Goal: Task Accomplishment & Management: Use online tool/utility

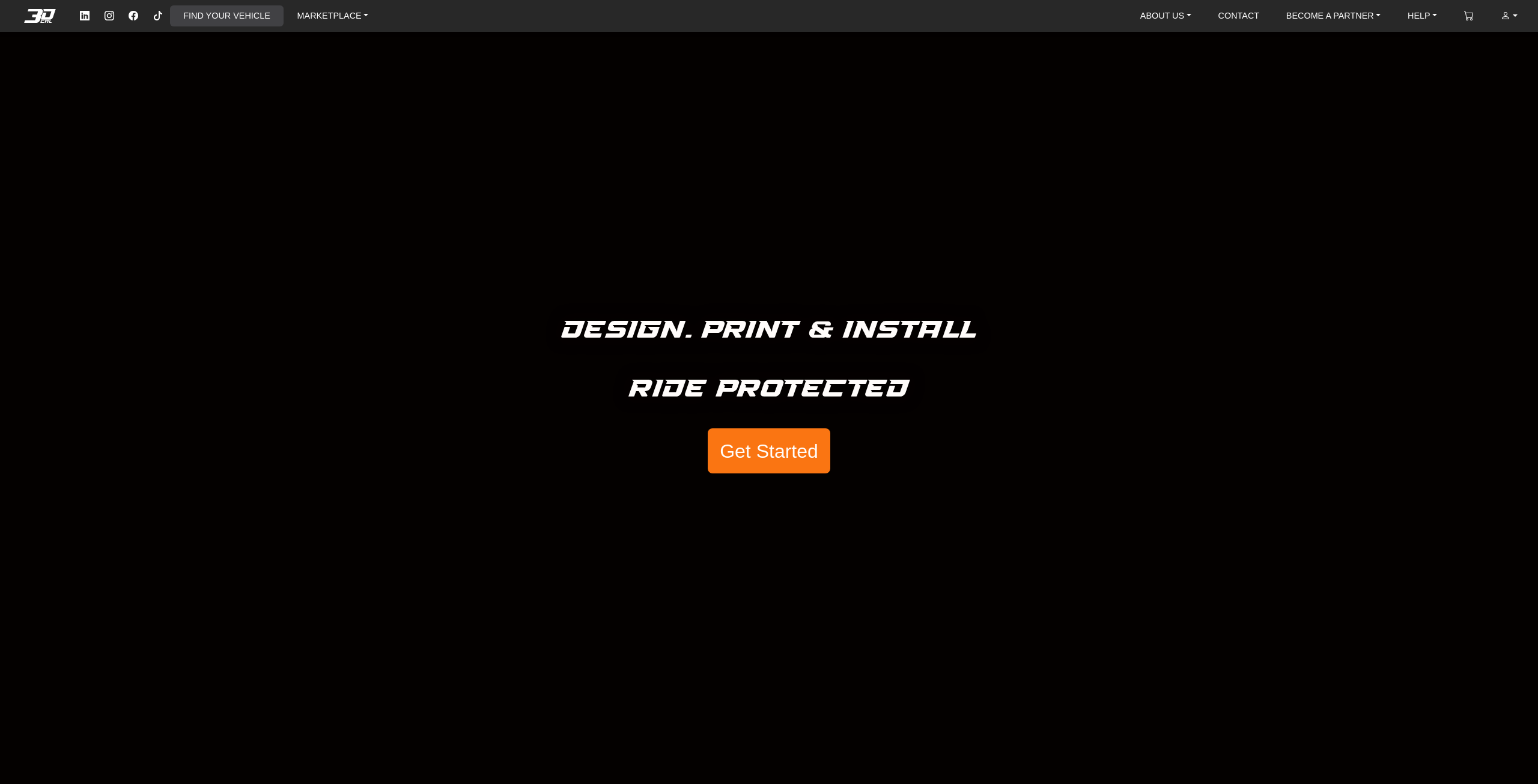
click at [222, 17] on link "FIND YOUR VEHICLE" at bounding box center [226, 15] width 96 height 21
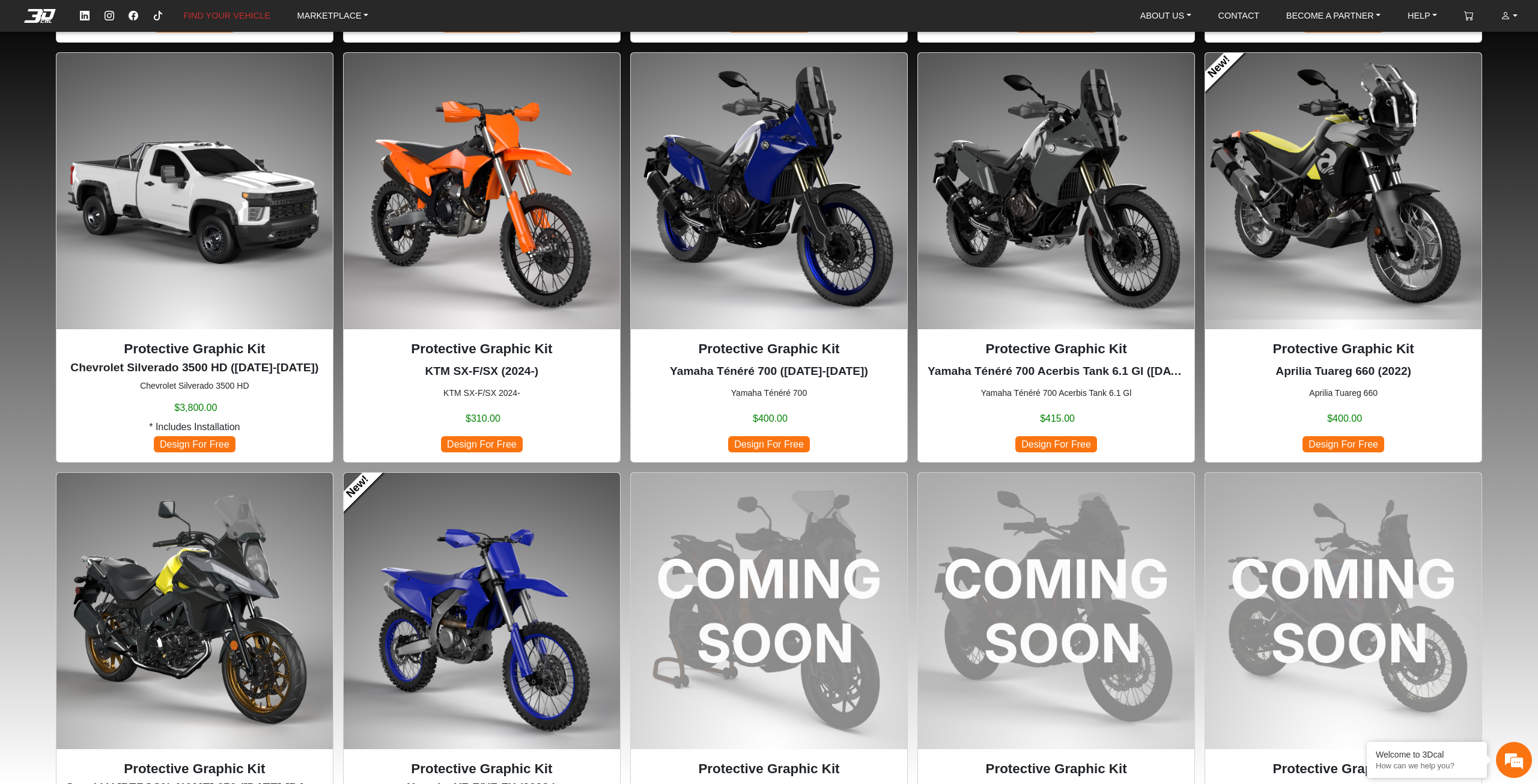
scroll to position [781, 0]
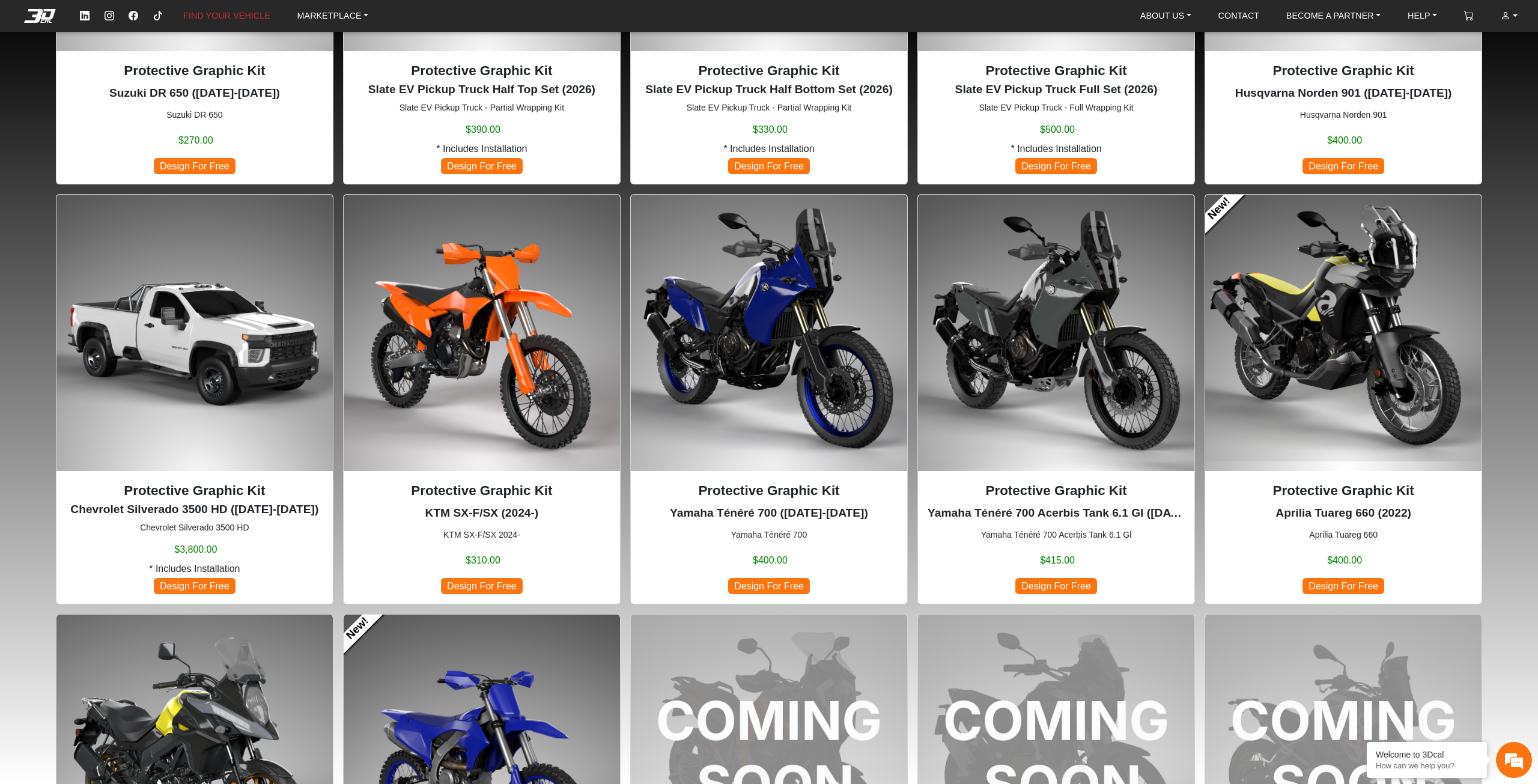
click at [1374, 305] on img at bounding box center [1343, 332] width 276 height 276
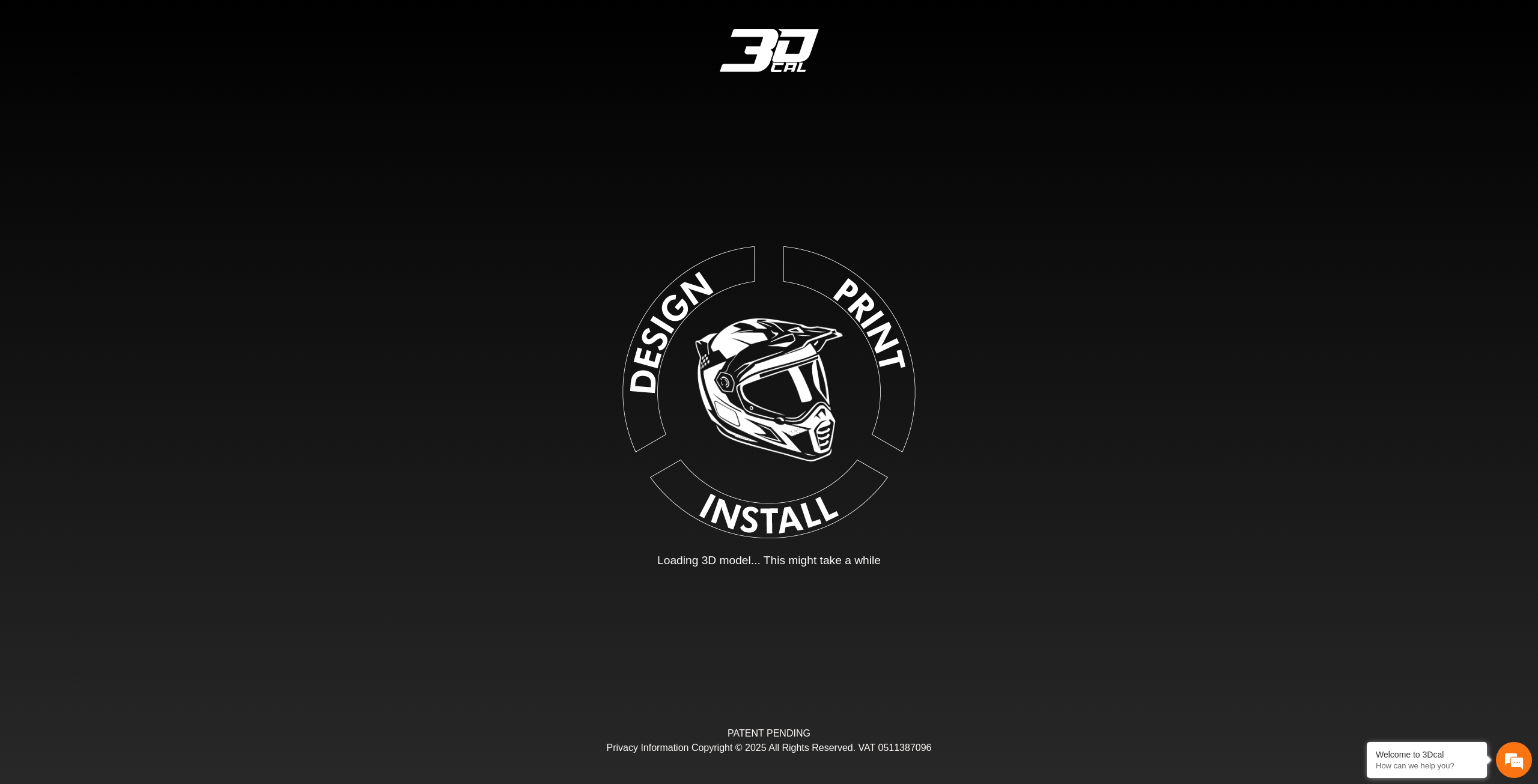
type input "*"
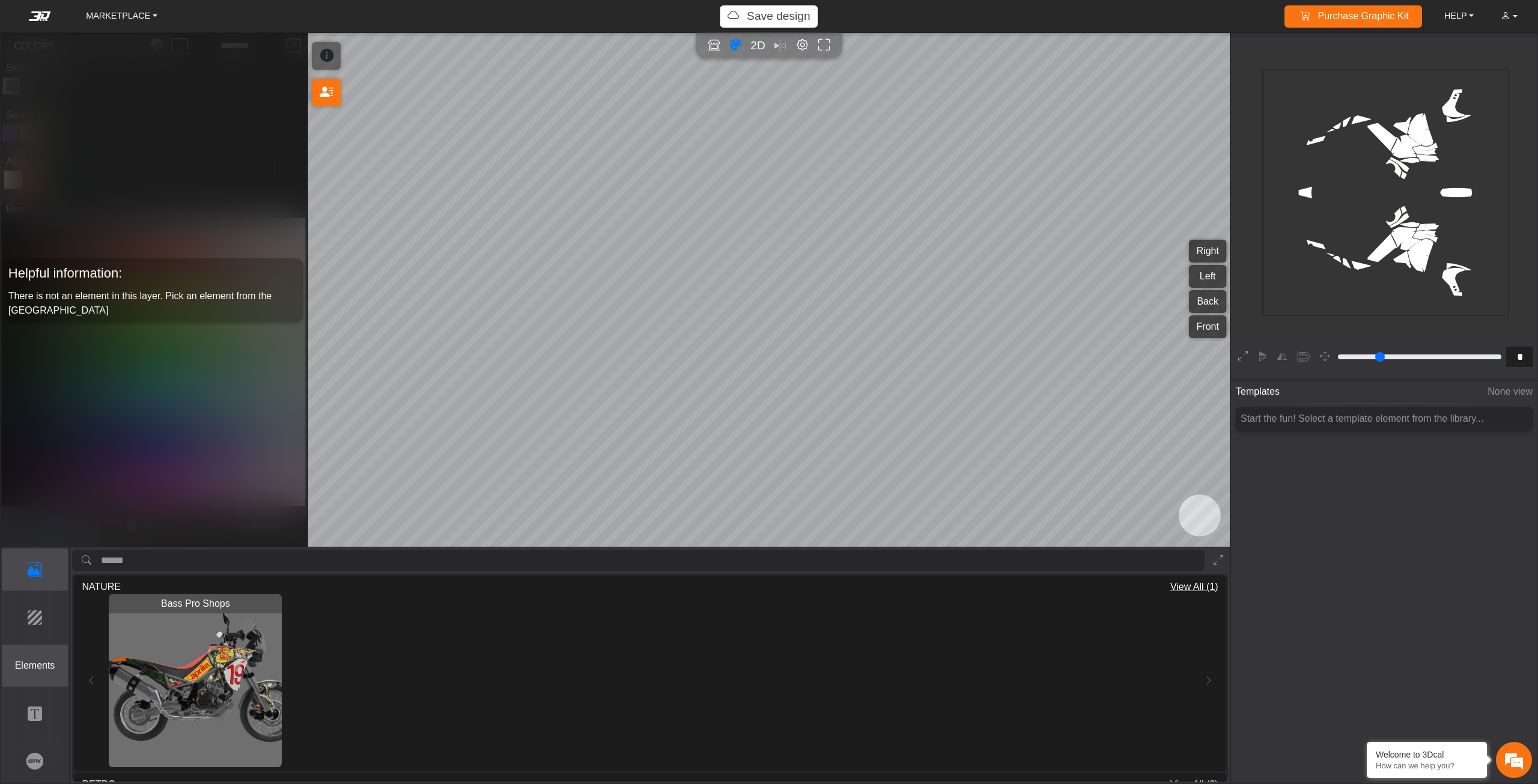
click at [48, 671] on p "Elements" at bounding box center [35, 665] width 66 height 15
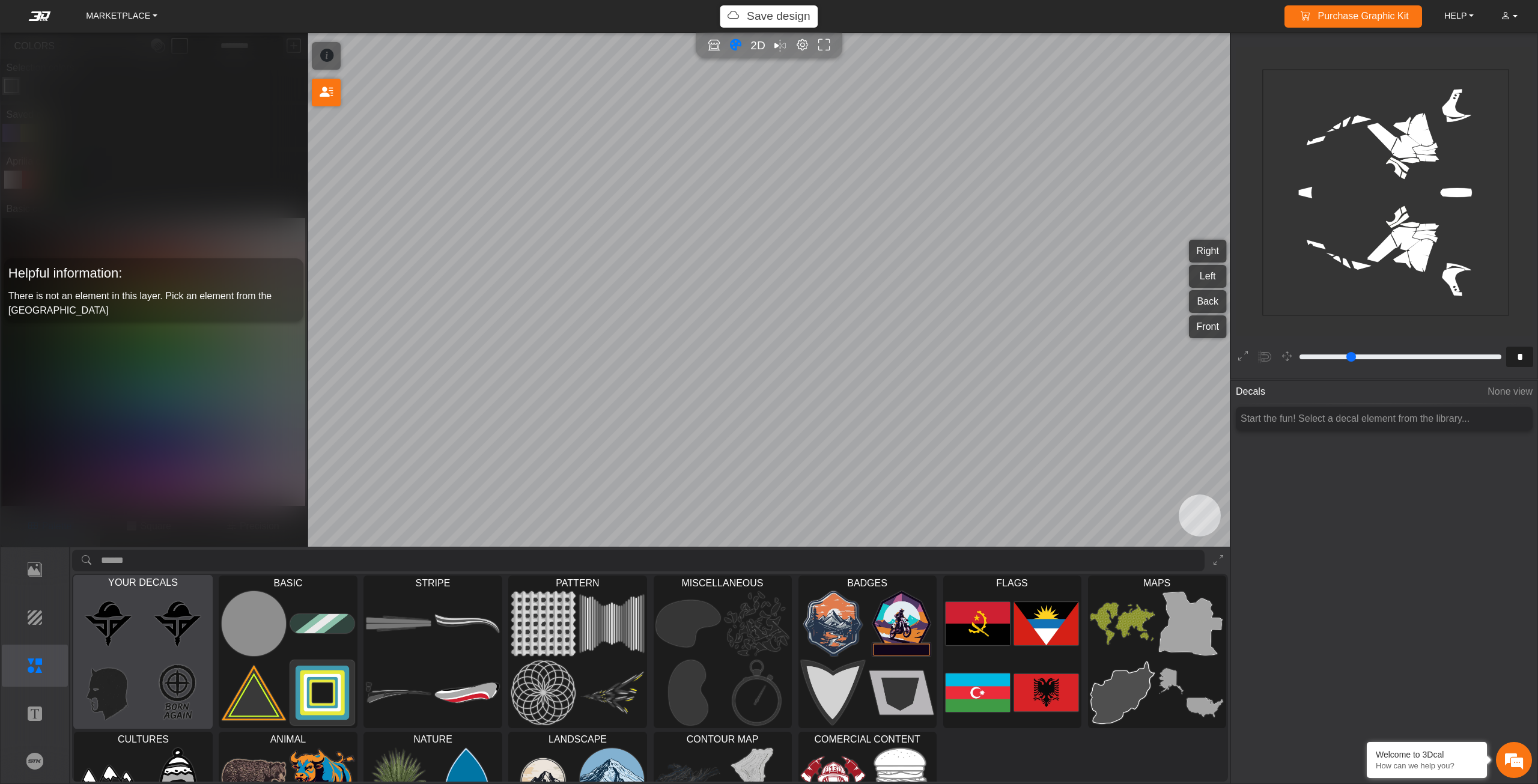
click at [136, 621] on img at bounding box center [109, 624] width 66 height 66
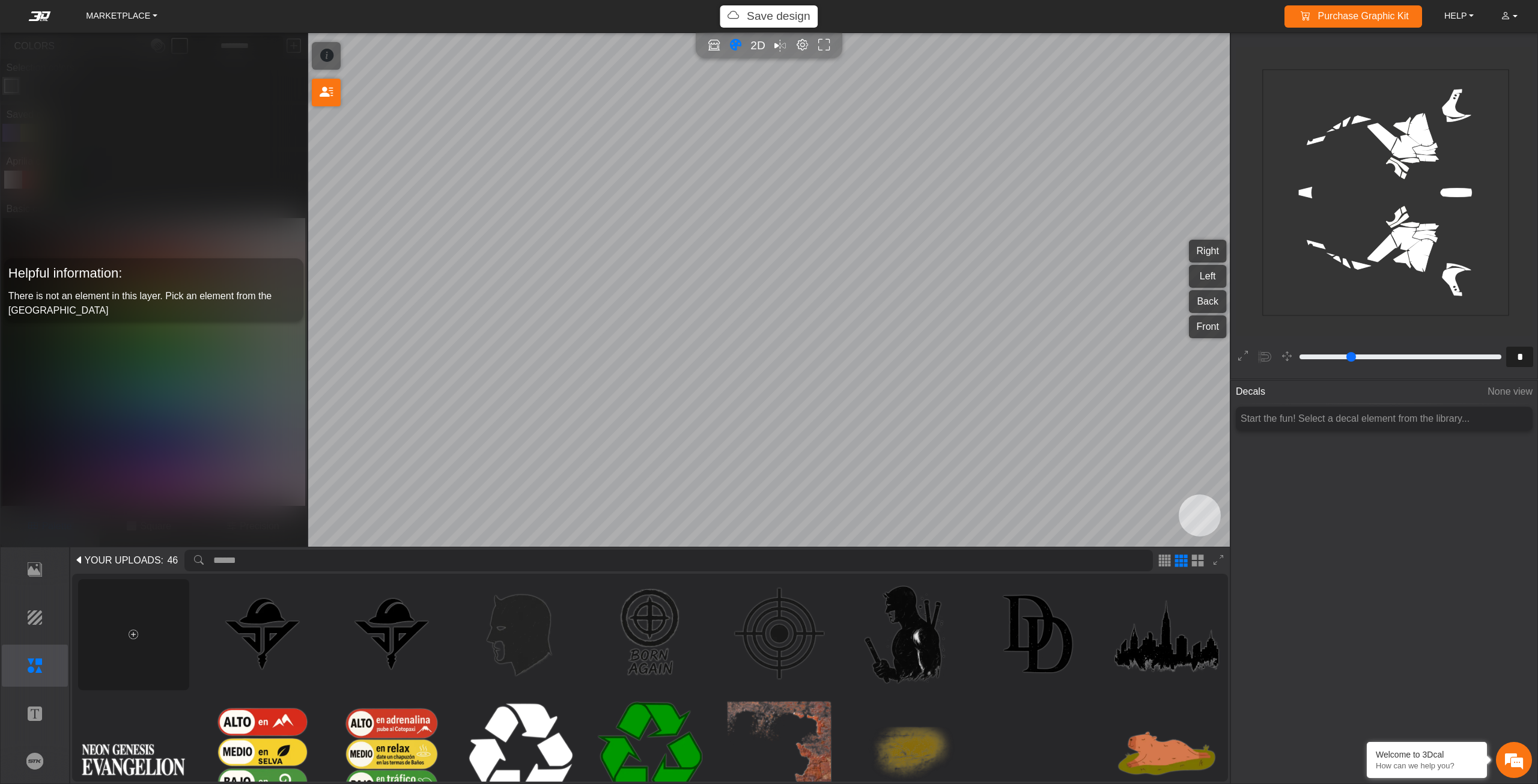
click at [146, 627] on div at bounding box center [133, 634] width 111 height 111
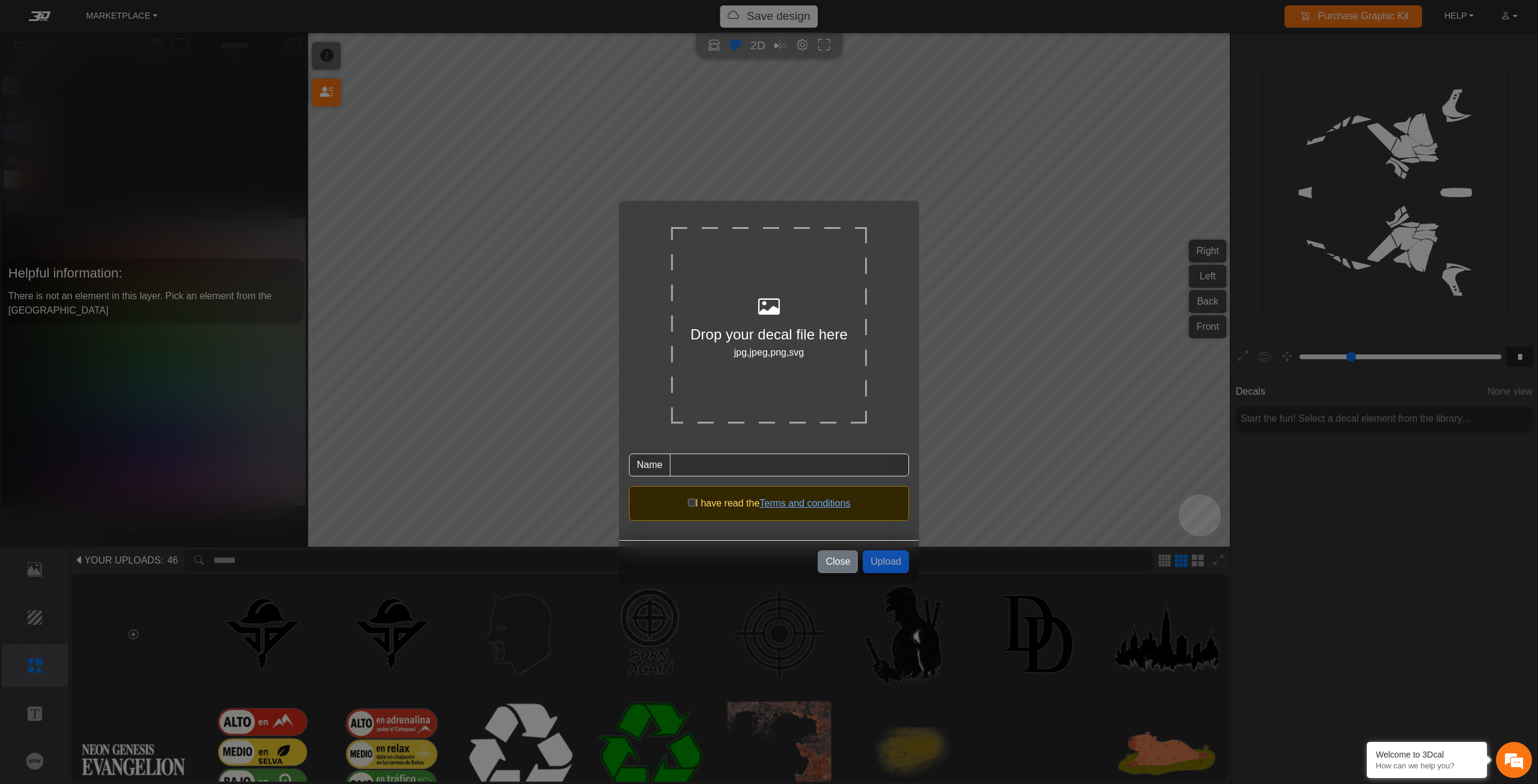
click at [784, 309] on div at bounding box center [768, 307] width 196 height 33
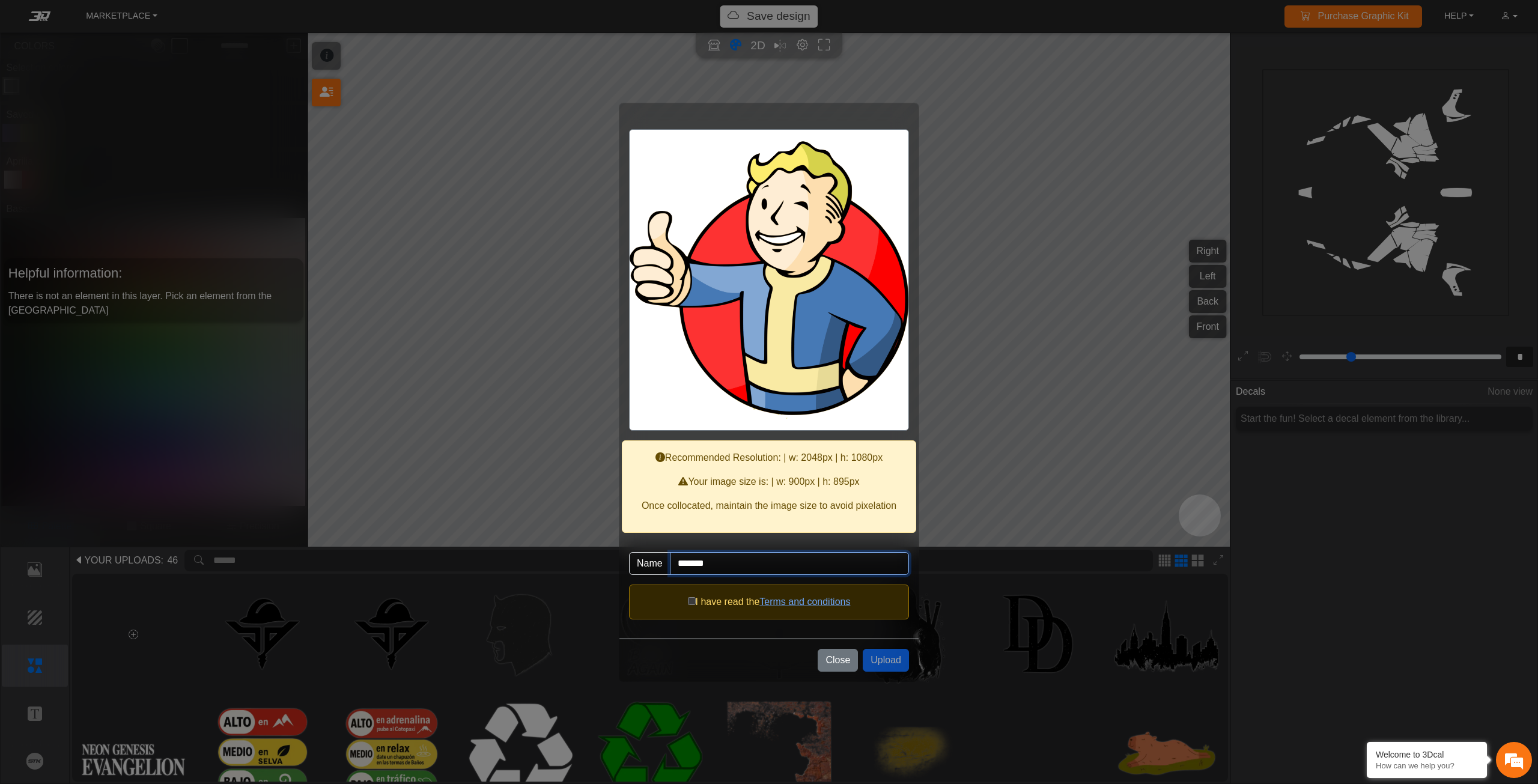
drag, startPoint x: 743, startPoint y: 565, endPoint x: 608, endPoint y: 559, distance: 135.1
click at [608, 559] on div "Recommended Resolution: | w: 2048px | h: 1080px Your image size is: | w: 900px …" at bounding box center [769, 392] width 1538 height 784
type input "*"
click at [879, 659] on button "Upload" at bounding box center [886, 660] width 47 height 23
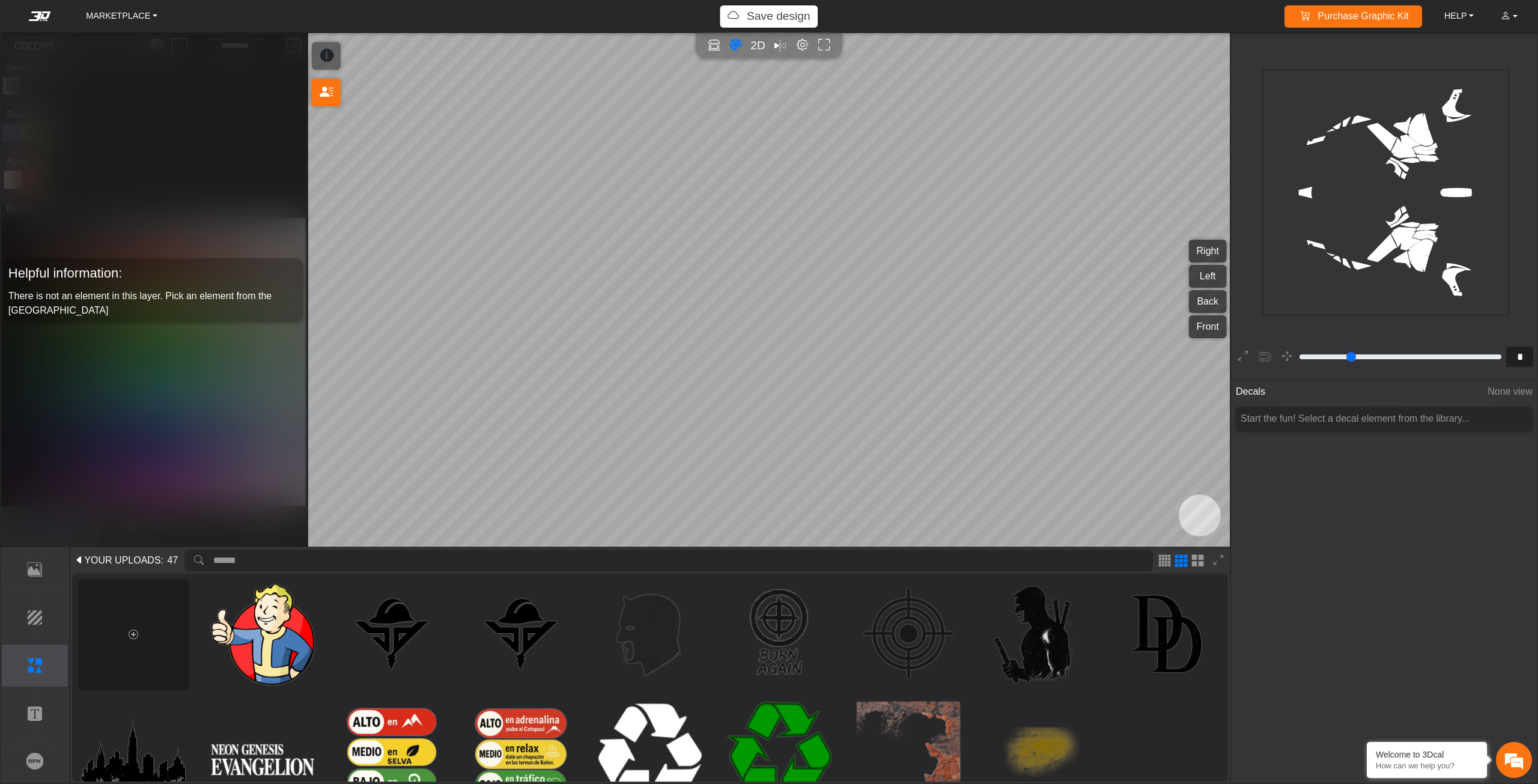
click at [135, 641] on span at bounding box center [133, 635] width 10 height 15
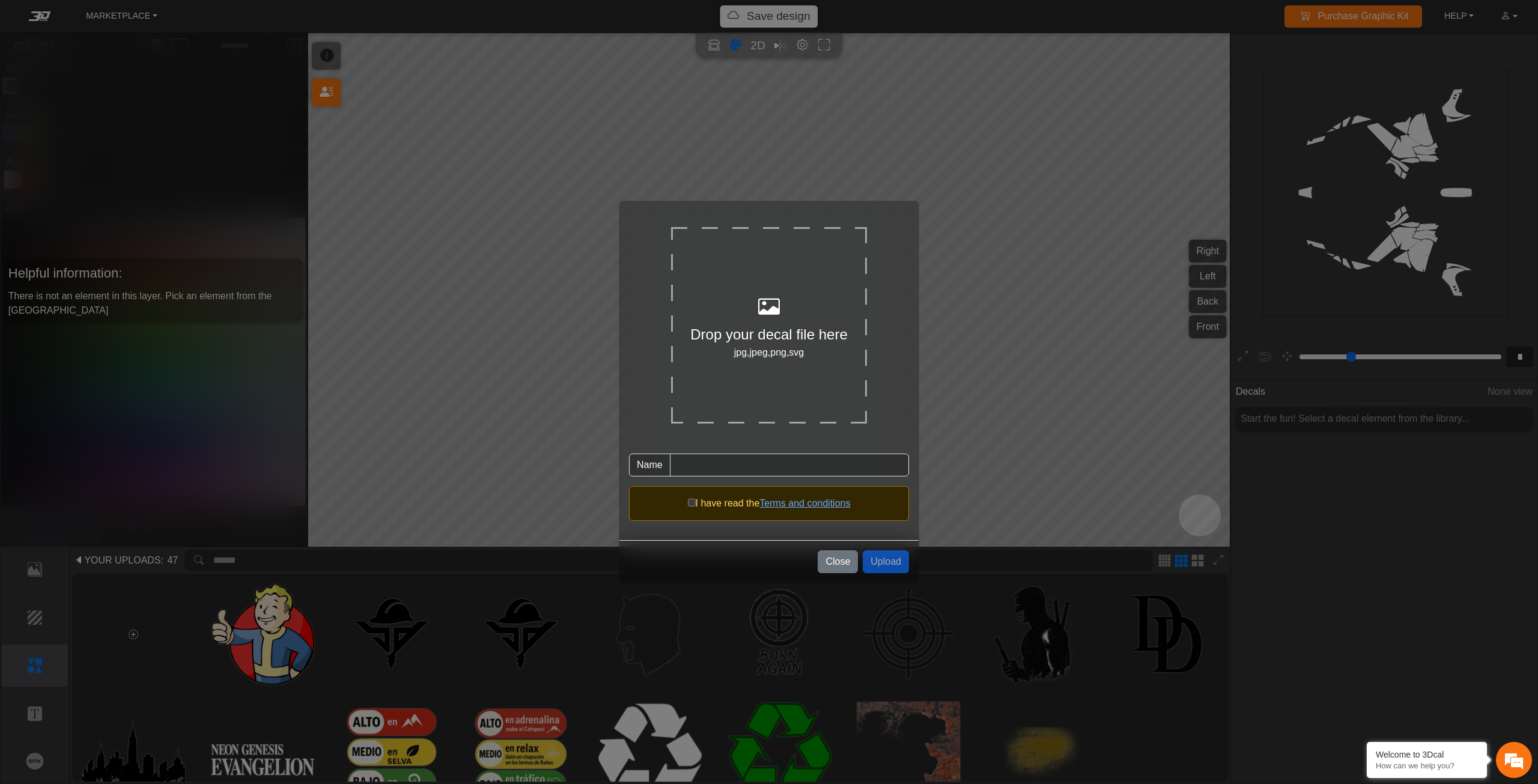
click at [807, 358] on div "jpg,jpeg,png,svg" at bounding box center [768, 352] width 196 height 15
type input "*******"
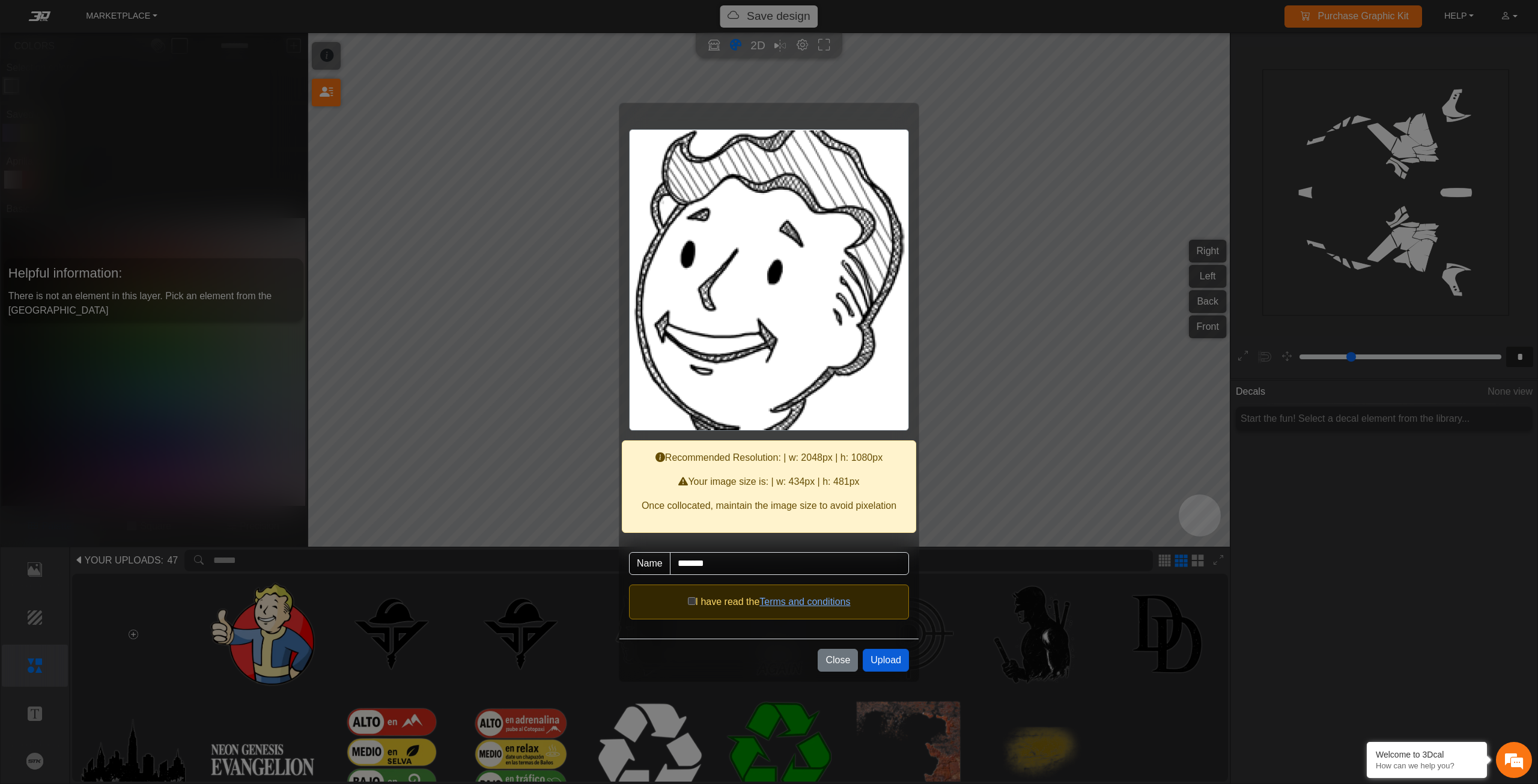
click at [887, 652] on button "Upload" at bounding box center [886, 660] width 47 height 23
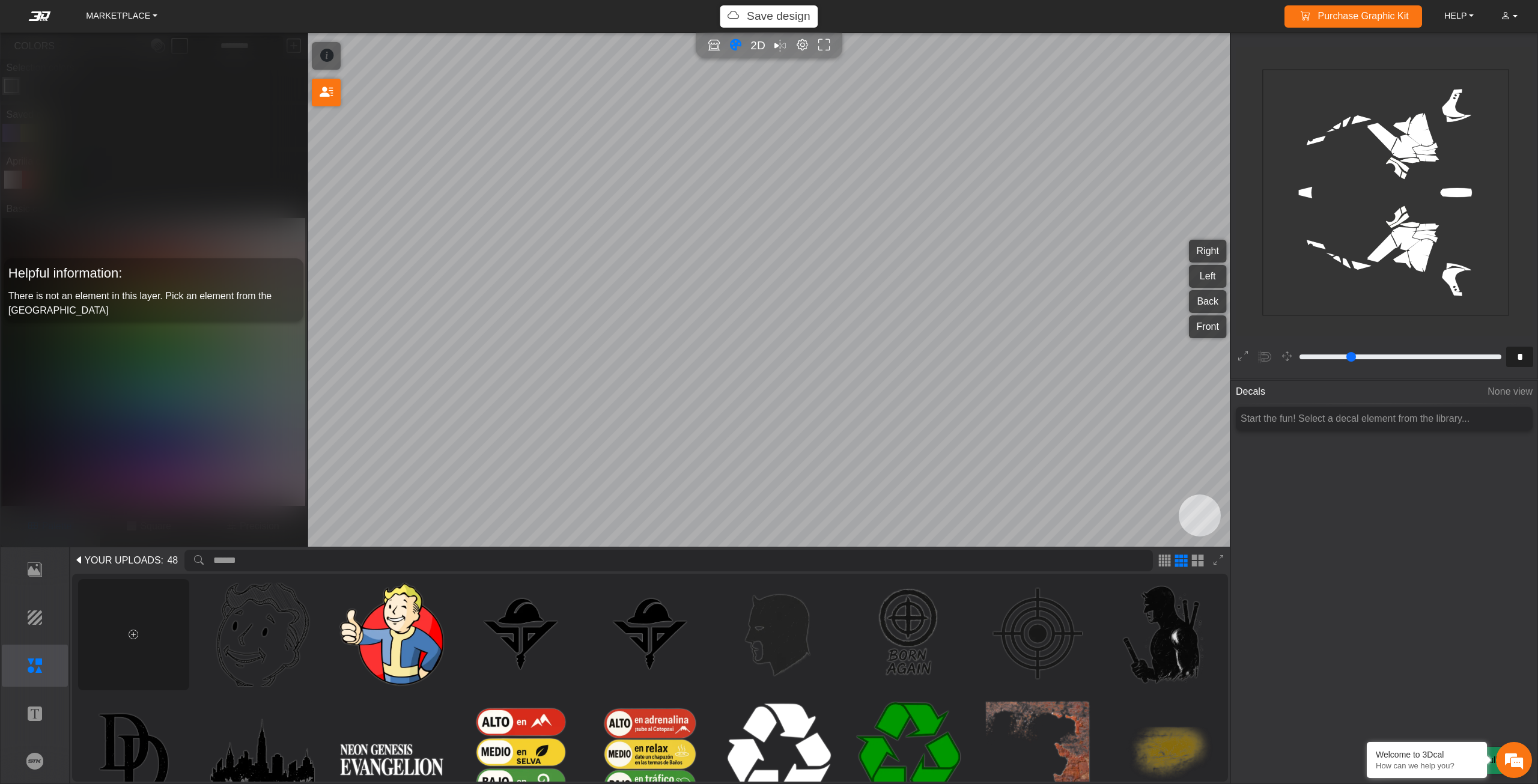
click at [137, 625] on div at bounding box center [133, 634] width 111 height 111
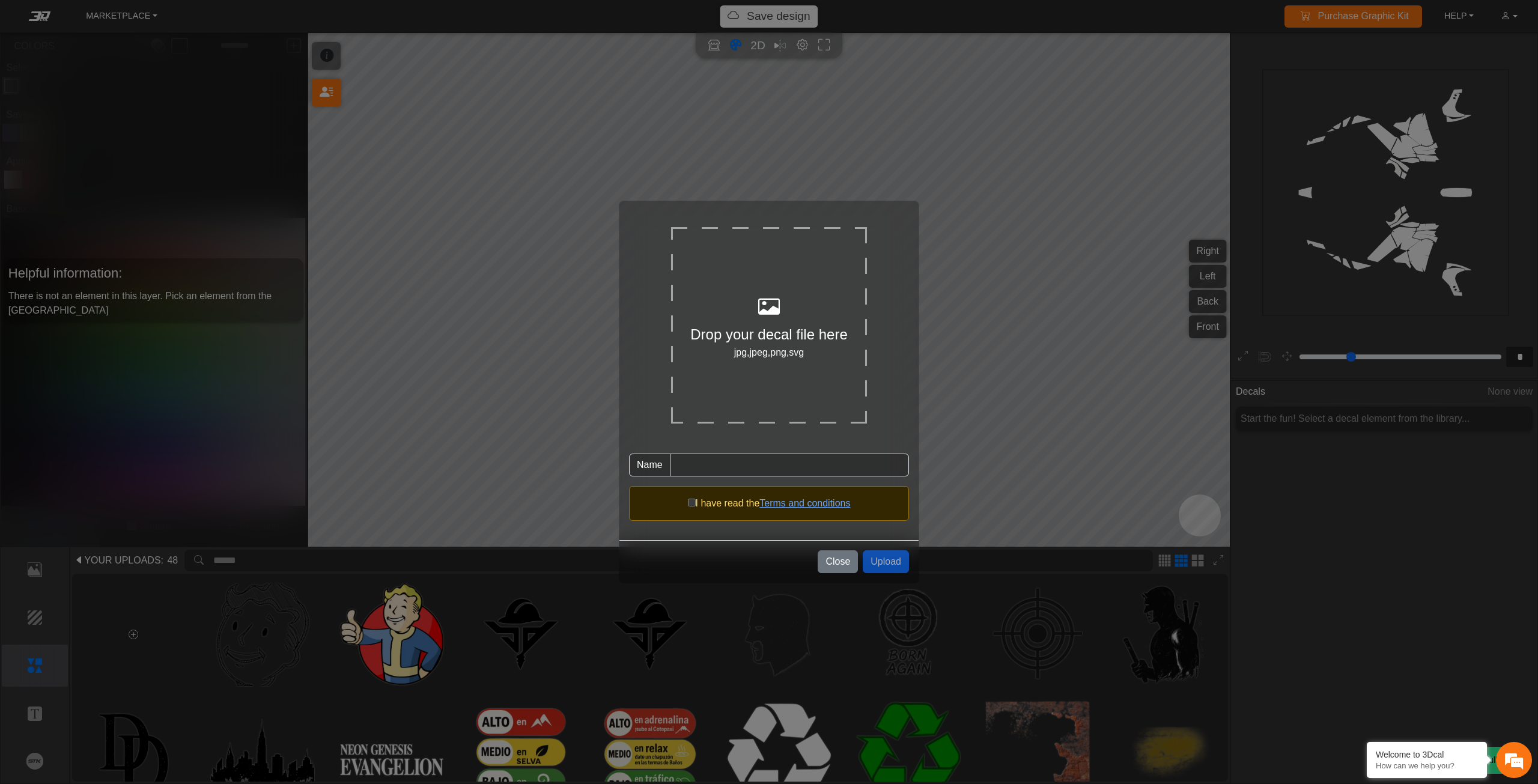
click at [790, 307] on div at bounding box center [768, 307] width 196 height 33
type input "*******"
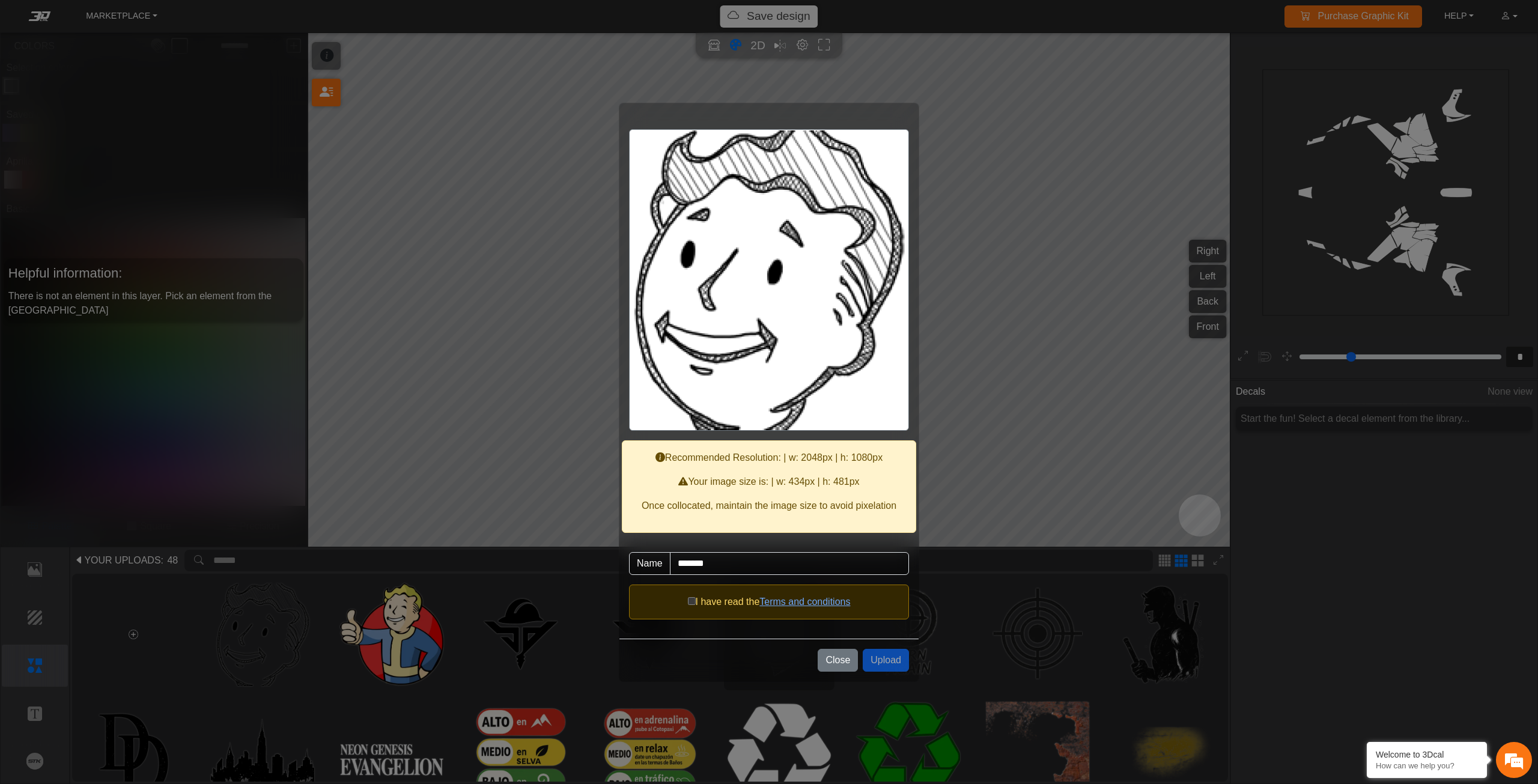
click at [826, 658] on button "Close" at bounding box center [837, 660] width 40 height 23
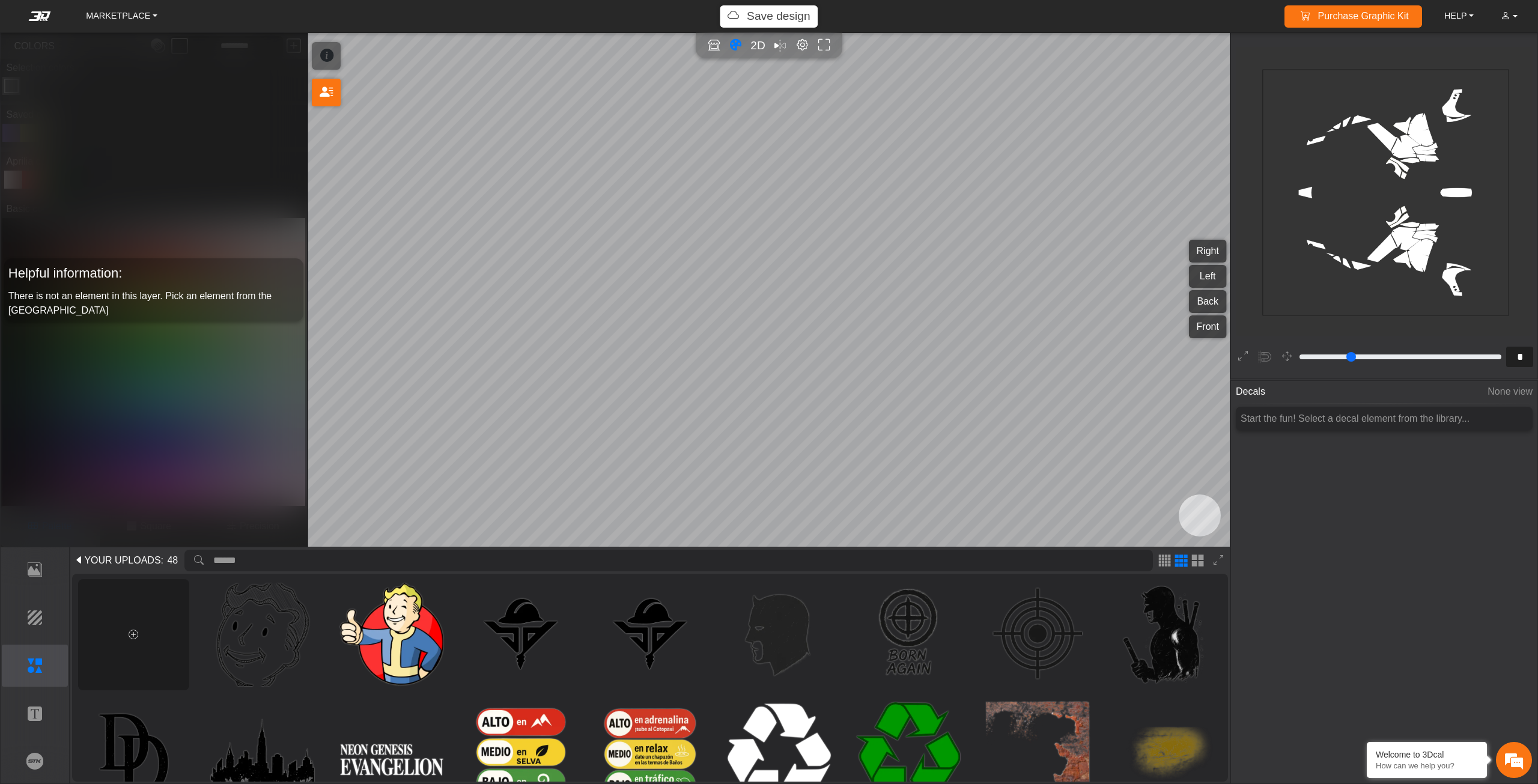
click at [134, 646] on div at bounding box center [133, 634] width 111 height 111
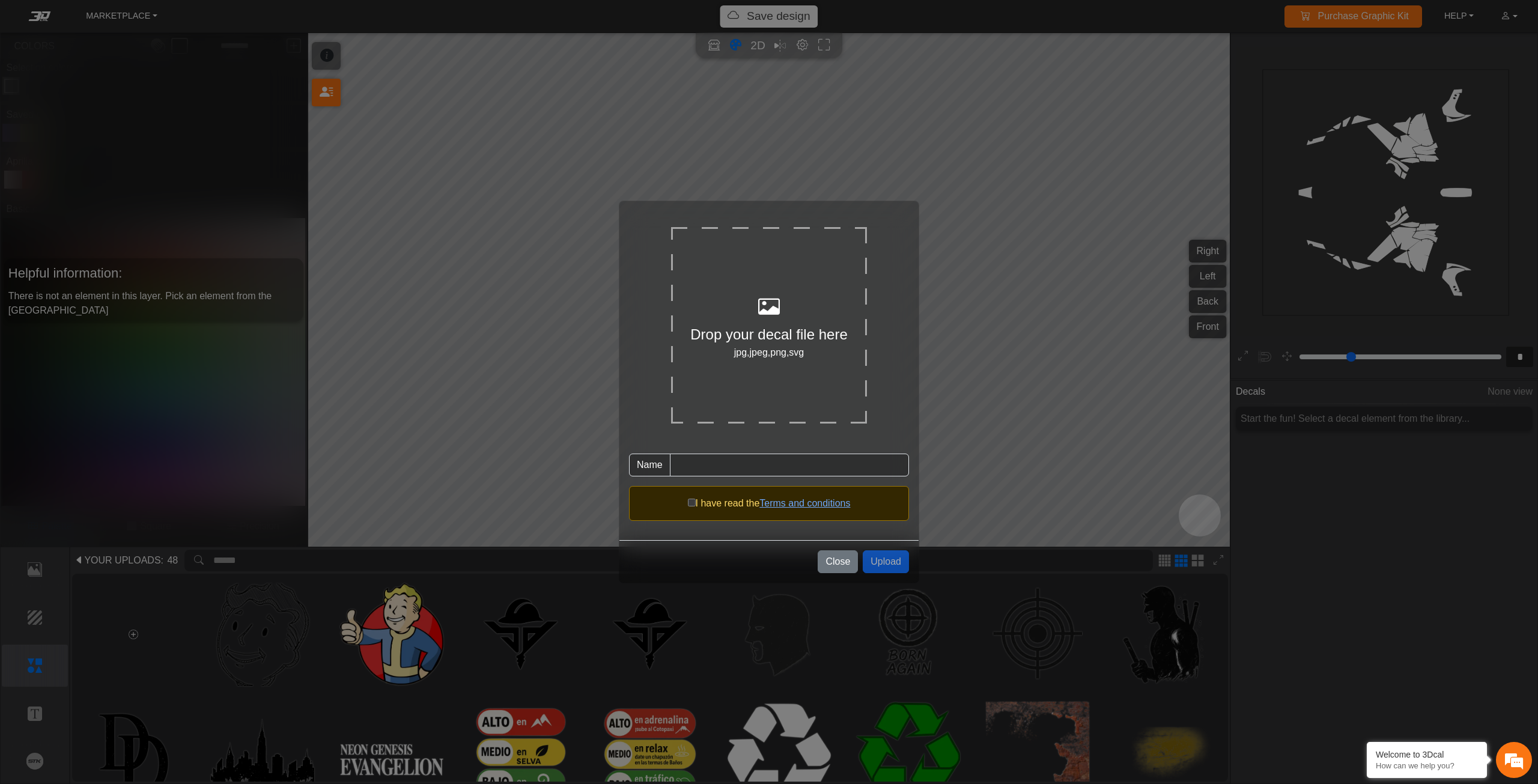
click at [800, 321] on div at bounding box center [768, 307] width 196 height 33
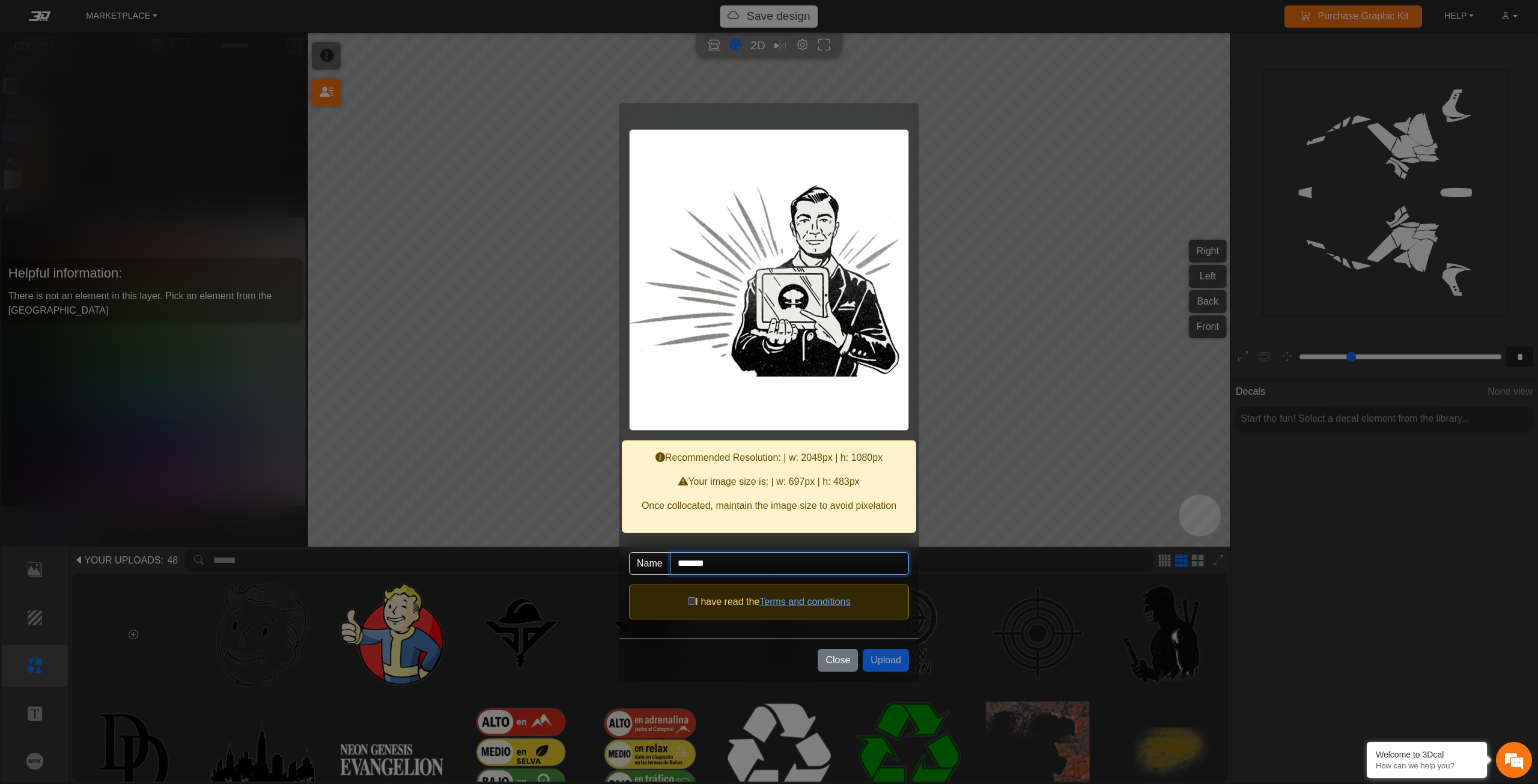
click at [724, 570] on input "*******" at bounding box center [789, 563] width 239 height 23
type input "********"
click at [886, 655] on button "Upload" at bounding box center [886, 660] width 47 height 23
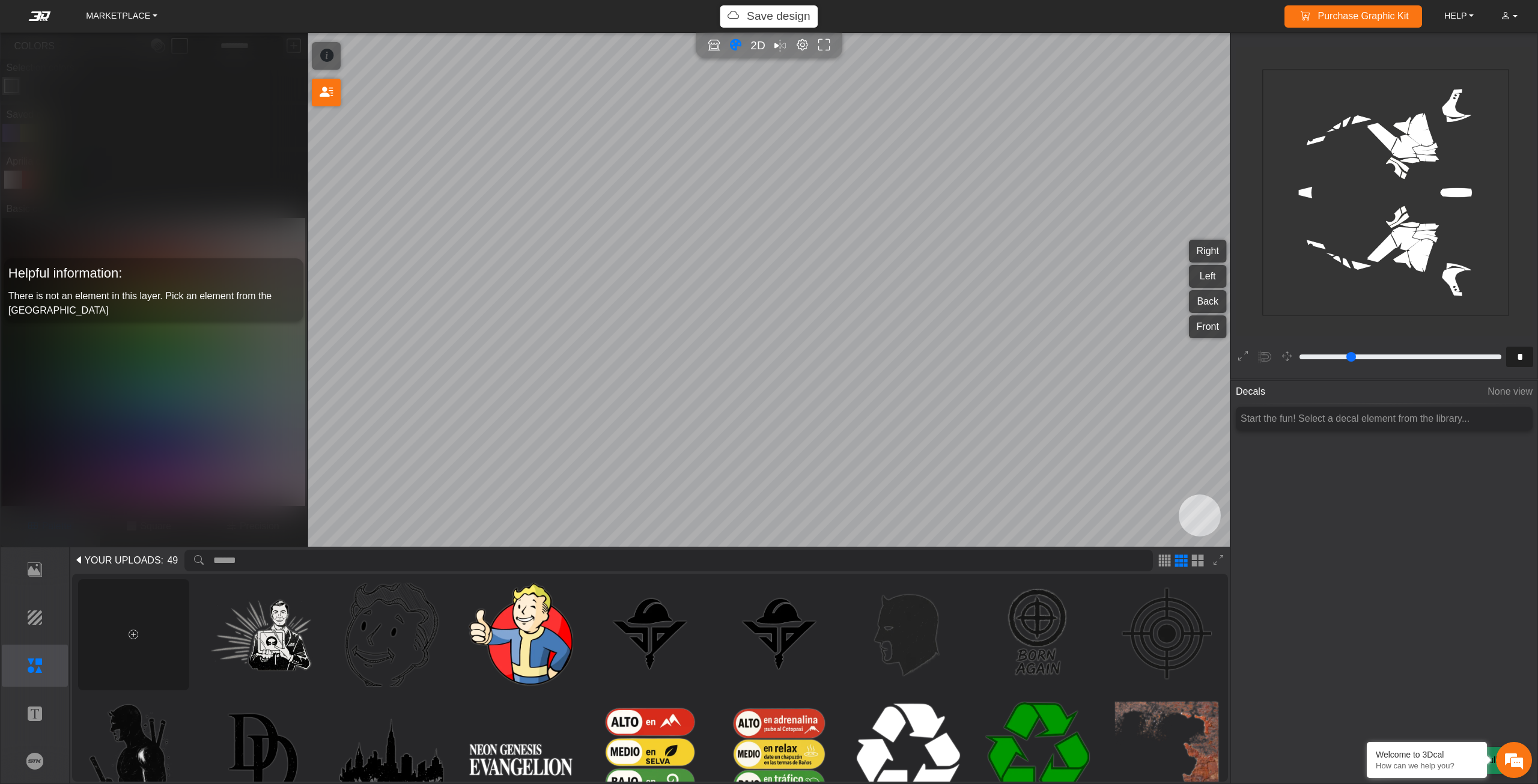
click at [142, 625] on div at bounding box center [133, 634] width 111 height 111
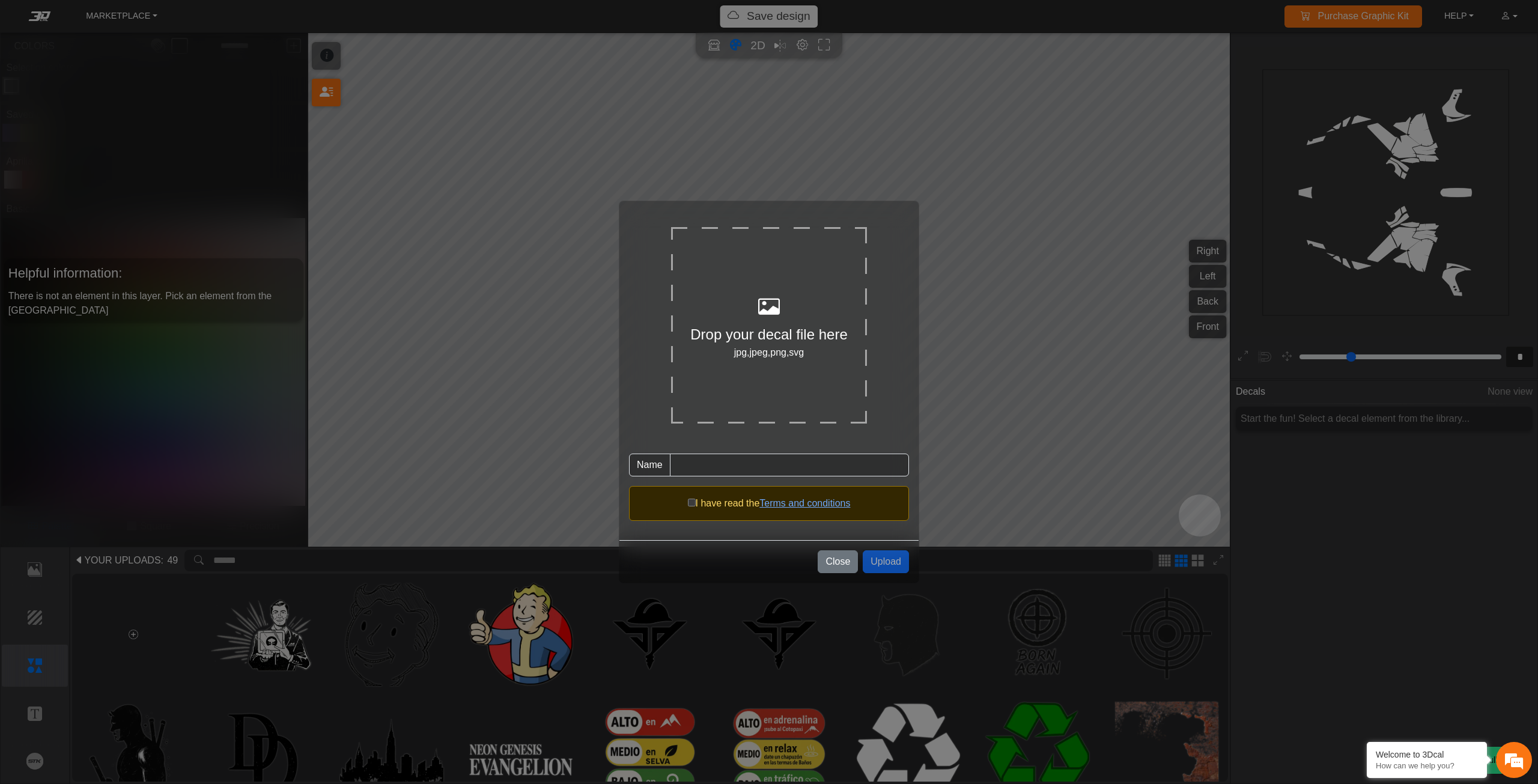
click at [792, 329] on div "Drop your decal file here" at bounding box center [768, 335] width 196 height 22
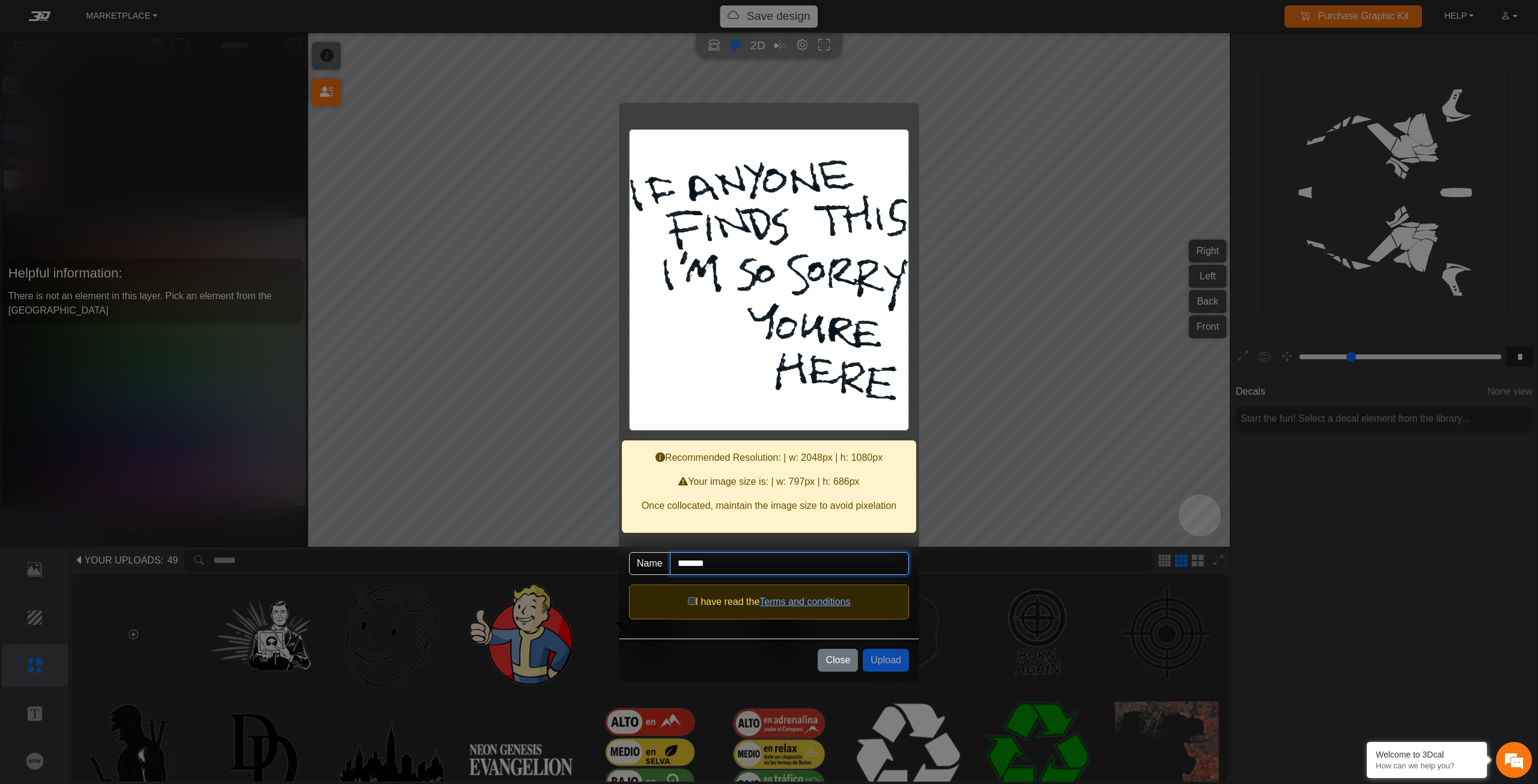
click at [729, 570] on input "*******" at bounding box center [789, 563] width 239 height 23
type input "**********"
click at [684, 603] on div "I have read the Terms and conditions" at bounding box center [768, 602] width 280 height 35
click at [875, 655] on button "Upload" at bounding box center [886, 660] width 47 height 23
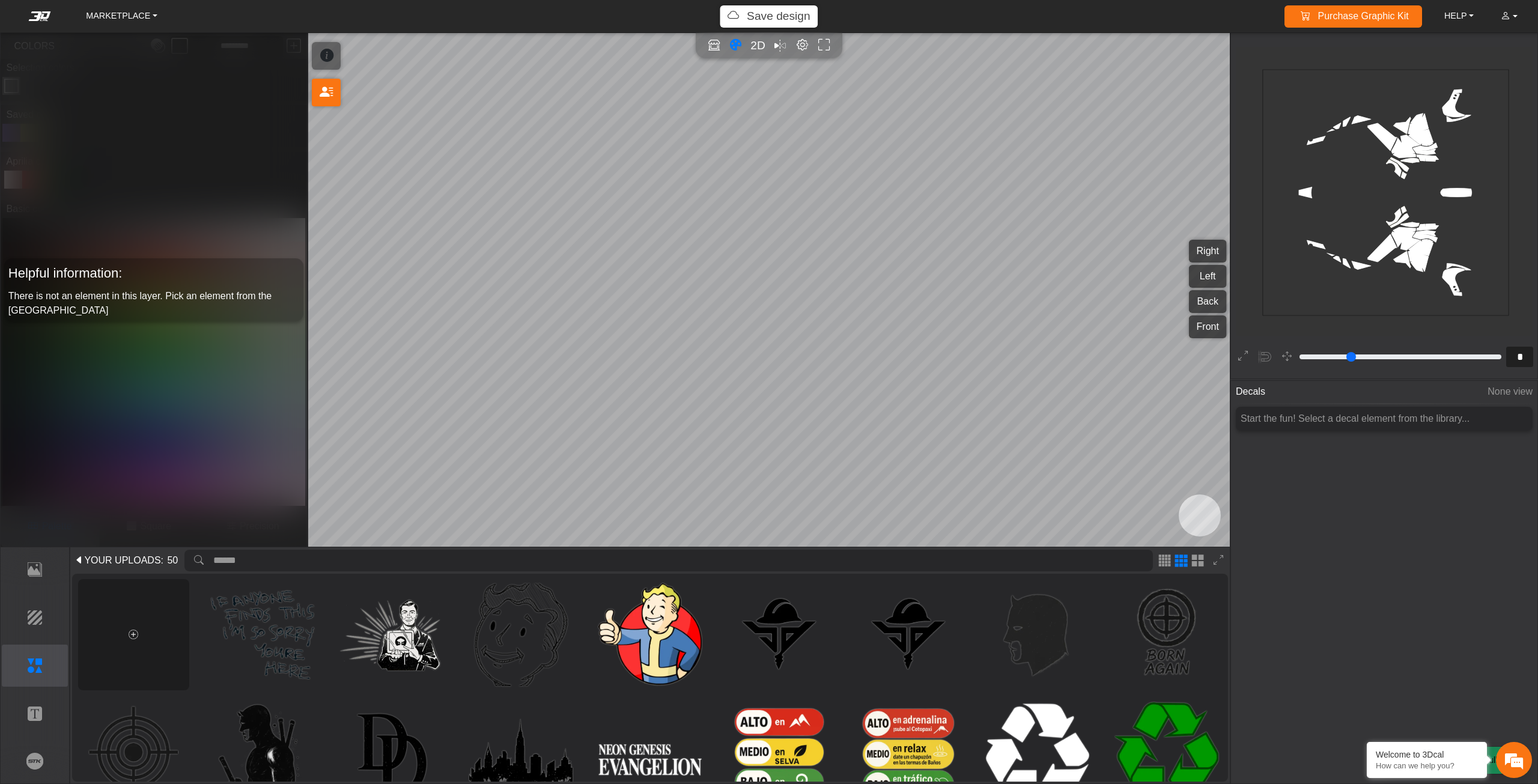
click at [155, 646] on div at bounding box center [133, 634] width 111 height 111
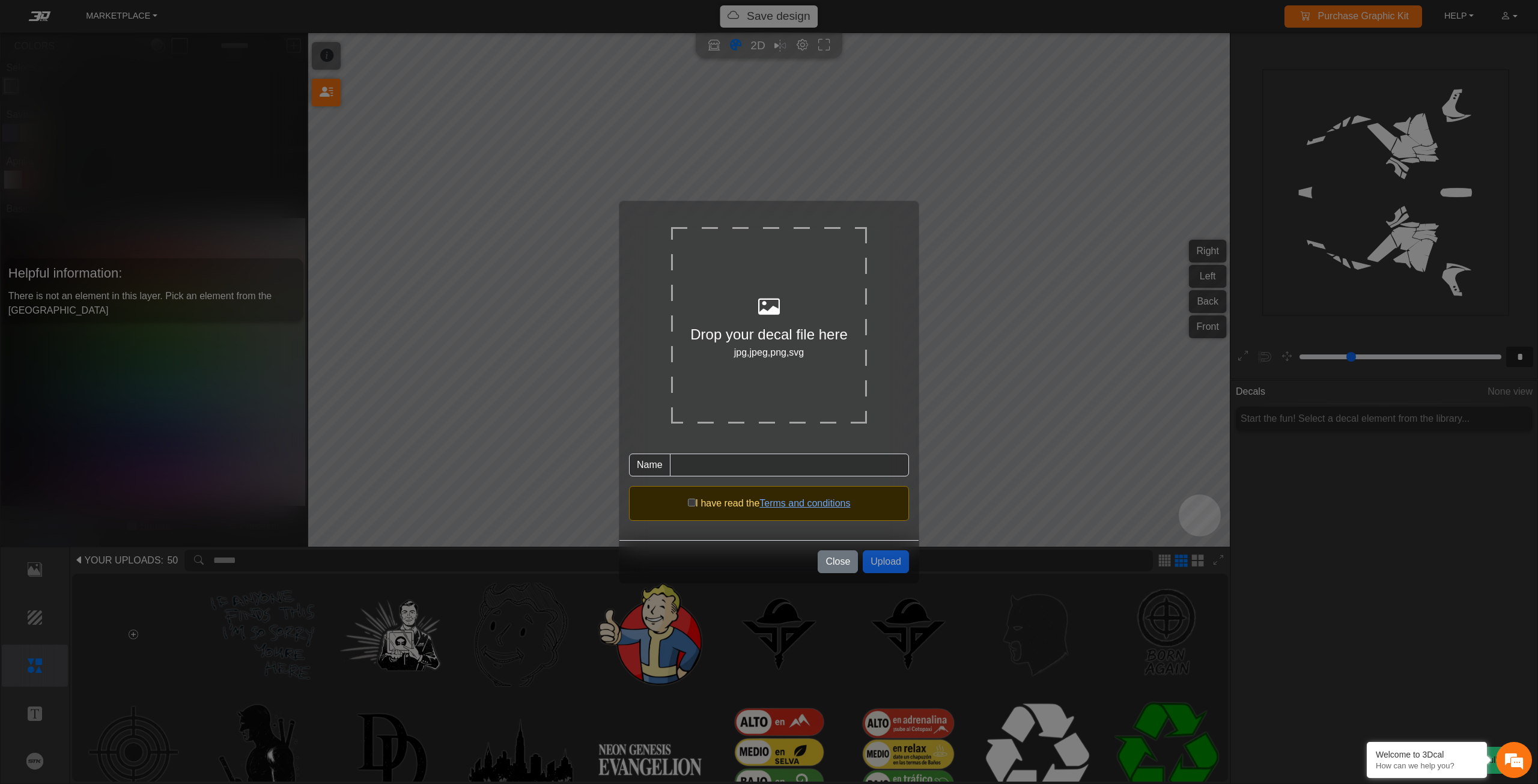
click at [762, 257] on div "Drop your decal file here jpg,jpeg,png,svg" at bounding box center [768, 324] width 196 height 196
type input "*******"
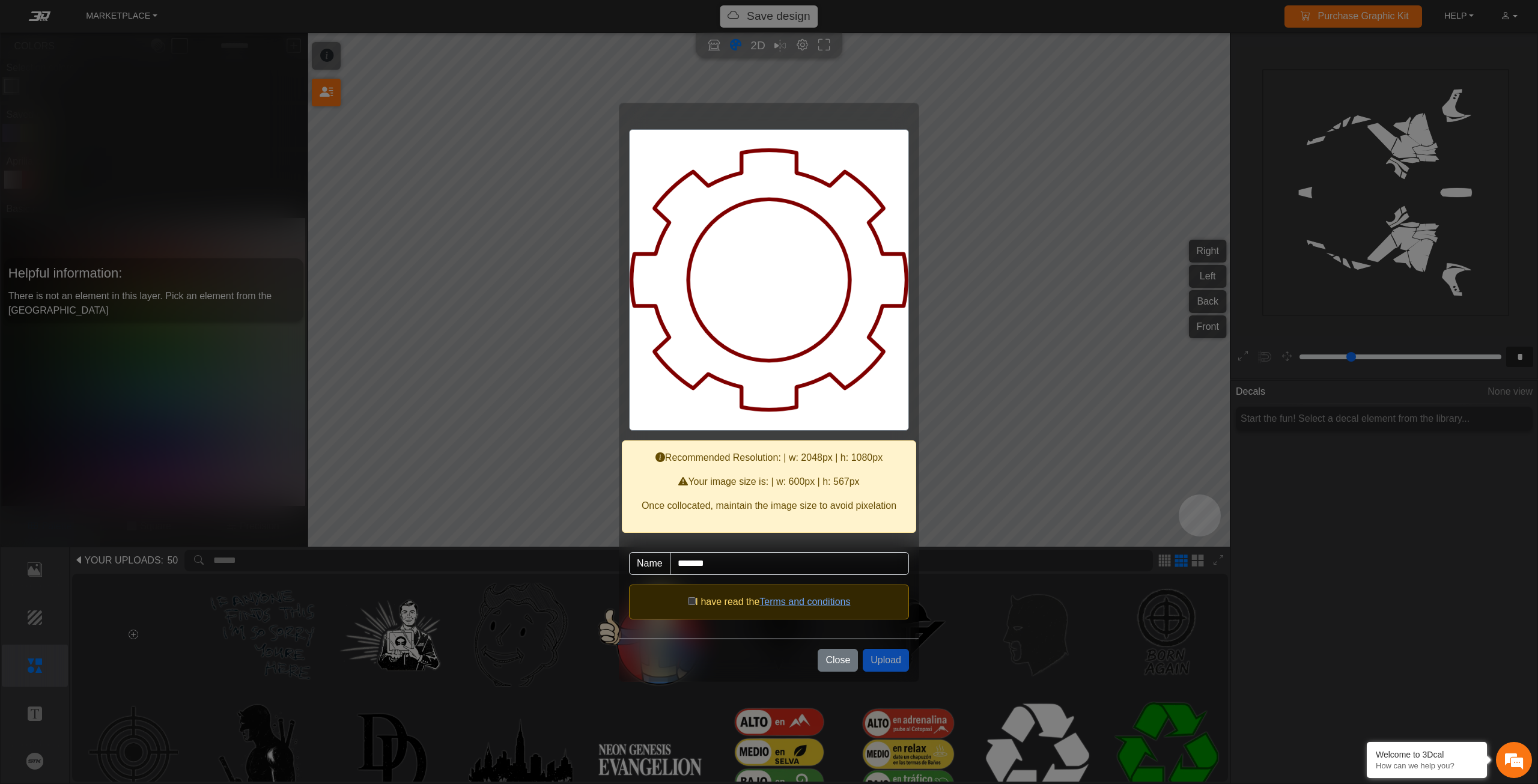
drag, startPoint x: 854, startPoint y: 655, endPoint x: 840, endPoint y: 650, distance: 14.9
click at [853, 655] on button "Close" at bounding box center [837, 660] width 40 height 23
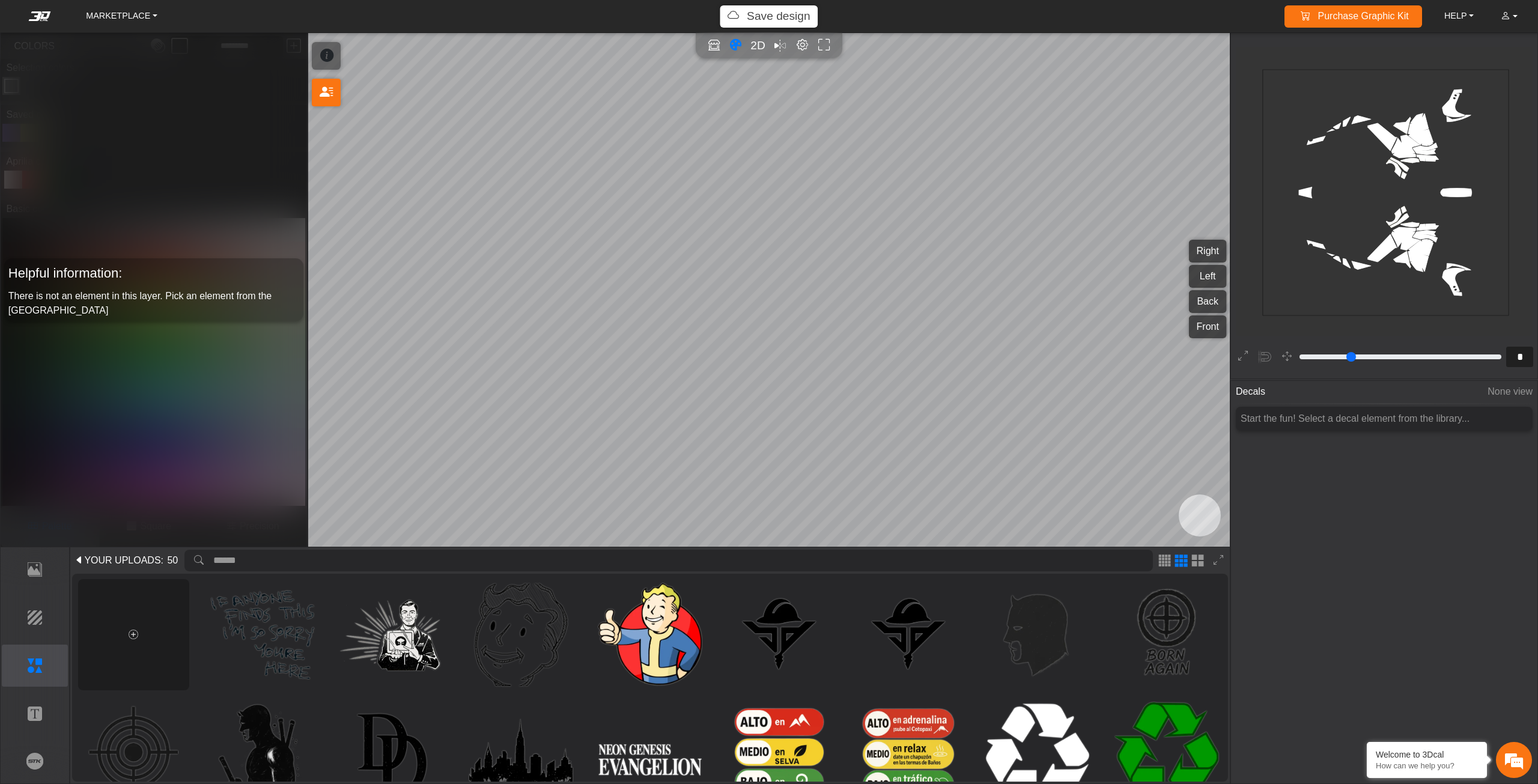
click at [128, 628] on div at bounding box center [133, 634] width 111 height 111
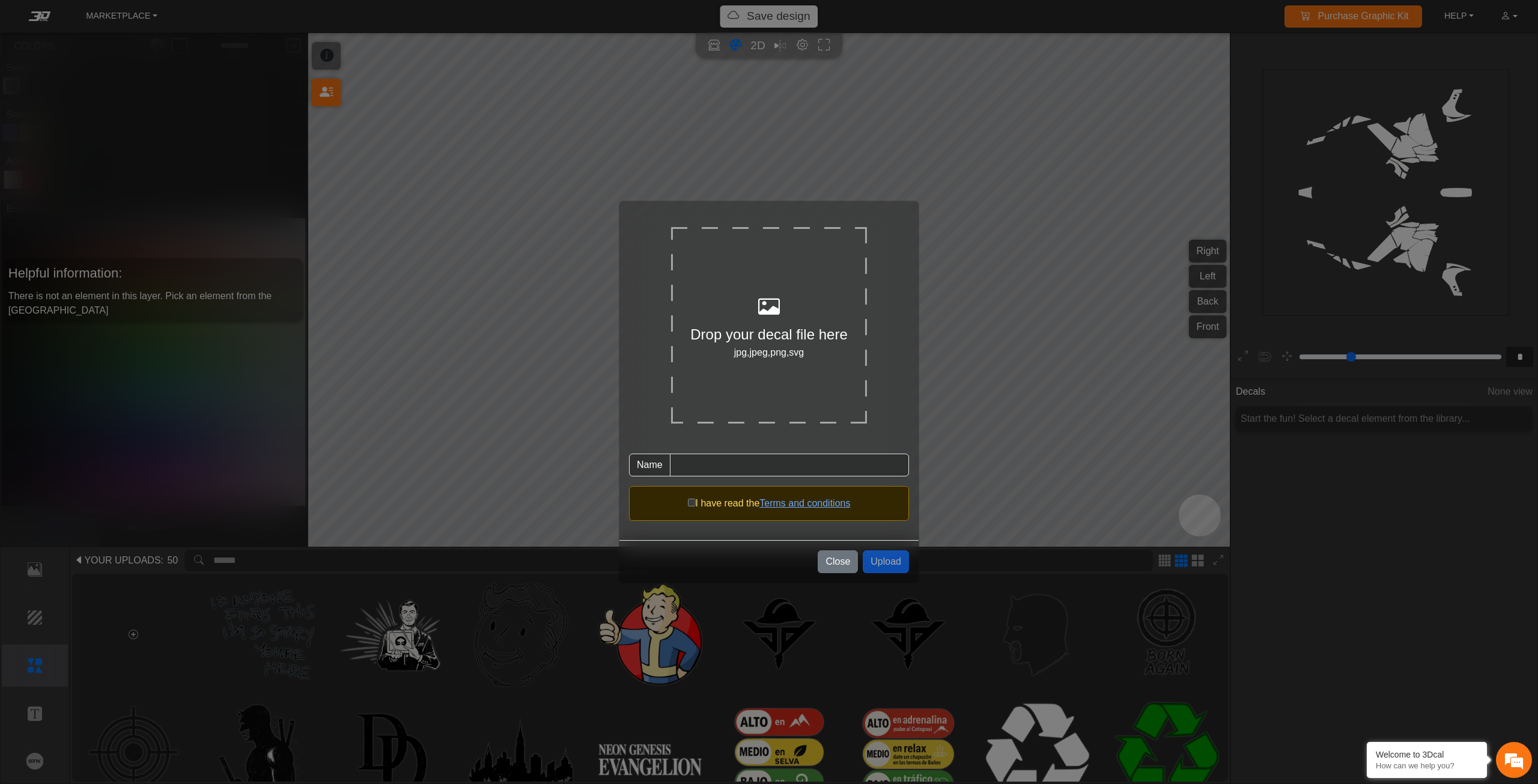
click at [733, 298] on div at bounding box center [768, 307] width 196 height 33
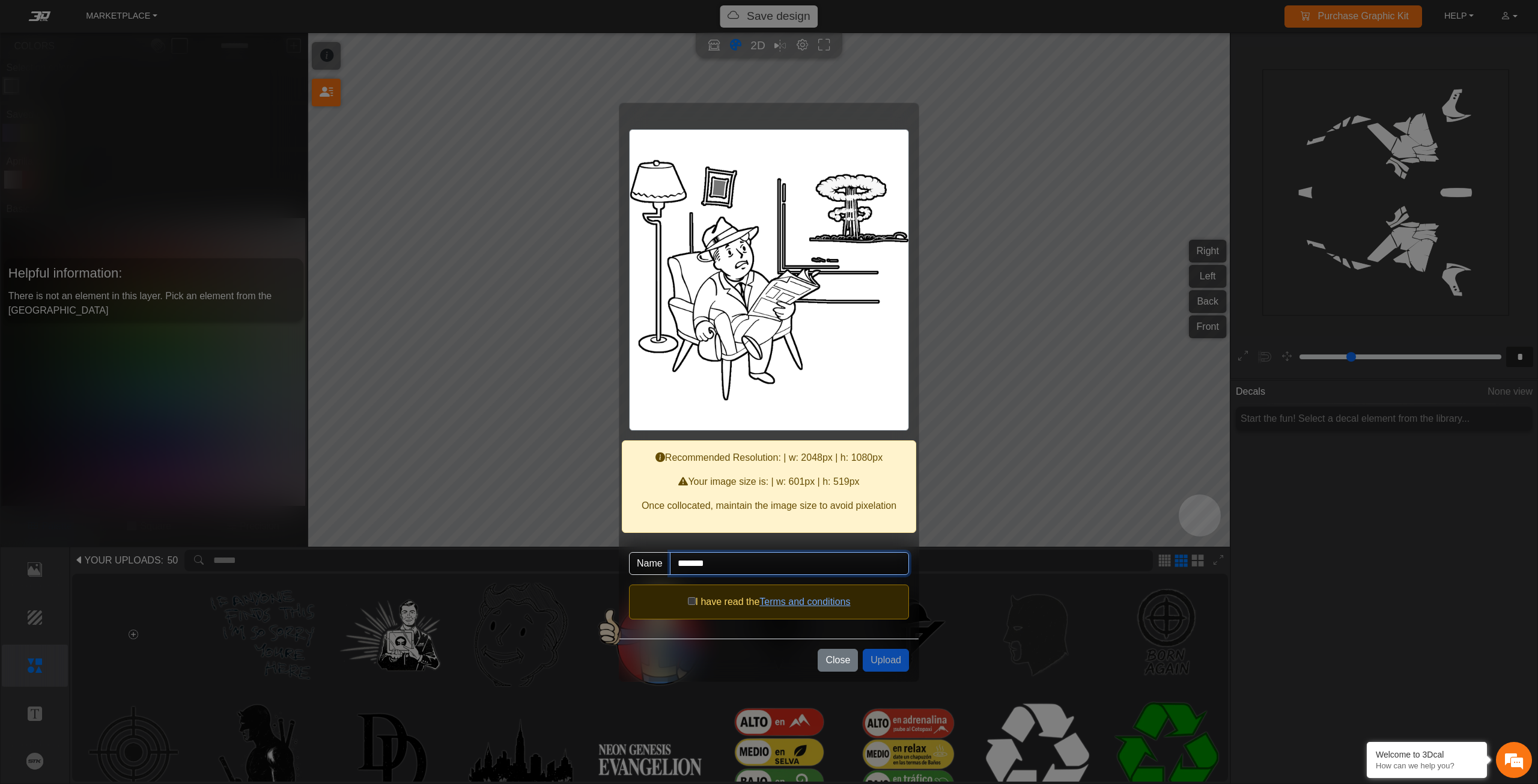
click at [761, 565] on input "*******" at bounding box center [789, 563] width 239 height 23
type input "********"
click at [872, 657] on button "Upload" at bounding box center [886, 660] width 47 height 23
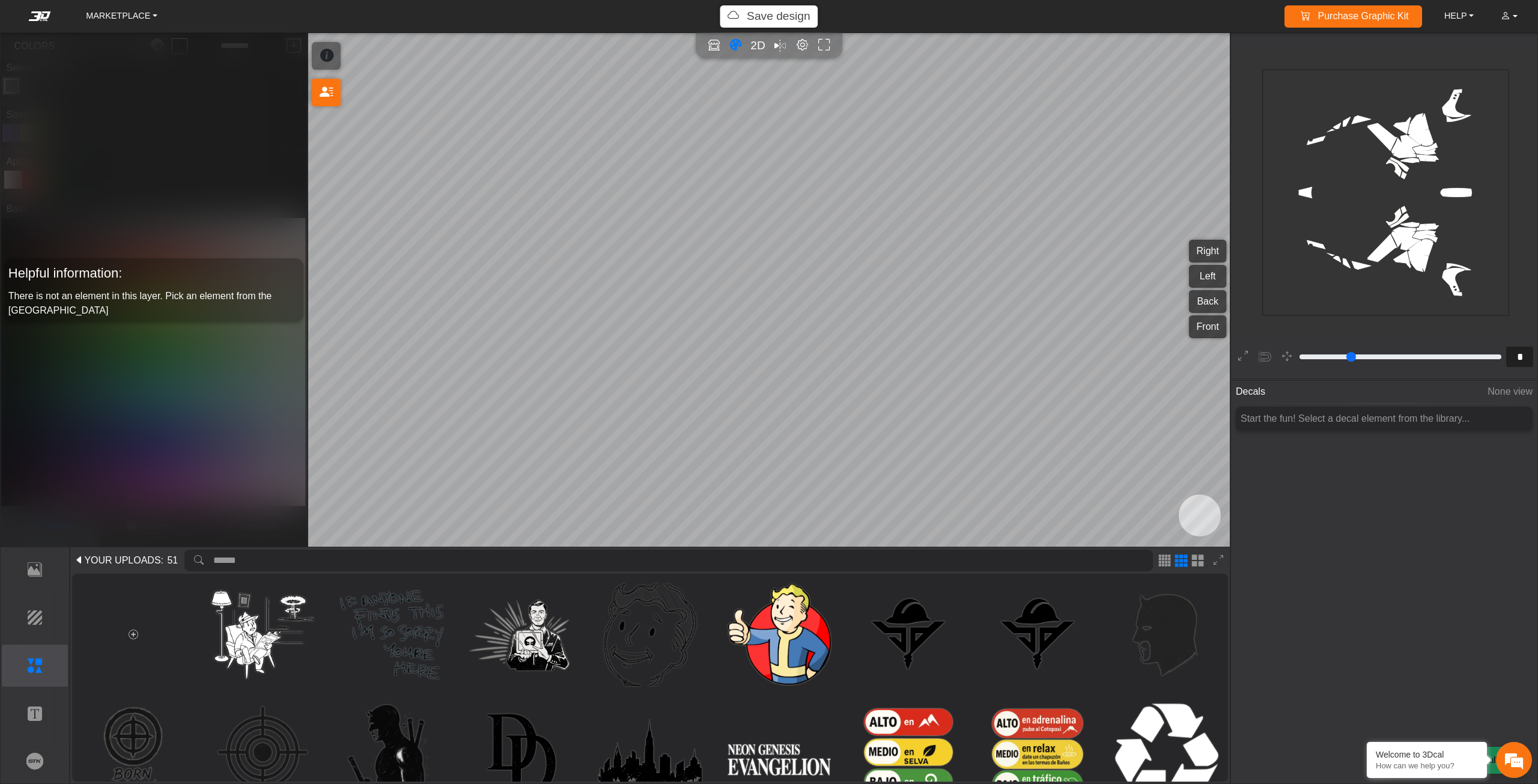
click at [124, 633] on div at bounding box center [133, 634] width 111 height 111
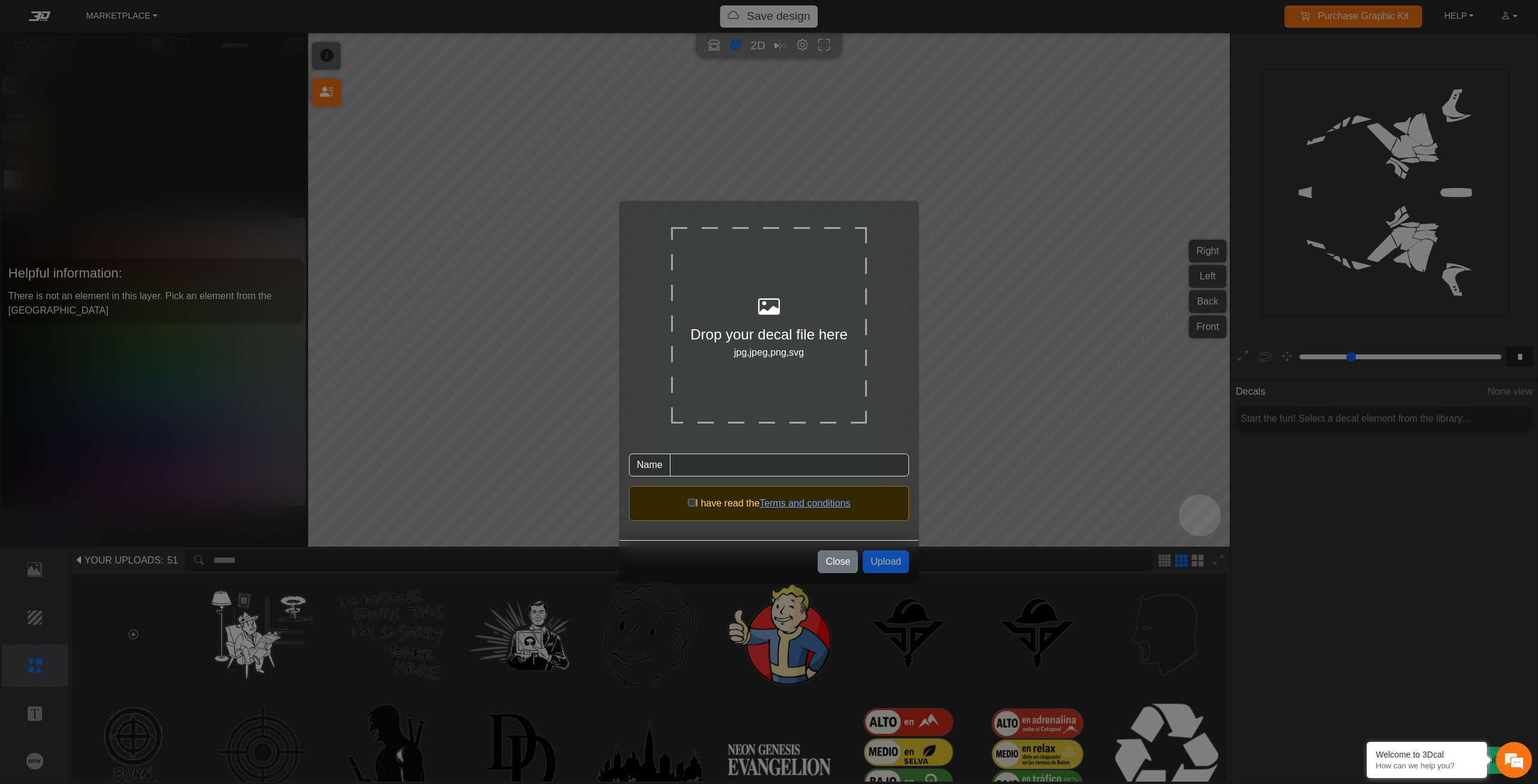
click at [748, 361] on div "Drop your decal file here jpg,jpeg,png,svg" at bounding box center [768, 324] width 196 height 196
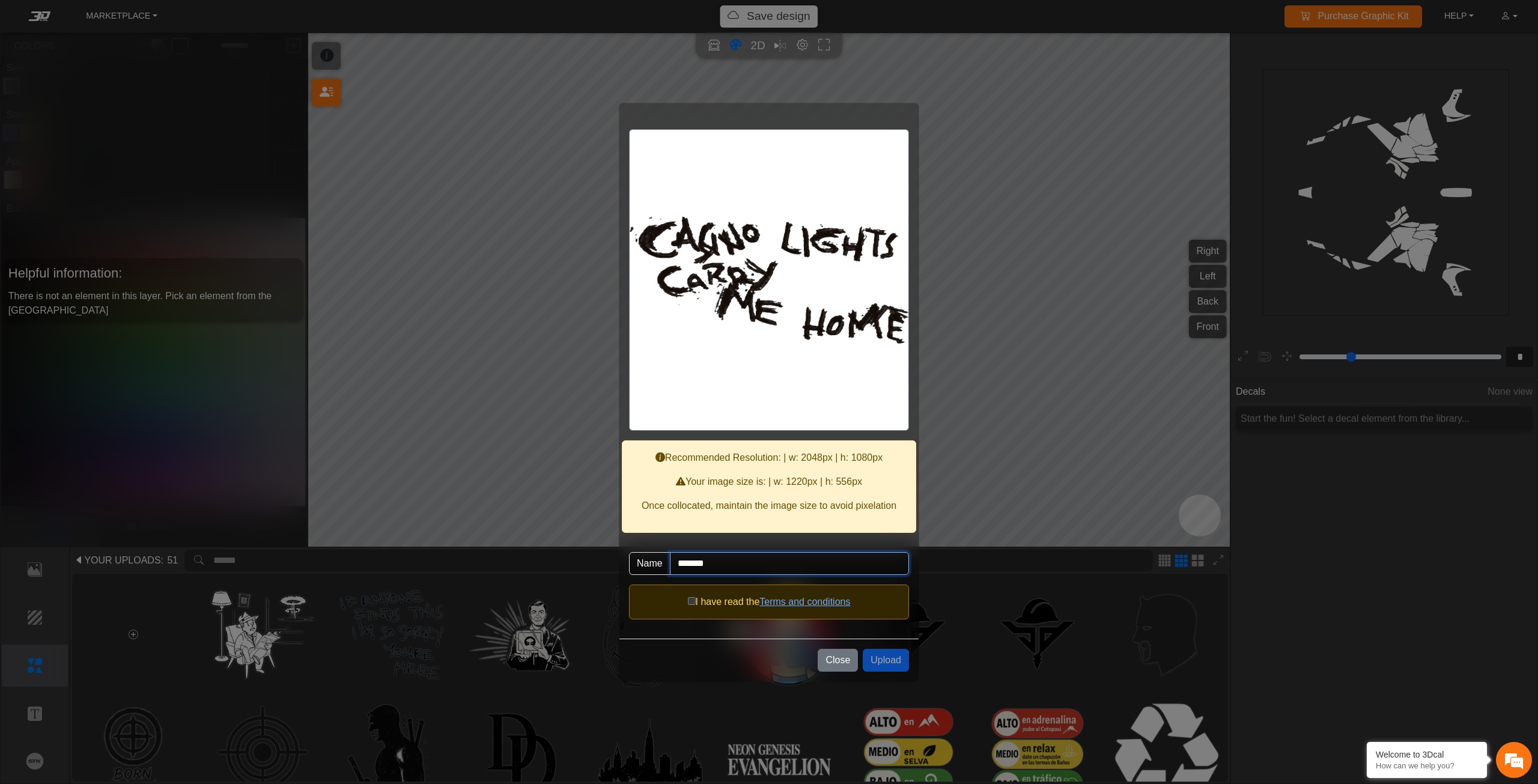
drag, startPoint x: 721, startPoint y: 569, endPoint x: 668, endPoint y: 556, distance: 54.6
click at [668, 556] on div "Name *******" at bounding box center [768, 563] width 280 height 42
type input "******"
click at [696, 606] on span "I have read the" at bounding box center [728, 602] width 64 height 10
click at [875, 658] on button "Upload" at bounding box center [886, 660] width 47 height 23
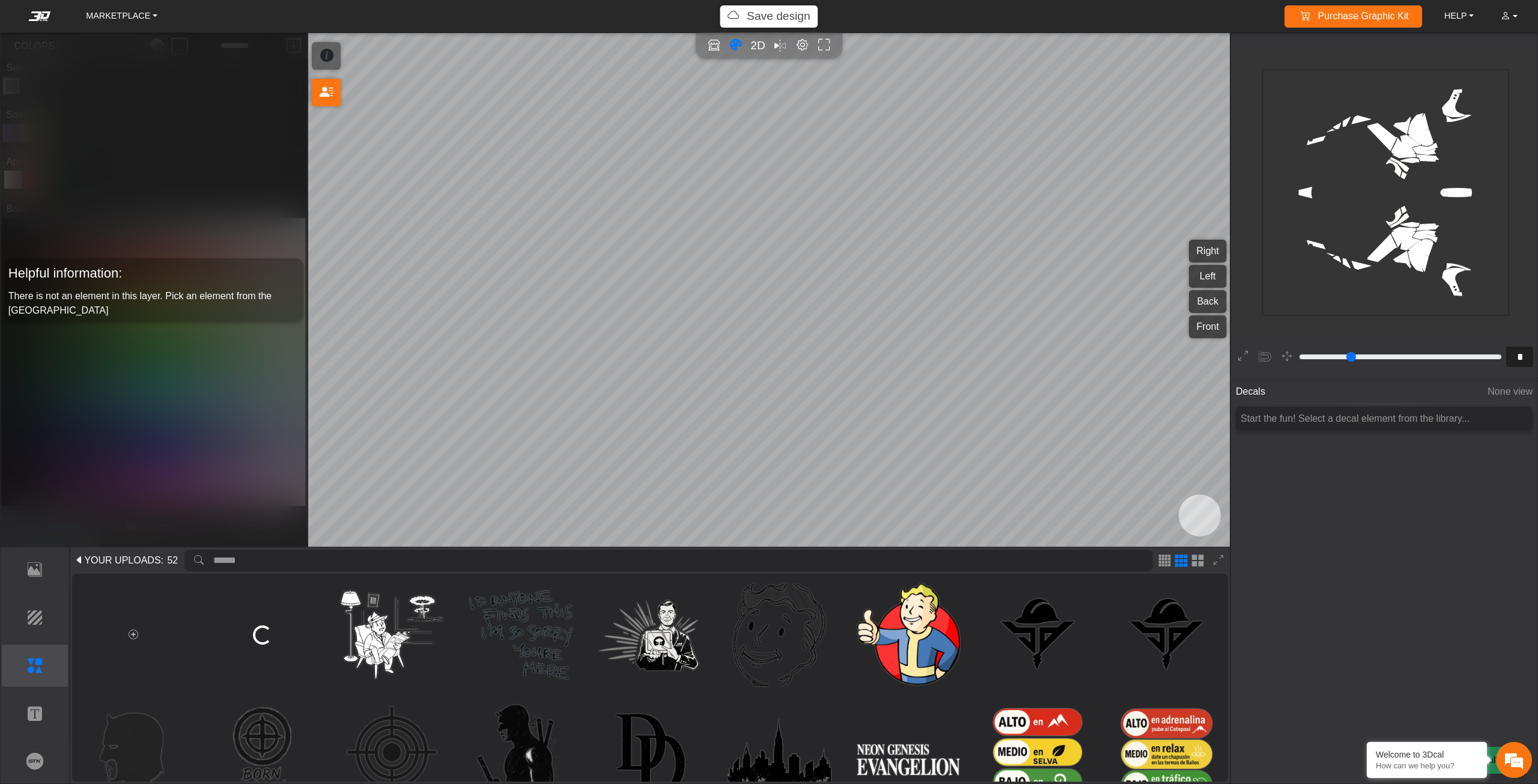
click at [129, 634] on icon at bounding box center [133, 634] width 10 height 10
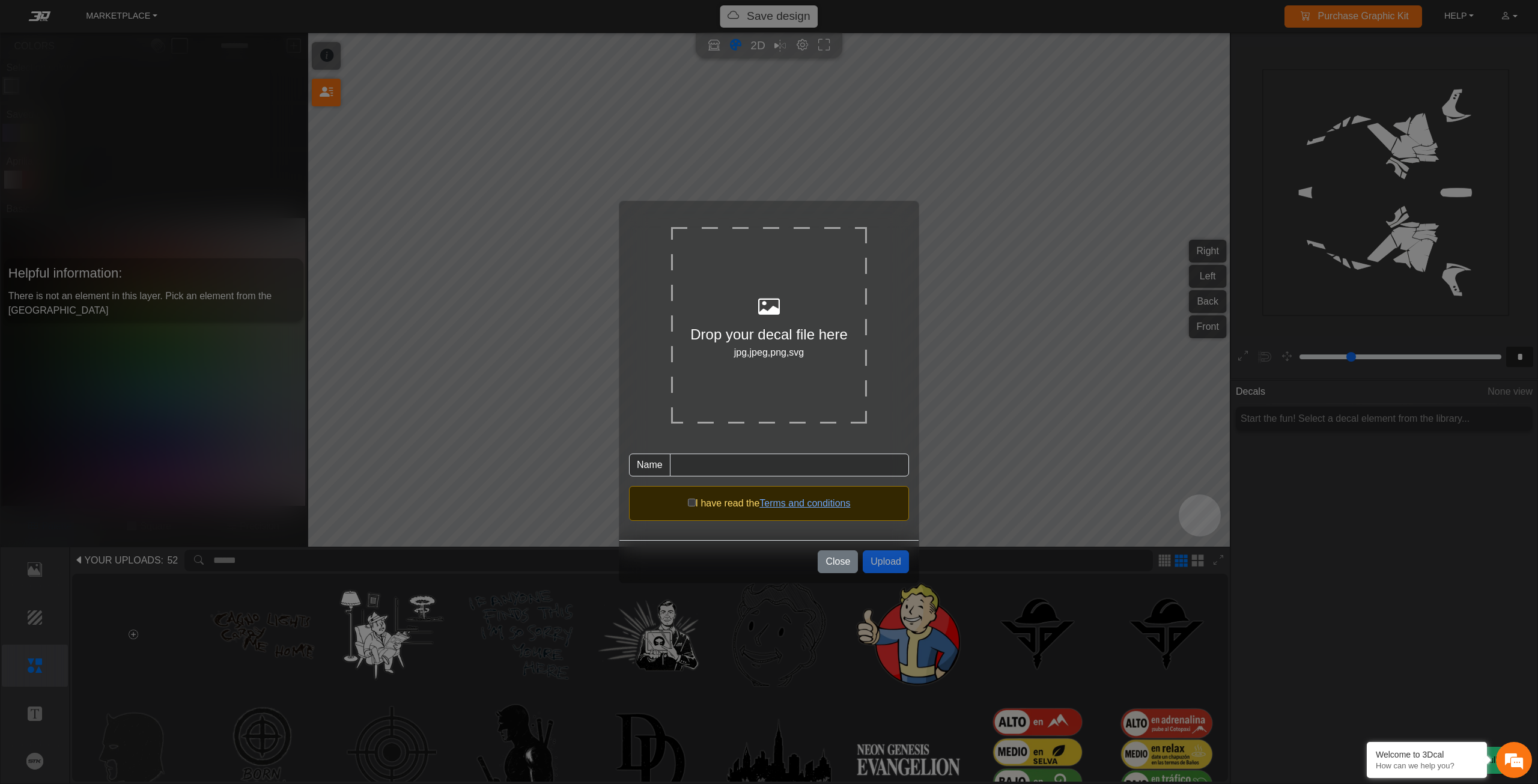
click at [886, 238] on form "Drop your decal file here jpg,jpeg,png,svg Name Asset name is required I have r…" at bounding box center [768, 365] width 280 height 309
click at [835, 277] on div "Drop your decal file here jpg,jpeg,png,svg" at bounding box center [768, 324] width 196 height 196
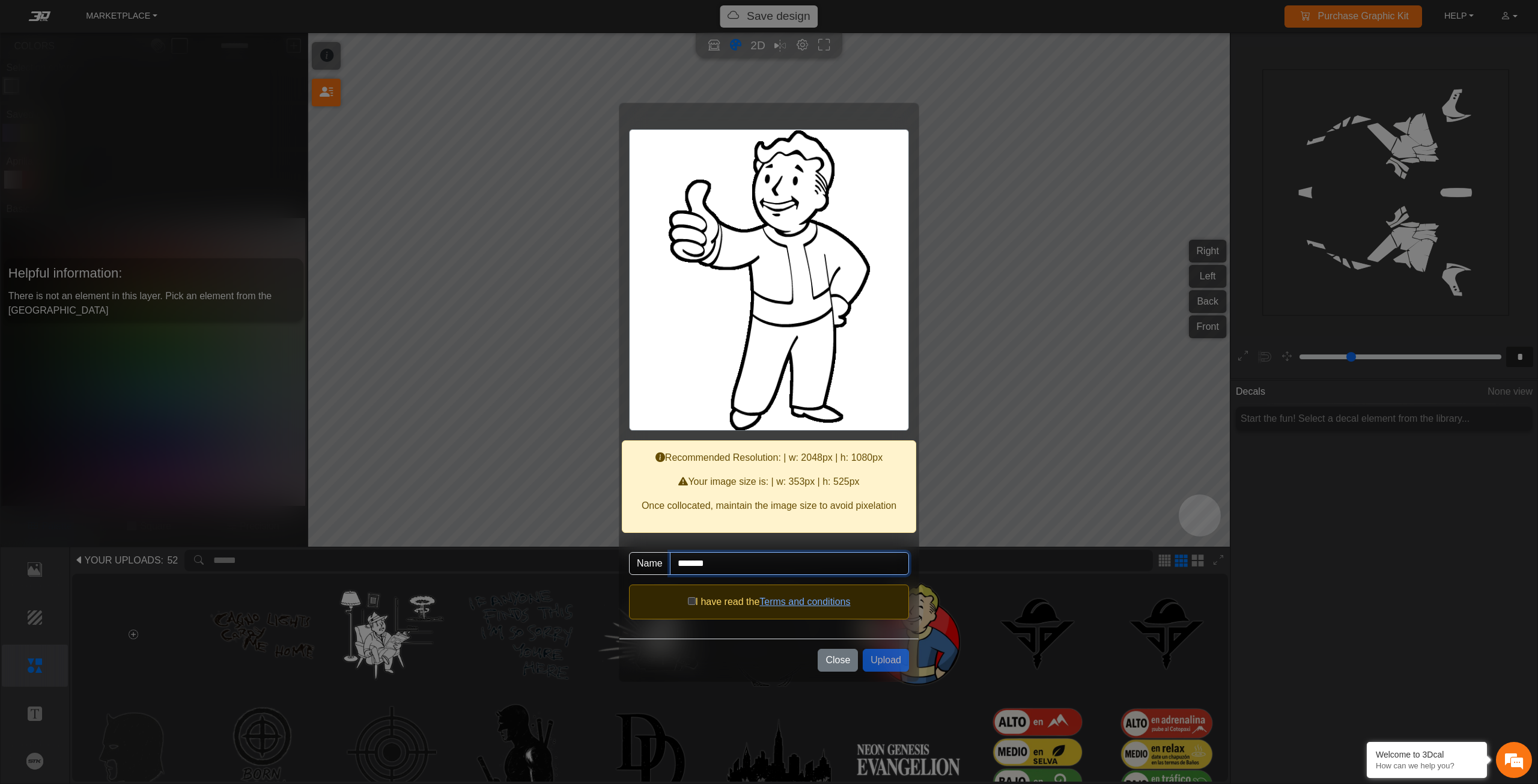
click at [722, 567] on input "*******" at bounding box center [789, 563] width 239 height 23
type input "********"
click at [879, 663] on button "Upload" at bounding box center [886, 660] width 47 height 23
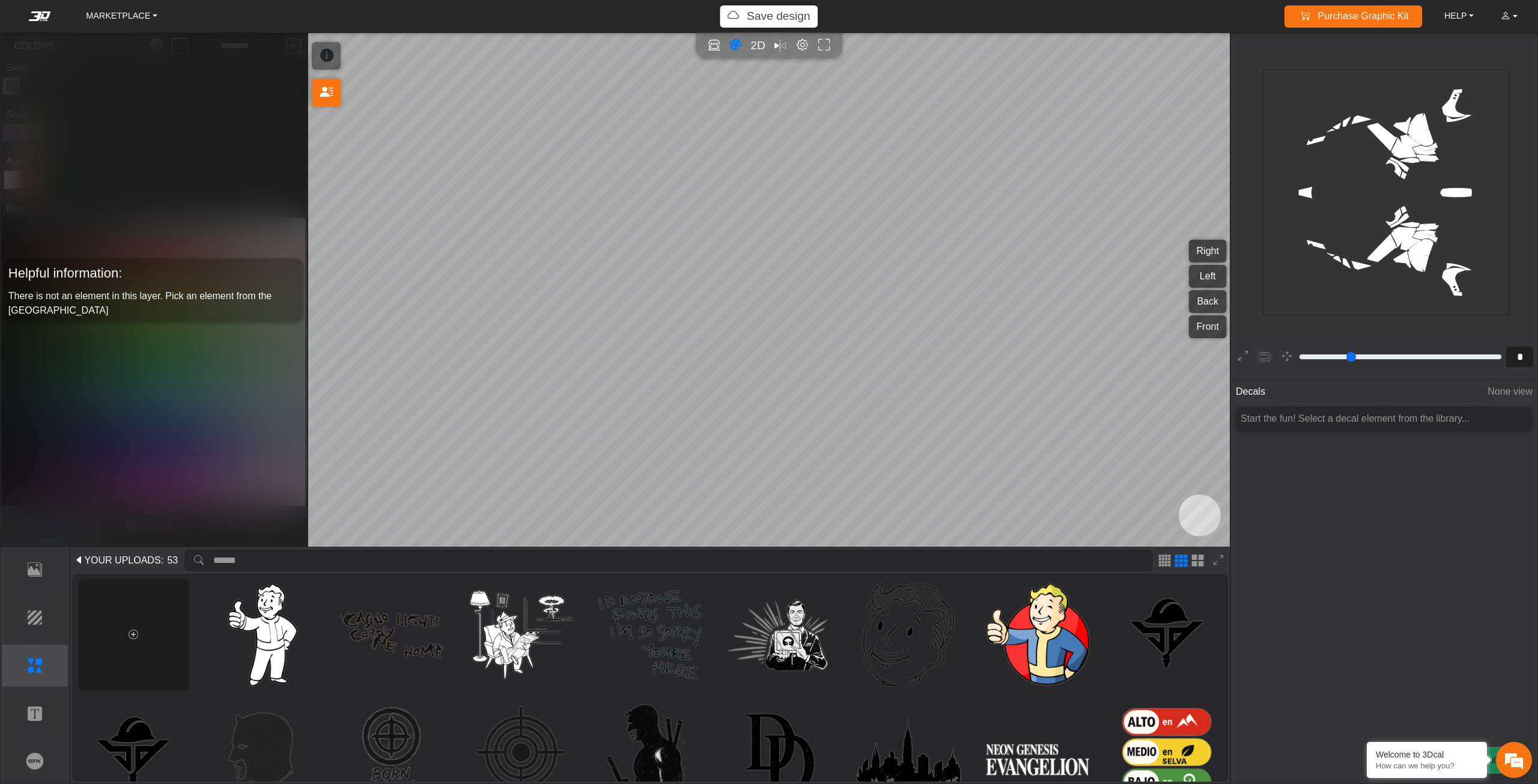
click at [145, 640] on div at bounding box center [133, 634] width 111 height 111
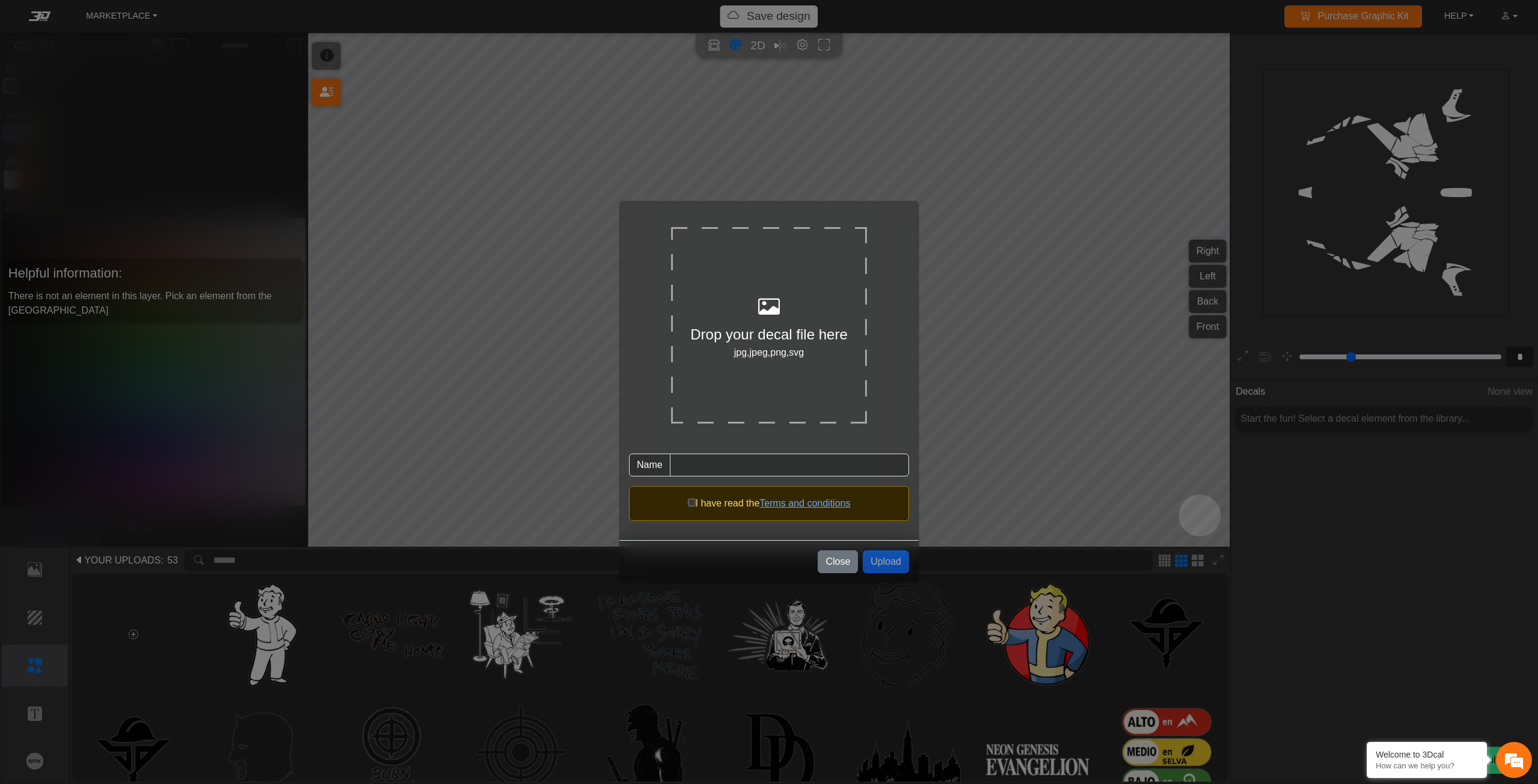
click at [773, 381] on div "Drop your decal file here jpg,jpeg,png,svg" at bounding box center [768, 324] width 196 height 196
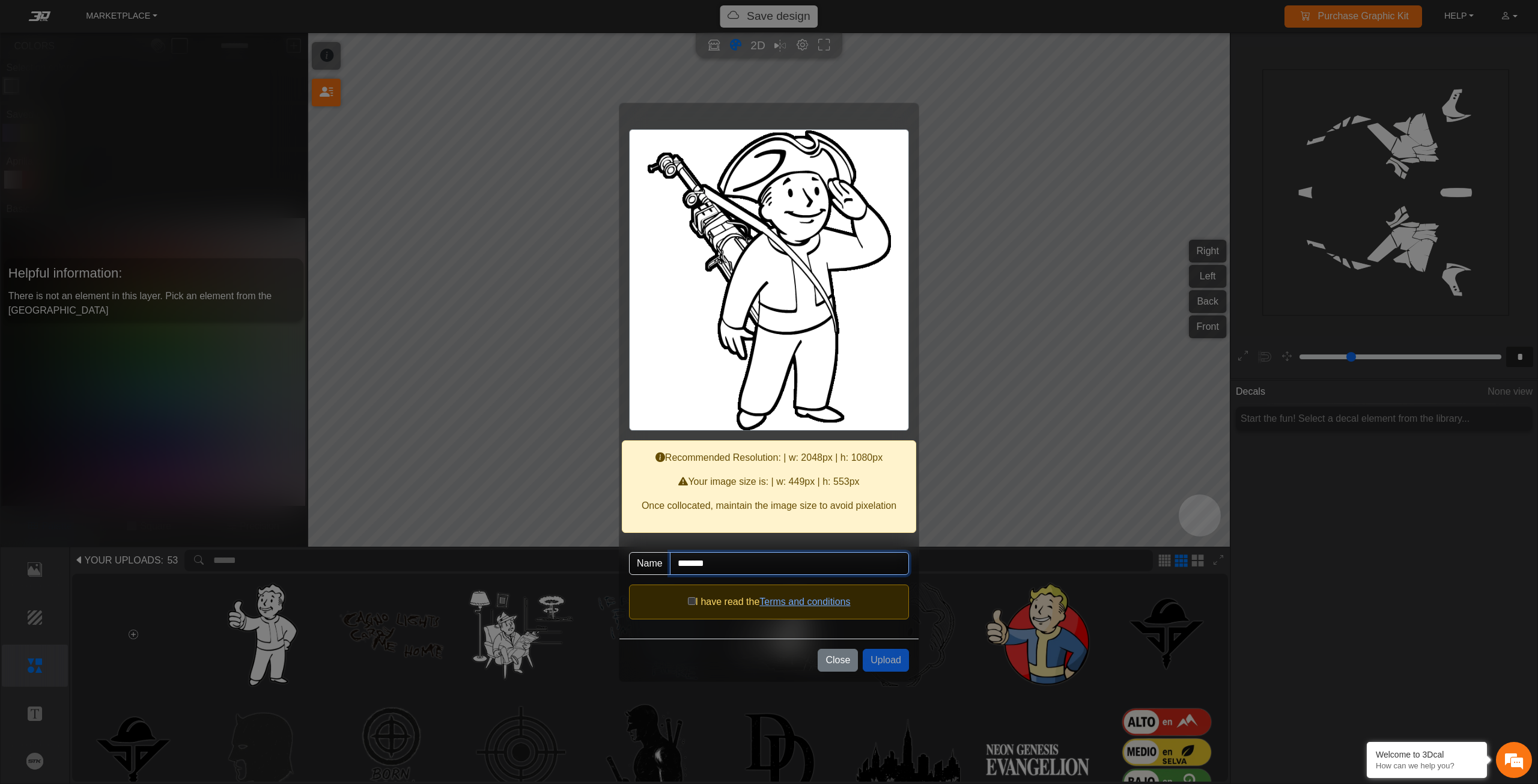
click at [740, 562] on input "*******" at bounding box center [789, 563] width 239 height 23
type input "********"
click at [692, 601] on div "I have read the Terms and conditions" at bounding box center [768, 602] width 280 height 35
click at [891, 667] on button "Upload" at bounding box center [886, 660] width 47 height 23
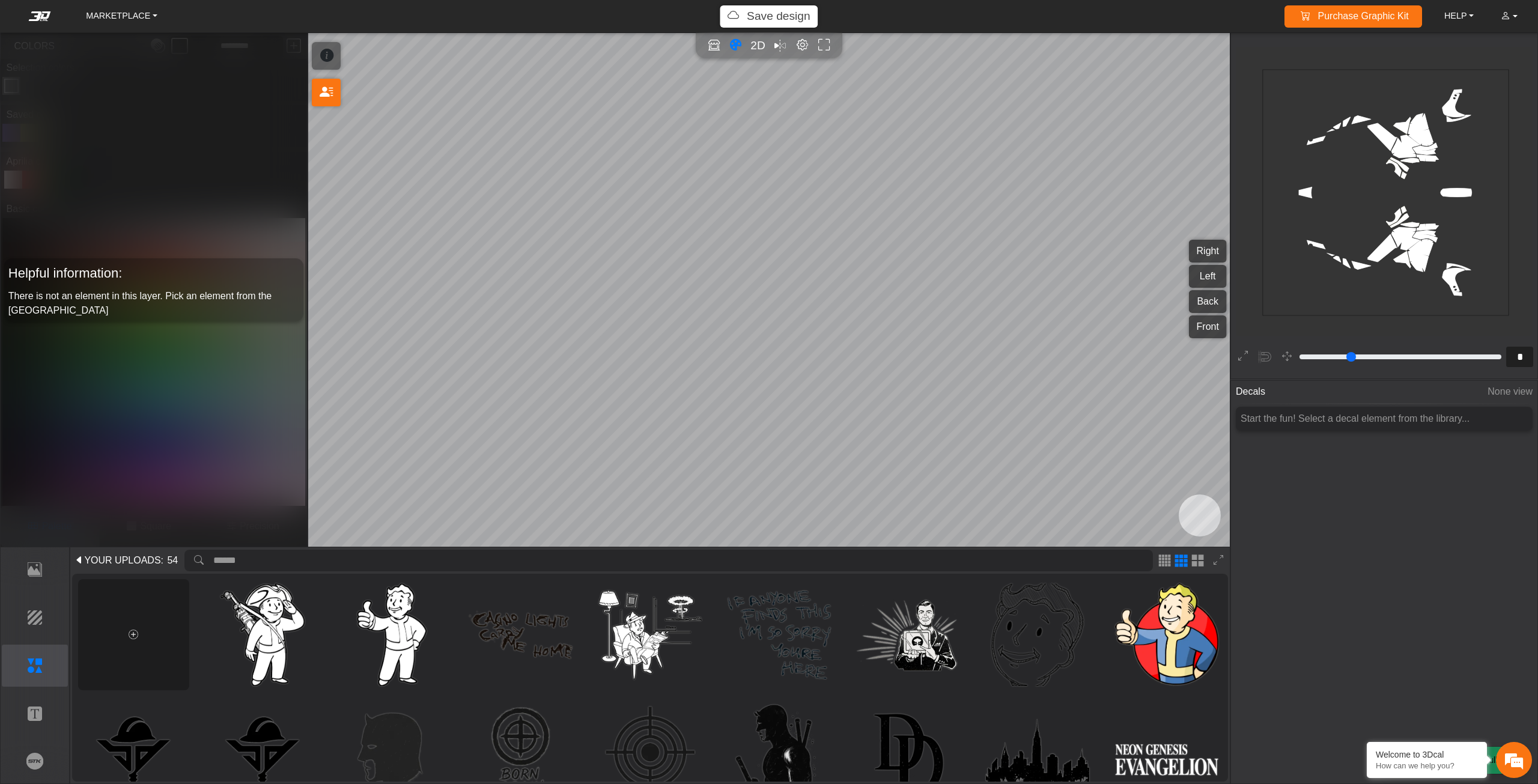
click at [136, 634] on icon at bounding box center [133, 634] width 10 height 10
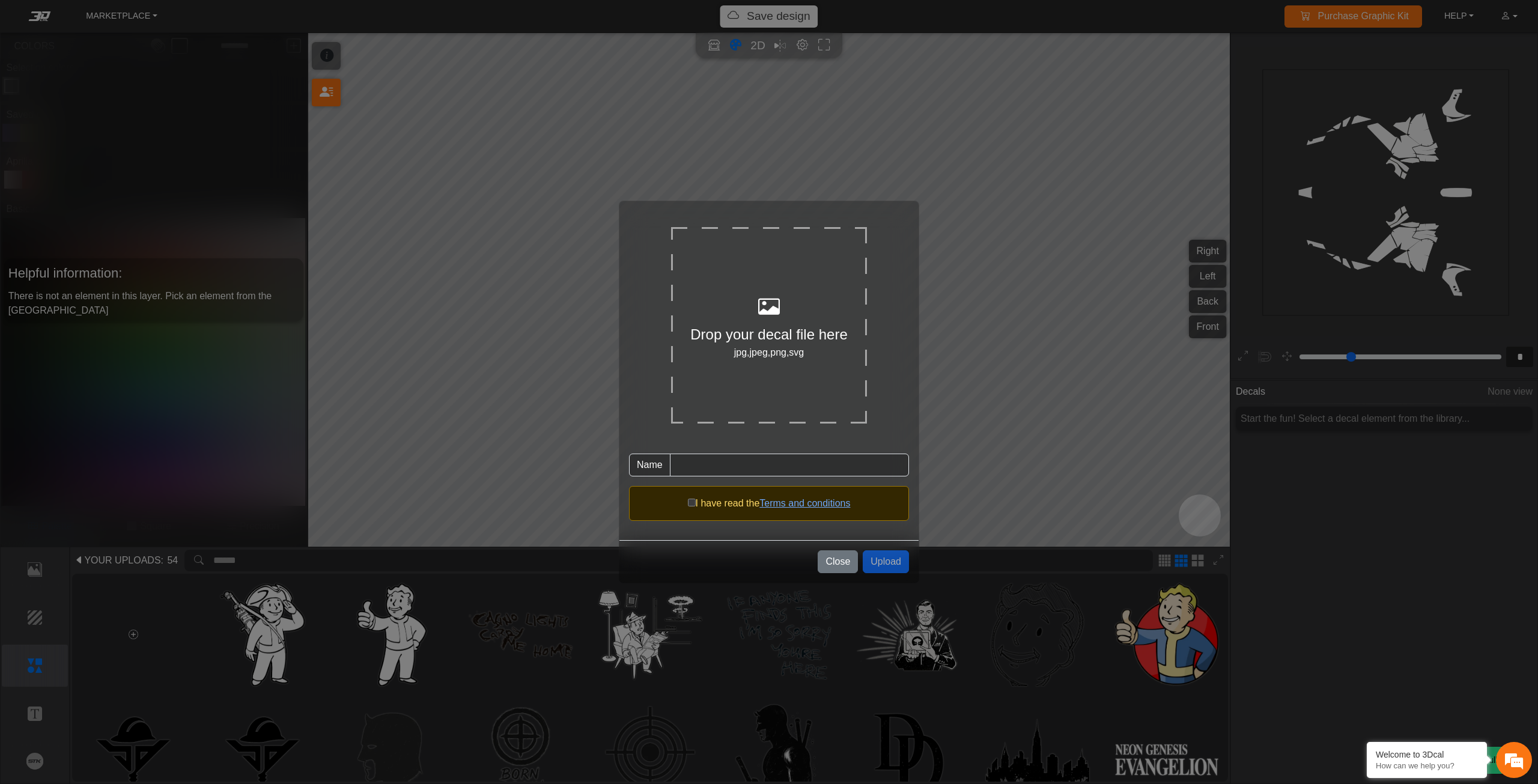
click at [746, 292] on div at bounding box center [768, 307] width 196 height 33
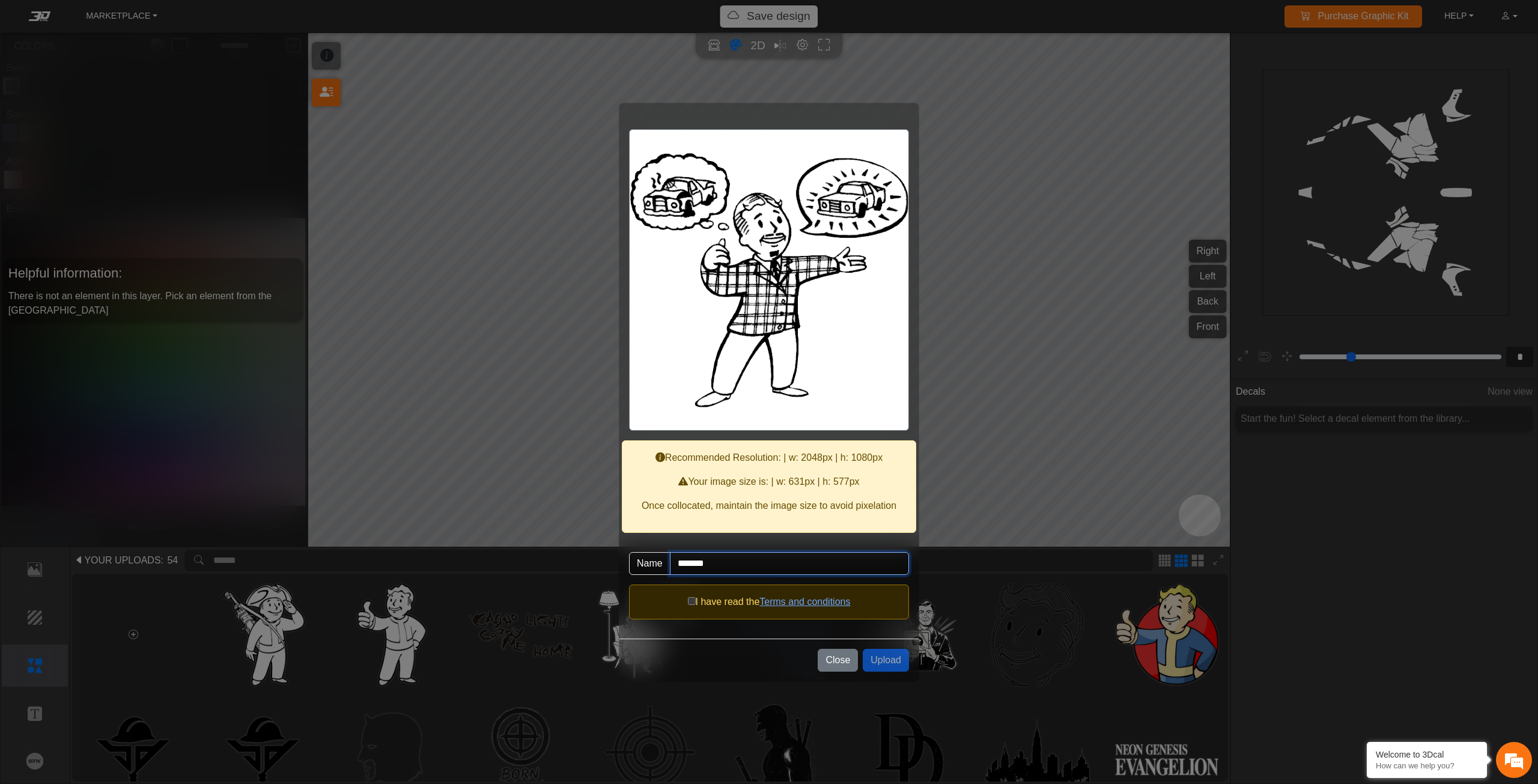
drag, startPoint x: 752, startPoint y: 564, endPoint x: 647, endPoint y: 564, distance: 105.0
click at [647, 564] on div "Name *******" at bounding box center [768, 563] width 280 height 42
type input "********"
click at [870, 657] on button "Upload" at bounding box center [886, 660] width 47 height 23
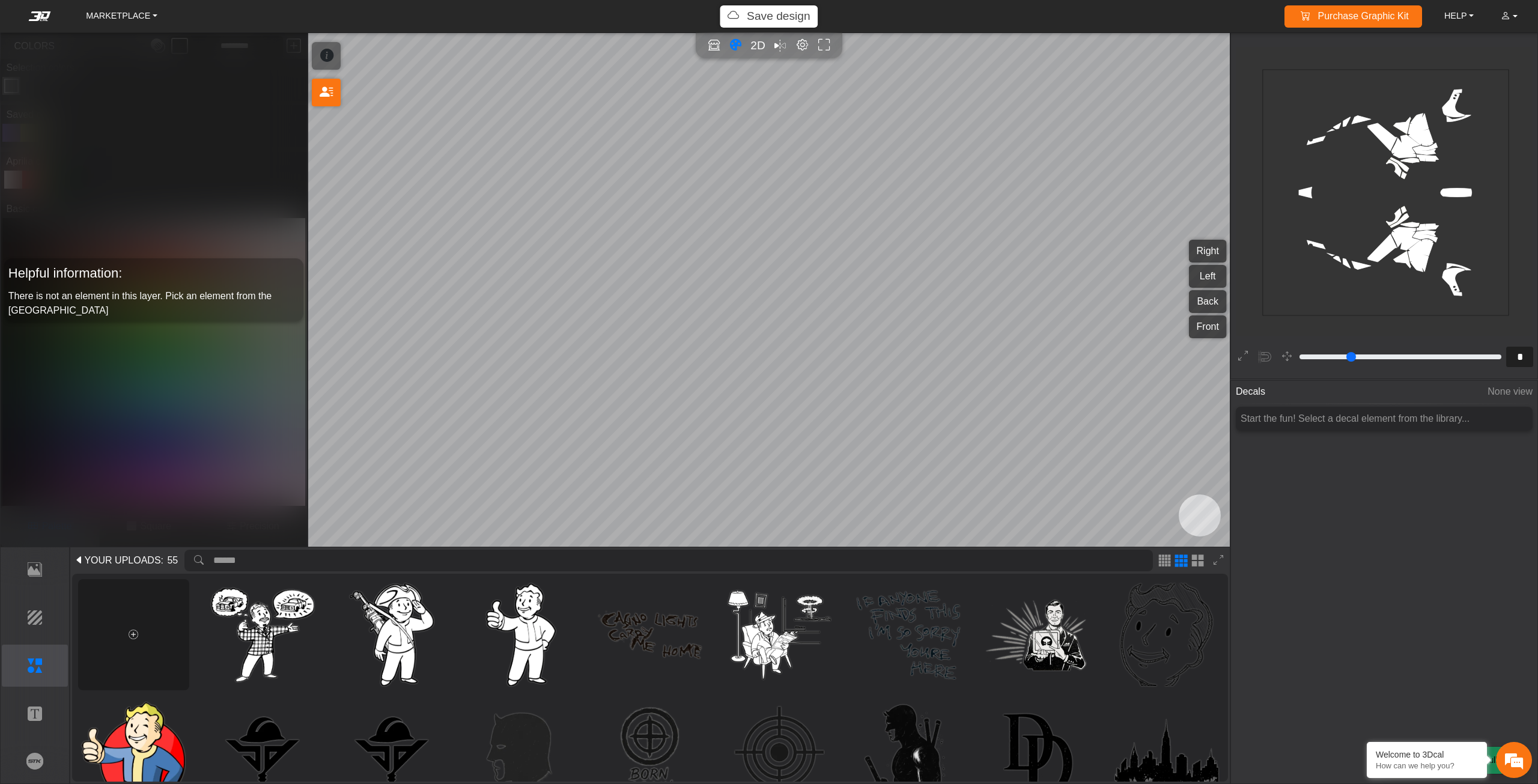
click at [147, 618] on div at bounding box center [133, 634] width 111 height 111
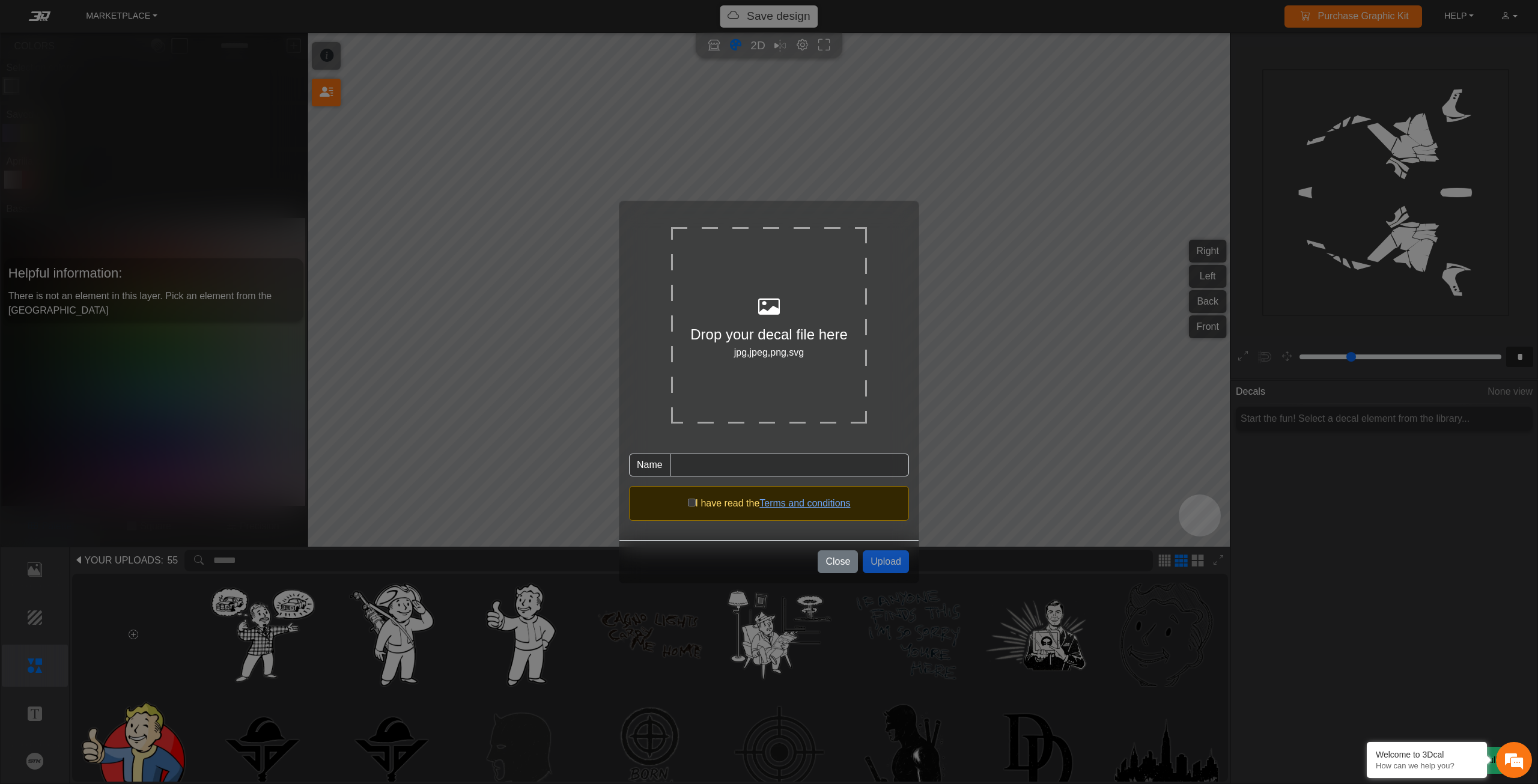
click at [731, 338] on div "Drop your decal file here" at bounding box center [768, 335] width 196 height 22
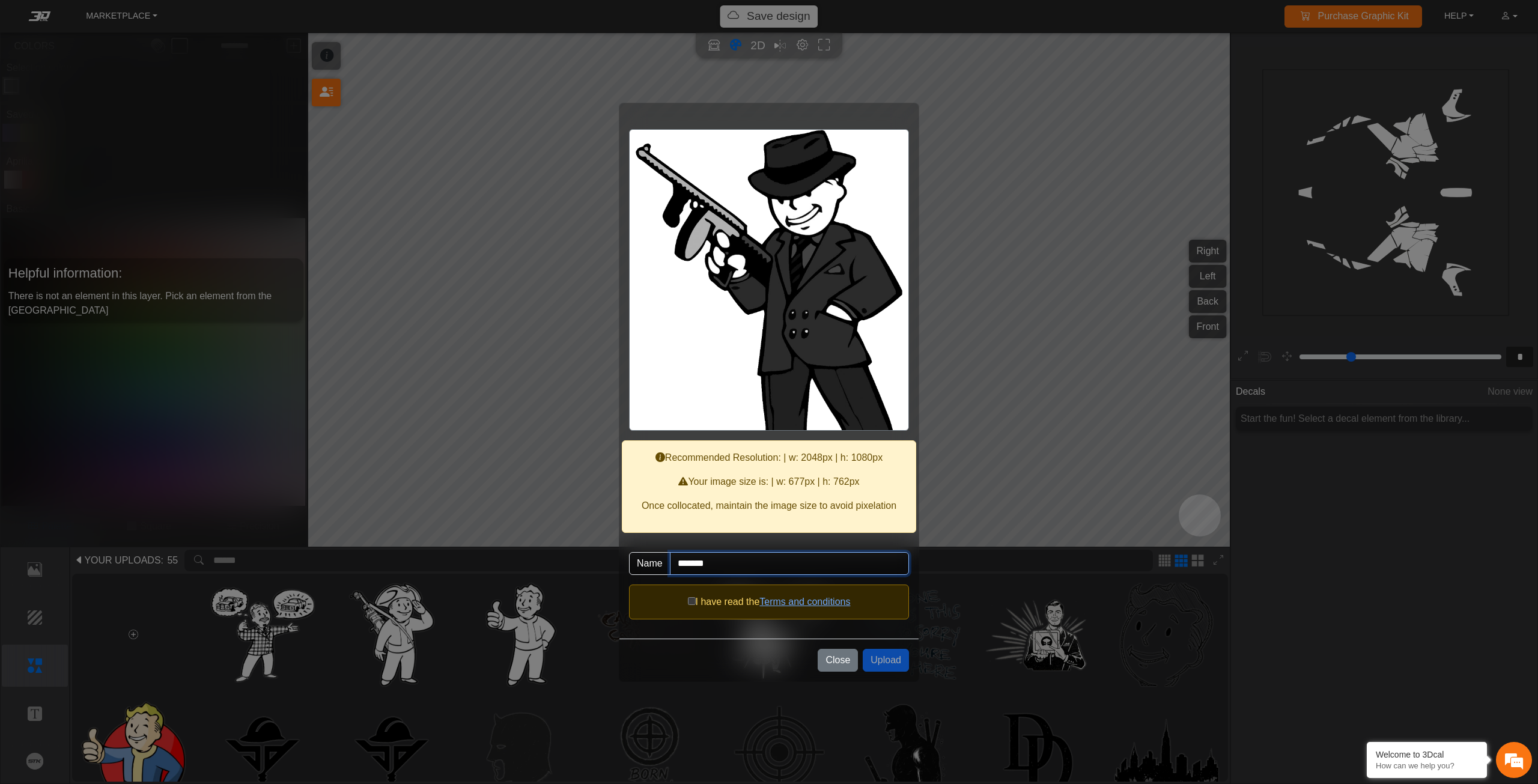
drag, startPoint x: 661, startPoint y: 552, endPoint x: 620, endPoint y: 552, distance: 41.0
click at [621, 552] on div "Recommended Resolution: | w: 2048px | h: 1080px Your image size is: | w: 677px …" at bounding box center [768, 370] width 299 height 535
type input "********"
click at [703, 602] on span "I have read the" at bounding box center [728, 602] width 64 height 10
click at [900, 658] on button "Upload" at bounding box center [886, 660] width 47 height 23
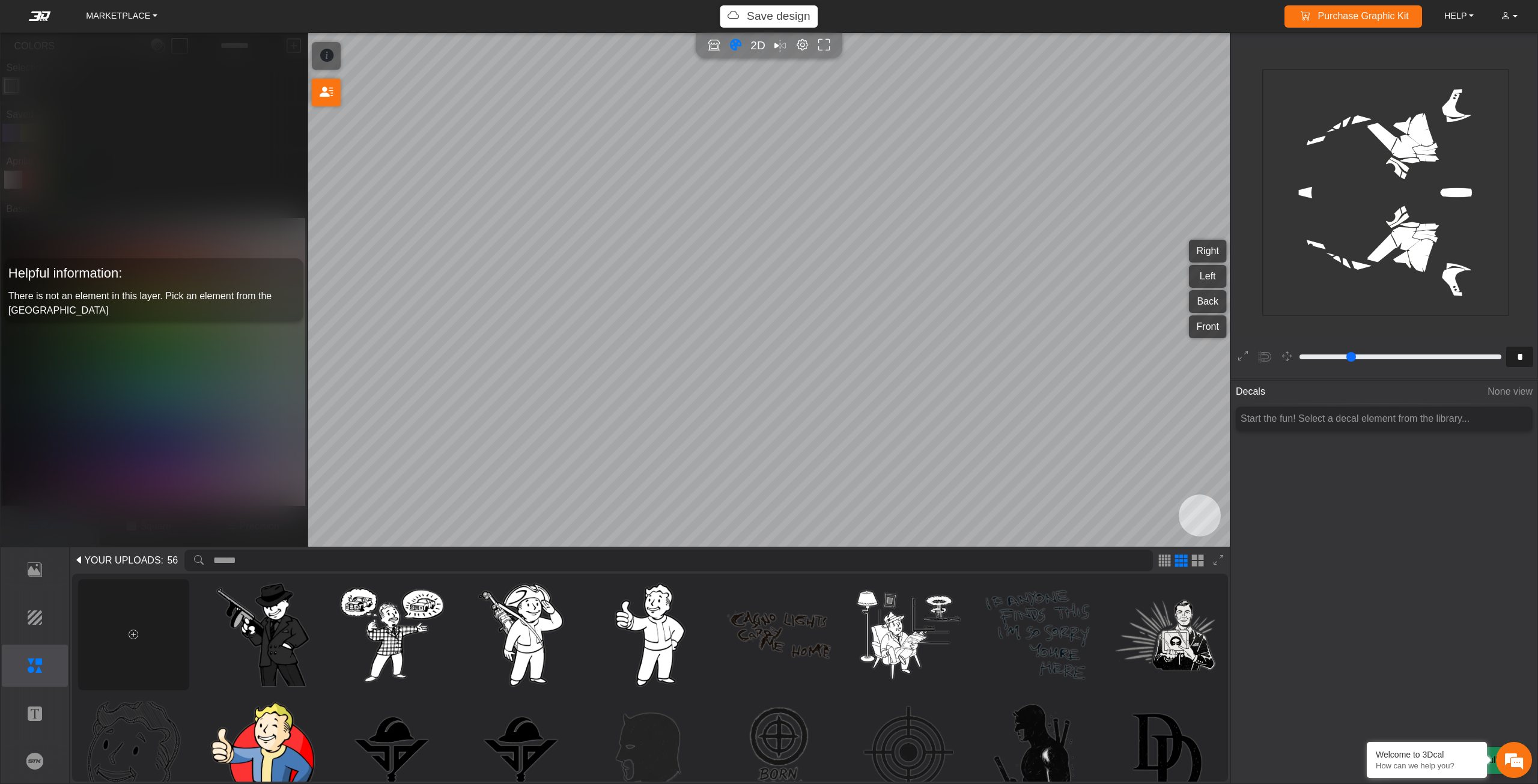
click at [172, 618] on div at bounding box center [133, 634] width 111 height 111
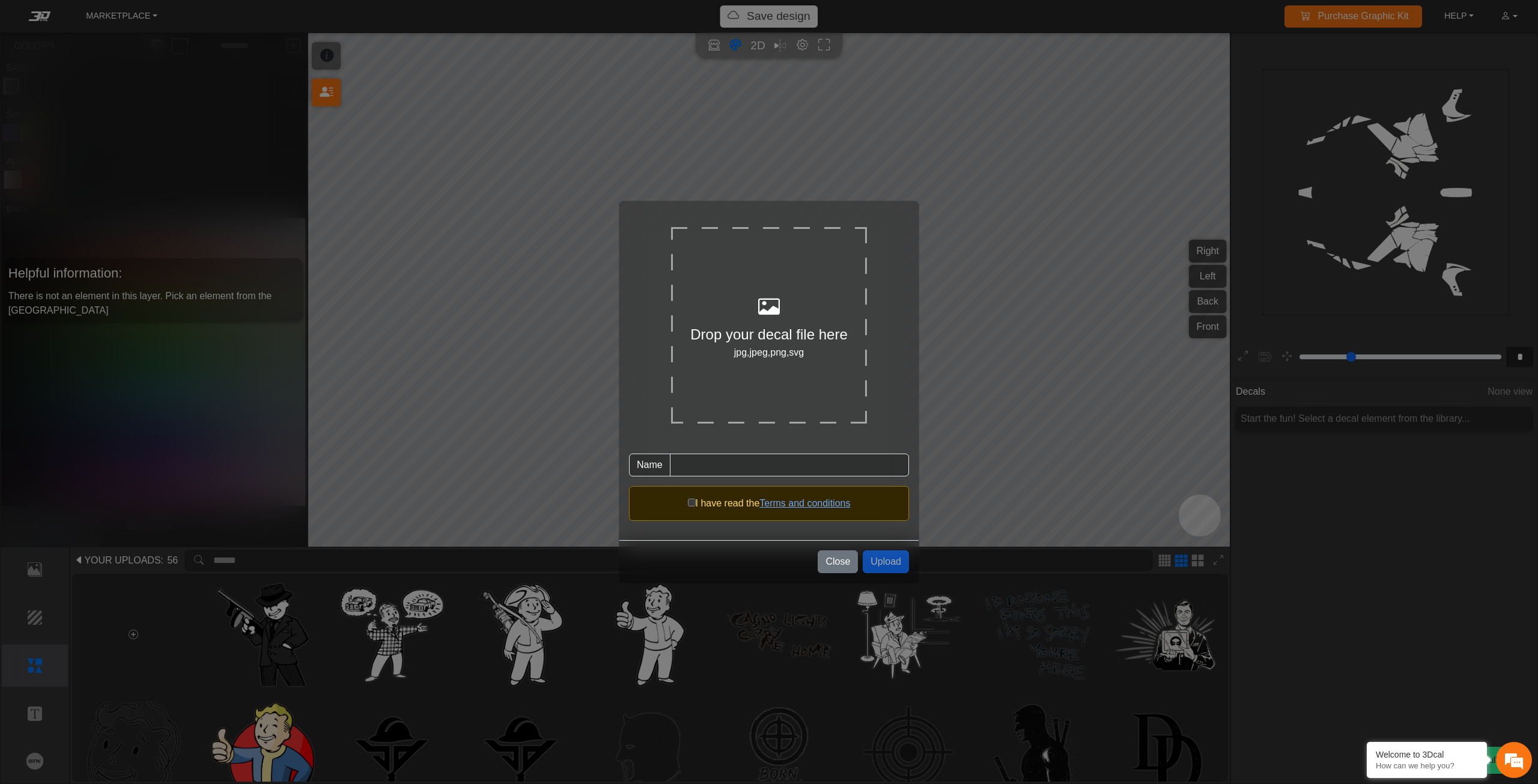
click at [732, 338] on div "Drop your decal file here" at bounding box center [768, 335] width 196 height 22
click at [844, 556] on button "Close" at bounding box center [837, 562] width 40 height 23
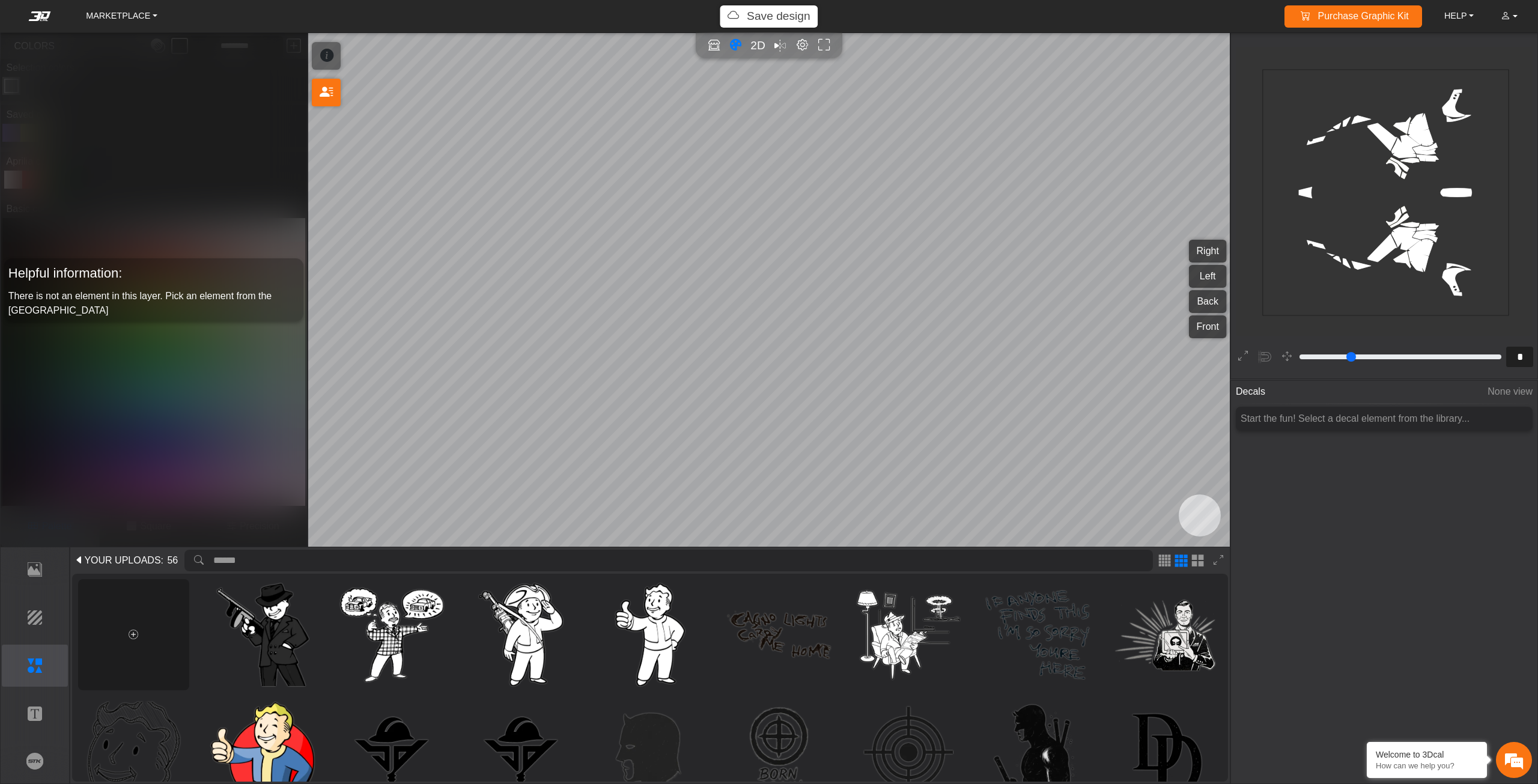
click at [112, 631] on div at bounding box center [133, 634] width 111 height 111
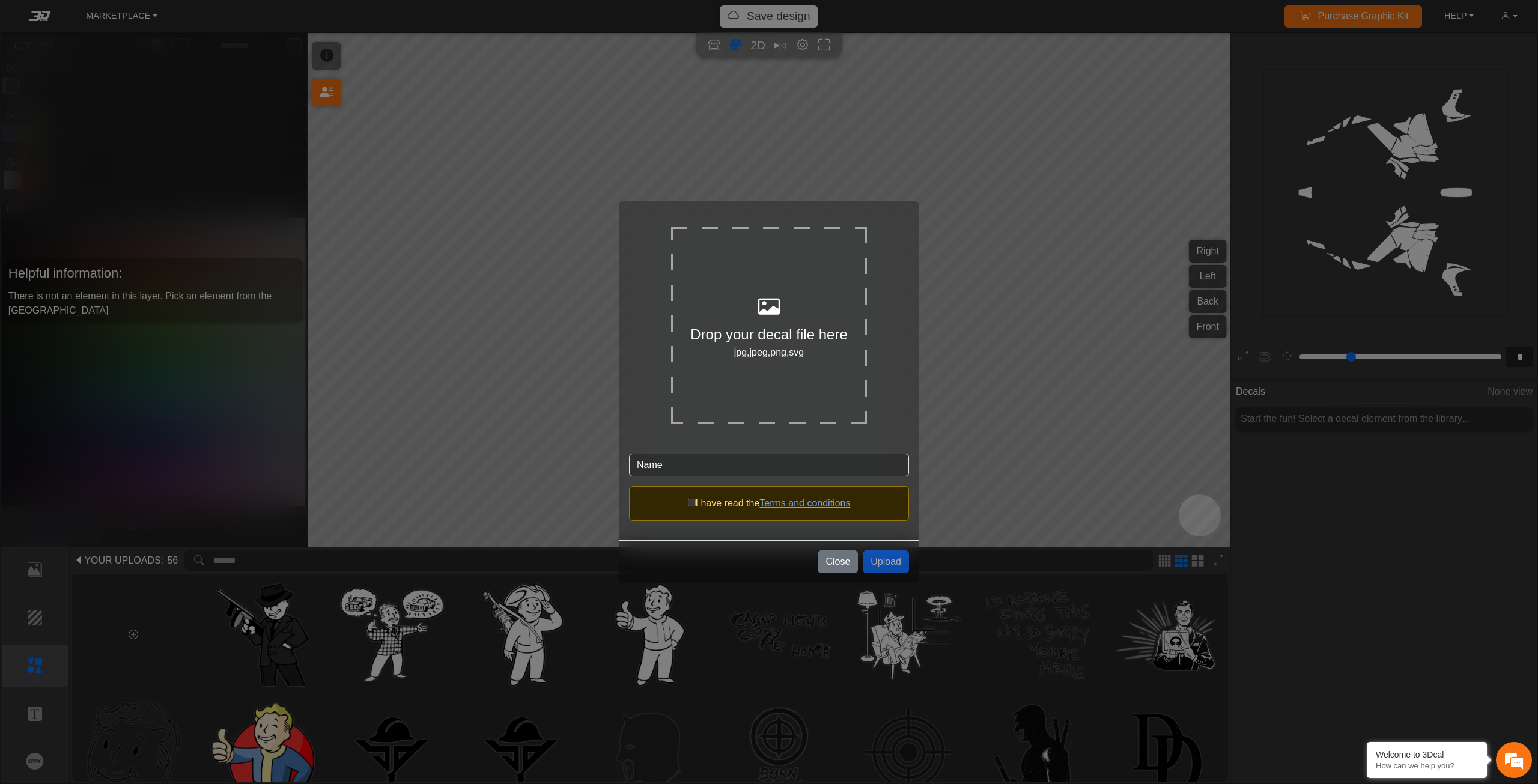
click at [791, 300] on div at bounding box center [768, 307] width 196 height 33
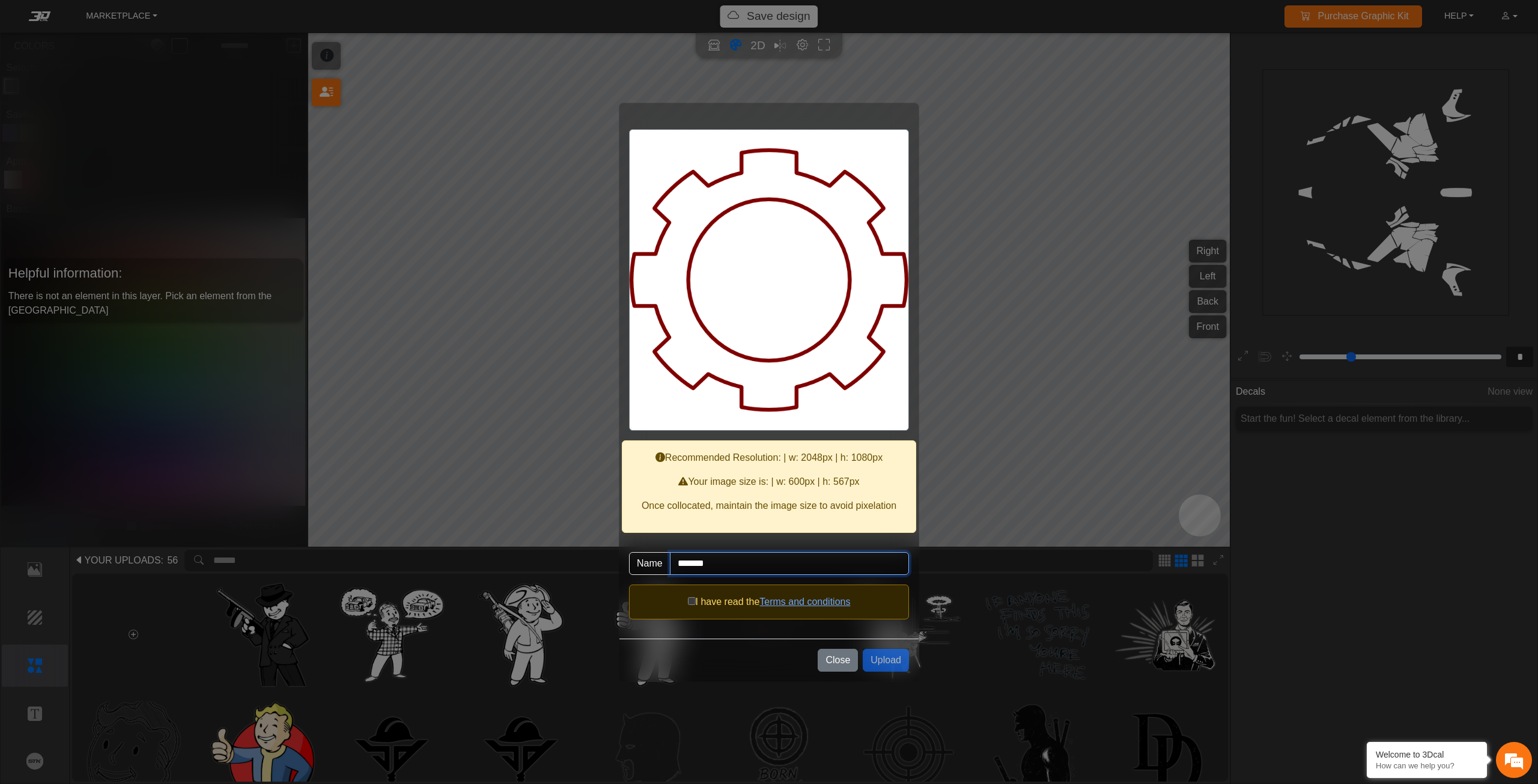
drag, startPoint x: 719, startPoint y: 565, endPoint x: 653, endPoint y: 556, distance: 66.6
click at [653, 556] on div "Name *******" at bounding box center [768, 563] width 280 height 42
type input "****"
click at [879, 657] on button "Upload" at bounding box center [886, 660] width 47 height 23
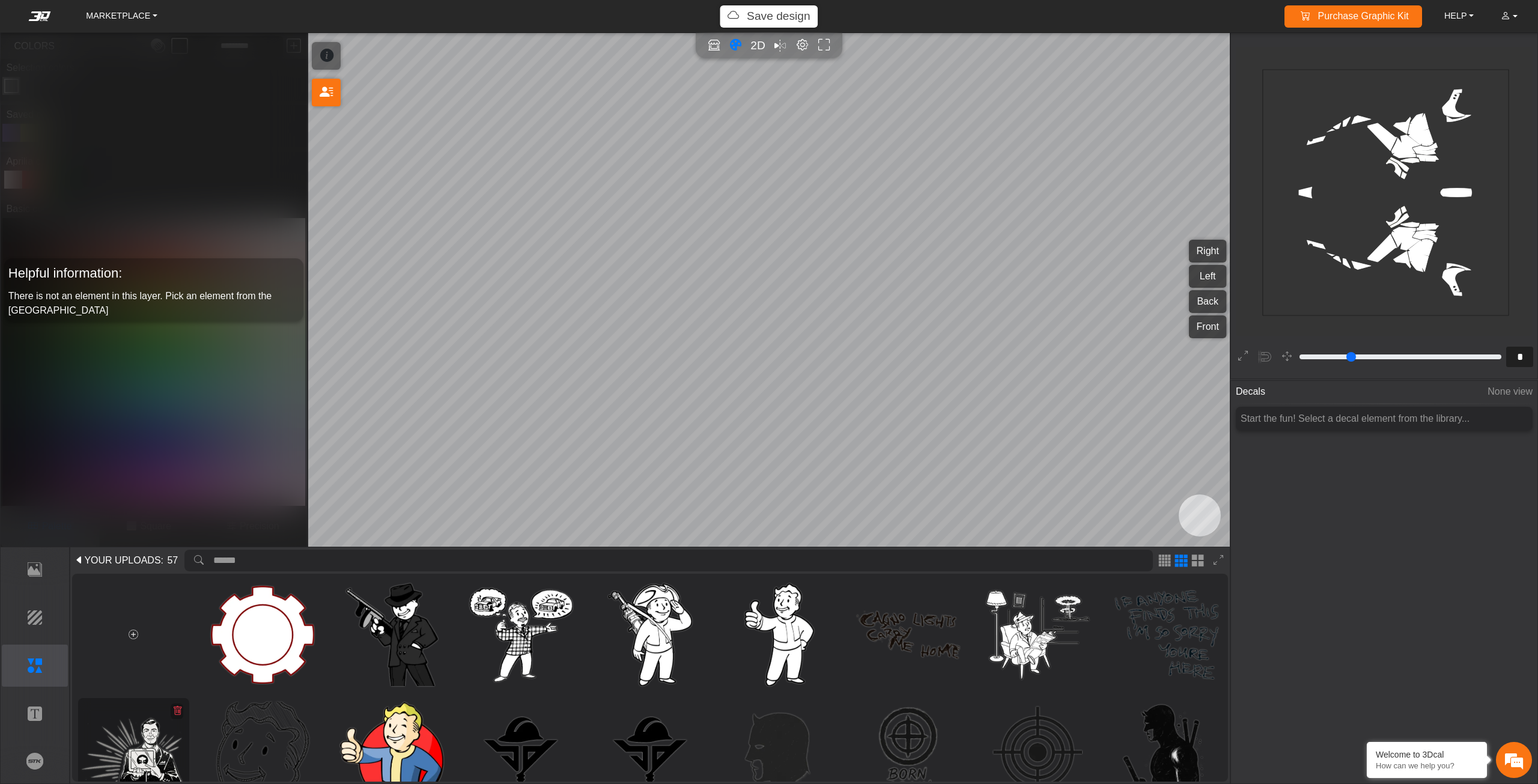
click at [181, 741] on img at bounding box center [133, 753] width 103 height 103
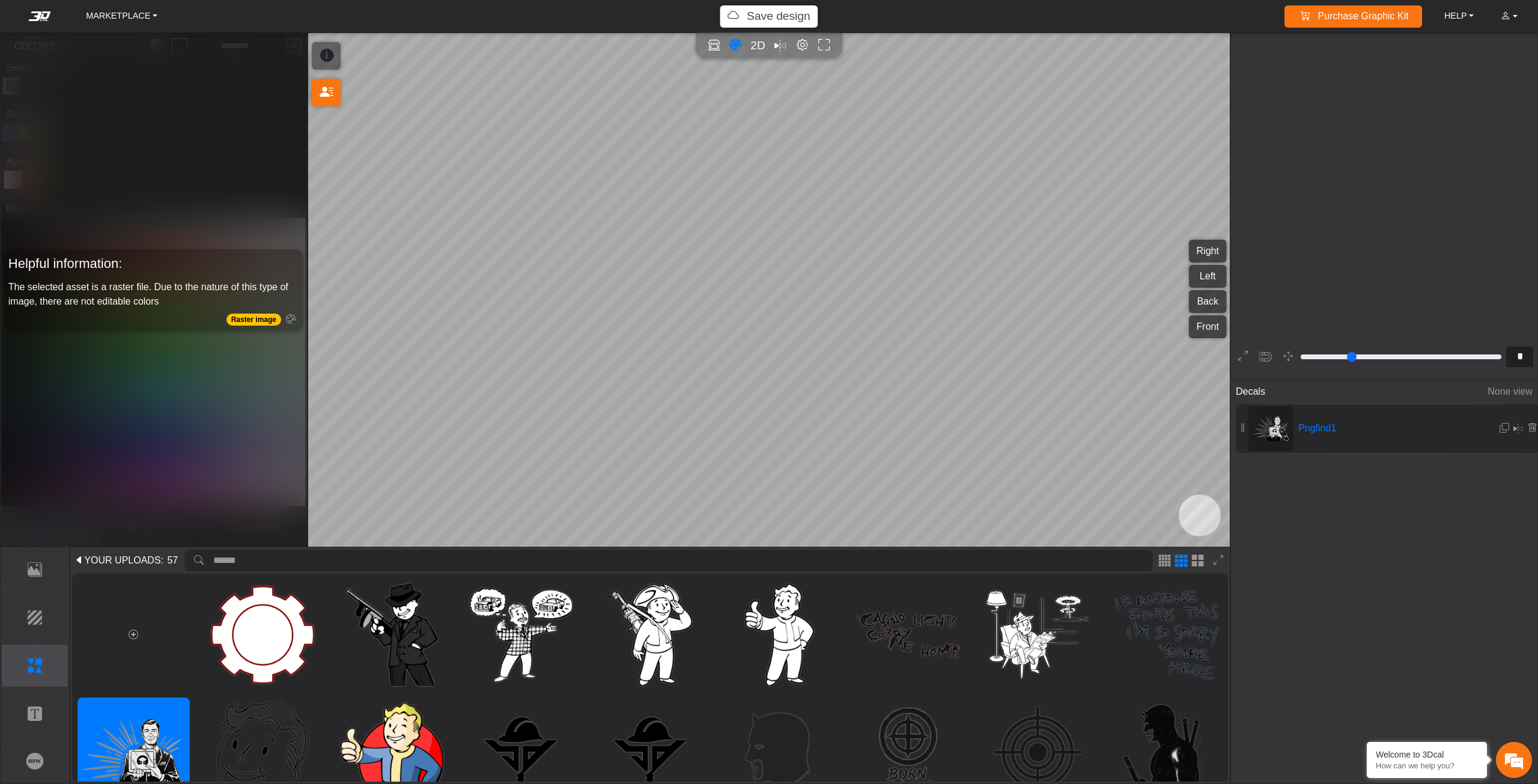
type input "**"
type input "****"
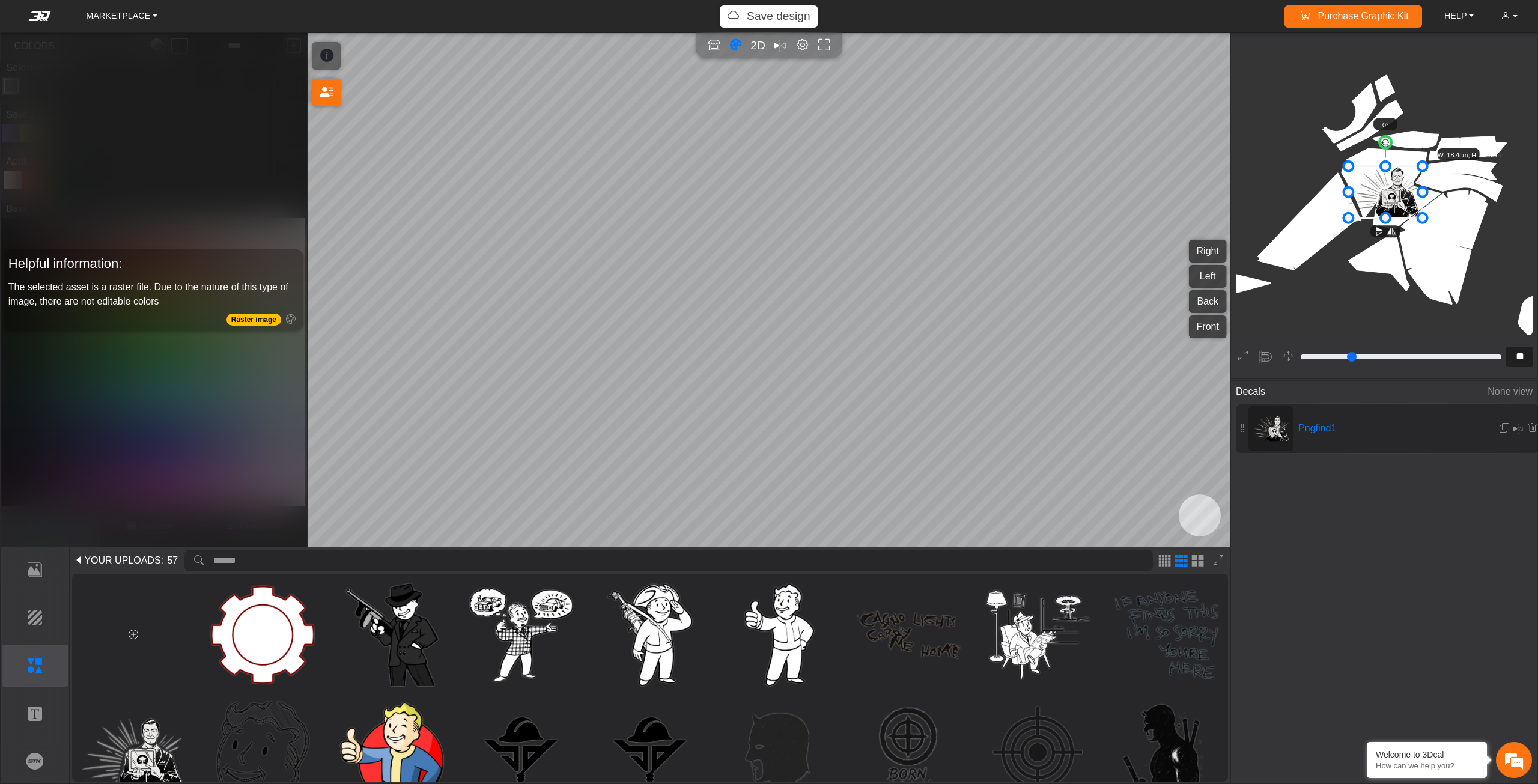
type input "**"
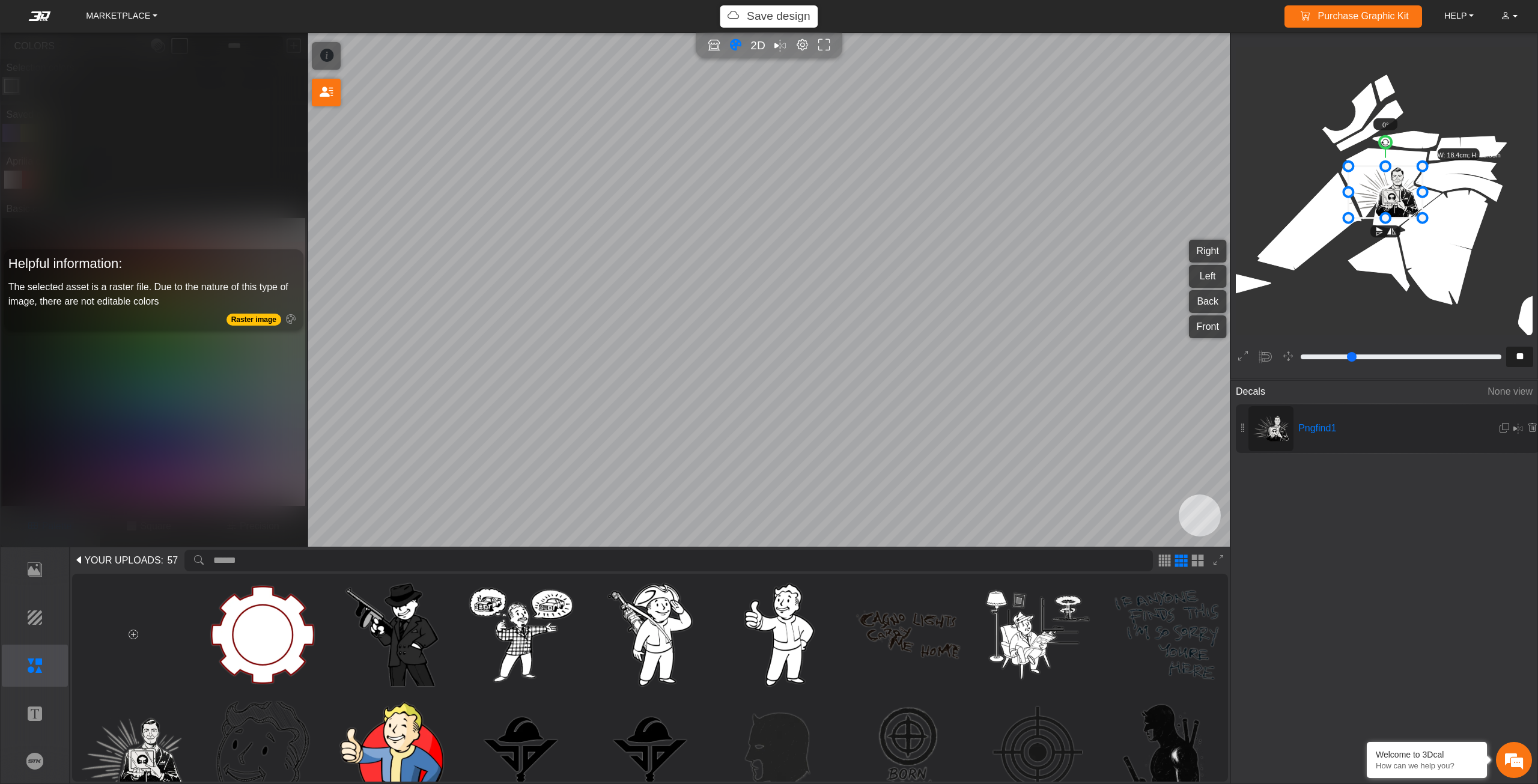
type input "**"
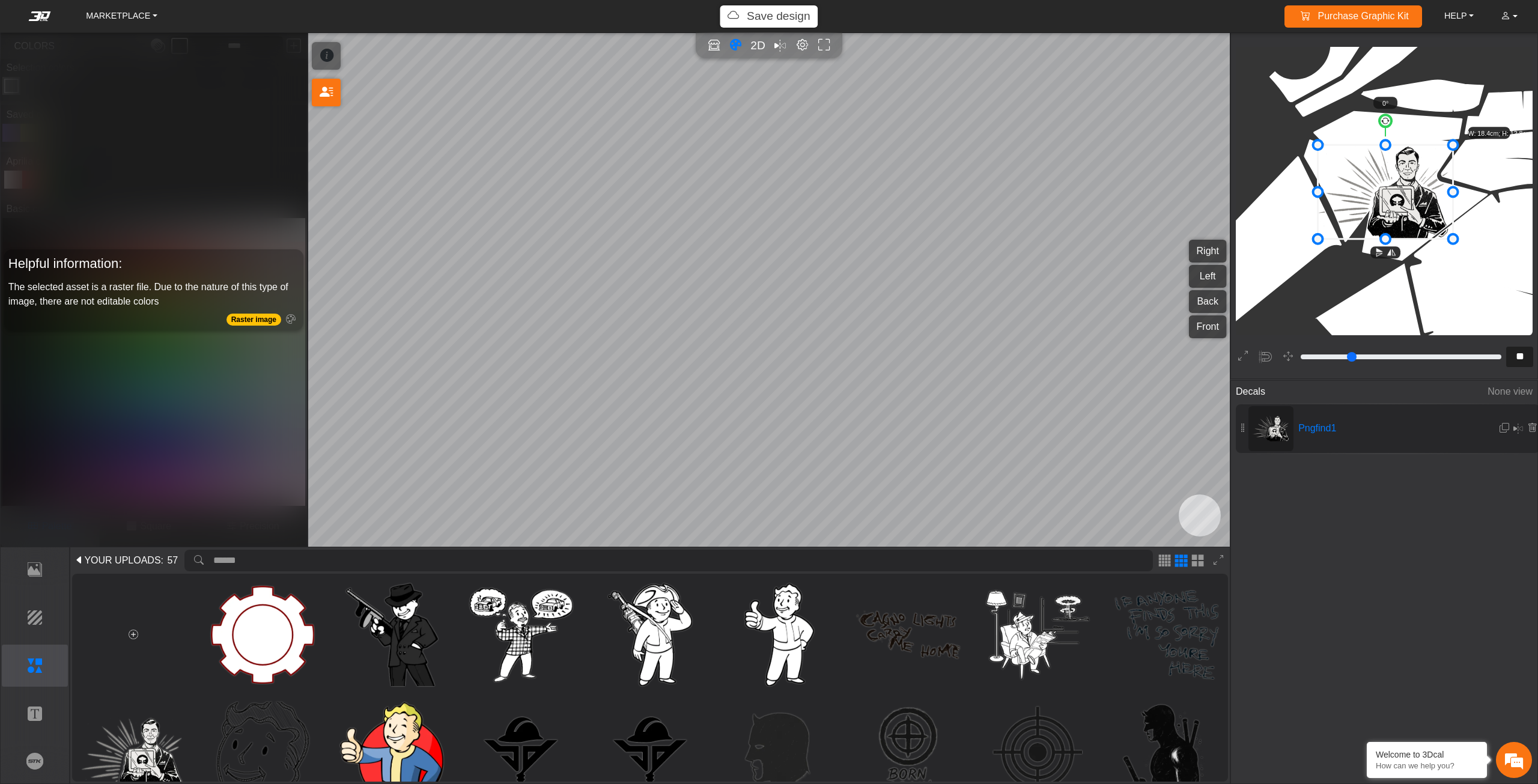
type input "**"
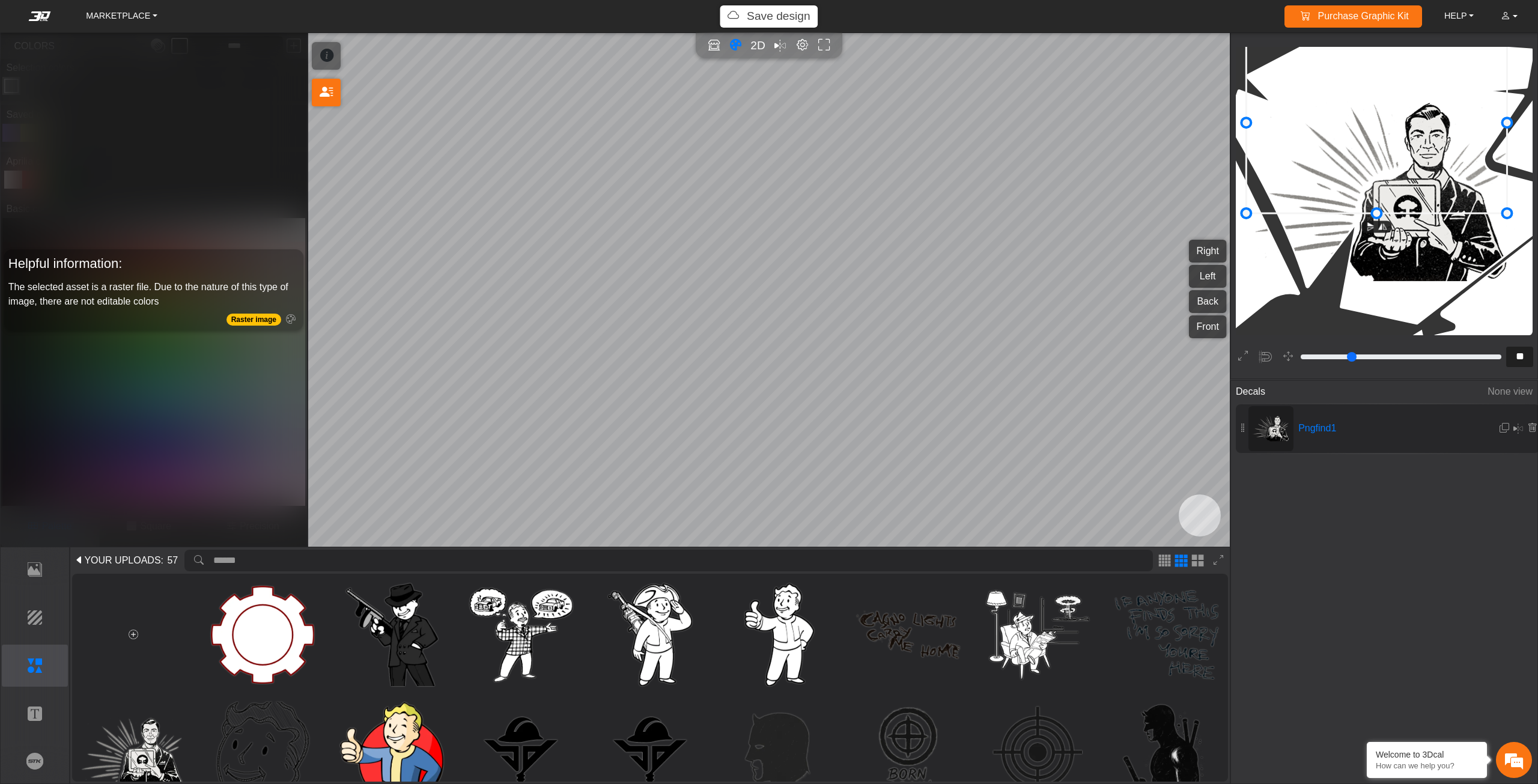
drag, startPoint x: 1423, startPoint y: 208, endPoint x: 1416, endPoint y: 140, distance: 68.4
click at [1416, 140] on icon at bounding box center [1376, 122] width 261 height 181
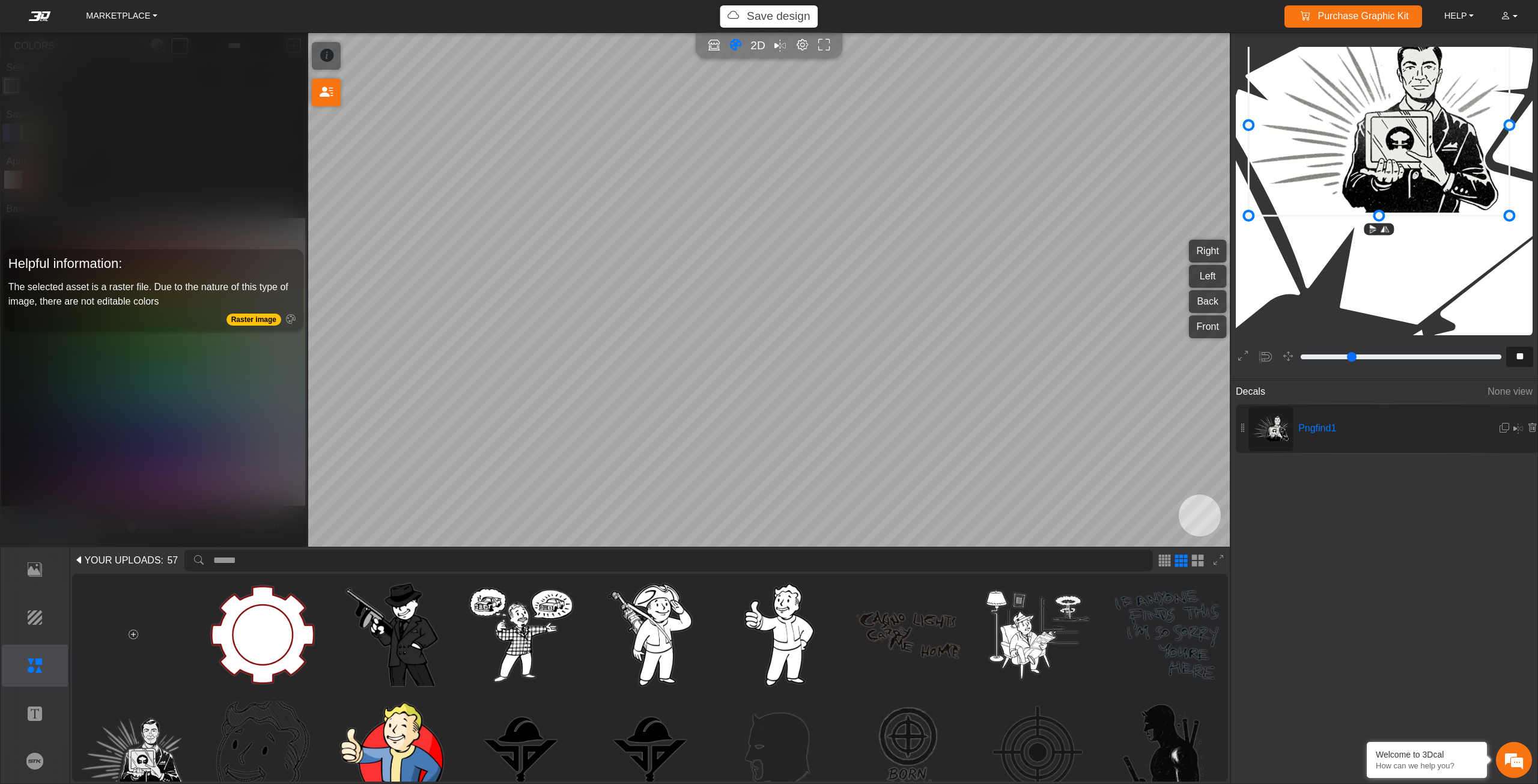
click at [1410, 143] on icon at bounding box center [1379, 125] width 261 height 181
drag, startPoint x: 1410, startPoint y: 143, endPoint x: 1414, endPoint y: 150, distance: 8.1
click at [1414, 150] on icon at bounding box center [1380, 126] width 261 height 181
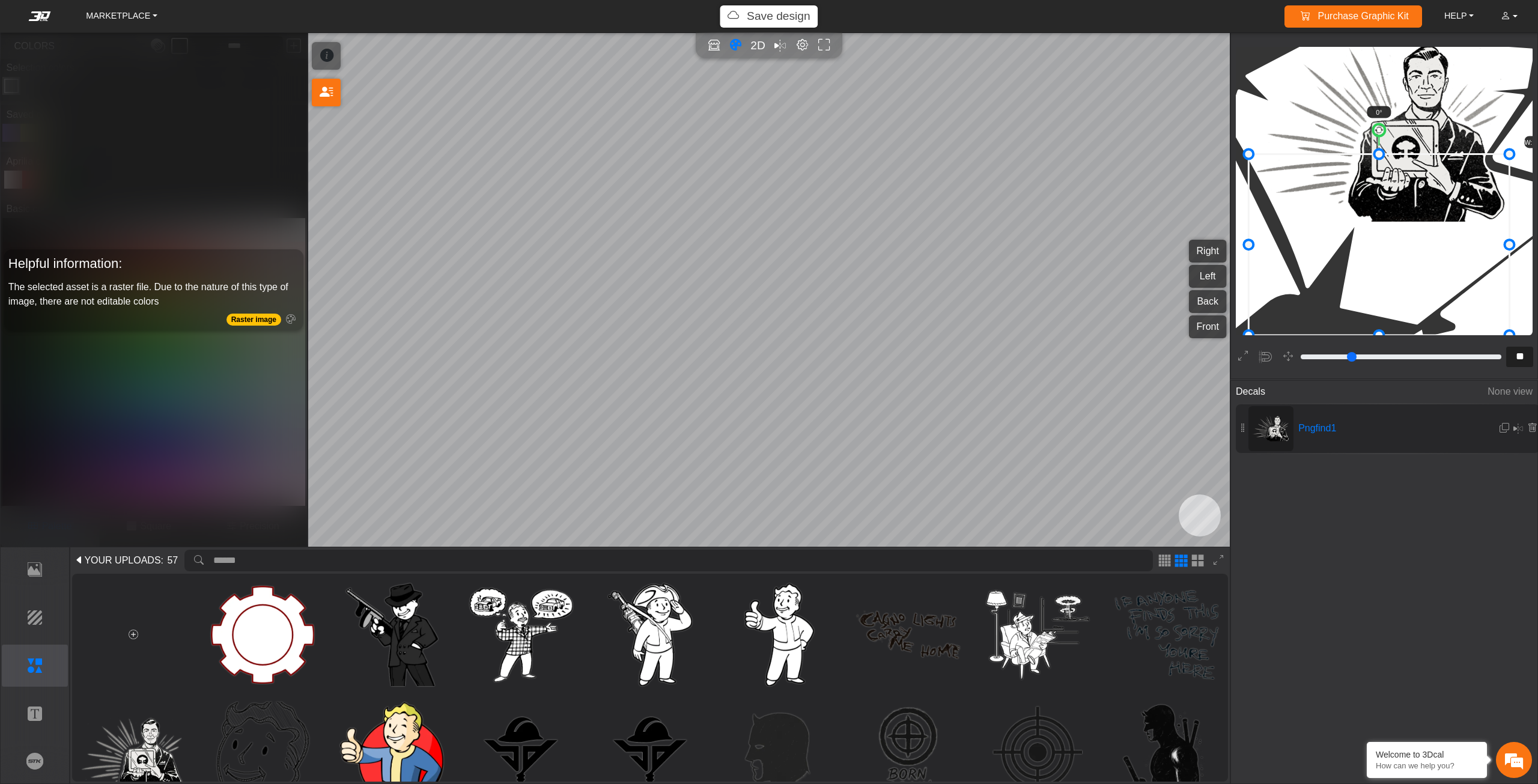
drag, startPoint x: 1417, startPoint y: 189, endPoint x: 1404, endPoint y: 266, distance: 78.1
click at [1404, 266] on icon at bounding box center [1379, 244] width 261 height 181
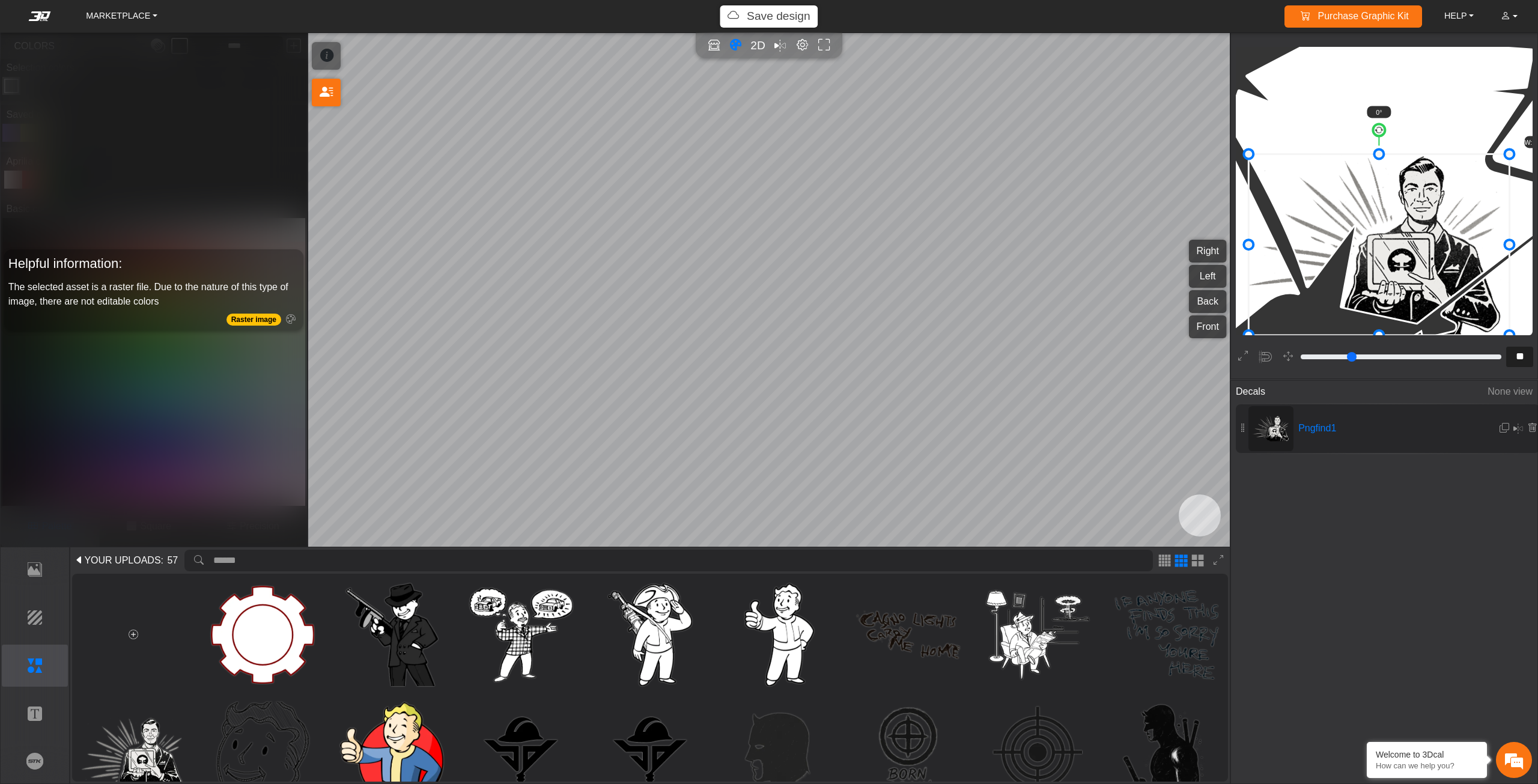
type input "**"
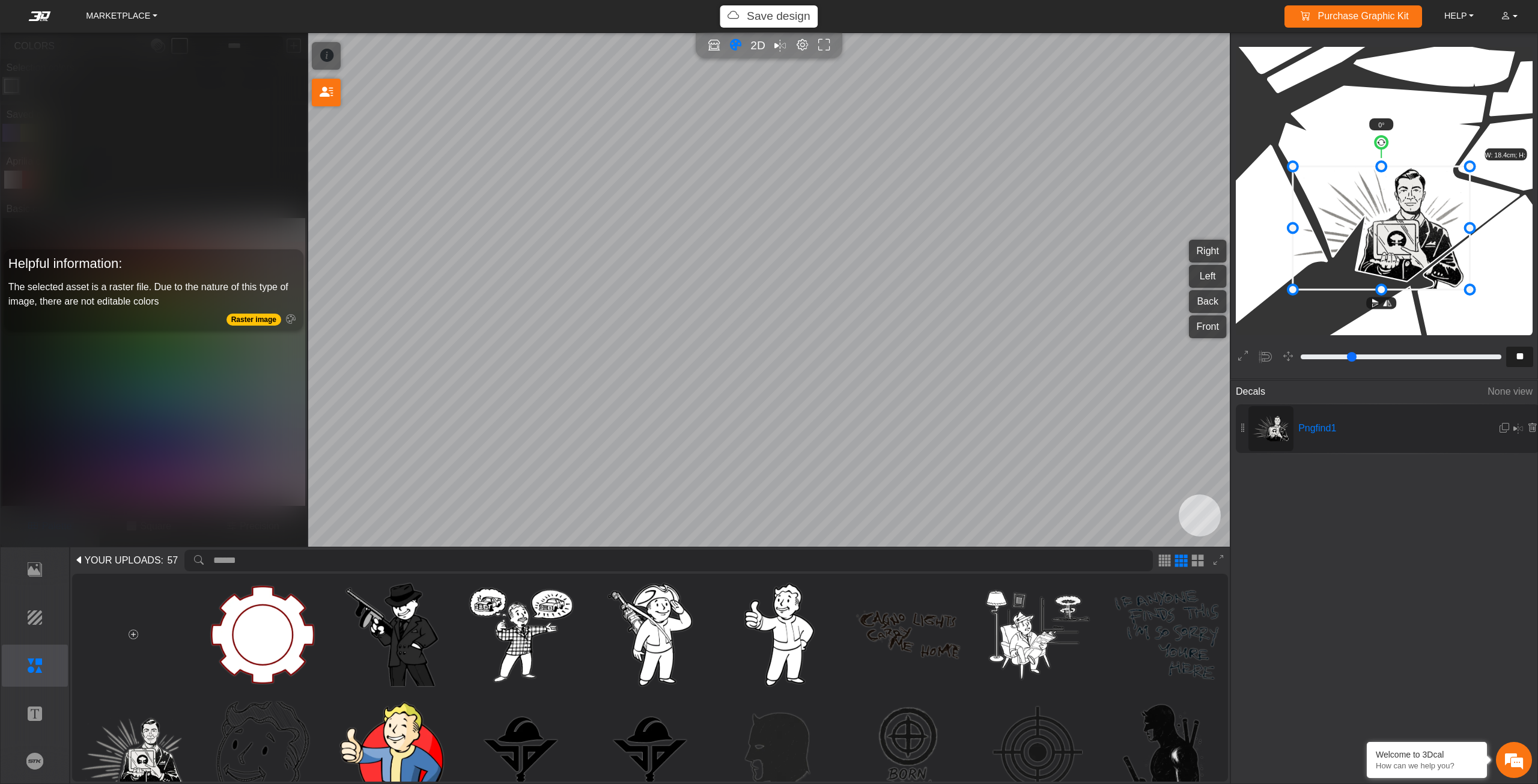
drag, startPoint x: 1470, startPoint y: 164, endPoint x: 1512, endPoint y: 109, distance: 69.2
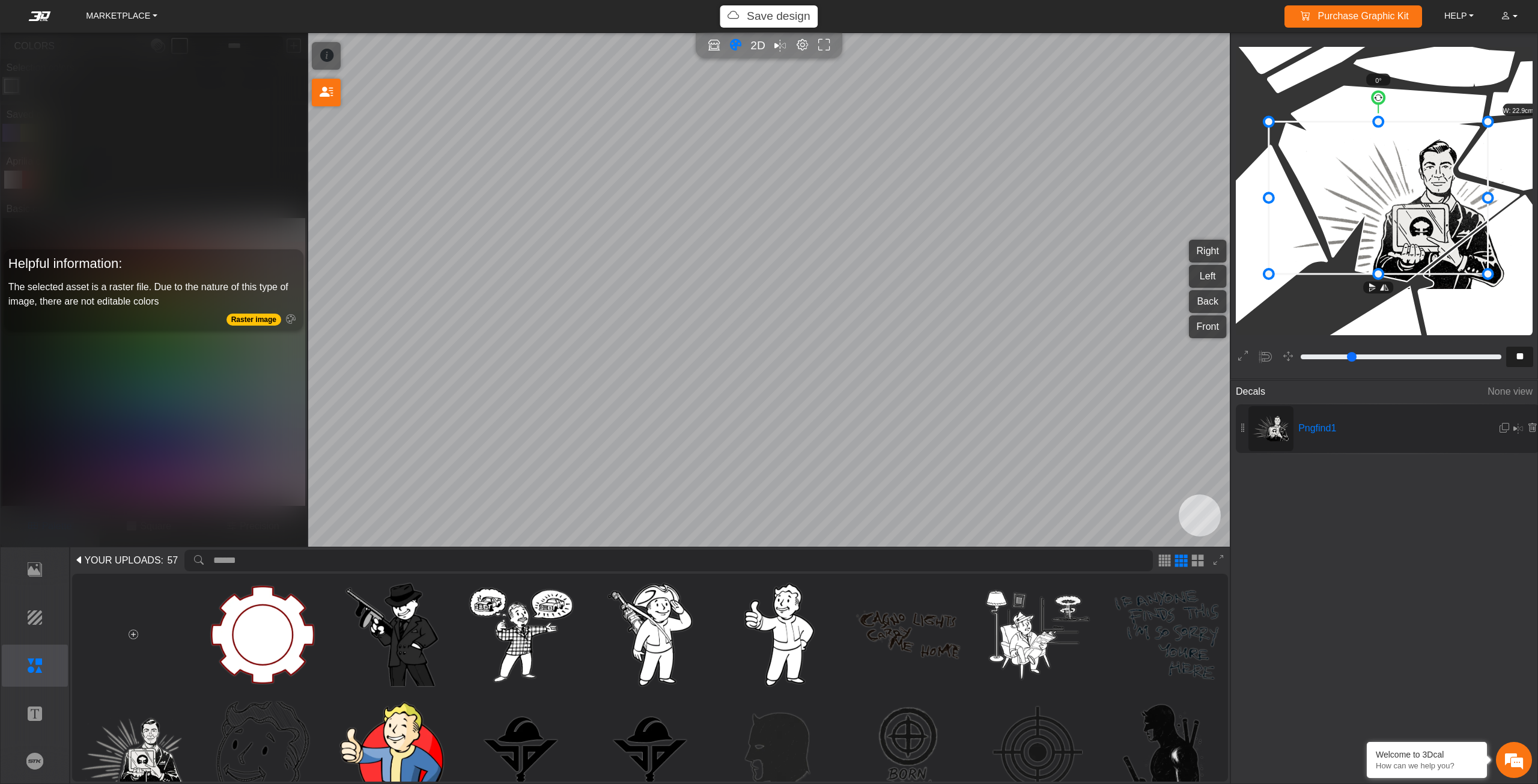
drag, startPoint x: 1437, startPoint y: 189, endPoint x: 1416, endPoint y: 176, distance: 24.7
click at [1416, 176] on icon at bounding box center [1379, 197] width 219 height 152
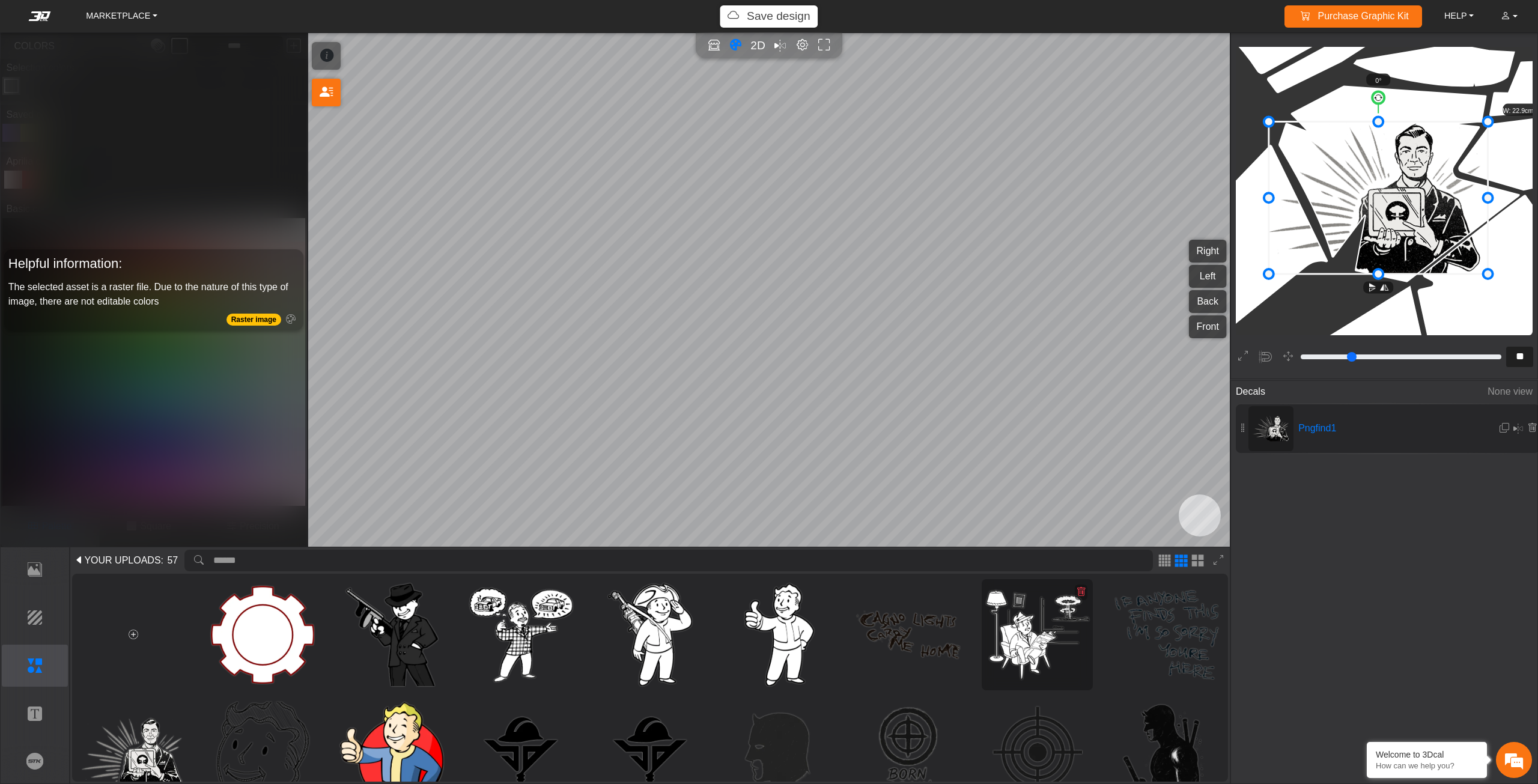
click at [1018, 652] on img at bounding box center [1037, 635] width 103 height 103
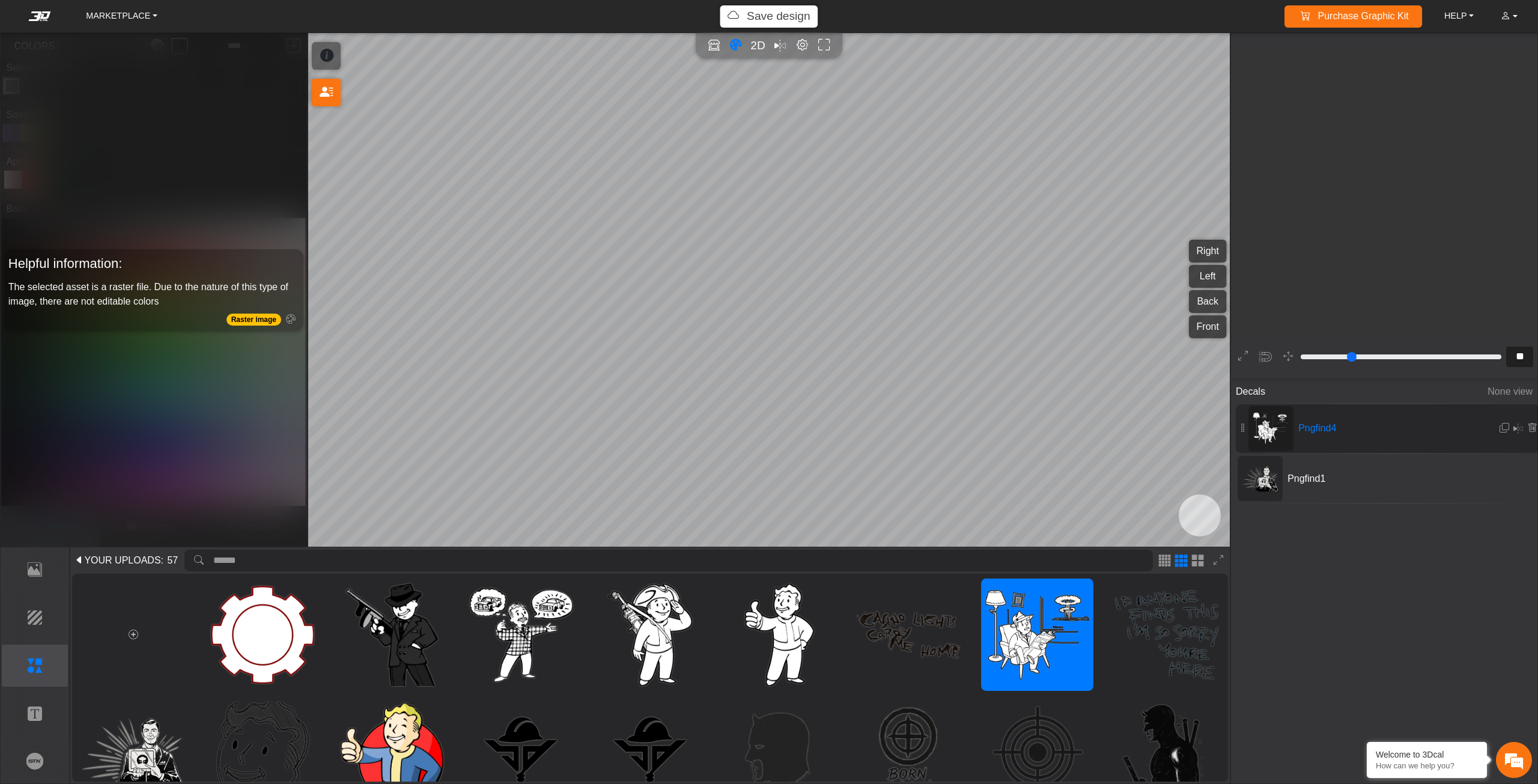
type input "**"
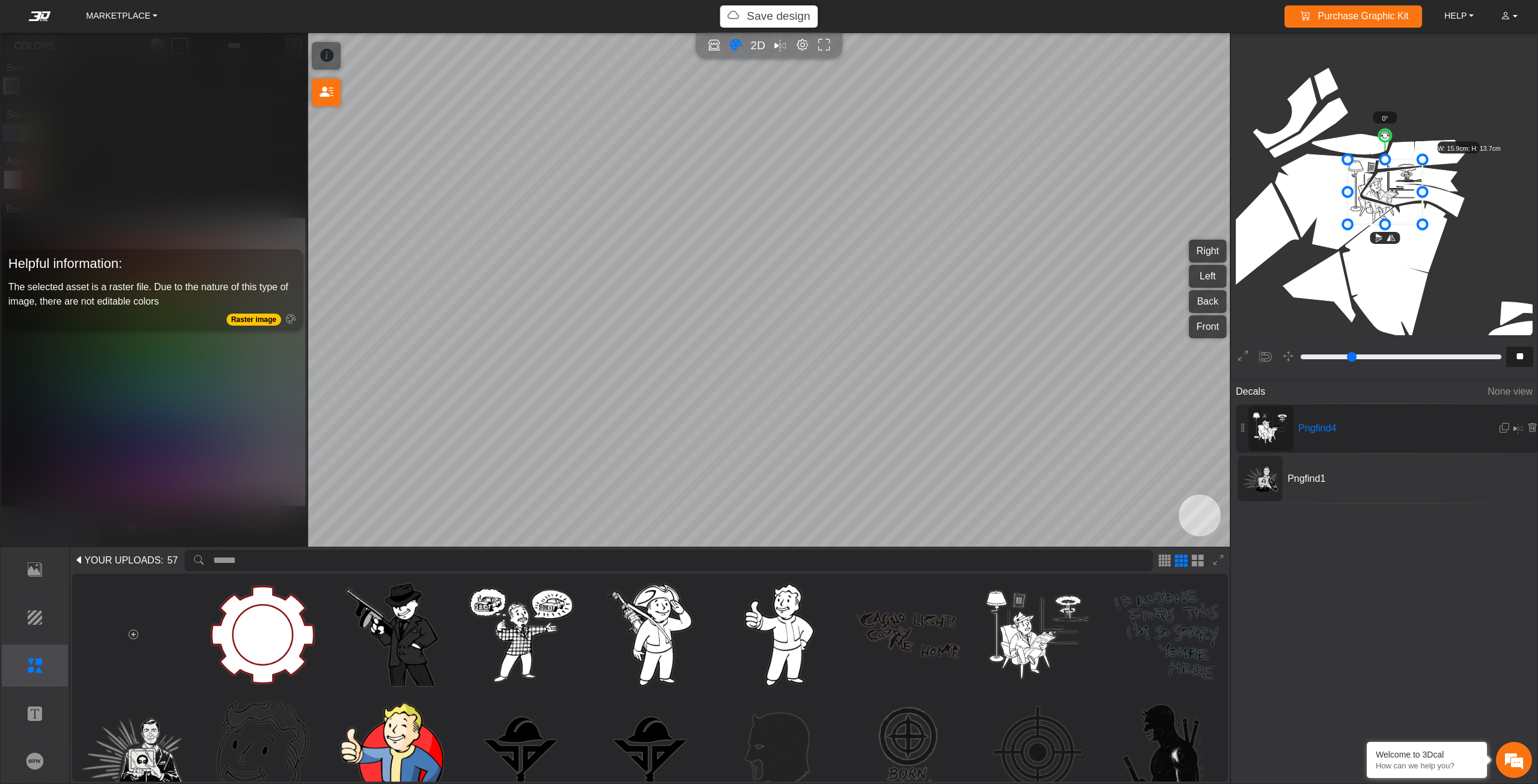
type input "**"
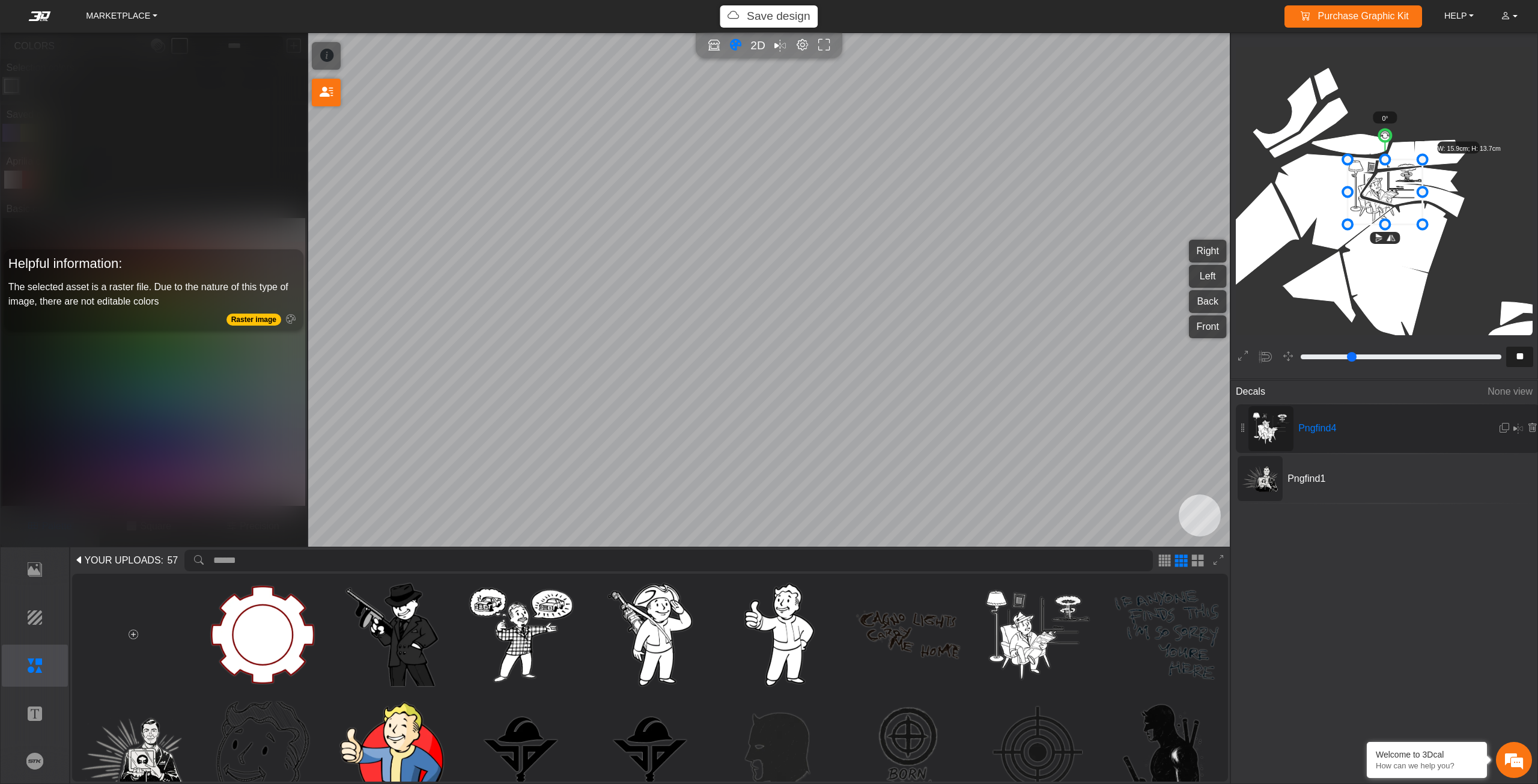
type input "**"
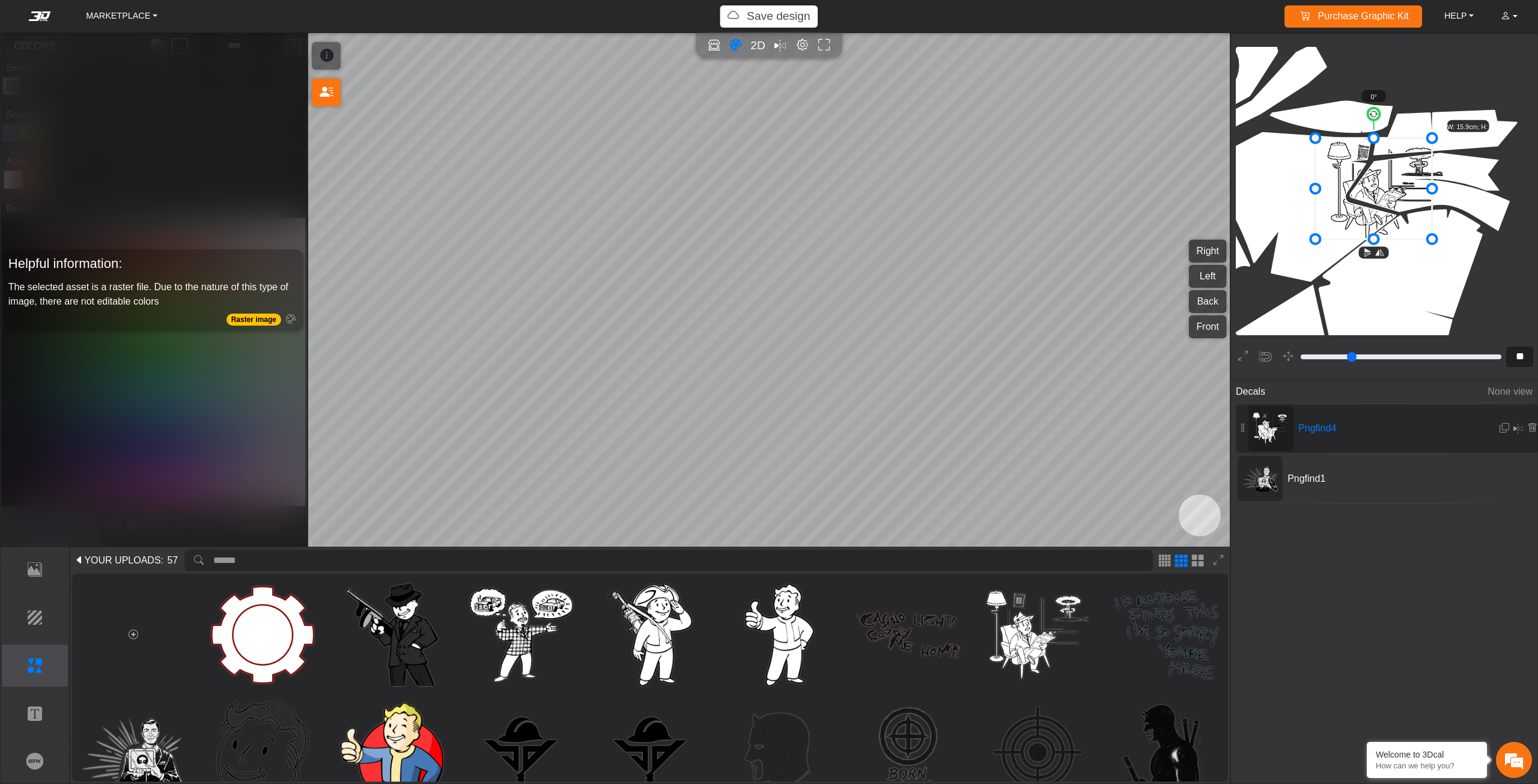
drag, startPoint x: 1377, startPoint y: 182, endPoint x: 1365, endPoint y: 178, distance: 12.6
click at [1365, 178] on icon at bounding box center [1373, 189] width 117 height 101
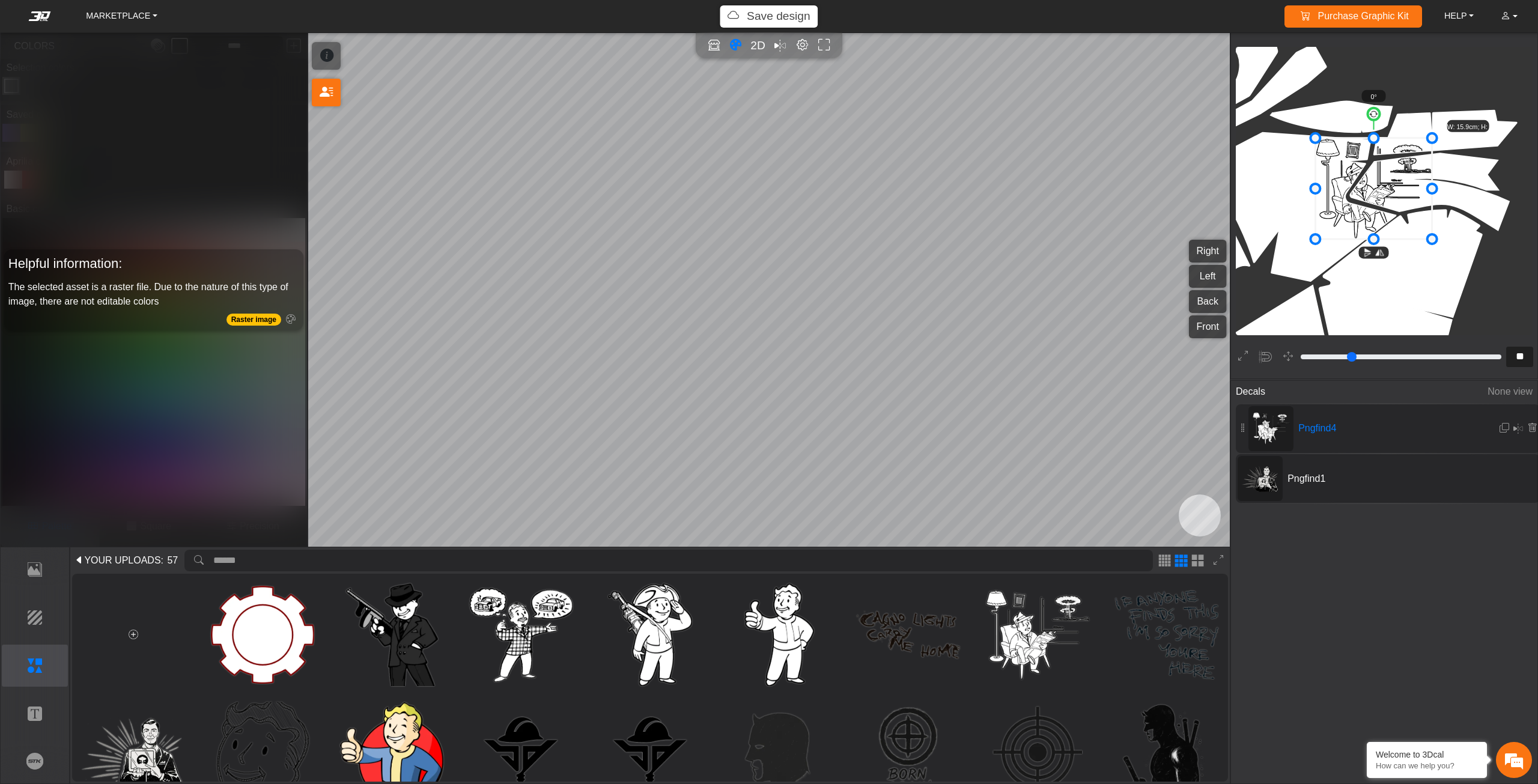
click at [1312, 475] on span "Pngfind1" at bounding box center [1373, 479] width 180 height 15
type input "**"
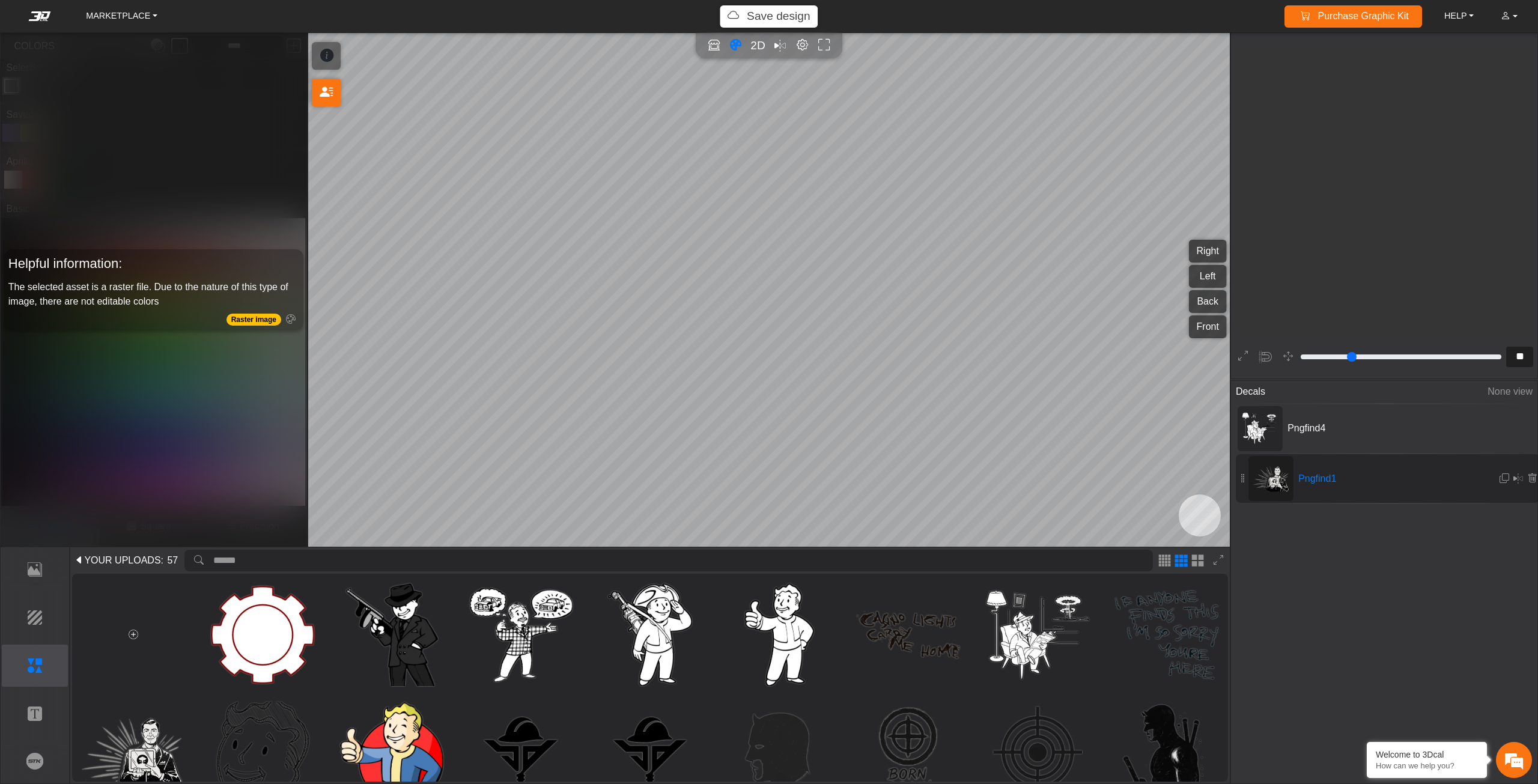
scroll to position [1031, 942]
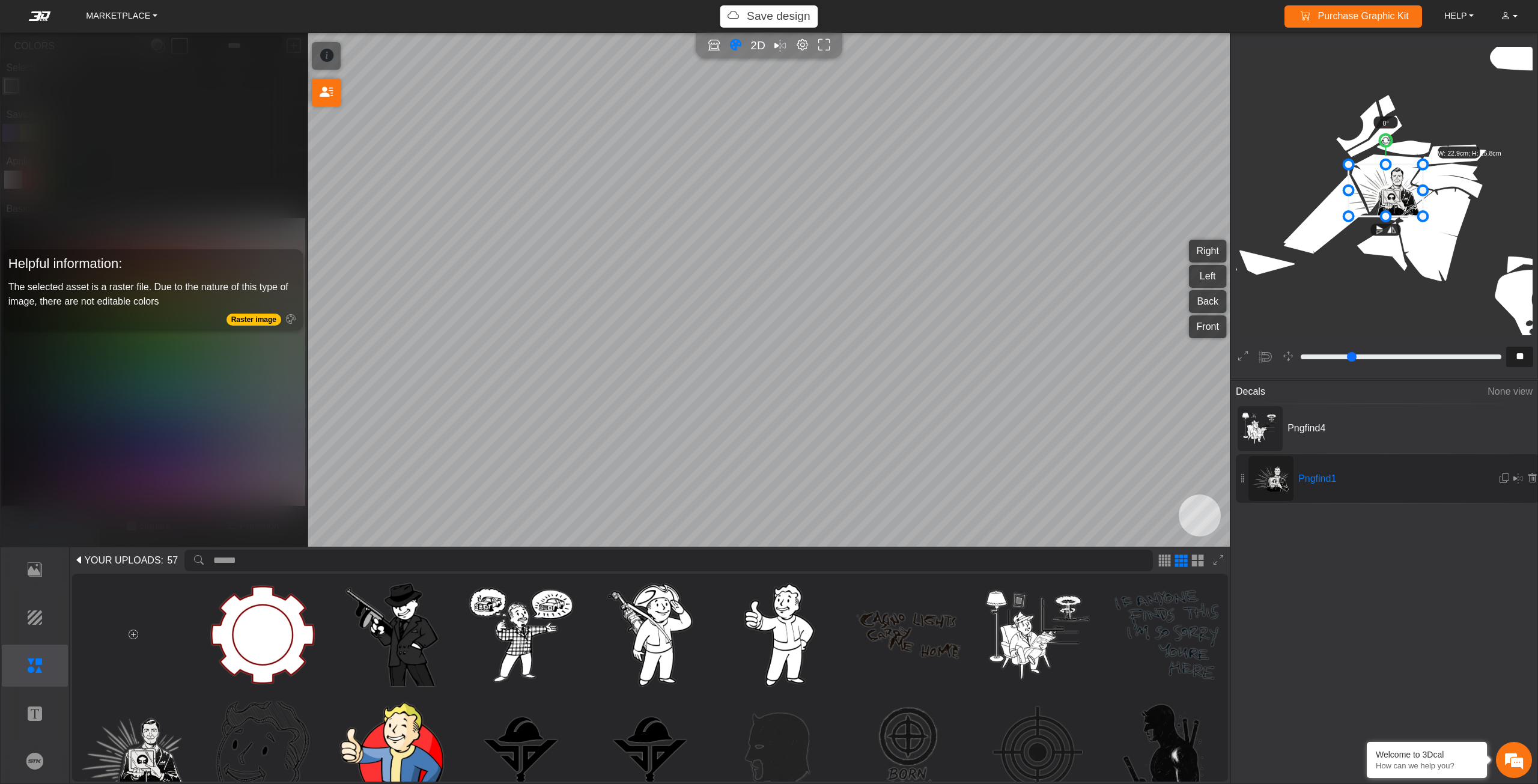
click at [1405, 190] on icon at bounding box center [1386, 189] width 75 height 52
click at [1405, 189] on icon at bounding box center [1386, 187] width 75 height 52
drag, startPoint x: 1405, startPoint y: 189, endPoint x: 1398, endPoint y: 187, distance: 7.3
click at [1398, 187] on icon at bounding box center [1382, 186] width 75 height 52
click at [1397, 187] on icon at bounding box center [1379, 185] width 75 height 52
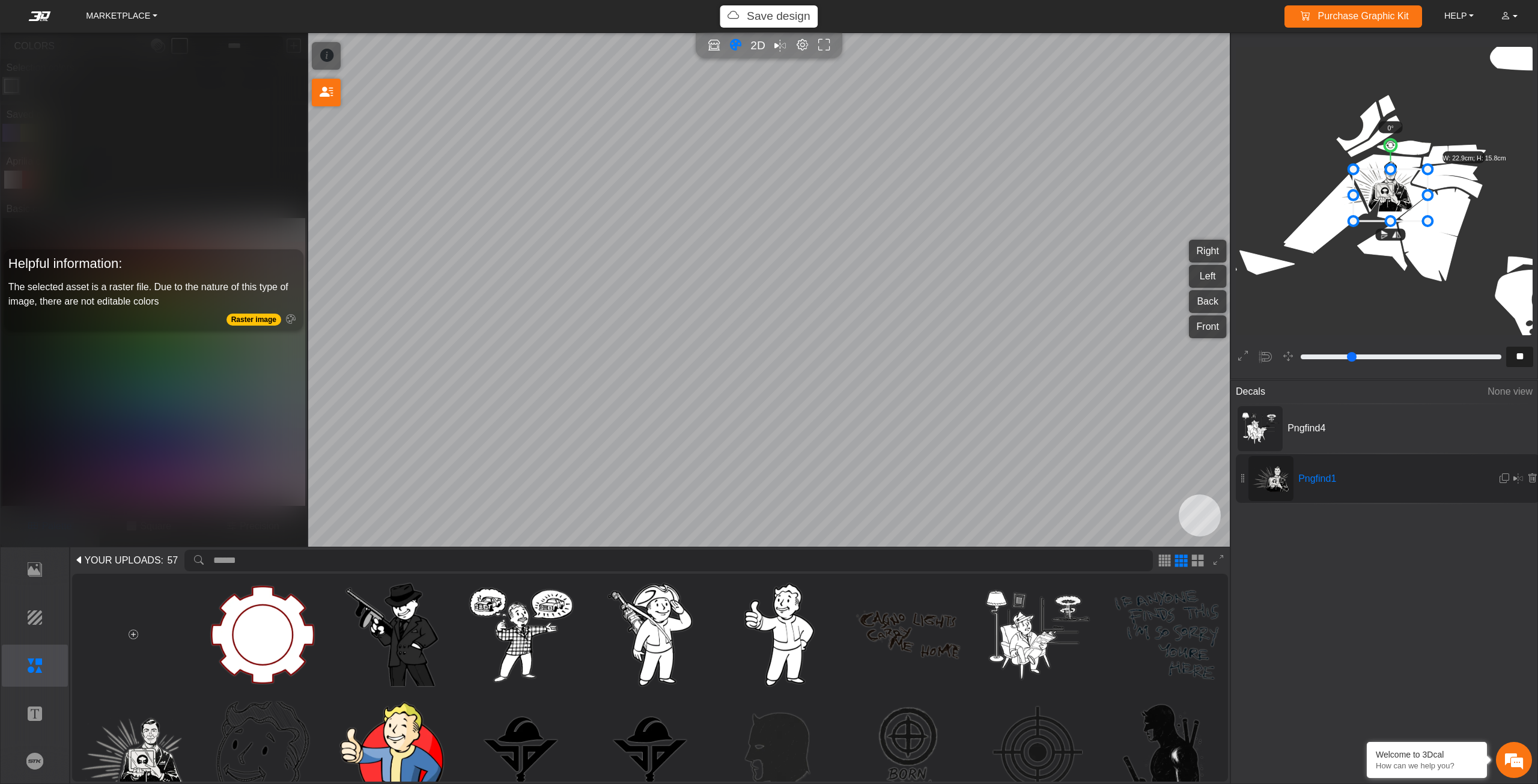
drag, startPoint x: 1394, startPoint y: 182, endPoint x: 1406, endPoint y: 191, distance: 15.0
click at [1406, 191] on icon at bounding box center [1391, 194] width 75 height 52
drag, startPoint x: 1406, startPoint y: 191, endPoint x: 1395, endPoint y: 191, distance: 11.0
click at [1395, 191] on icon at bounding box center [1391, 194] width 75 height 52
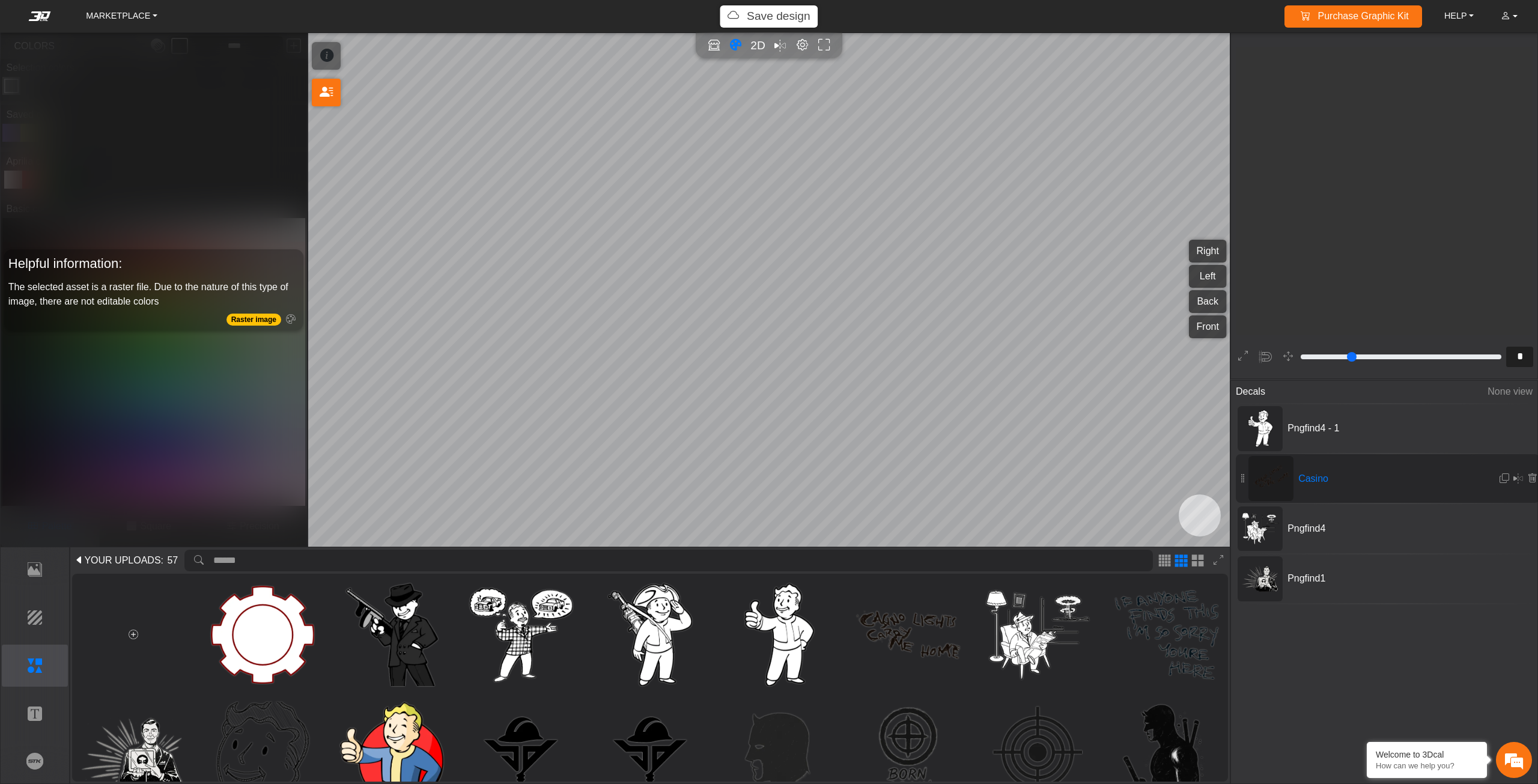
scroll to position [701, 650]
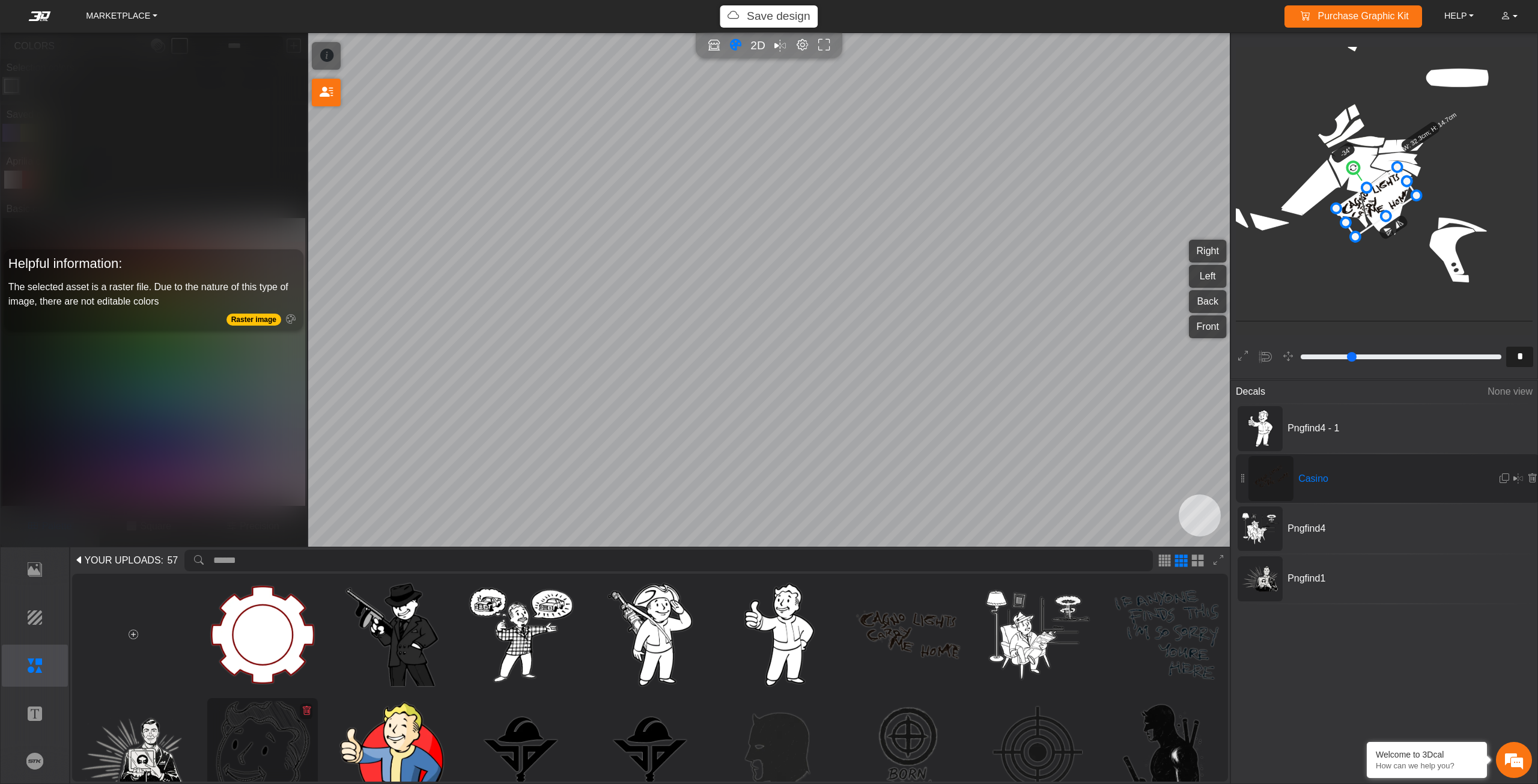
click at [249, 749] on img at bounding box center [263, 753] width 103 height 103
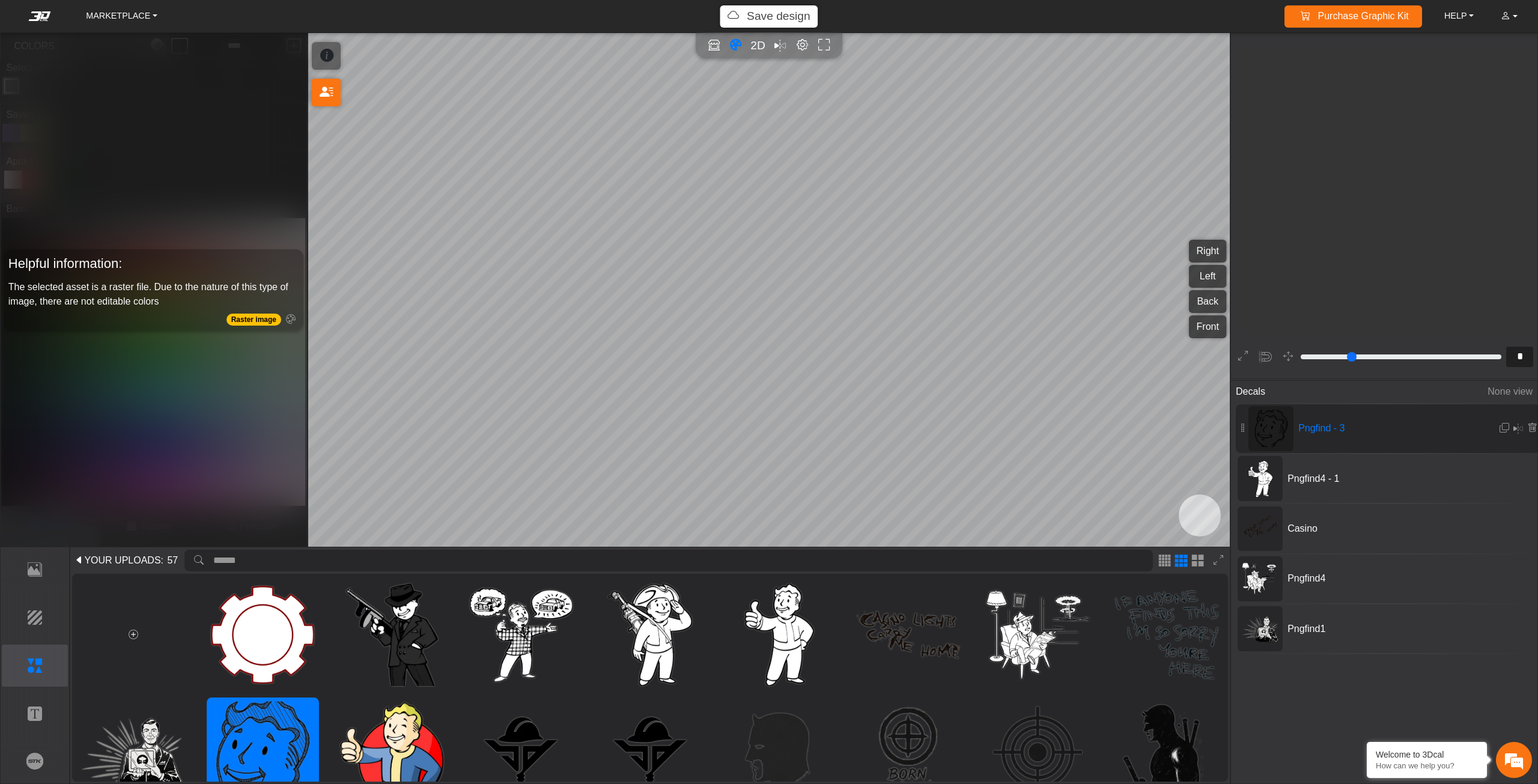
type input "**"
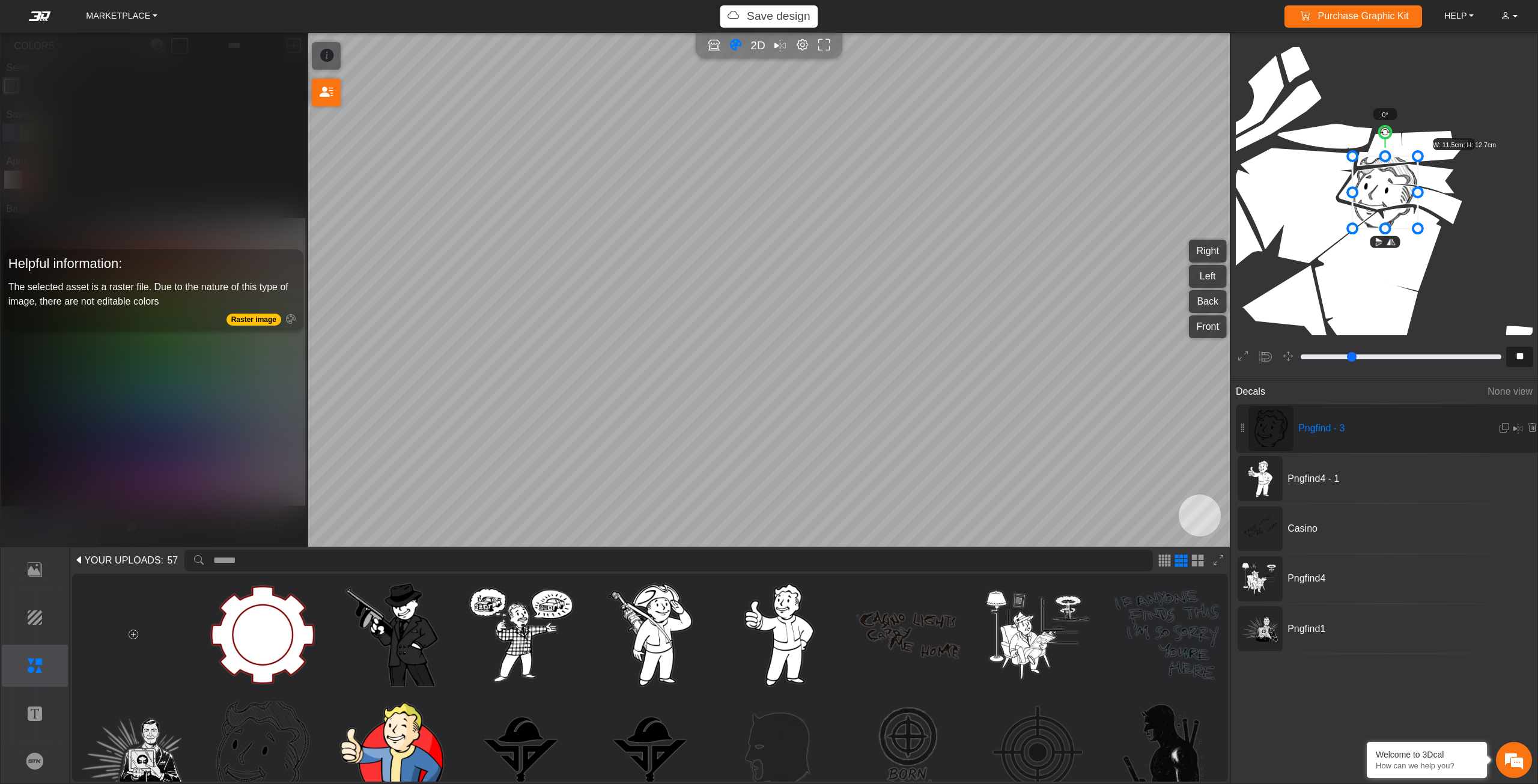
type input "**"
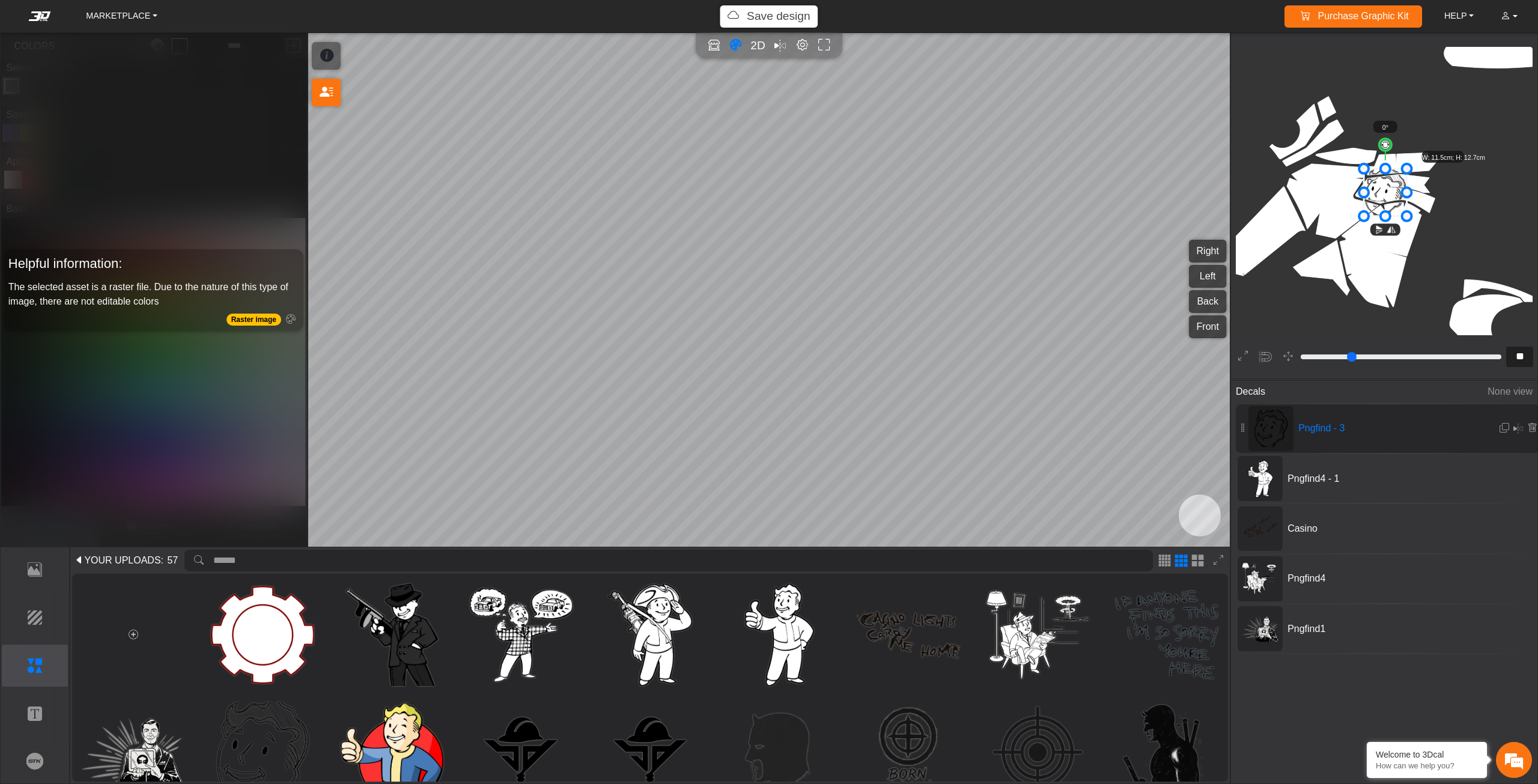
type input "**"
type input "*"
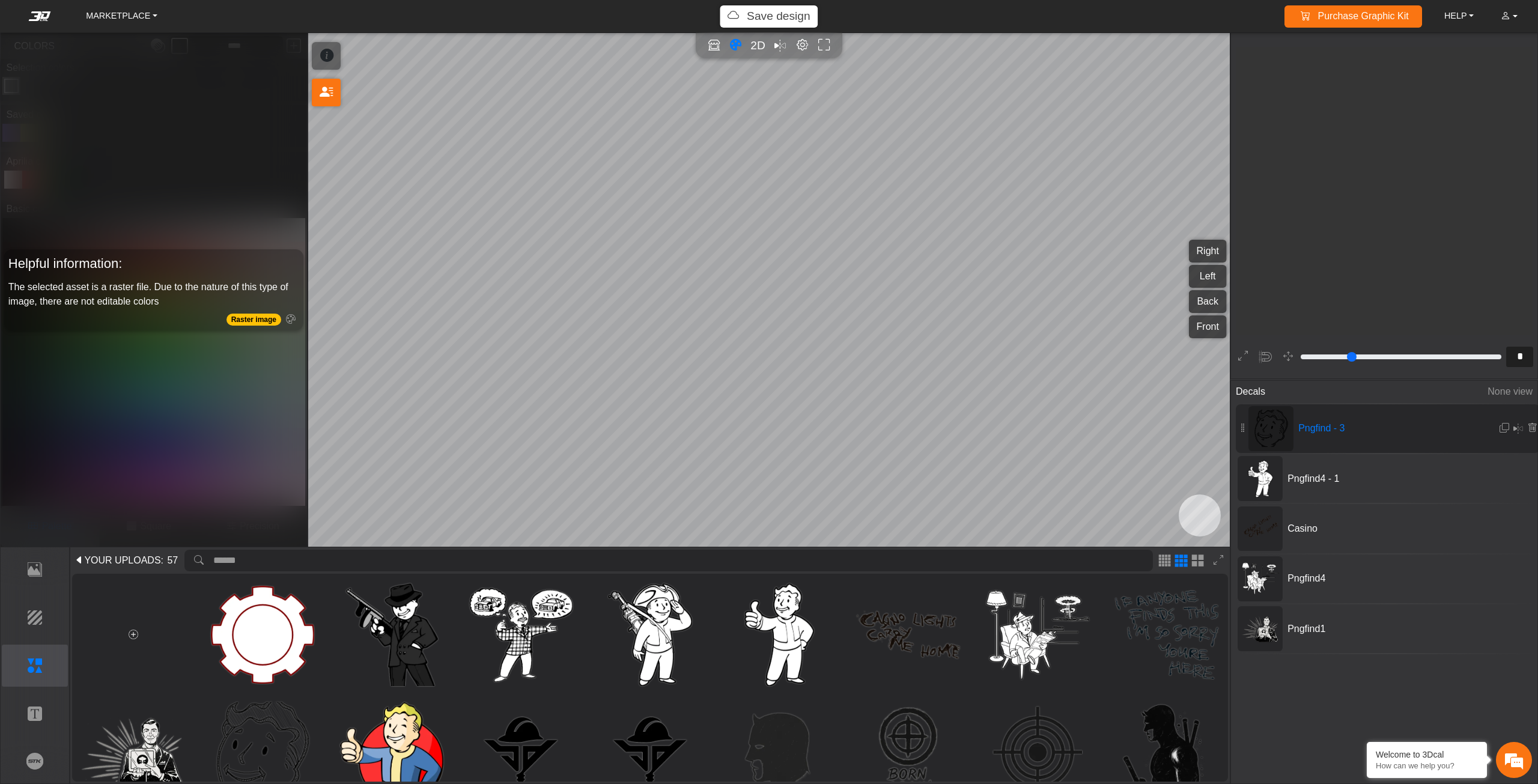
scroll to position [516, 501]
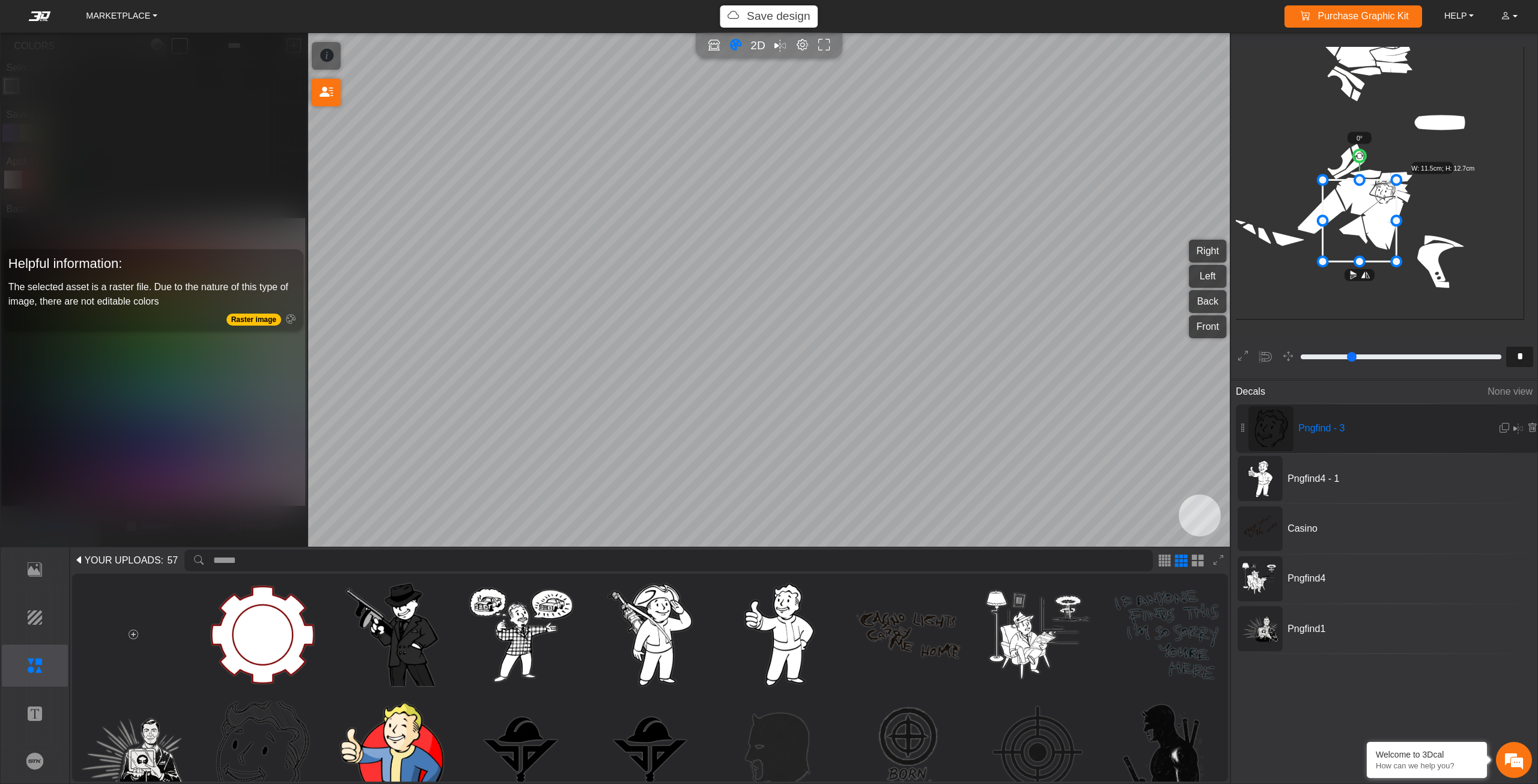
drag, startPoint x: 1377, startPoint y: 203, endPoint x: 1290, endPoint y: 298, distance: 128.8
drag, startPoint x: 1344, startPoint y: 242, endPoint x: 1361, endPoint y: 221, distance: 27.0
click at [1361, 222] on icon at bounding box center [1350, 231] width 109 height 120
click at [1359, 219] on icon at bounding box center [1363, 214] width 109 height 120
drag, startPoint x: 1314, startPoint y: 275, endPoint x: 1345, endPoint y: 235, distance: 50.6
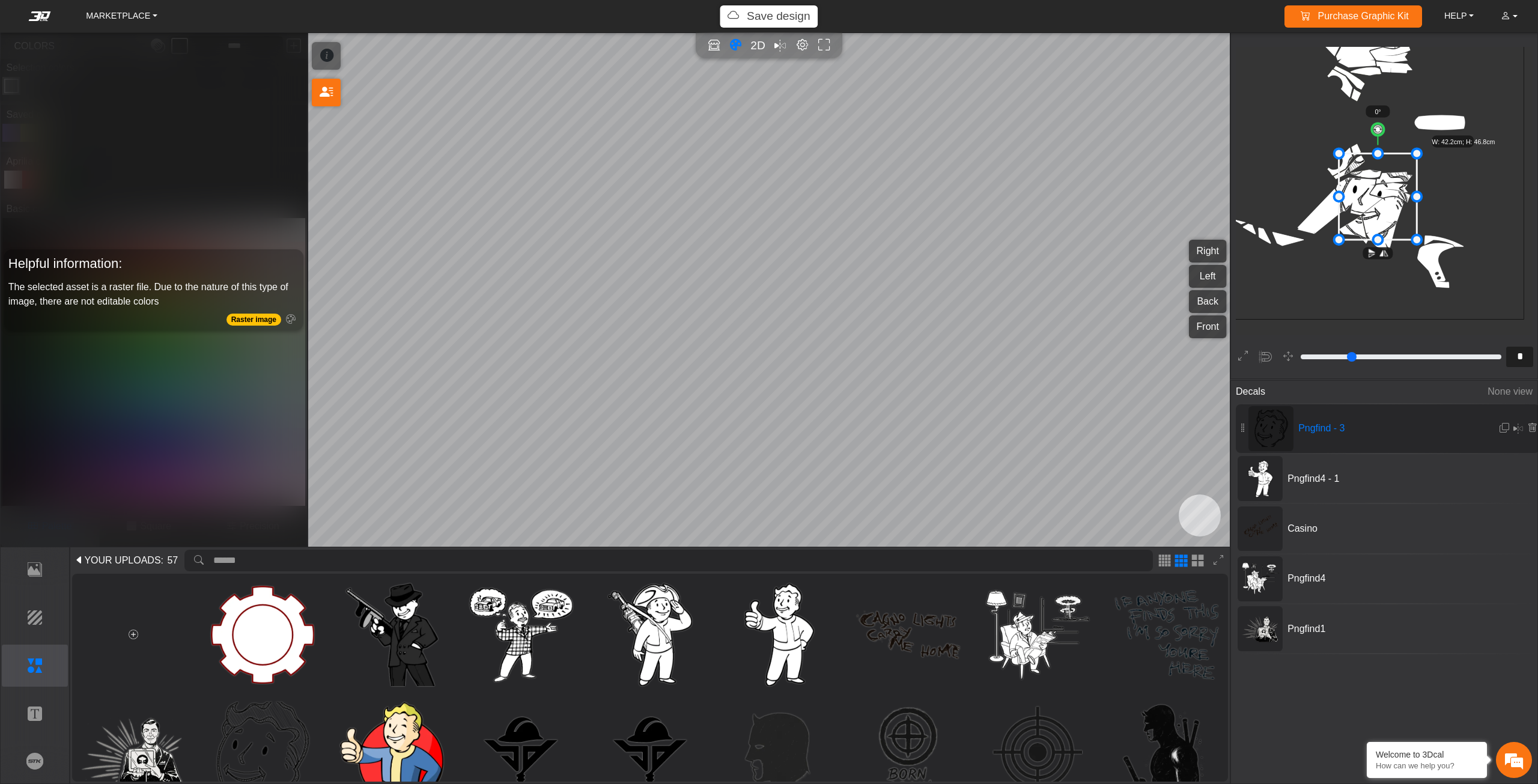
drag, startPoint x: 1366, startPoint y: 200, endPoint x: 1359, endPoint y: 200, distance: 7.0
click at [1359, 200] on icon at bounding box center [1378, 196] width 78 height 87
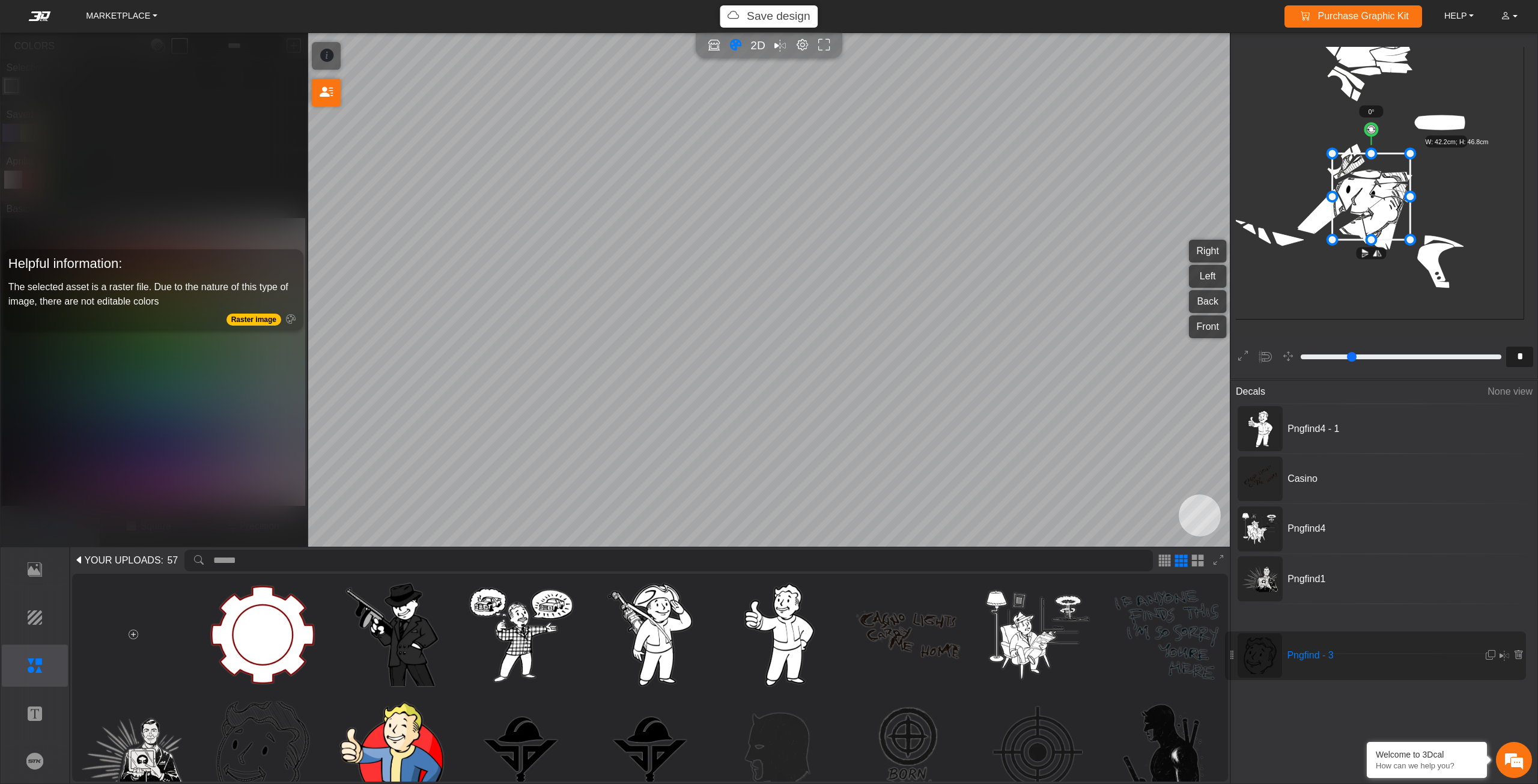
drag, startPoint x: 1325, startPoint y: 426, endPoint x: 1314, endPoint y: 653, distance: 227.3
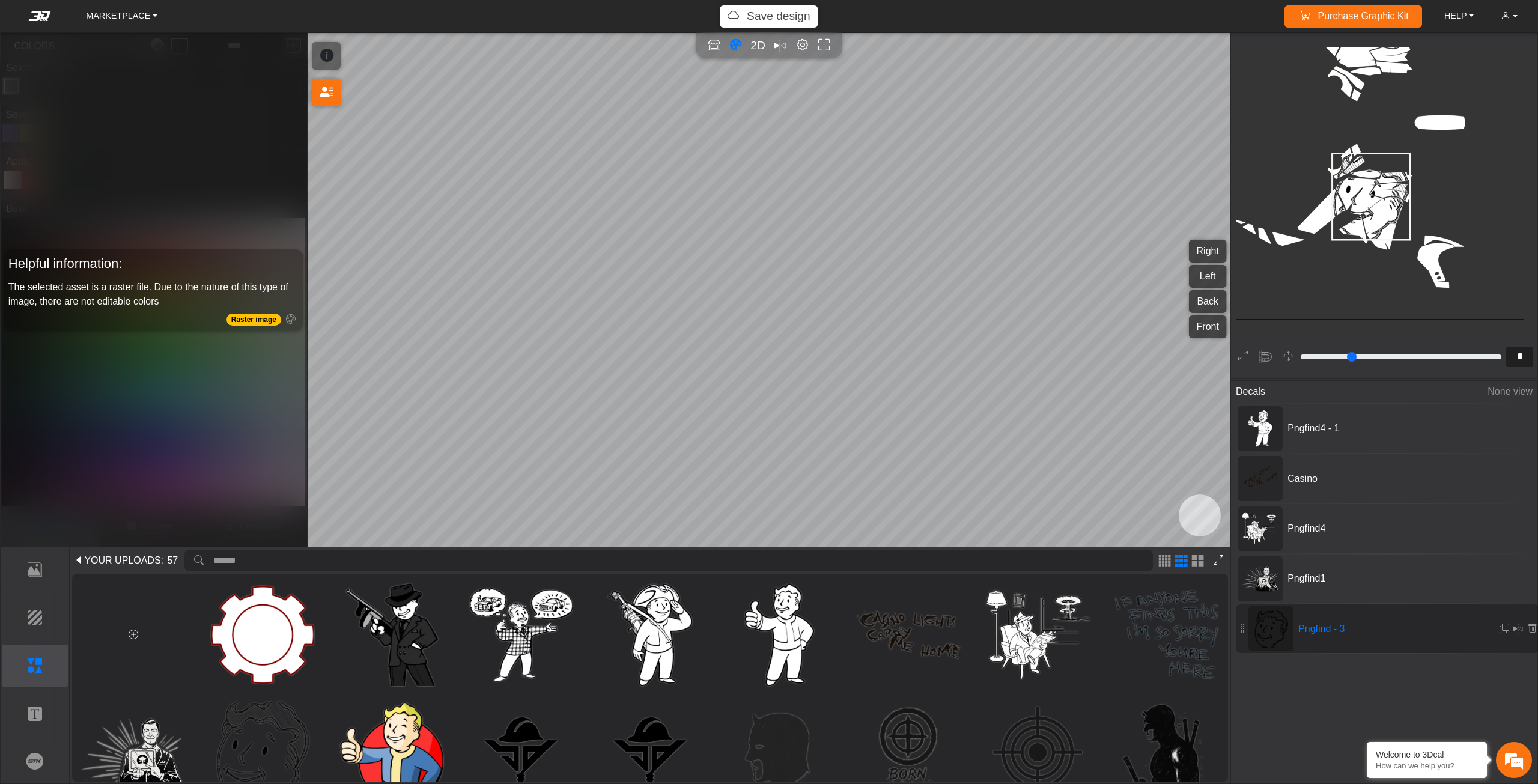
type input "**"
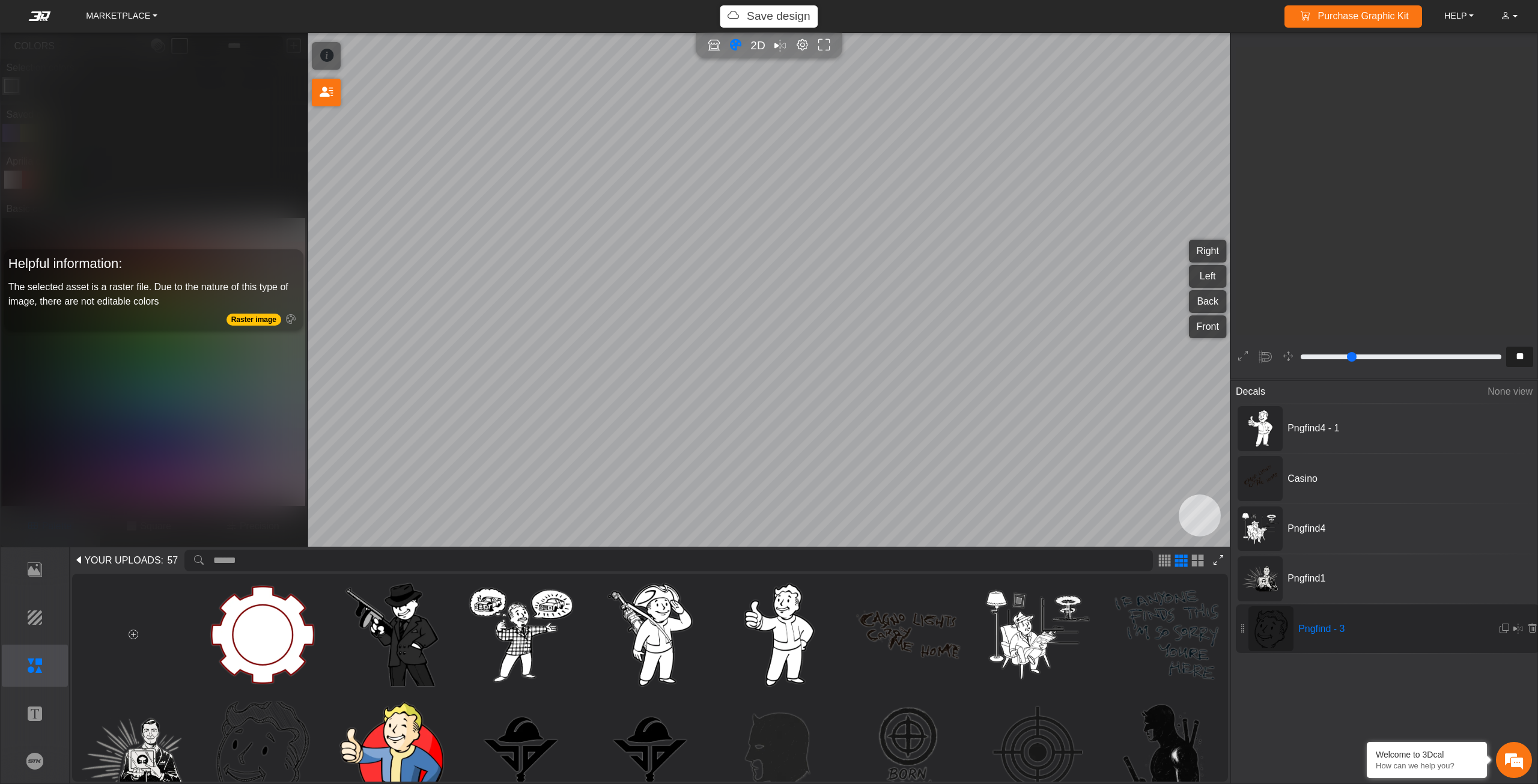
scroll to position [1595, 1363]
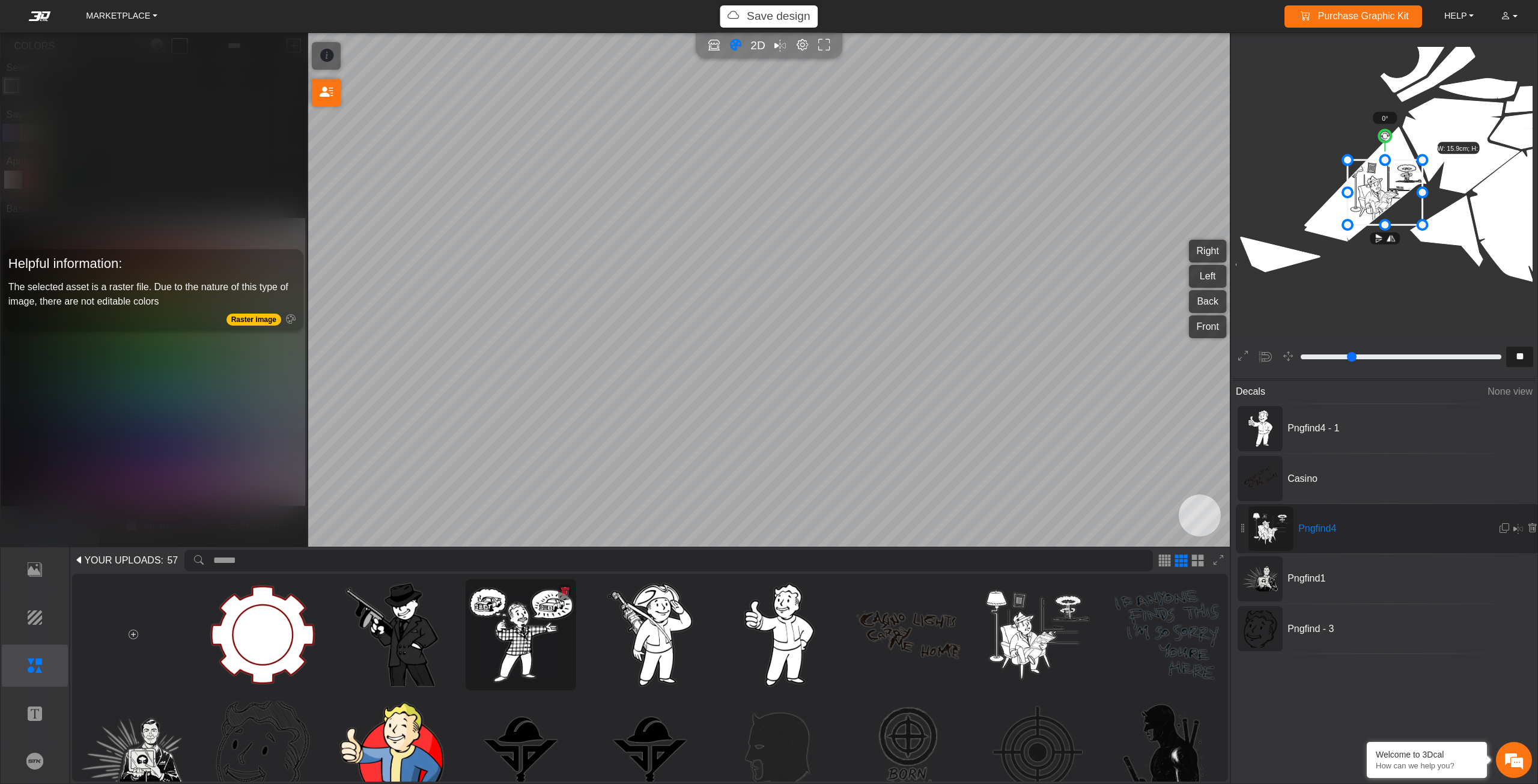
click at [523, 623] on img at bounding box center [521, 635] width 103 height 103
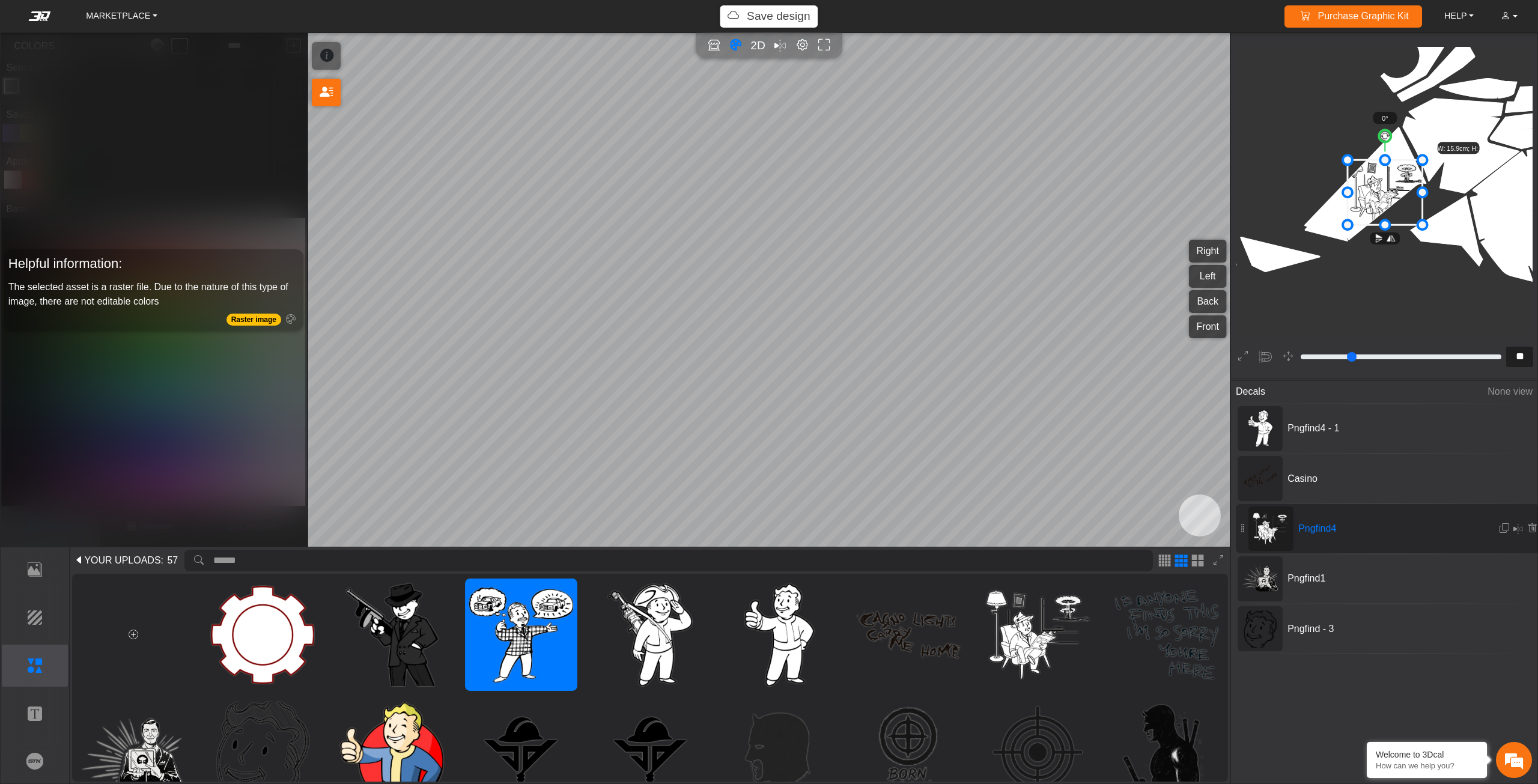
type input "**"
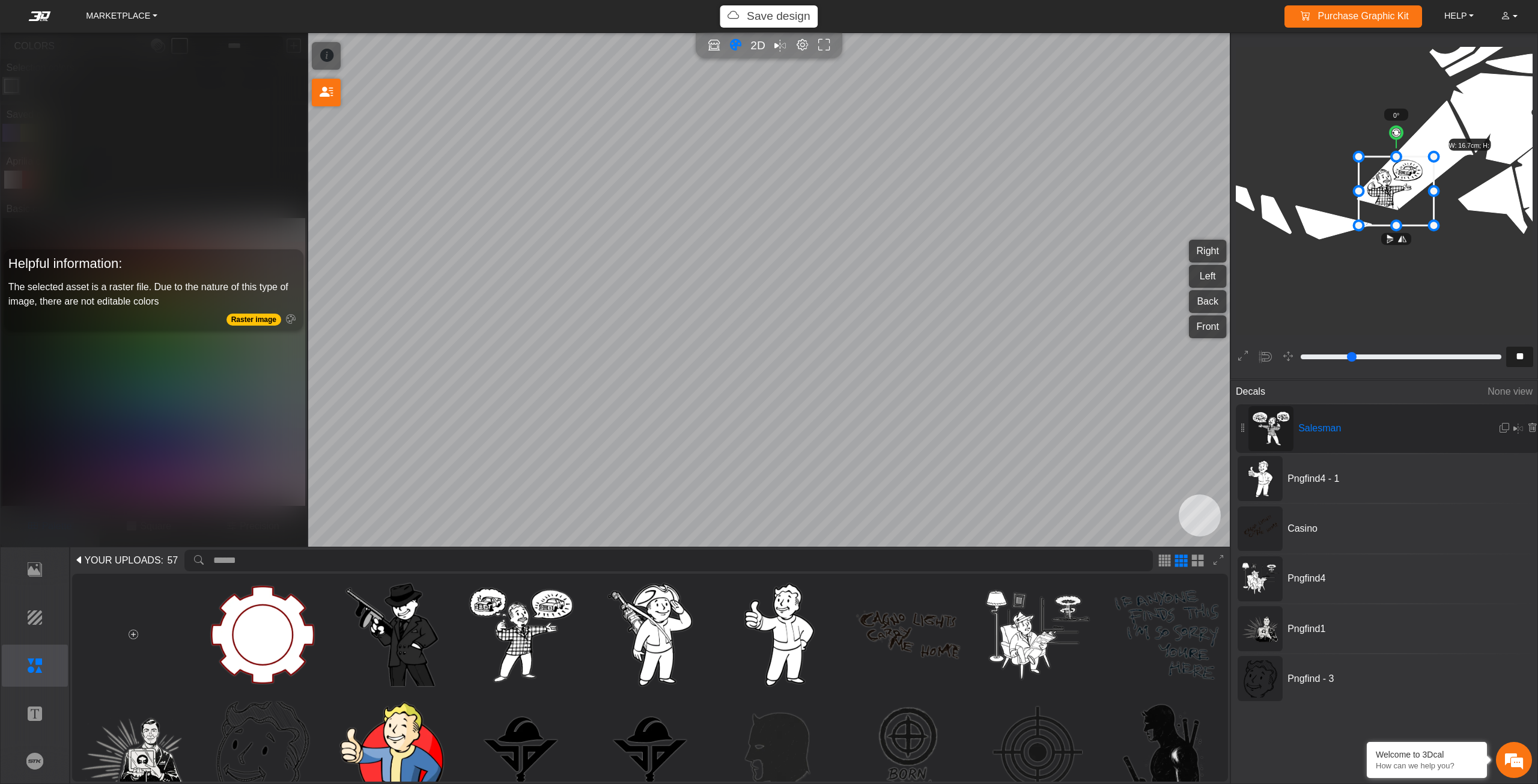
drag, startPoint x: 1389, startPoint y: 178, endPoint x: 1402, endPoint y: 176, distance: 13.2
click at [1402, 176] on icon at bounding box center [1396, 191] width 75 height 69
drag, startPoint x: 1402, startPoint y: 176, endPoint x: 1415, endPoint y: 176, distance: 13.0
click at [1415, 176] on icon at bounding box center [1398, 191] width 75 height 69
click at [1410, 176] on icon at bounding box center [1407, 191] width 75 height 69
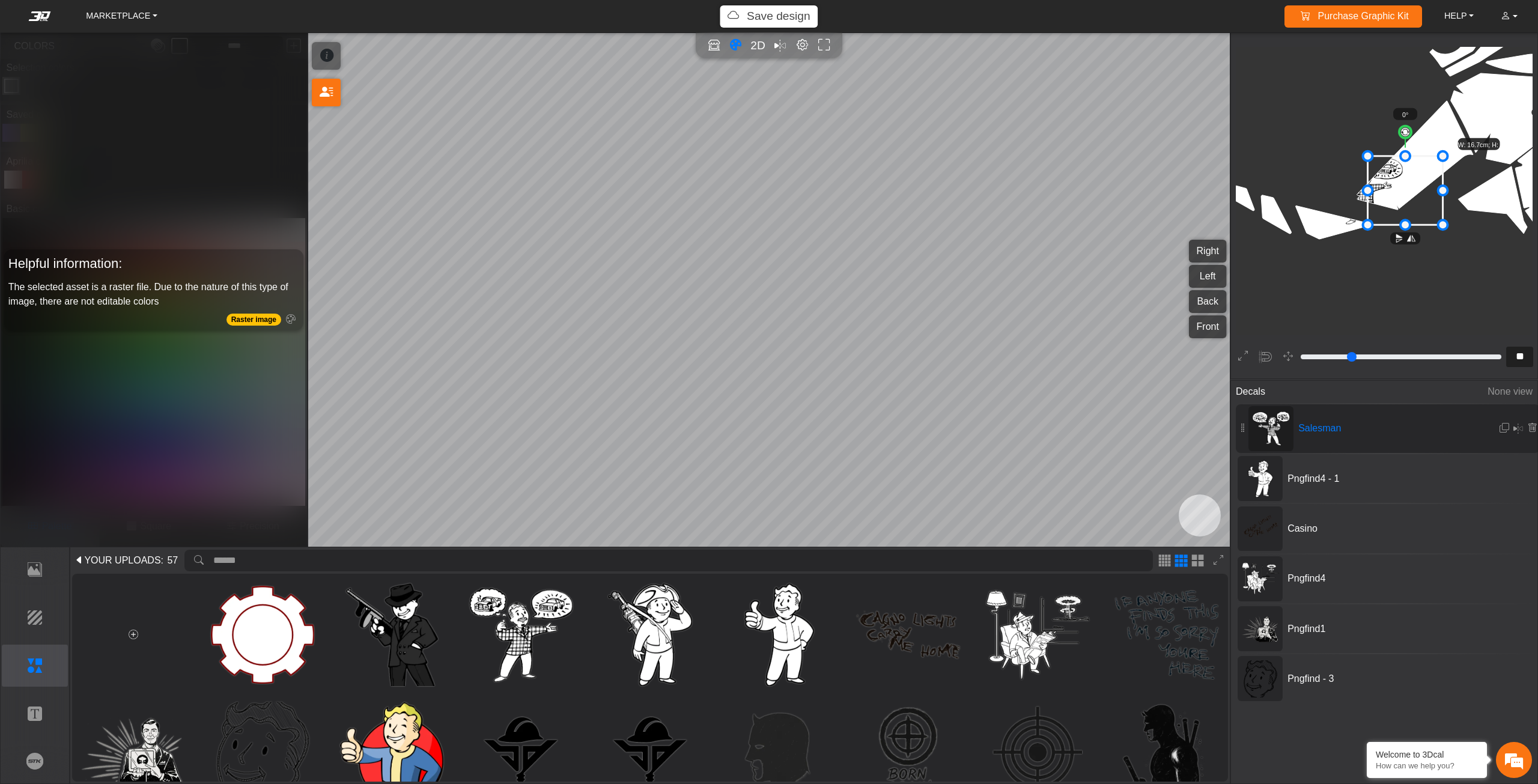
drag, startPoint x: 1410, startPoint y: 176, endPoint x: 1398, endPoint y: 185, distance: 15.0
click at [1398, 185] on icon at bounding box center [1405, 191] width 75 height 69
drag, startPoint x: 1397, startPoint y: 185, endPoint x: 1389, endPoint y: 185, distance: 8.0
click at [1389, 185] on icon at bounding box center [1387, 200] width 75 height 69
drag, startPoint x: 1389, startPoint y: 185, endPoint x: 1381, endPoint y: 180, distance: 9.4
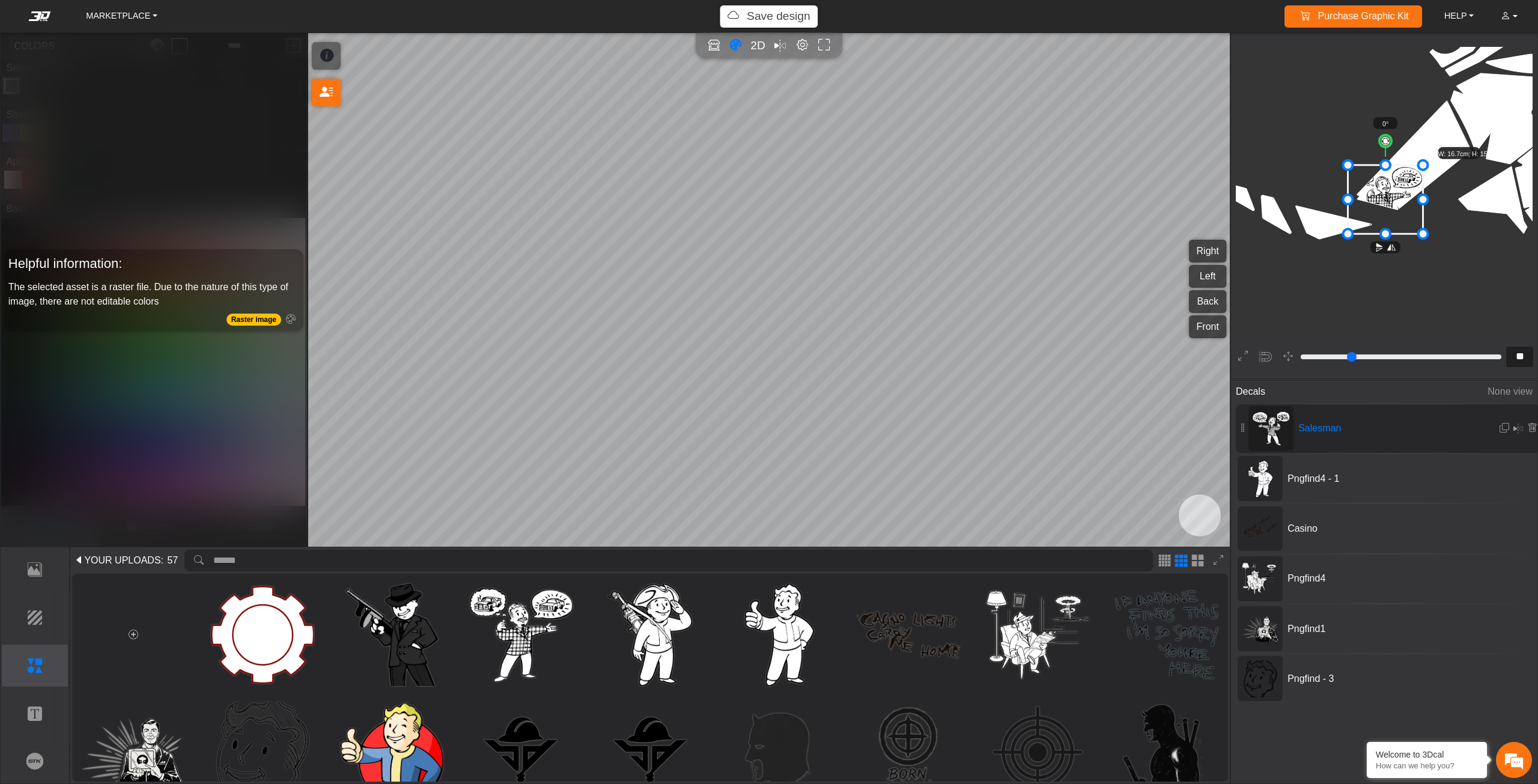
click at [1381, 180] on icon at bounding box center [1386, 200] width 75 height 69
drag, startPoint x: 1381, startPoint y: 180, endPoint x: 1383, endPoint y: 187, distance: 7.3
click at [1383, 187] on icon at bounding box center [1378, 195] width 75 height 69
click at [1386, 187] on icon at bounding box center [1382, 201] width 75 height 69
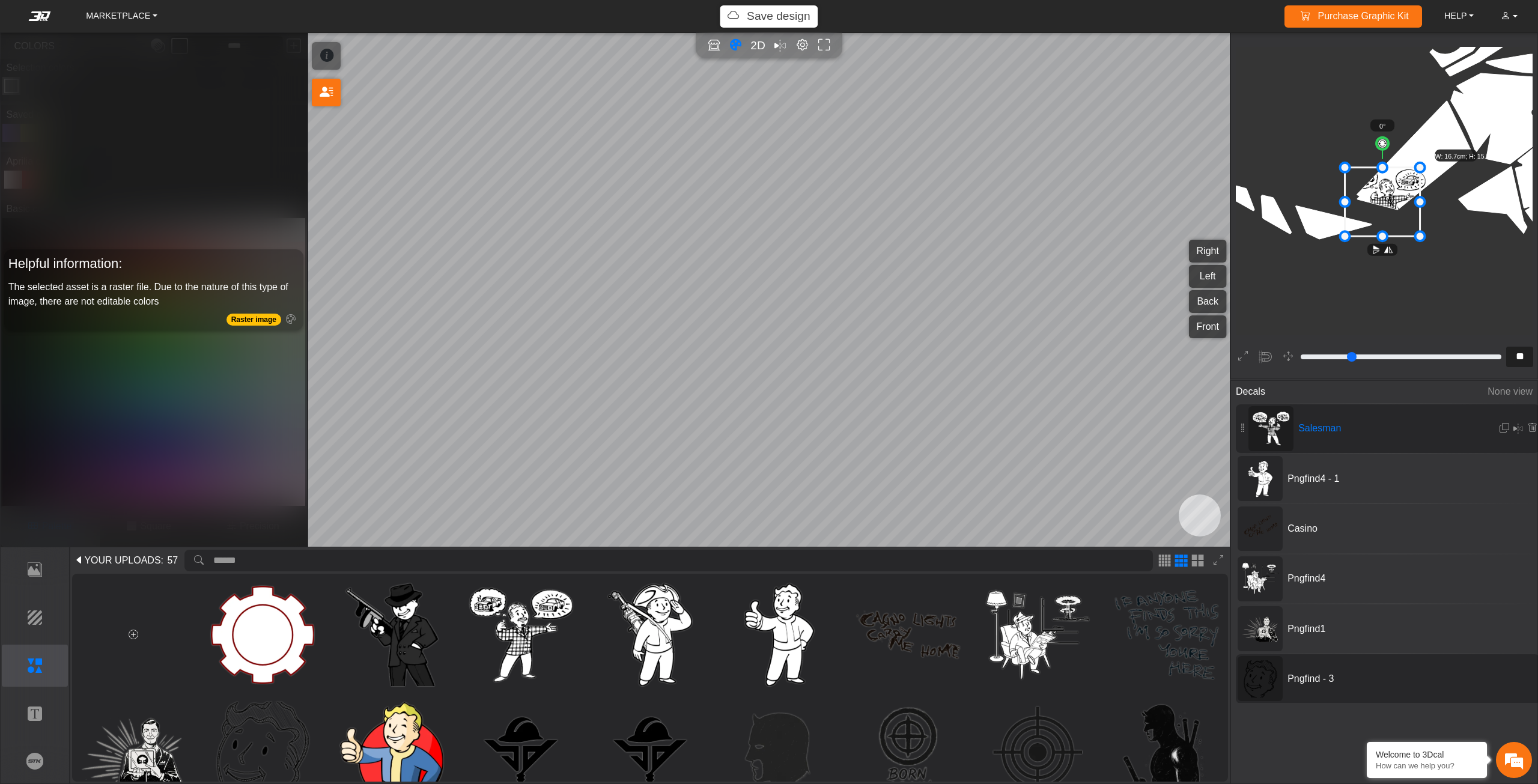
click at [1305, 678] on span "Pngfind - 3" at bounding box center [1373, 678] width 180 height 15
type input "*"
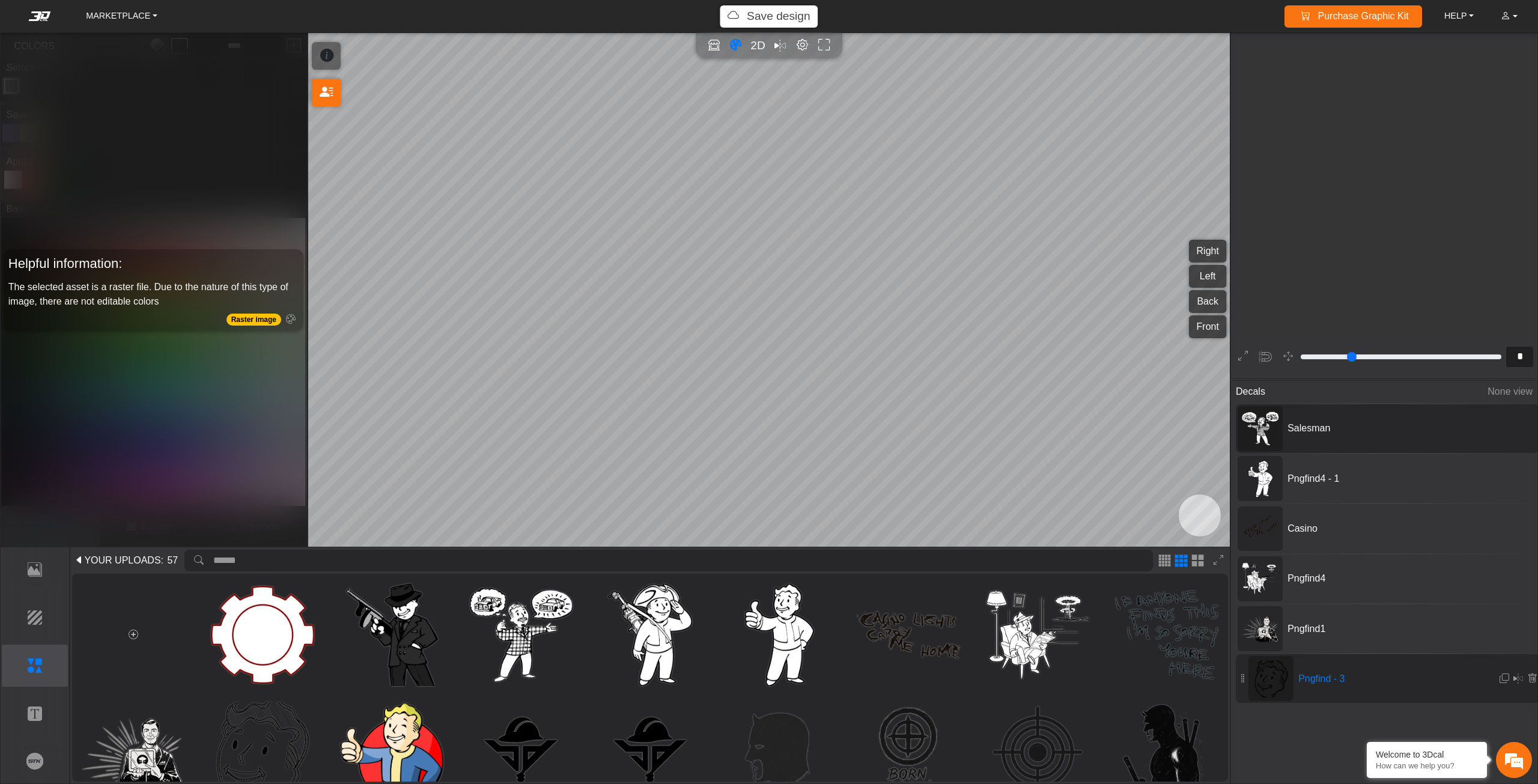
scroll to position [403, 376]
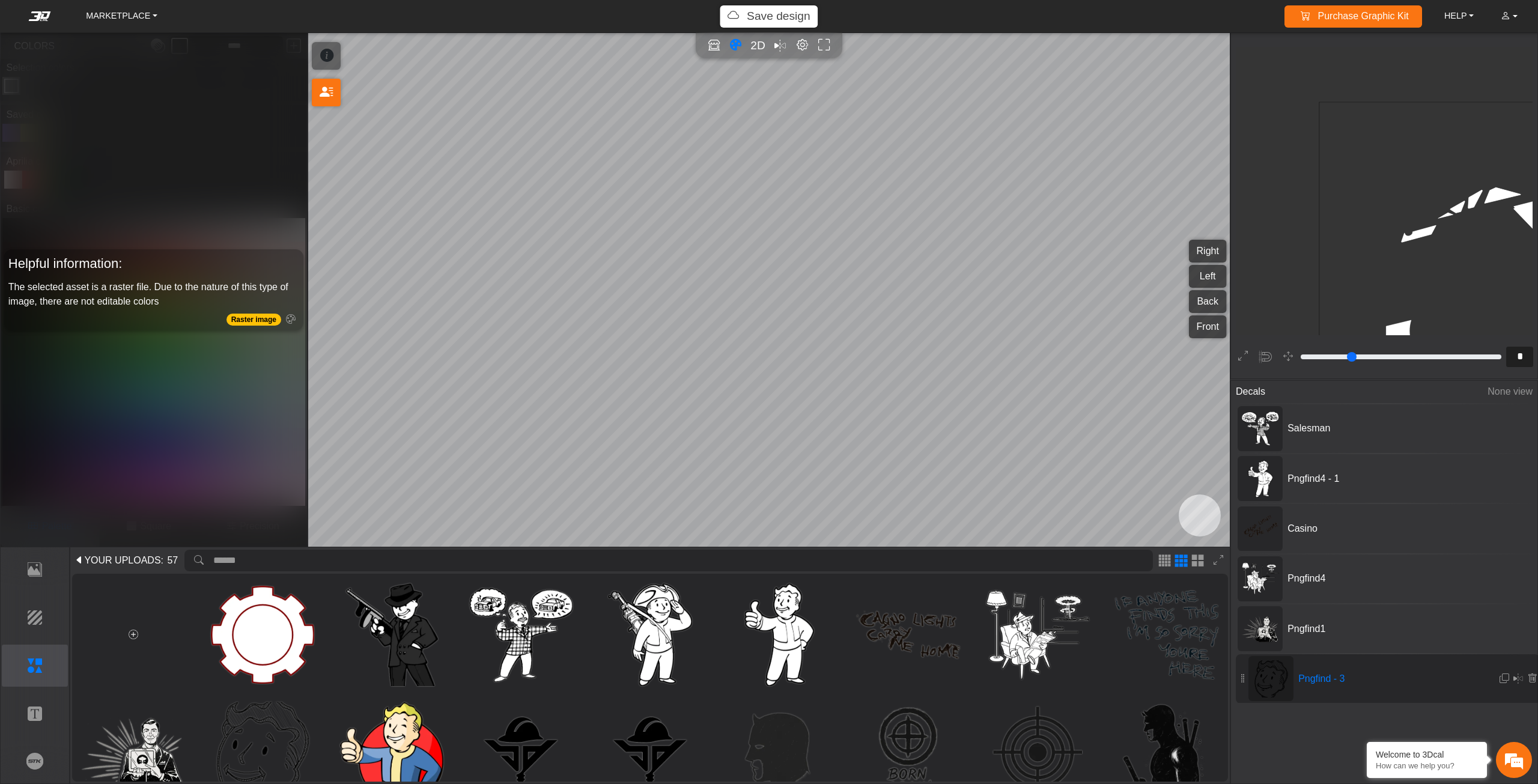
type input "*"
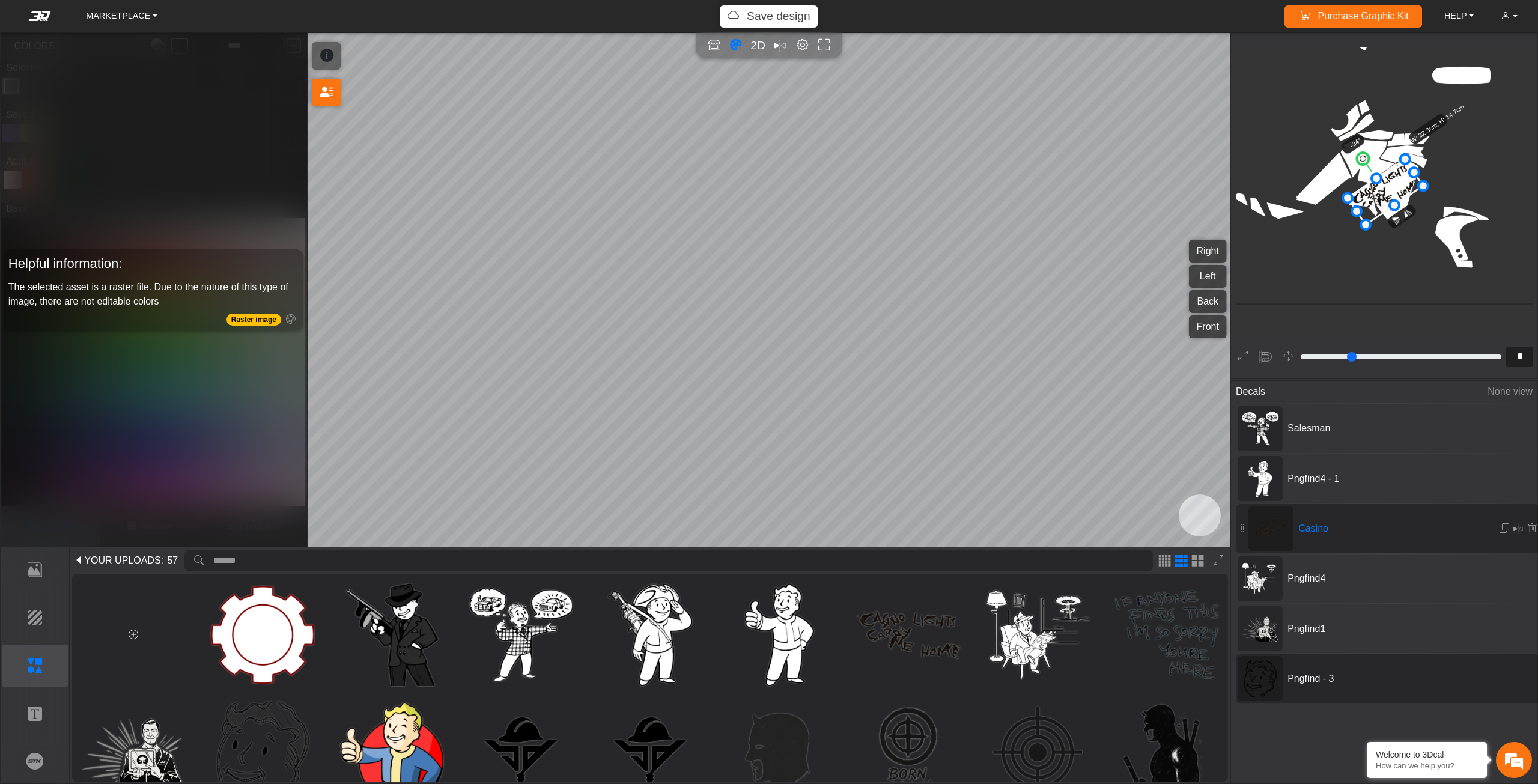
click at [1280, 672] on div at bounding box center [1260, 678] width 45 height 45
type input "*"
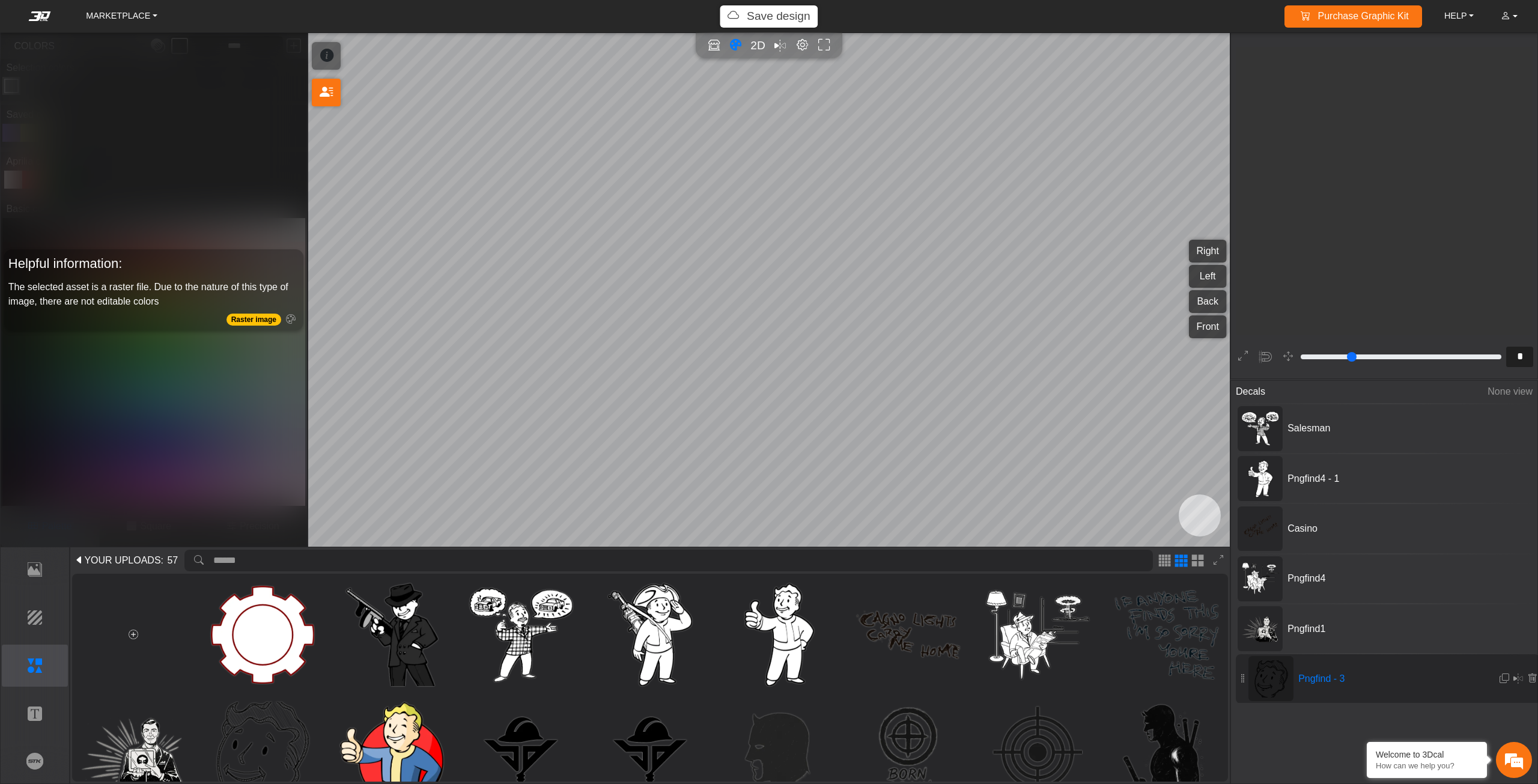
scroll to position [403, 376]
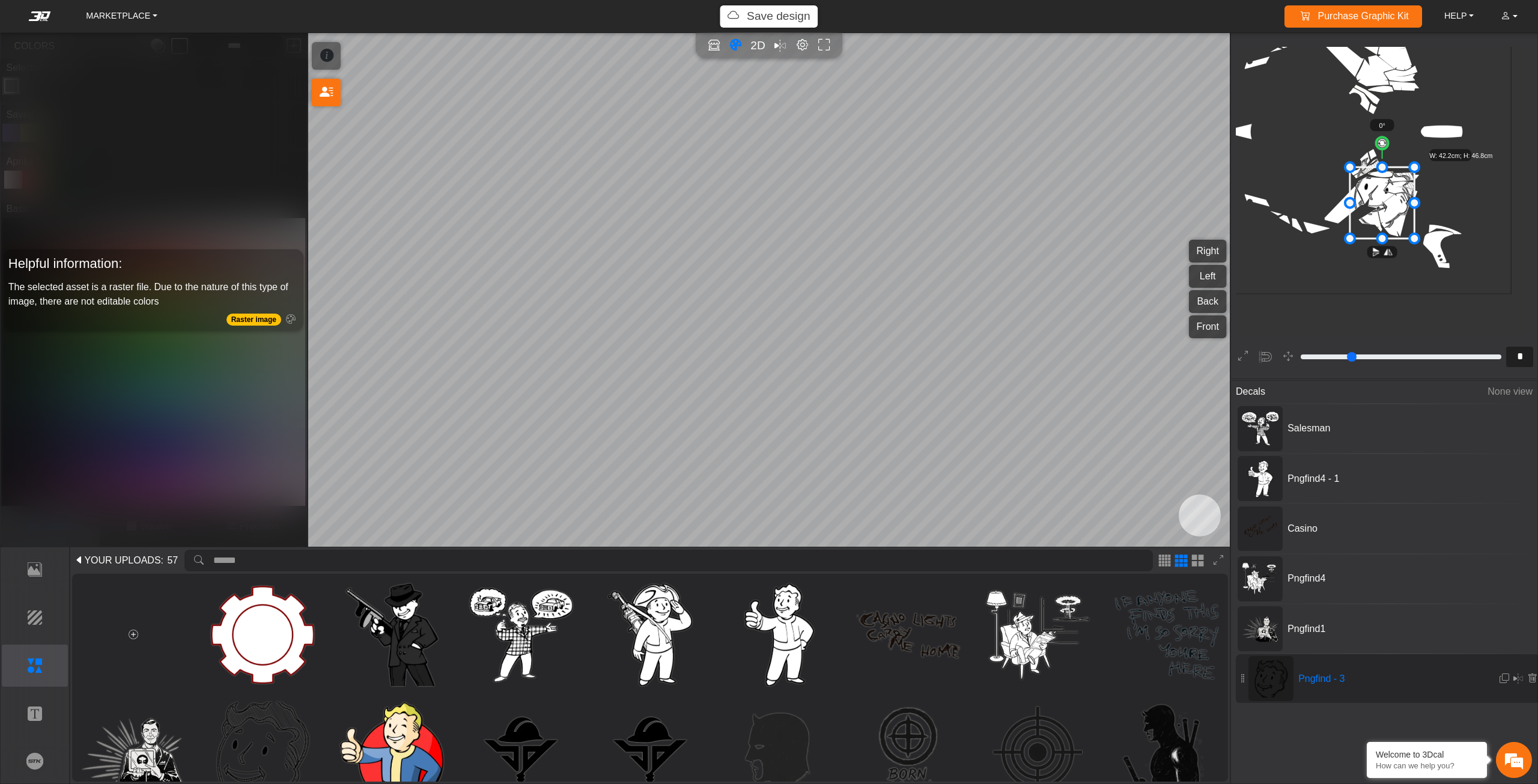
drag, startPoint x: 1393, startPoint y: 210, endPoint x: 1390, endPoint y: 221, distance: 11.4
click at [1390, 221] on icon at bounding box center [1382, 203] width 64 height 71
click at [1390, 220] on icon at bounding box center [1382, 203] width 64 height 71
click at [1391, 217] on icon at bounding box center [1382, 202] width 64 height 71
click at [1391, 217] on icon at bounding box center [1383, 199] width 64 height 71
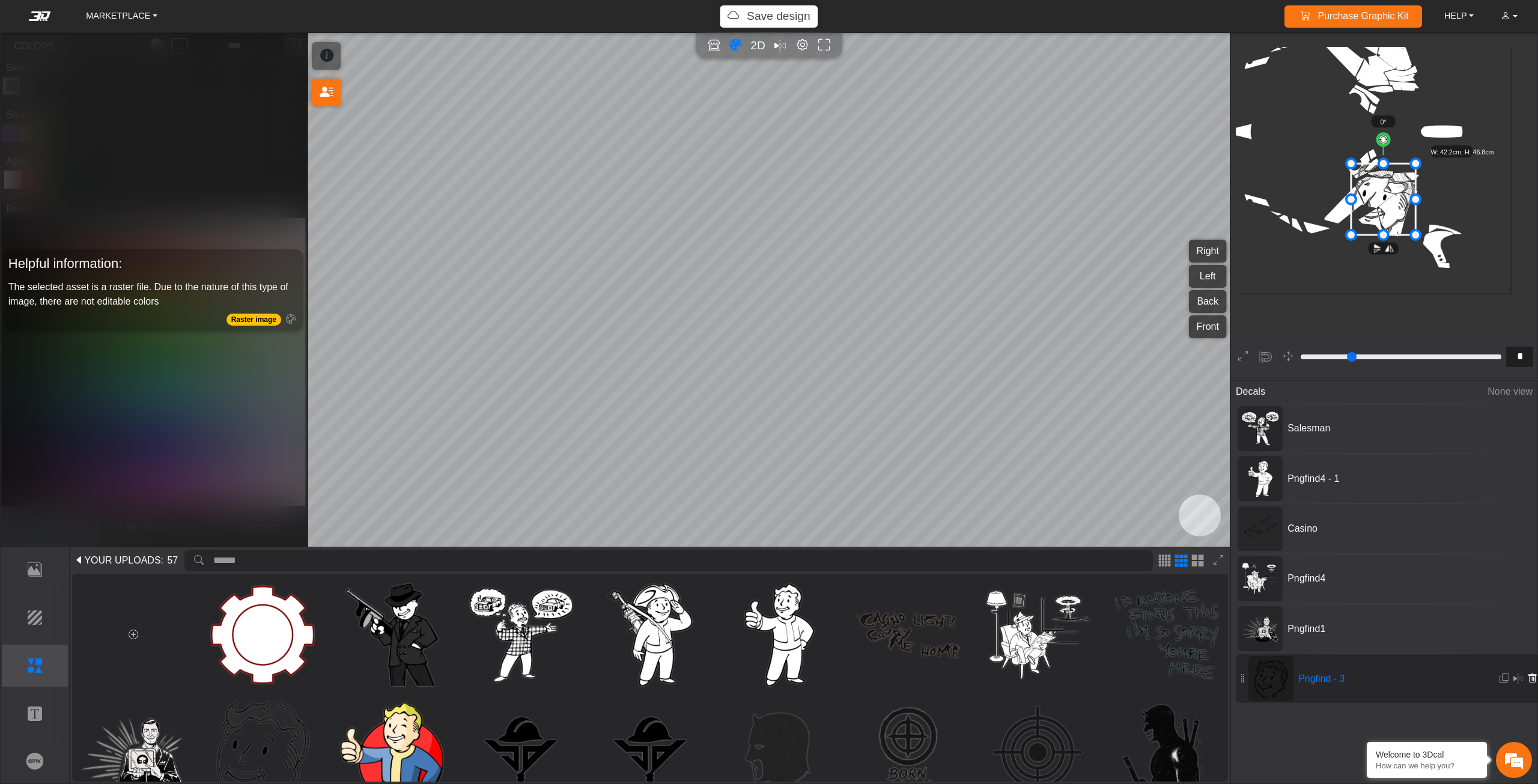
click at [1528, 679] on icon at bounding box center [1532, 678] width 10 height 10
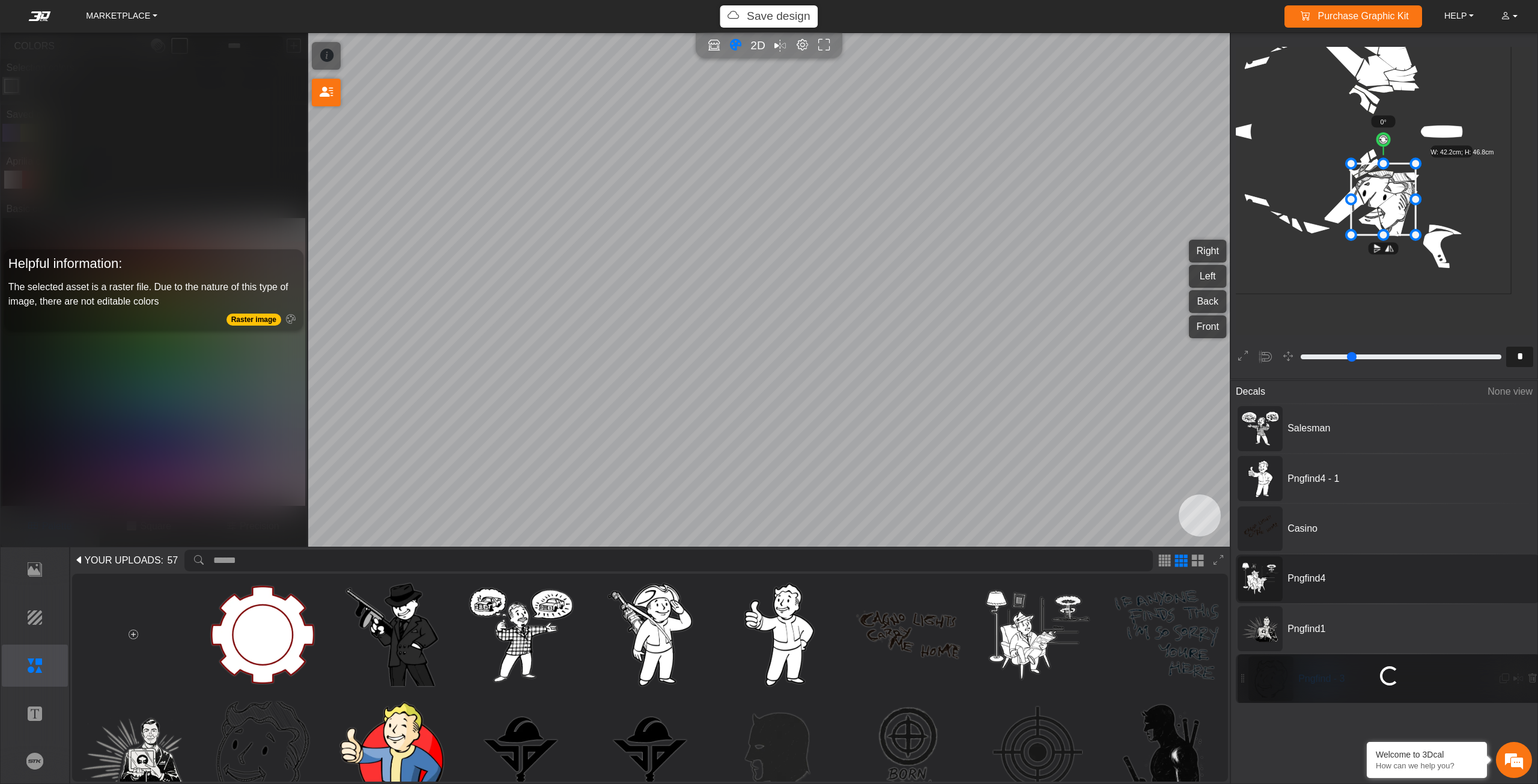
type input "**"
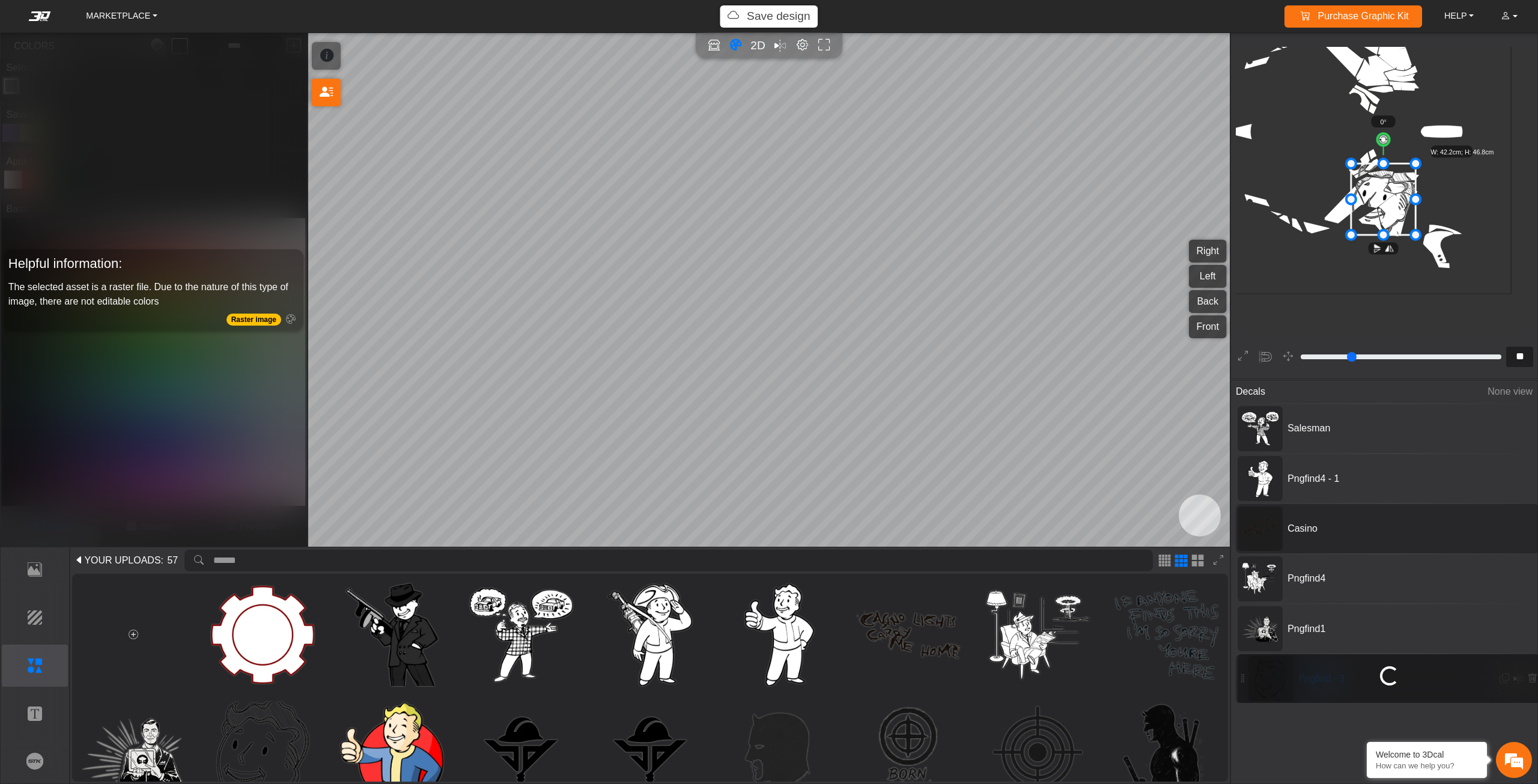
scroll to position [1032, 933]
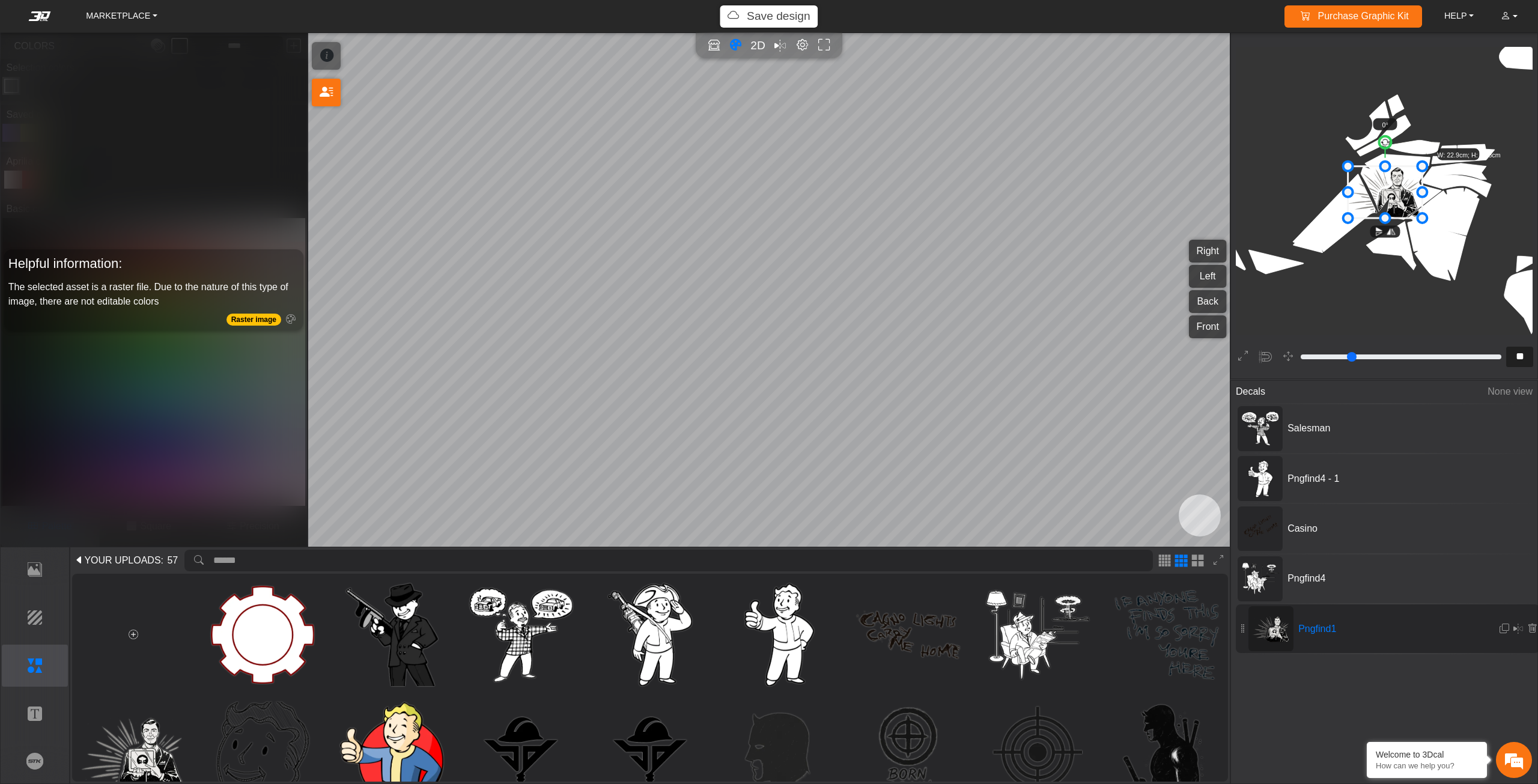
click at [1286, 691] on div "Decals None view Salesman Pngfind4 - 1 Casino Pngfind4 Pngfind1" at bounding box center [1384, 541] width 307 height 322
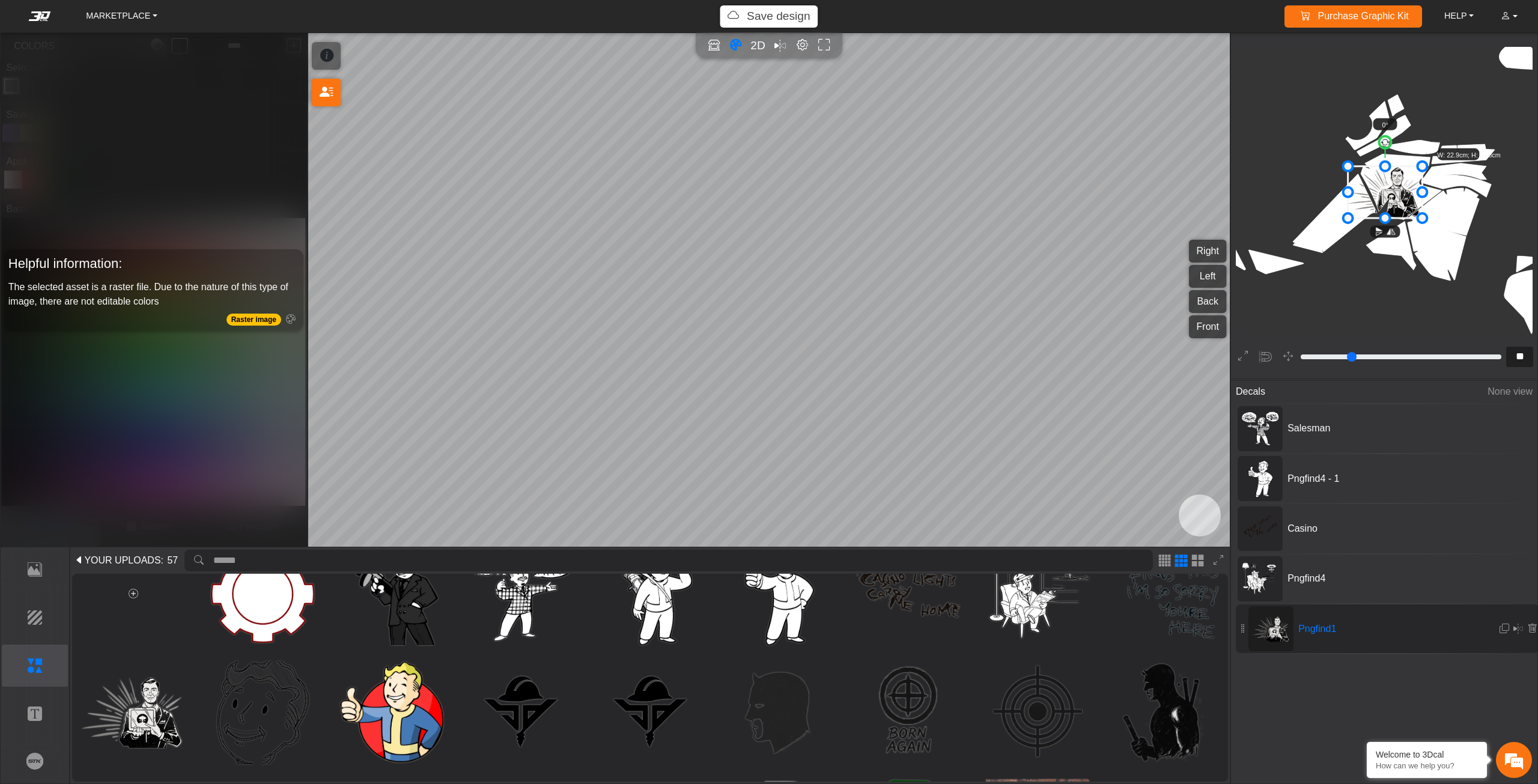
scroll to position [60, 0]
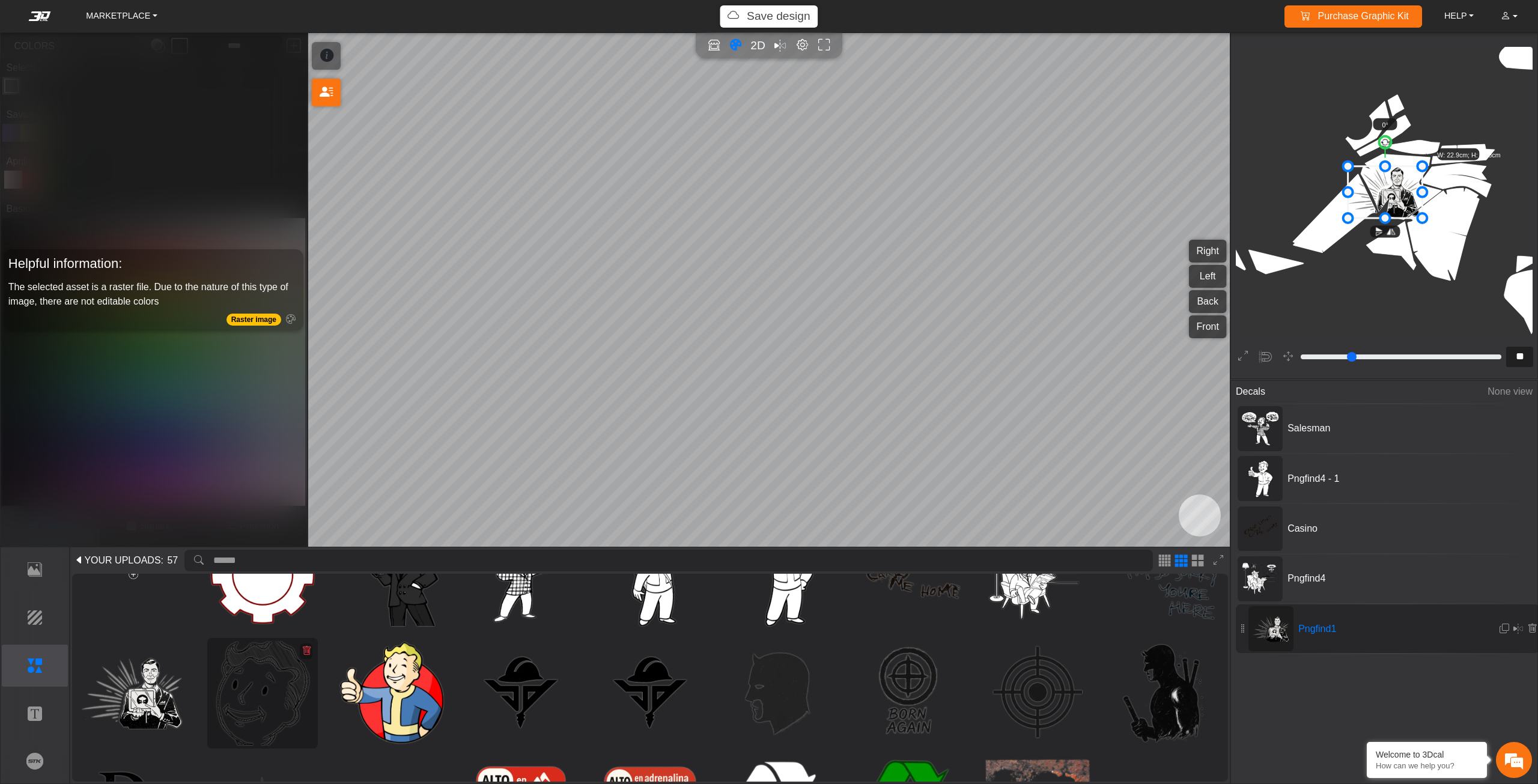
type input "**"
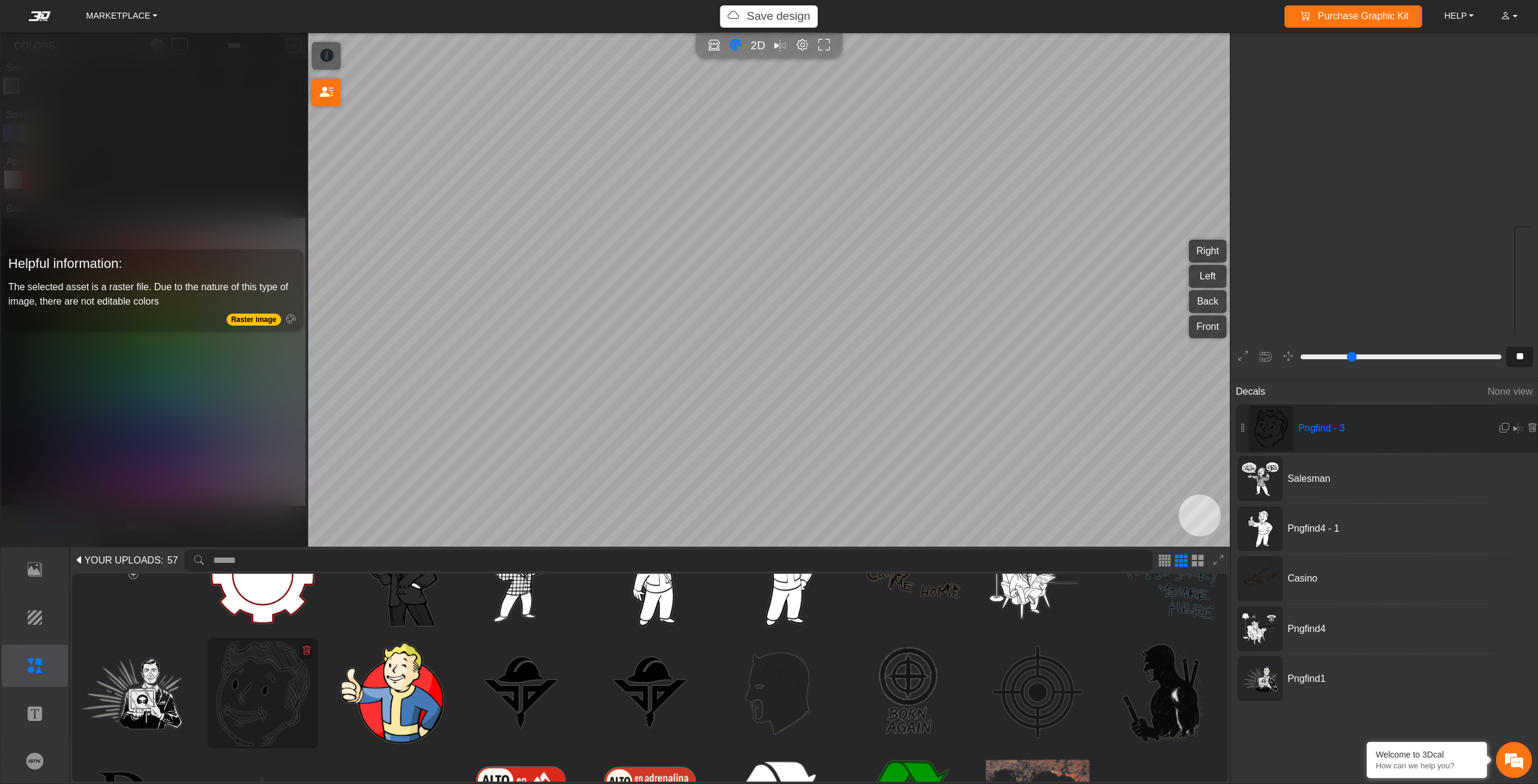
scroll to position [1978, 1806]
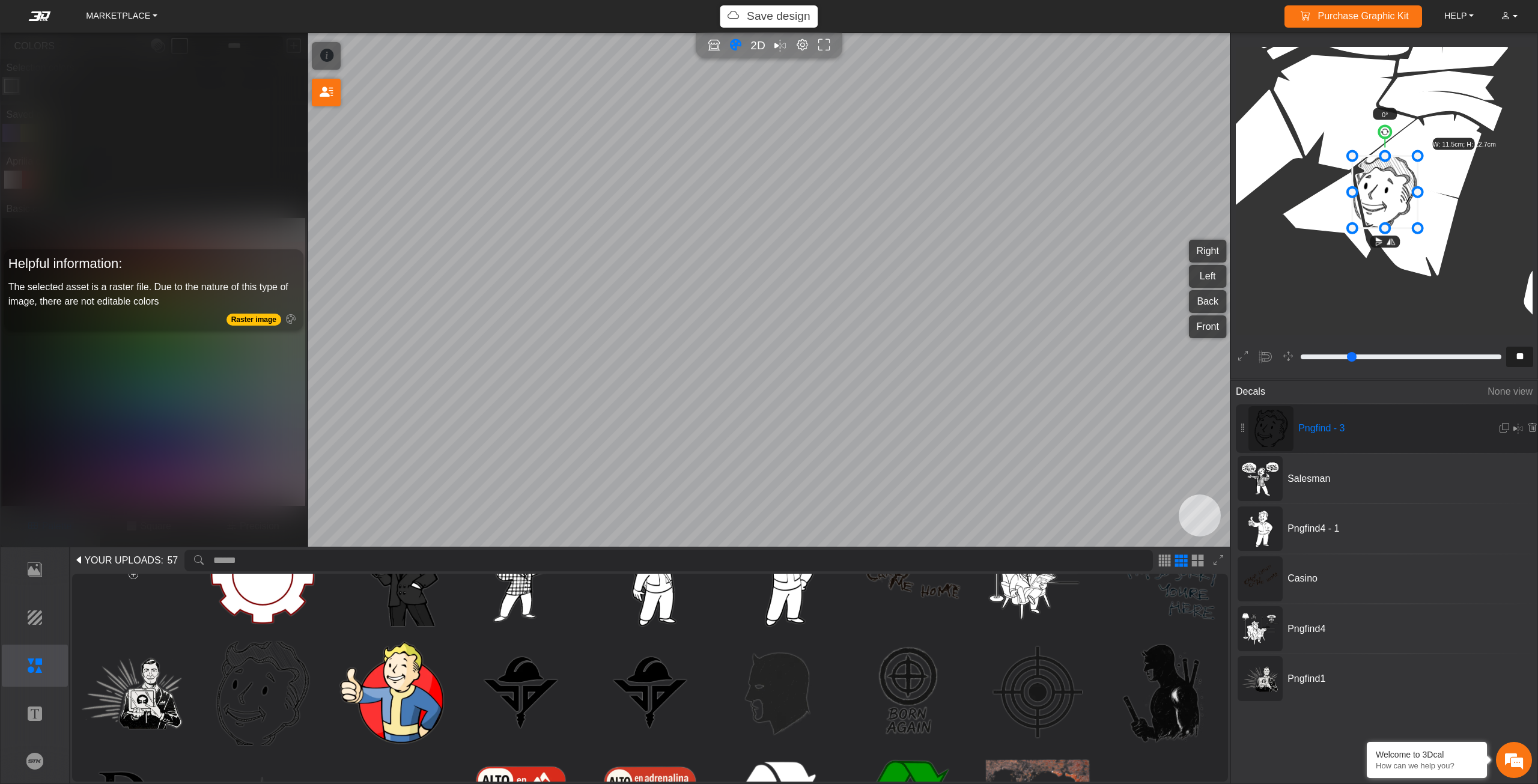
drag, startPoint x: 1395, startPoint y: 198, endPoint x: 1424, endPoint y: 197, distance: 29.0
click at [1418, 197] on icon at bounding box center [1385, 192] width 66 height 72
click at [1403, 179] on icon at bounding box center [1413, 191] width 66 height 72
drag, startPoint x: 1420, startPoint y: 217, endPoint x: 1400, endPoint y: 192, distance: 32.0
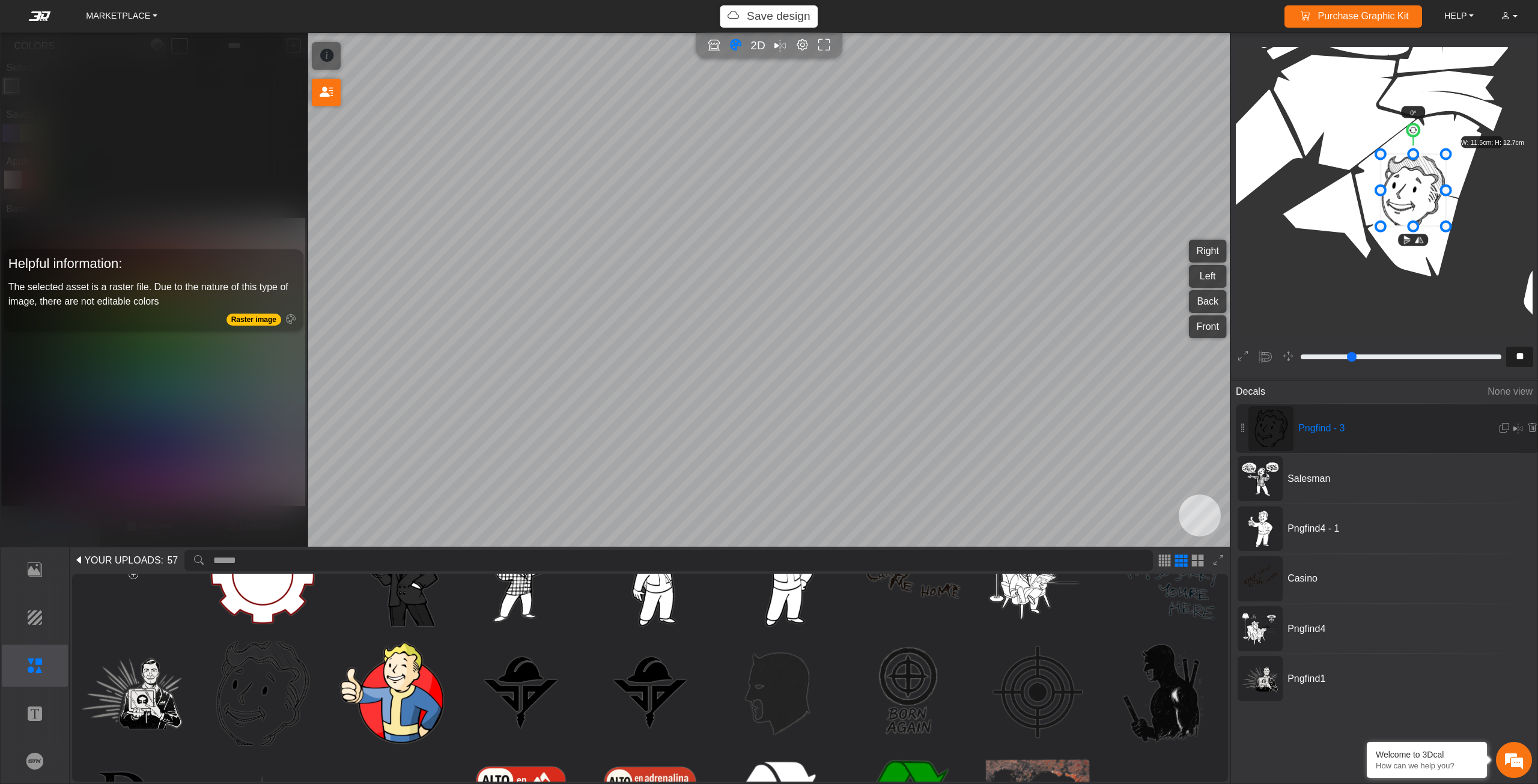
click at [1400, 192] on icon at bounding box center [1413, 190] width 66 height 72
type input "**"
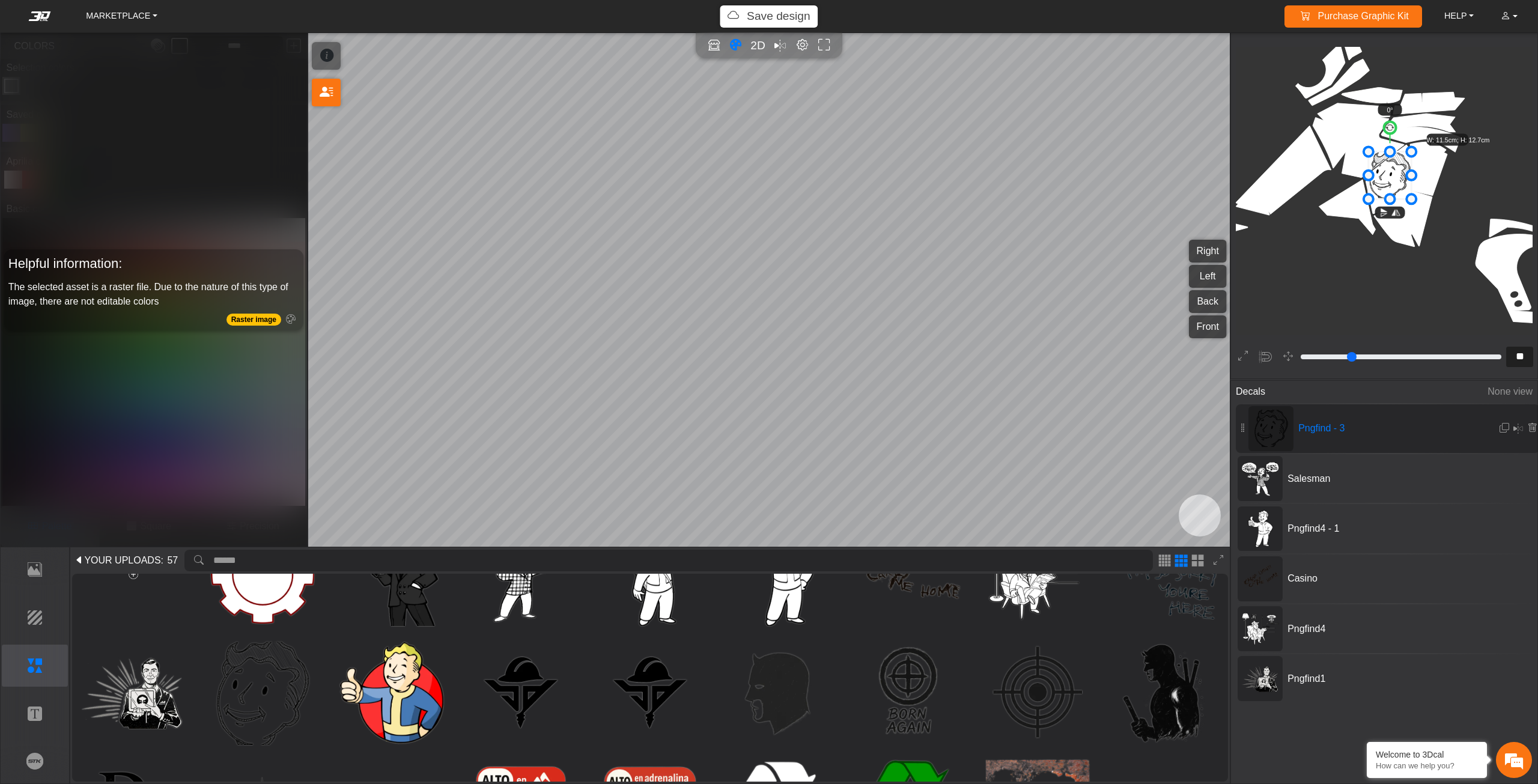
type input "**"
type input "*"
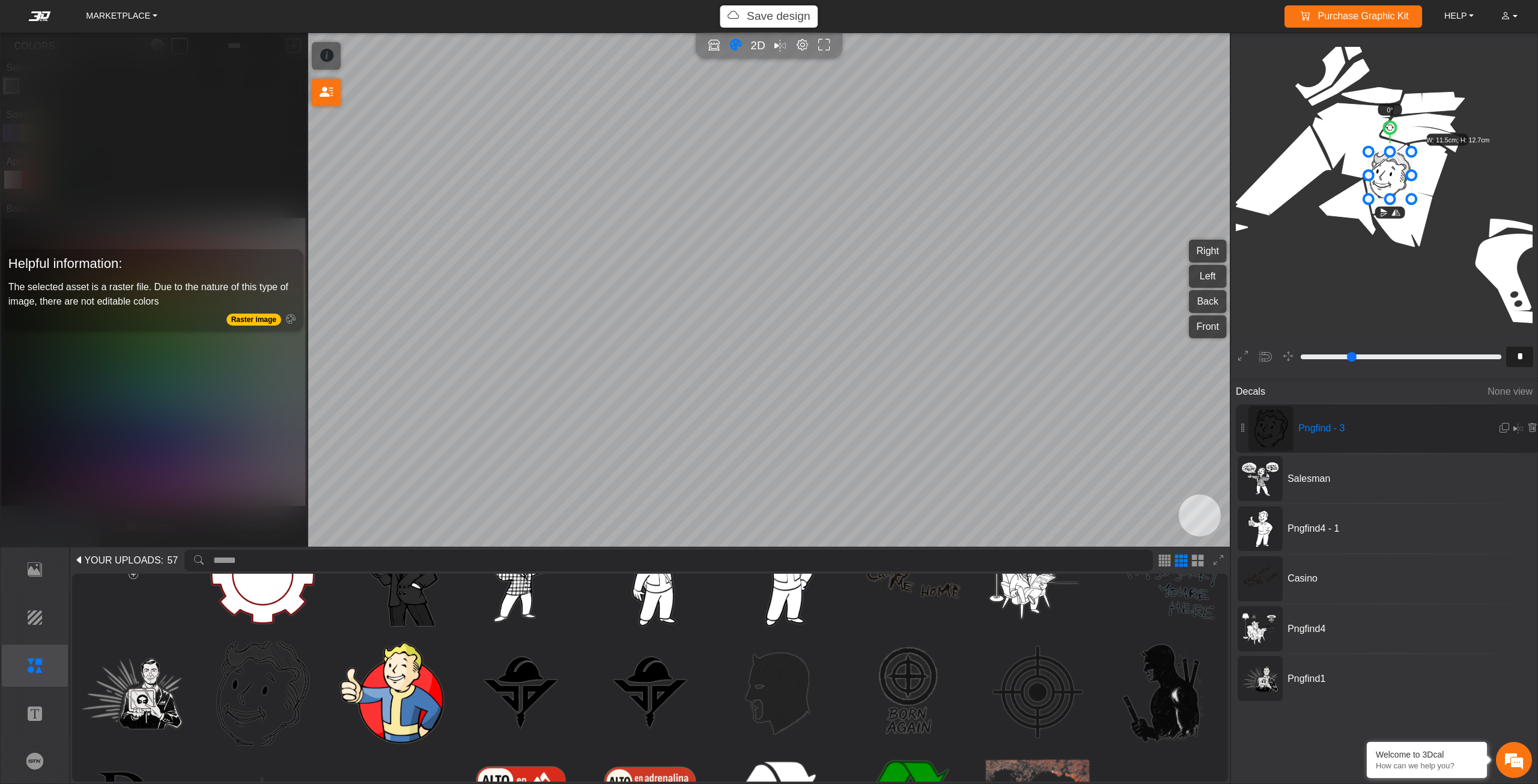
type input "*"
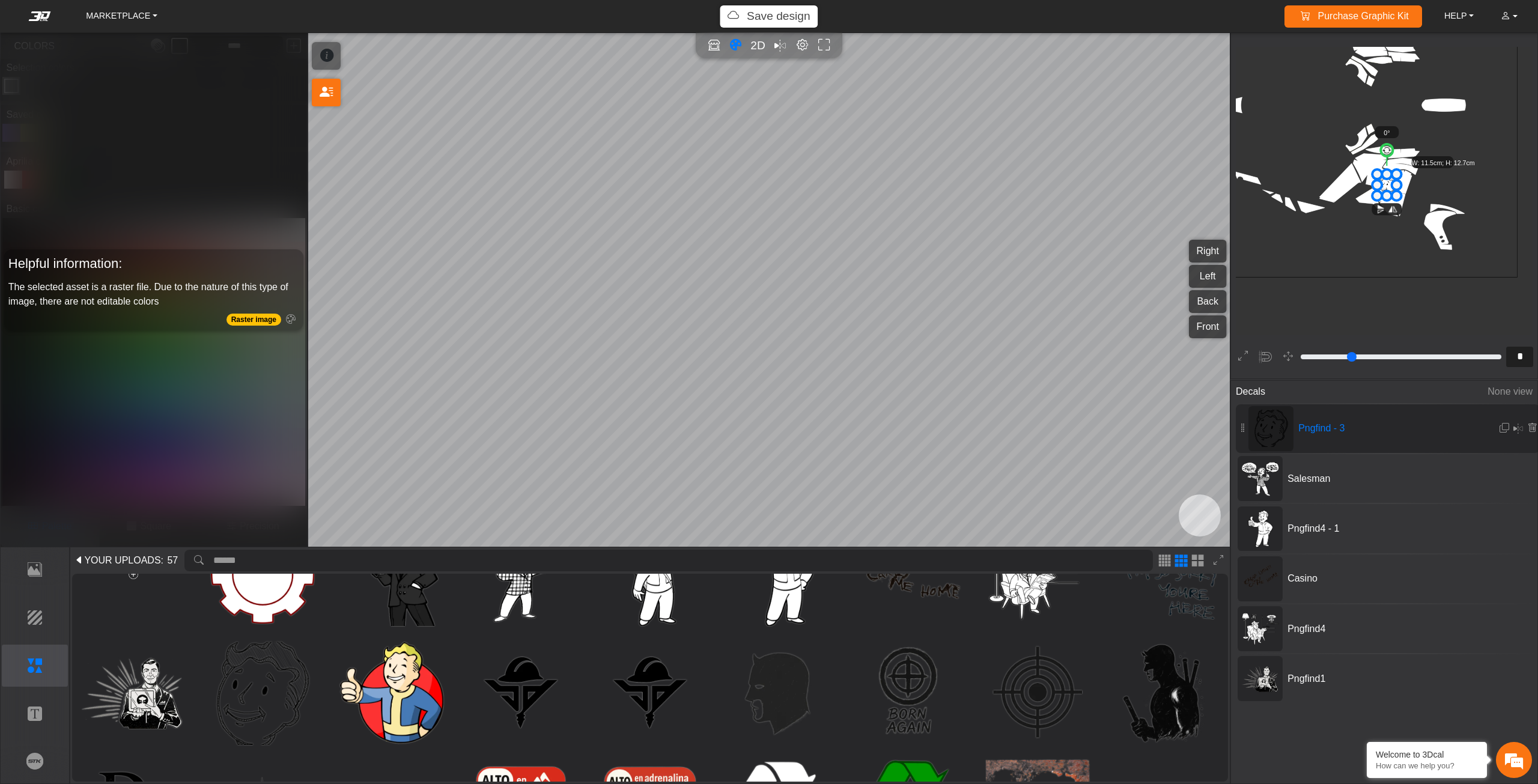
type input "*"
type input "**"
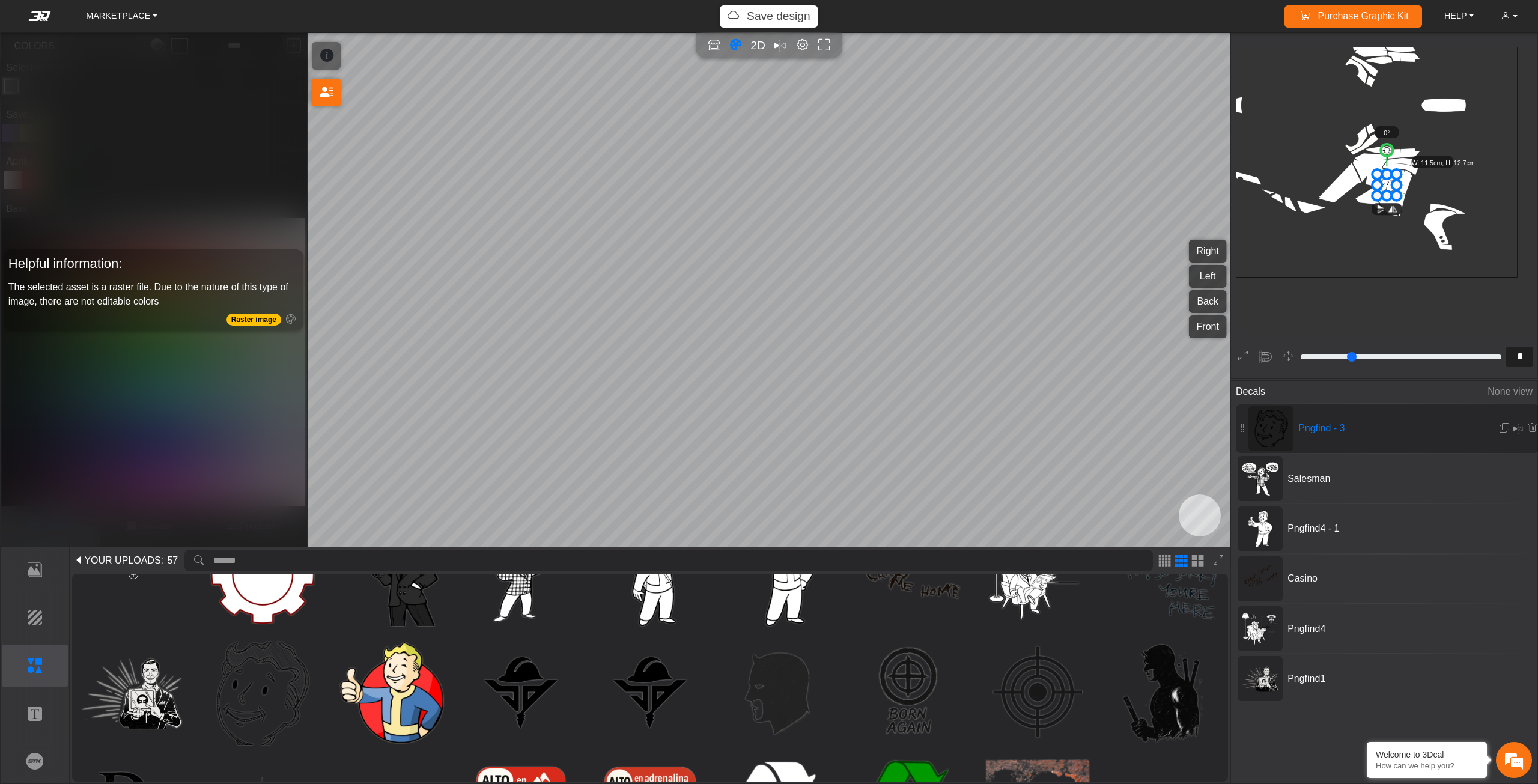
type input "**"
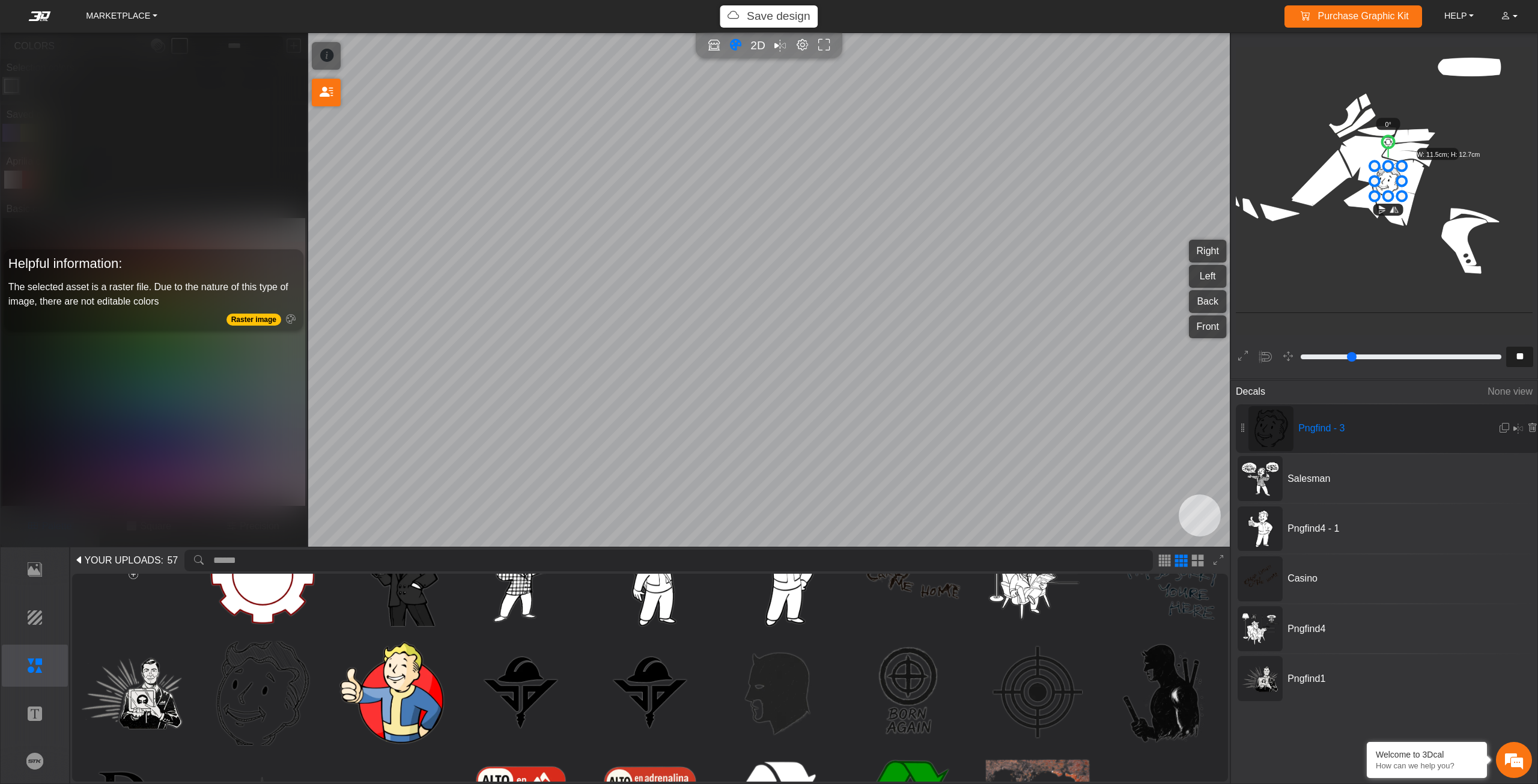
scroll to position [599, 647]
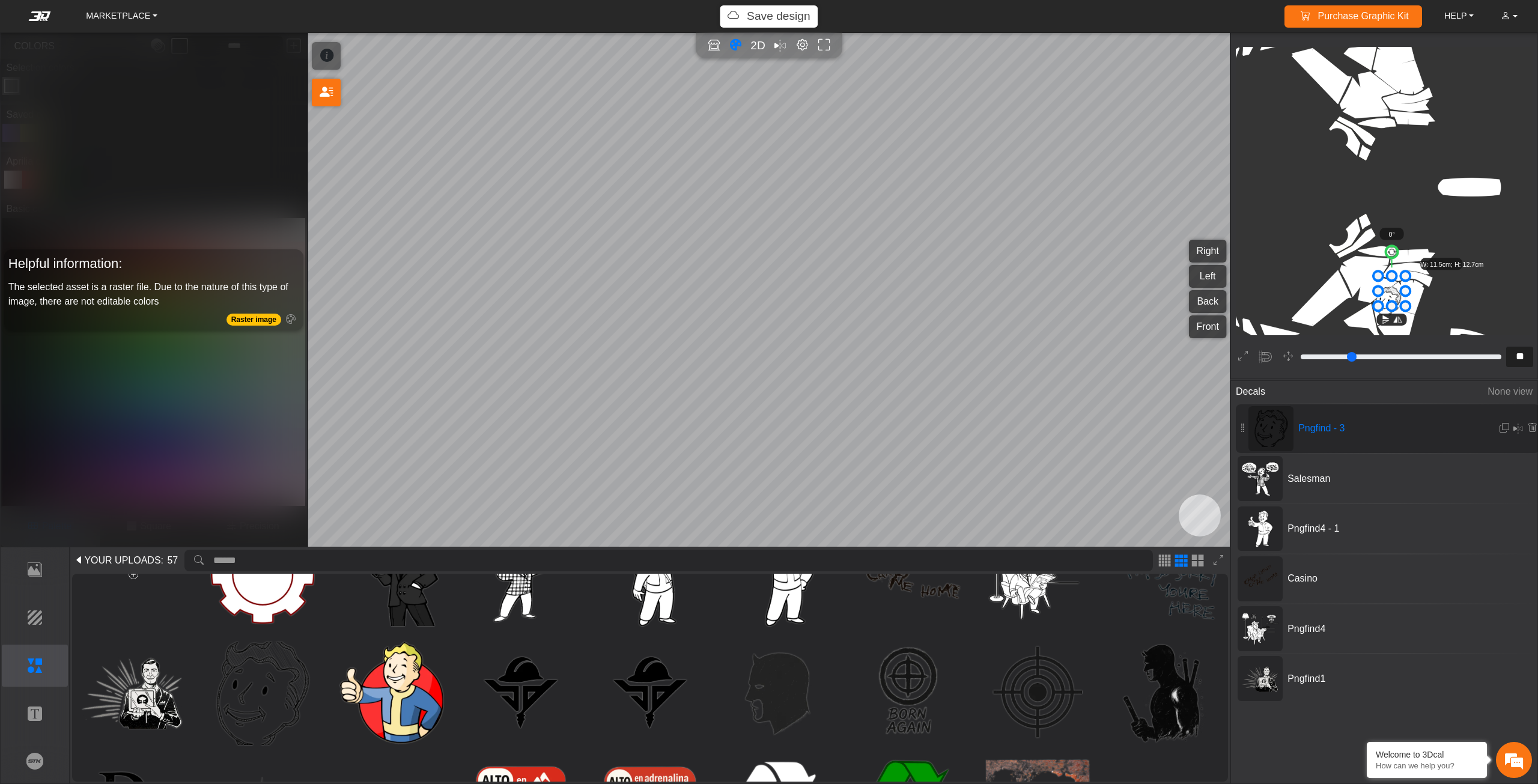
drag, startPoint x: 1384, startPoint y: 307, endPoint x: 1391, endPoint y: 278, distance: 29.8
click at [1391, 282] on icon at bounding box center [1391, 290] width 27 height 30
drag, startPoint x: 1391, startPoint y: 278, endPoint x: 1397, endPoint y: 274, distance: 7.2
click at [1397, 274] on icon at bounding box center [1396, 275] width 27 height 30
drag, startPoint x: 1397, startPoint y: 274, endPoint x: 1421, endPoint y: 265, distance: 25.6
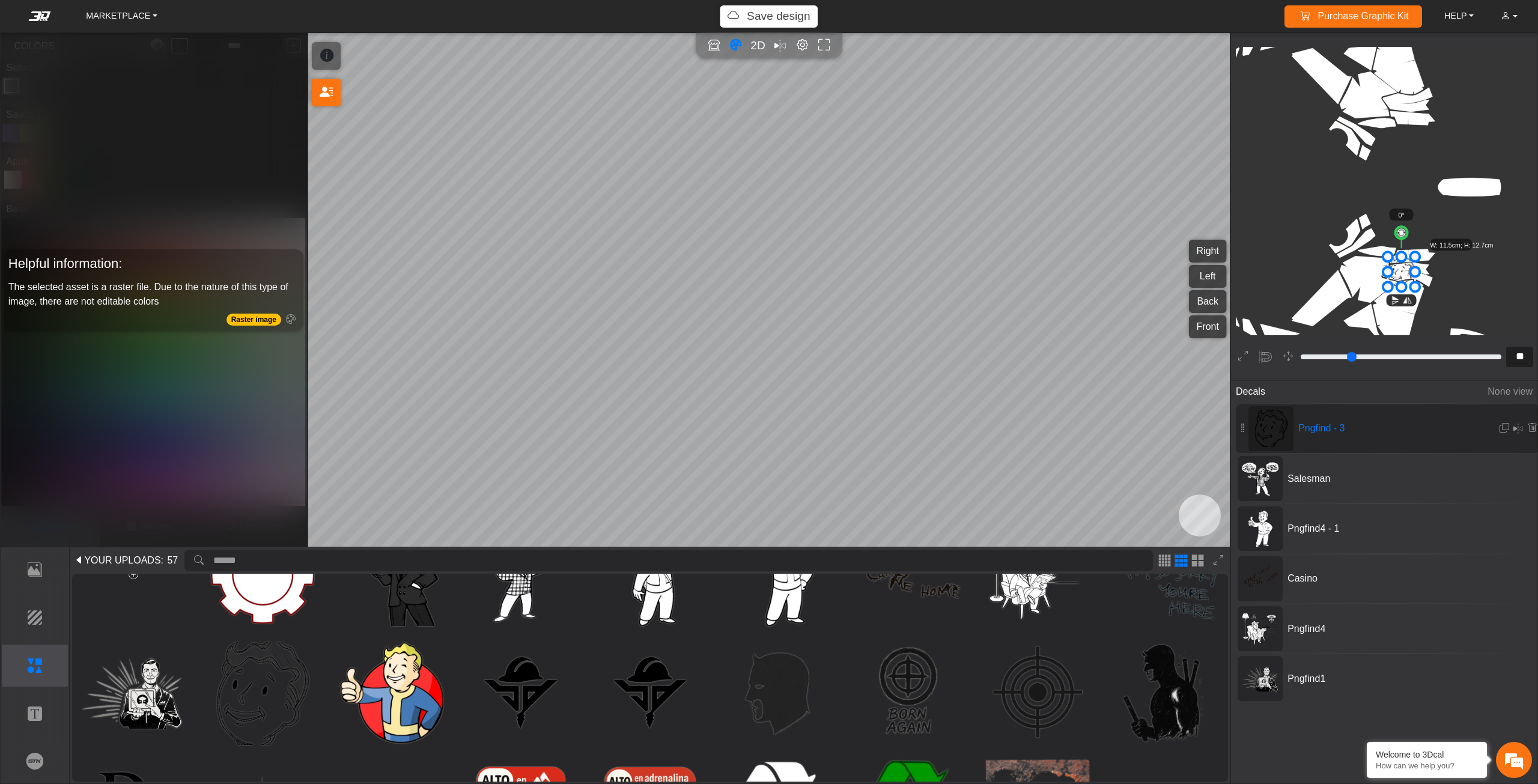
click at [1415, 265] on icon at bounding box center [1401, 271] width 27 height 30
click at [1527, 431] on icon at bounding box center [1532, 428] width 10 height 10
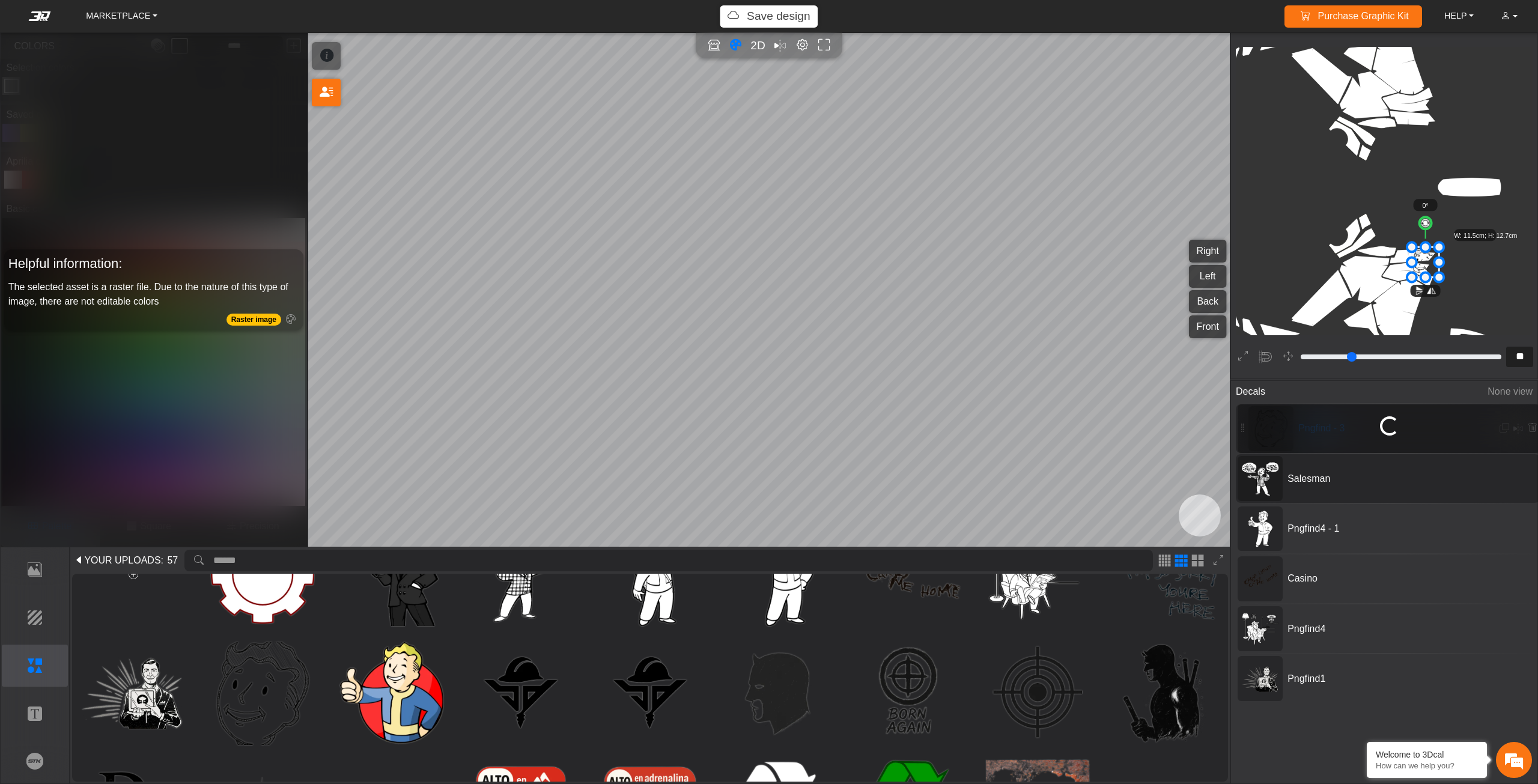
type input "**"
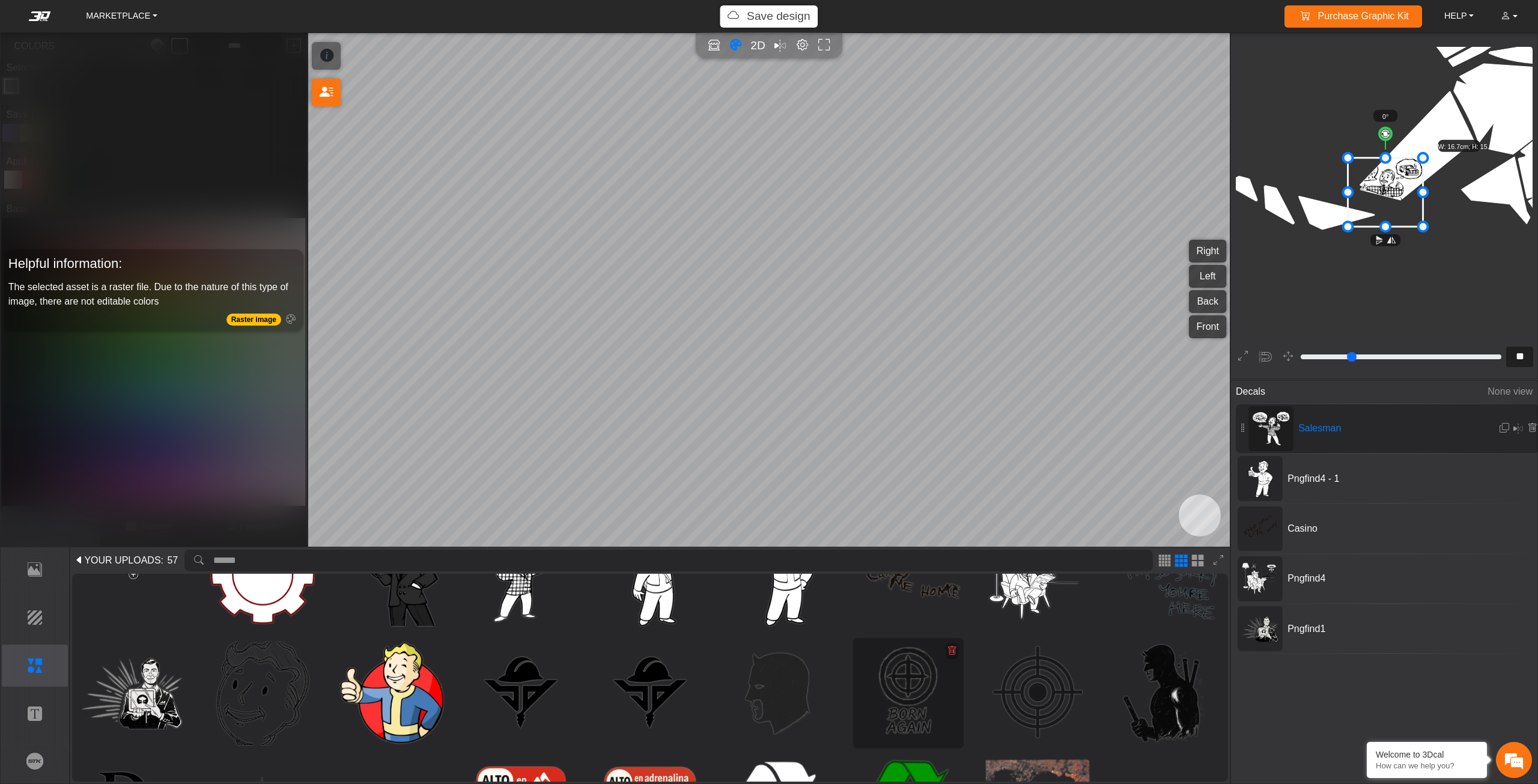
scroll to position [0, 0]
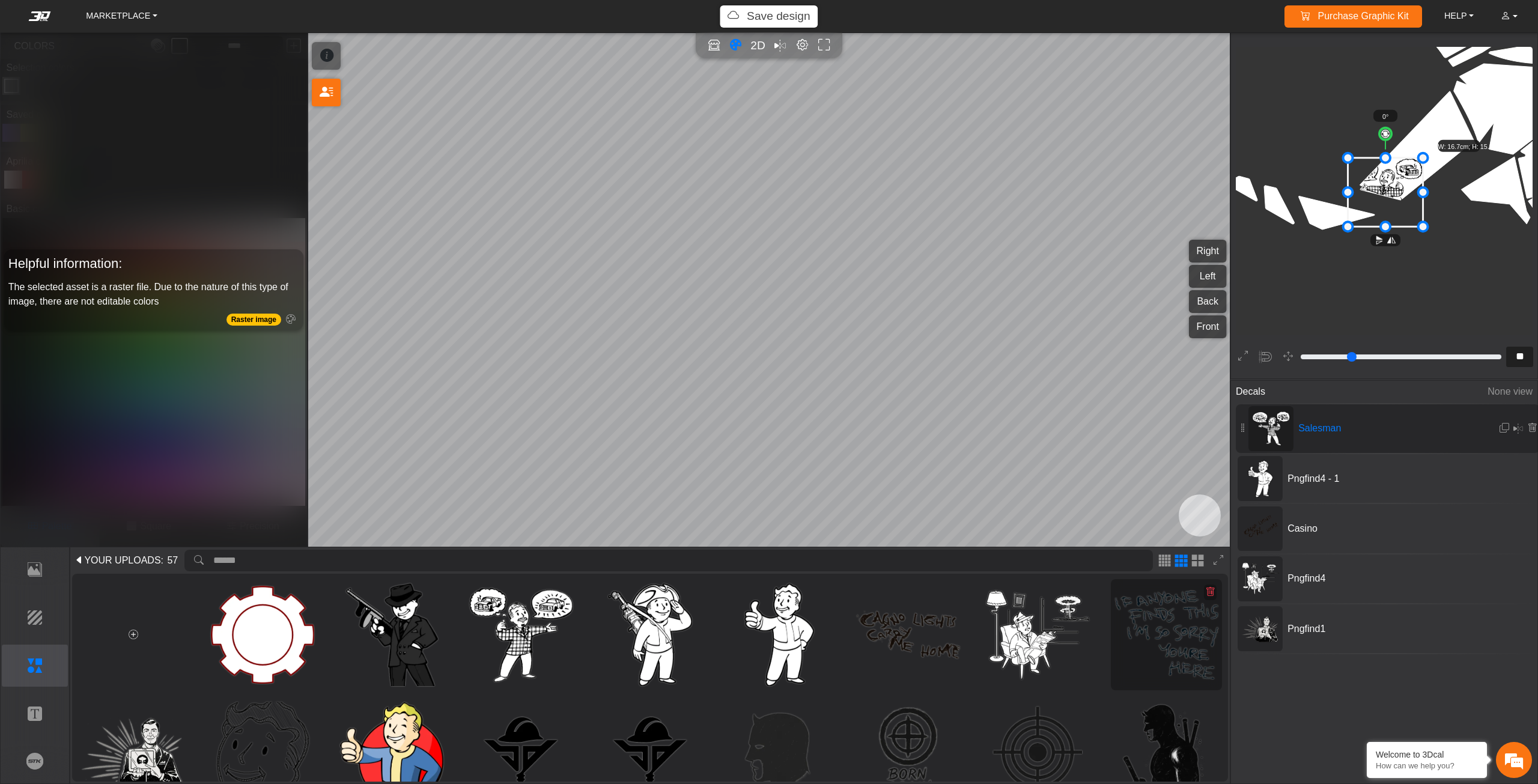
drag, startPoint x: 1162, startPoint y: 632, endPoint x: 1138, endPoint y: 577, distance: 60.0
click at [1162, 632] on img at bounding box center [1167, 635] width 103 height 103
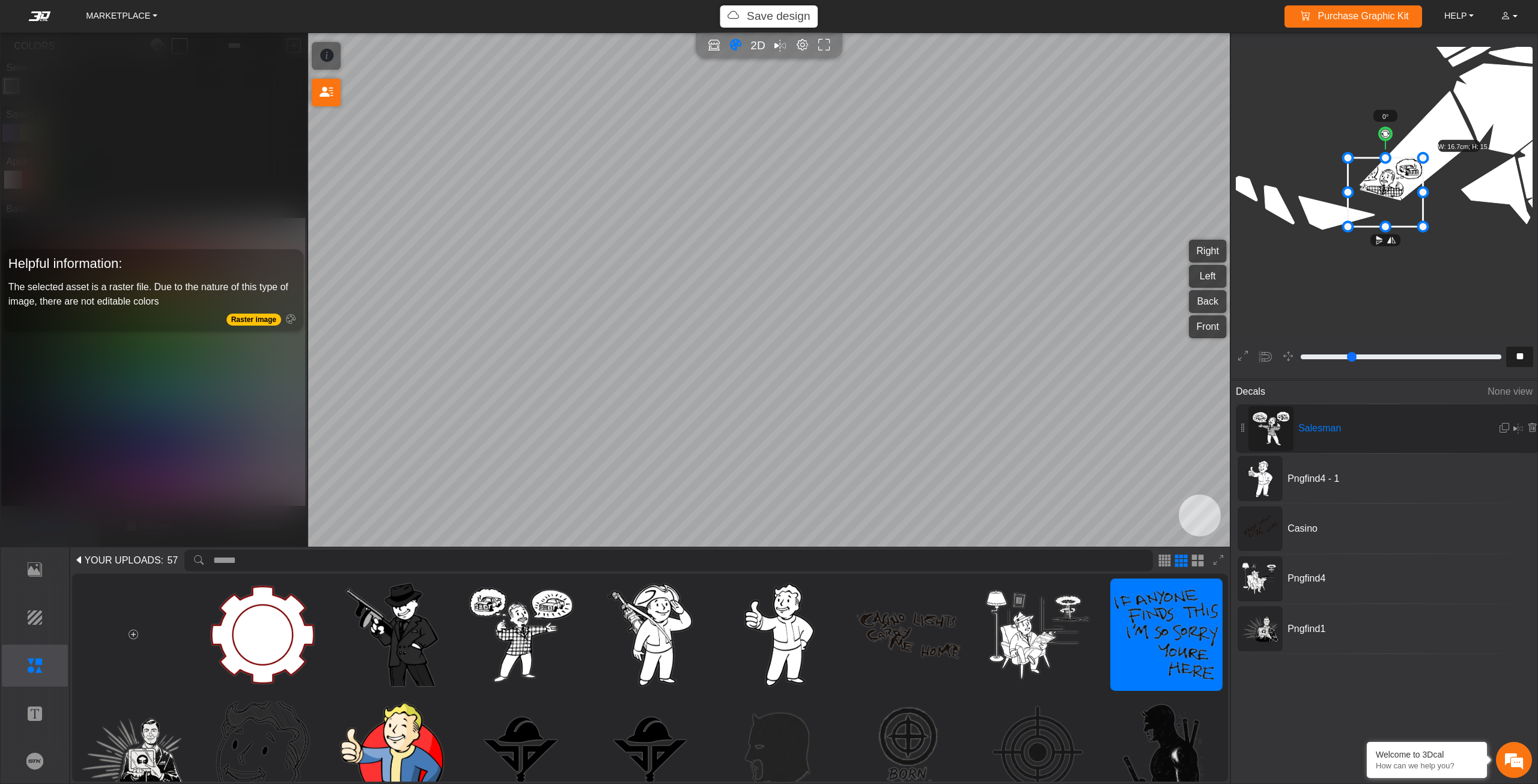
type input "**"
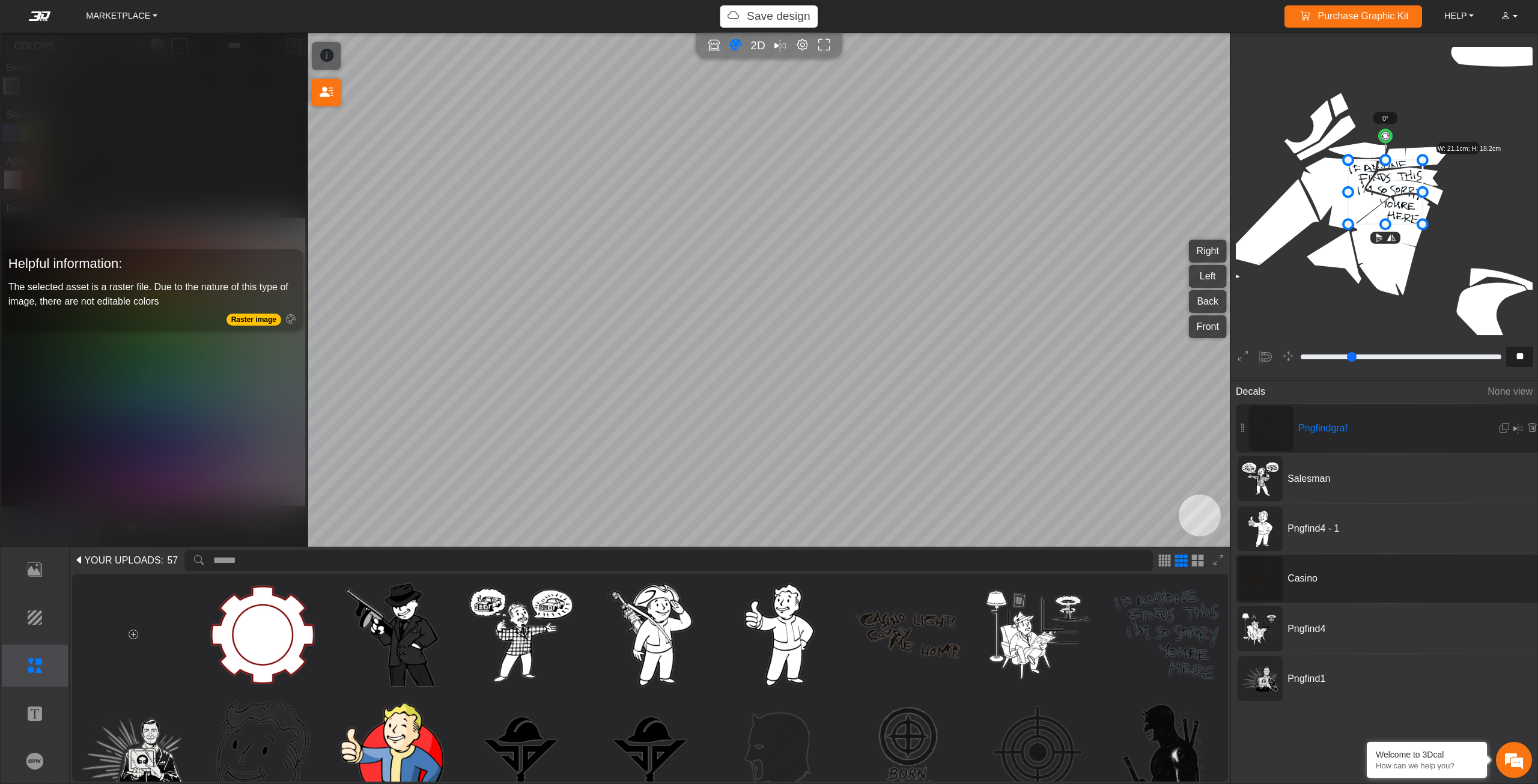
click at [1284, 581] on span "Casino" at bounding box center [1373, 578] width 180 height 15
type input "*"
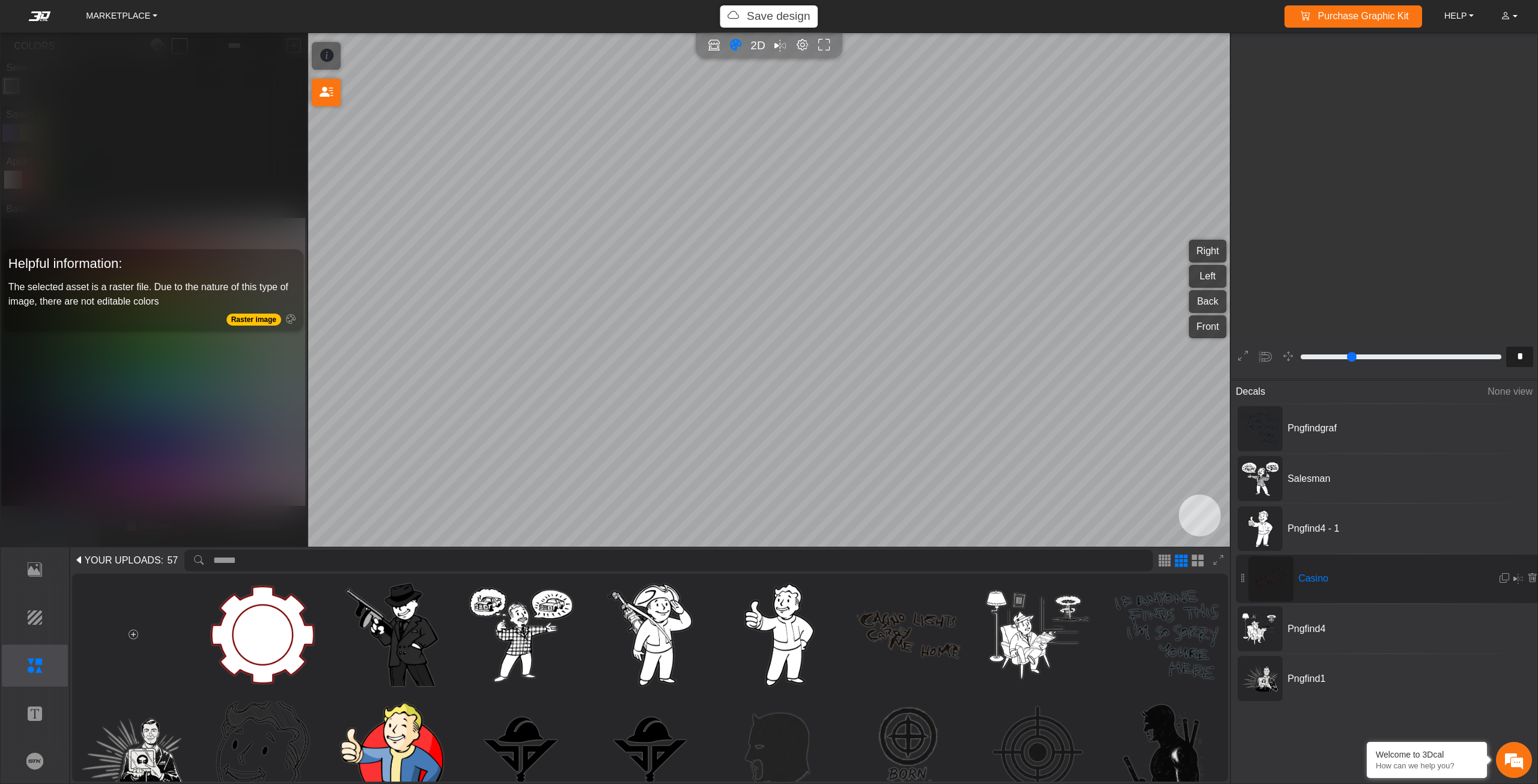
scroll to position [659, 593]
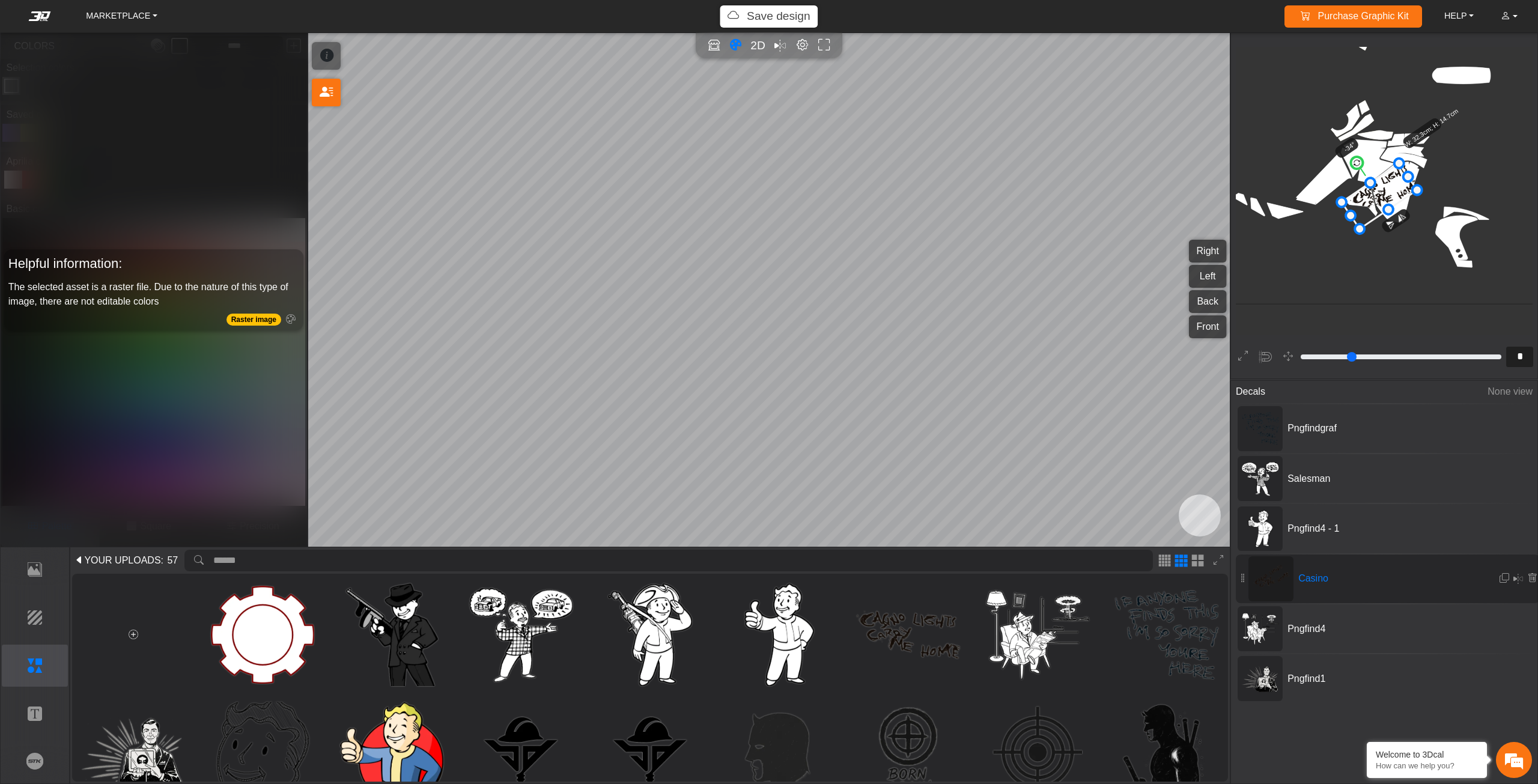
drag, startPoint x: 1388, startPoint y: 191, endPoint x: 1382, endPoint y: 195, distance: 7.2
click at [1382, 195] on icon at bounding box center [1379, 196] width 76 height 66
click at [1382, 192] on icon at bounding box center [1380, 194] width 76 height 66
drag, startPoint x: 1382, startPoint y: 192, endPoint x: 1389, endPoint y: 192, distance: 7.0
click at [1389, 192] on icon at bounding box center [1385, 194] width 76 height 66
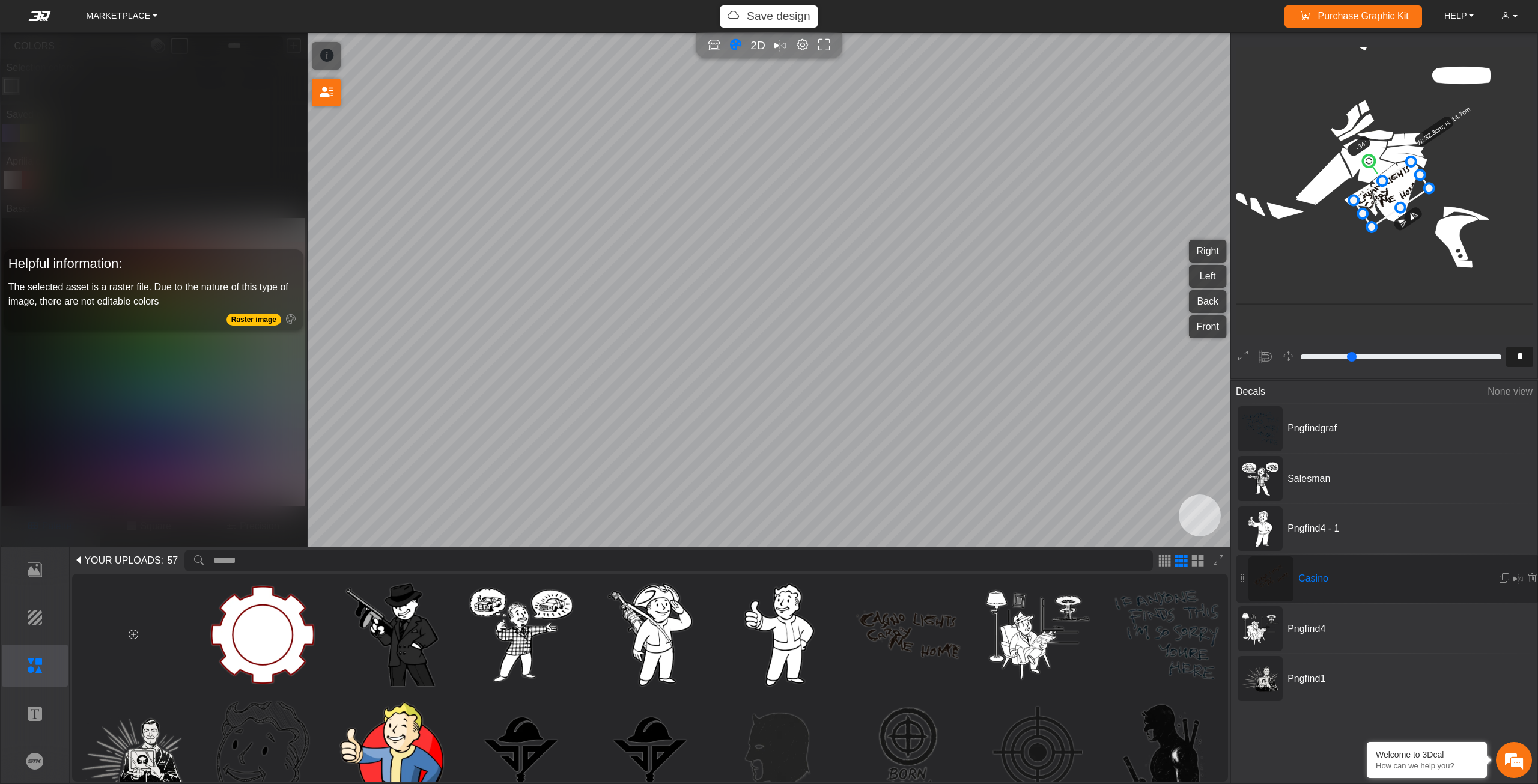
click at [1395, 193] on icon at bounding box center [1391, 194] width 76 height 66
click at [1395, 200] on icon at bounding box center [1391, 196] width 76 height 66
drag, startPoint x: 1391, startPoint y: 201, endPoint x: 1364, endPoint y: 204, distance: 27.2
click at [1364, 204] on icon at bounding box center [1391, 198] width 76 height 66
drag, startPoint x: 1364, startPoint y: 204, endPoint x: 1370, endPoint y: 202, distance: 6.3
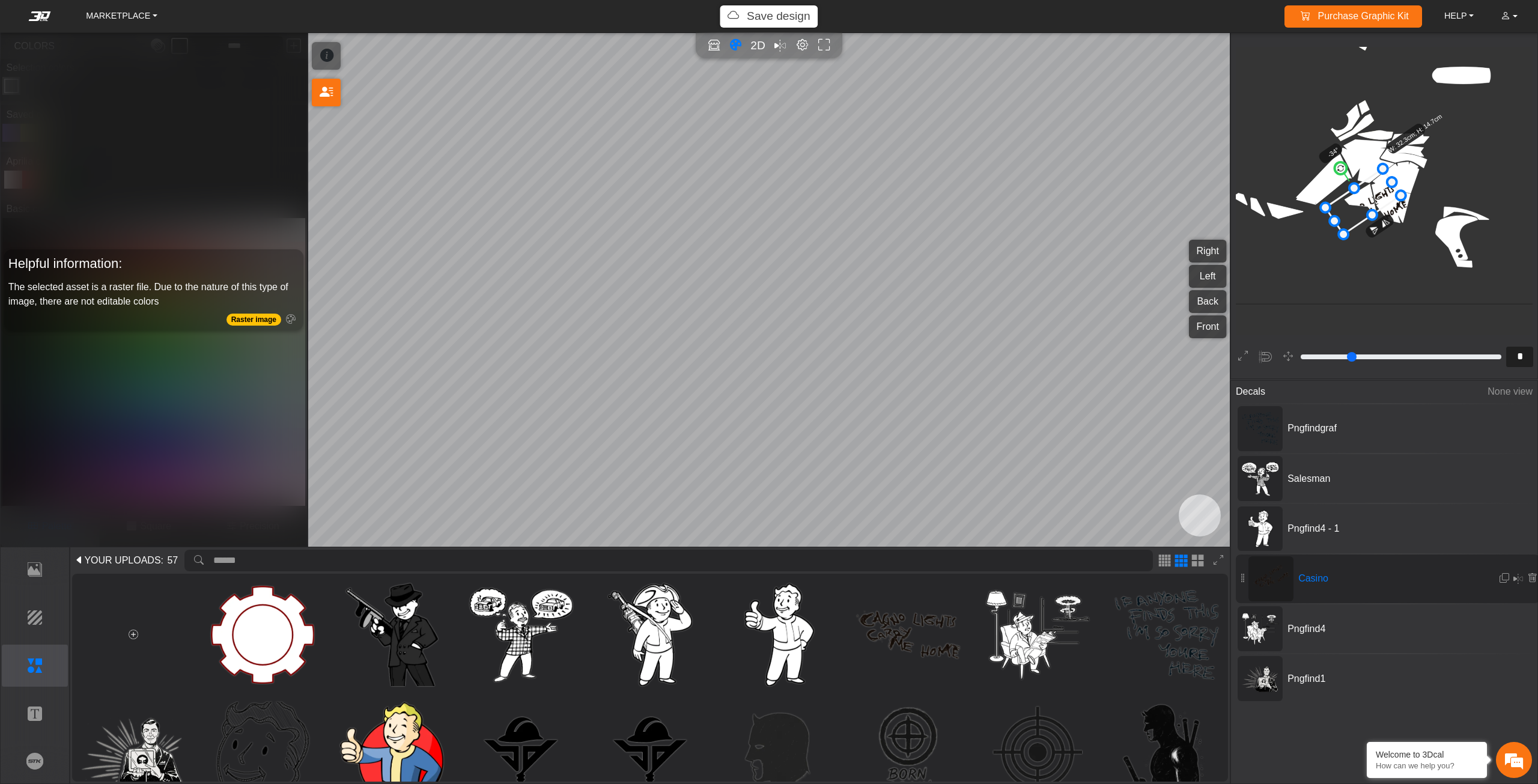
click at [1370, 202] on icon at bounding box center [1363, 201] width 76 height 66
click at [1371, 202] on icon at bounding box center [1369, 199] width 76 height 66
click at [1500, 574] on em at bounding box center [1504, 578] width 10 height 10
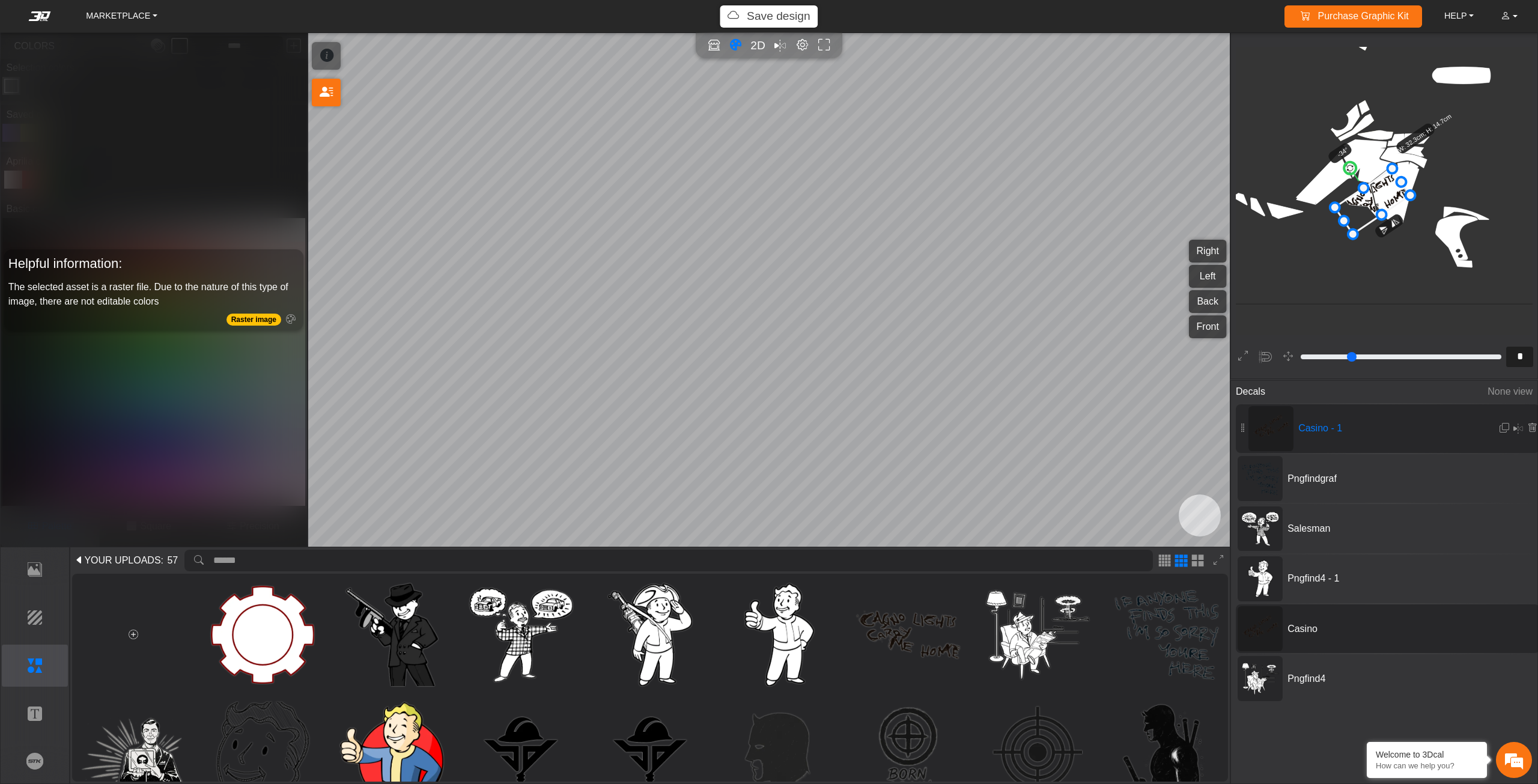
scroll to position [668, 580]
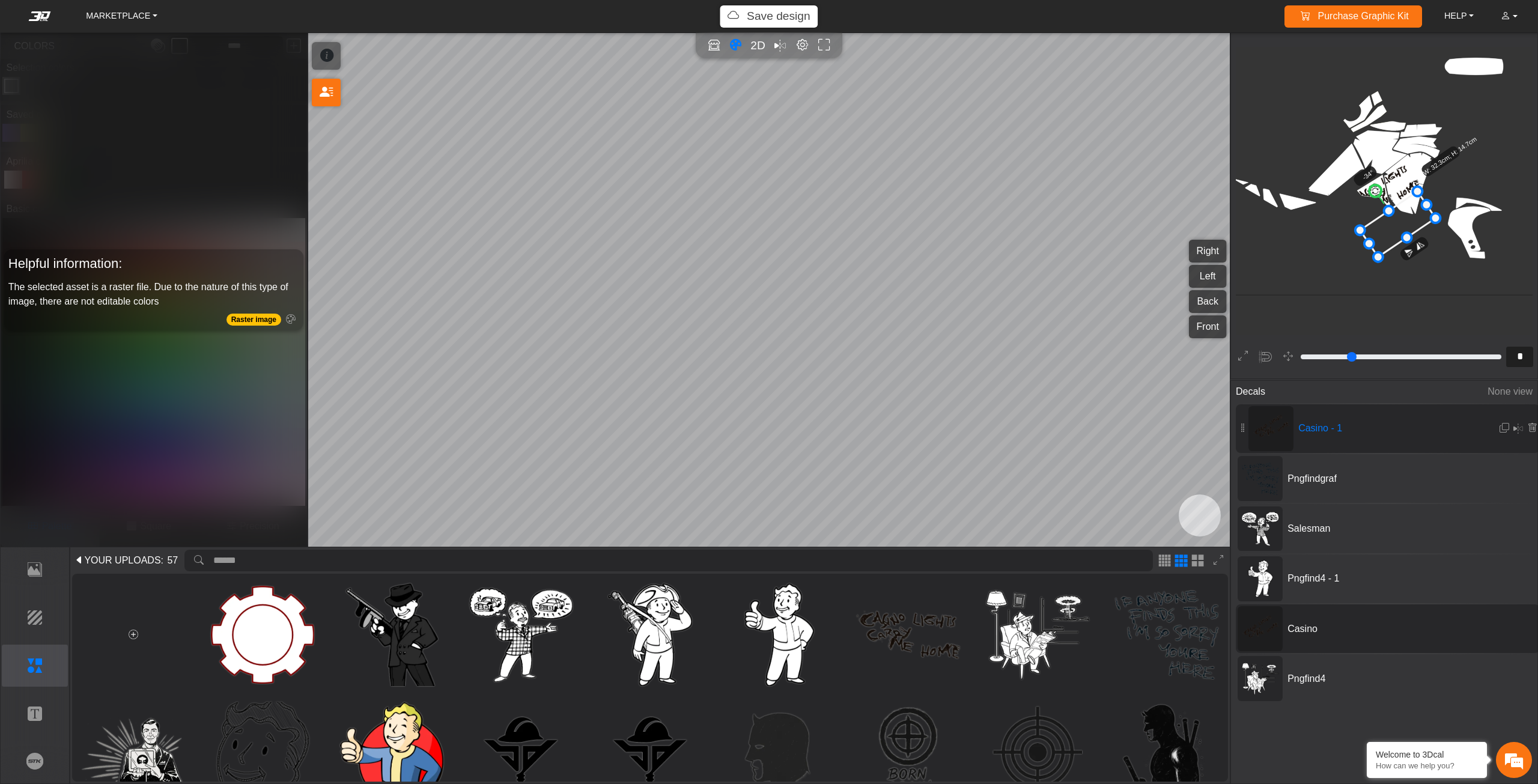
drag, startPoint x: 1389, startPoint y: 191, endPoint x: 1402, endPoint y: 222, distance: 33.6
click at [1402, 222] on icon at bounding box center [1398, 224] width 76 height 66
click at [1404, 222] on icon at bounding box center [1398, 224] width 76 height 66
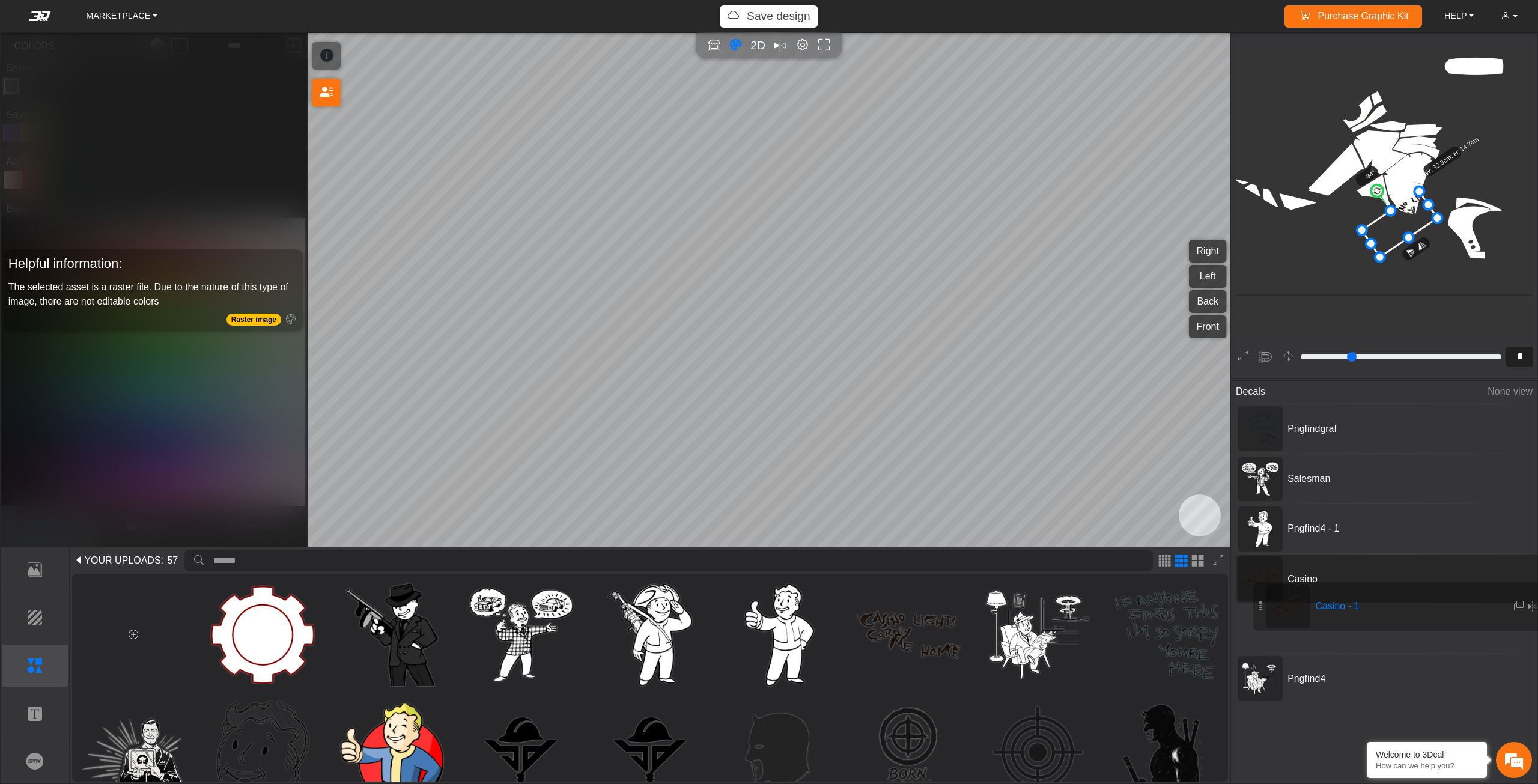
drag, startPoint x: 1257, startPoint y: 433, endPoint x: 1273, endPoint y: 609, distance: 176.7
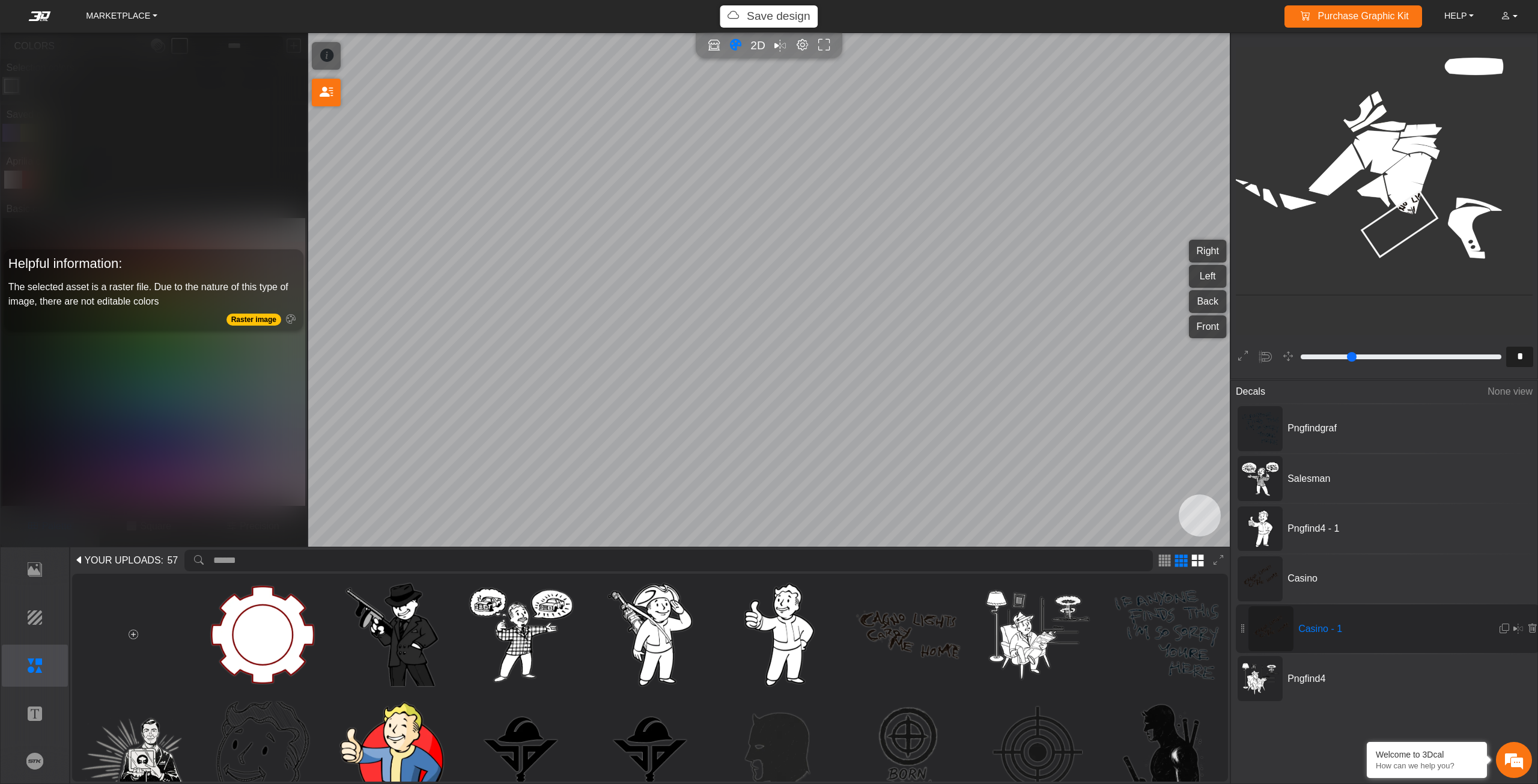
type input "**"
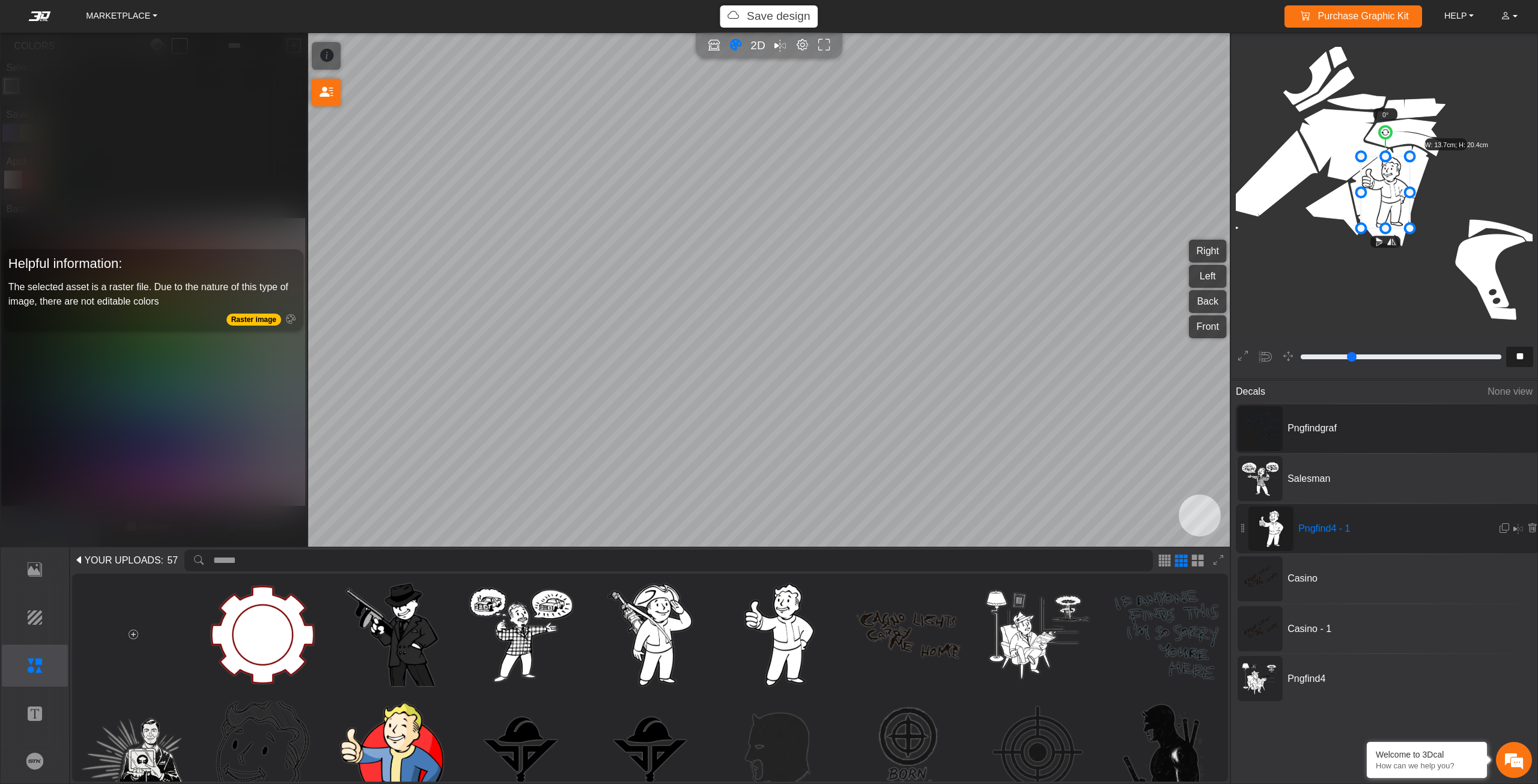
click at [1283, 420] on div "Pngfindgraf" at bounding box center [1388, 428] width 304 height 48
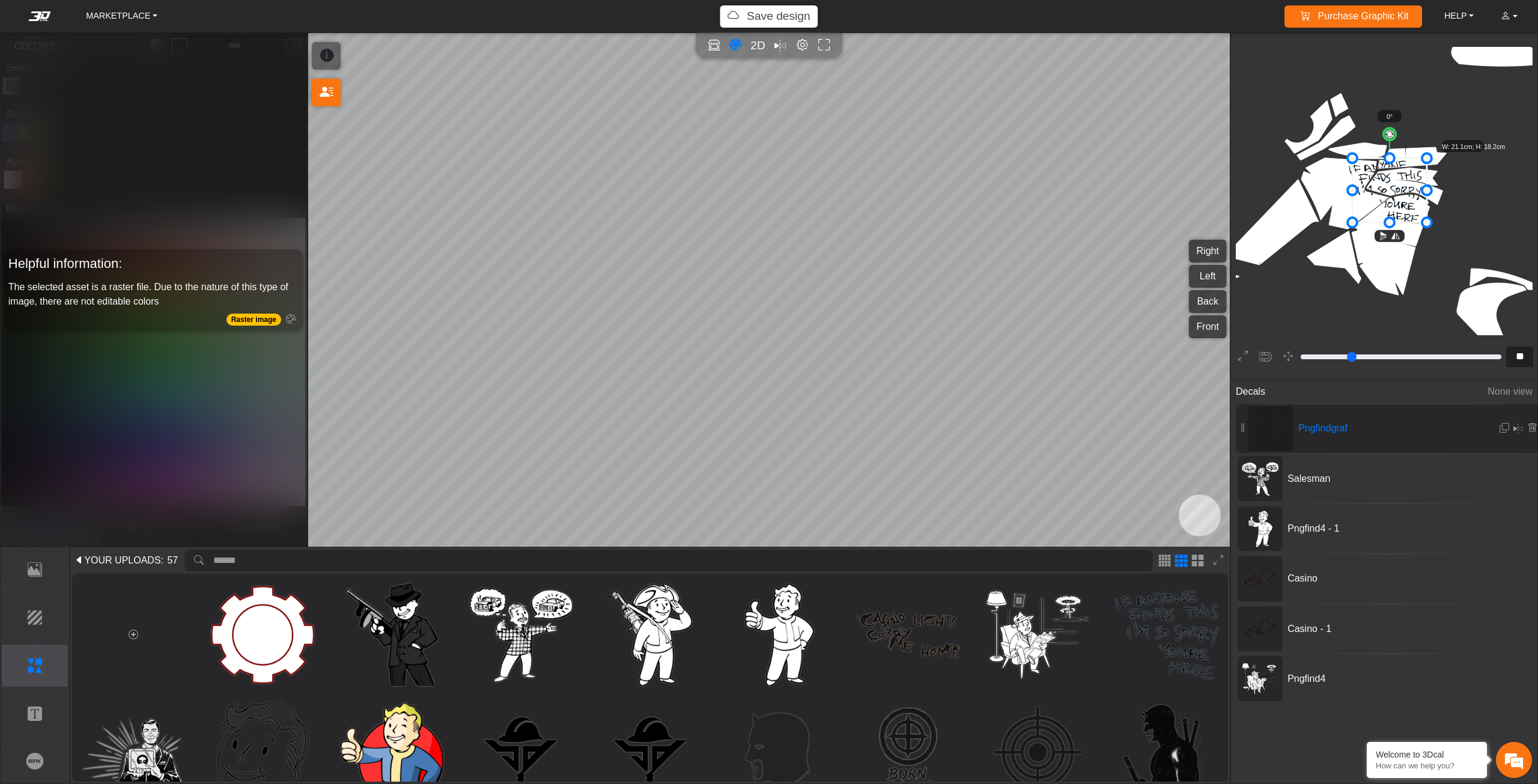
click at [1401, 178] on icon at bounding box center [1389, 190] width 75 height 64
click at [1403, 178] on icon at bounding box center [1391, 189] width 75 height 64
click at [1386, 171] on icon at bounding box center [1391, 189] width 75 height 64
type input "**"
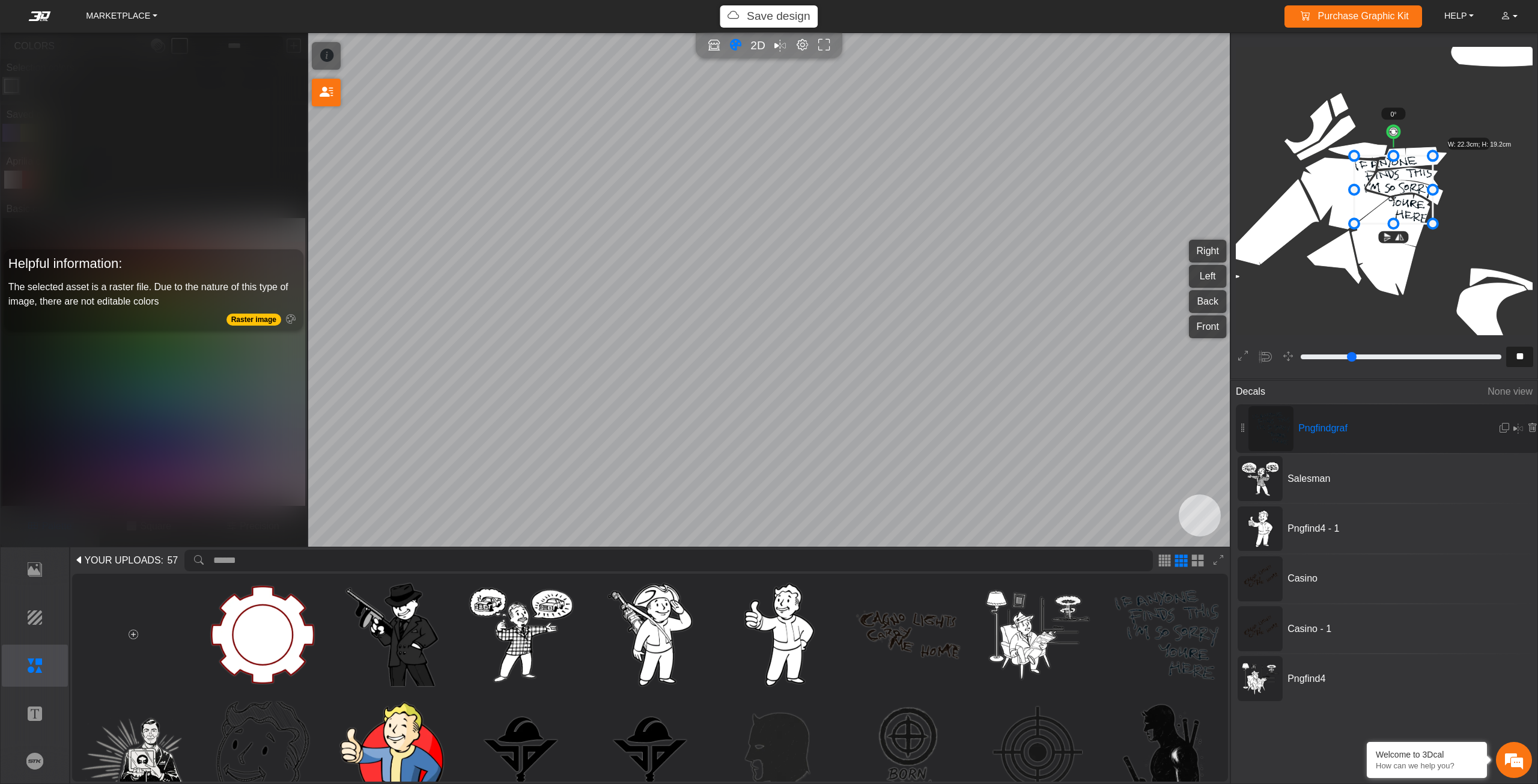
scroll to position [1032, 933]
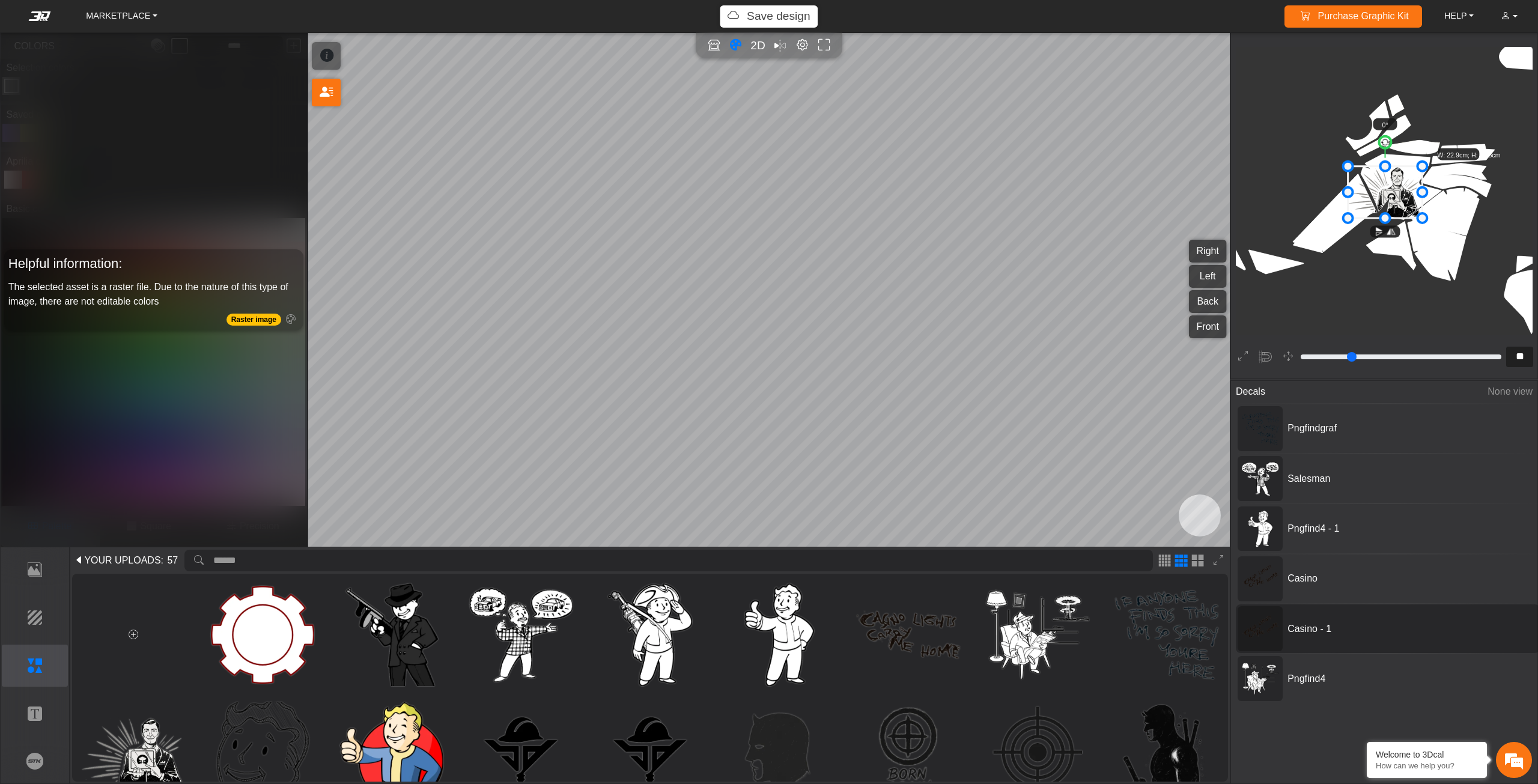
click at [1470, 623] on div "Casino - 1" at bounding box center [1395, 628] width 225 height 15
type input "*"
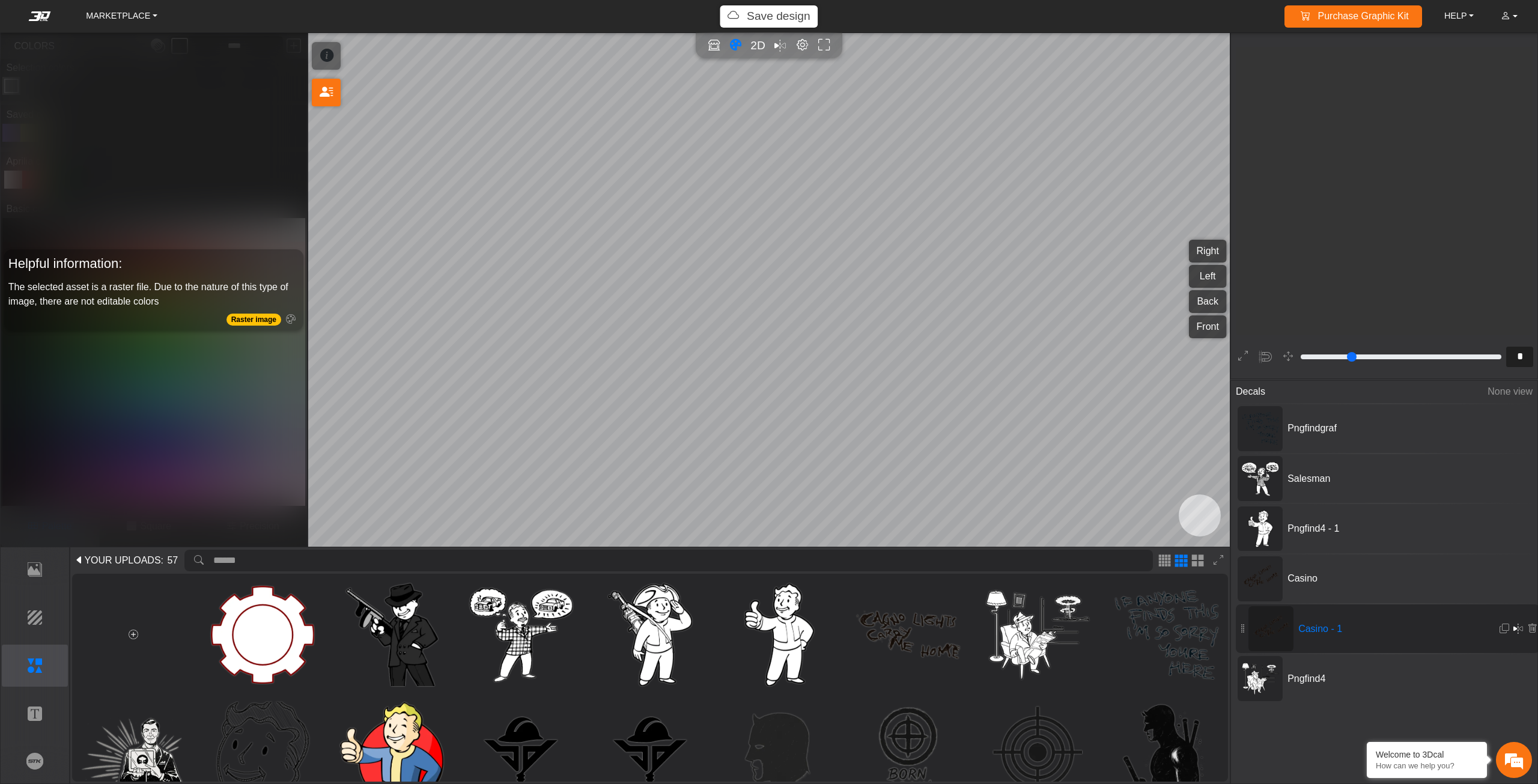
scroll to position [700, 595]
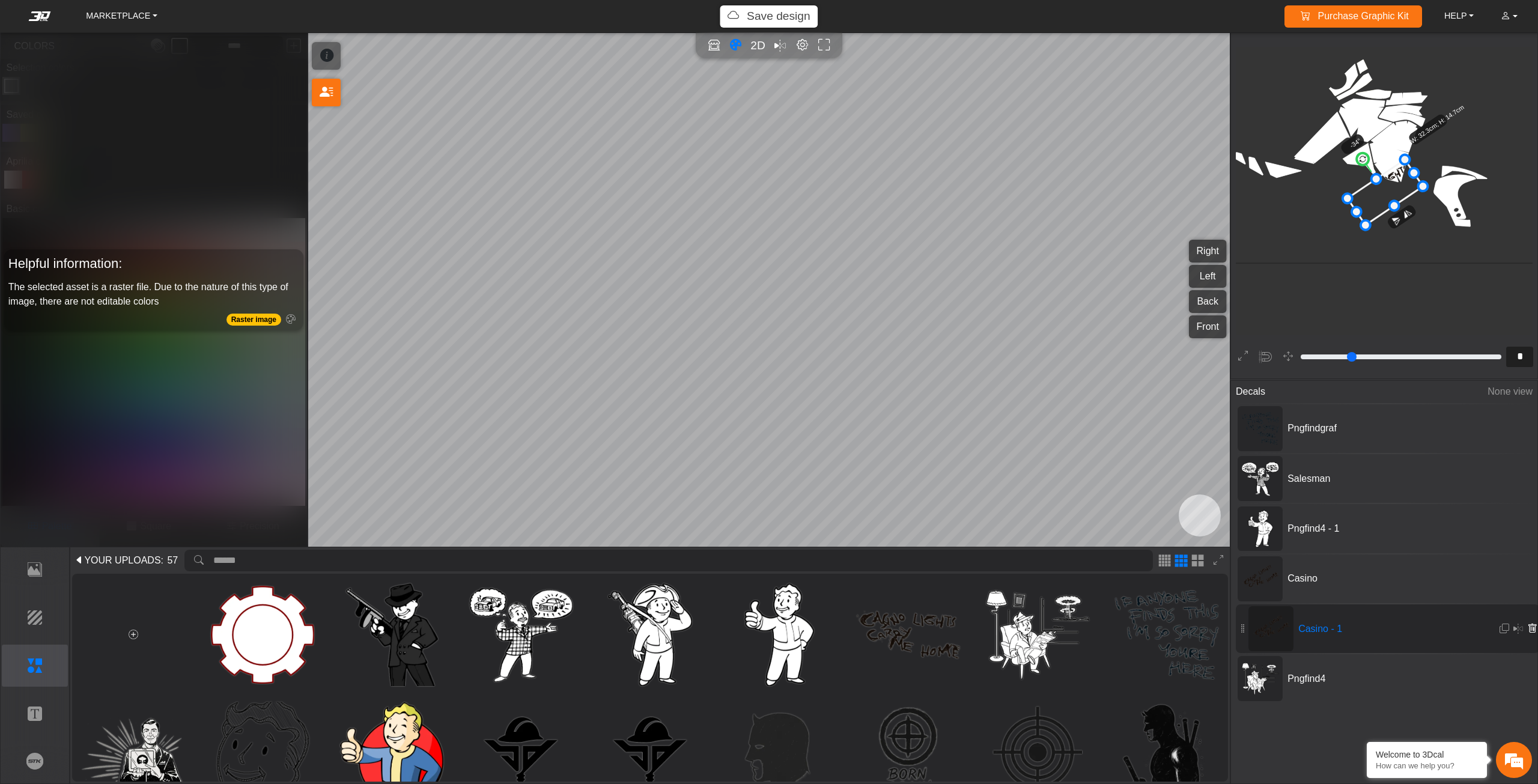
click at [1527, 625] on icon at bounding box center [1532, 628] width 10 height 10
type input "**"
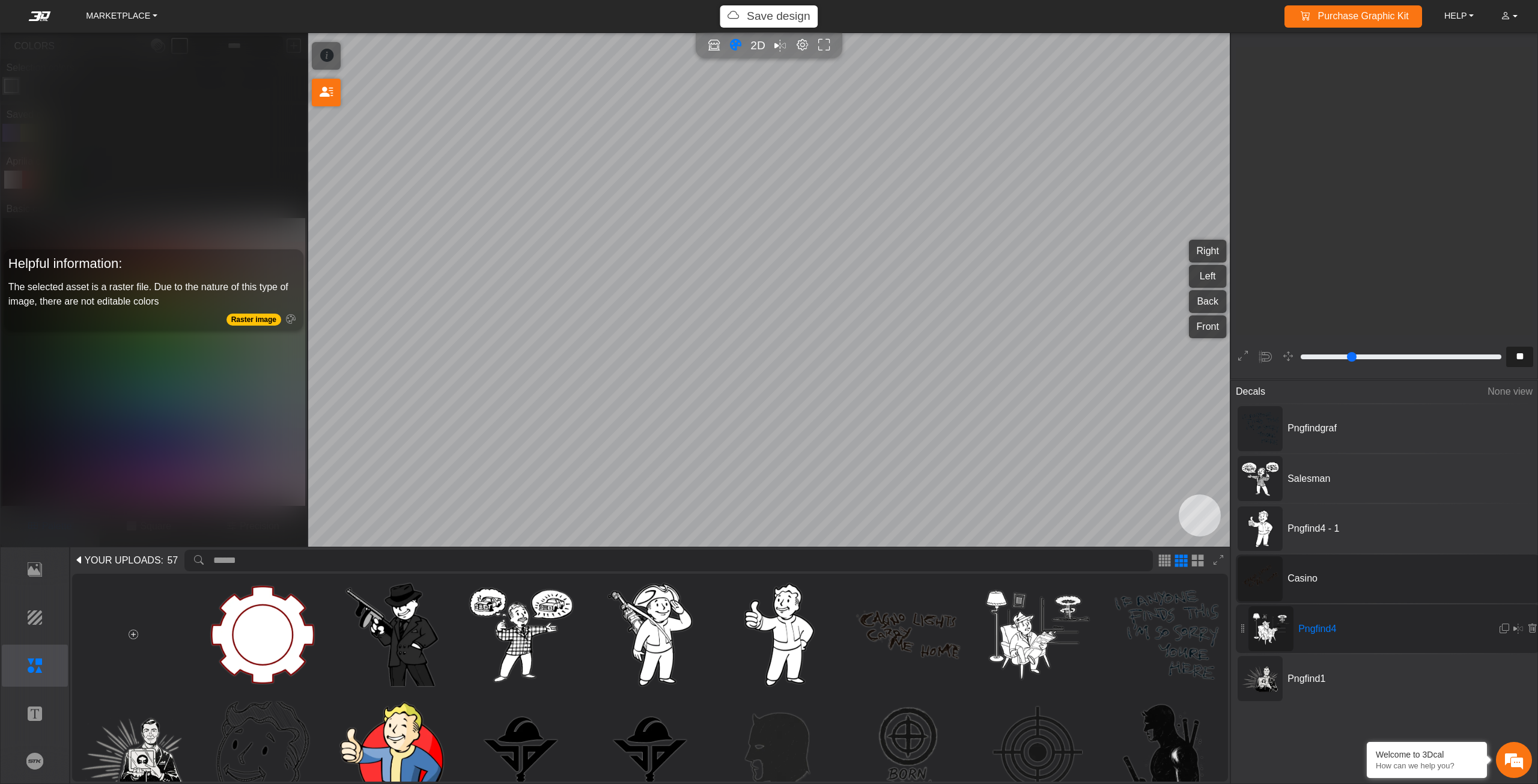
scroll to position [1595, 1363]
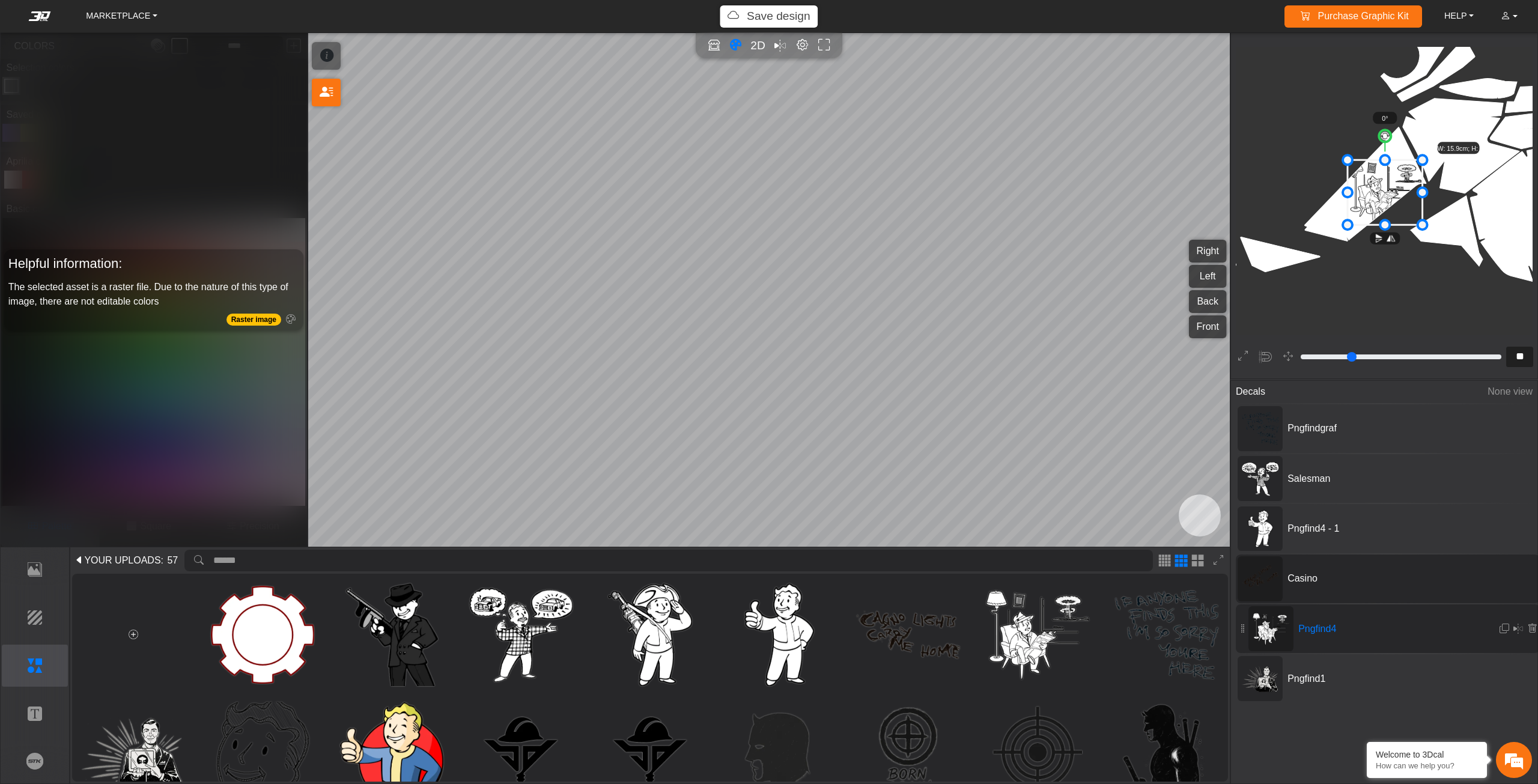
click at [1305, 583] on span "Casino" at bounding box center [1373, 578] width 180 height 15
type input "*"
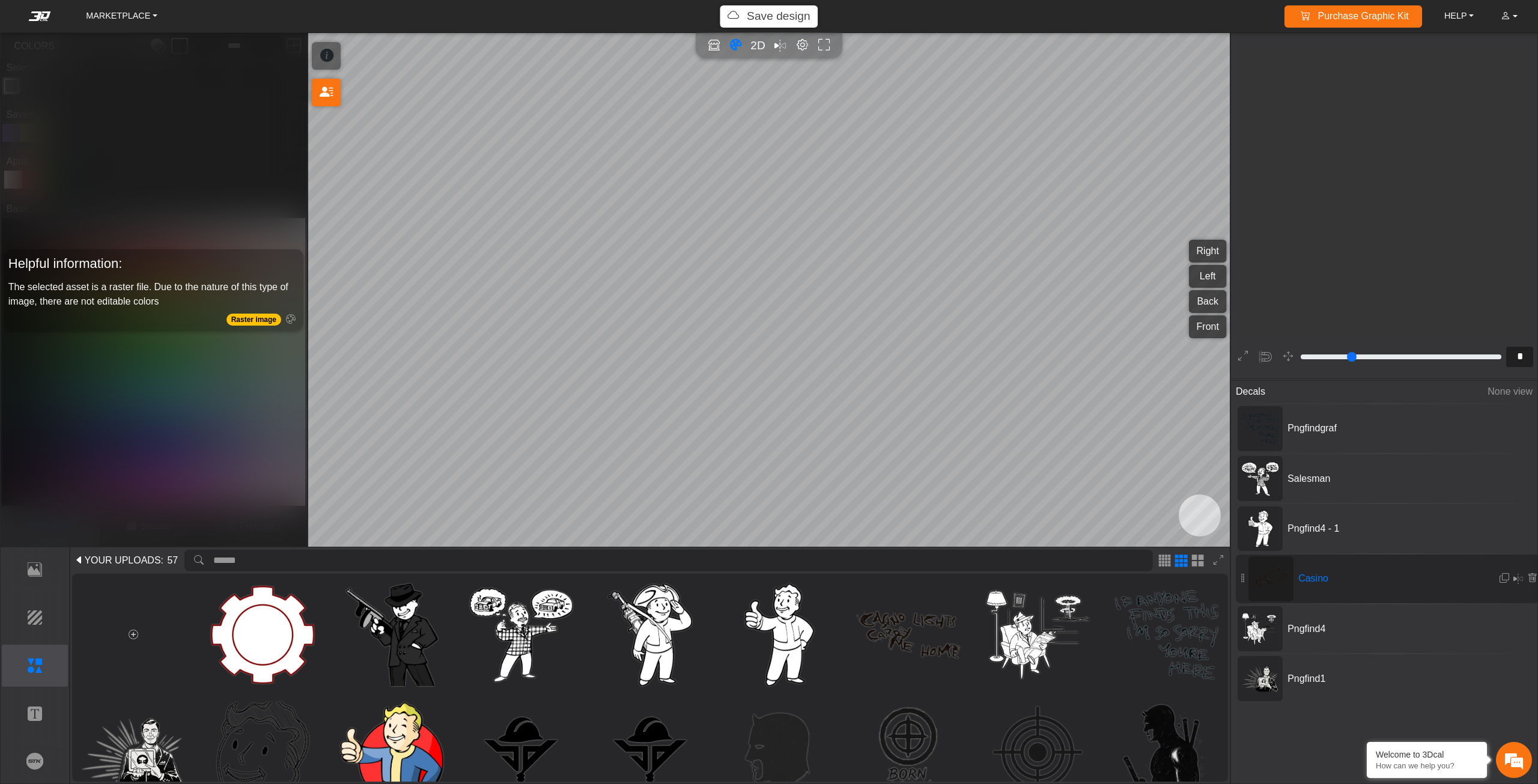
scroll to position [666, 578]
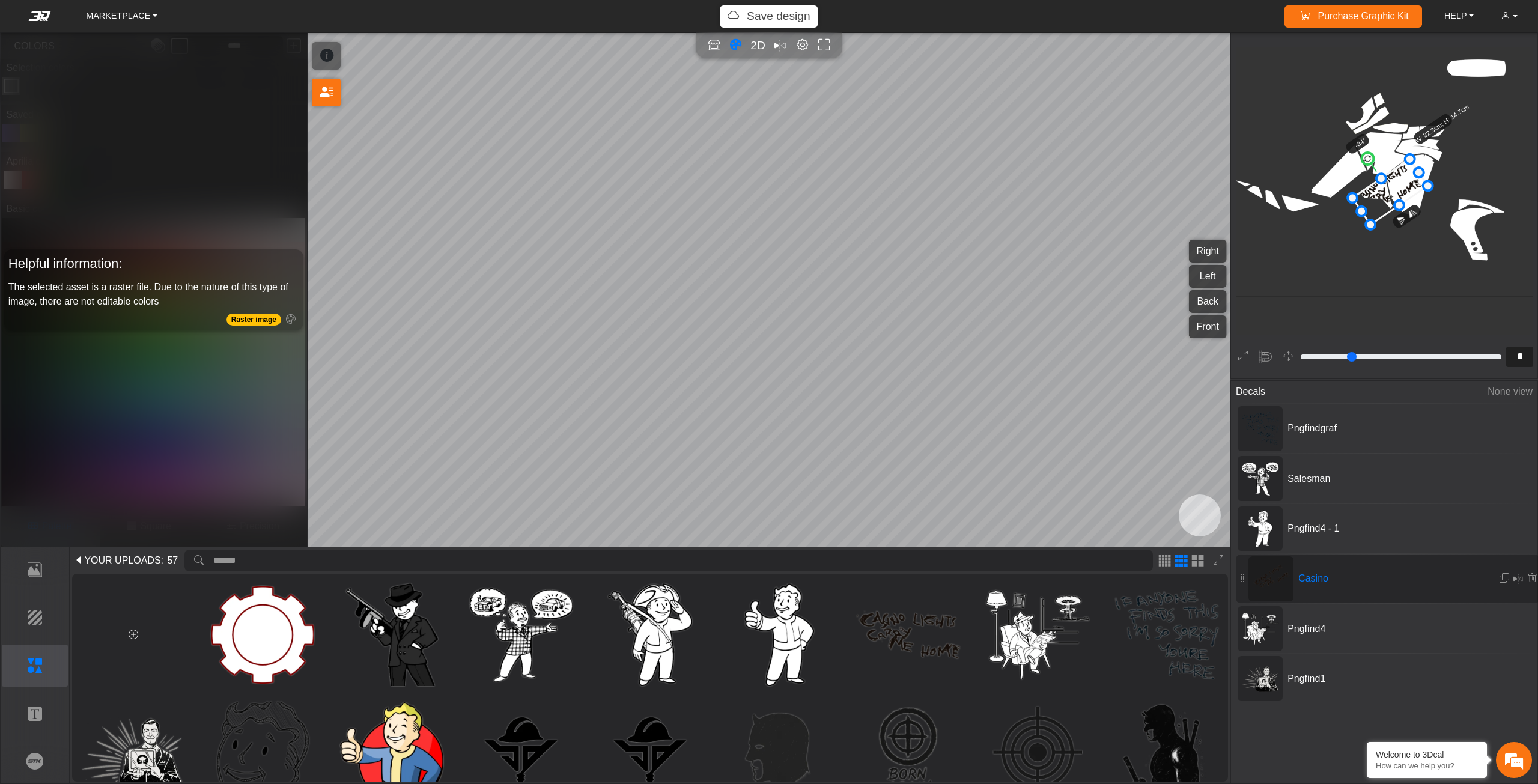
click at [1398, 192] on icon at bounding box center [1390, 192] width 76 height 66
click at [1407, 192] on icon at bounding box center [1400, 192] width 76 height 66
click at [1410, 189] on icon at bounding box center [1402, 192] width 76 height 66
click at [1413, 189] on icon at bounding box center [1405, 189] width 76 height 66
drag, startPoint x: 1413, startPoint y: 190, endPoint x: 1392, endPoint y: 191, distance: 21.0
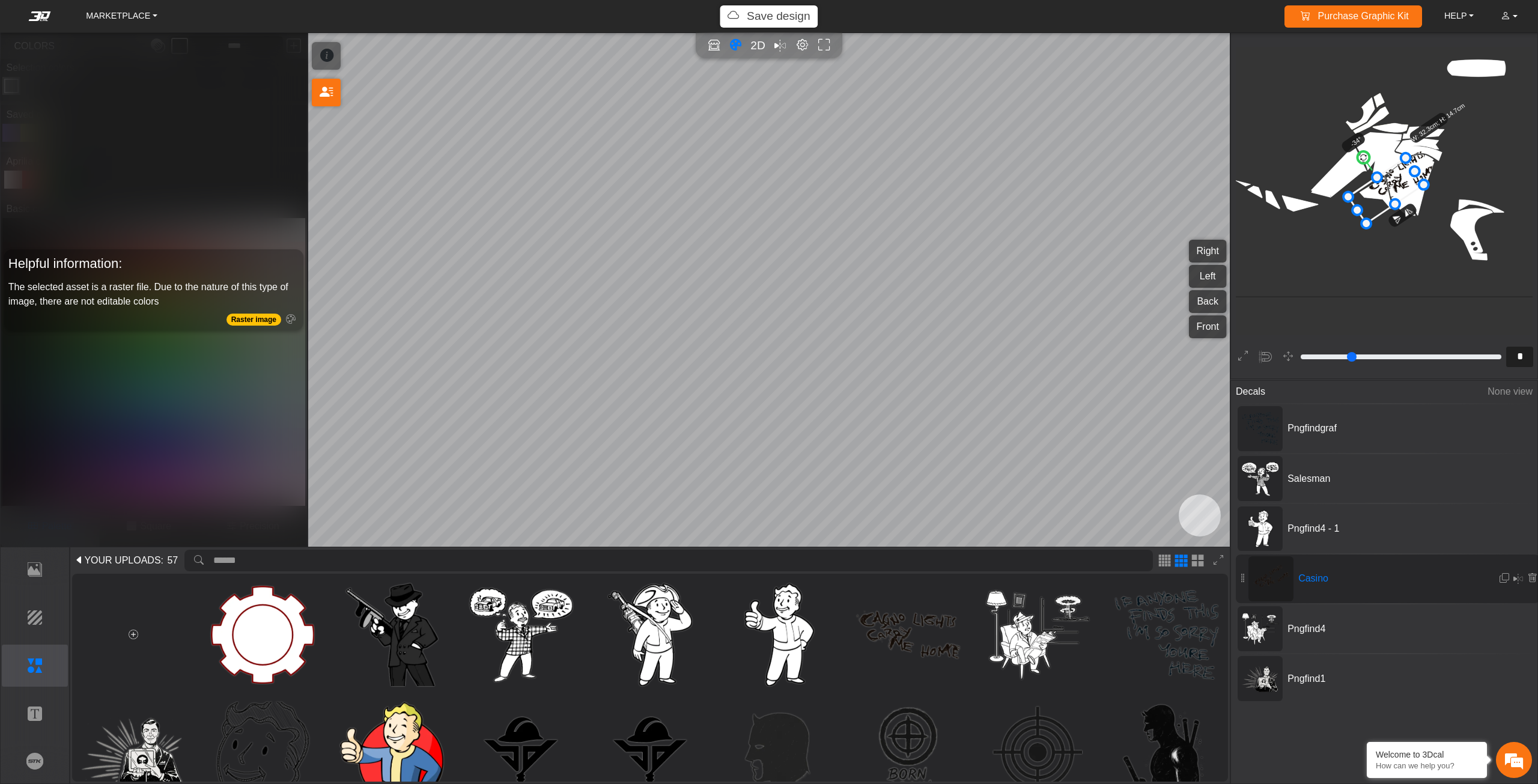
click at [1392, 191] on icon at bounding box center [1386, 191] width 76 height 66
drag, startPoint x: 1392, startPoint y: 191, endPoint x: 1403, endPoint y: 192, distance: 11.0
click at [1403, 192] on icon at bounding box center [1385, 191] width 76 height 66
drag, startPoint x: 1409, startPoint y: 209, endPoint x: 1412, endPoint y: 215, distance: 6.7
drag, startPoint x: 1358, startPoint y: 191, endPoint x: 1348, endPoint y: 186, distance: 11.2
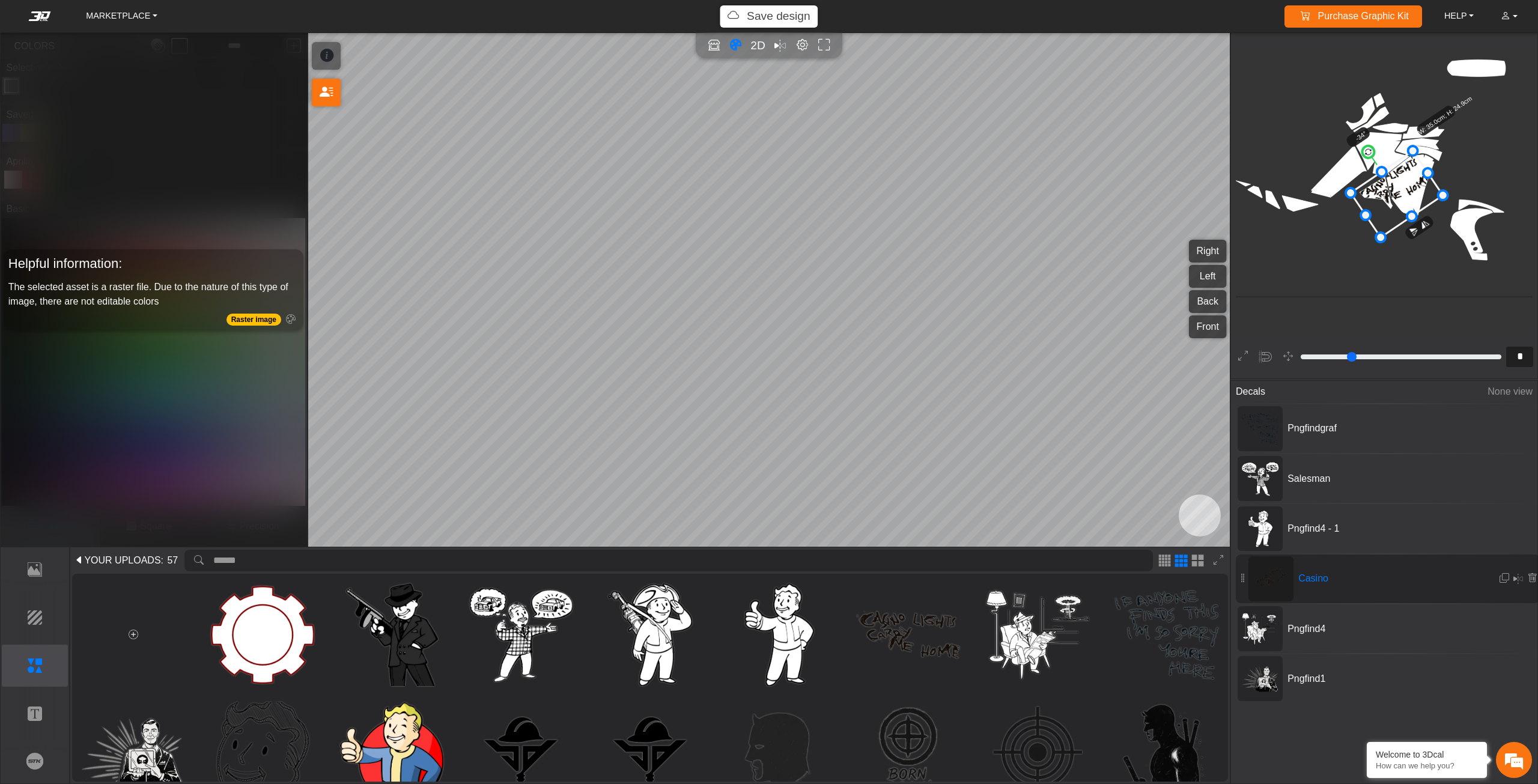
click at [1398, 196] on icon at bounding box center [1396, 194] width 92 height 87
drag, startPoint x: 1398, startPoint y: 196, endPoint x: 1392, endPoint y: 193, distance: 6.7
click at [1392, 193] on icon at bounding box center [1393, 194] width 92 height 87
type input "*"
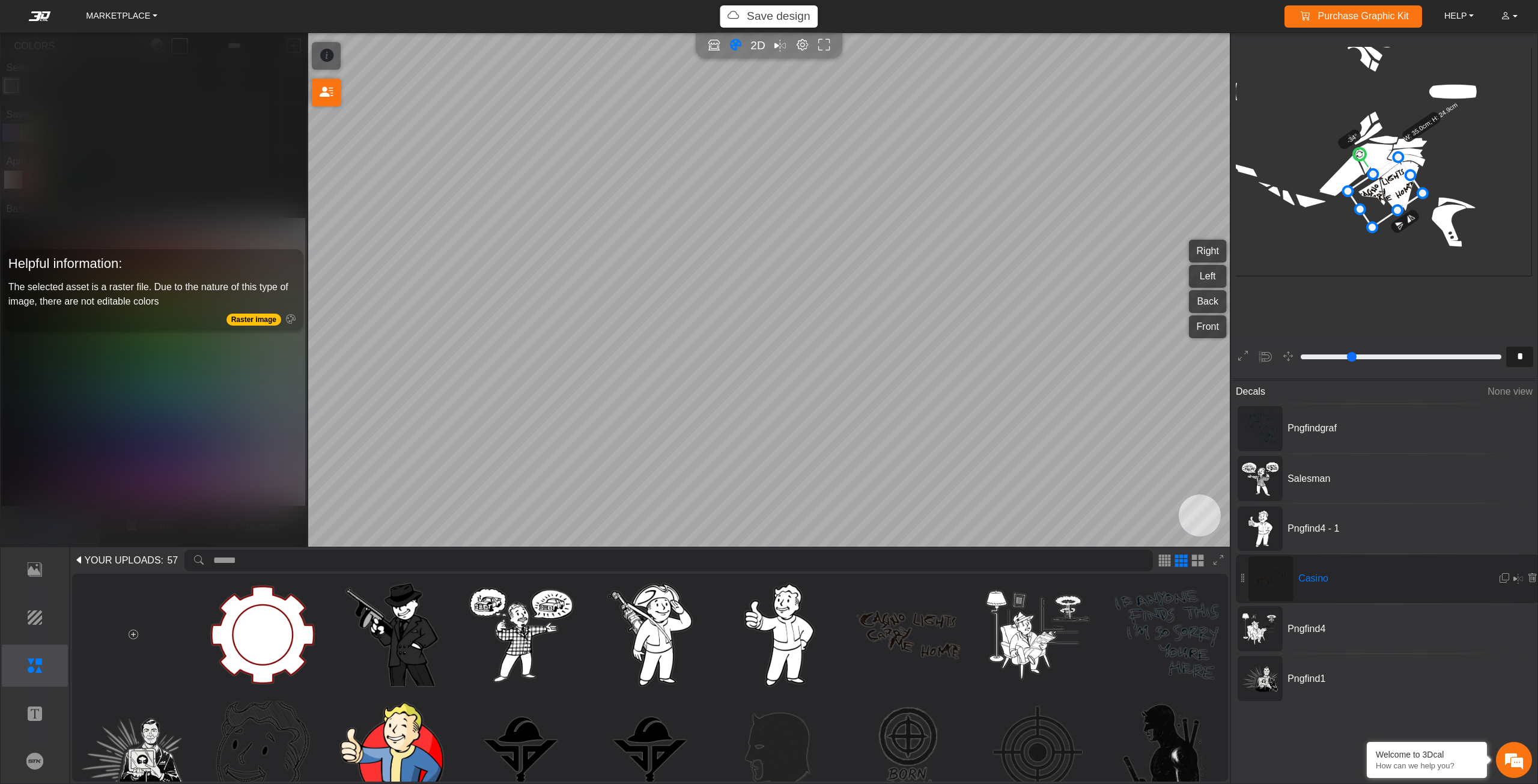
scroll to position [510, 443]
click at [659, 621] on img at bounding box center [650, 635] width 103 height 103
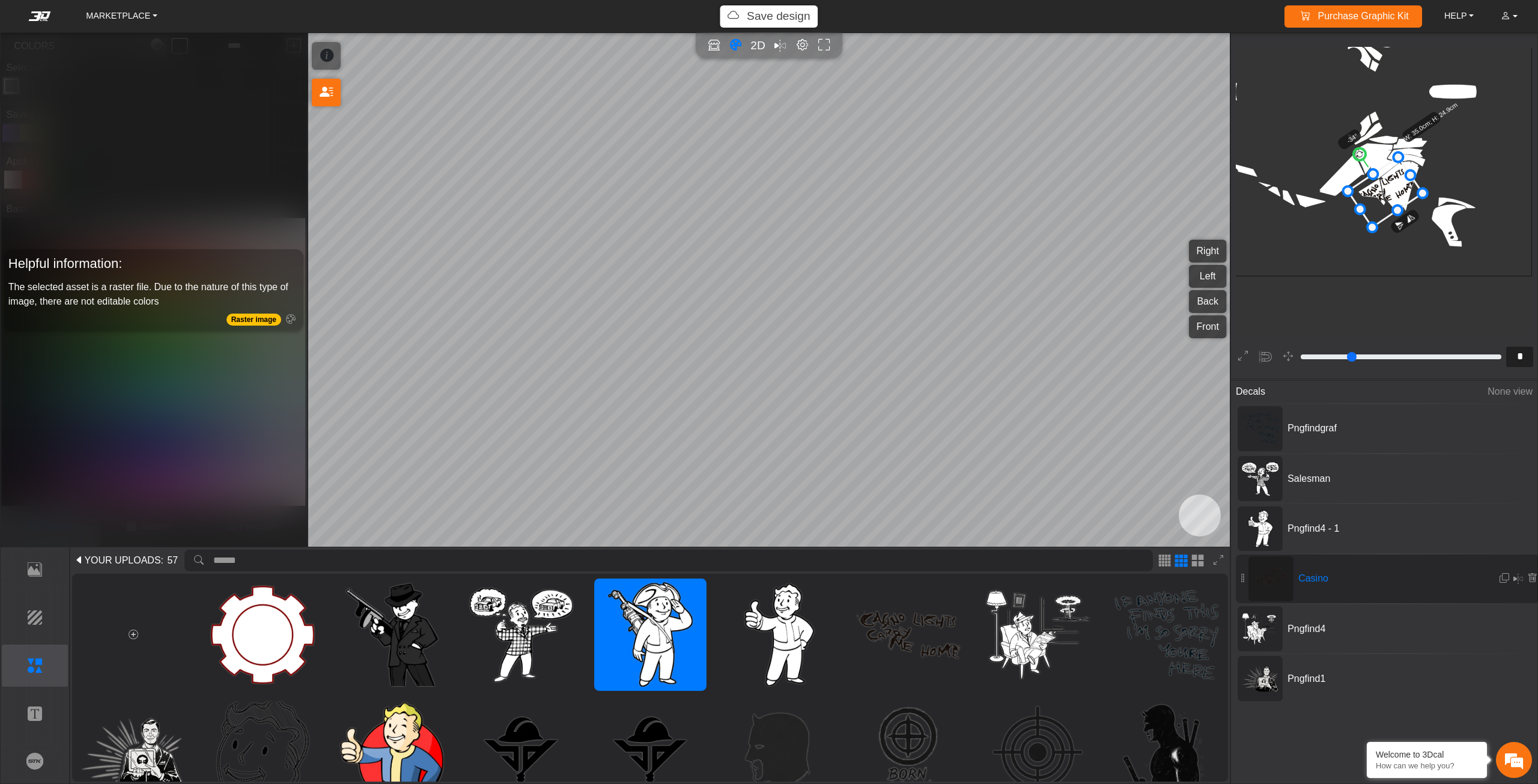
type input "**"
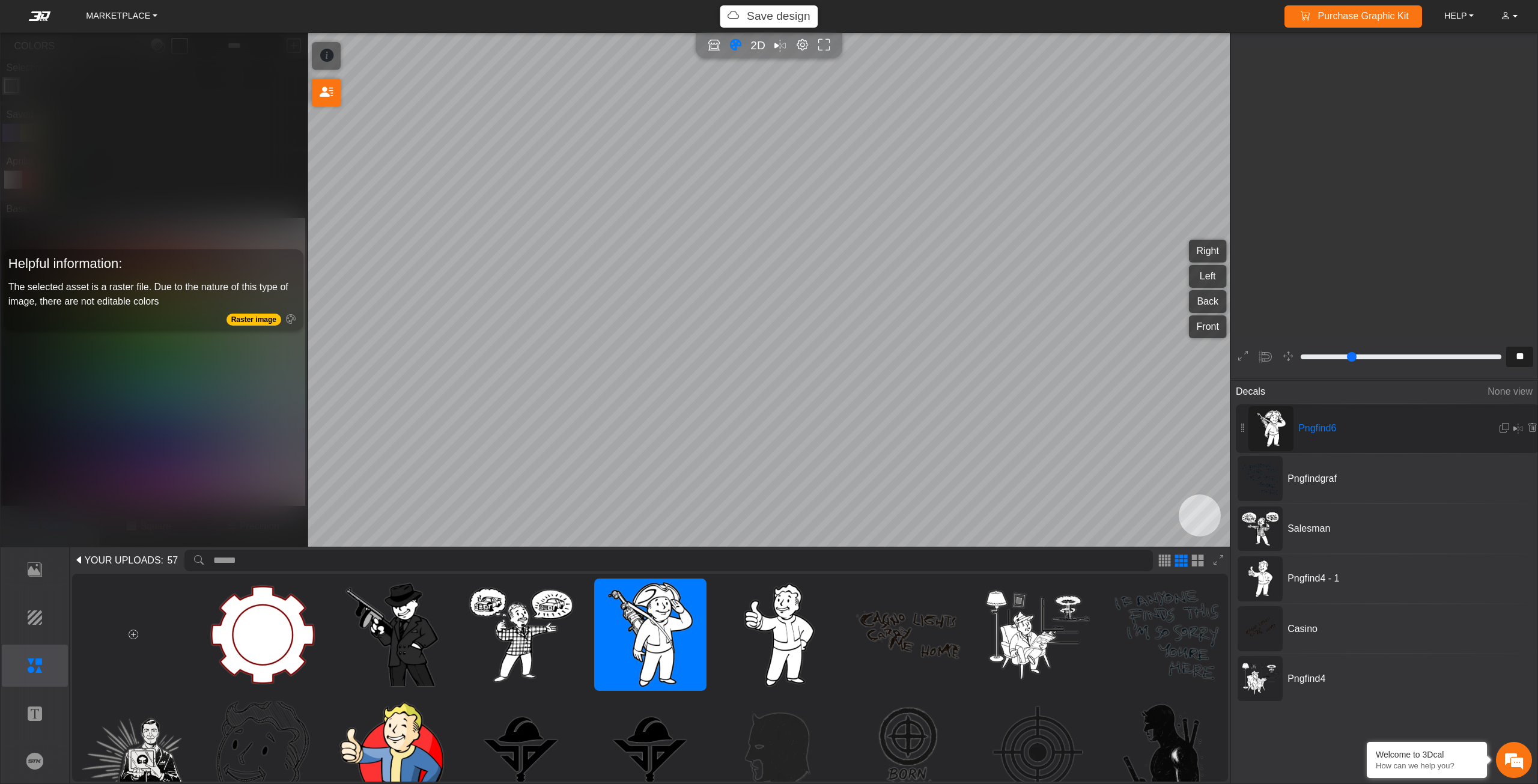
scroll to position [1776, 1330]
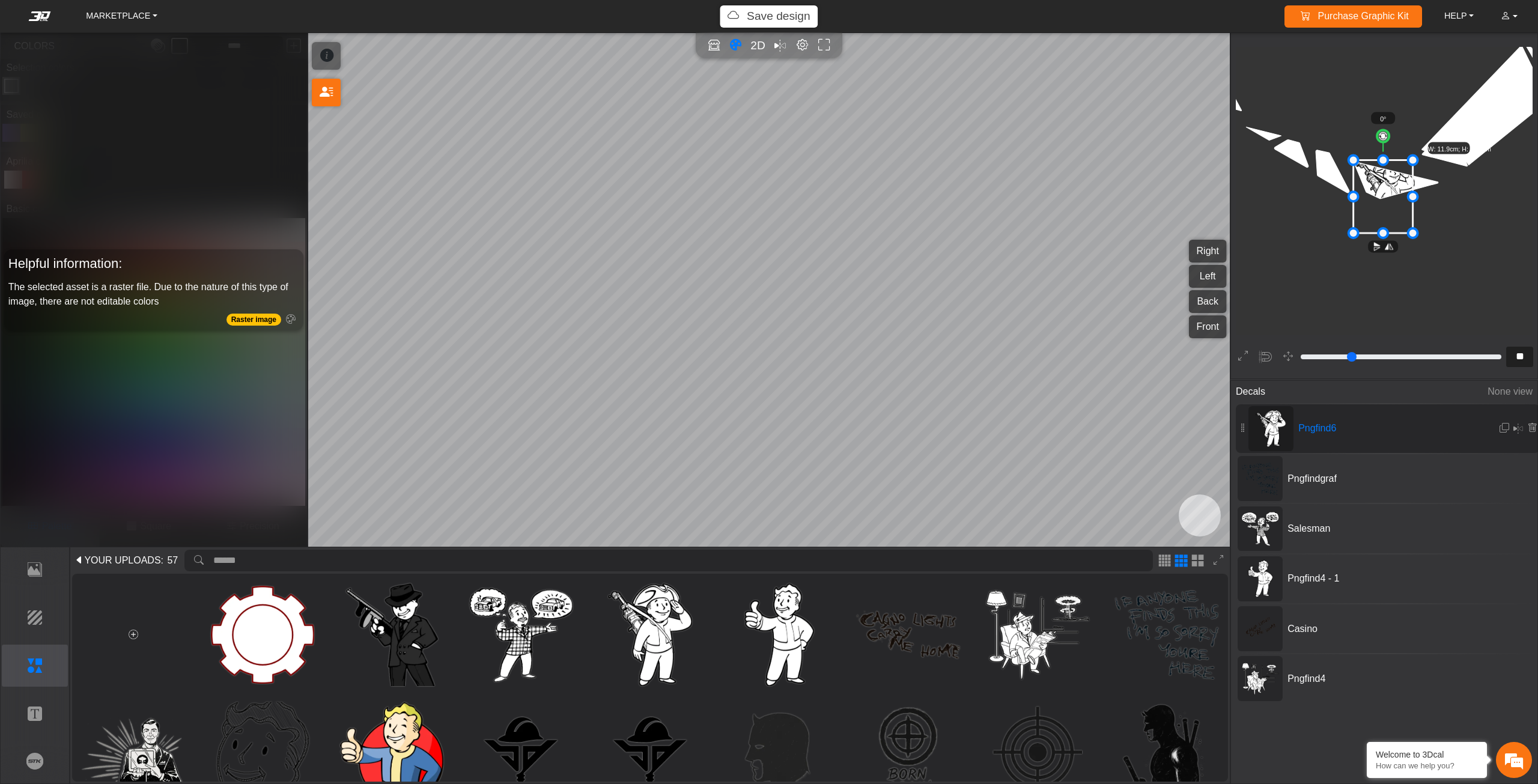
drag, startPoint x: 1381, startPoint y: 181, endPoint x: 1377, endPoint y: 187, distance: 7.2
click at [1377, 186] on icon at bounding box center [1383, 196] width 59 height 73
click at [418, 630] on img at bounding box center [392, 635] width 103 height 103
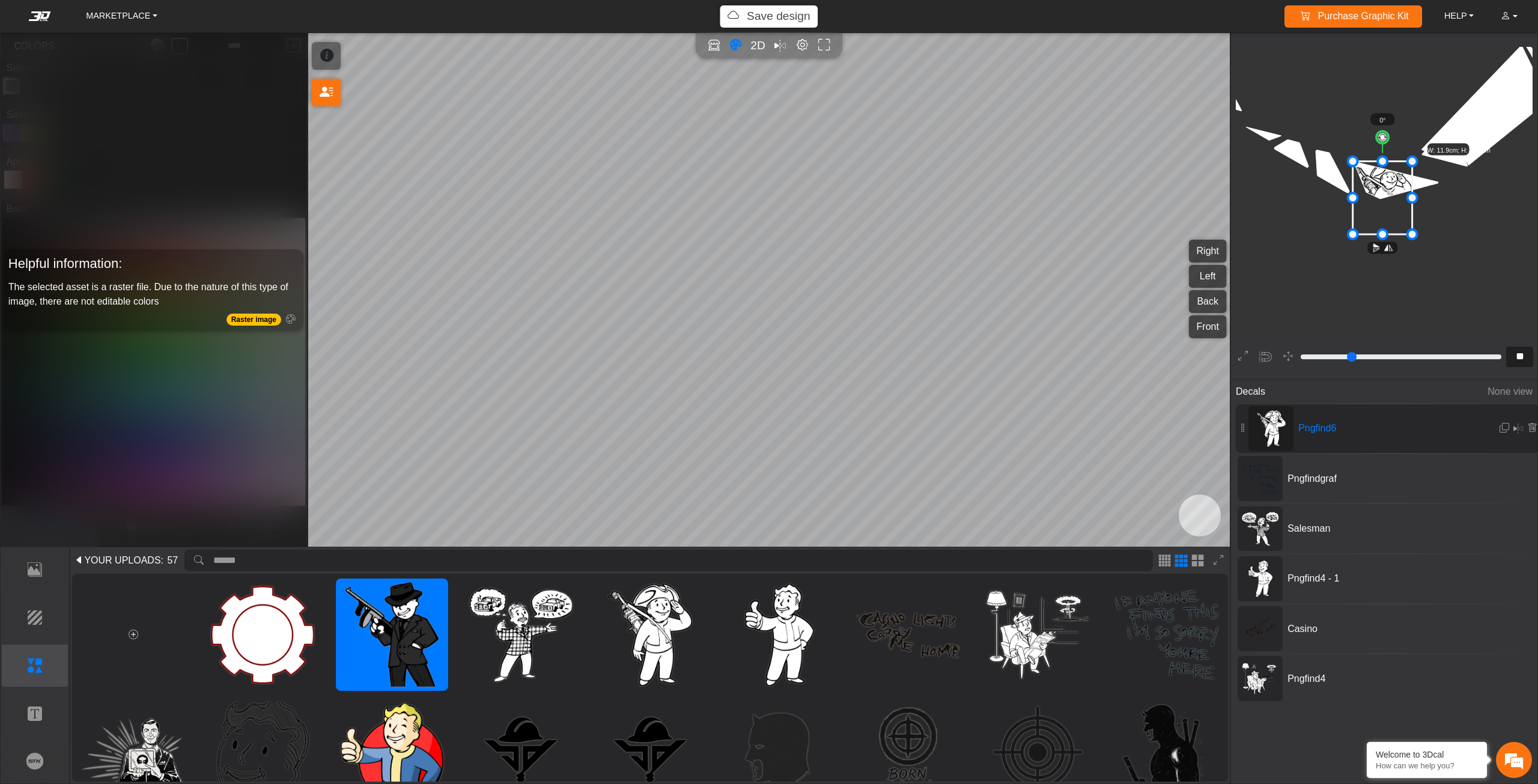
scroll to position [1782, 1327]
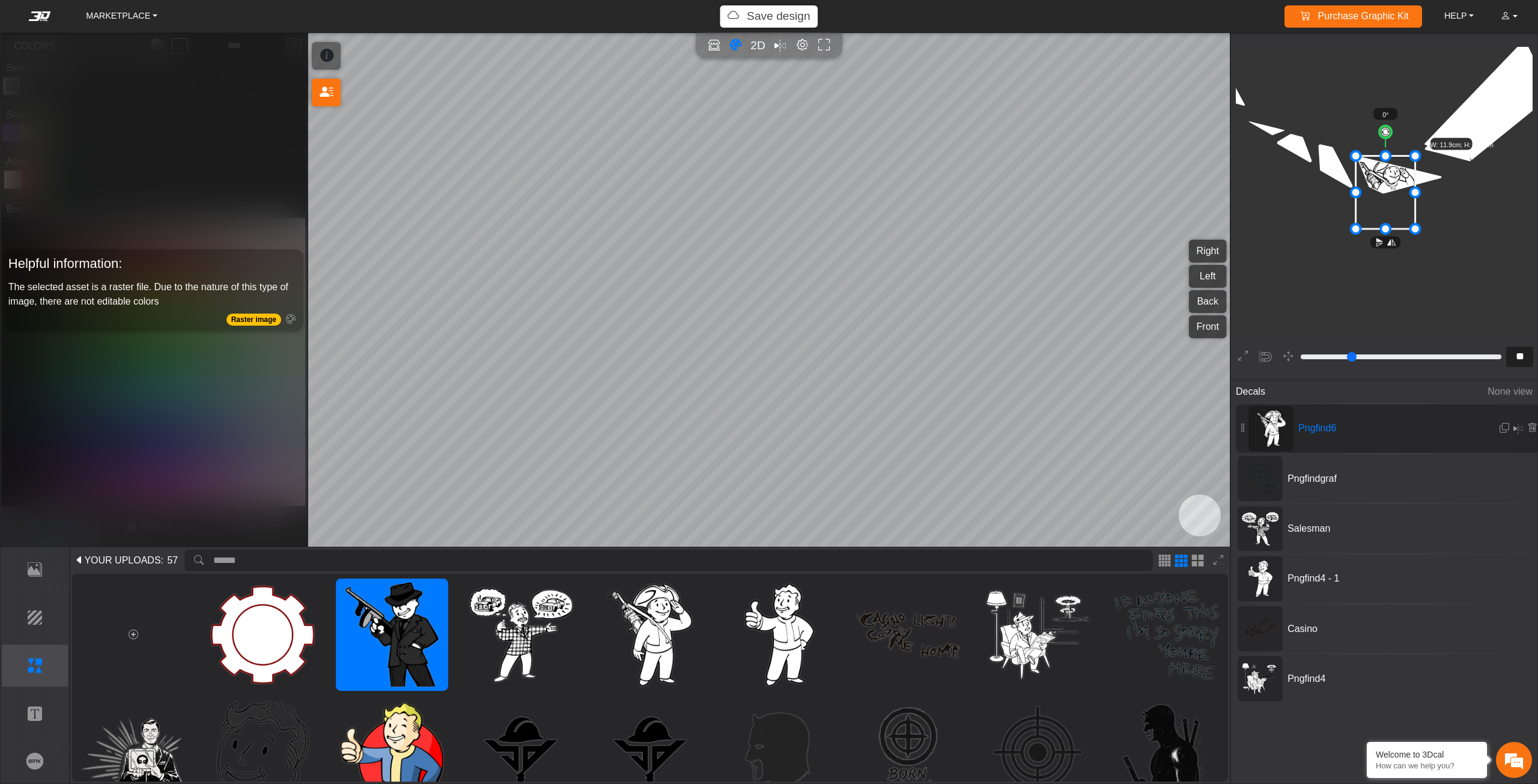
type input "**"
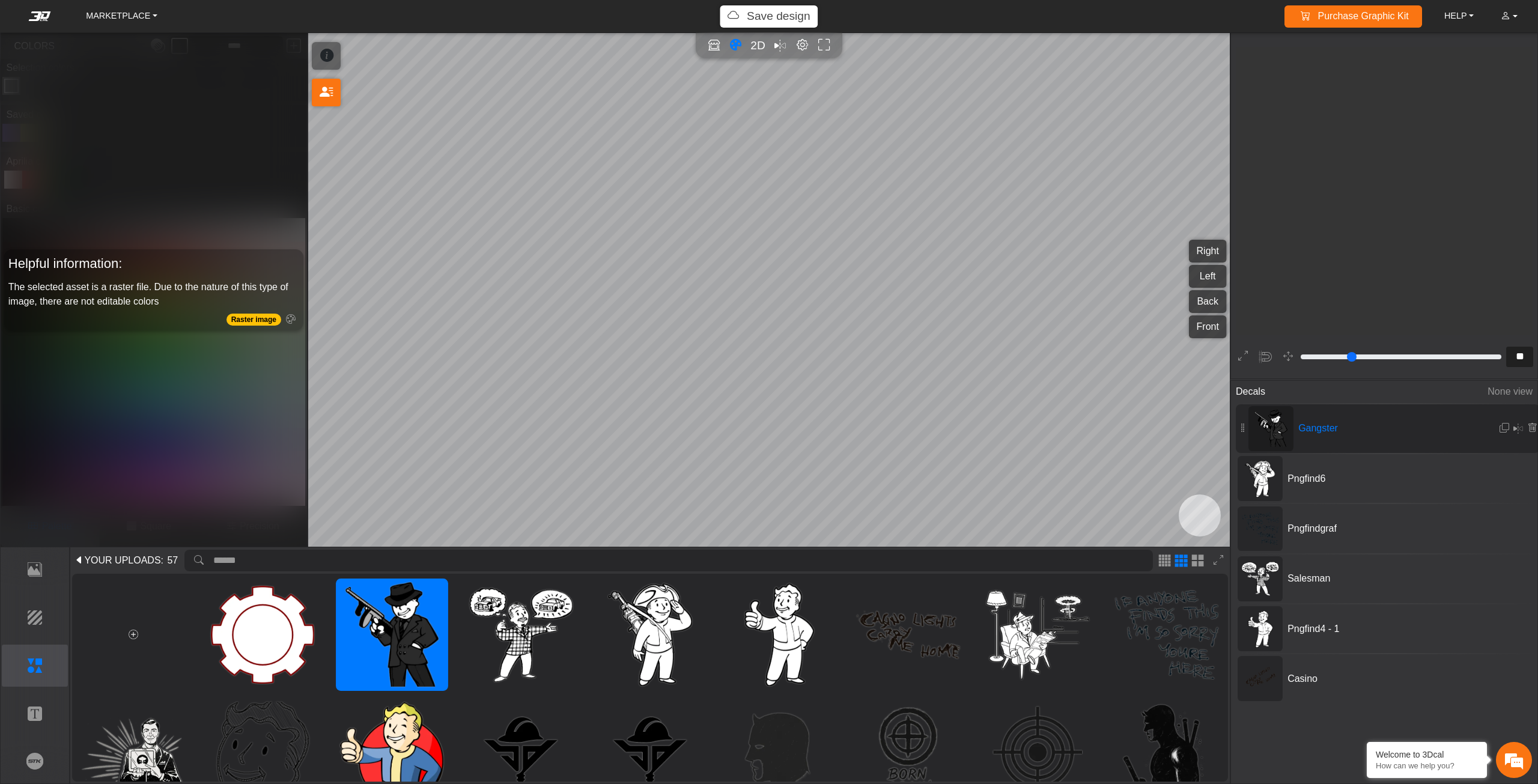
scroll to position [1276, 1205]
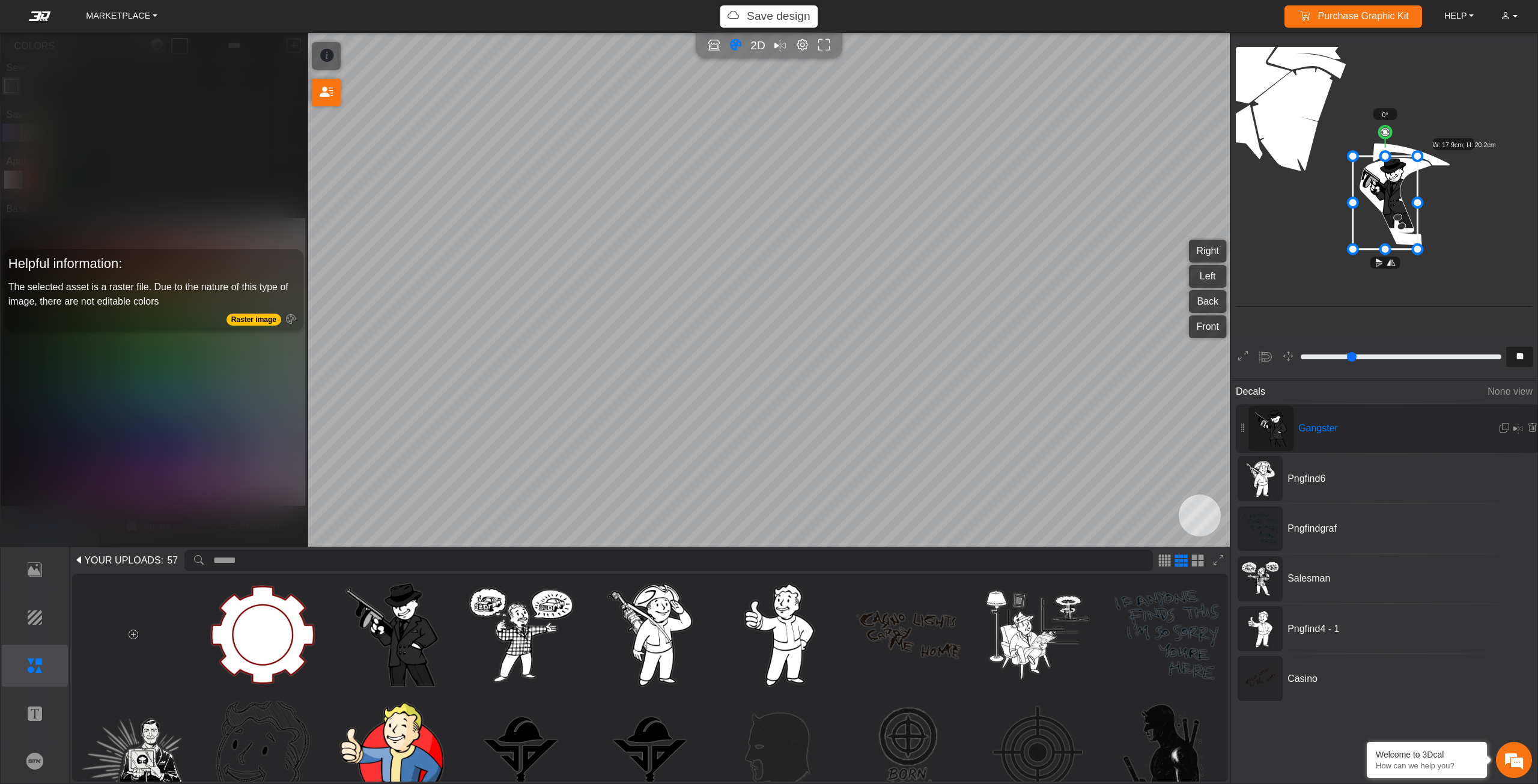
drag, startPoint x: 1389, startPoint y: 229, endPoint x: 1389, endPoint y: 249, distance: 20.0
drag, startPoint x: 1416, startPoint y: 246, endPoint x: 1439, endPoint y: 265, distance: 29.8
drag, startPoint x: 1410, startPoint y: 231, endPoint x: 1400, endPoint y: 224, distance: 12.2
click at [1400, 224] on icon at bounding box center [1386, 211] width 88 height 126
click at [1398, 223] on icon at bounding box center [1385, 210] width 88 height 126
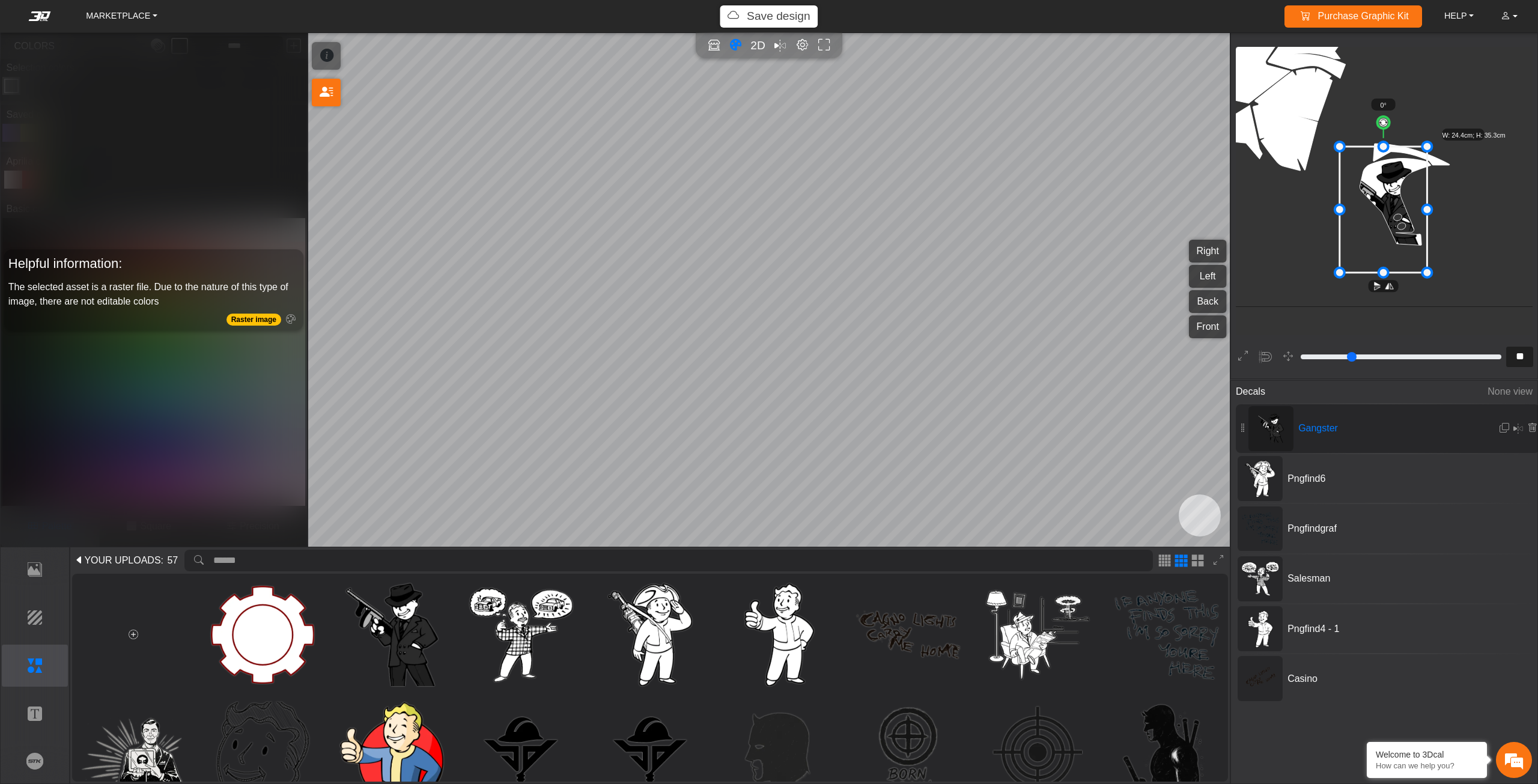
click at [1396, 219] on icon at bounding box center [1384, 210] width 88 height 126
click at [278, 753] on img at bounding box center [263, 753] width 103 height 103
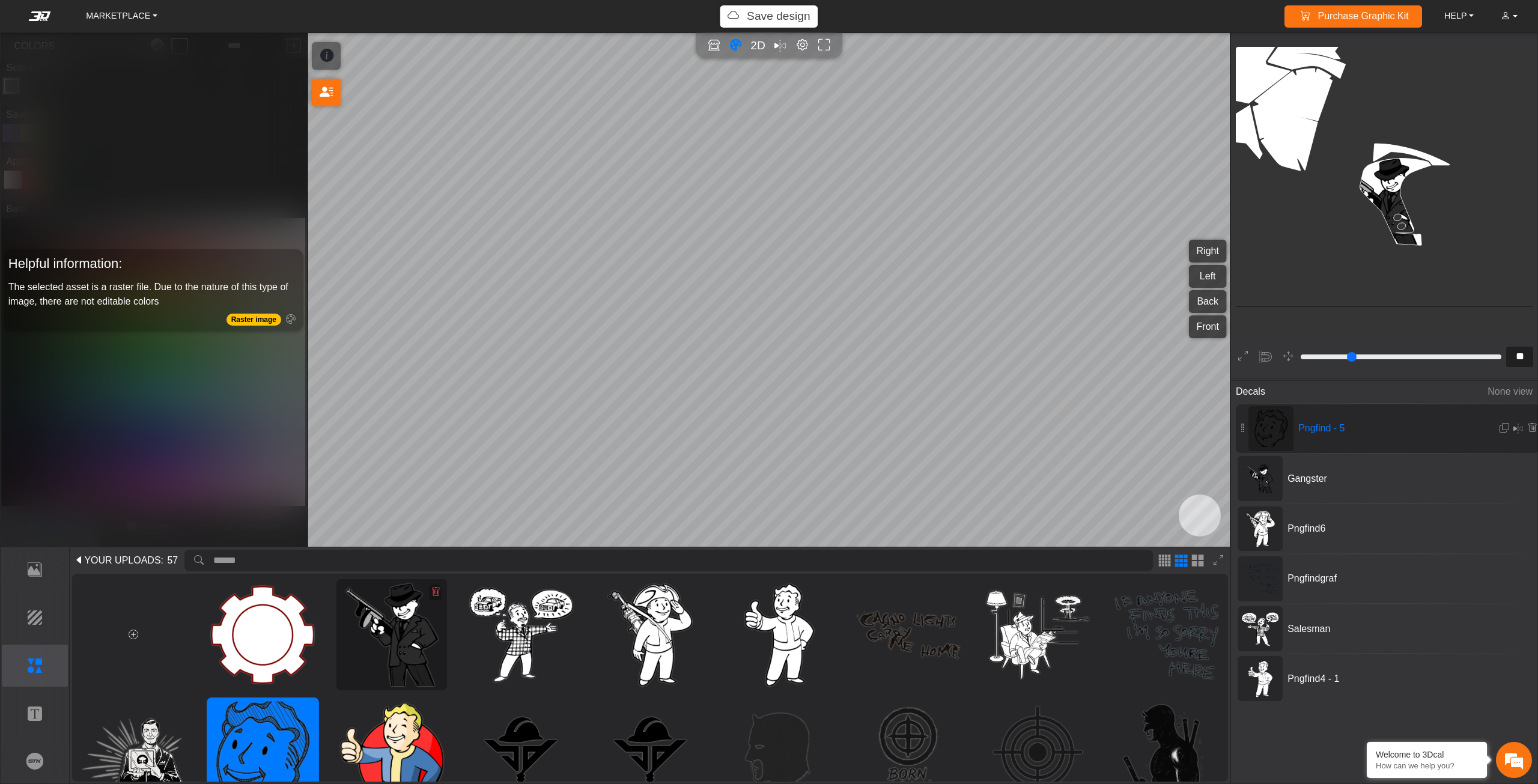
type input "**"
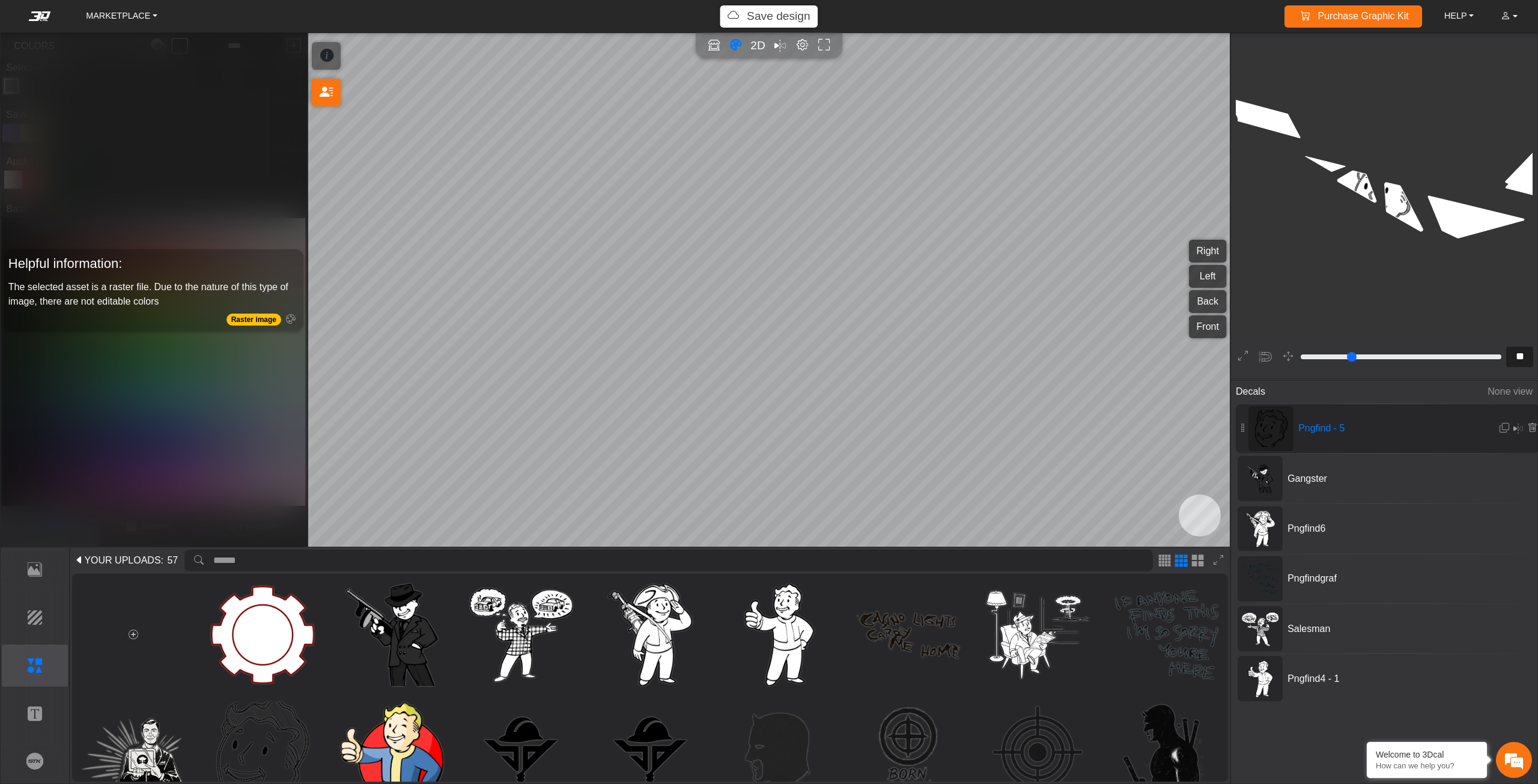
click at [1389, 191] on icon at bounding box center [1386, 192] width 66 height 72
click at [1379, 191] on icon at bounding box center [1386, 192] width 66 height 72
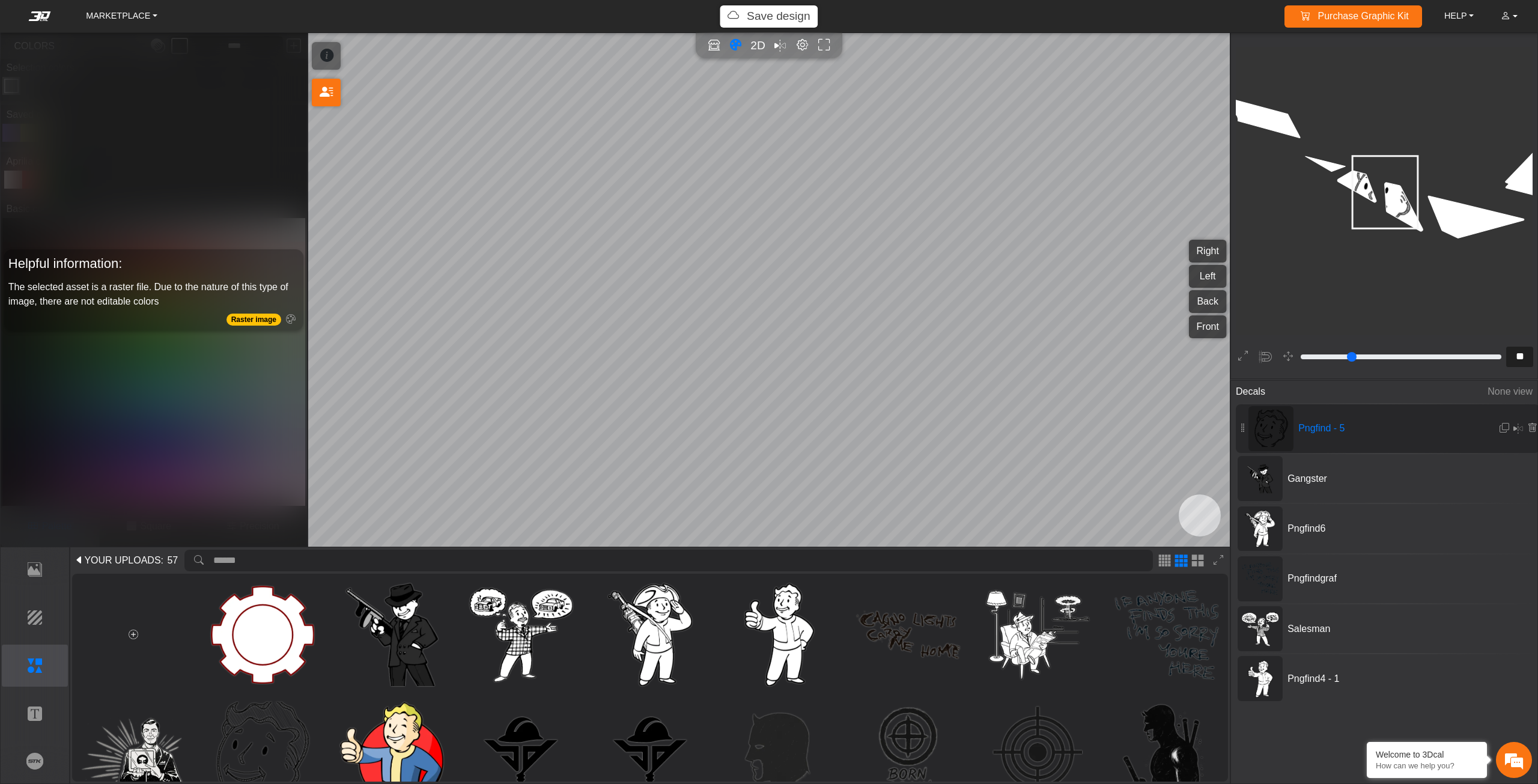
click at [1397, 200] on icon at bounding box center [1386, 192] width 66 height 72
drag, startPoint x: 1396, startPoint y: 200, endPoint x: 1374, endPoint y: 201, distance: 22.0
click at [1374, 201] on icon at bounding box center [1386, 191] width 66 height 72
click at [1373, 205] on icon at bounding box center [1364, 192] width 66 height 72
drag, startPoint x: 1373, startPoint y: 205, endPoint x: 1366, endPoint y: 204, distance: 7.1
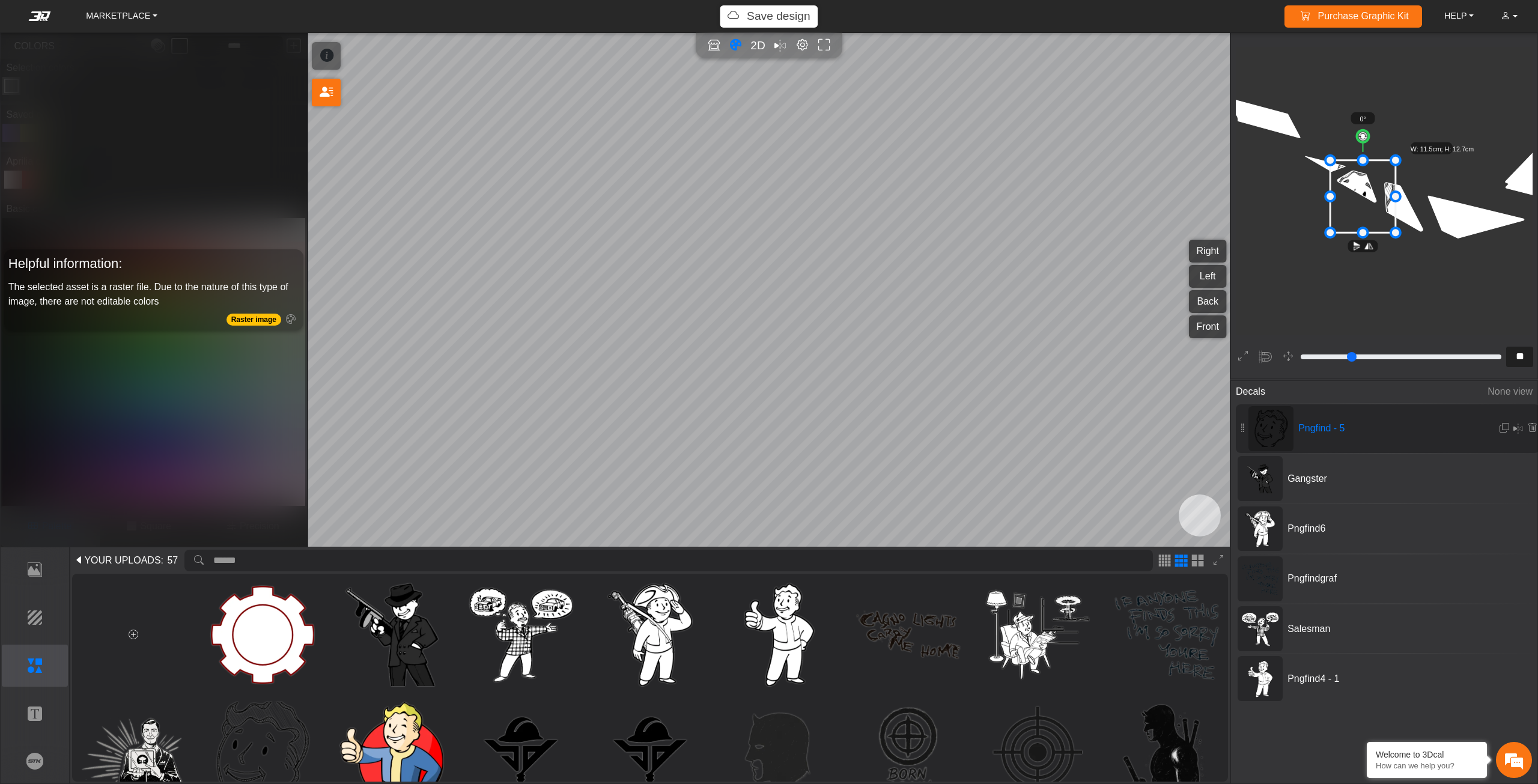
click at [1366, 204] on icon at bounding box center [1363, 196] width 66 height 72
drag, startPoint x: 1366, startPoint y: 204, endPoint x: 1391, endPoint y: 205, distance: 25.0
click at [1389, 205] on icon at bounding box center [1357, 196] width 66 height 72
drag, startPoint x: 1391, startPoint y: 205, endPoint x: 1410, endPoint y: 215, distance: 21.5
click at [1410, 215] on icon at bounding box center [1381, 196] width 66 height 72
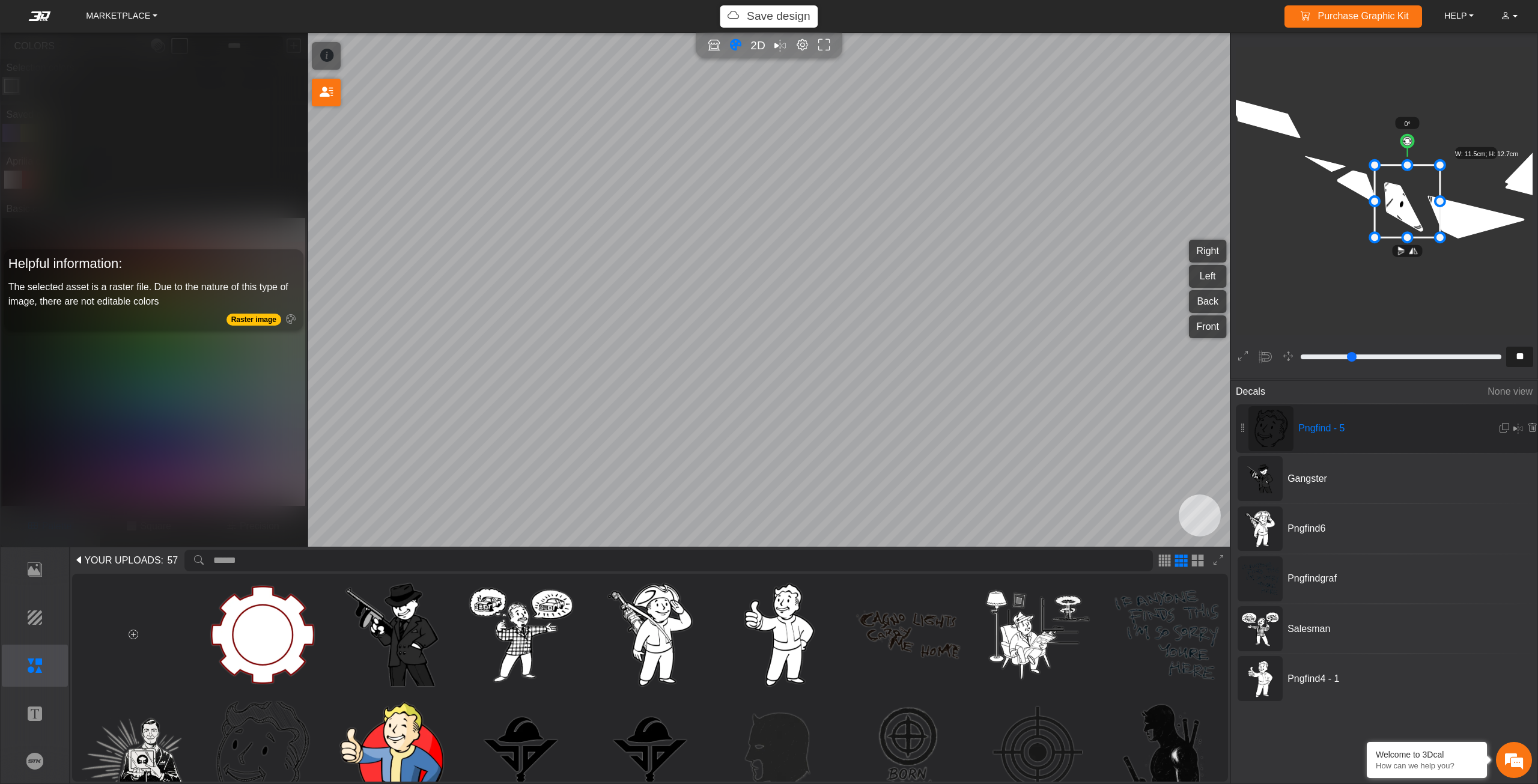
drag, startPoint x: 1410, startPoint y: 215, endPoint x: 1419, endPoint y: 209, distance: 10.8
click at [1419, 210] on icon at bounding box center [1408, 201] width 66 height 72
click at [1423, 208] on icon at bounding box center [1410, 200] width 66 height 72
drag, startPoint x: 1424, startPoint y: 208, endPoint x: 1416, endPoint y: 207, distance: 8.1
click at [1416, 207] on icon at bounding box center [1405, 199] width 66 height 72
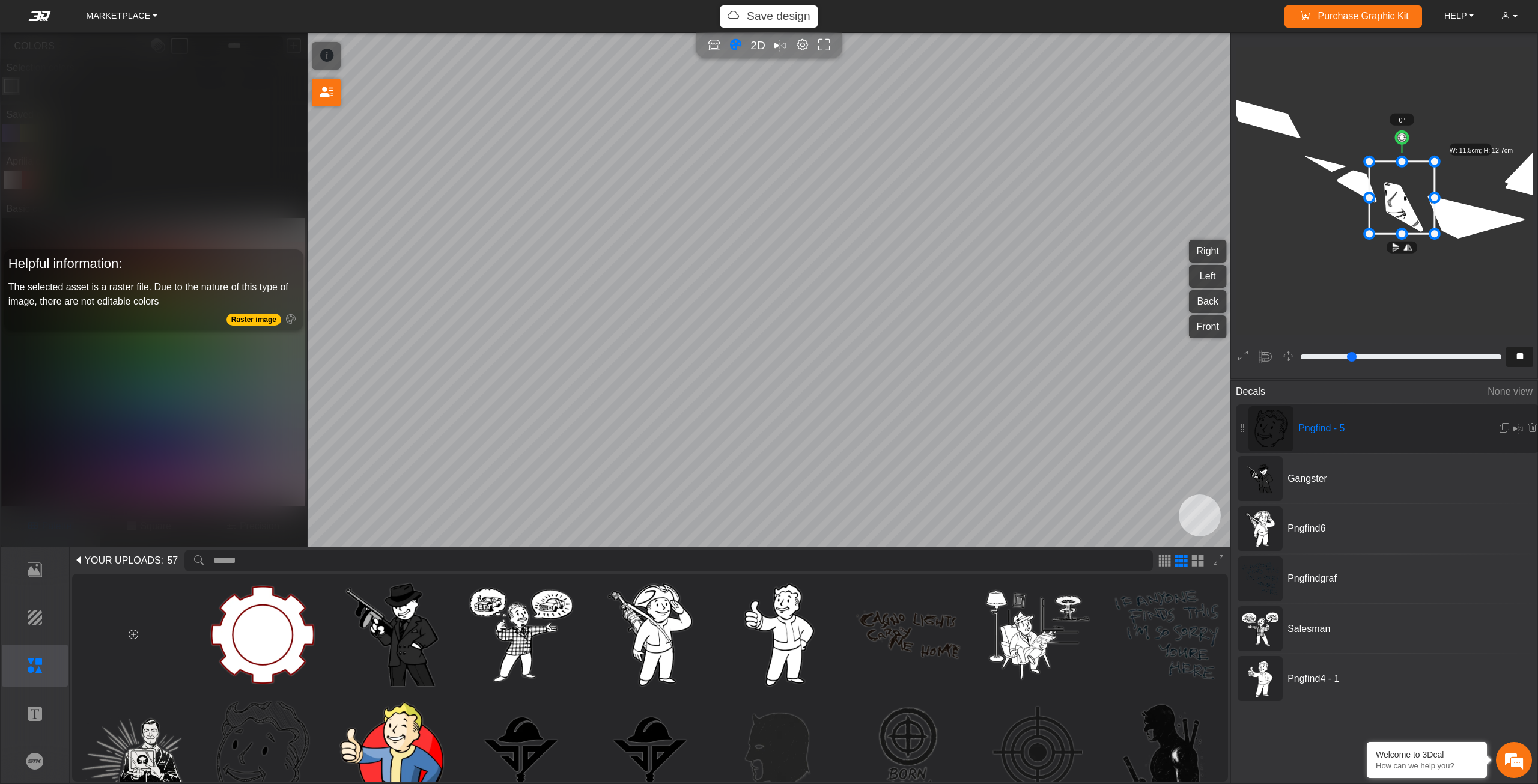
drag, startPoint x: 1413, startPoint y: 205, endPoint x: 1405, endPoint y: 201, distance: 8.9
click at [1405, 201] on icon at bounding box center [1402, 197] width 66 height 72
click at [1409, 201] on icon at bounding box center [1395, 193] width 66 height 72
type input "**"
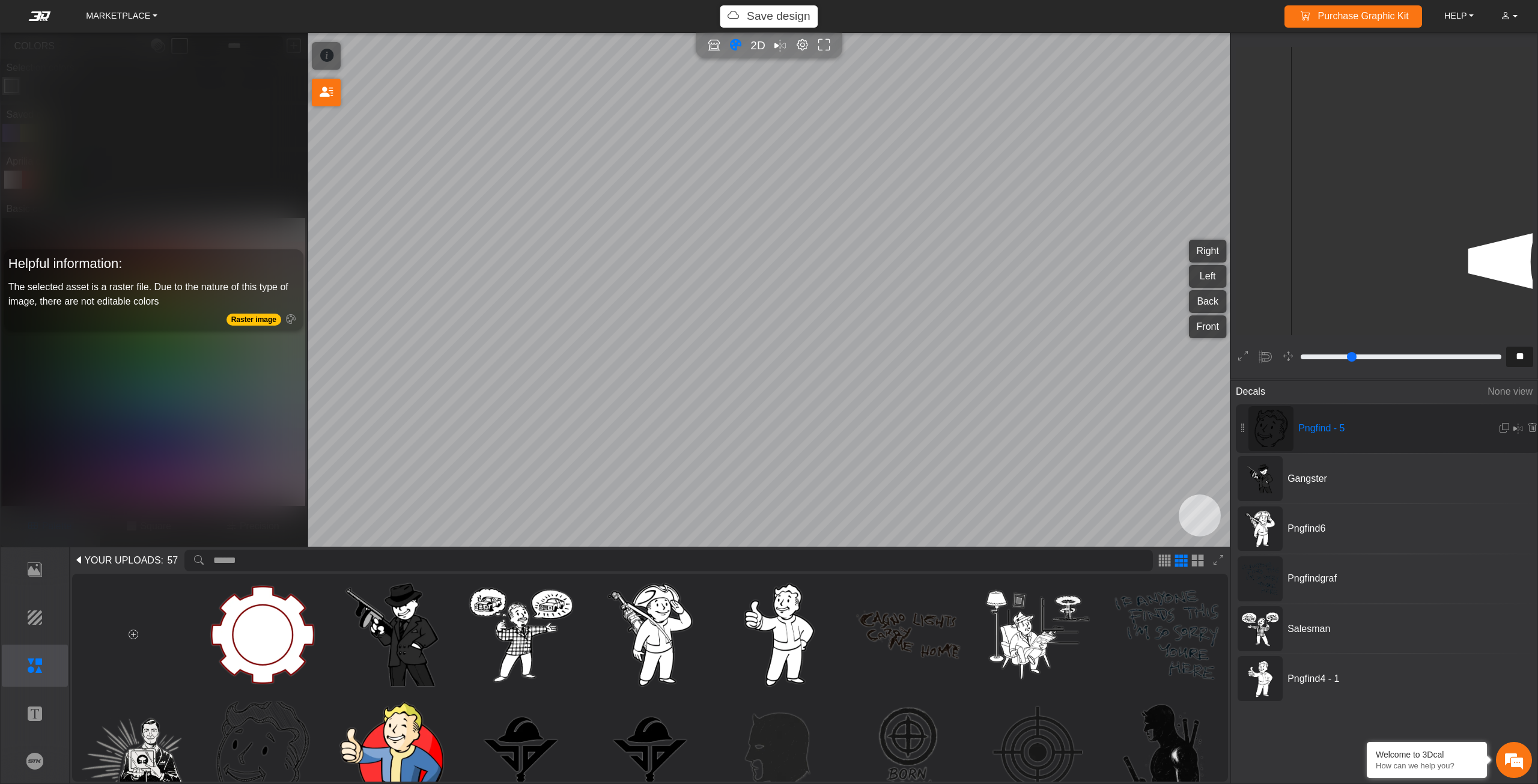
type input "**"
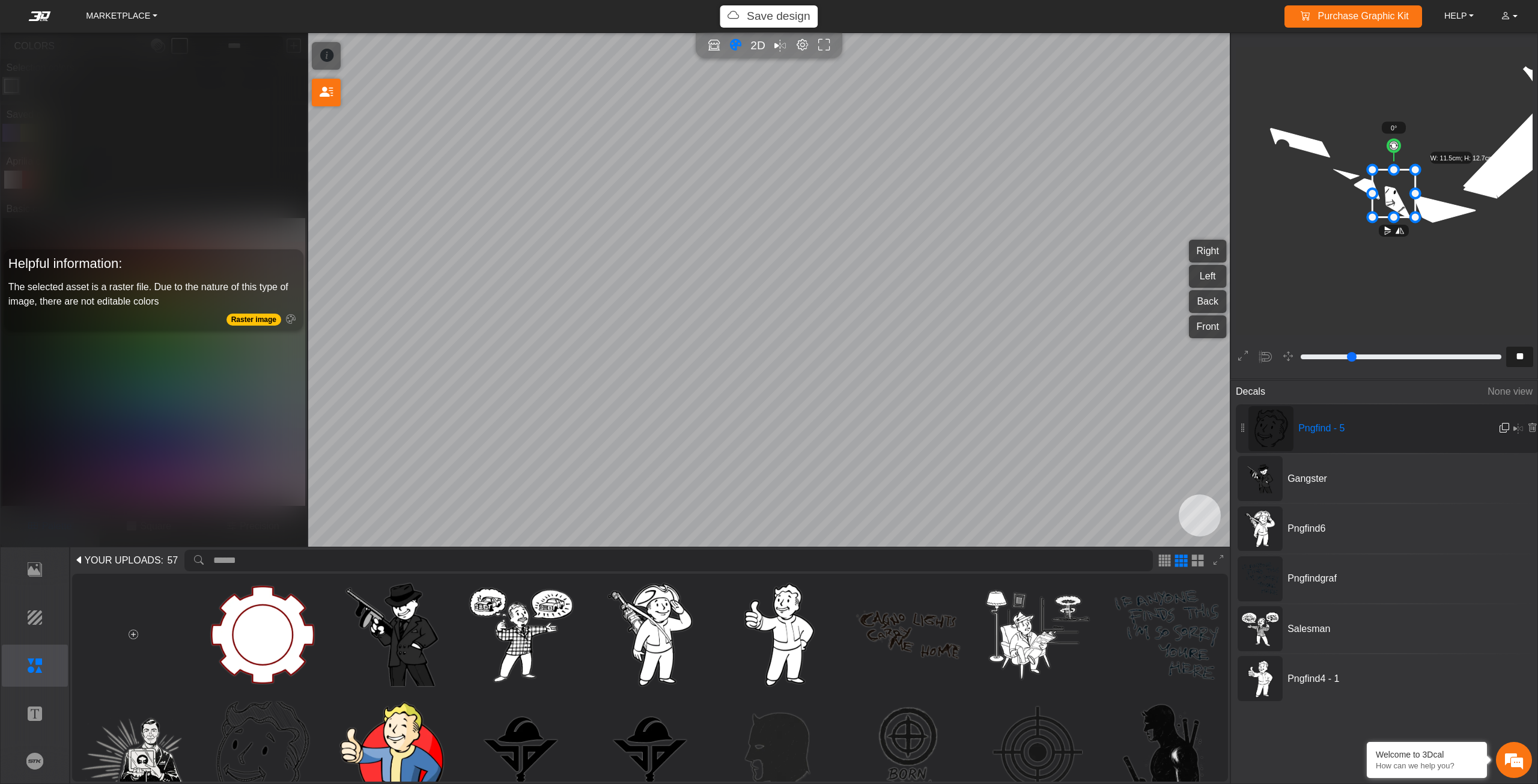
click at [1504, 425] on em at bounding box center [1504, 428] width 10 height 10
type input "**"
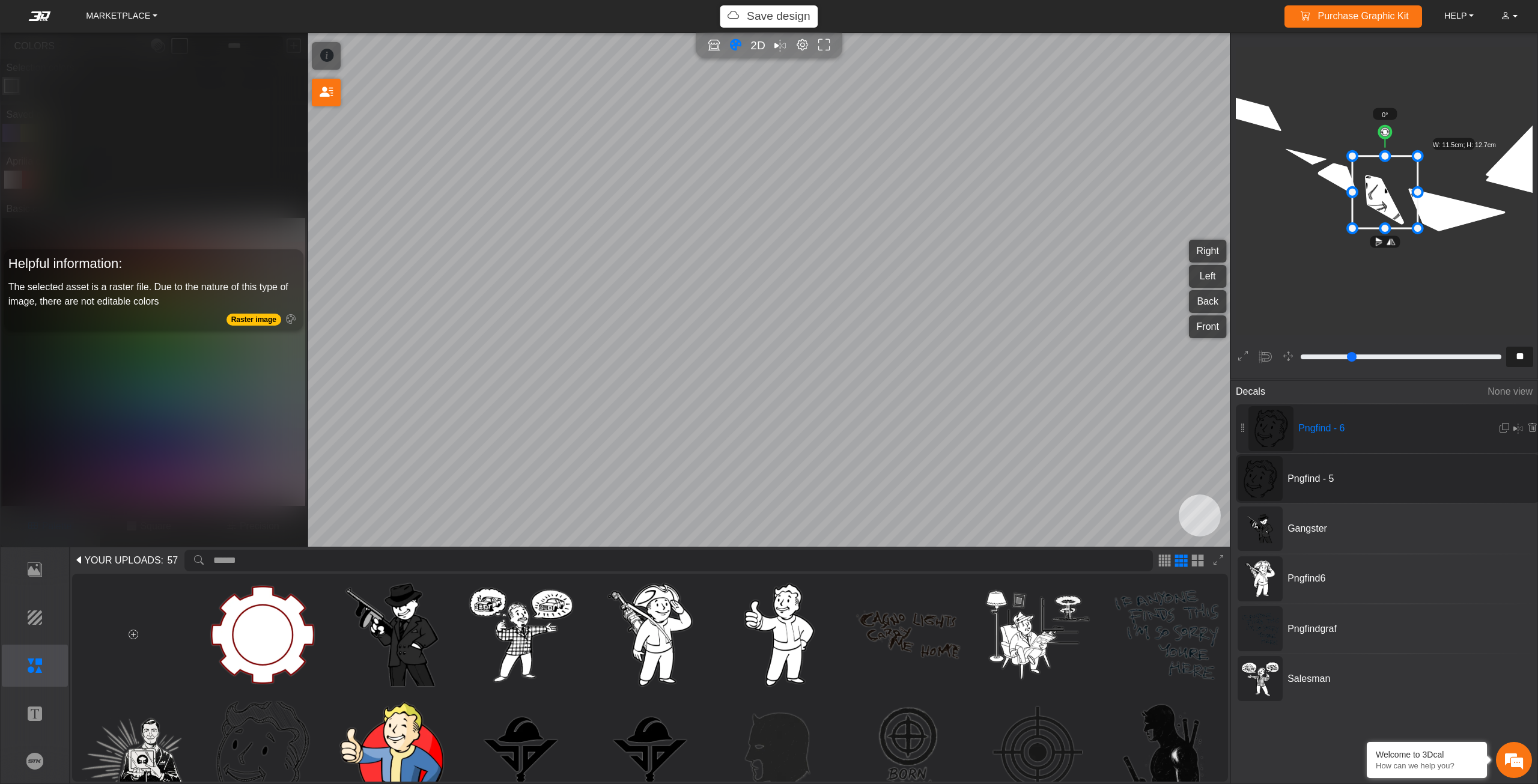
type input "**"
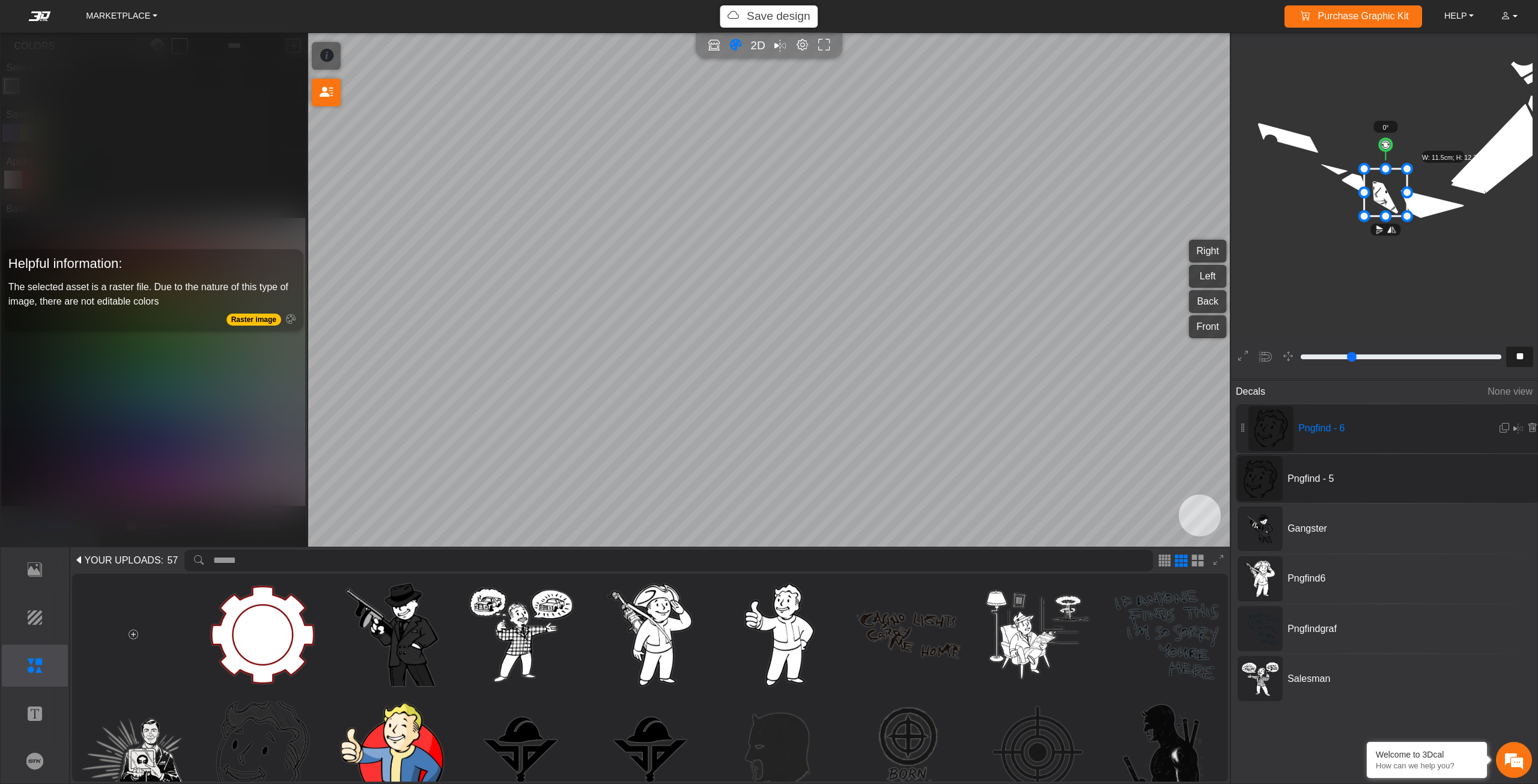
type input "**"
type input "*"
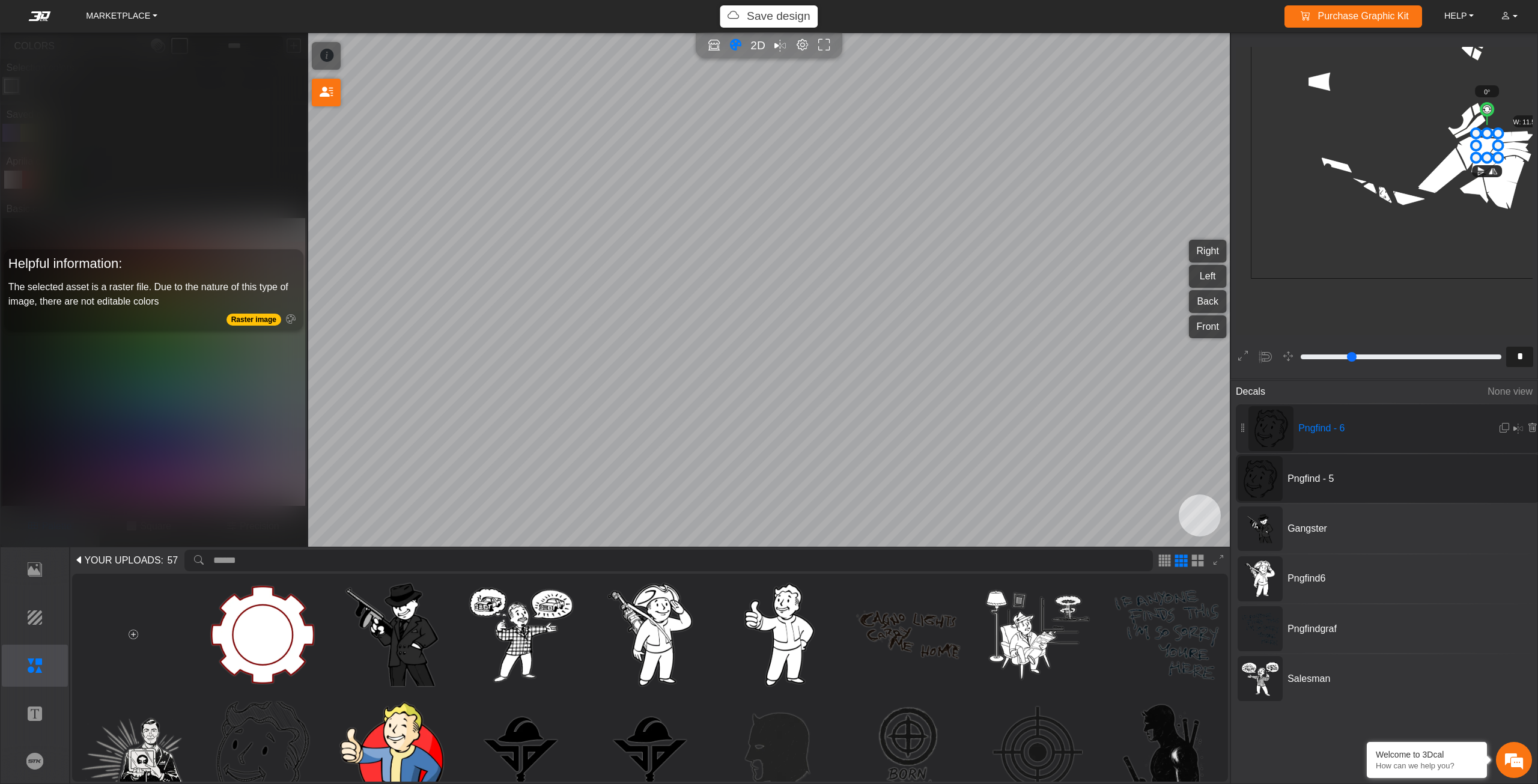
drag, startPoint x: 1382, startPoint y: 194, endPoint x: 1484, endPoint y: 148, distance: 111.9
click at [1484, 148] on icon at bounding box center [1487, 145] width 22 height 24
drag, startPoint x: 1484, startPoint y: 148, endPoint x: 1471, endPoint y: 147, distance: 13.0
click at [1471, 147] on icon at bounding box center [1475, 145] width 22 height 24
click at [1475, 148] on icon at bounding box center [1478, 145] width 22 height 24
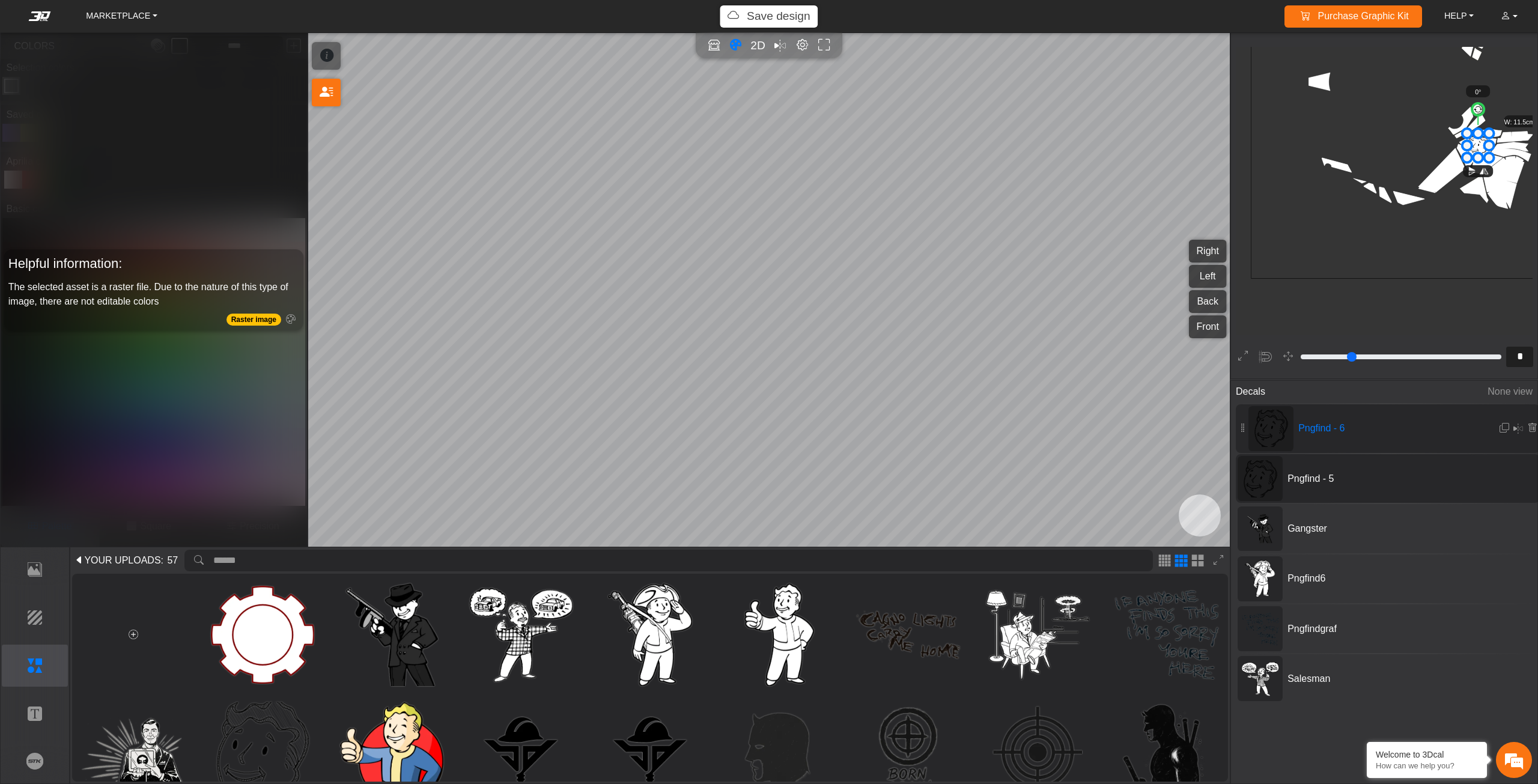
click at [1480, 149] on icon at bounding box center [1478, 145] width 22 height 24
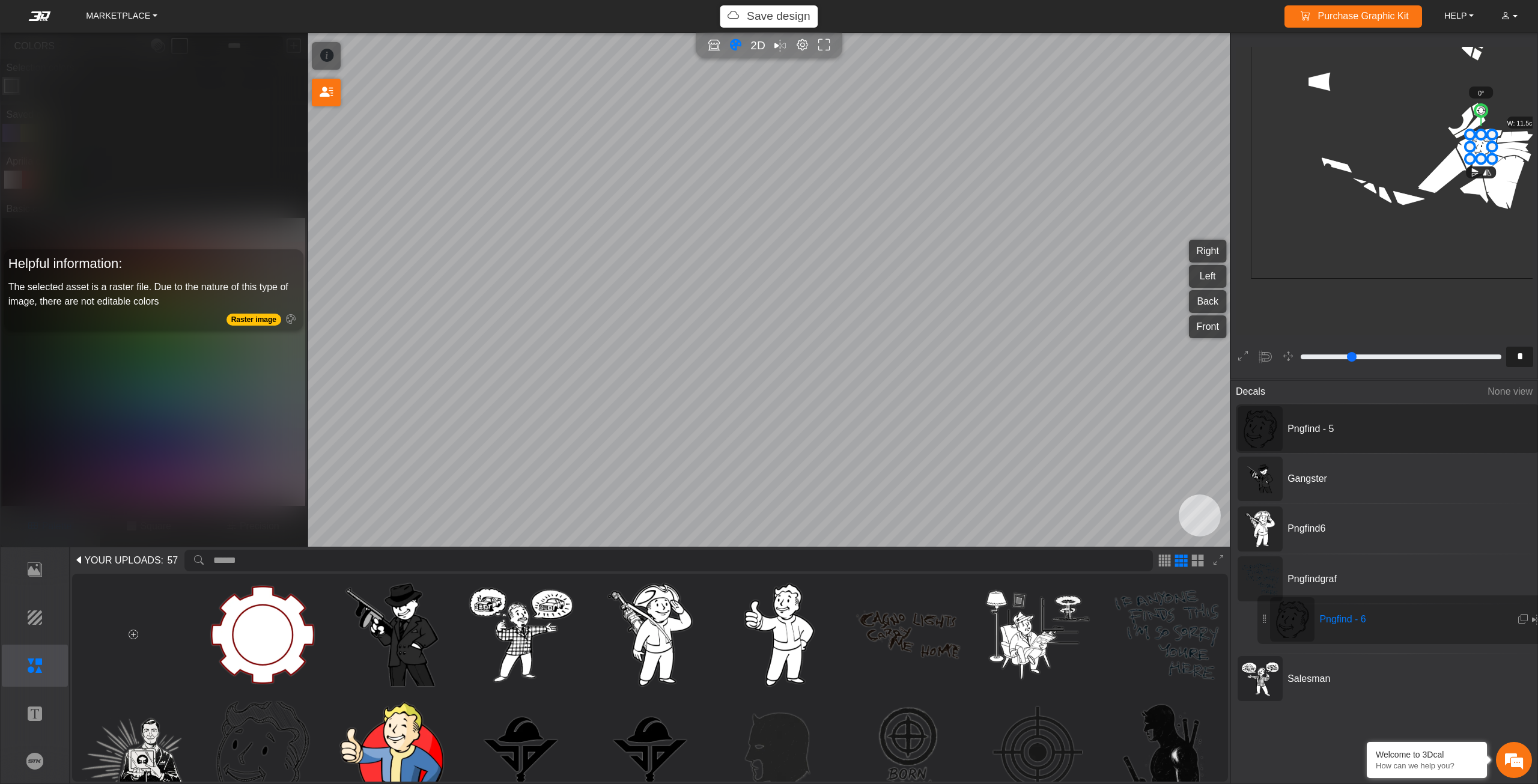
drag, startPoint x: 1288, startPoint y: 419, endPoint x: 1310, endPoint y: 610, distance: 192.3
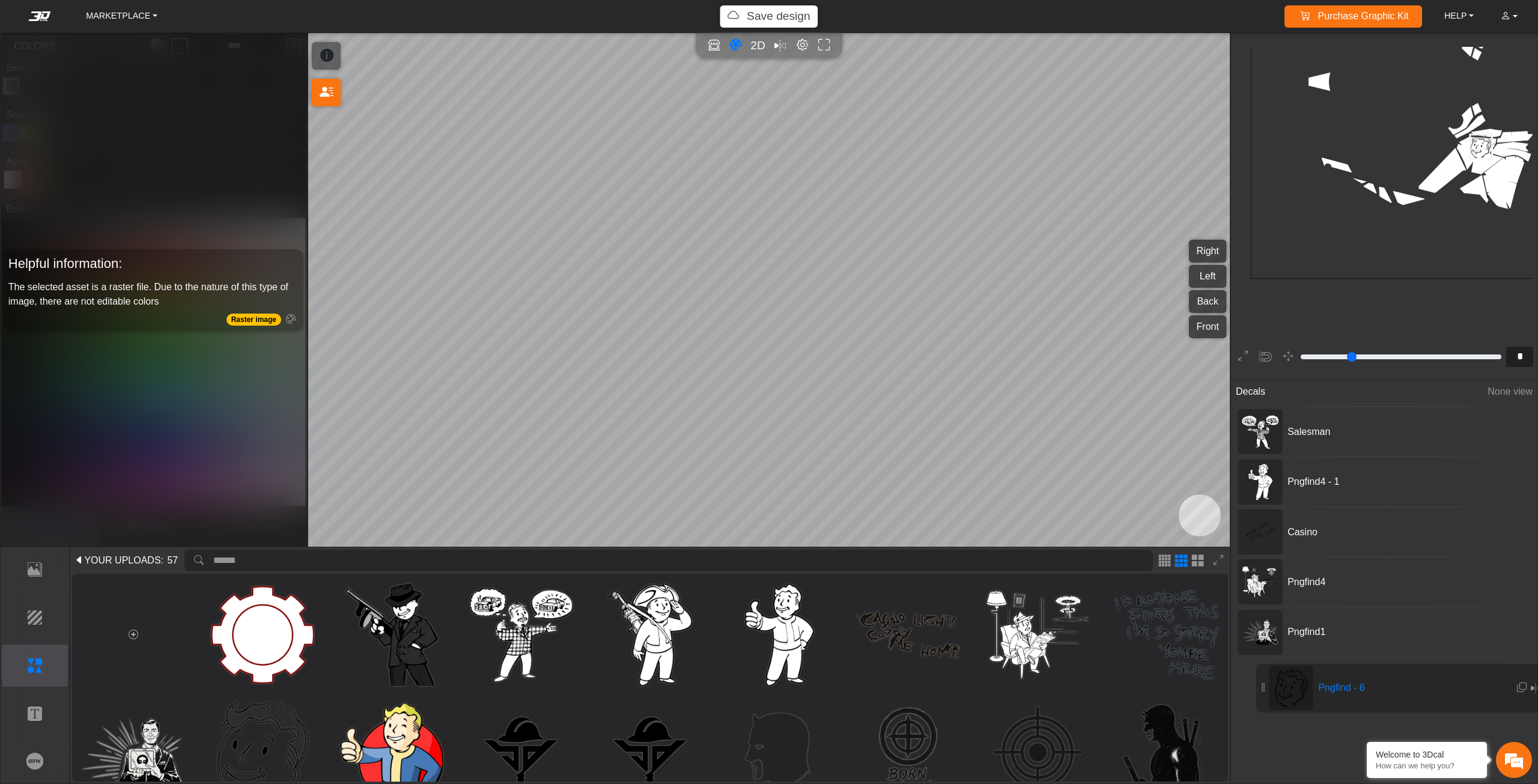
scroll to position [198, 0]
drag, startPoint x: 1262, startPoint y: 482, endPoint x: 1280, endPoint y: 669, distance: 187.9
click at [1479, 147] on icon at bounding box center [1481, 147] width 22 height 24
click at [1482, 142] on icon at bounding box center [1481, 147] width 22 height 24
click at [1483, 142] on icon at bounding box center [1483, 143] width 22 height 24
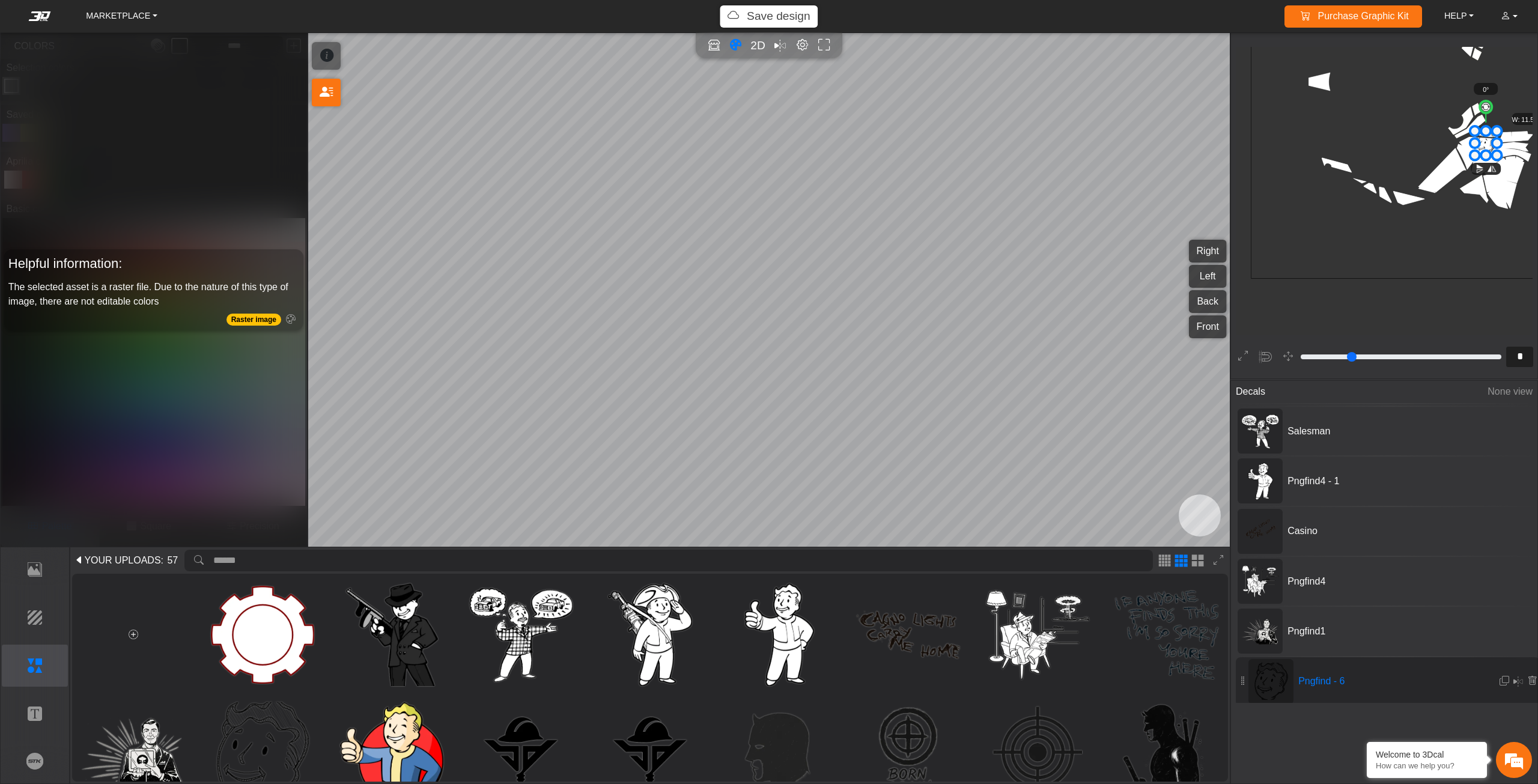
click at [1485, 142] on icon at bounding box center [1486, 143] width 22 height 24
click at [1474, 149] on icon at bounding box center [1482, 148] width 33 height 36
click at [1470, 147] on icon at bounding box center [1480, 145] width 33 height 36
type input "**"
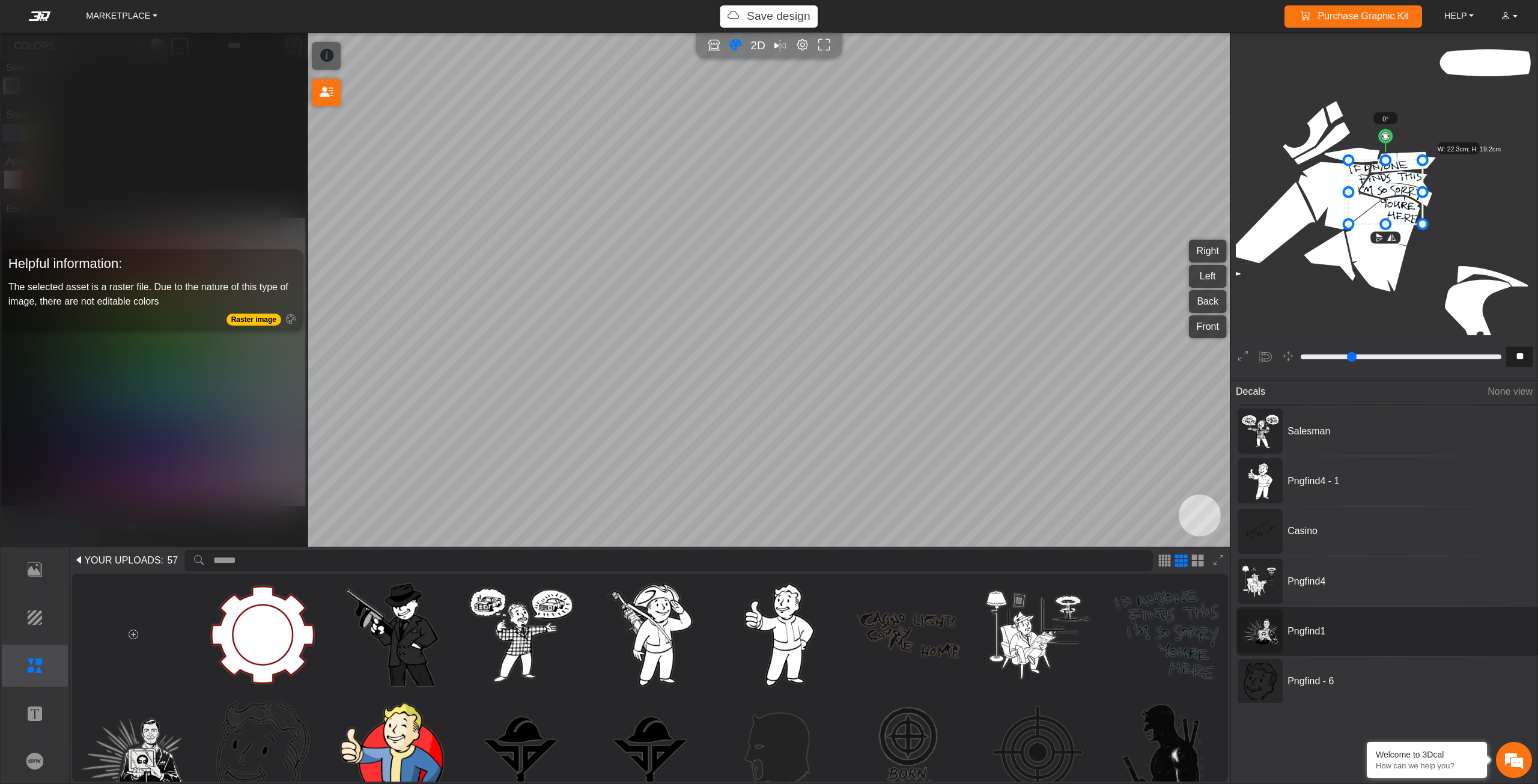
scroll to position [197, 0]
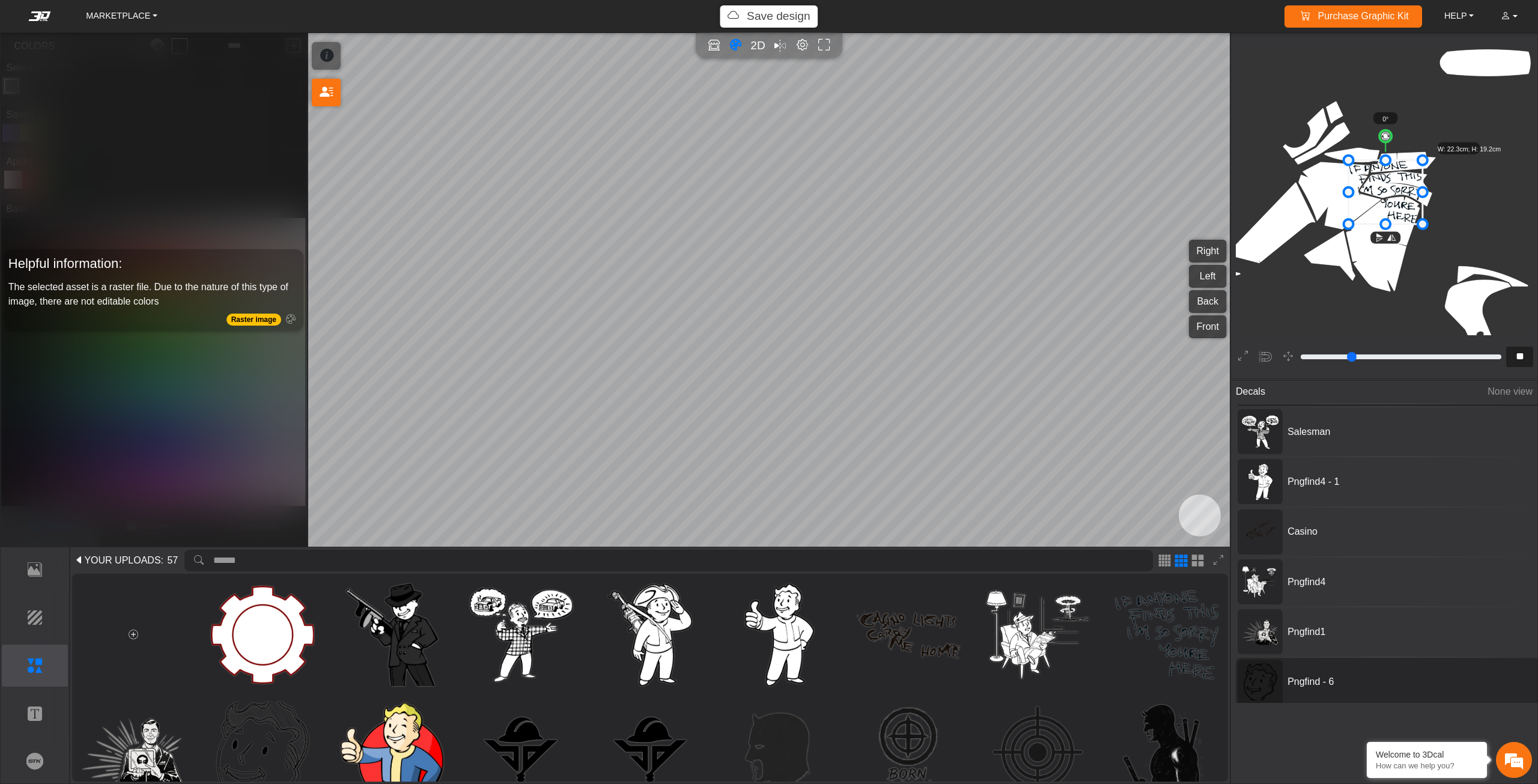
click at [1290, 681] on span "Pngfind - 6" at bounding box center [1373, 681] width 180 height 15
type input "**"
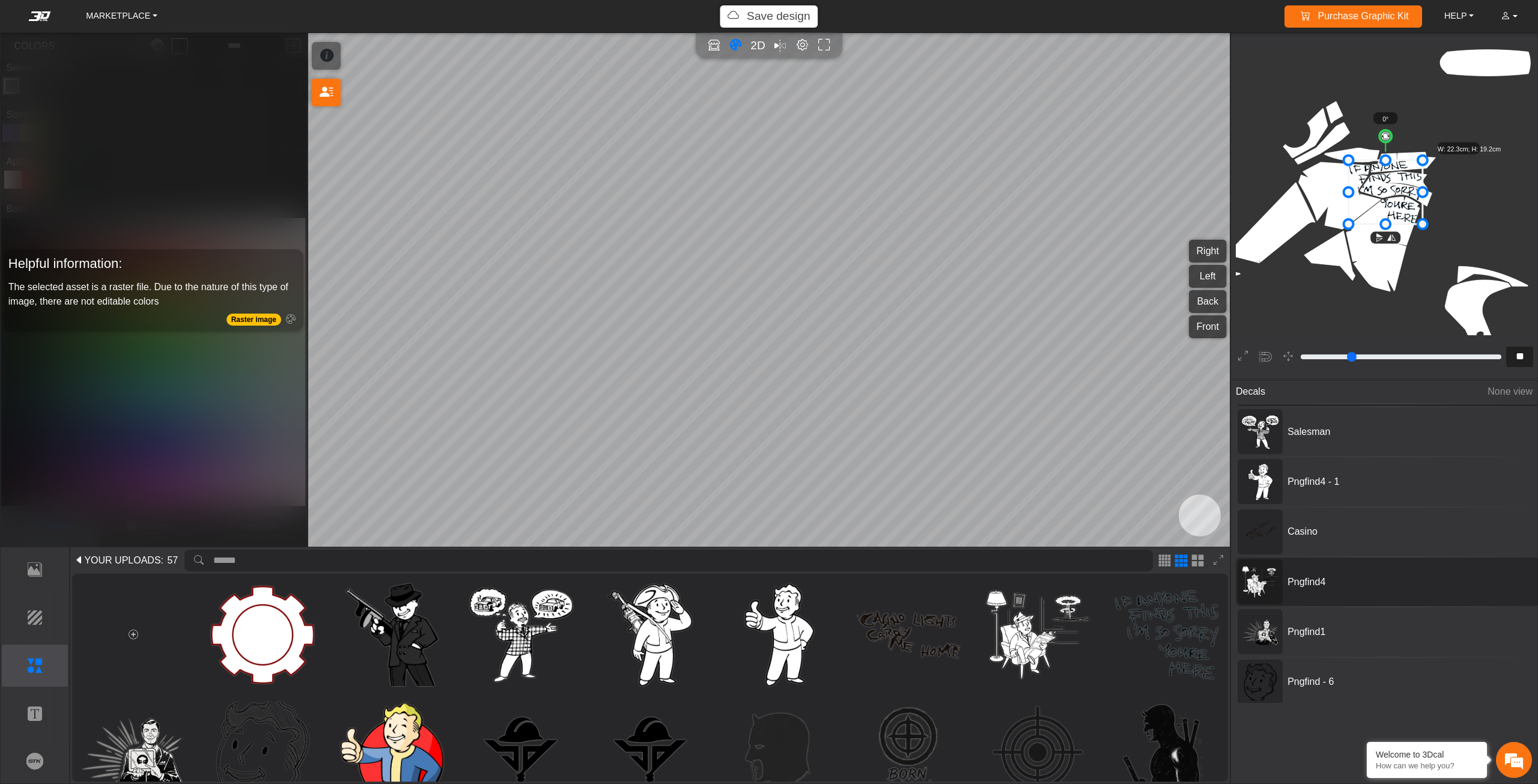
scroll to position [1179, 1108]
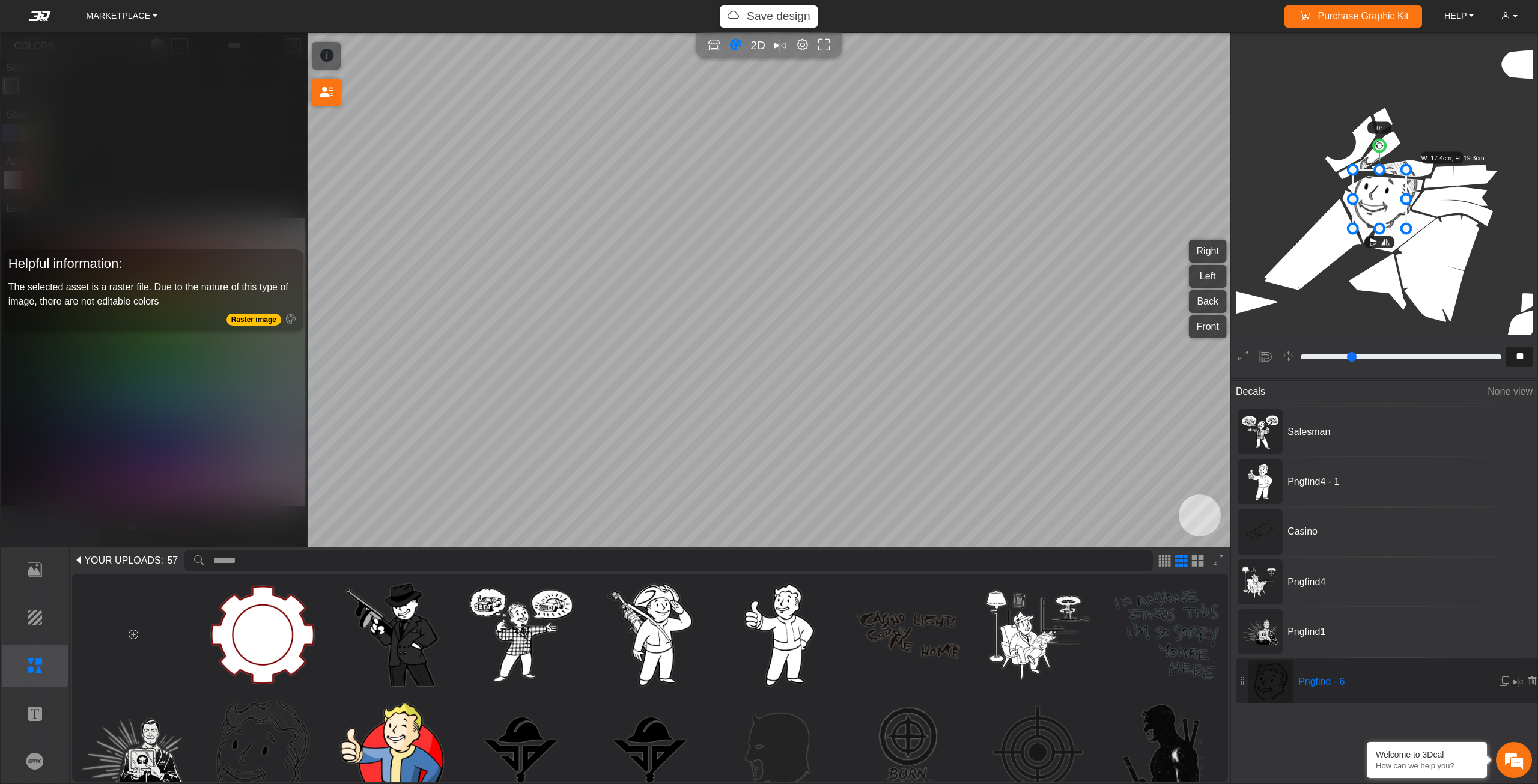
drag, startPoint x: 1417, startPoint y: 153, endPoint x: 1402, endPoint y: 168, distance: 21.2
drag, startPoint x: 1379, startPoint y: 200, endPoint x: 1392, endPoint y: 196, distance: 13.6
click at [1392, 196] on icon at bounding box center [1378, 201] width 50 height 56
drag, startPoint x: 1392, startPoint y: 196, endPoint x: 1384, endPoint y: 196, distance: 8.0
click at [1384, 196] on icon at bounding box center [1384, 198] width 50 height 56
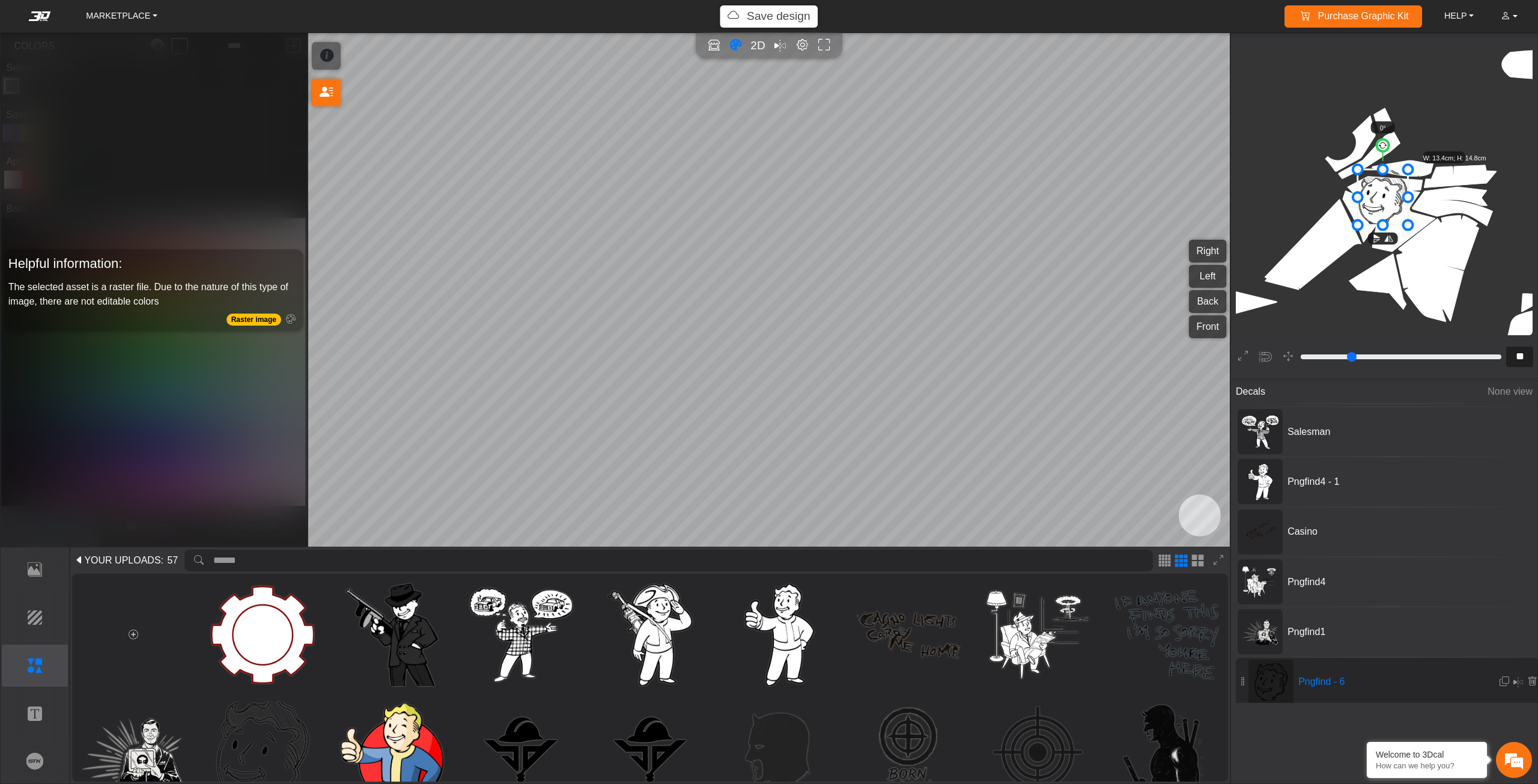
type input "**"
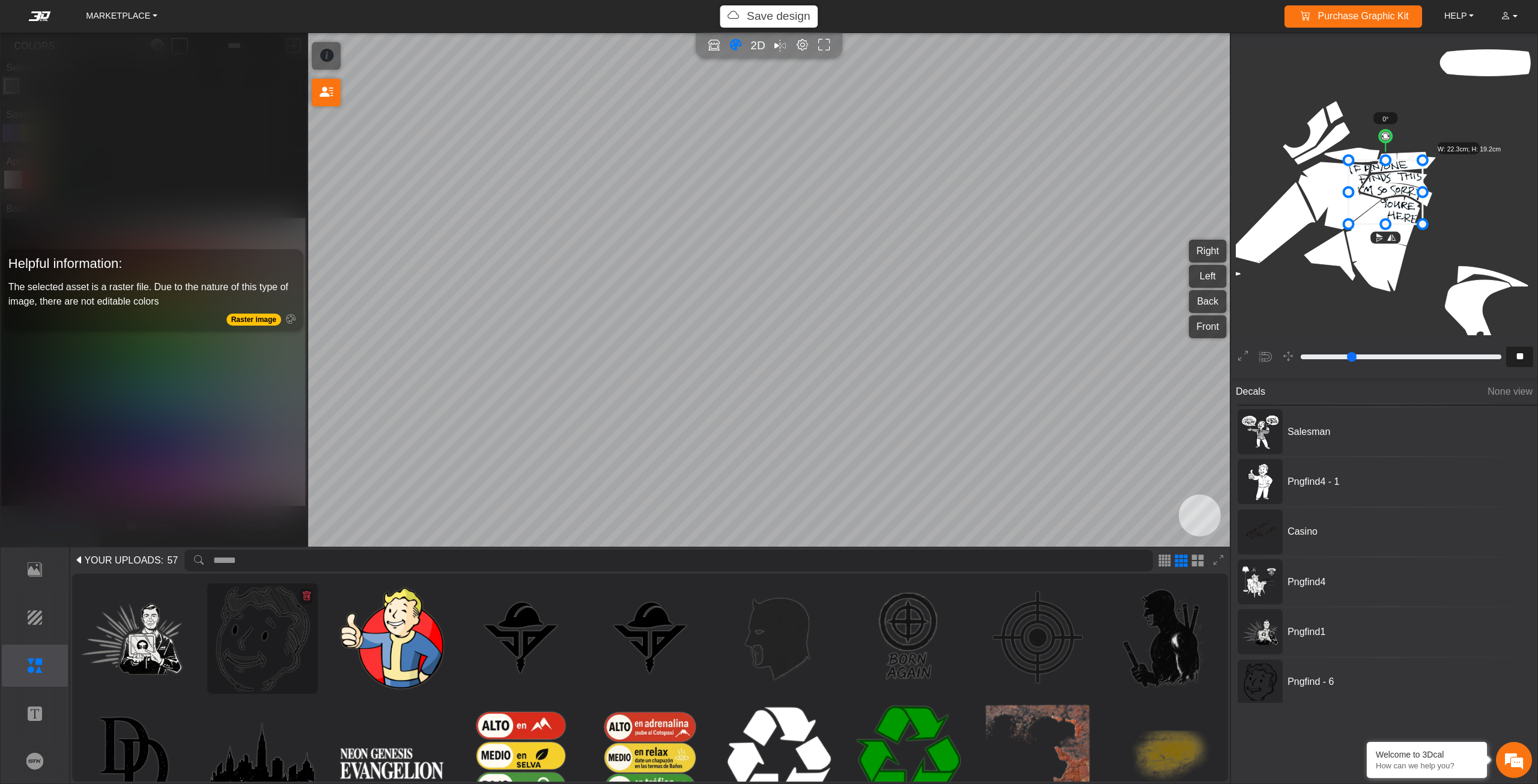
scroll to position [120, 0]
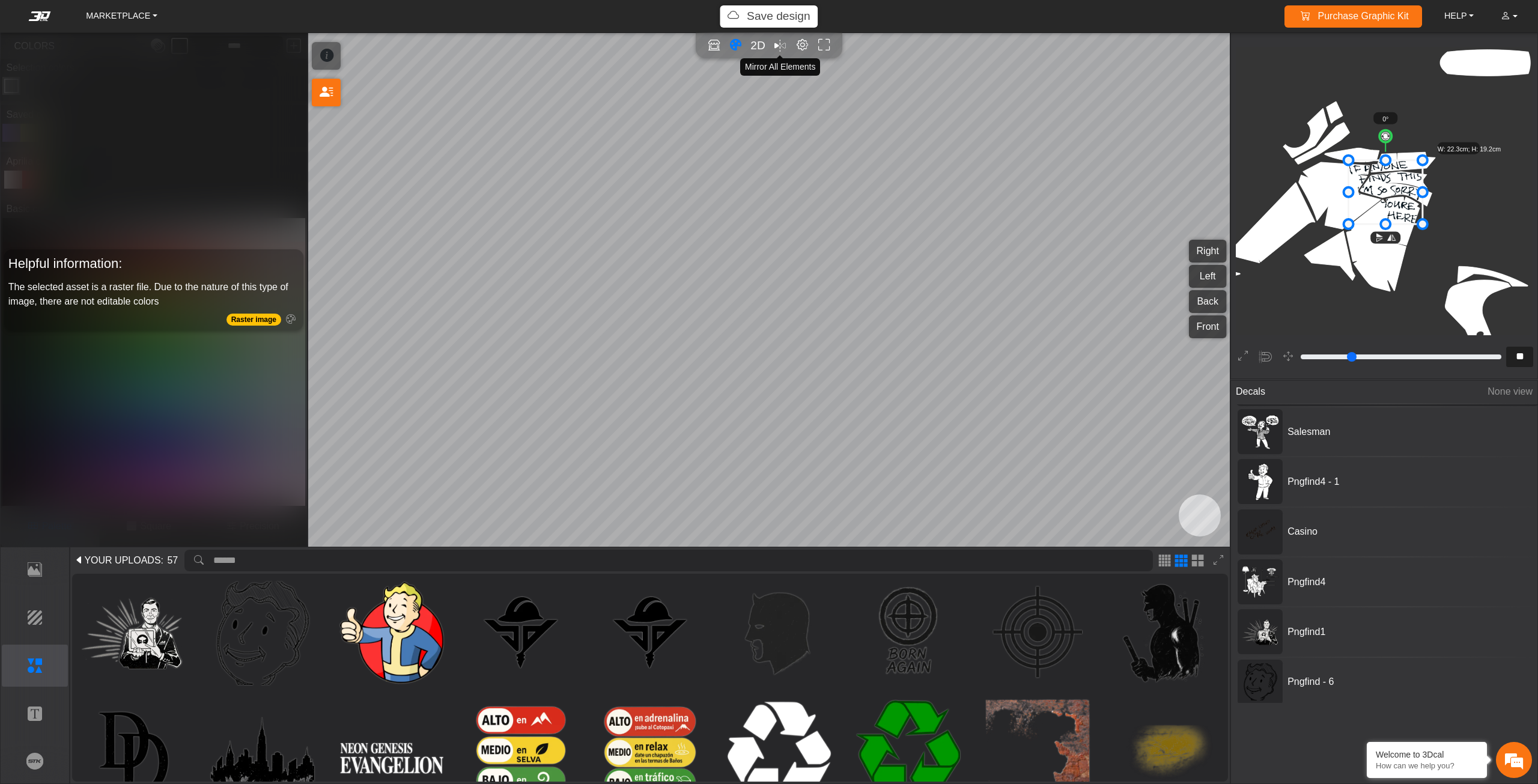
drag, startPoint x: 775, startPoint y: 50, endPoint x: 775, endPoint y: 62, distance: 12.0
click at [775, 49] on em "Mirror all" at bounding box center [780, 45] width 11 height 17
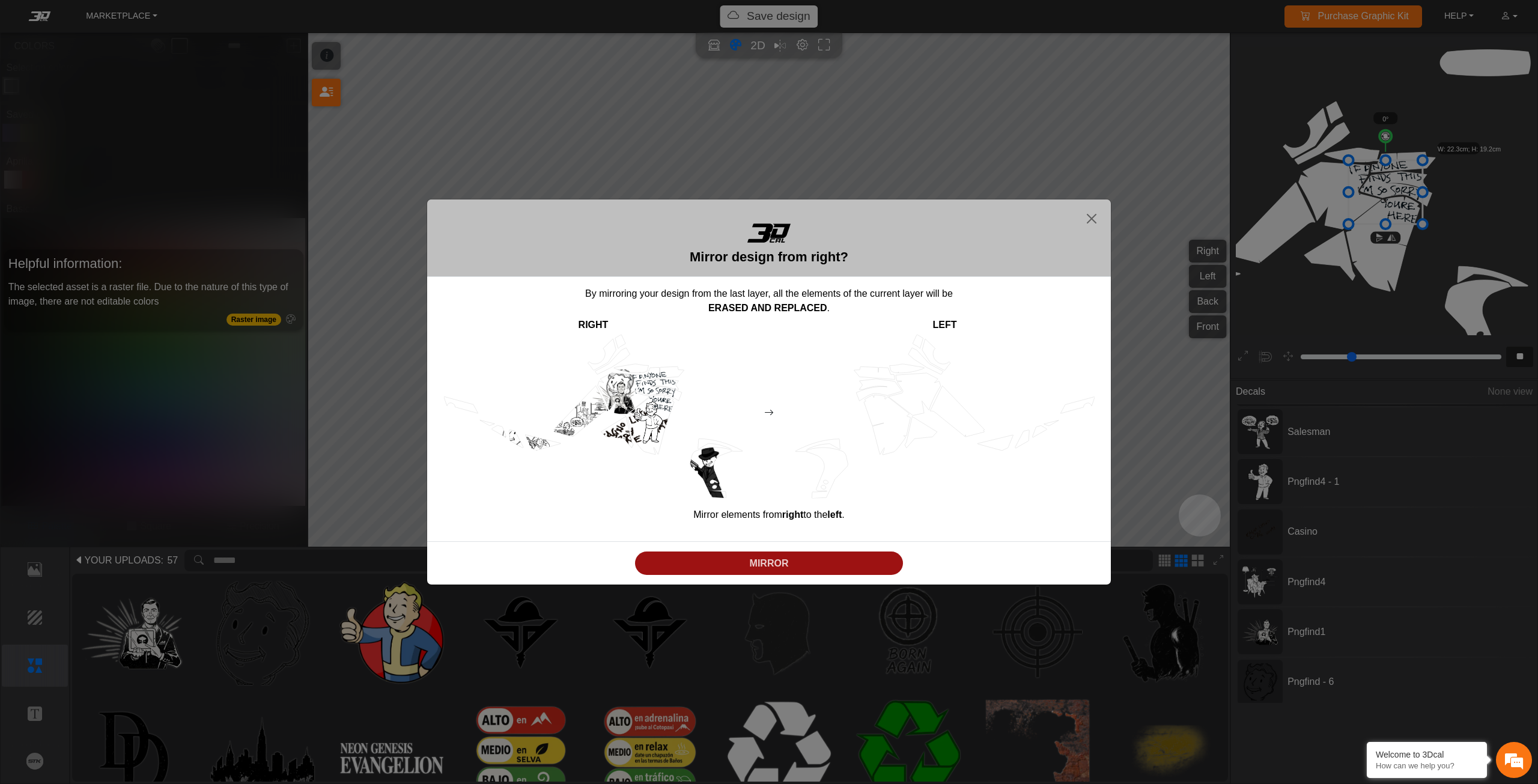
click at [803, 554] on button "MIRROR" at bounding box center [769, 563] width 268 height 24
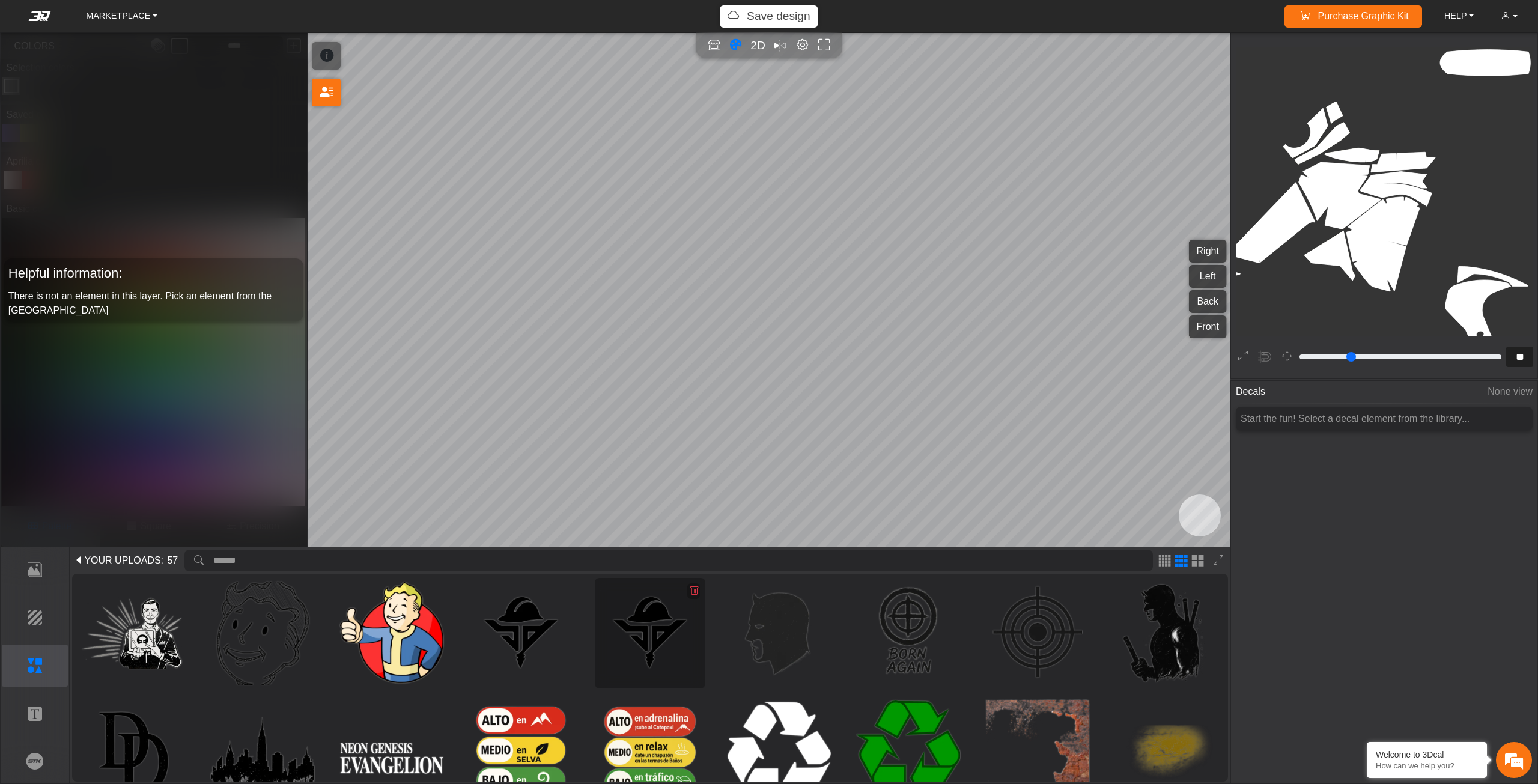
scroll to position [0, 0]
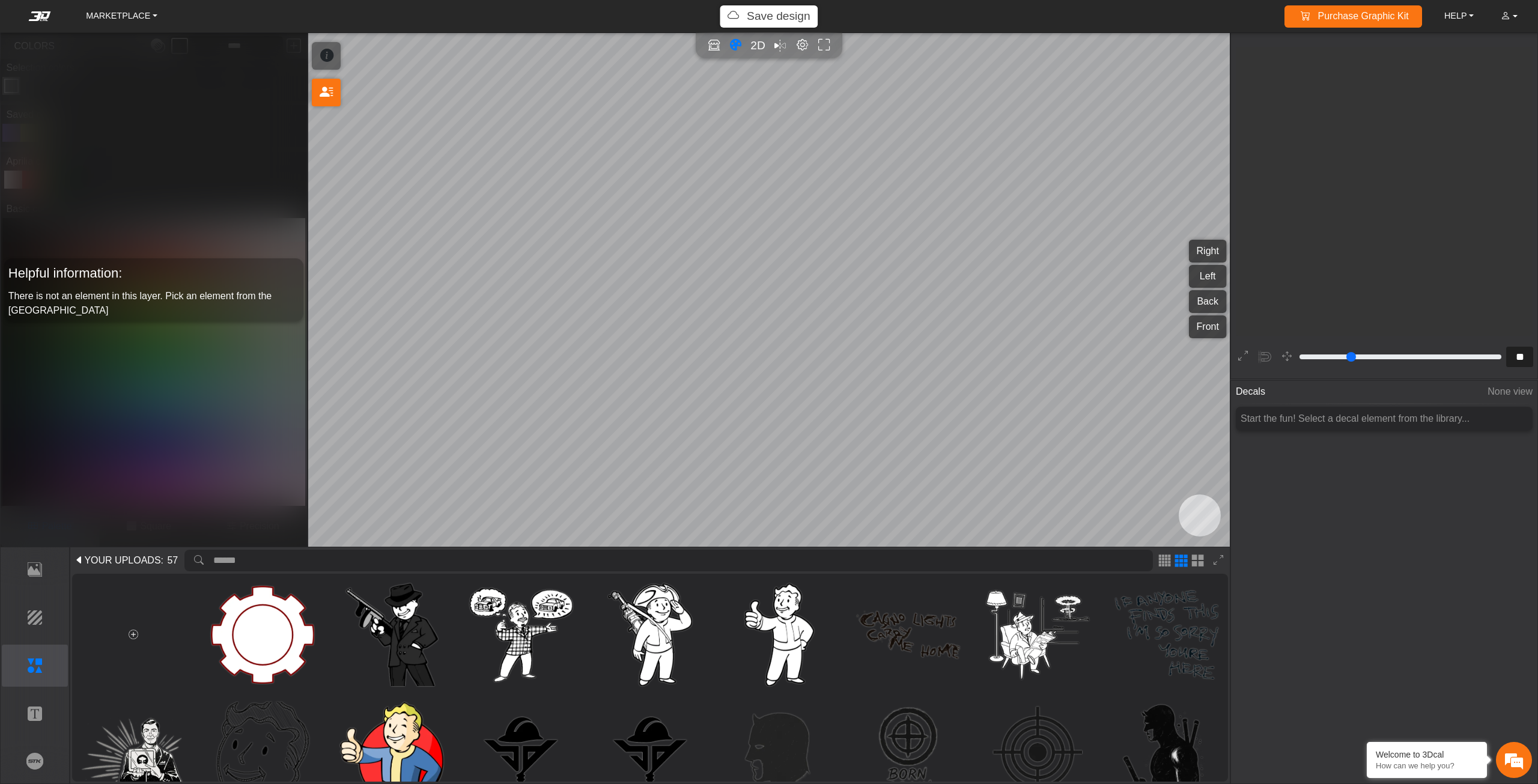
scroll to position [1048, 1018]
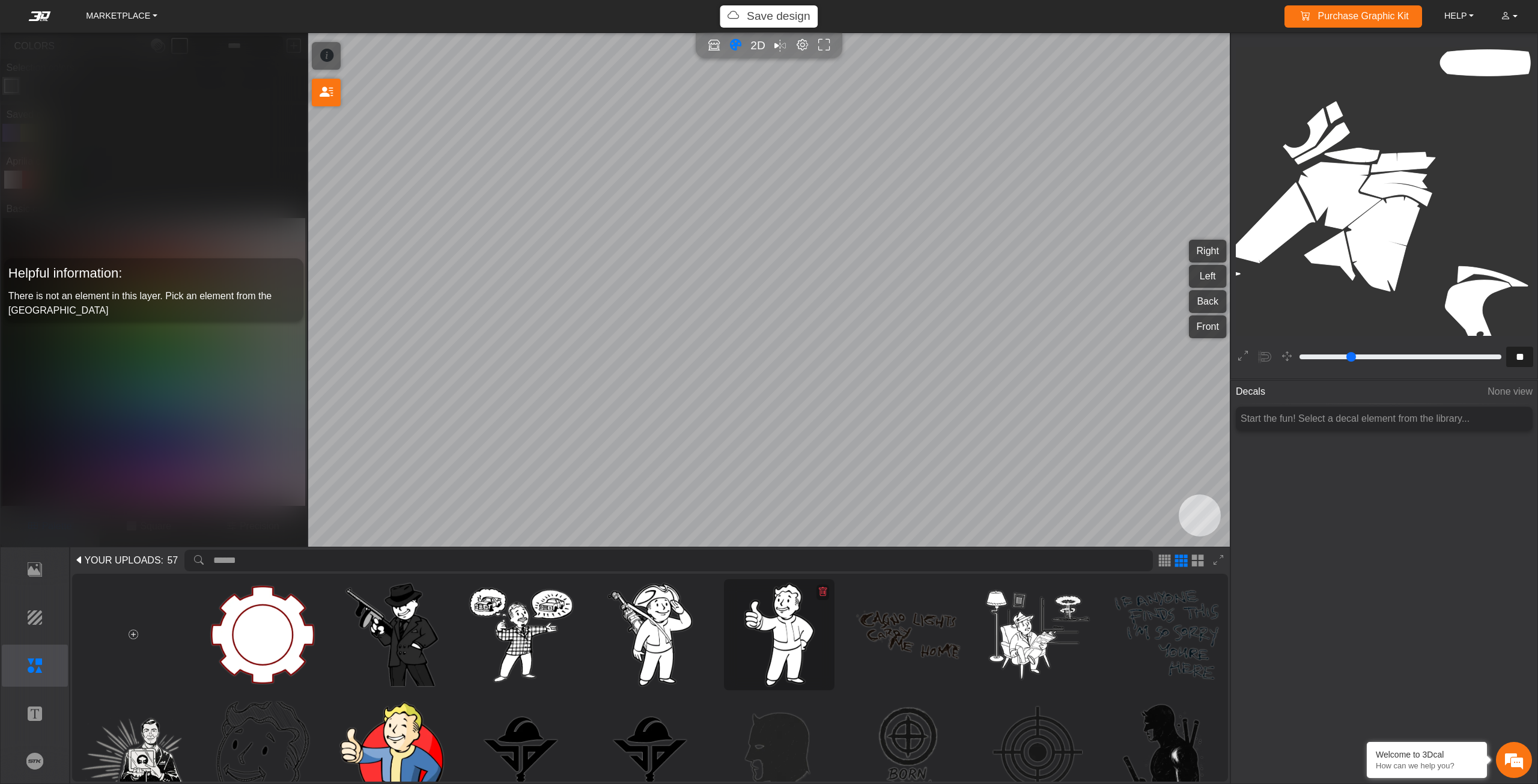
click at [764, 650] on img at bounding box center [779, 635] width 103 height 103
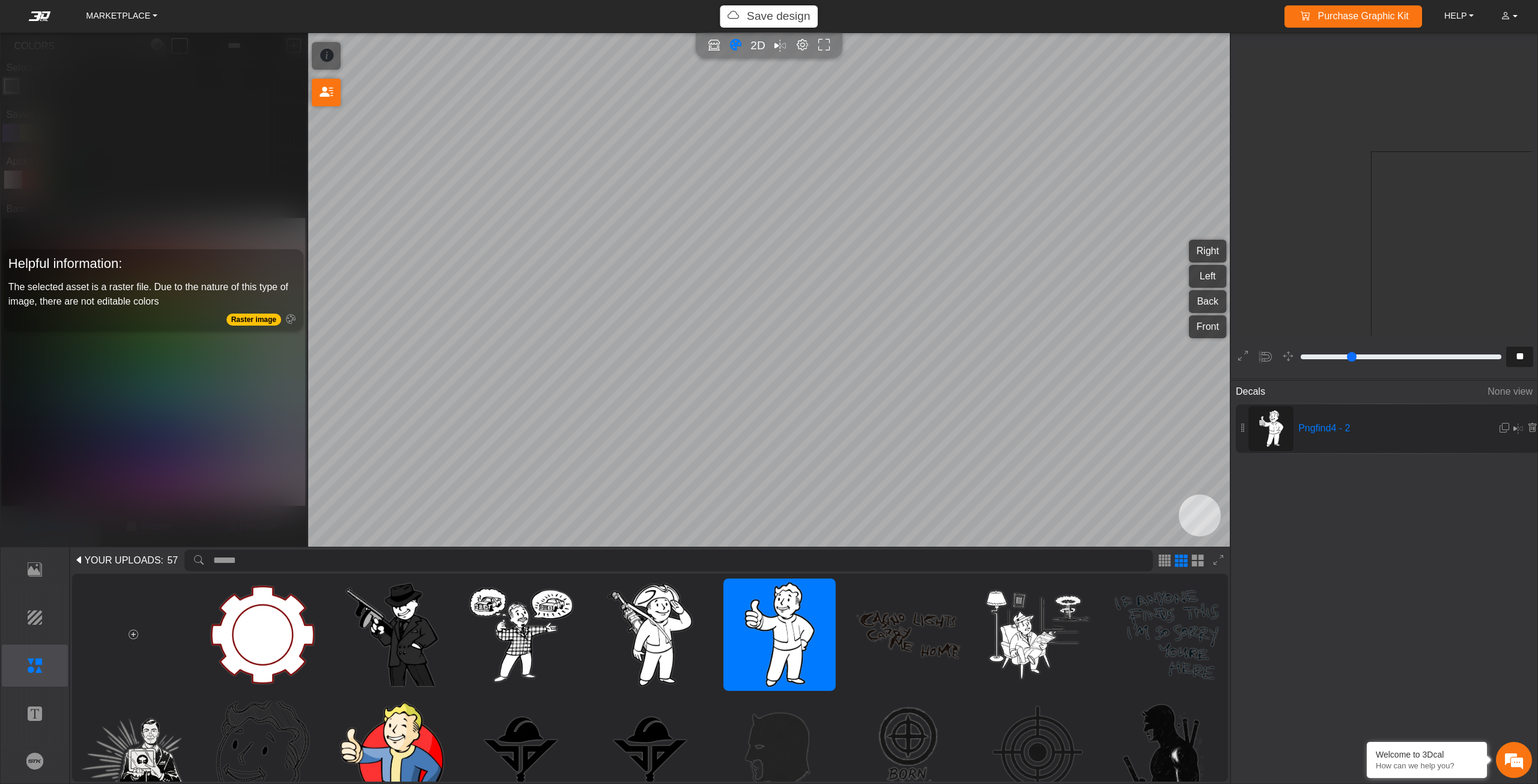
type input "**"
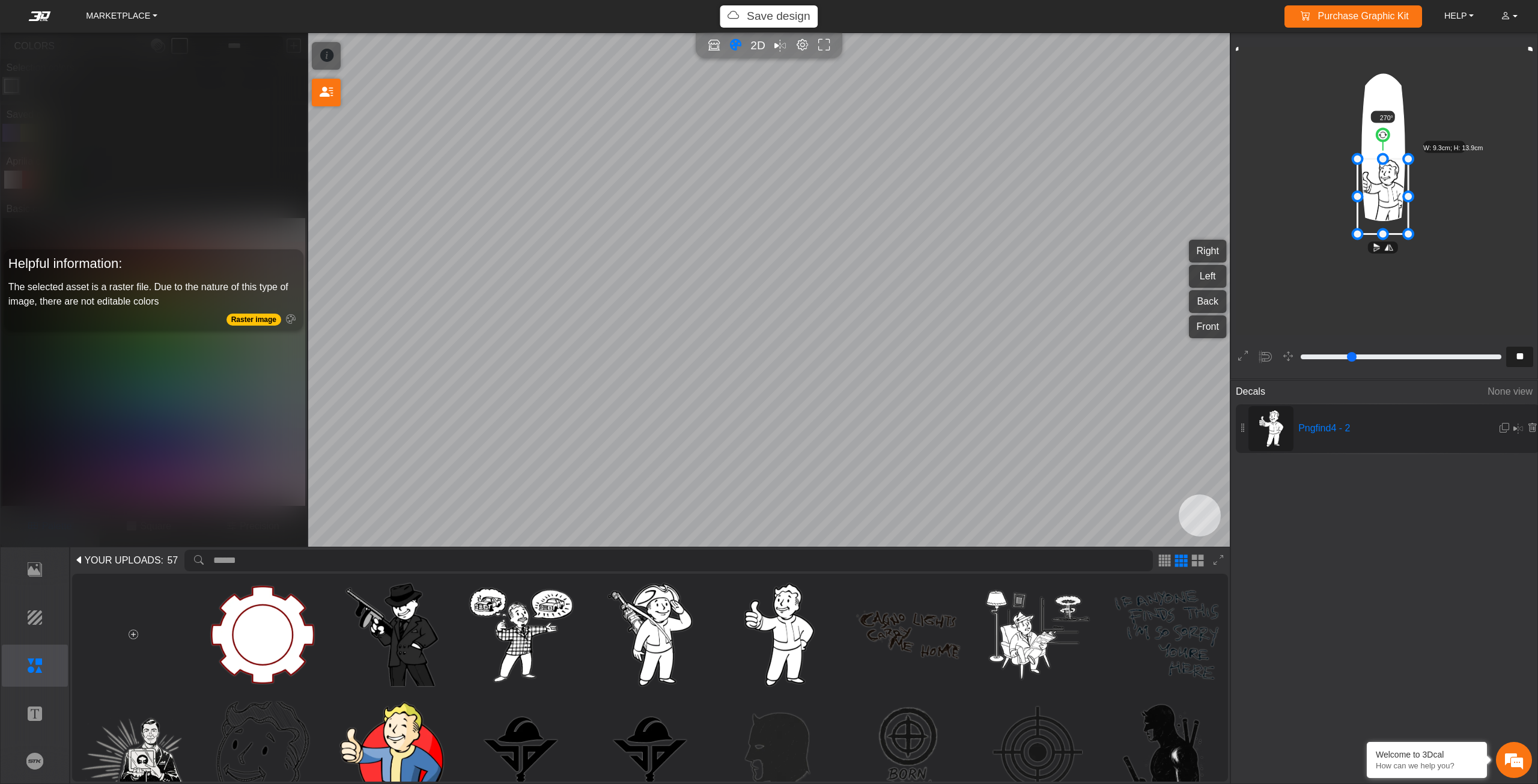
drag, startPoint x: 1384, startPoint y: 167, endPoint x: 1384, endPoint y: 157, distance: 10.0
click at [1384, 159] on icon at bounding box center [1383, 196] width 51 height 75
drag, startPoint x: 1384, startPoint y: 157, endPoint x: 1380, endPoint y: 149, distance: 8.9
click at [1380, 149] on icon at bounding box center [1390, 171] width 51 height 75
click at [1377, 145] on icon at bounding box center [1384, 160] width 51 height 75
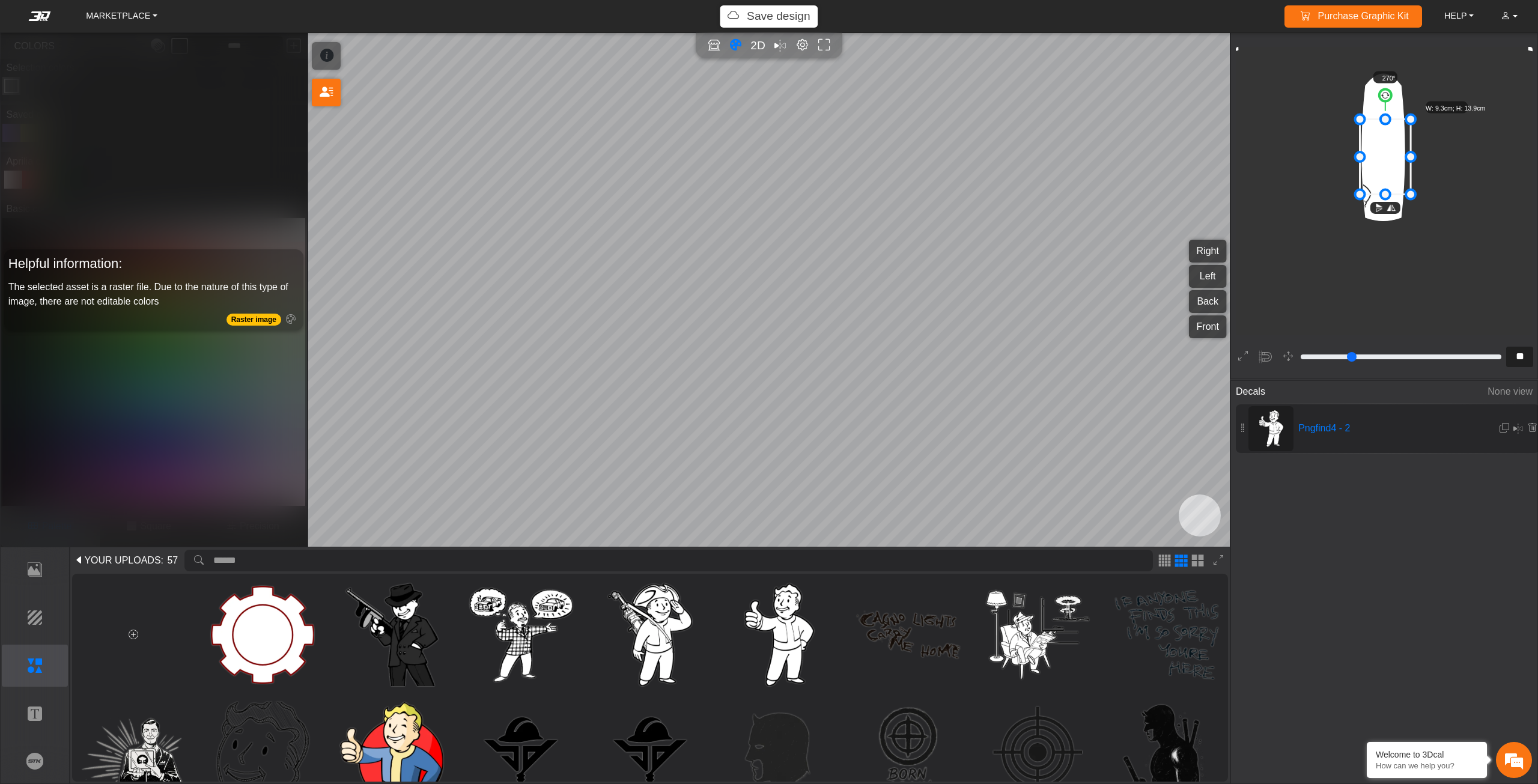
click at [1381, 140] on icon at bounding box center [1386, 157] width 51 height 75
click at [1379, 137] on icon at bounding box center [1386, 157] width 51 height 75
click at [1381, 133] on icon at bounding box center [1384, 154] width 51 height 75
click at [1379, 131] on icon at bounding box center [1386, 150] width 51 height 75
click at [1378, 131] on icon at bounding box center [1384, 149] width 51 height 75
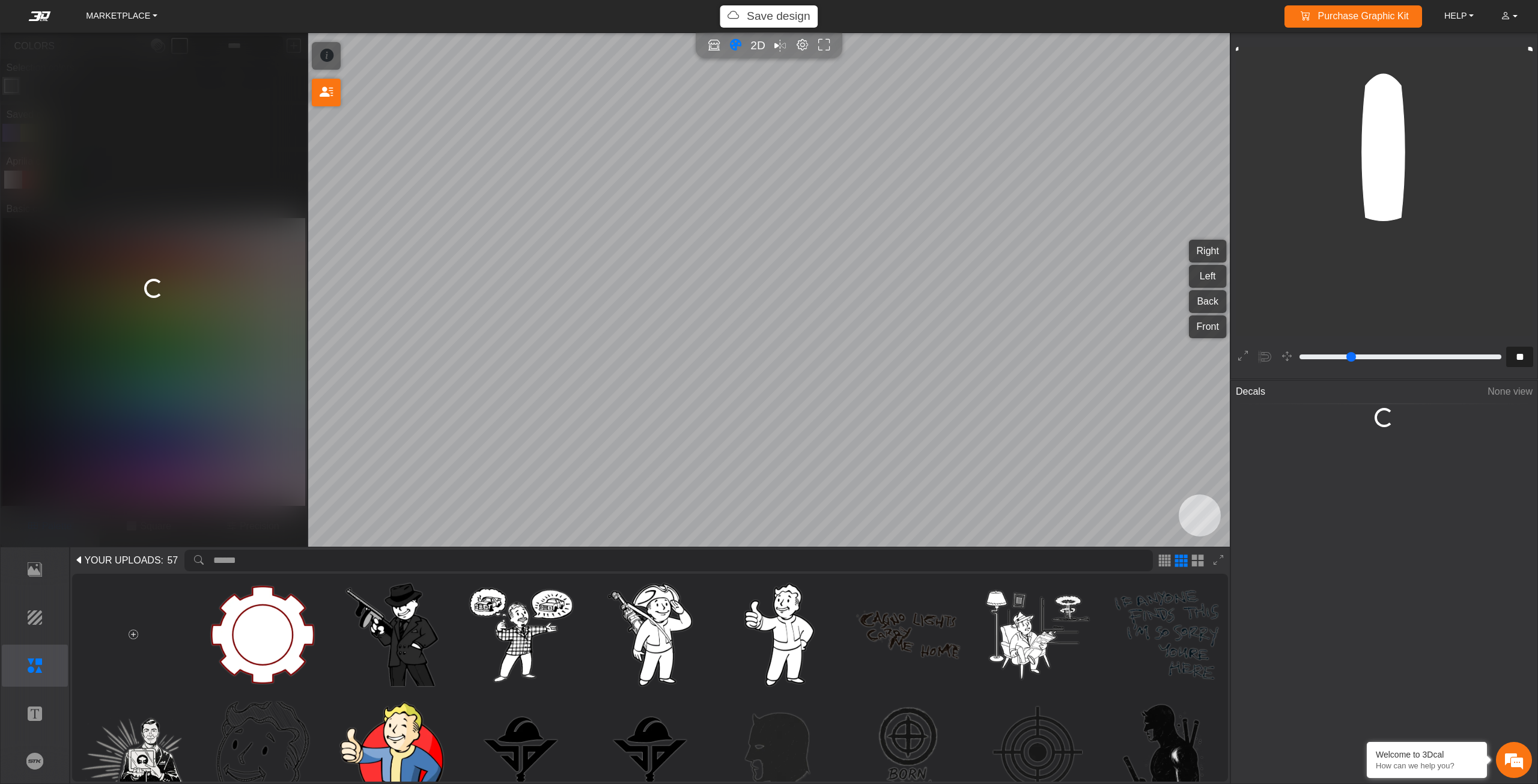
type input "**"
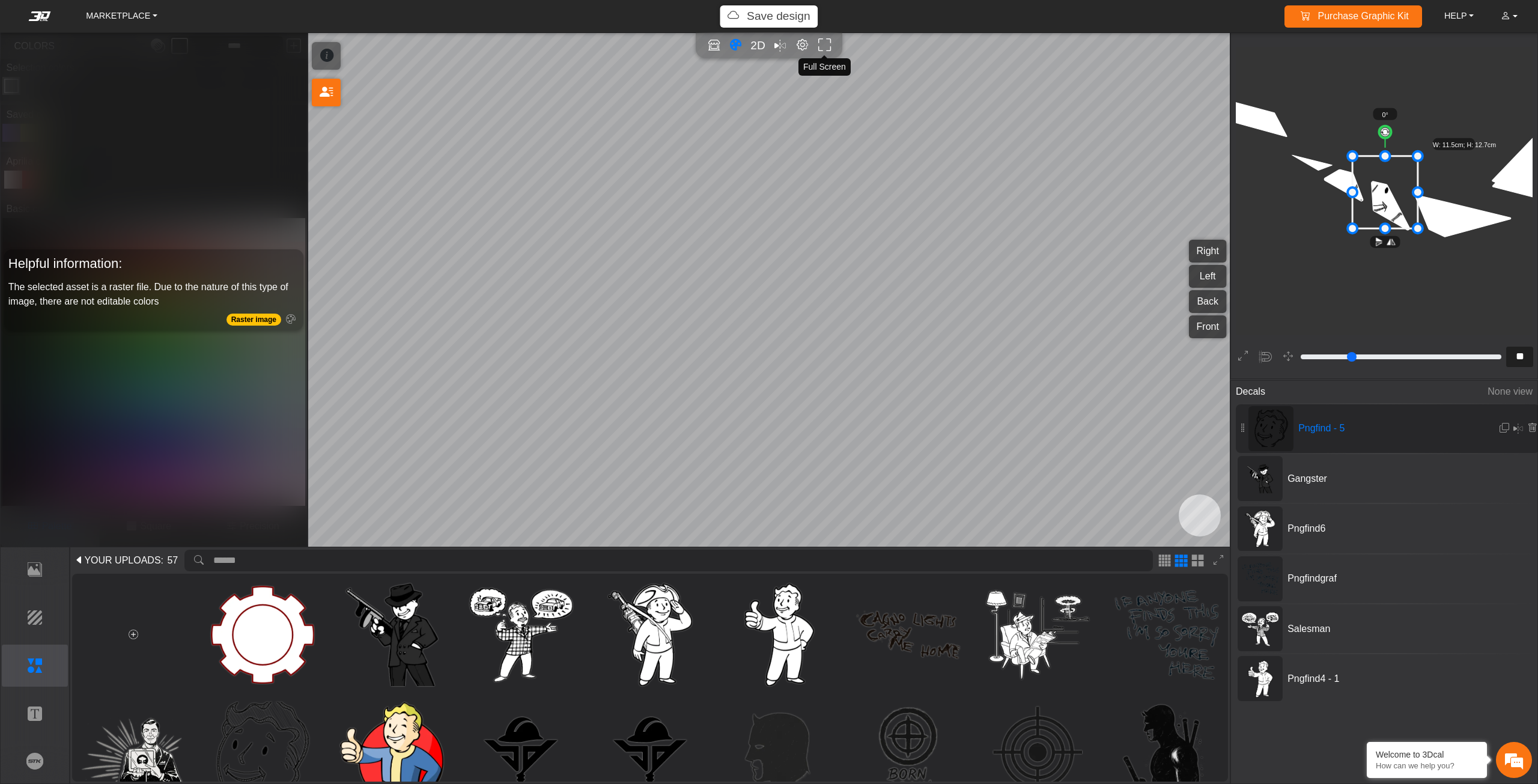
click at [829, 41] on icon "Full screen" at bounding box center [824, 45] width 13 height 14
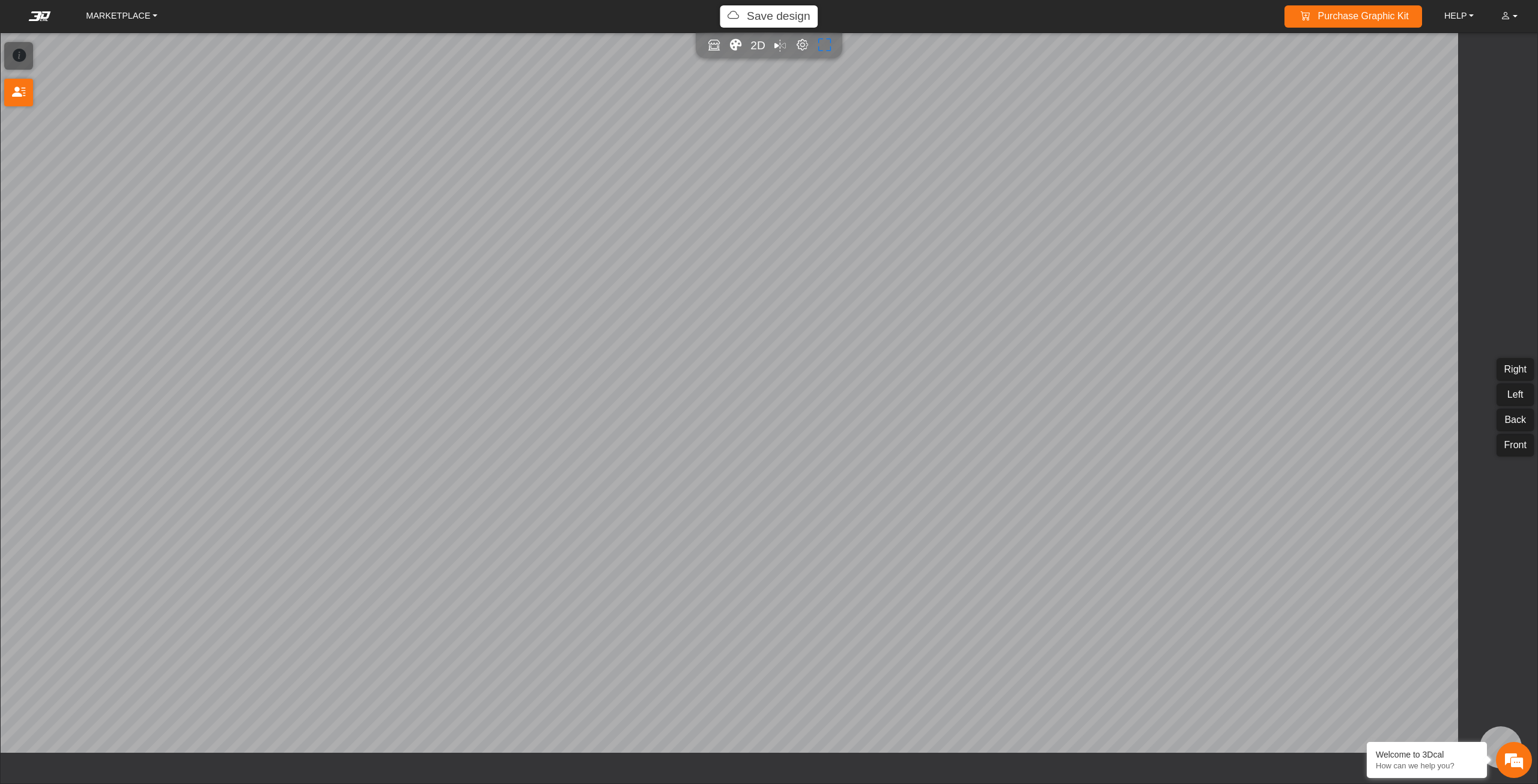
type input "**"
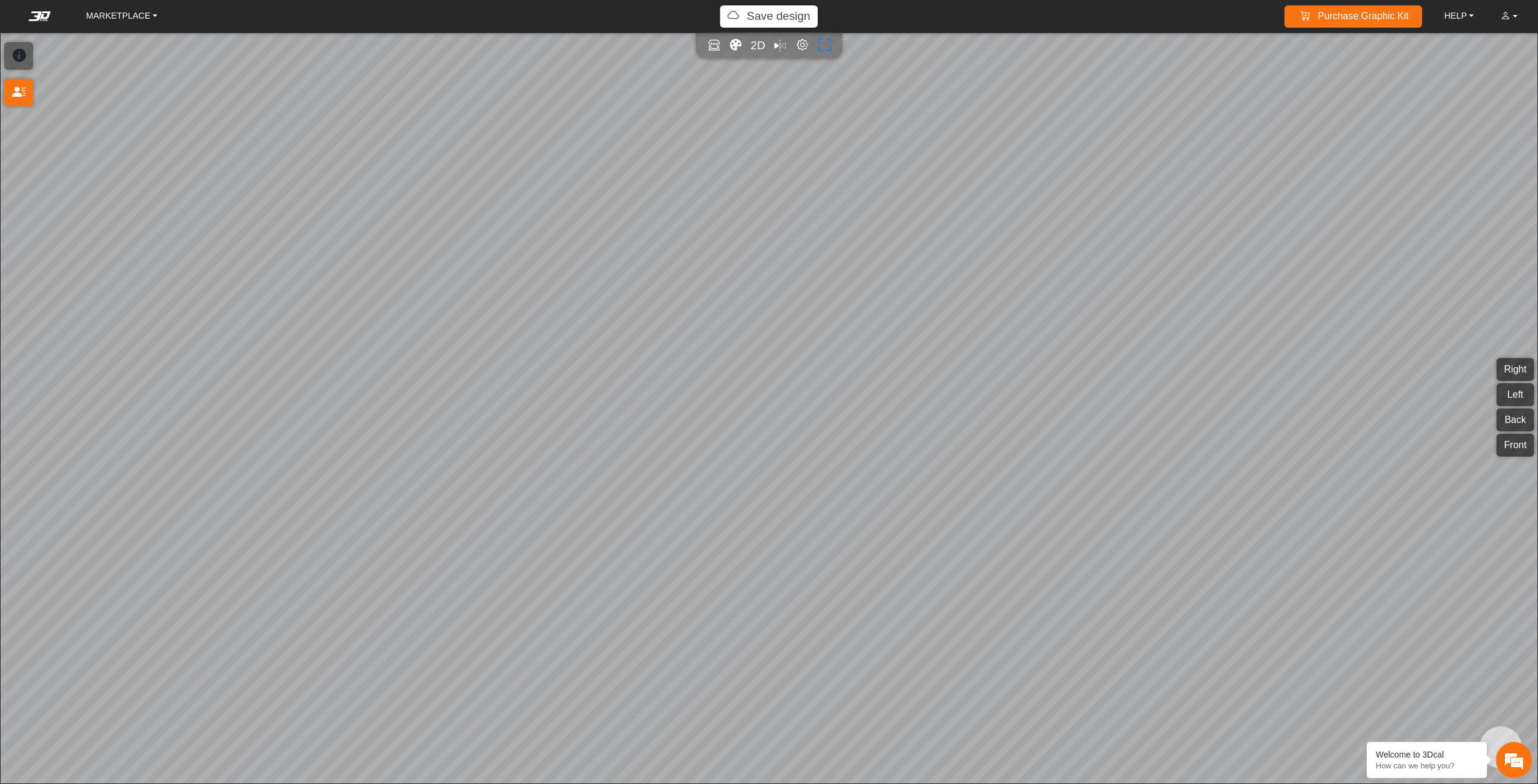
click at [816, 44] on button "Full screen" at bounding box center [824, 46] width 19 height 19
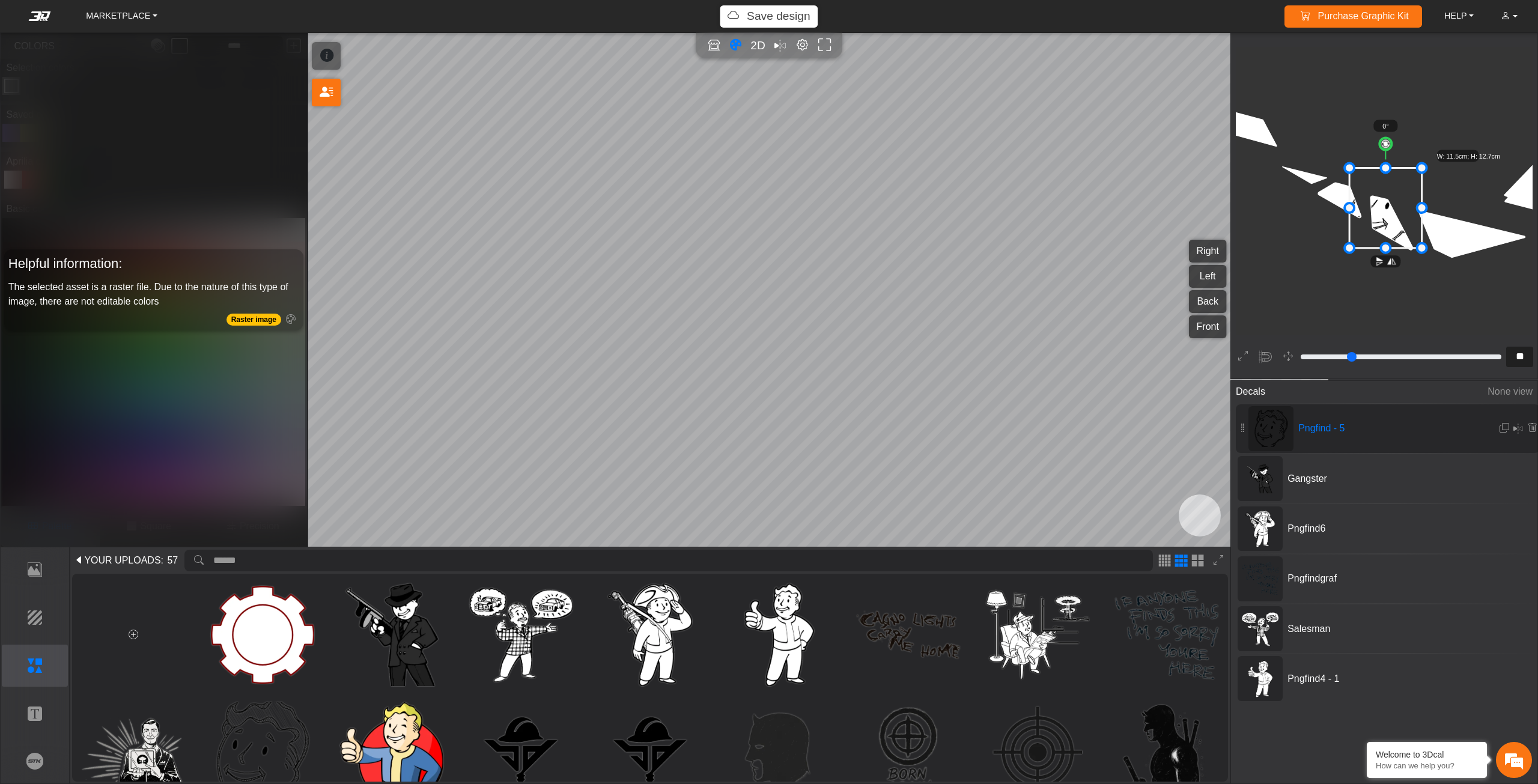
type input "**"
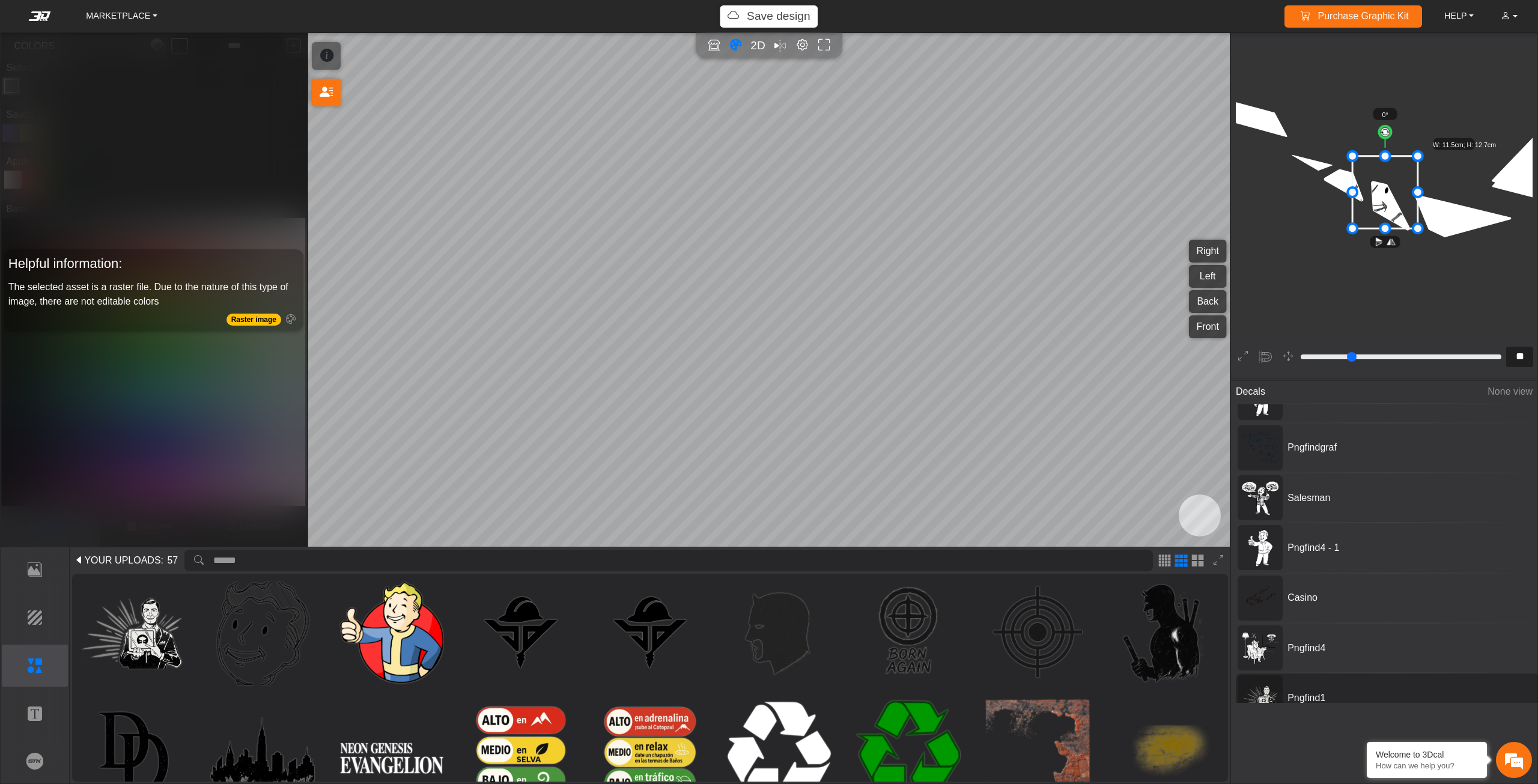
scroll to position [197, 0]
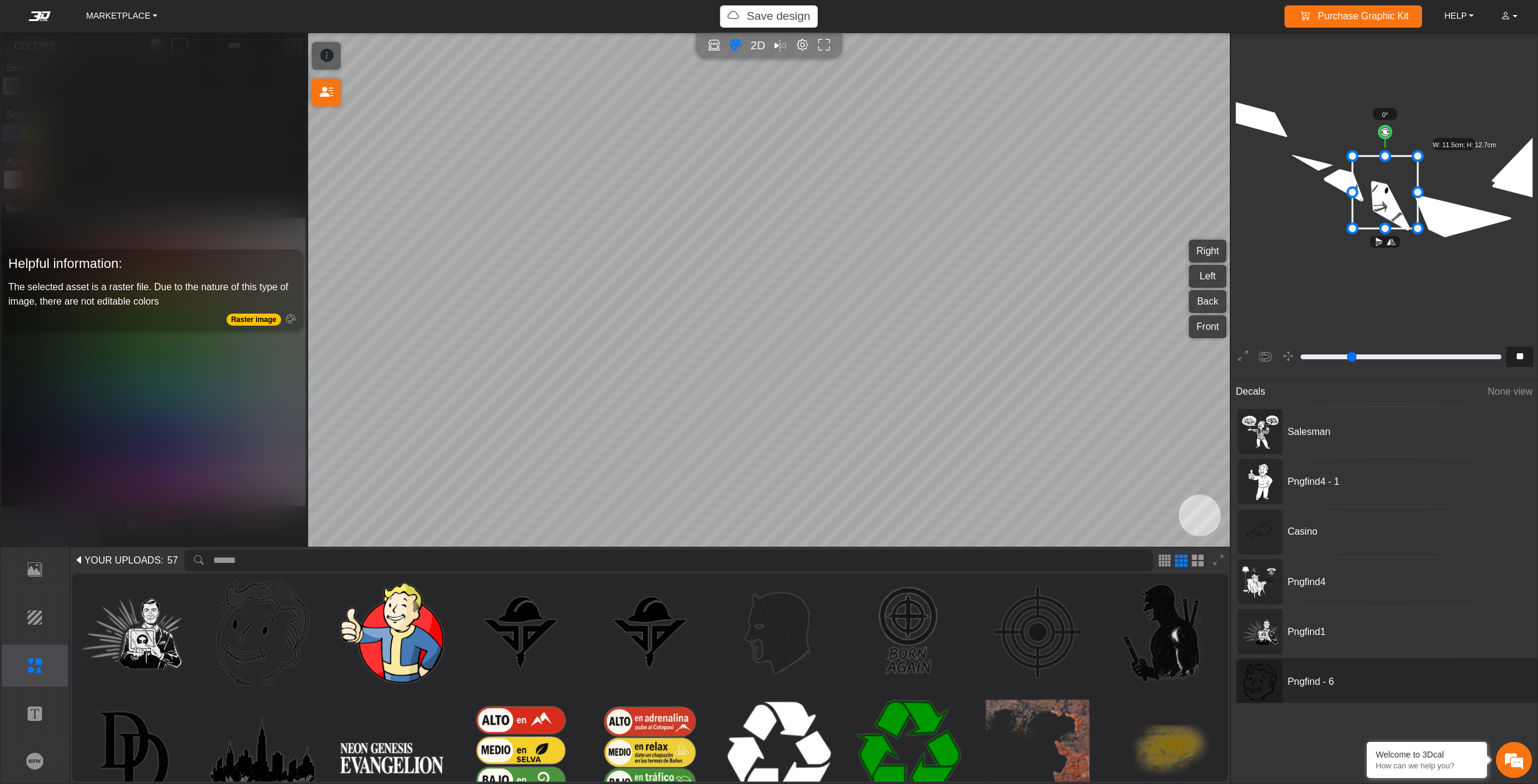
click at [1429, 679] on span "Pngfind - 6" at bounding box center [1373, 681] width 180 height 15
type input "**"
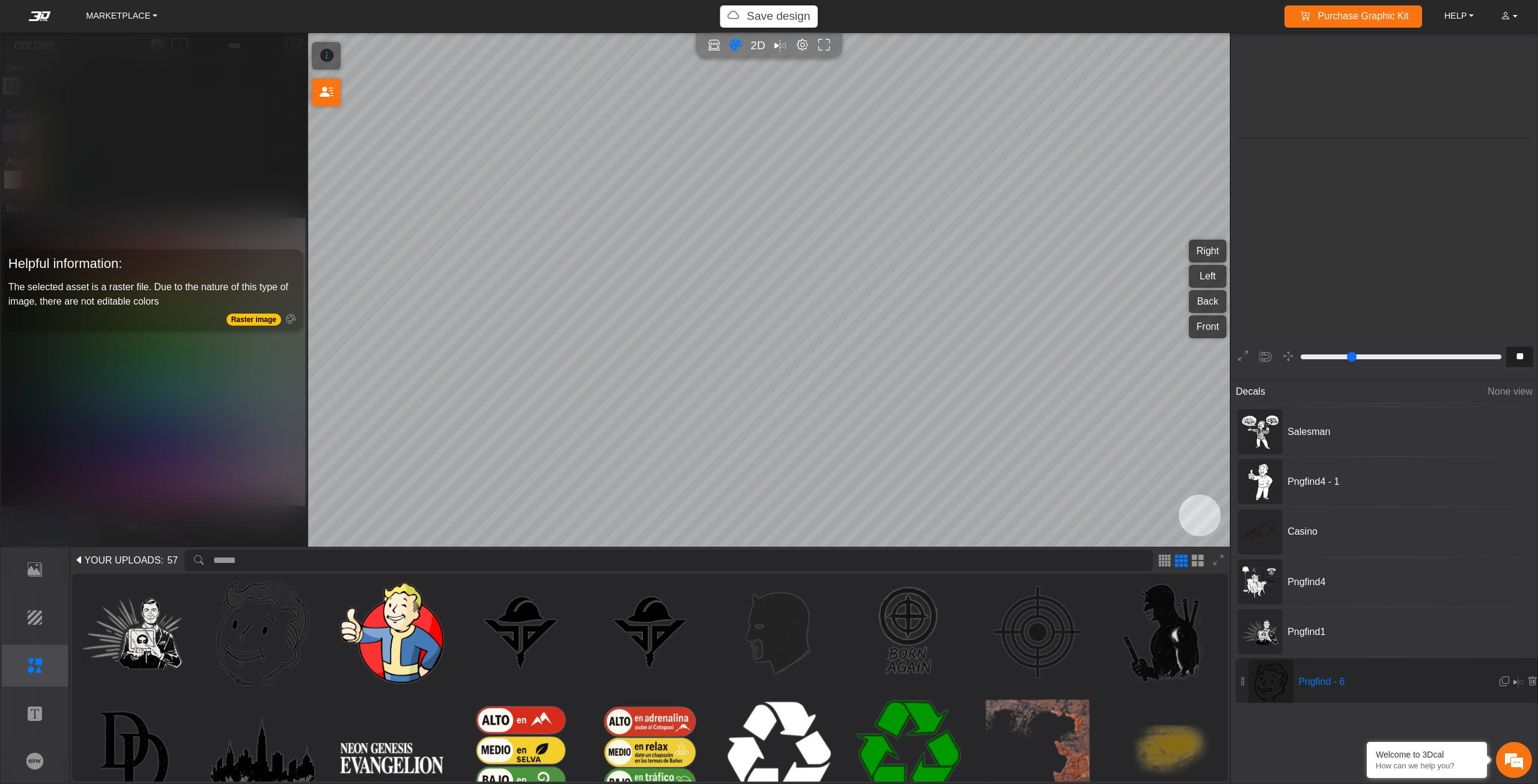
scroll to position [1602, 1501]
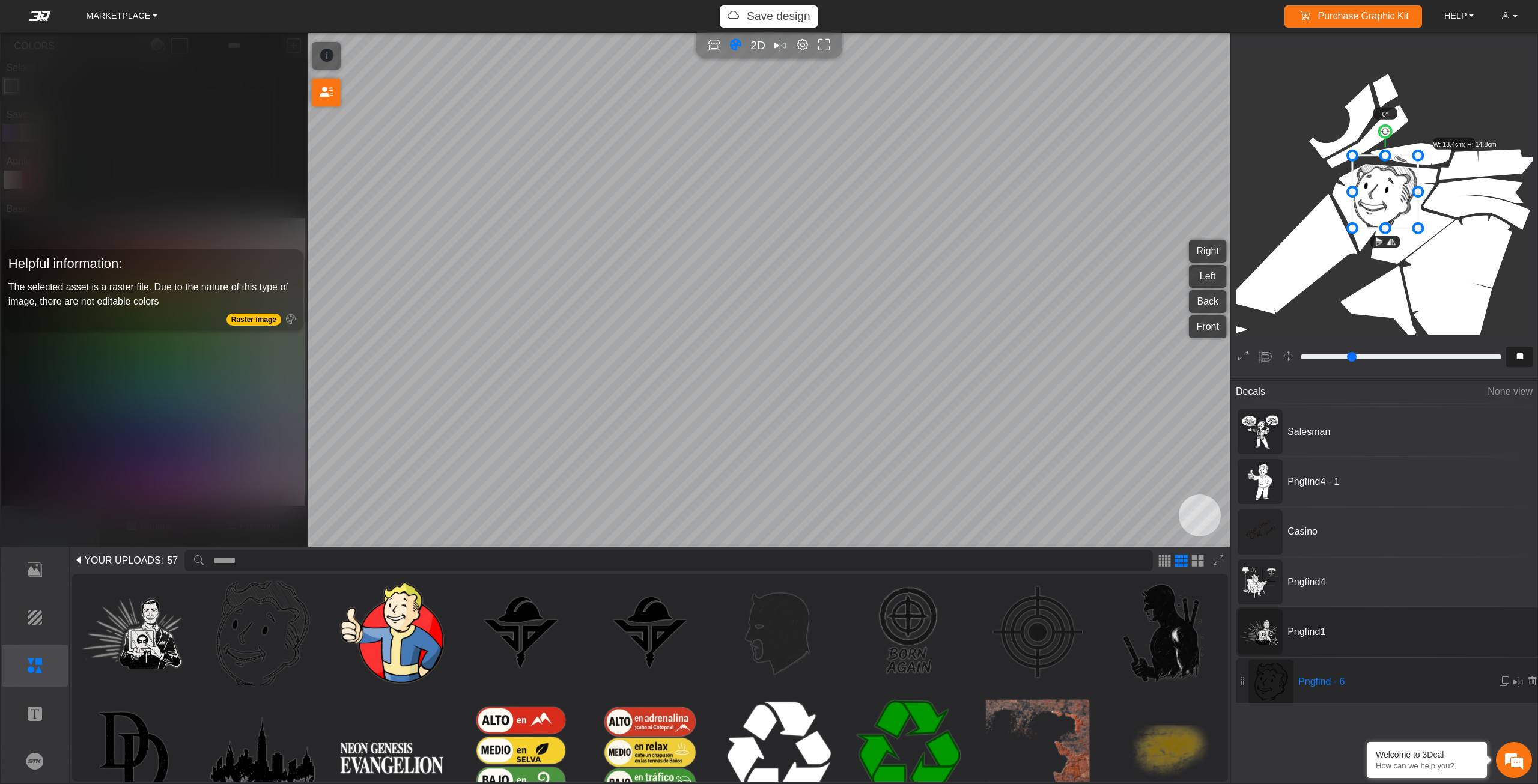
click at [1378, 613] on div "Pngfind1" at bounding box center [1388, 632] width 304 height 48
type input "**"
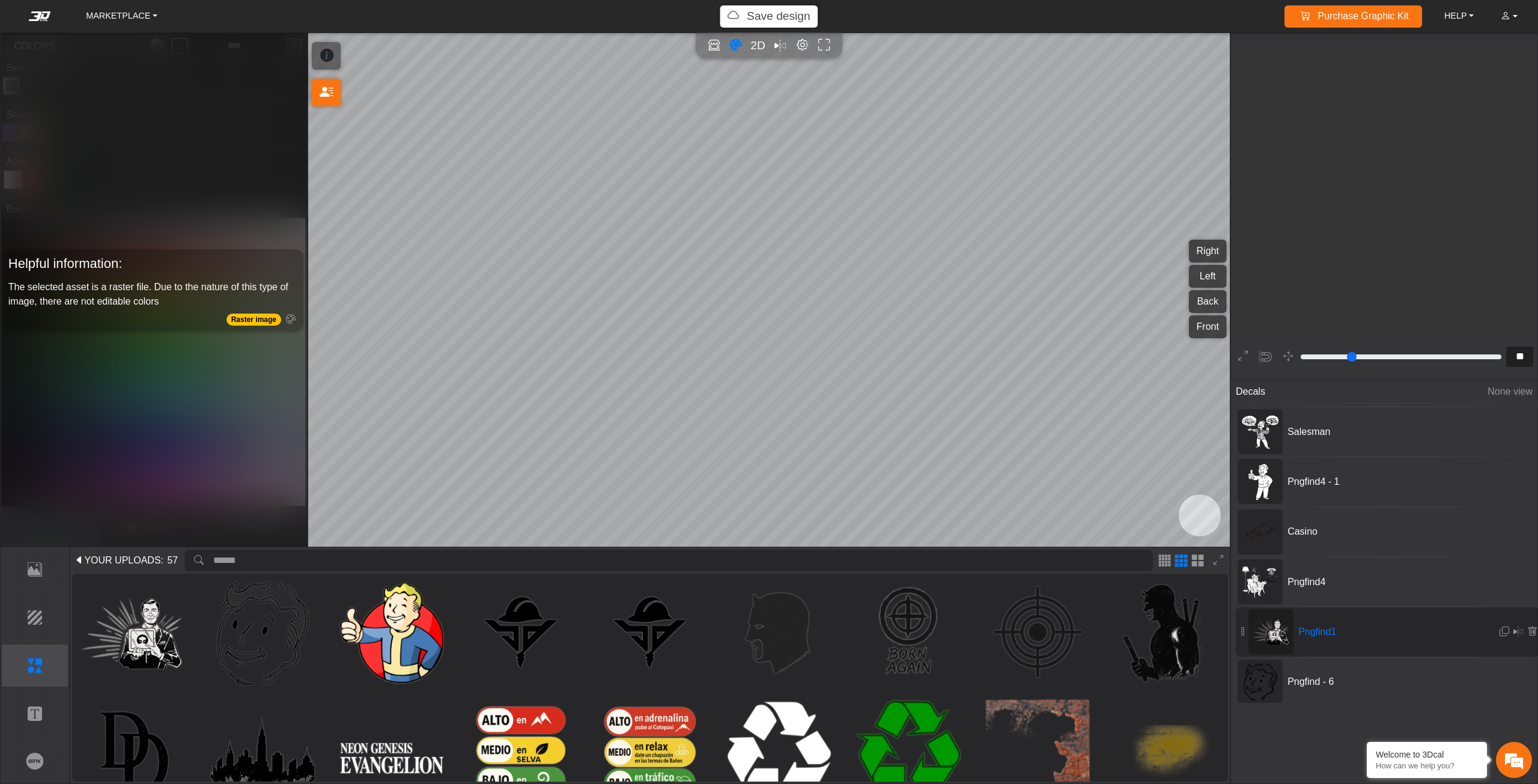
scroll to position [1032, 933]
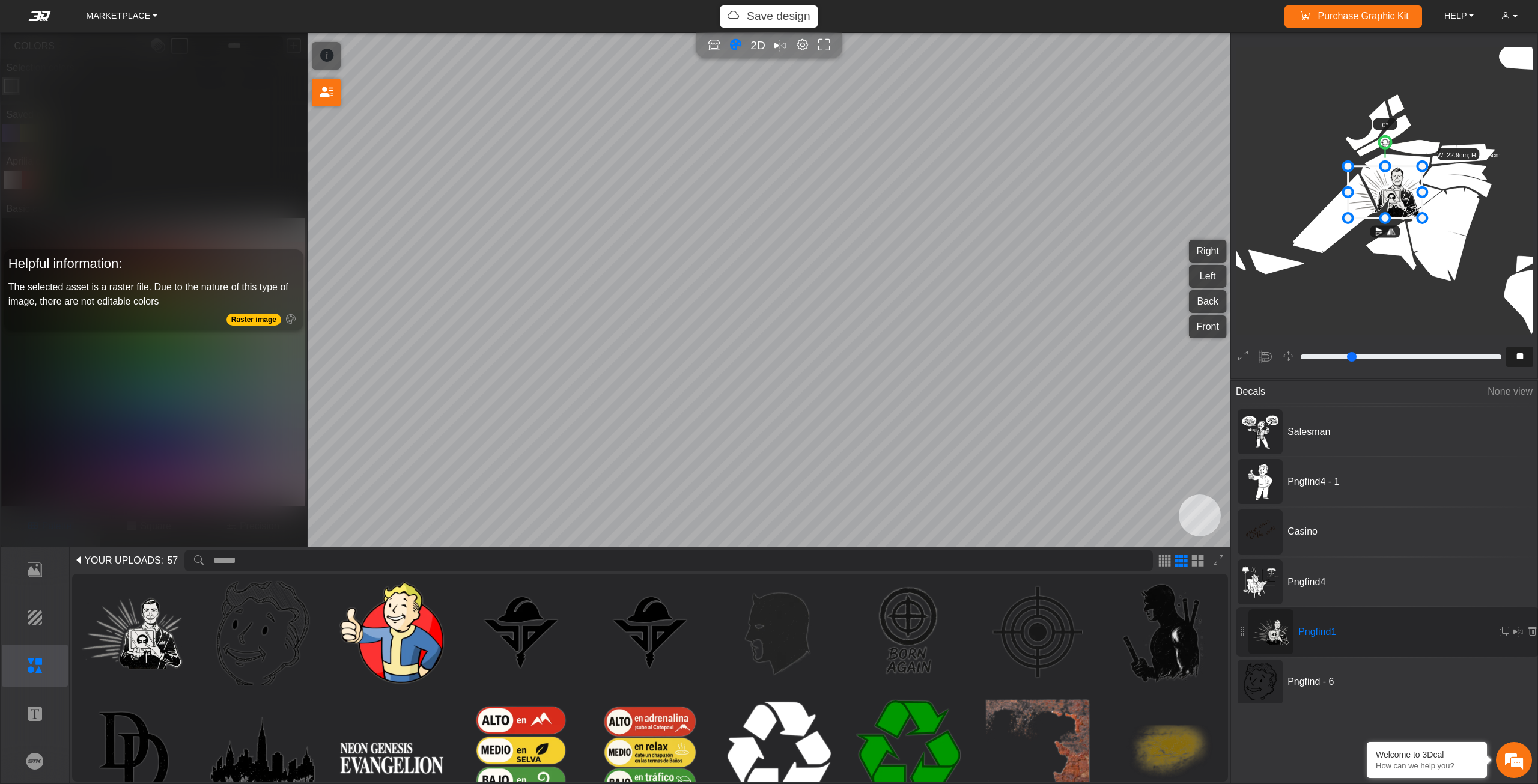
click at [1377, 607] on div "Pngfind1" at bounding box center [1388, 632] width 304 height 48
click at [1379, 600] on div "Pngfind4" at bounding box center [1388, 581] width 304 height 48
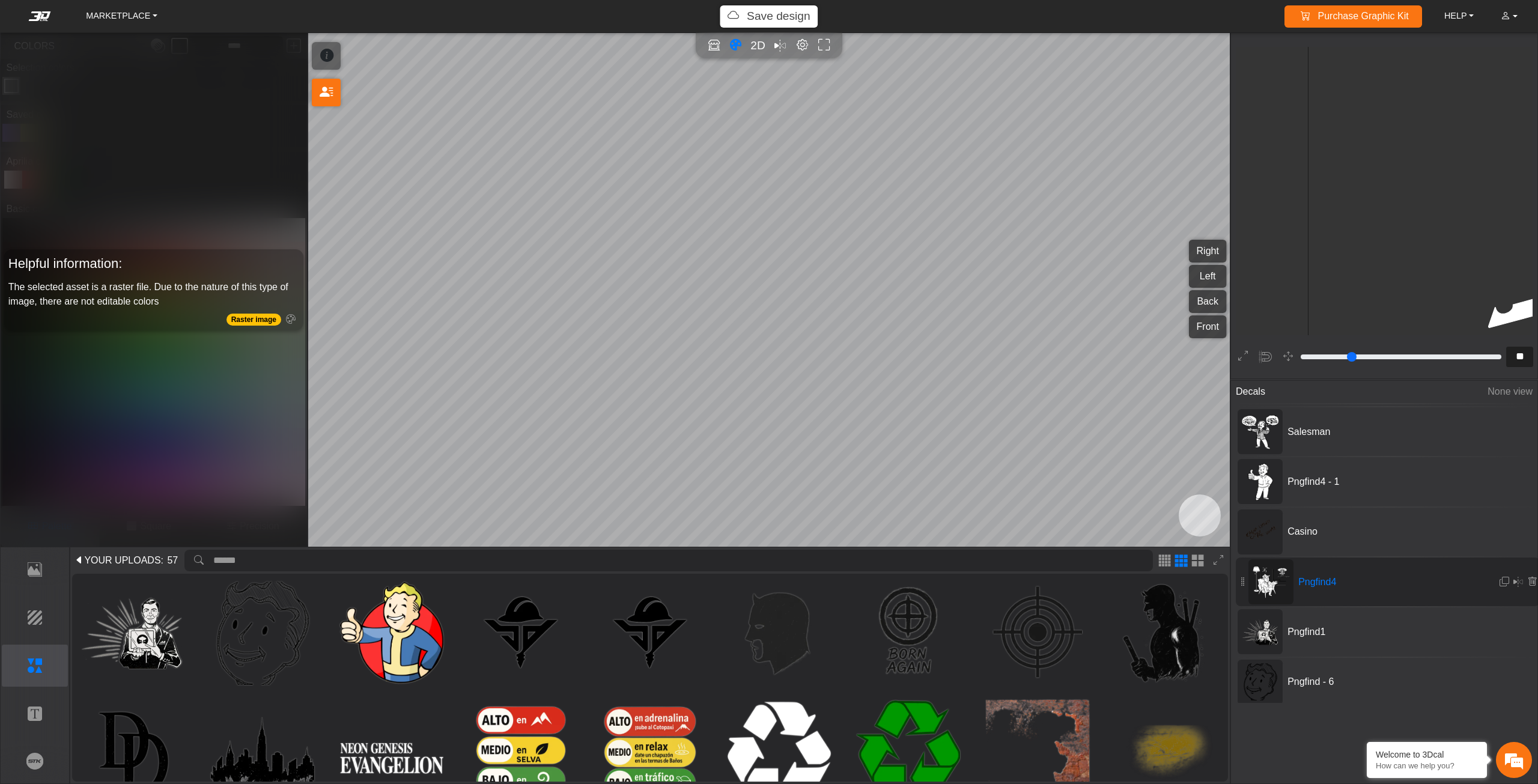
type input "**"
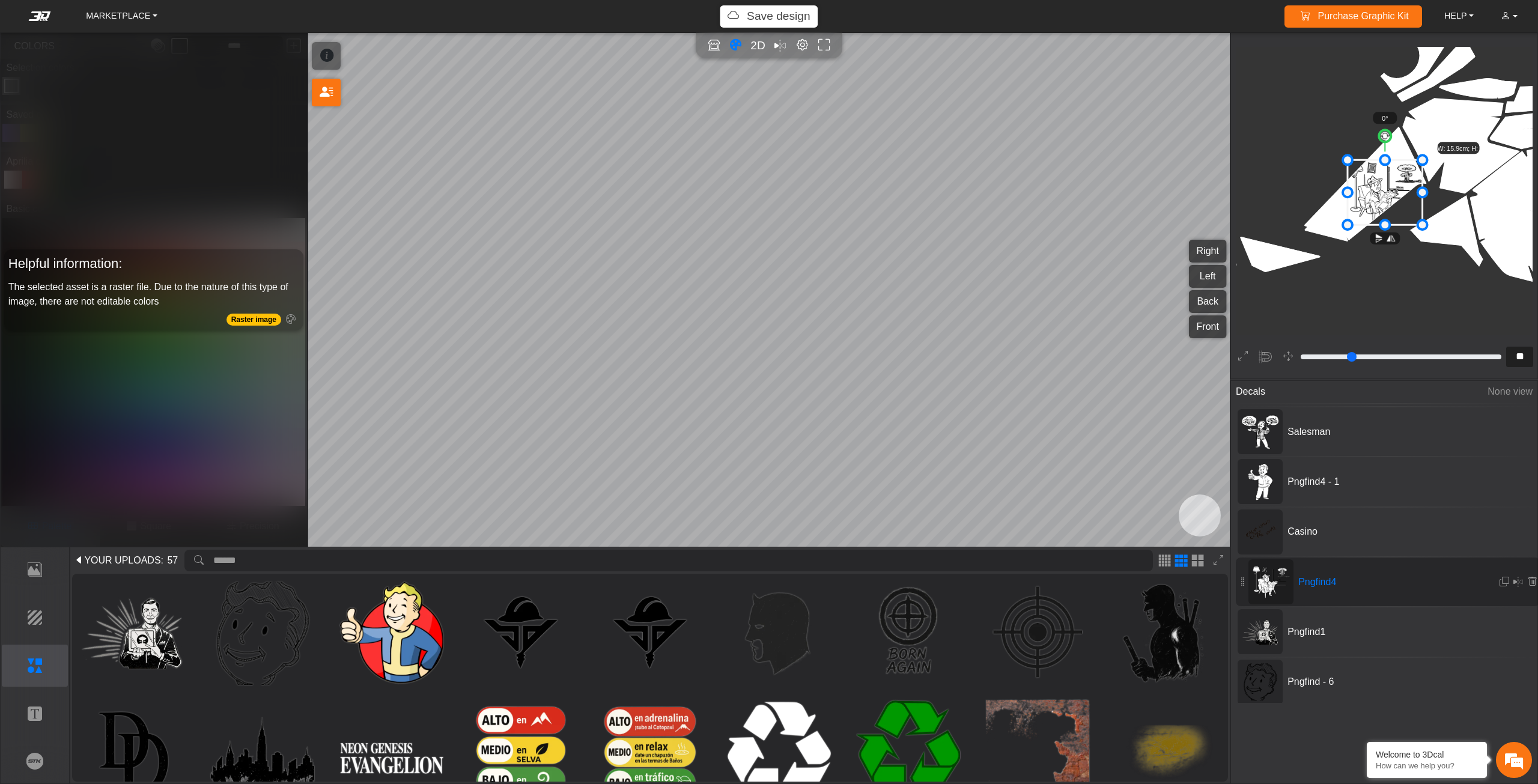
click at [1378, 557] on div "Pngfind4" at bounding box center [1388, 581] width 304 height 48
click at [1378, 525] on span "Casino" at bounding box center [1373, 532] width 180 height 15
type input "*"
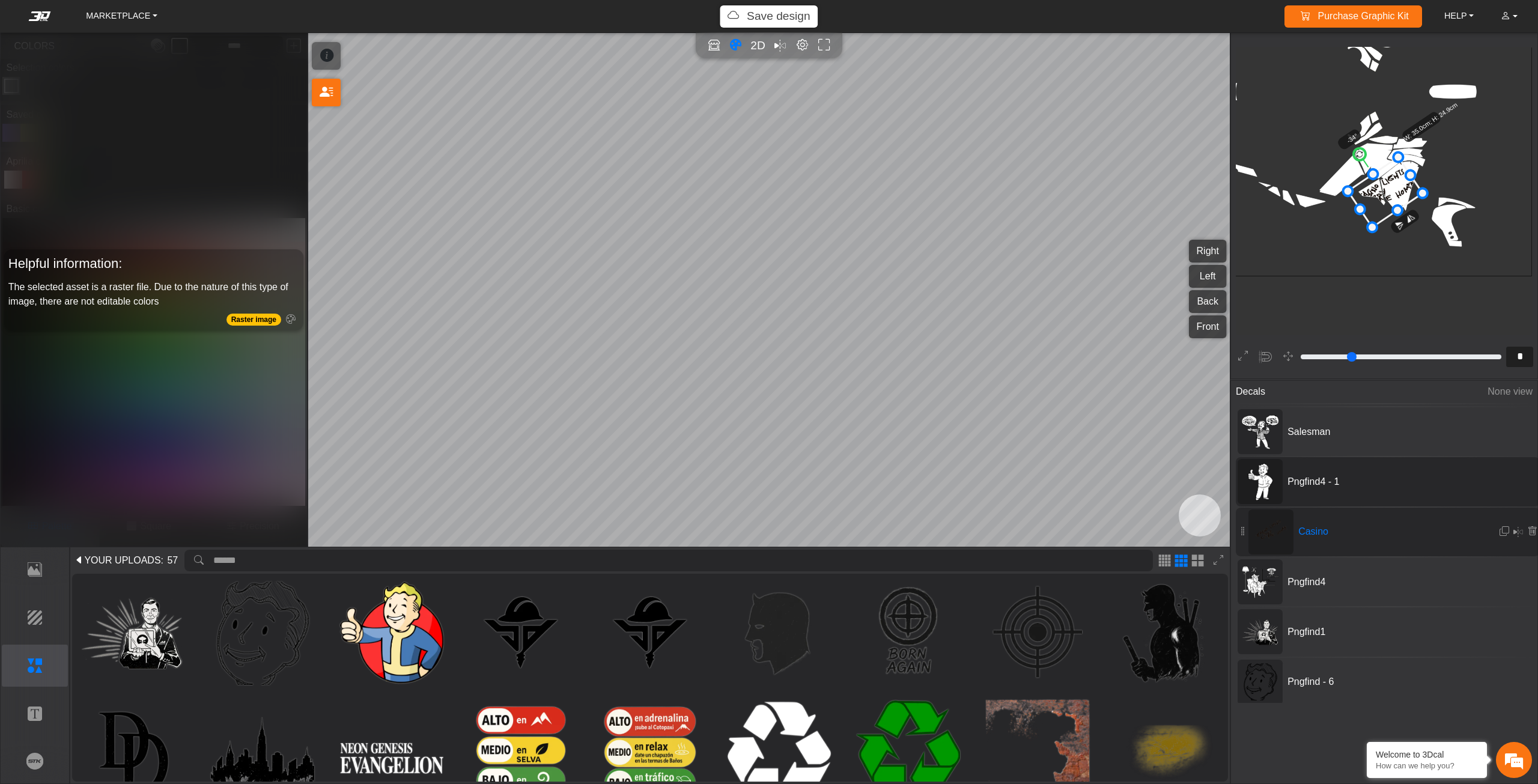
click at [1377, 501] on div "Pngfind4 - 1" at bounding box center [1388, 481] width 304 height 48
type input "**"
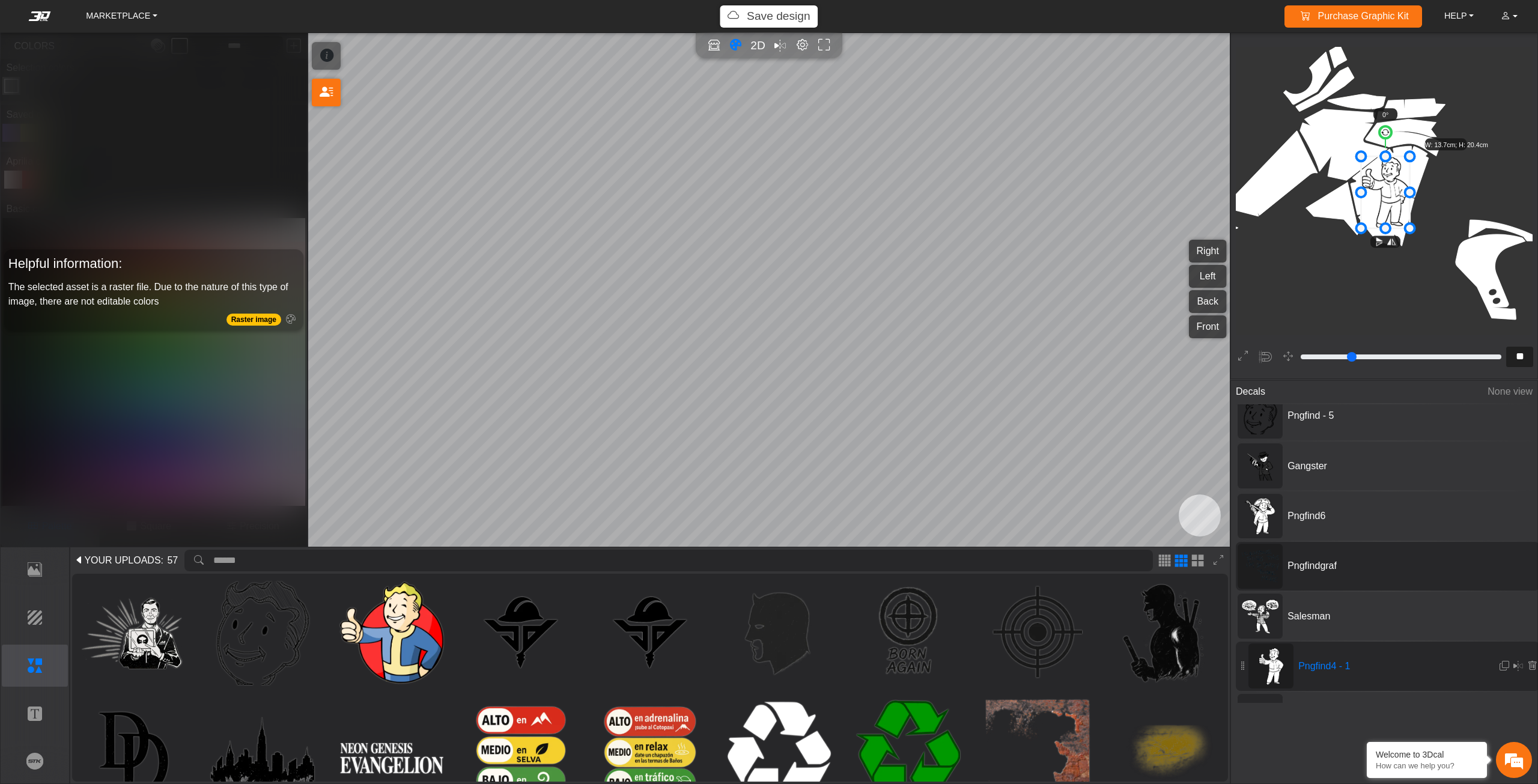
scroll to position [0, 0]
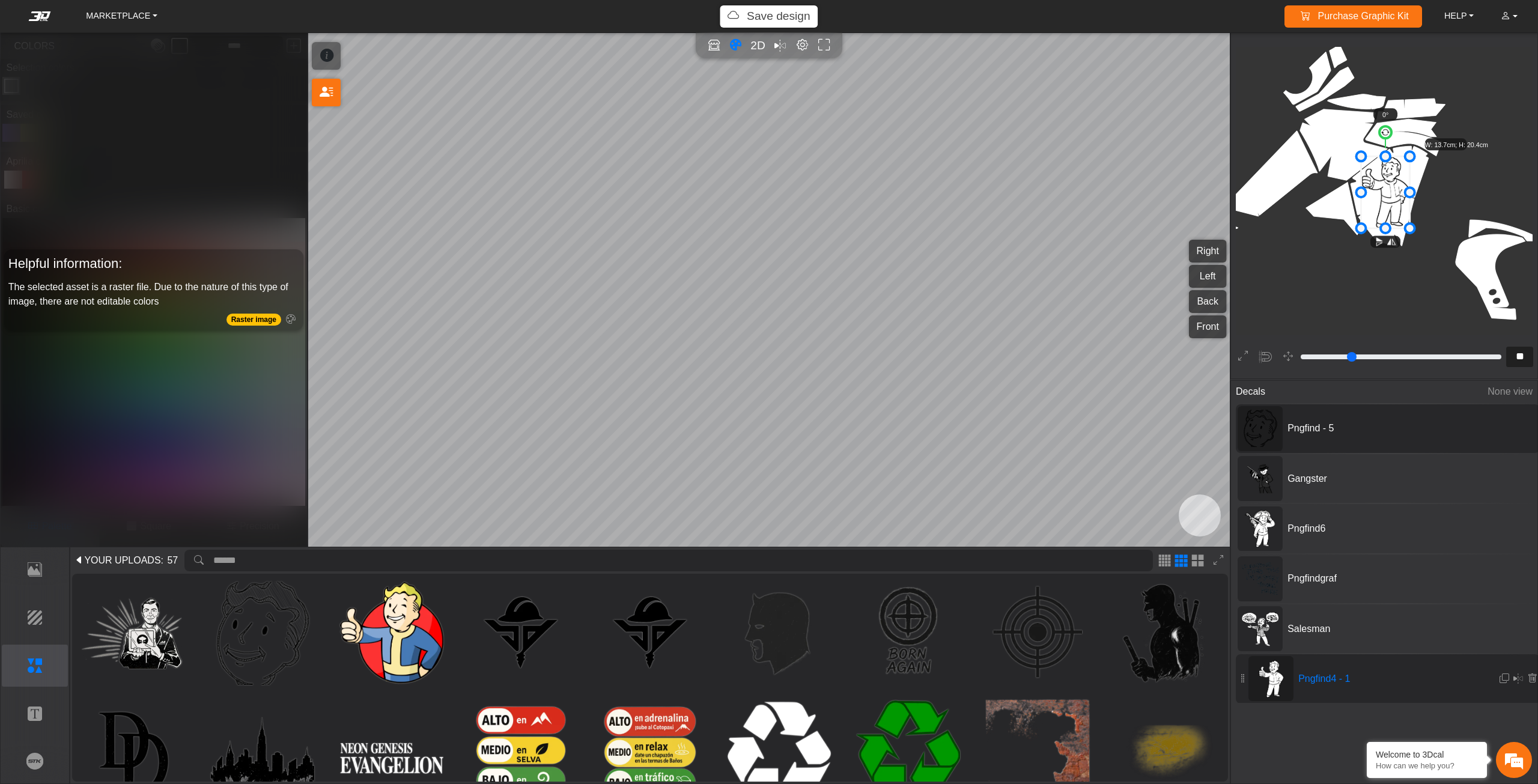
click at [1329, 439] on div "Pngfind - 5" at bounding box center [1388, 428] width 304 height 48
type input "**"
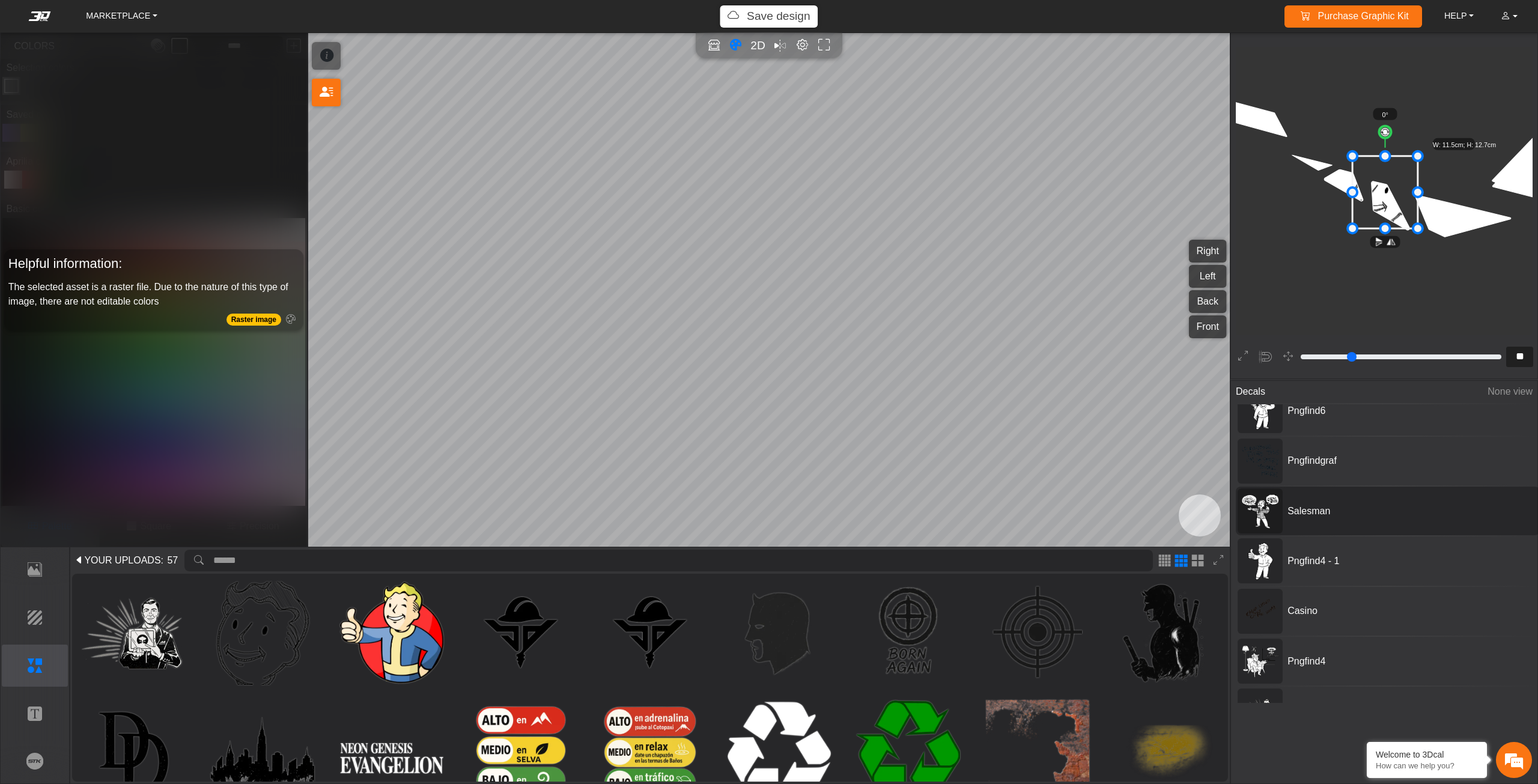
scroll to position [197, 0]
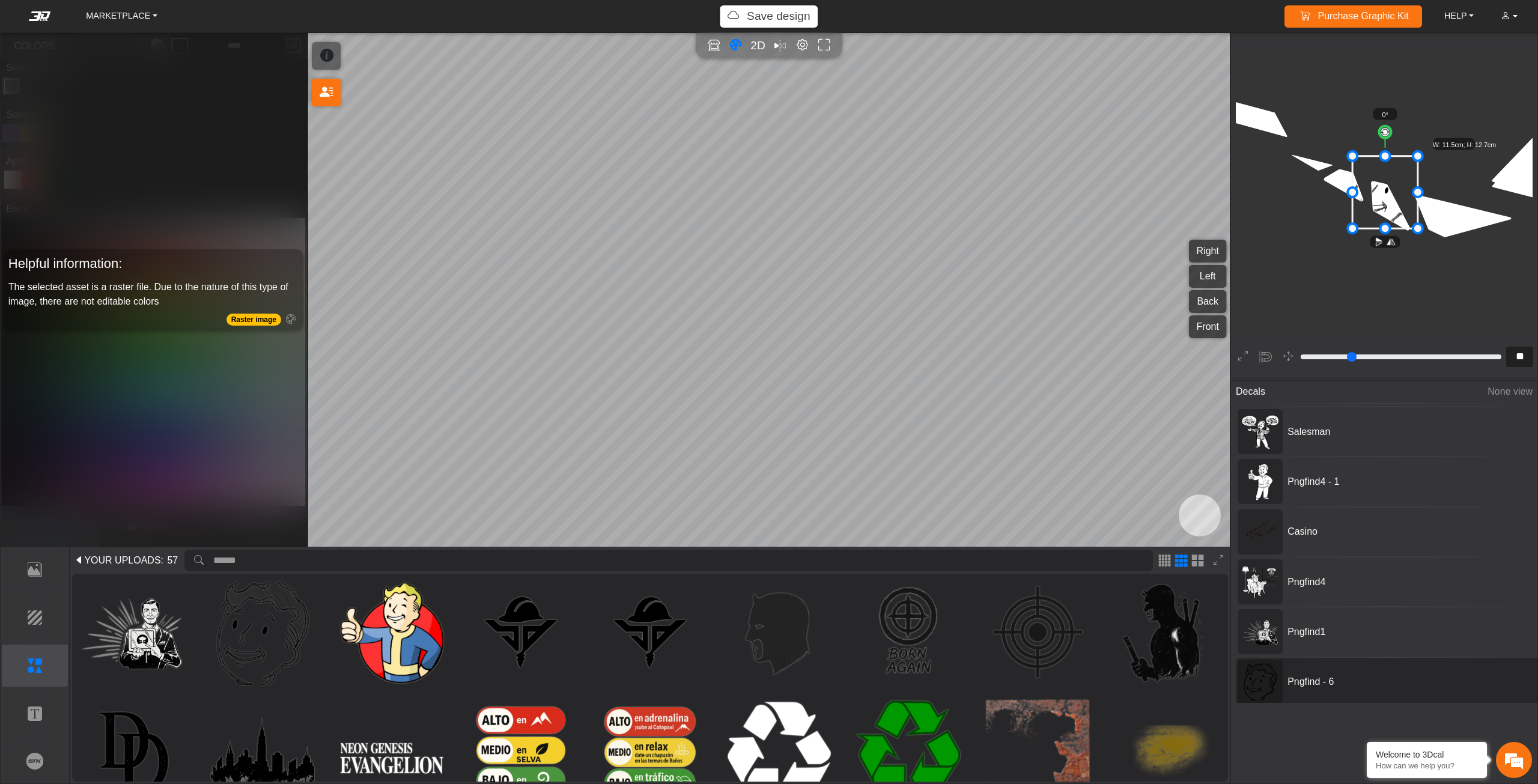
click at [1377, 685] on span "Pngfind - 6" at bounding box center [1373, 681] width 180 height 15
type input "**"
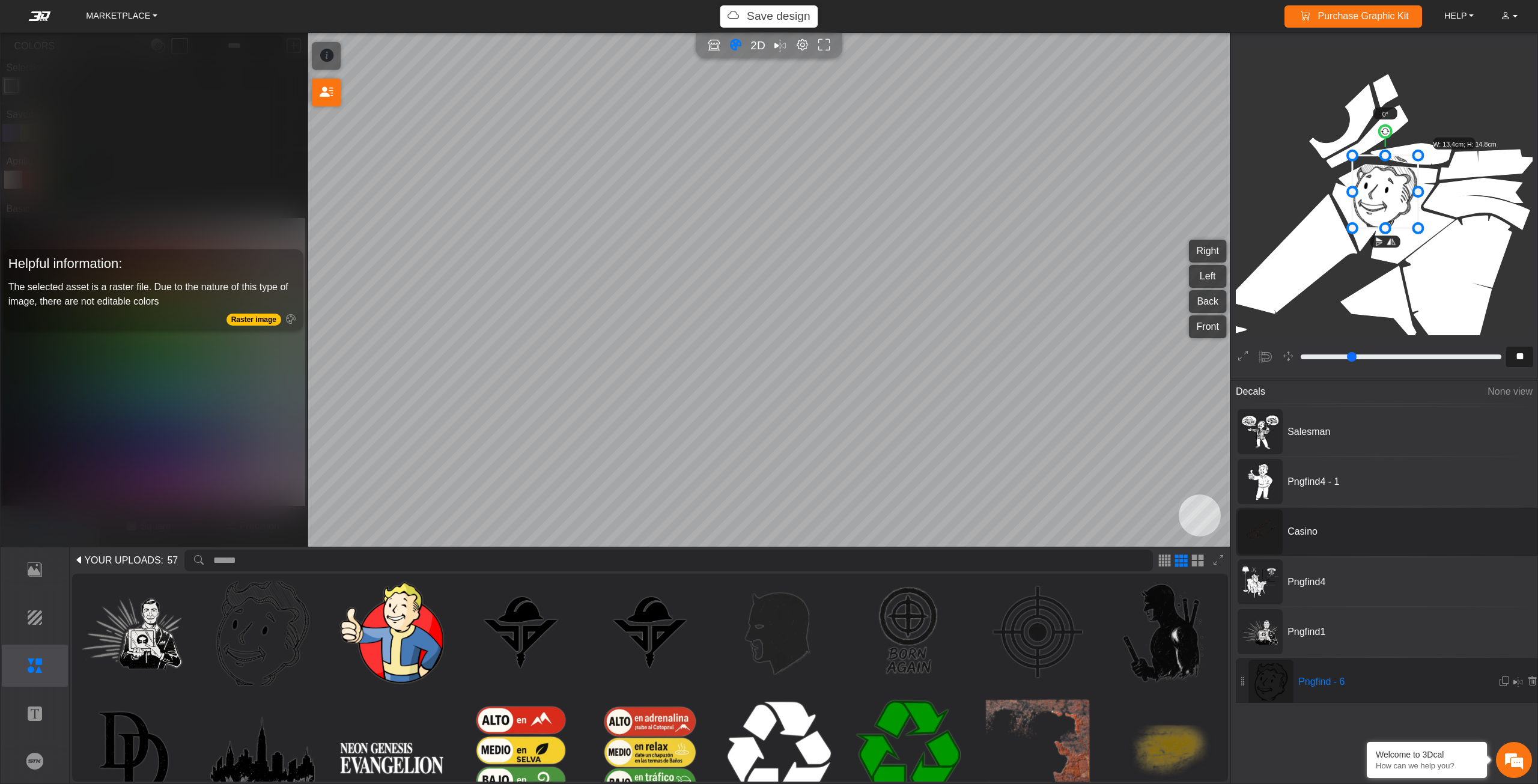
click at [1324, 528] on span "Casino" at bounding box center [1373, 532] width 180 height 15
type input "*"
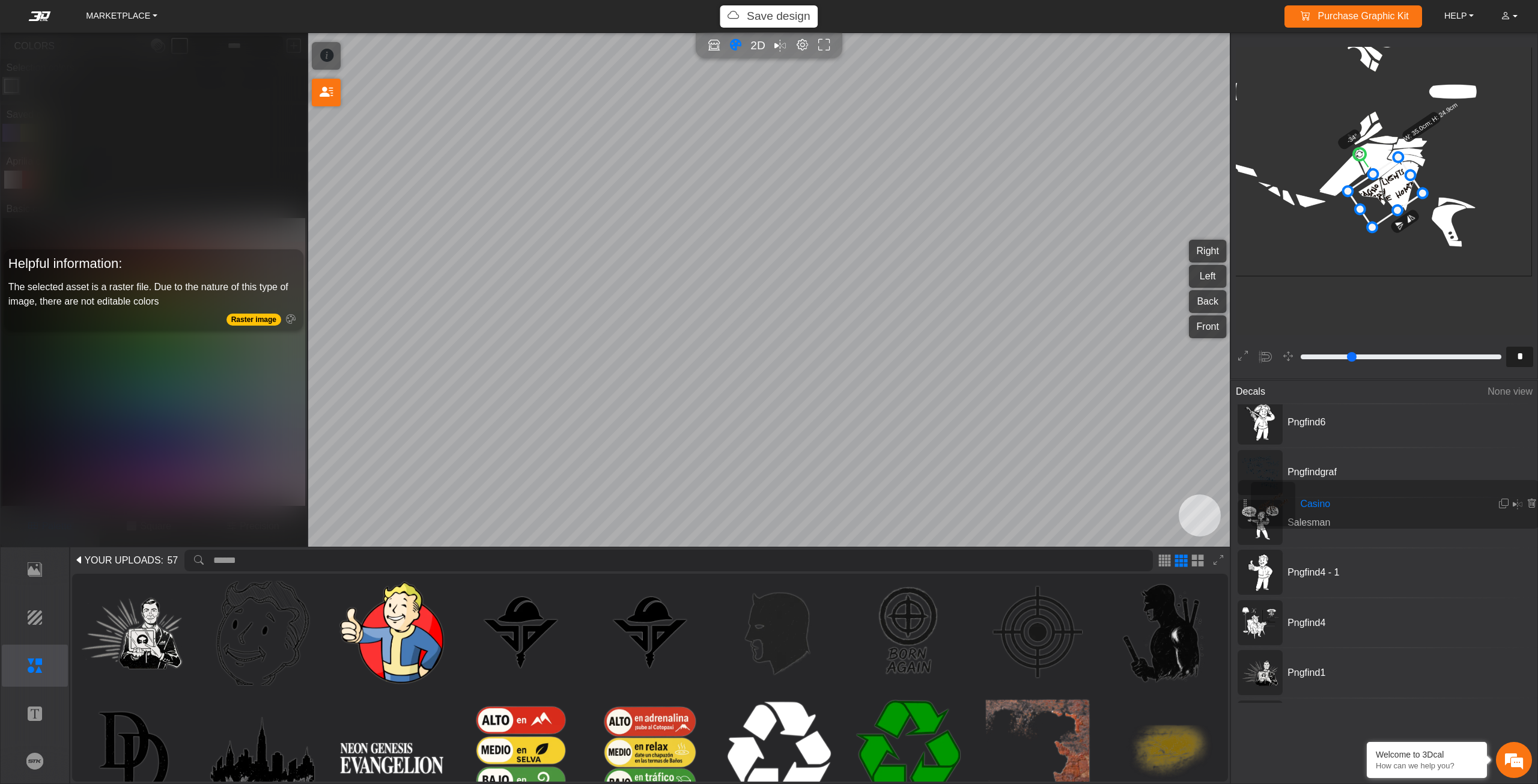
scroll to position [0, 0]
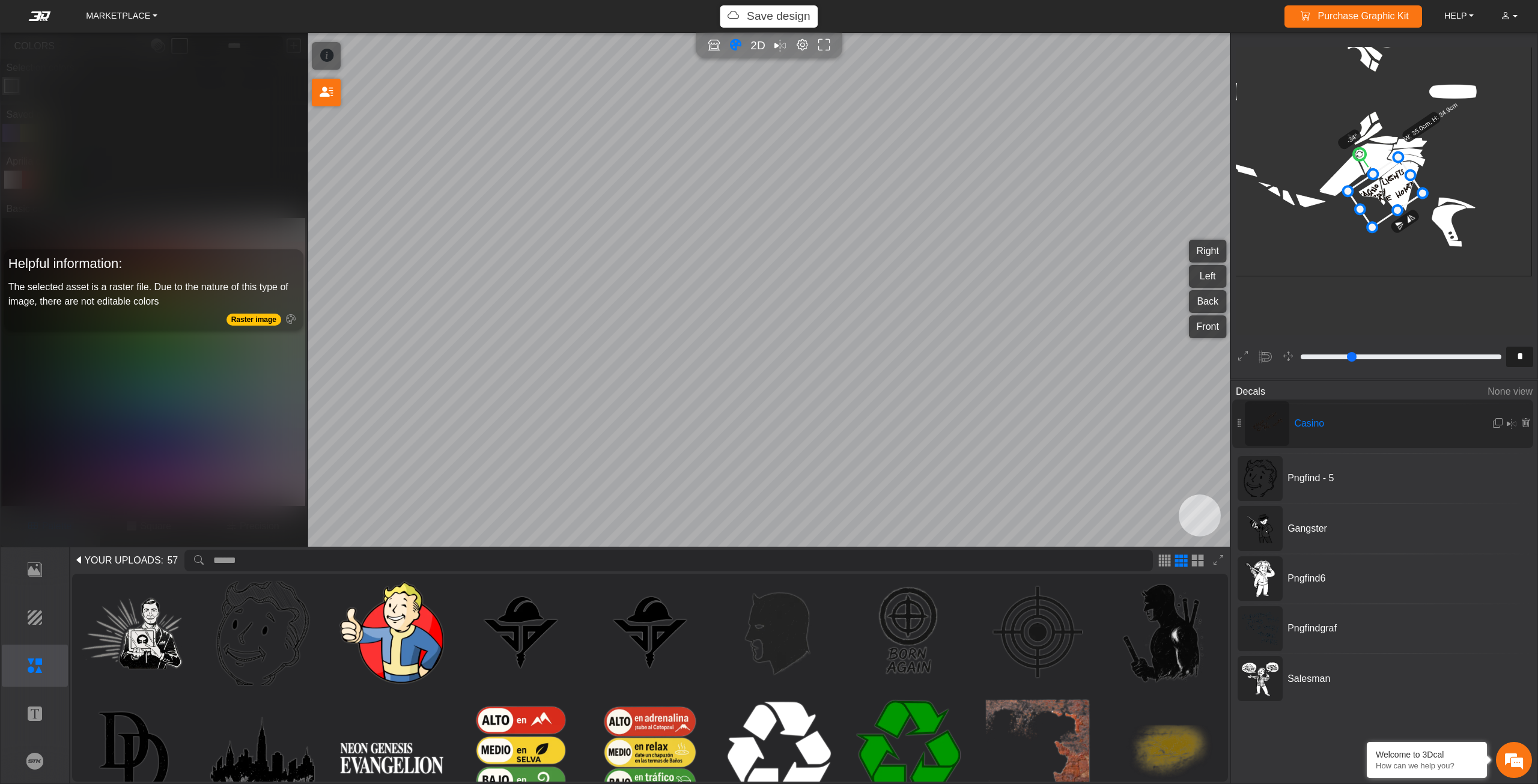
drag, startPoint x: 1275, startPoint y: 535, endPoint x: 1271, endPoint y: 430, distance: 105.1
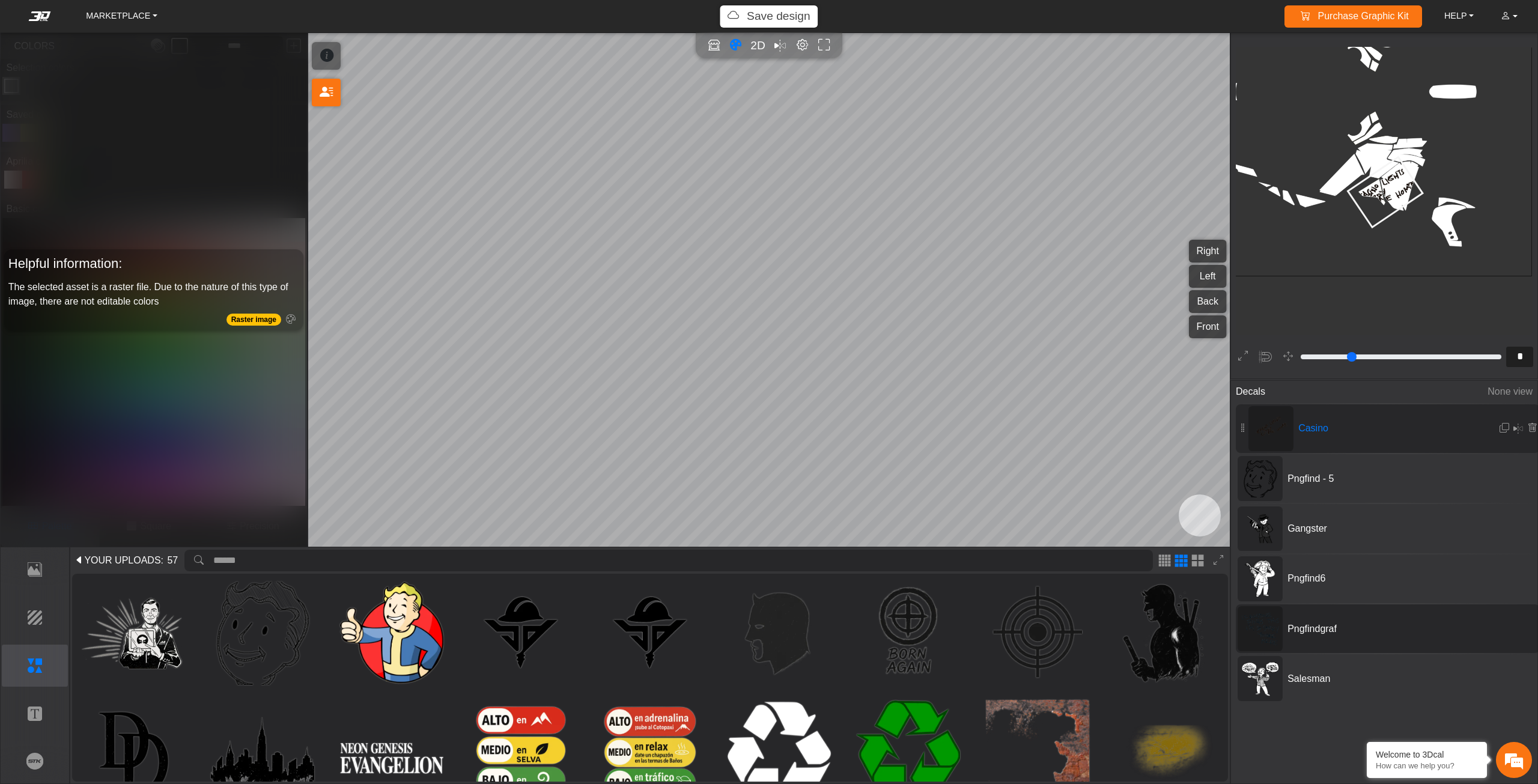
click at [1293, 621] on span "Pngfindgraf" at bounding box center [1373, 628] width 180 height 15
type input "**"
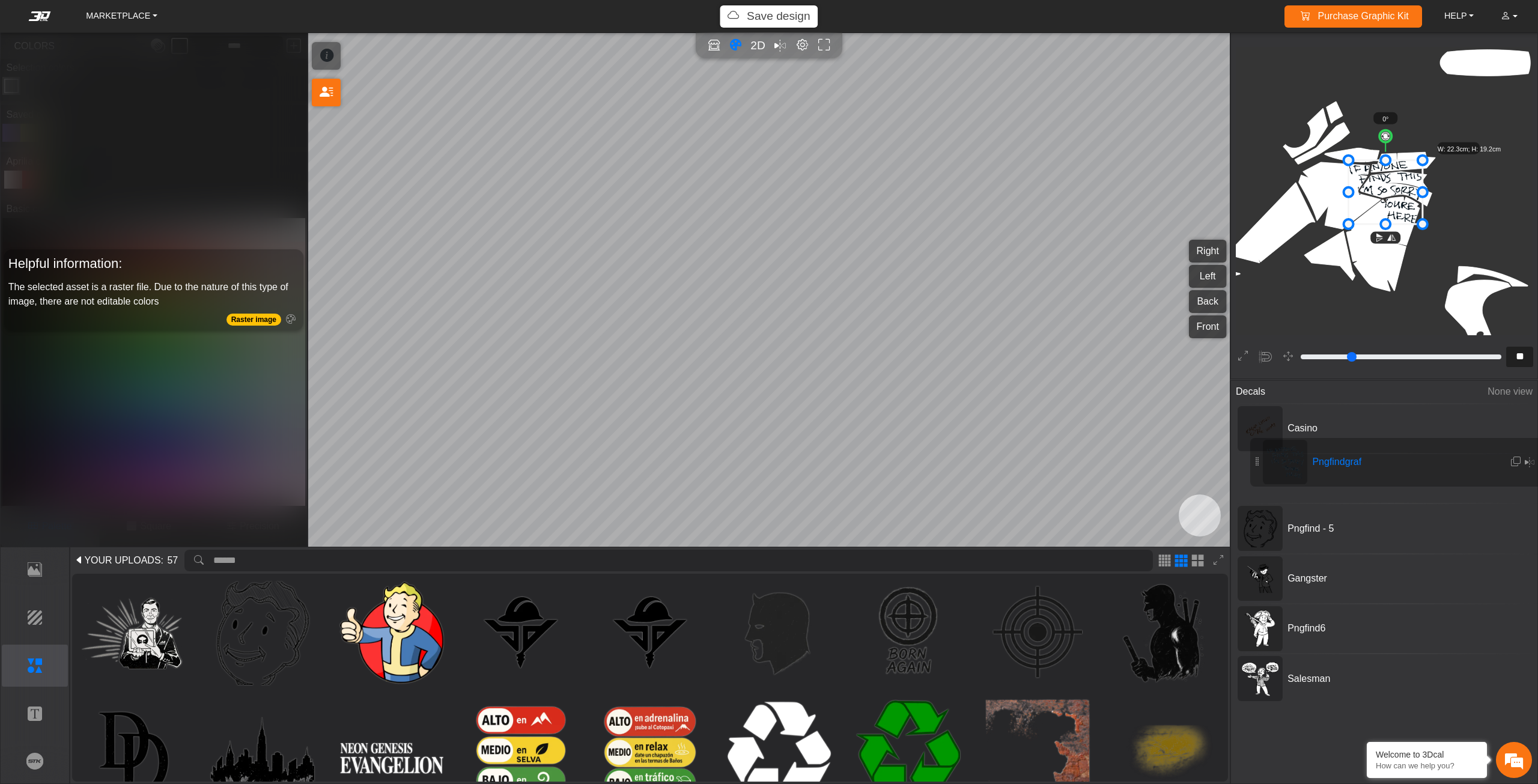
drag, startPoint x: 1262, startPoint y: 628, endPoint x: 1275, endPoint y: 472, distance: 156.5
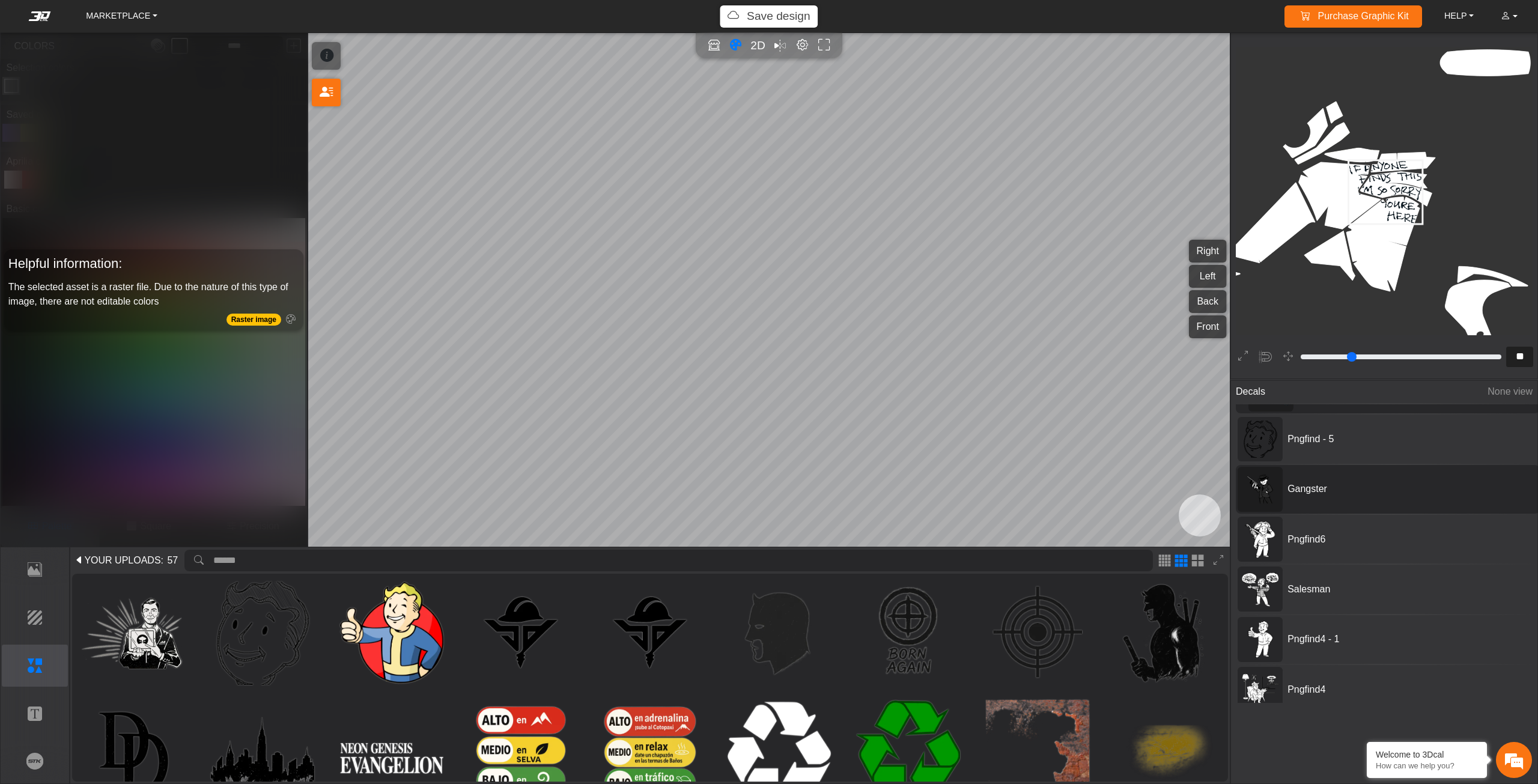
scroll to position [197, 0]
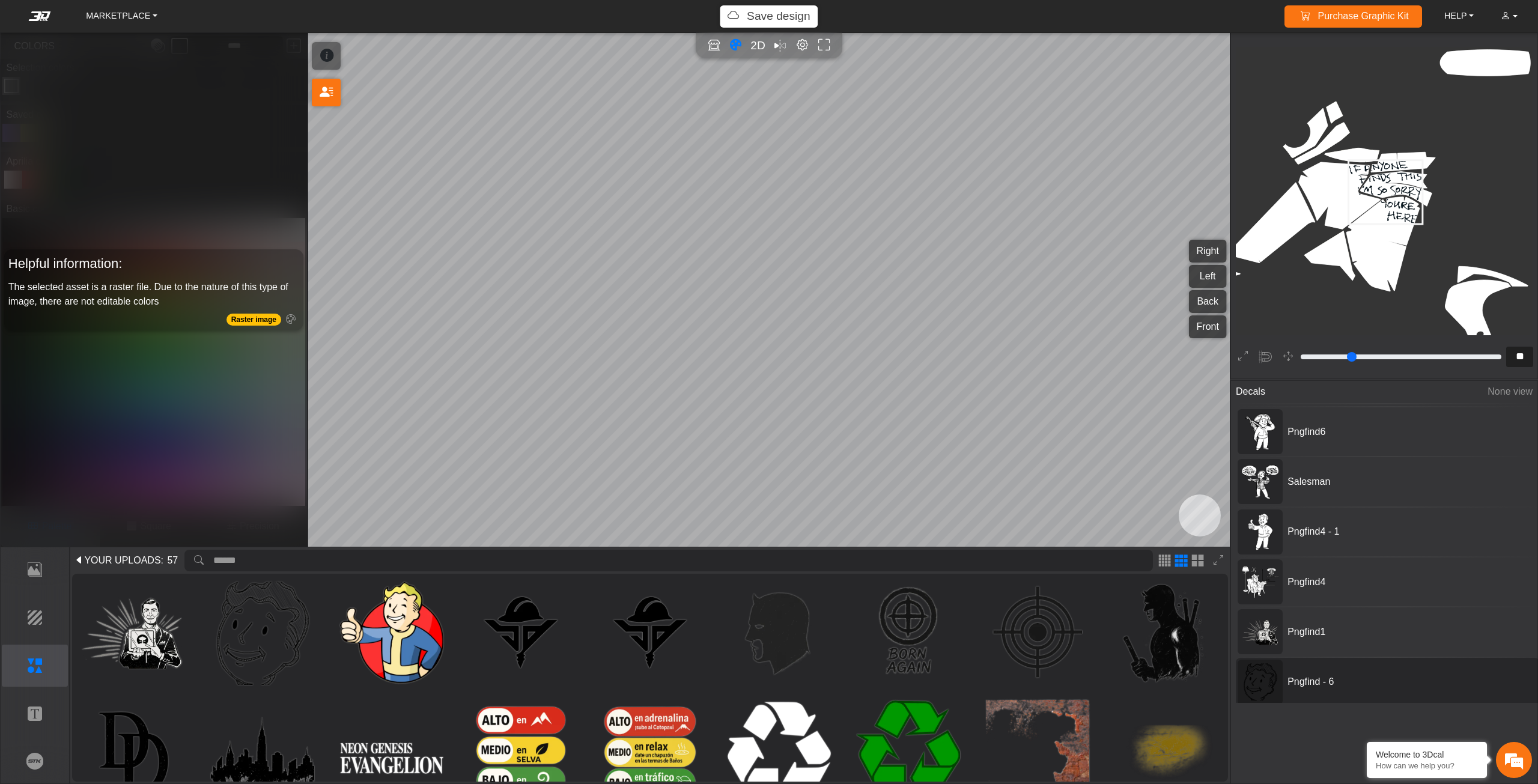
click at [1309, 691] on div "Pngfind - 6" at bounding box center [1388, 682] width 304 height 48
type input "**"
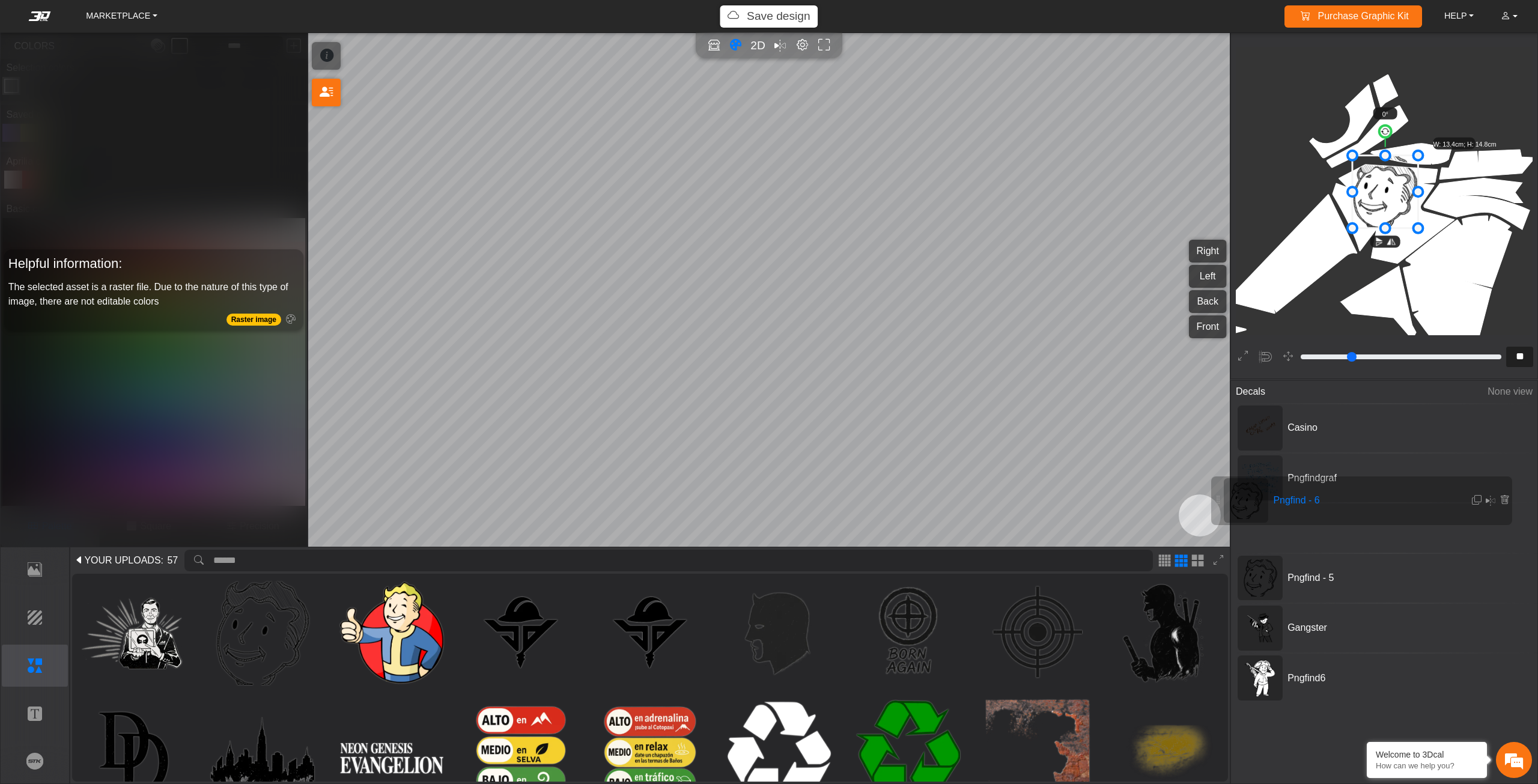
scroll to position [0, 0]
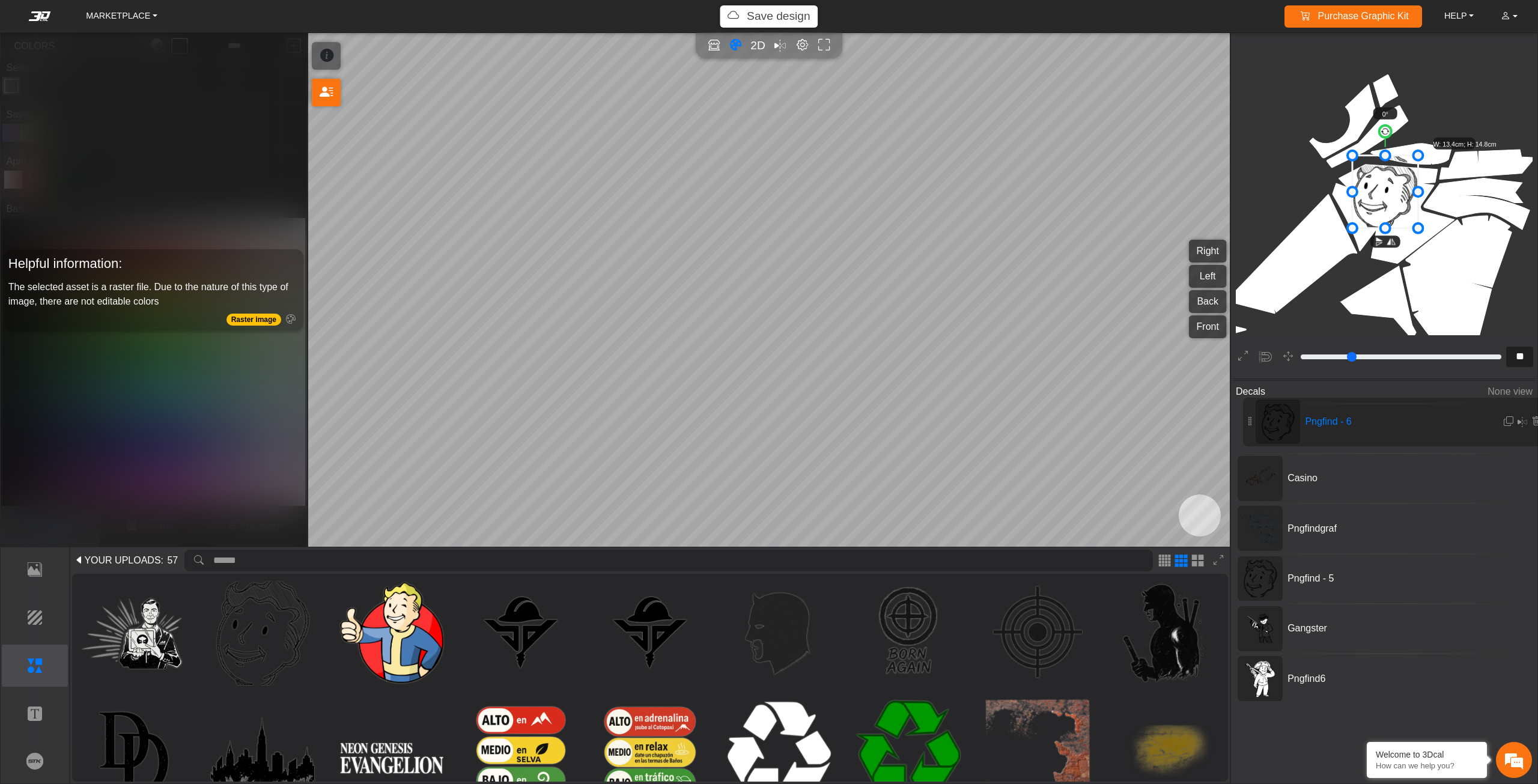
drag, startPoint x: 1372, startPoint y: 664, endPoint x: 1381, endPoint y: 433, distance: 231.2
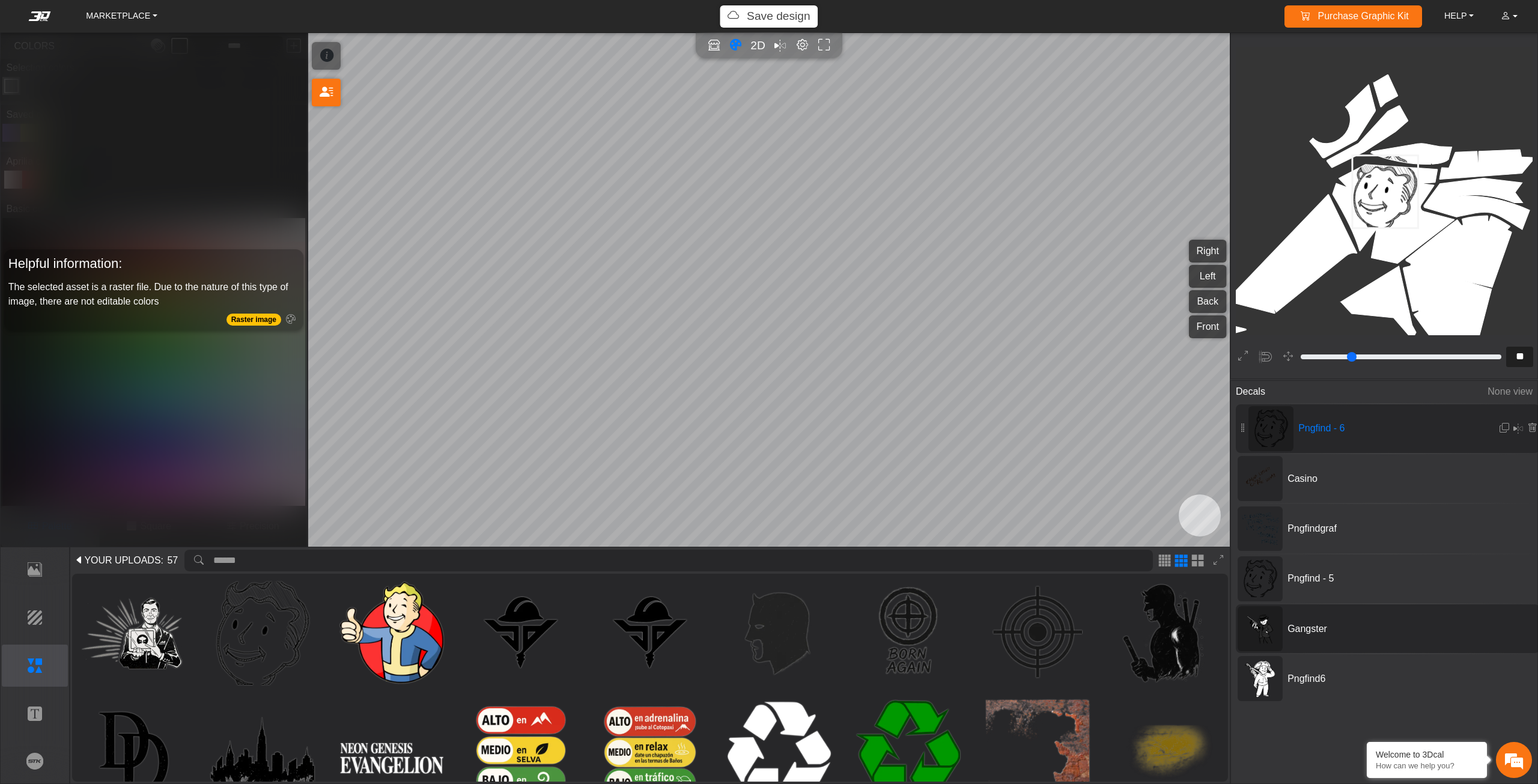
click at [1321, 641] on div "Gangster" at bounding box center [1388, 628] width 304 height 48
type input "*"
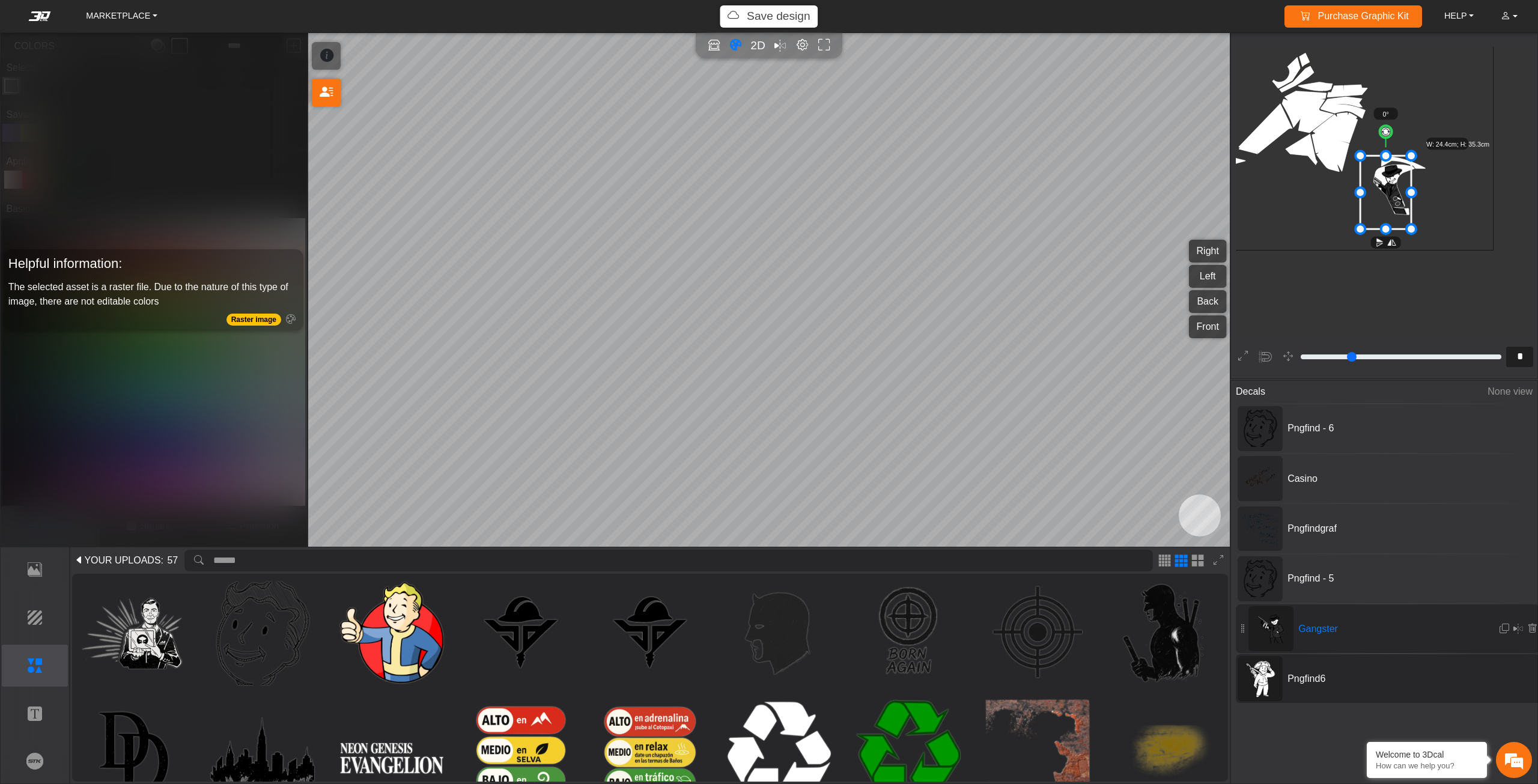
click at [1300, 673] on span "Pngfind6" at bounding box center [1373, 678] width 180 height 15
type input "**"
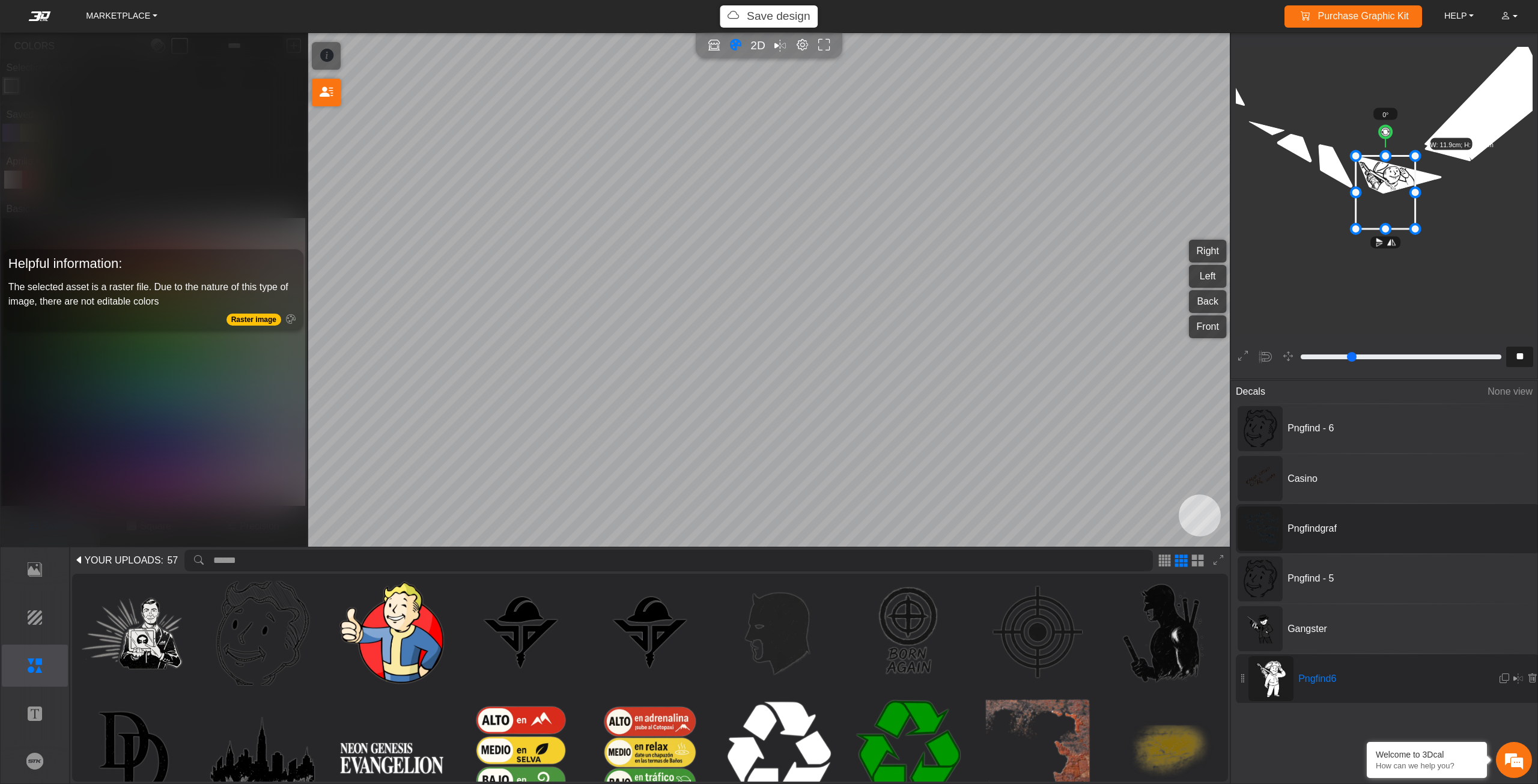
type input "*"
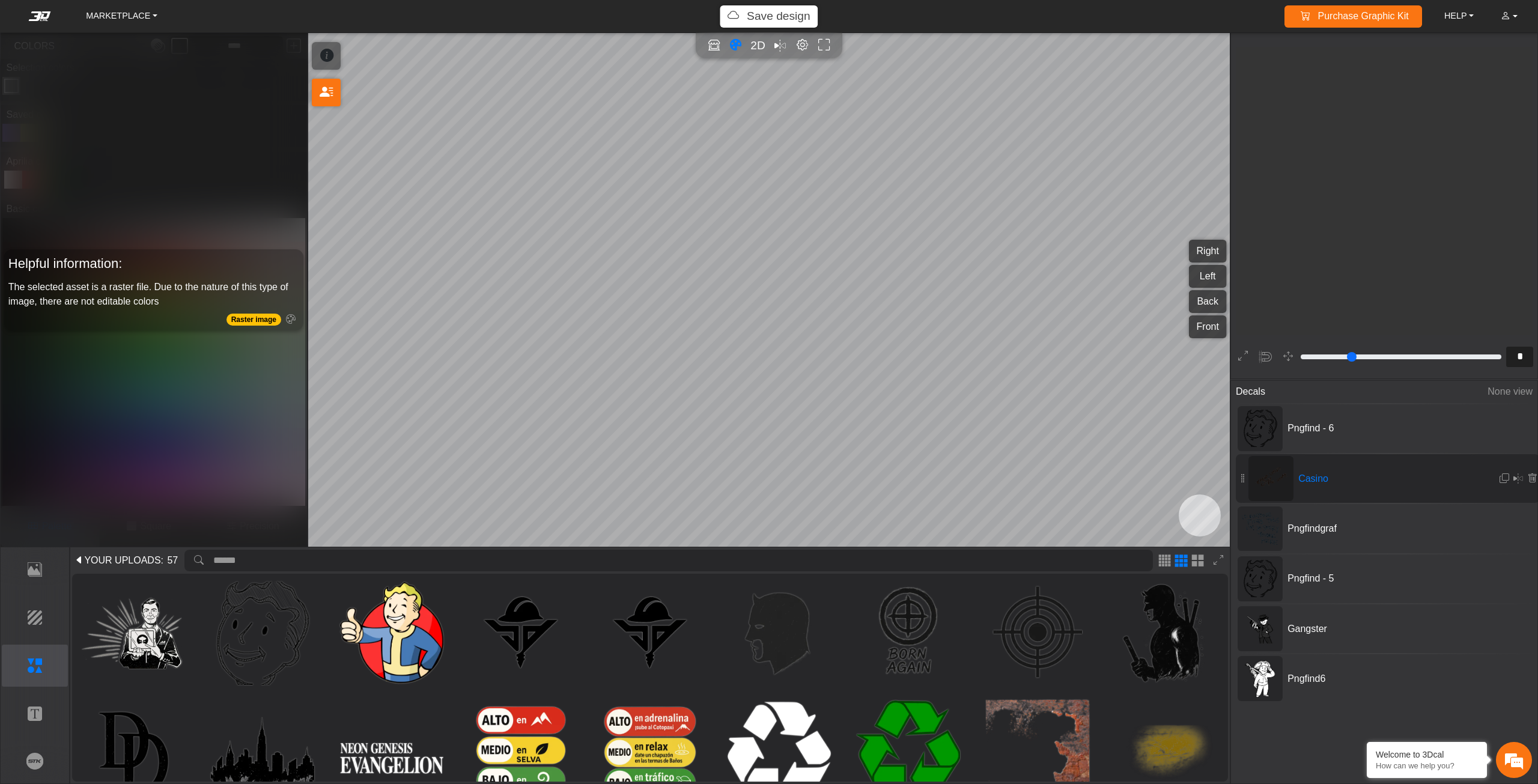
scroll to position [510, 443]
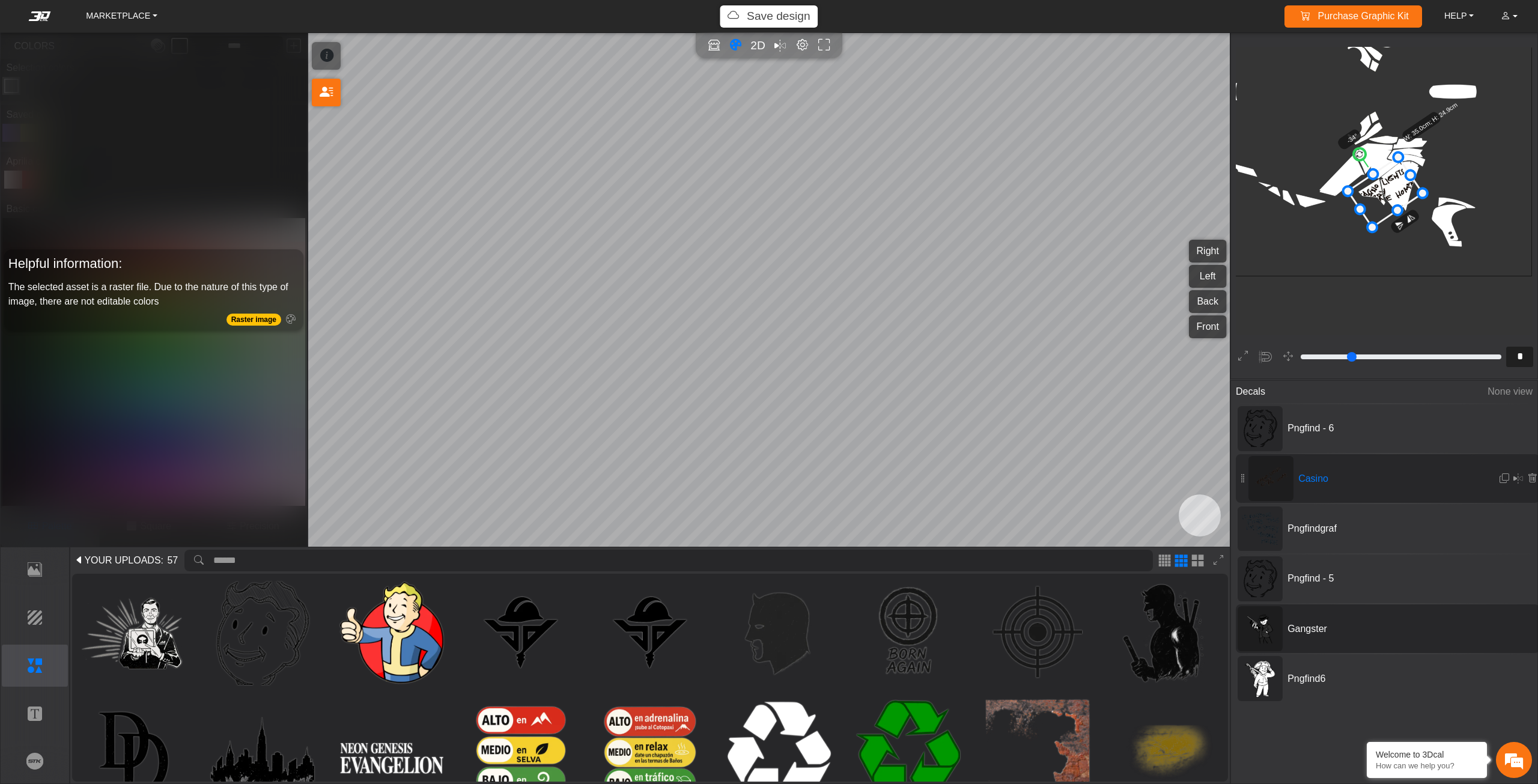
click at [1318, 635] on div "Gangster" at bounding box center [1388, 628] width 304 height 48
type input "*"
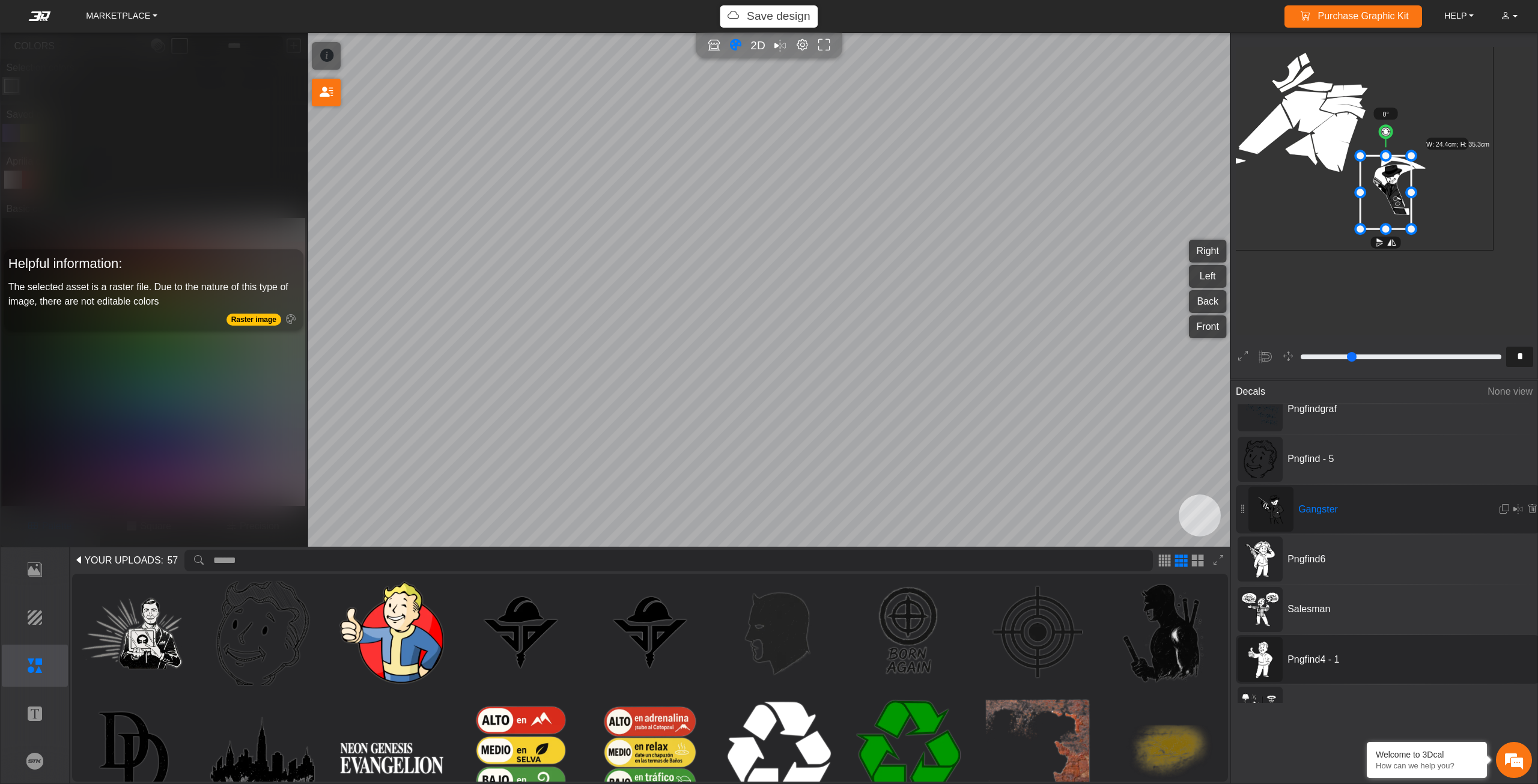
scroll to position [180, 0]
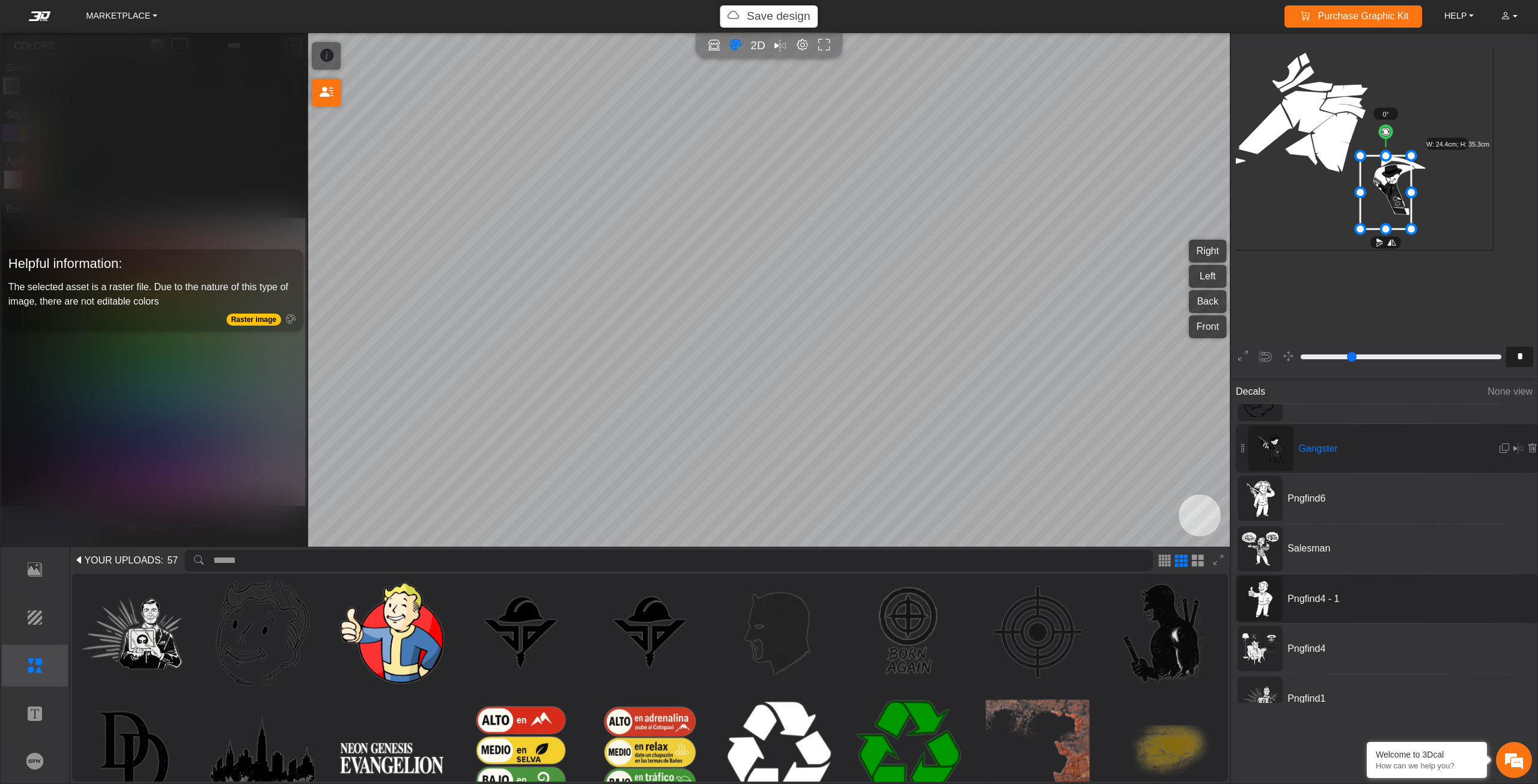
click at [1329, 618] on div "Pngfind4 - 1" at bounding box center [1388, 599] width 304 height 48
type input "**"
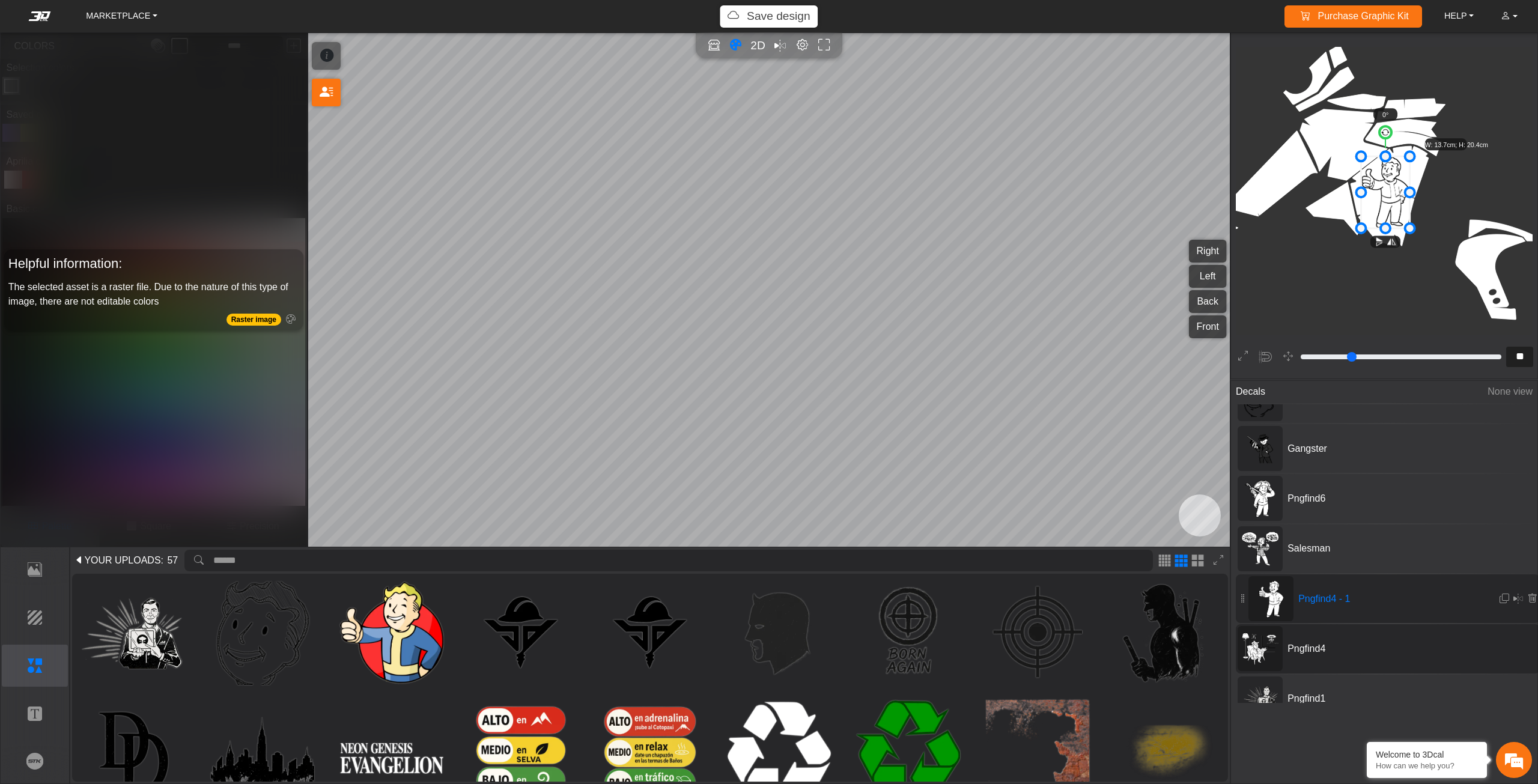
click at [1339, 645] on span "Pngfind4" at bounding box center [1373, 648] width 180 height 15
type input "**"
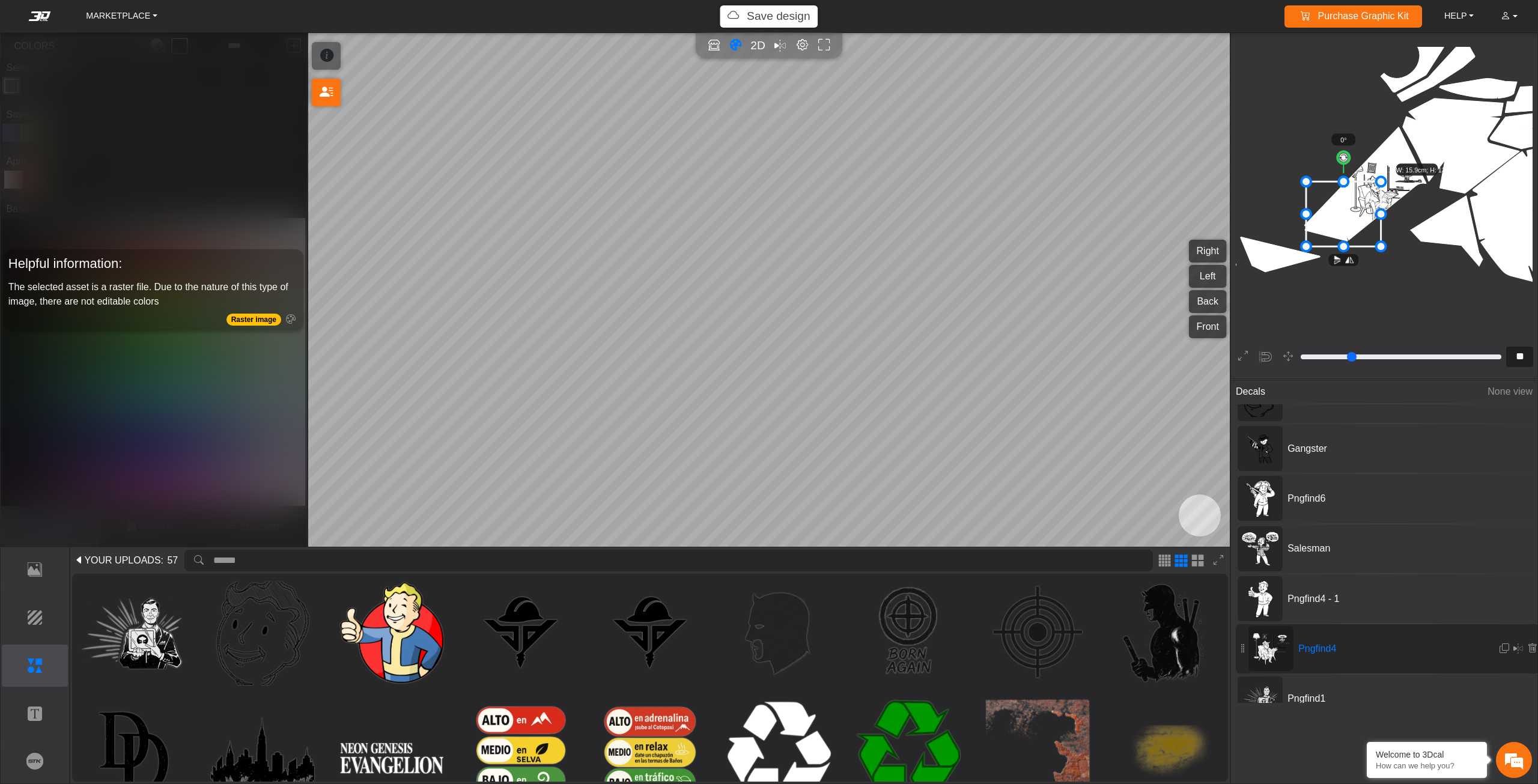
drag, startPoint x: 1392, startPoint y: 210, endPoint x: 1350, endPoint y: 231, distance: 47.0
click at [1350, 231] on icon at bounding box center [1344, 214] width 75 height 65
click at [1351, 592] on span "Pngfind4 - 1" at bounding box center [1373, 599] width 180 height 15
type input "**"
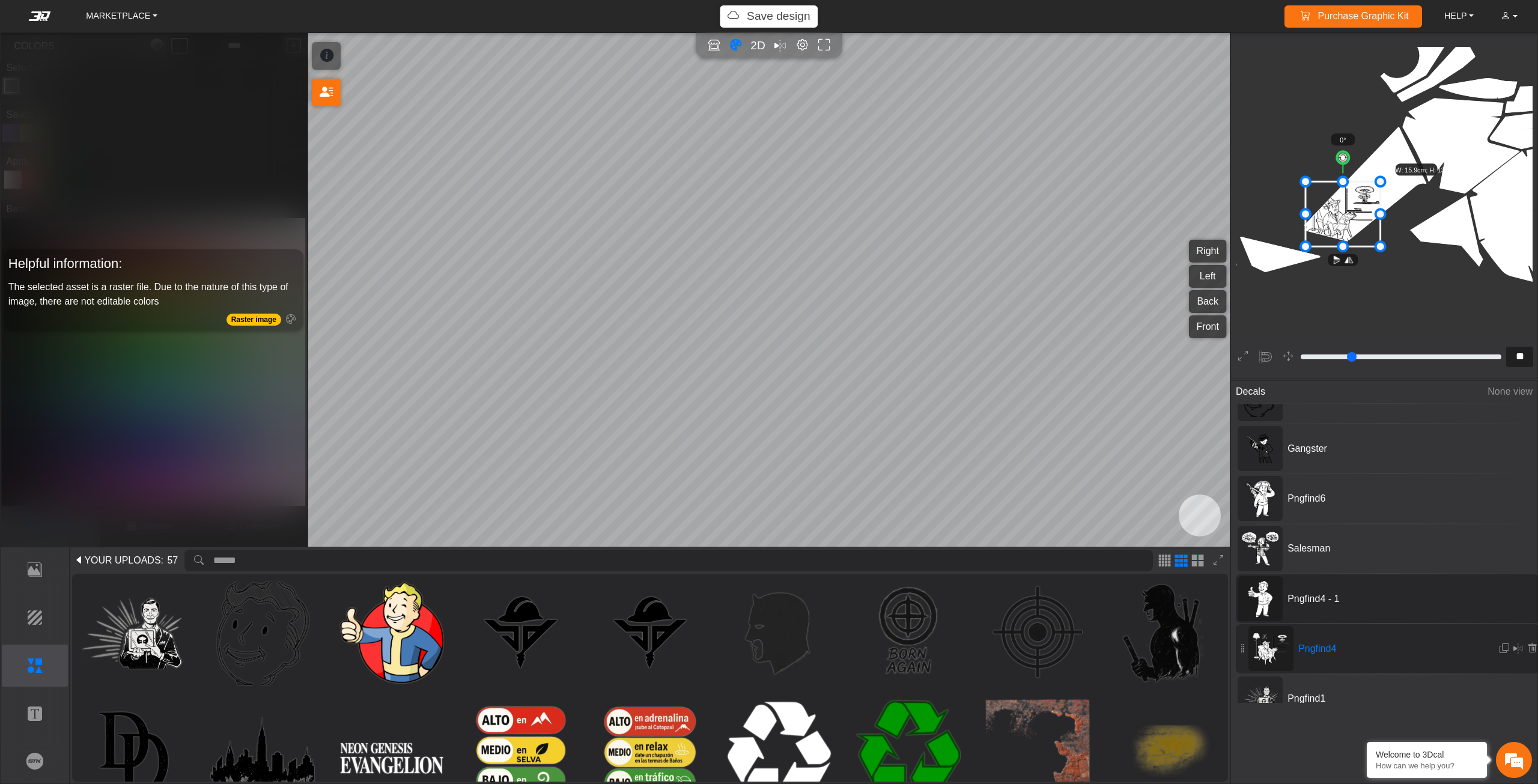
scroll to position [1173, 1084]
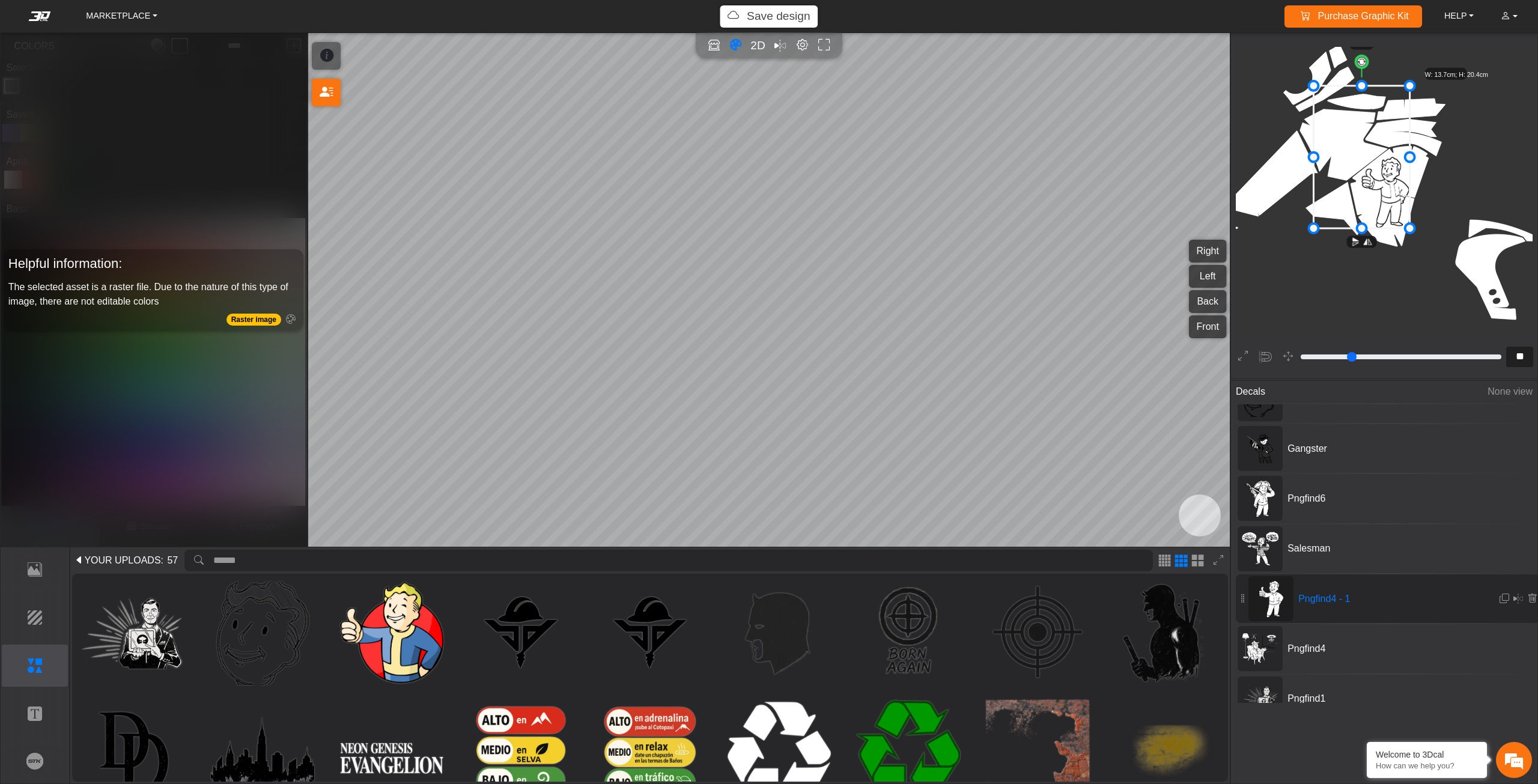
drag, startPoint x: 1365, startPoint y: 157, endPoint x: 1315, endPoint y: 126, distance: 58.8
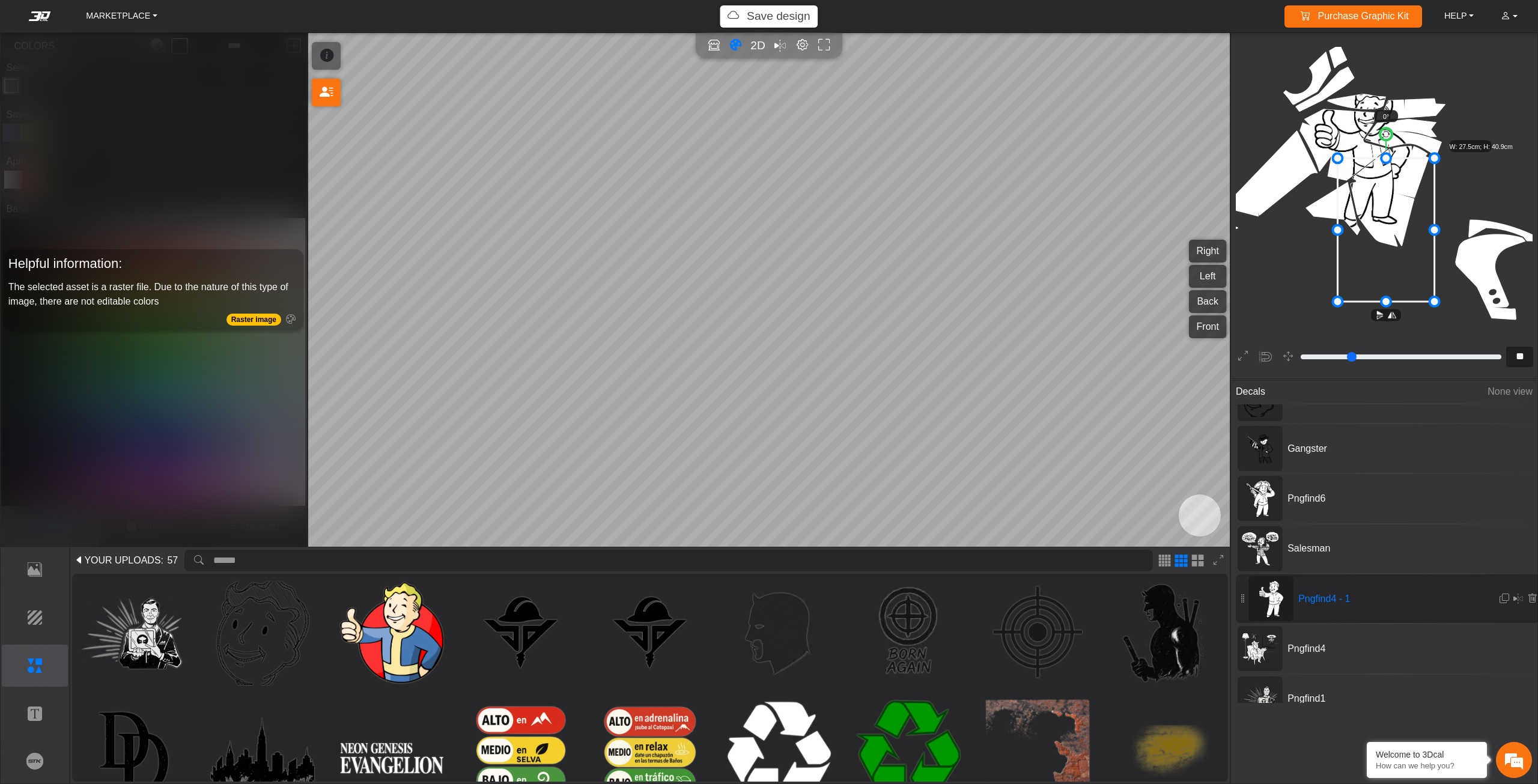
drag, startPoint x: 1349, startPoint y: 156, endPoint x: 1373, endPoint y: 229, distance: 76.8
click at [1373, 229] on icon at bounding box center [1386, 229] width 97 height 143
click at [1372, 229] on icon at bounding box center [1384, 228] width 97 height 143
click at [1373, 229] on icon at bounding box center [1384, 228] width 97 height 143
click at [1145, 354] on div "SHORTCUTS: Press F key to activate Focus Mode on a selected asset (except backg…" at bounding box center [768, 290] width 921 height 514
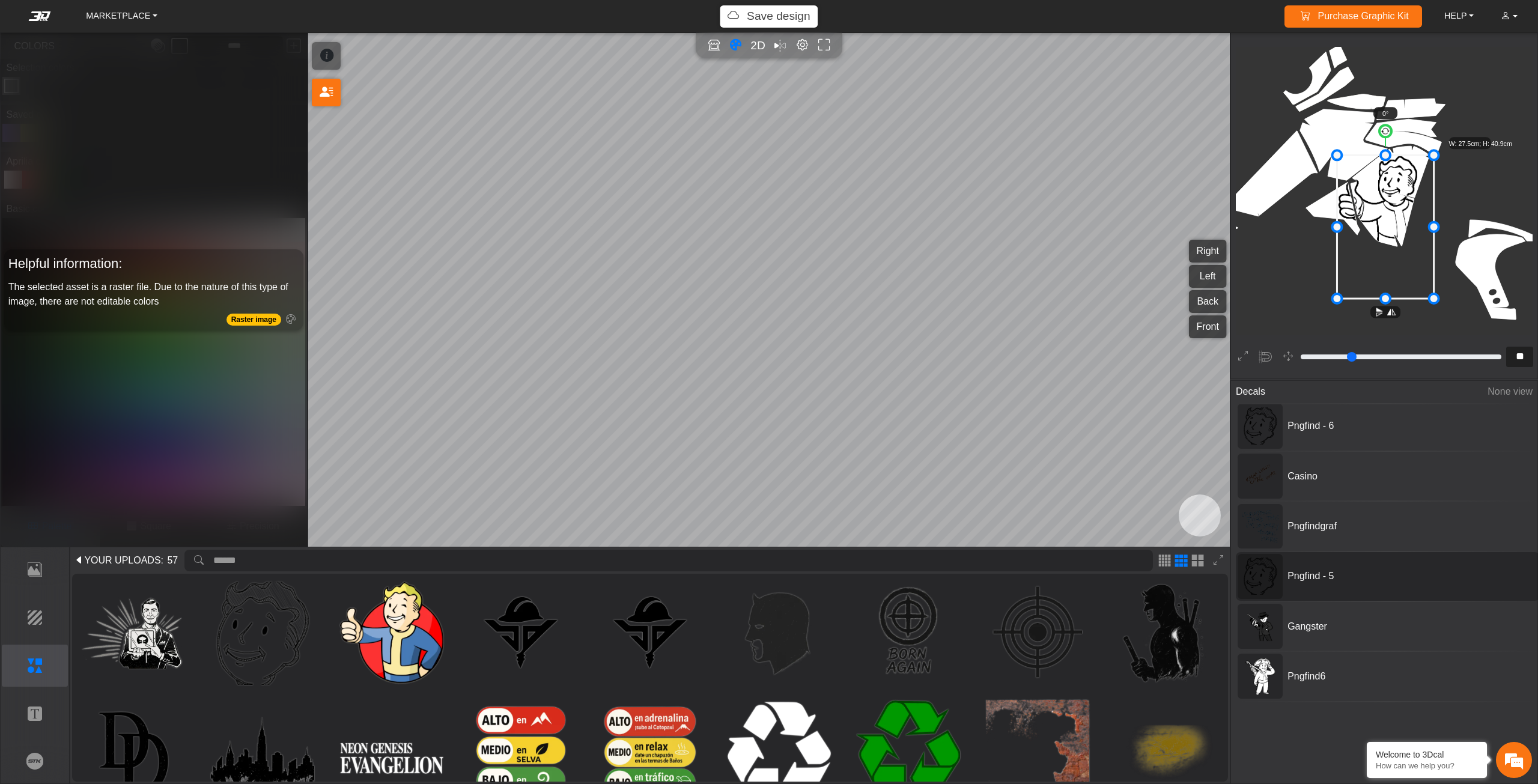
scroll to position [0, 0]
click at [1305, 581] on span "Pngfind - 5" at bounding box center [1373, 578] width 180 height 15
type input "**"
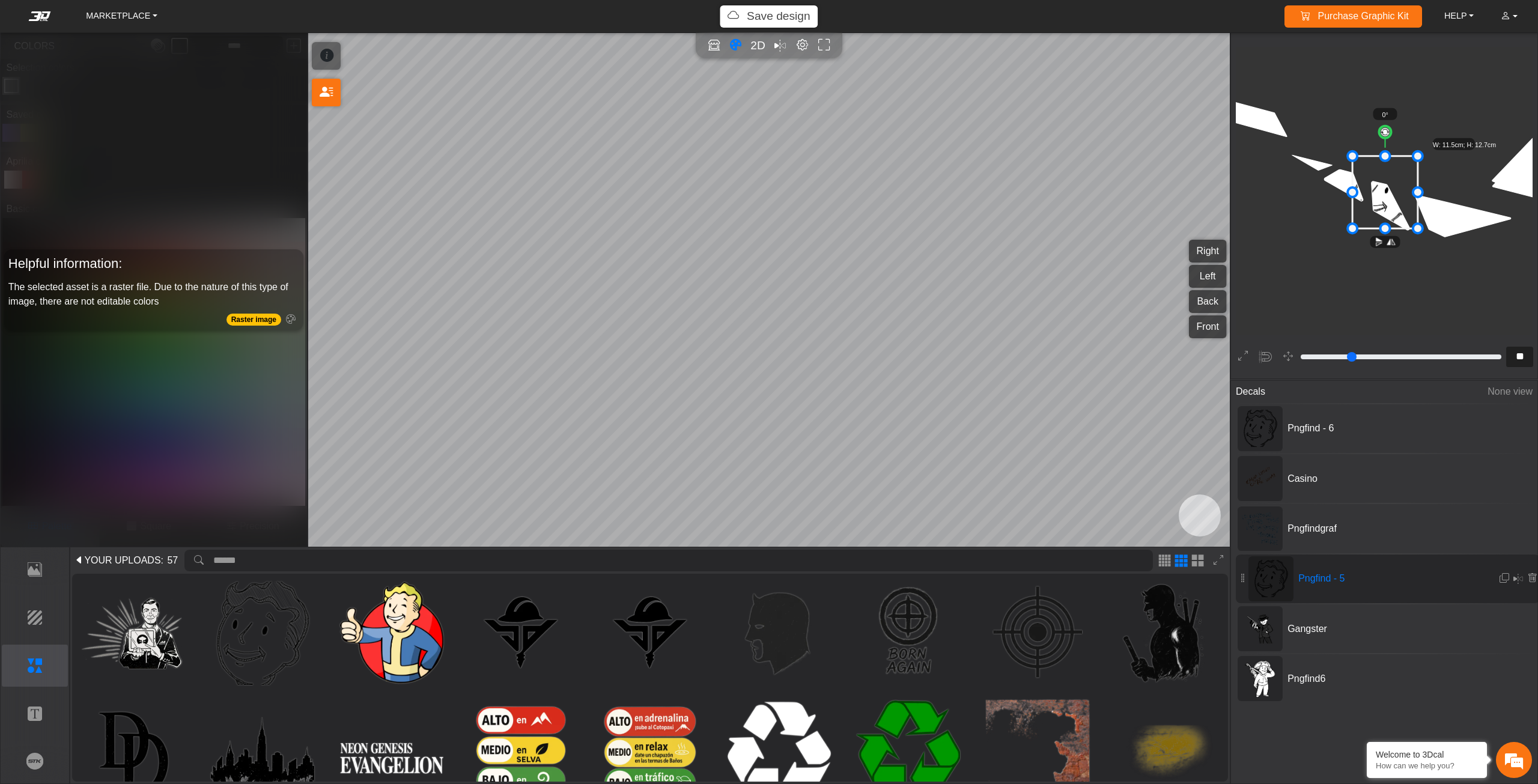
click at [1373, 555] on div "Pngfind - 5" at bounding box center [1388, 579] width 304 height 48
click at [1368, 527] on span "Pngfindgraf" at bounding box center [1373, 528] width 180 height 15
type input "**"
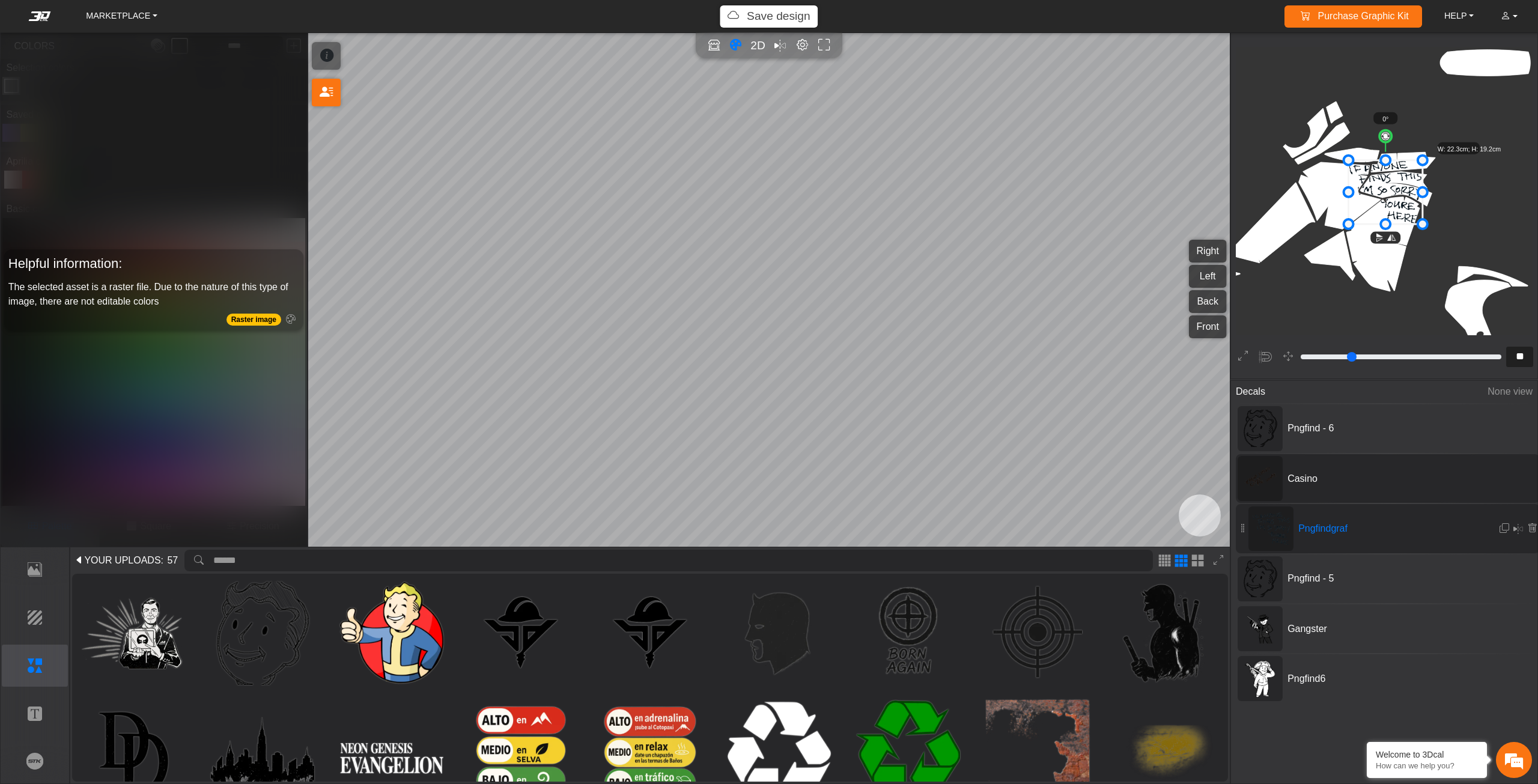
click at [1322, 477] on span "Casino" at bounding box center [1373, 479] width 180 height 15
type input "*"
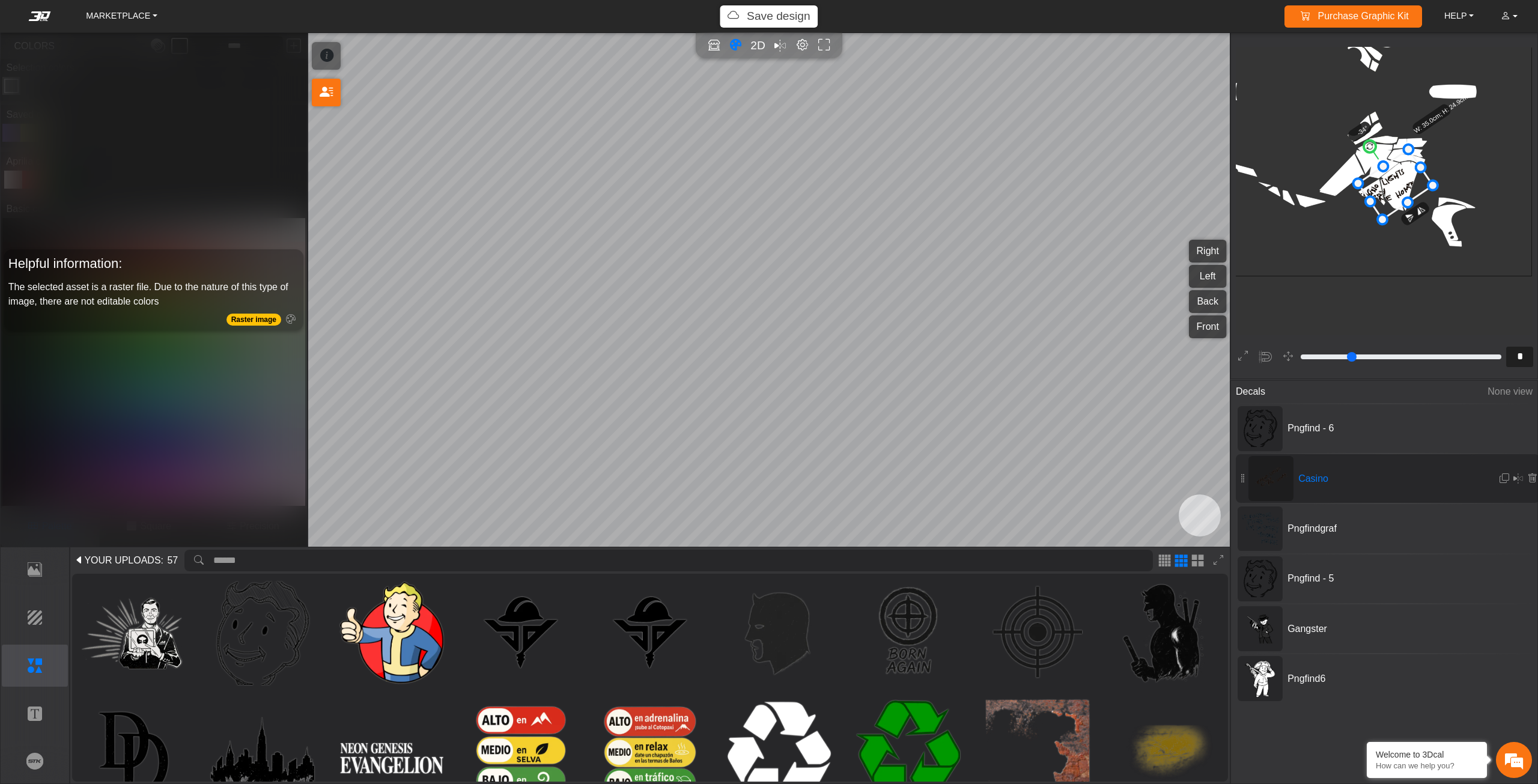
drag, startPoint x: 1381, startPoint y: 200, endPoint x: 1389, endPoint y: 192, distance: 11.3
click at [1389, 192] on icon at bounding box center [1395, 184] width 75 height 70
click at [1387, 197] on icon at bounding box center [1393, 184] width 75 height 70
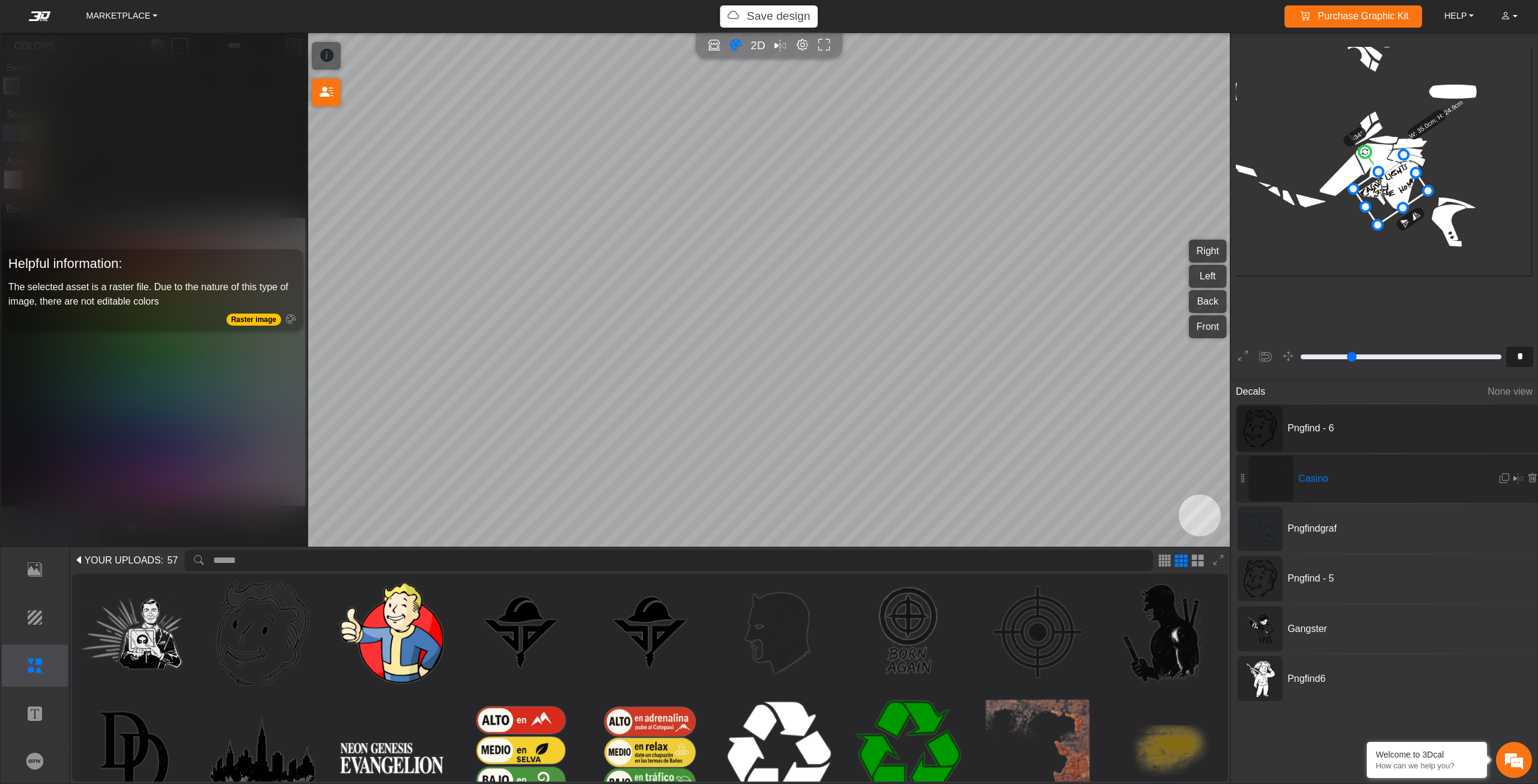
click at [1251, 430] on image at bounding box center [1260, 428] width 34 height 37
type input "**"
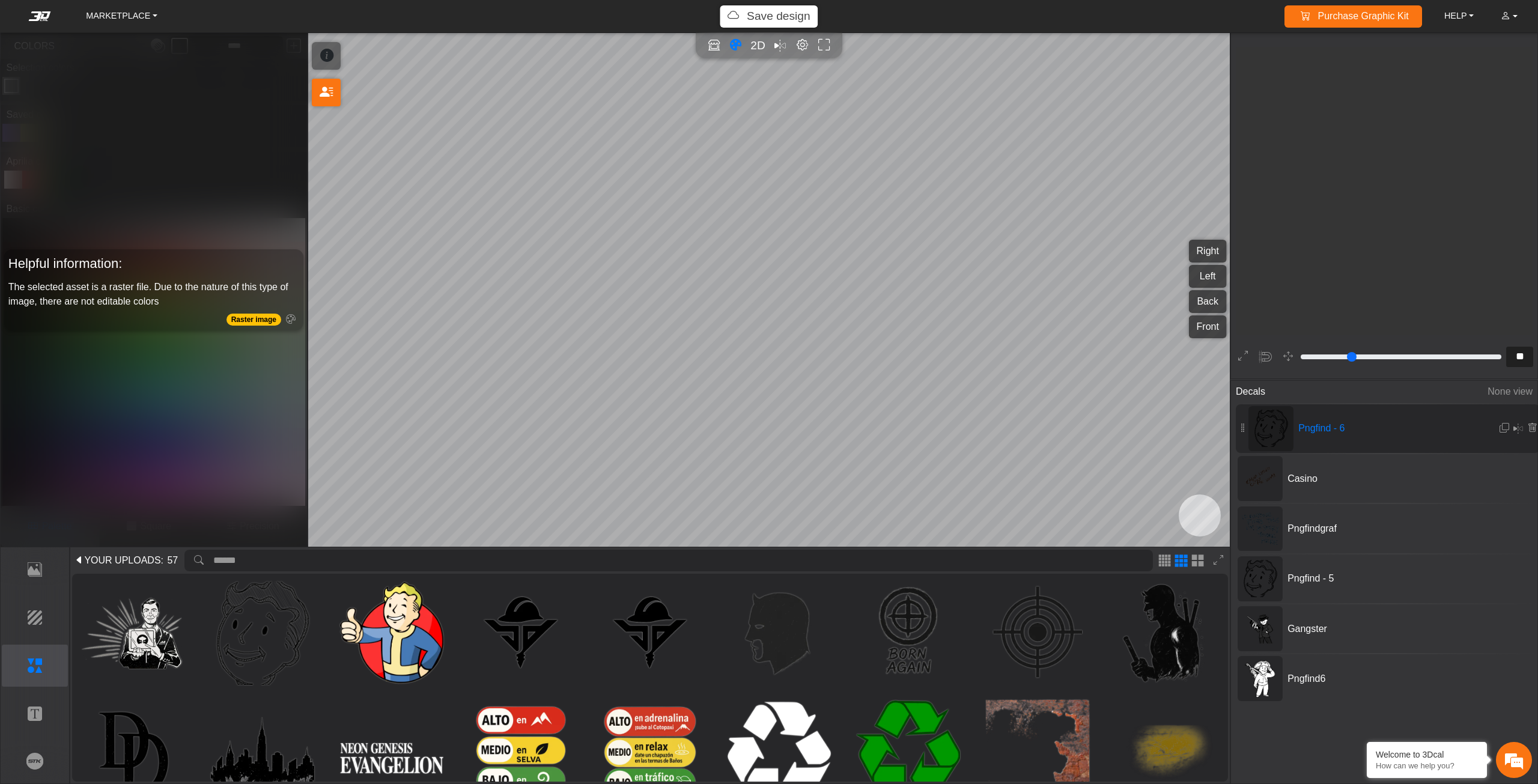
scroll to position [1602, 1501]
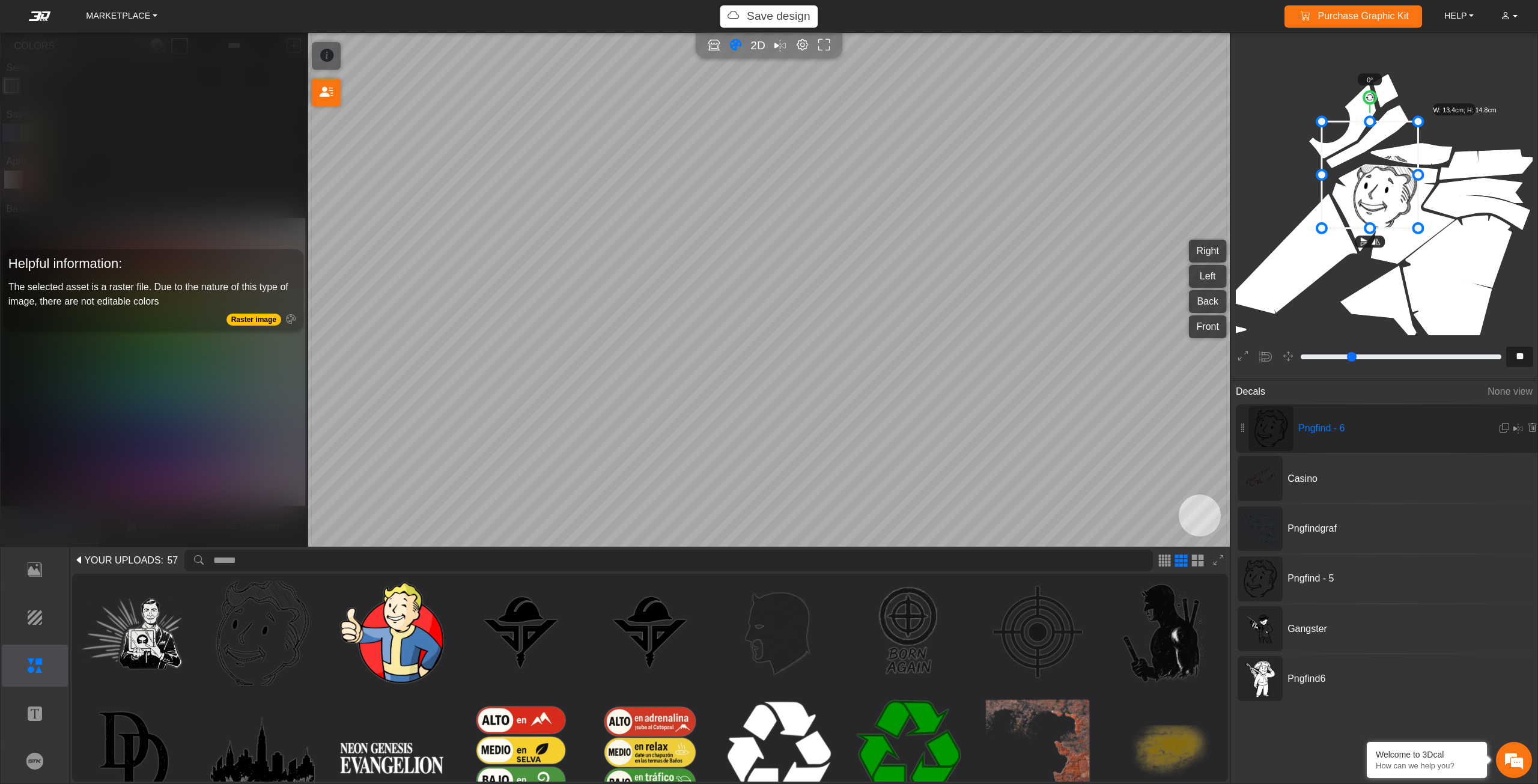
drag, startPoint x: 1355, startPoint y: 158, endPoint x: 1324, endPoint y: 138, distance: 36.9
drag, startPoint x: 1361, startPoint y: 173, endPoint x: 1366, endPoint y: 182, distance: 10.3
click at [1366, 182] on icon at bounding box center [1370, 175] width 96 height 107
drag, startPoint x: 1366, startPoint y: 182, endPoint x: 1371, endPoint y: 189, distance: 8.6
click at [1371, 189] on icon at bounding box center [1380, 188] width 96 height 107
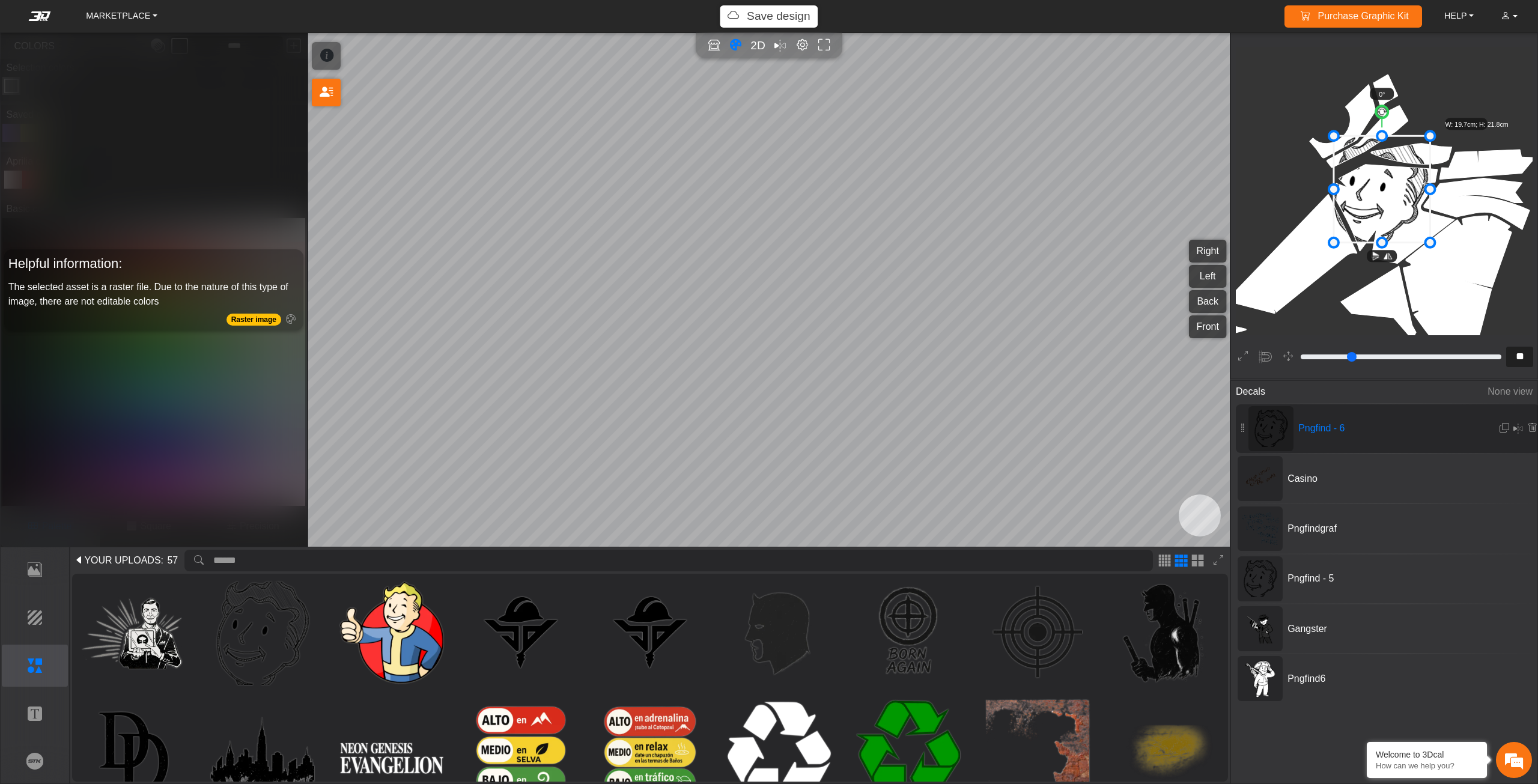
click at [1373, 189] on icon at bounding box center [1382, 189] width 96 height 107
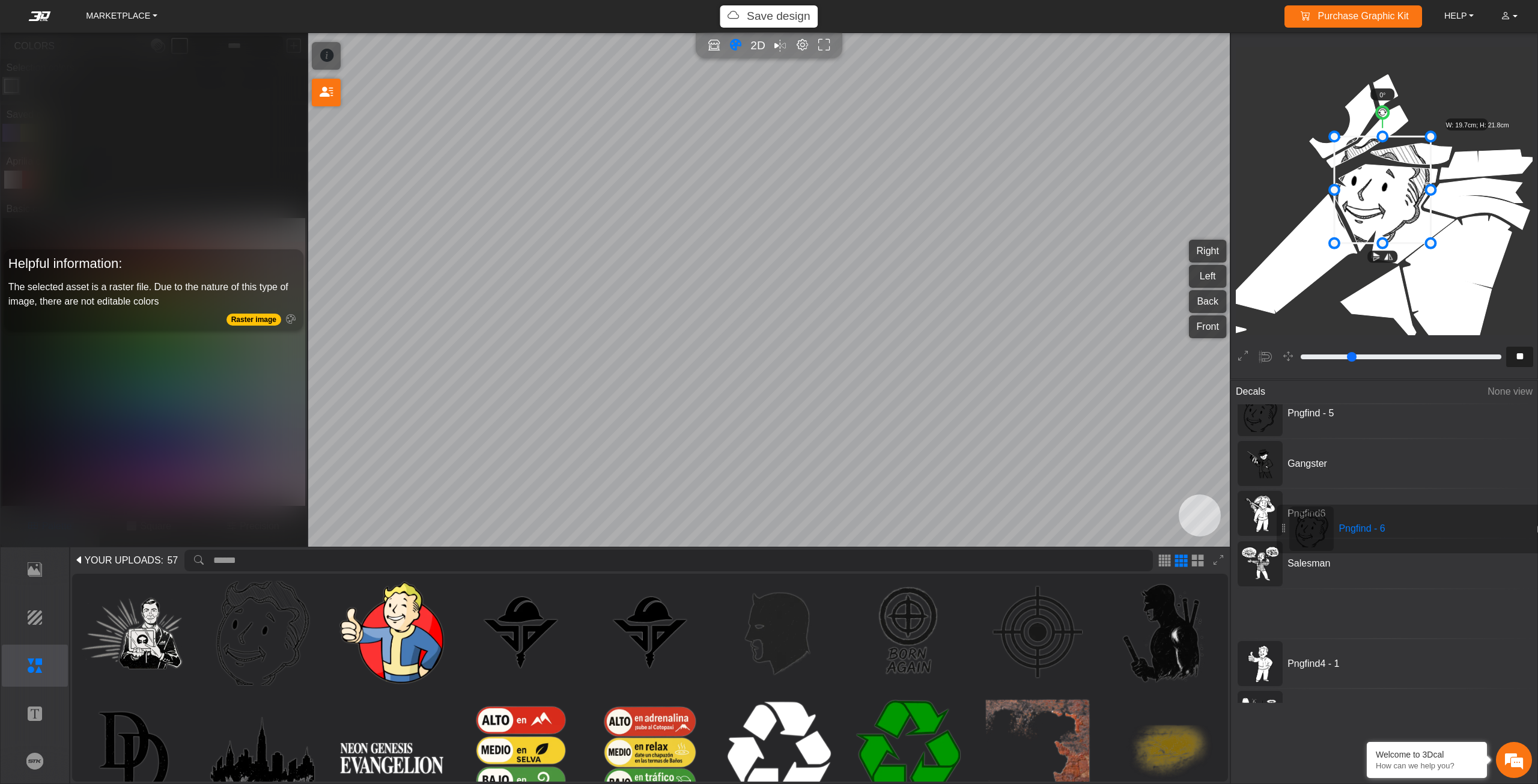
scroll to position [197, 0]
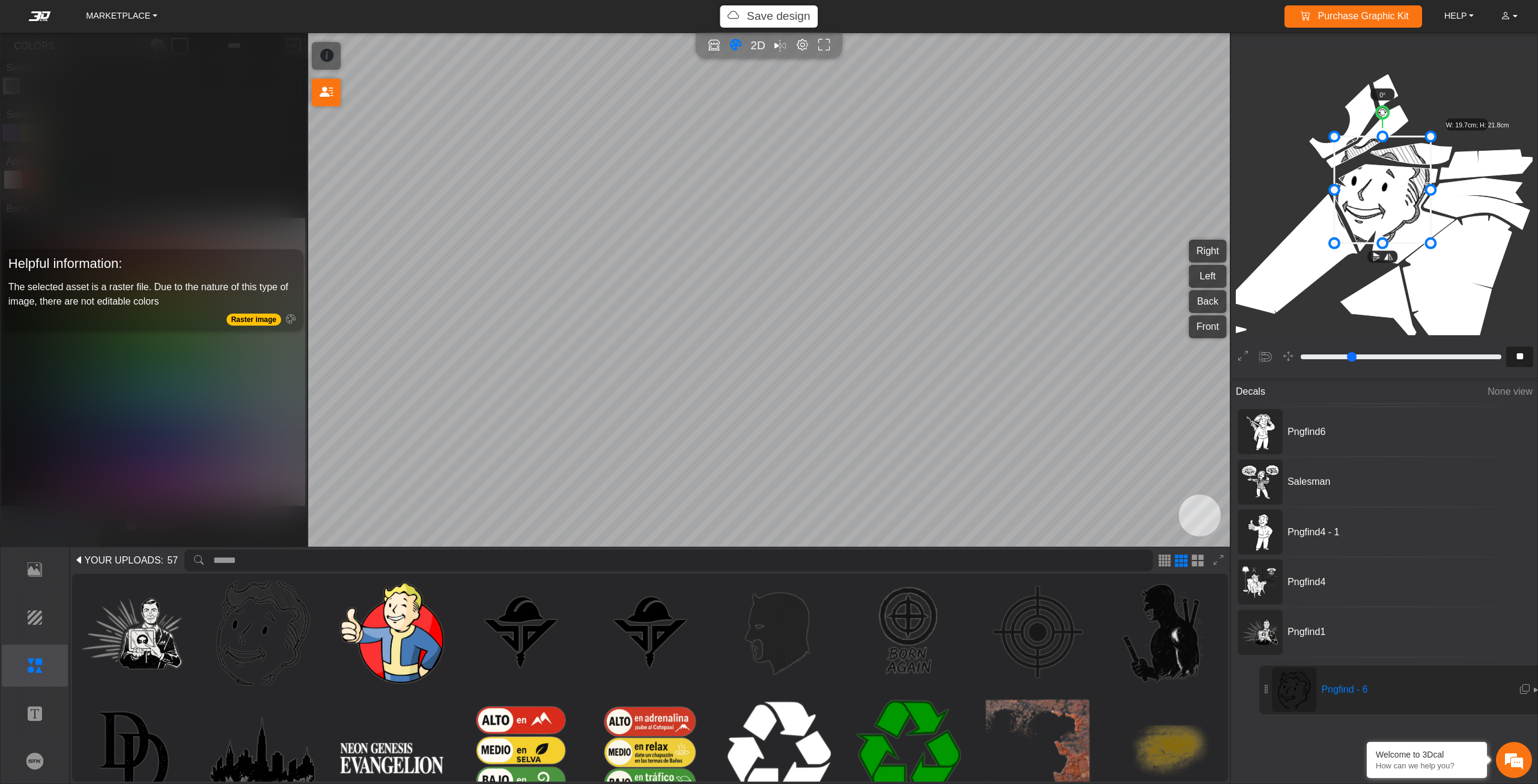
drag, startPoint x: 1243, startPoint y: 420, endPoint x: 1262, endPoint y: 679, distance: 259.7
drag, startPoint x: 1377, startPoint y: 206, endPoint x: 1373, endPoint y: 201, distance: 6.4
click at [1373, 201] on icon at bounding box center [1382, 190] width 96 height 107
click at [1377, 203] on icon at bounding box center [1380, 185] width 96 height 107
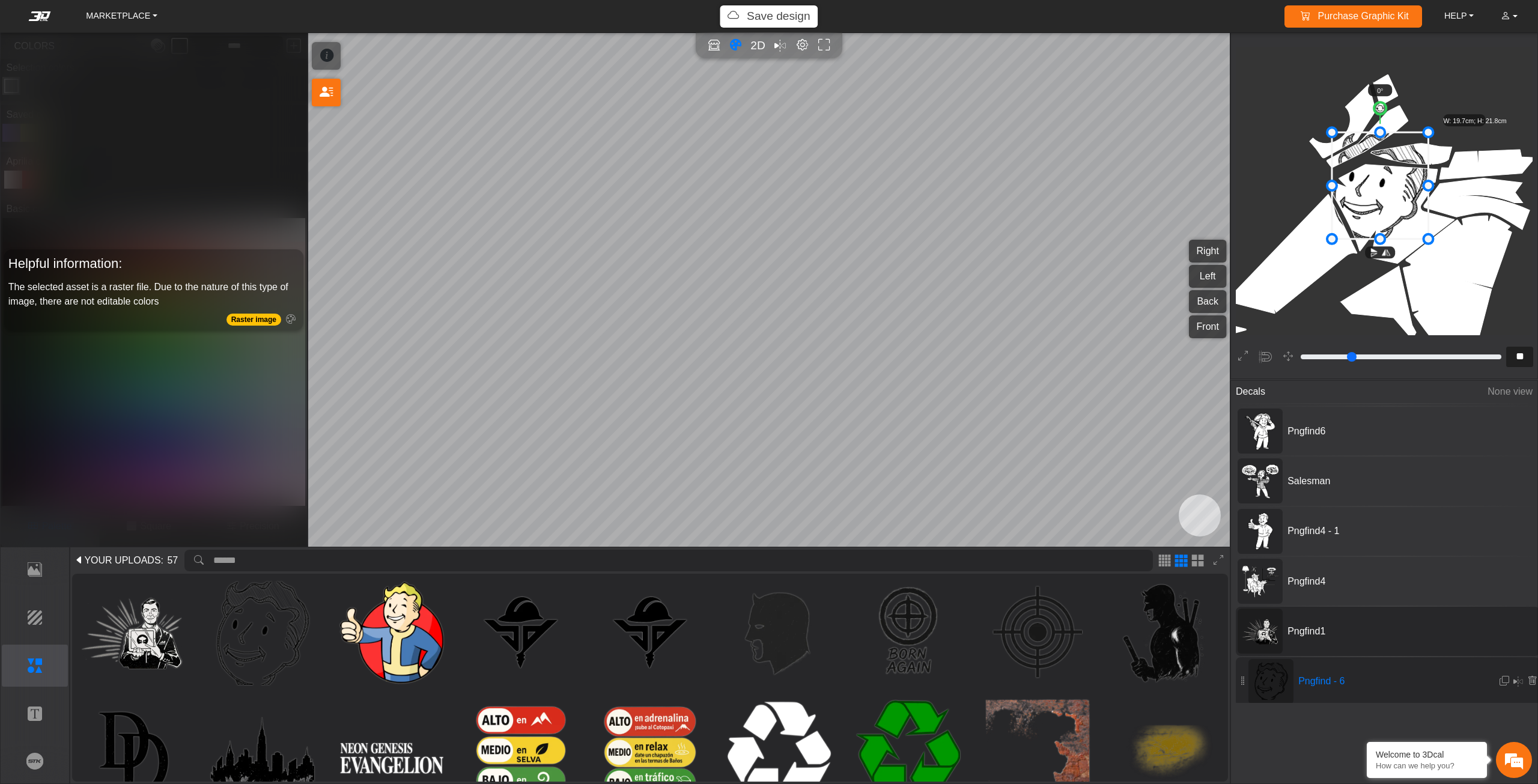
click at [1300, 634] on span "Pngfind1" at bounding box center [1373, 631] width 180 height 15
type input "**"
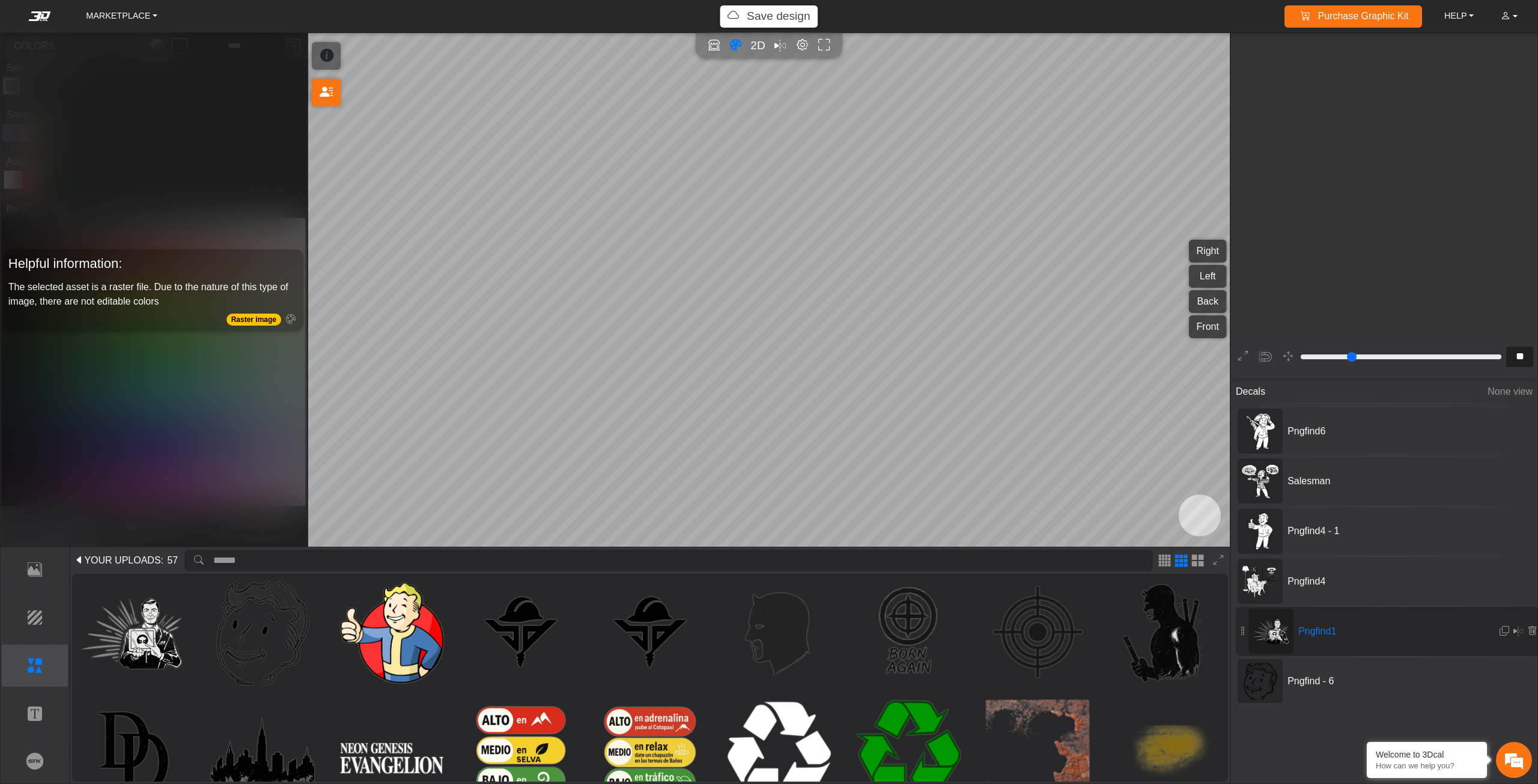
scroll to position [1032, 933]
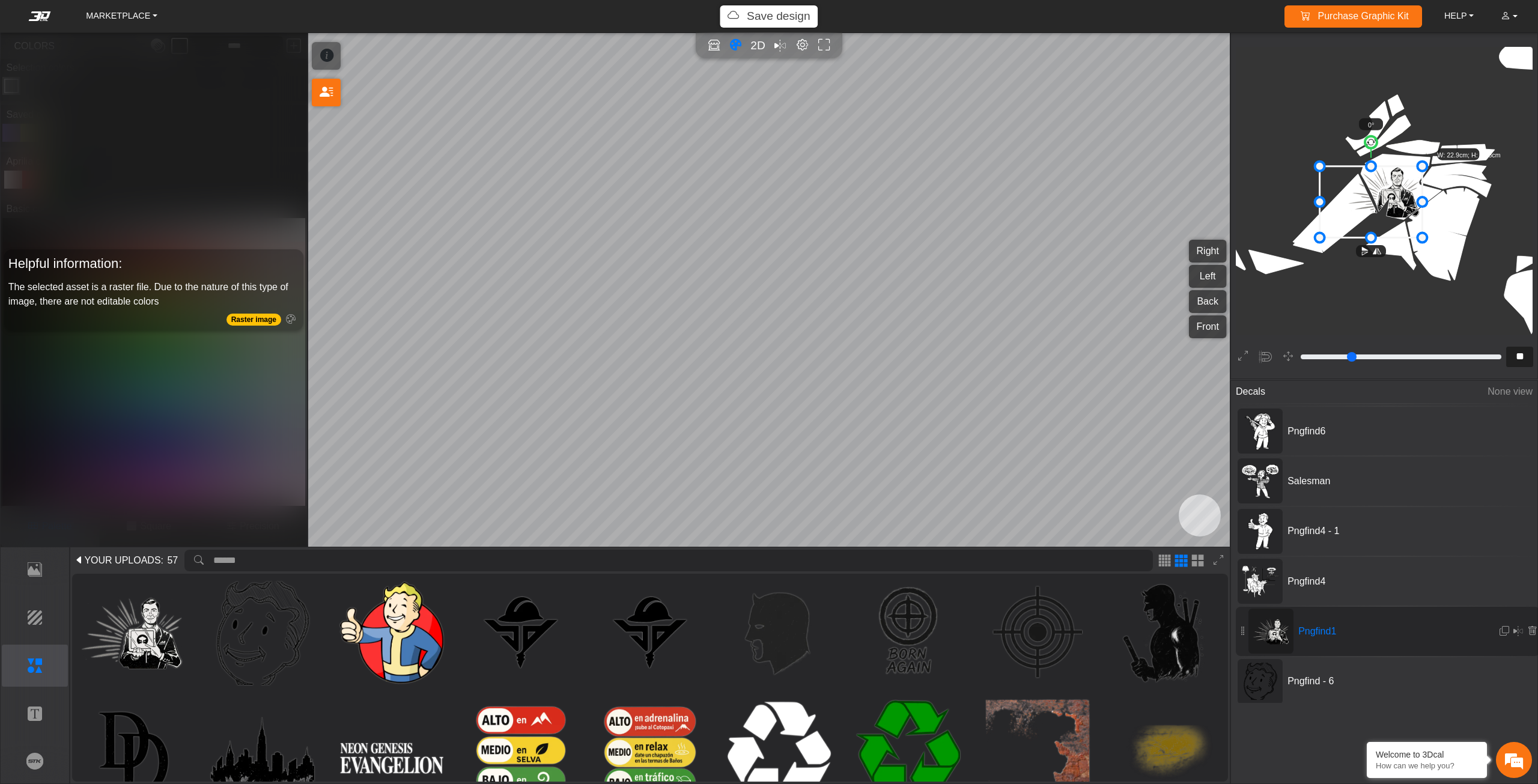
drag, startPoint x: 1345, startPoint y: 219, endPoint x: 1317, endPoint y: 245, distance: 38.2
click at [1363, 207] on icon at bounding box center [1371, 201] width 103 height 71
drag, startPoint x: 1365, startPoint y: 203, endPoint x: 1369, endPoint y: 194, distance: 9.8
click at [1369, 194] on icon at bounding box center [1375, 192] width 103 height 71
click at [1370, 194] on icon at bounding box center [1377, 187] width 103 height 71
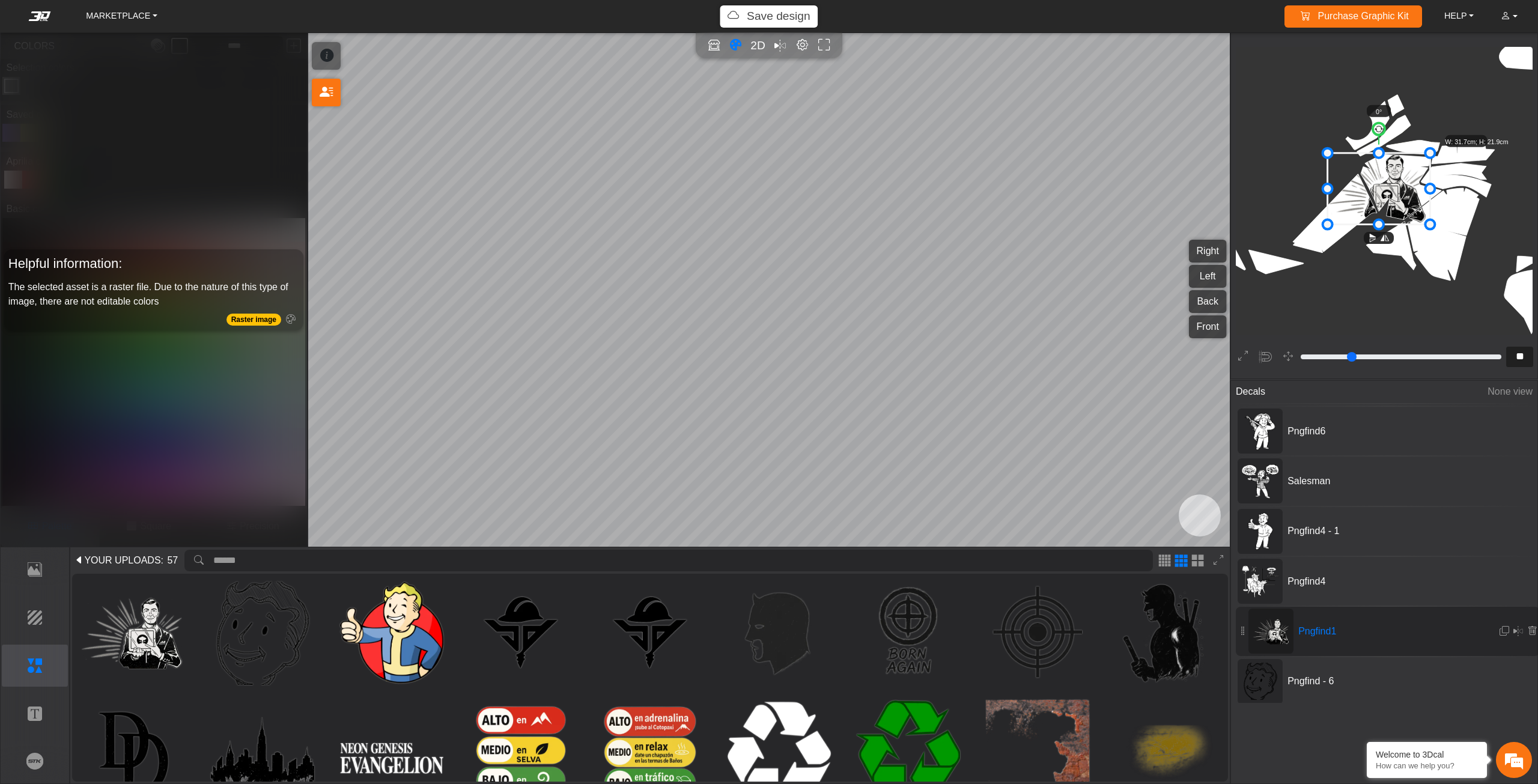
click at [1370, 197] on icon at bounding box center [1379, 188] width 103 height 71
click at [17, 639] on div "Template Background Elements Text Brands" at bounding box center [35, 665] width 70 height 236
click at [25, 615] on p "Background" at bounding box center [35, 617] width 66 height 15
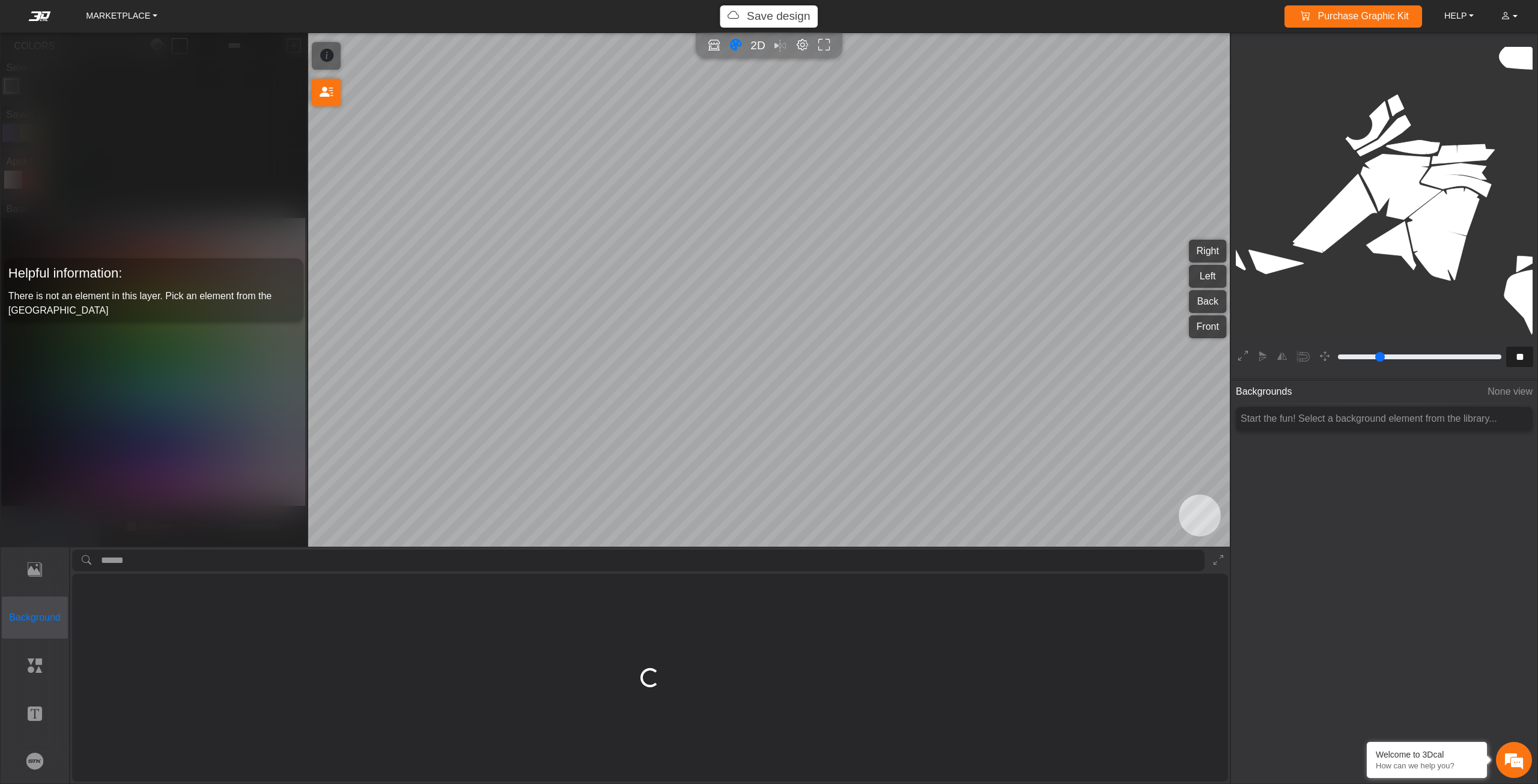
scroll to position [0, 0]
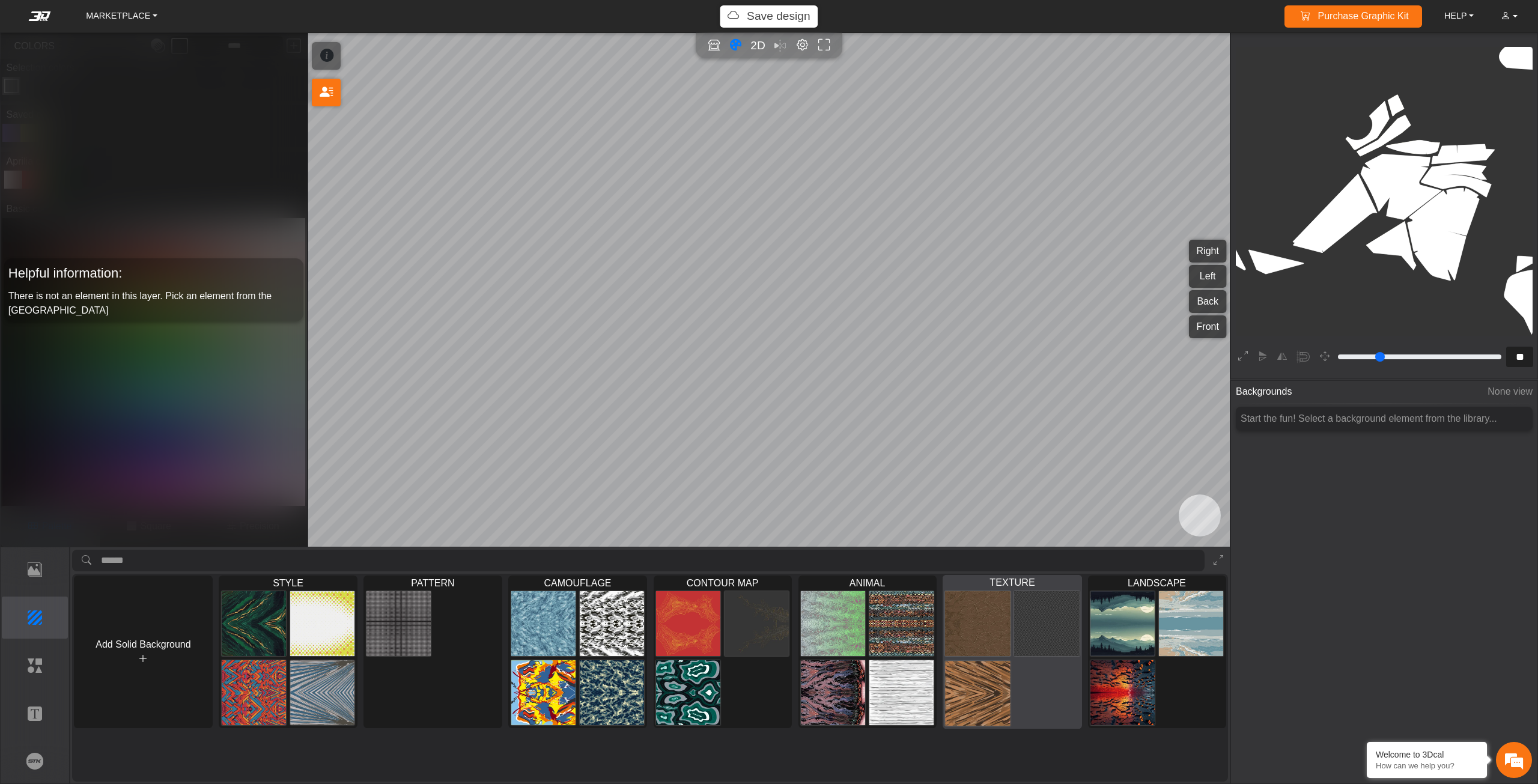
click at [1064, 685] on div at bounding box center [1011, 658] width 138 height 140
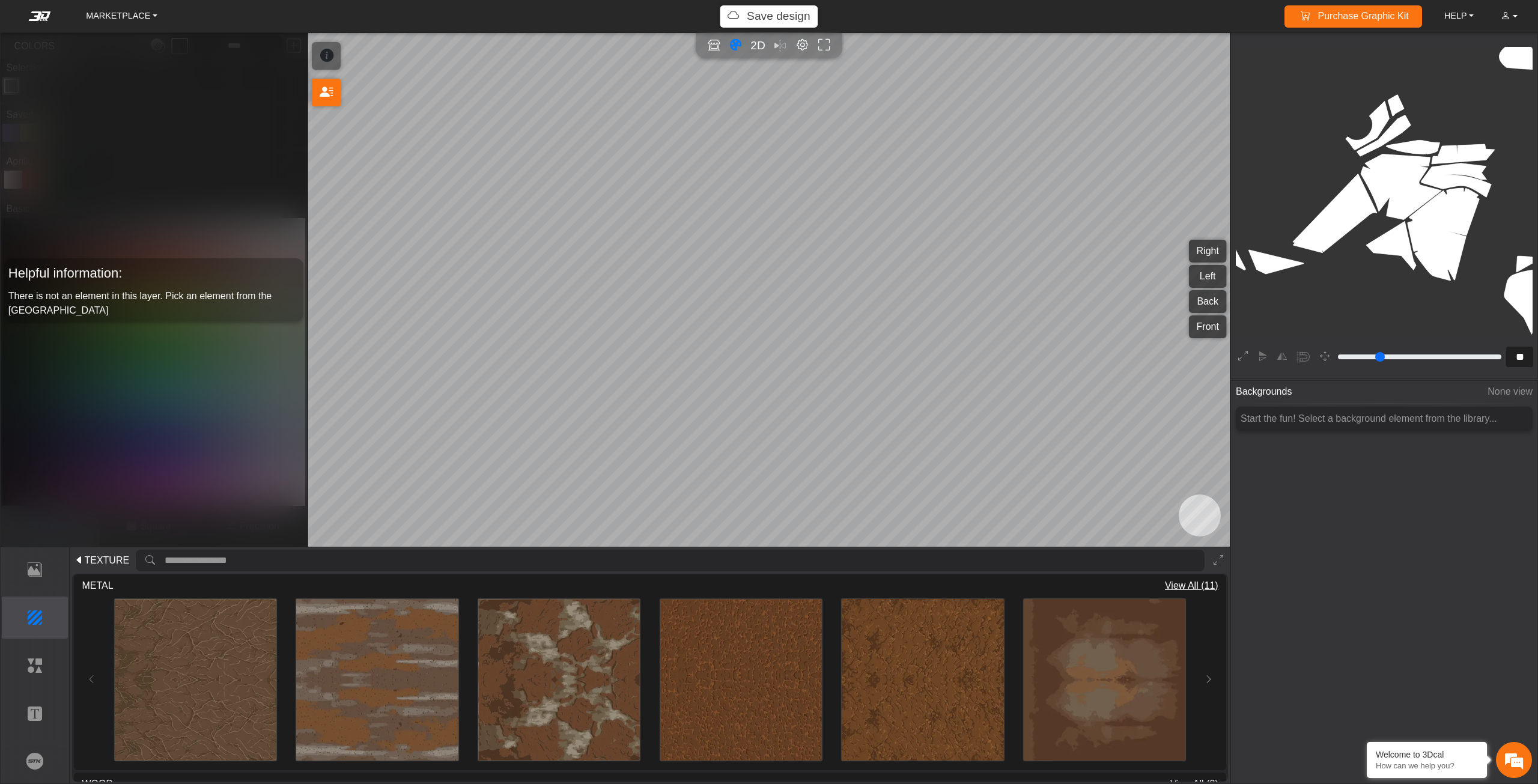
scroll to position [240, 0]
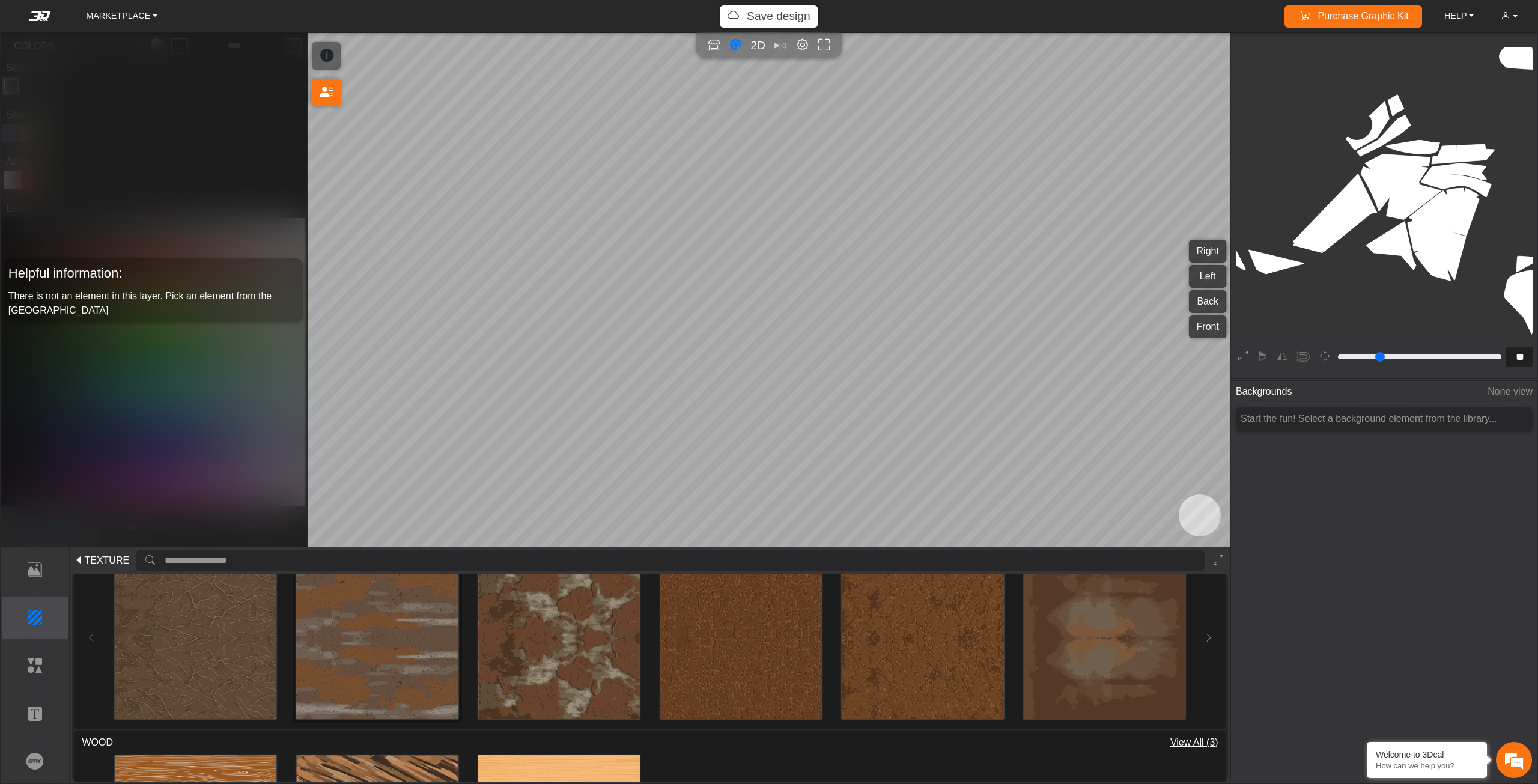
click at [428, 667] on img at bounding box center [377, 637] width 161 height 161
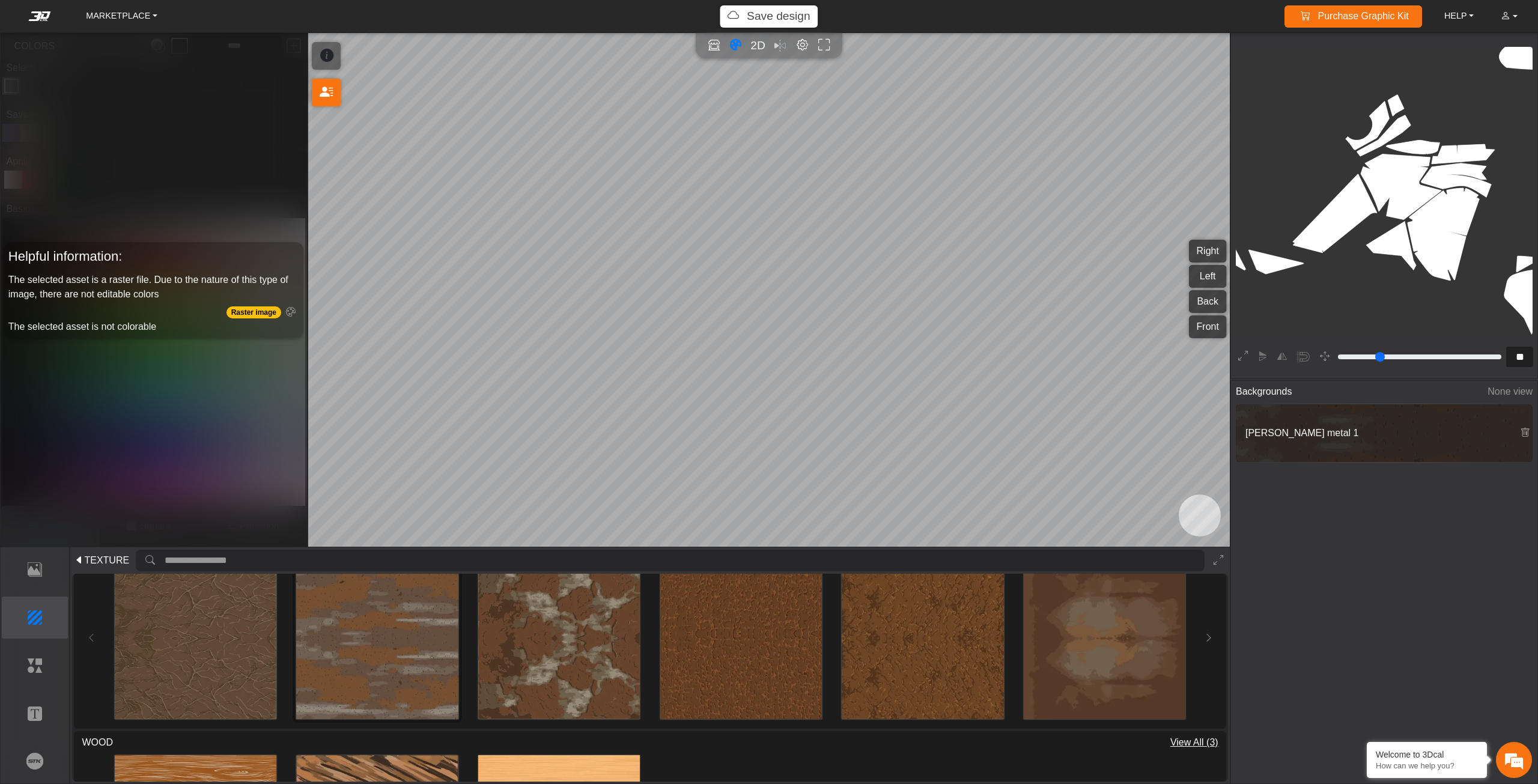
type input "*"
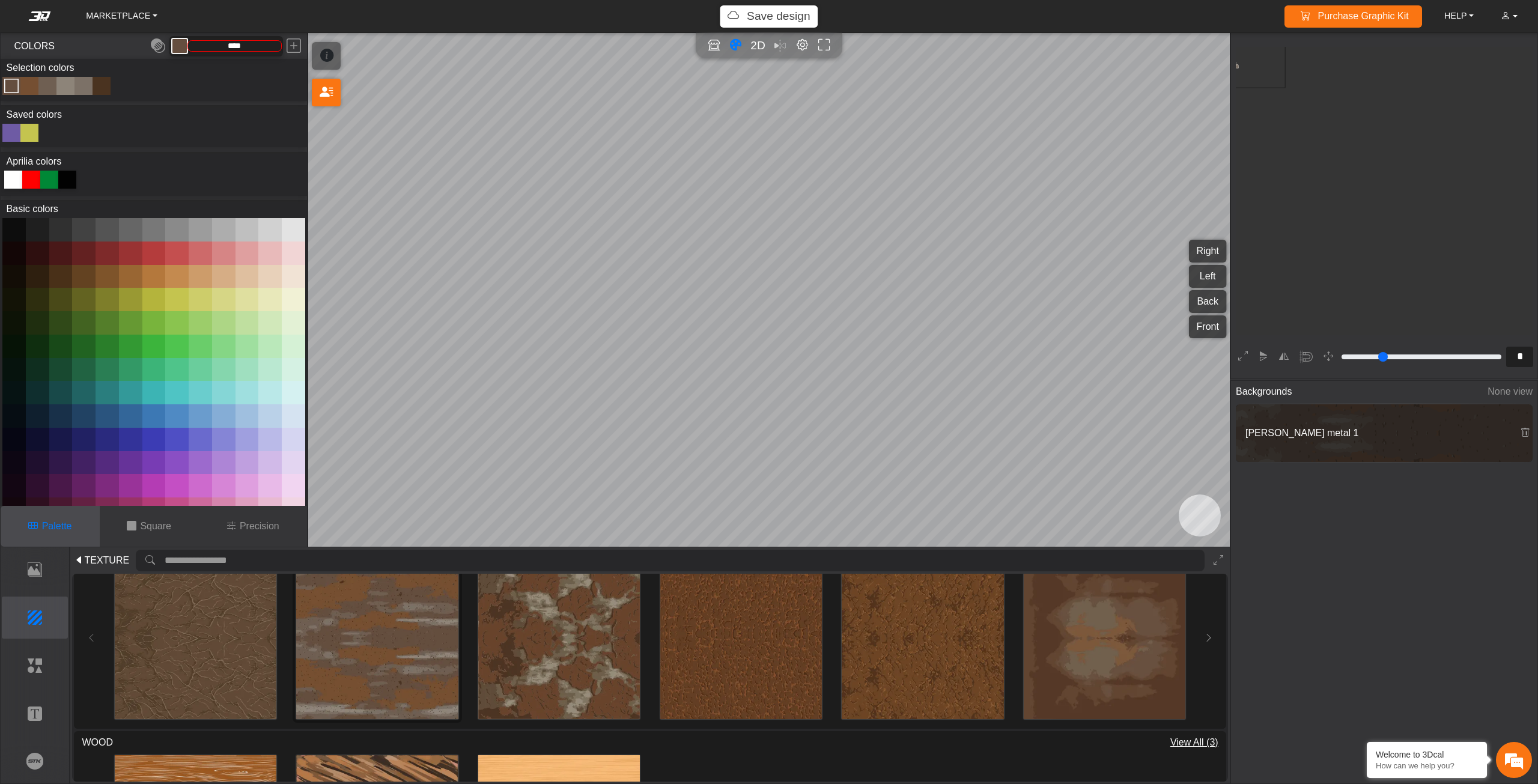
type input "*********"
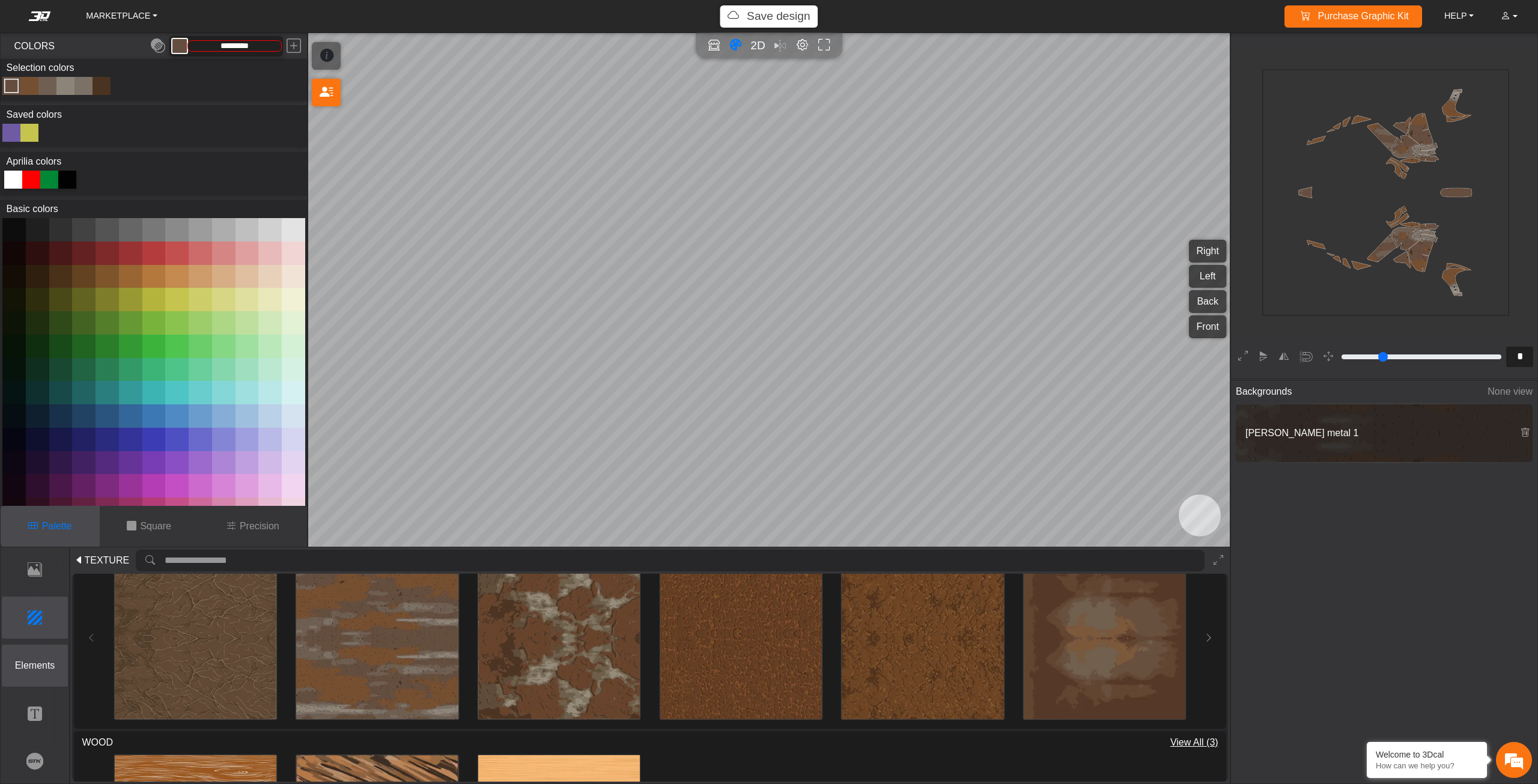
click at [39, 658] on p "Elements" at bounding box center [35, 665] width 66 height 15
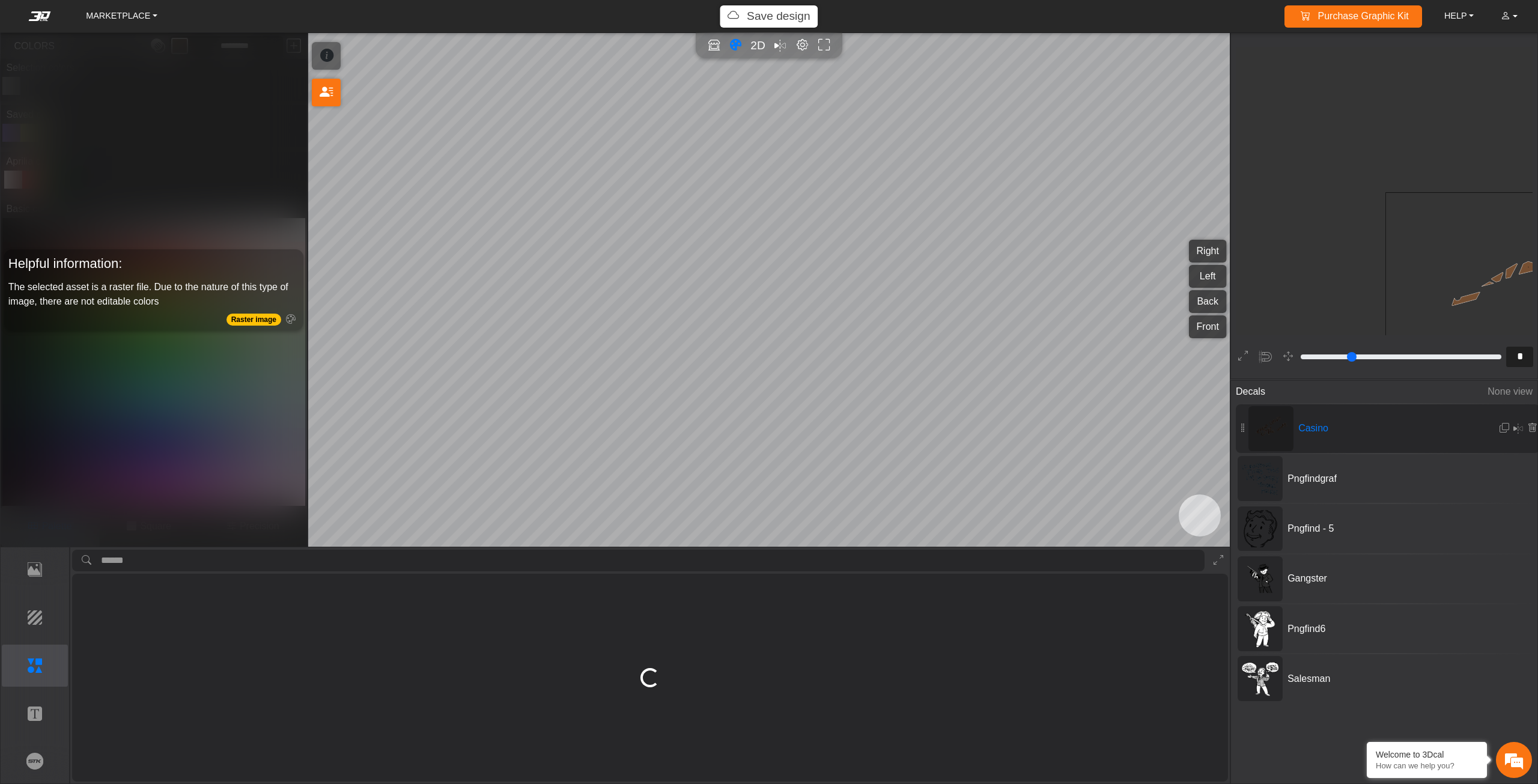
type input "*"
type input "****"
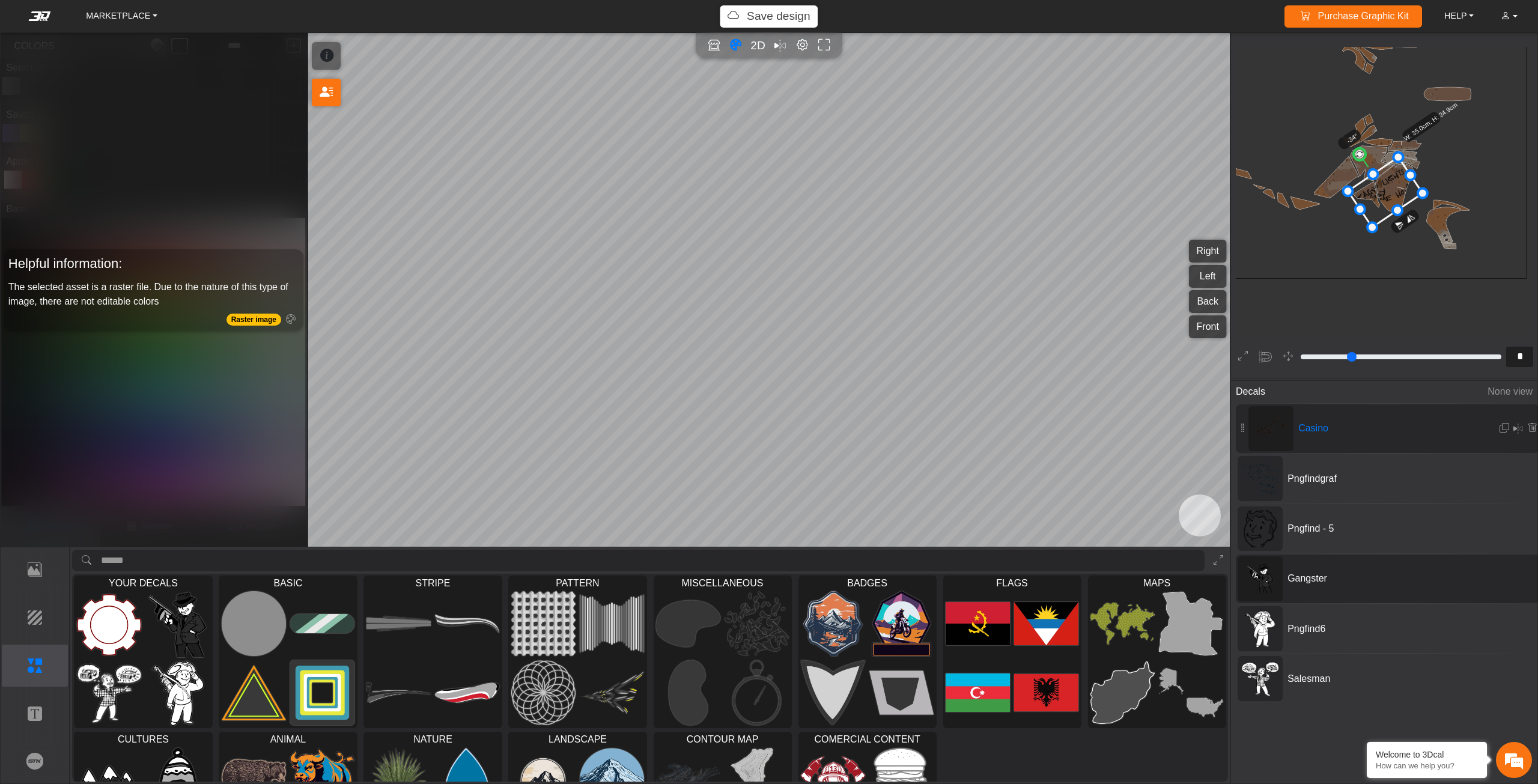
scroll to position [197, 0]
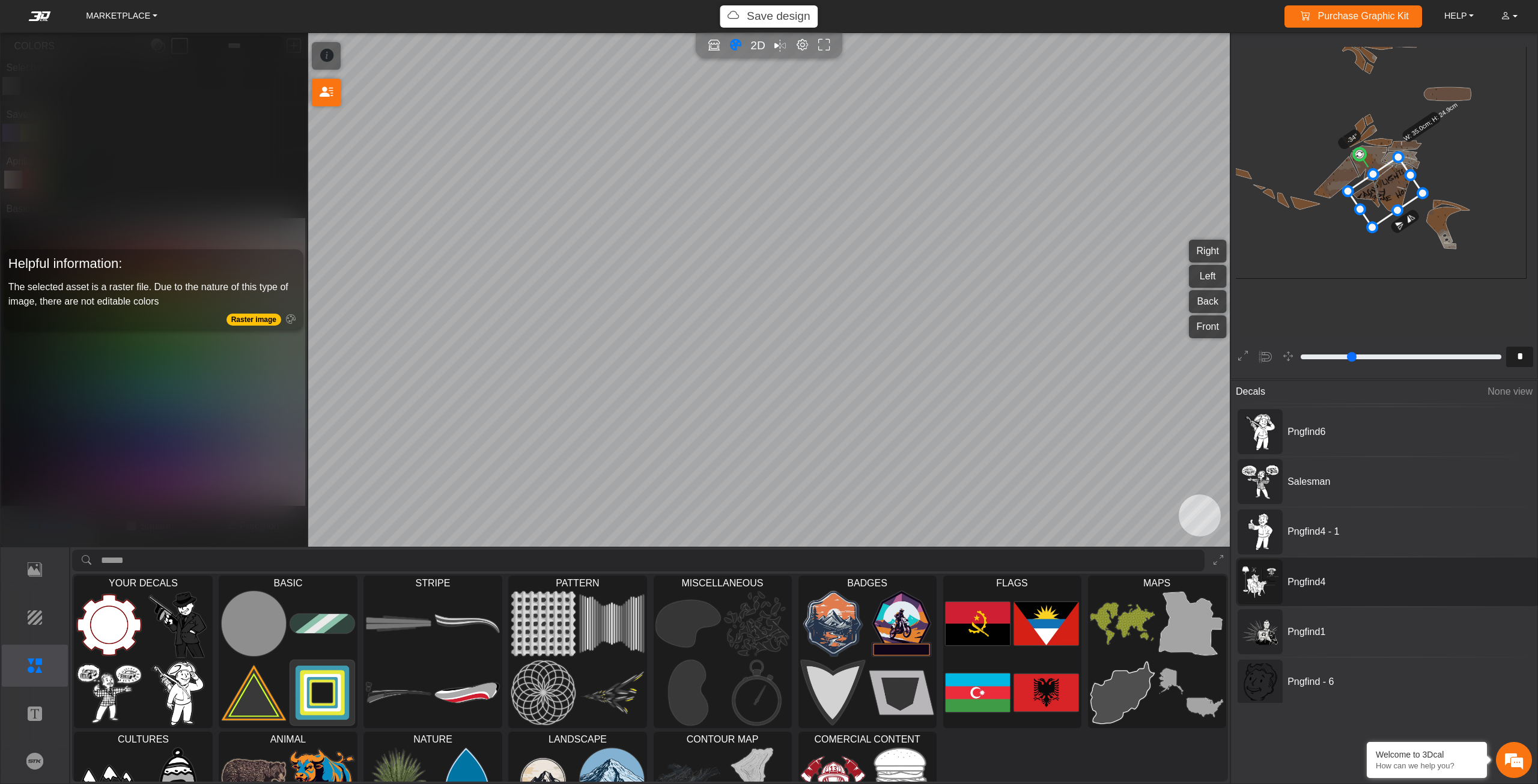
click at [1284, 575] on span "Pngfind4" at bounding box center [1373, 582] width 180 height 15
type input "**"
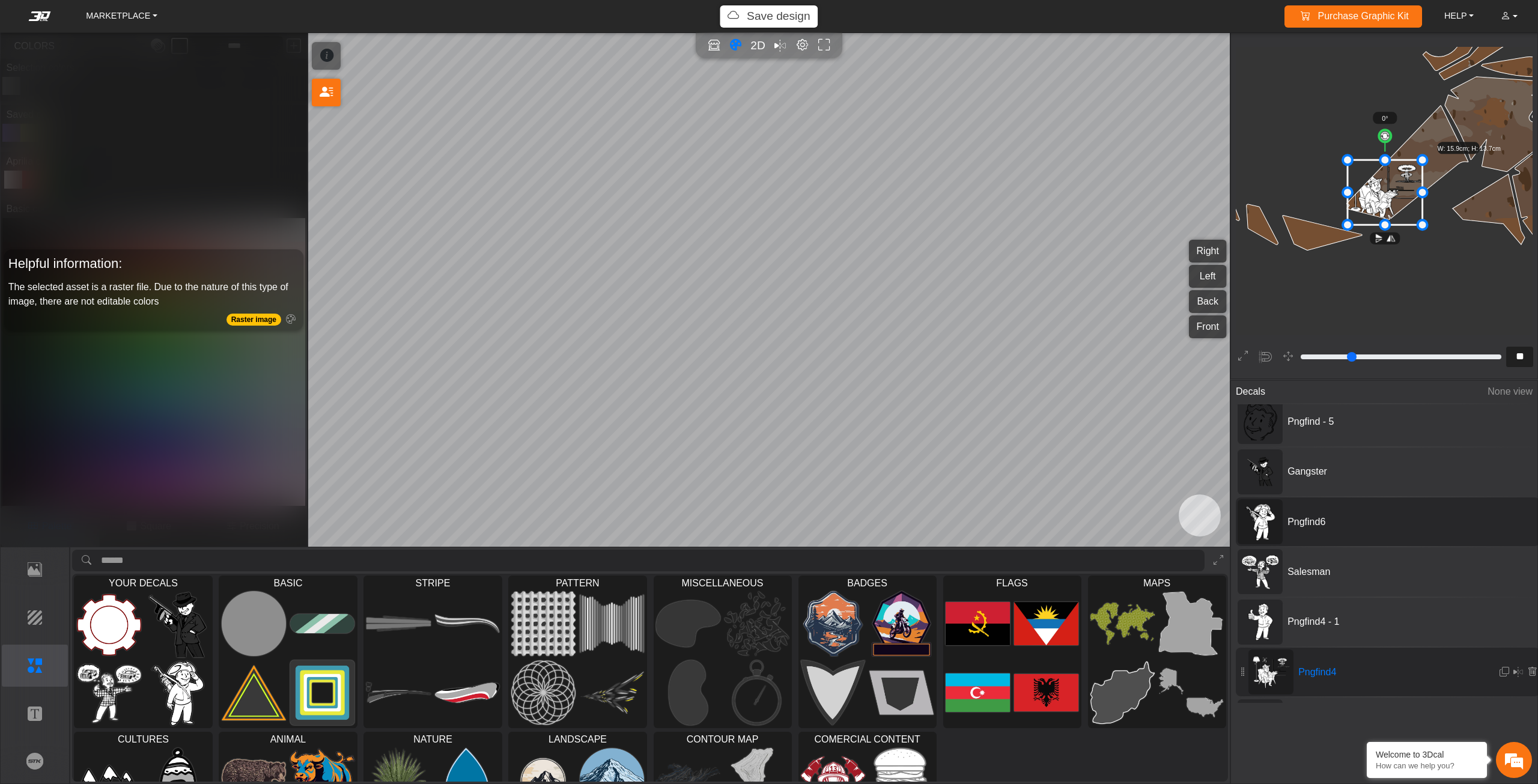
scroll to position [77, 0]
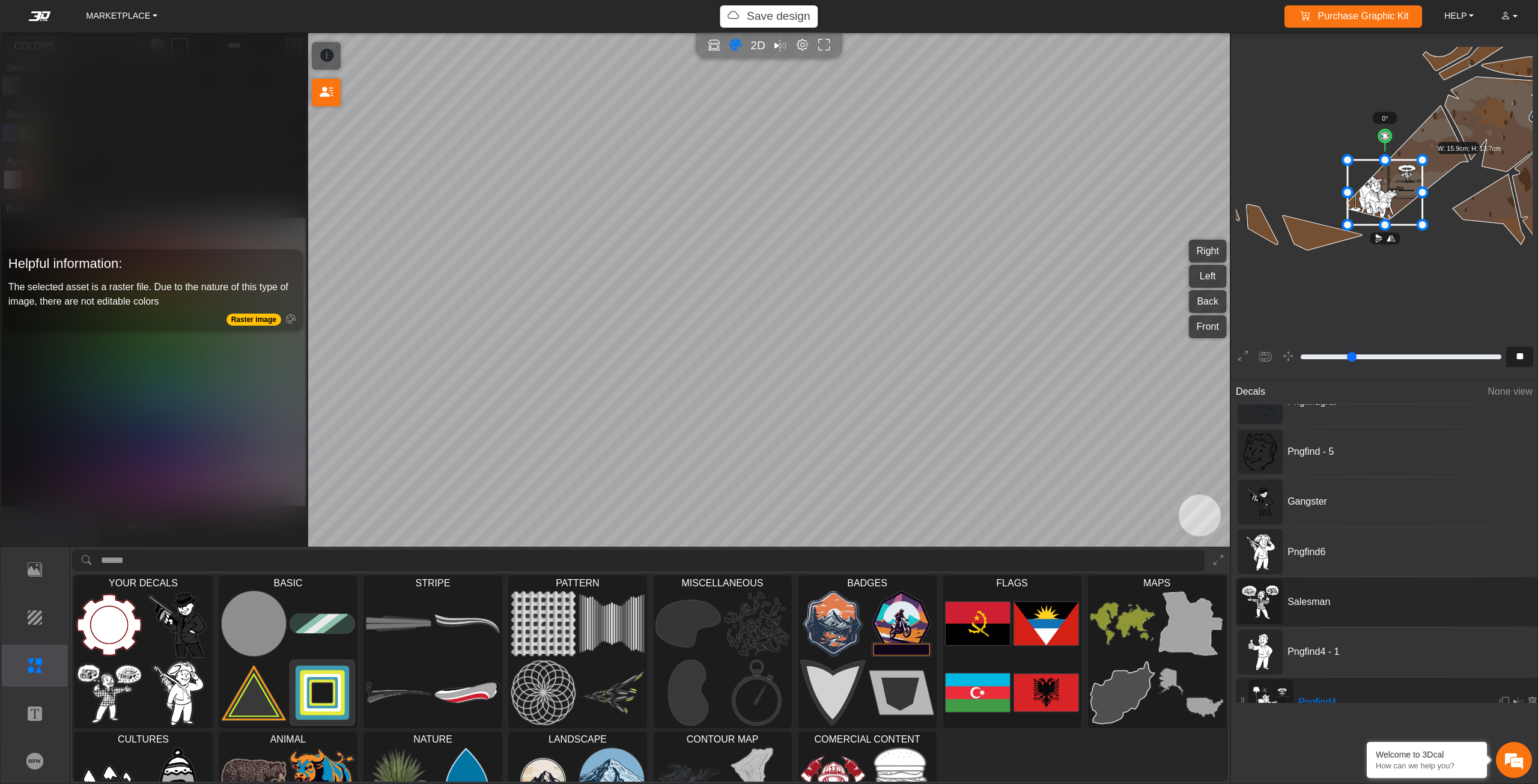
click at [1296, 586] on div "Salesman" at bounding box center [1388, 601] width 304 height 48
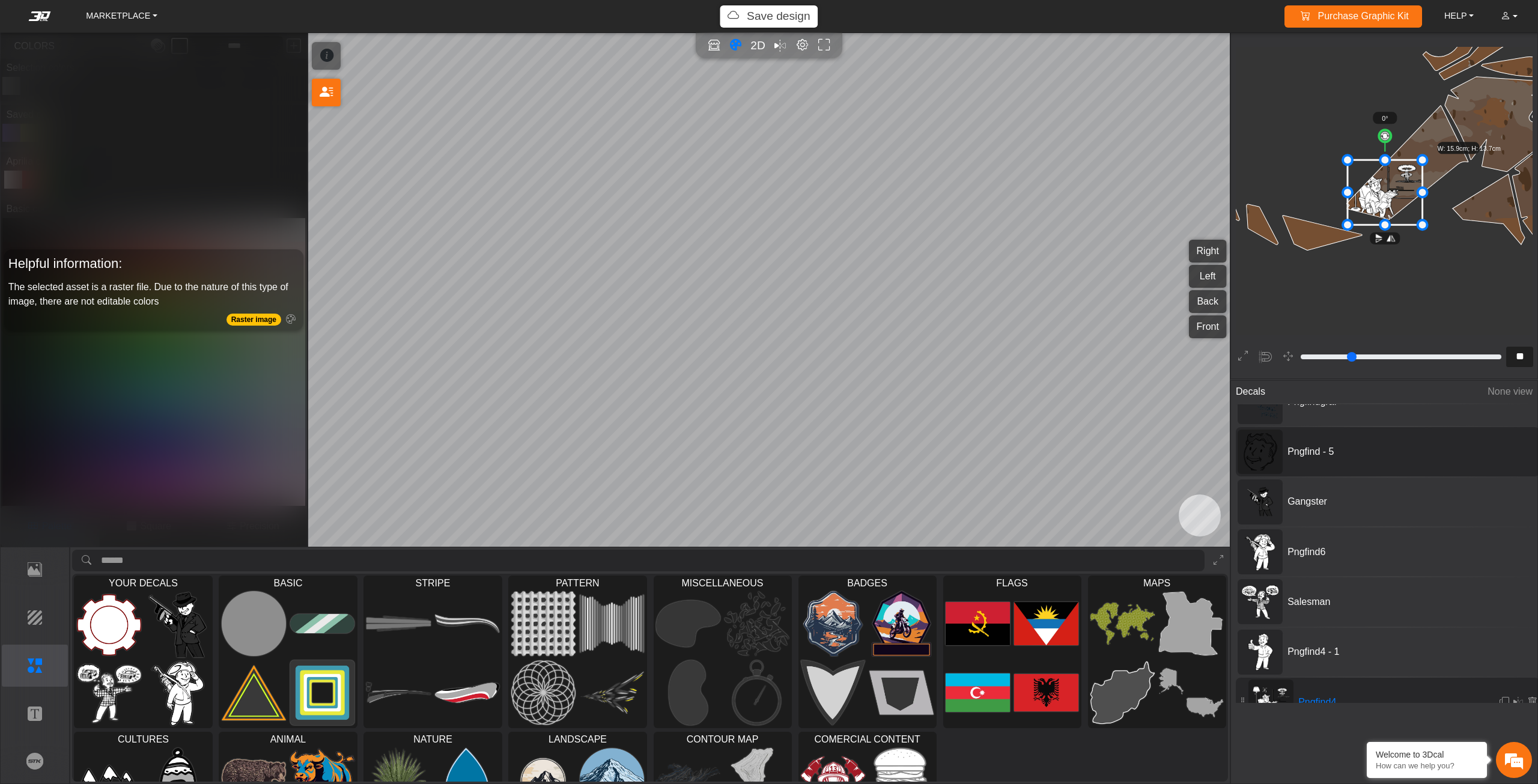
type input "**"
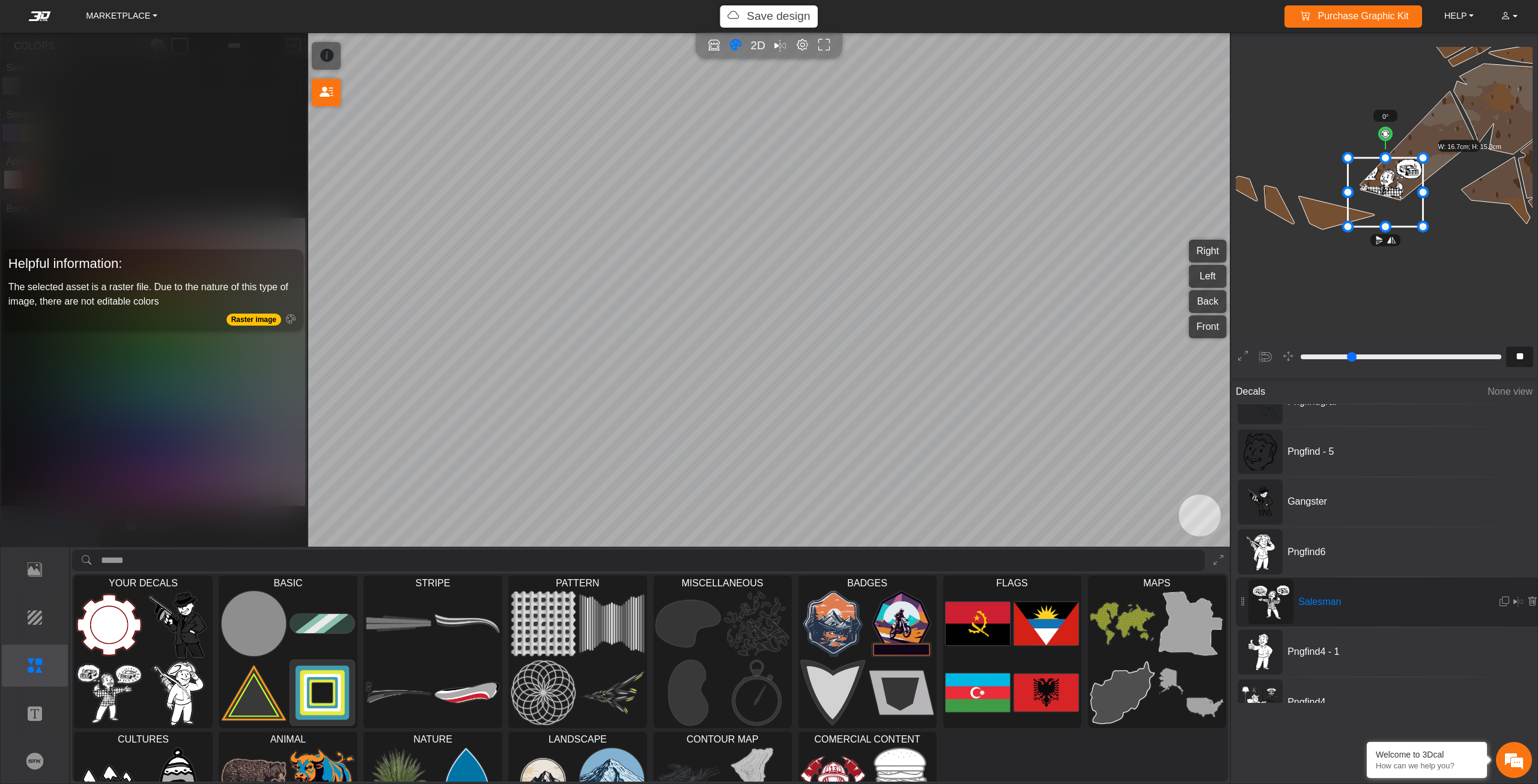
drag, startPoint x: 1399, startPoint y: 185, endPoint x: 1416, endPoint y: 170, distance: 22.7
click at [1416, 170] on icon at bounding box center [1386, 192] width 75 height 69
drag, startPoint x: 1416, startPoint y: 170, endPoint x: 1443, endPoint y: 164, distance: 27.7
click at [1439, 164] on icon at bounding box center [1402, 177] width 75 height 69
drag, startPoint x: 1443, startPoint y: 164, endPoint x: 1450, endPoint y: 168, distance: 8.1
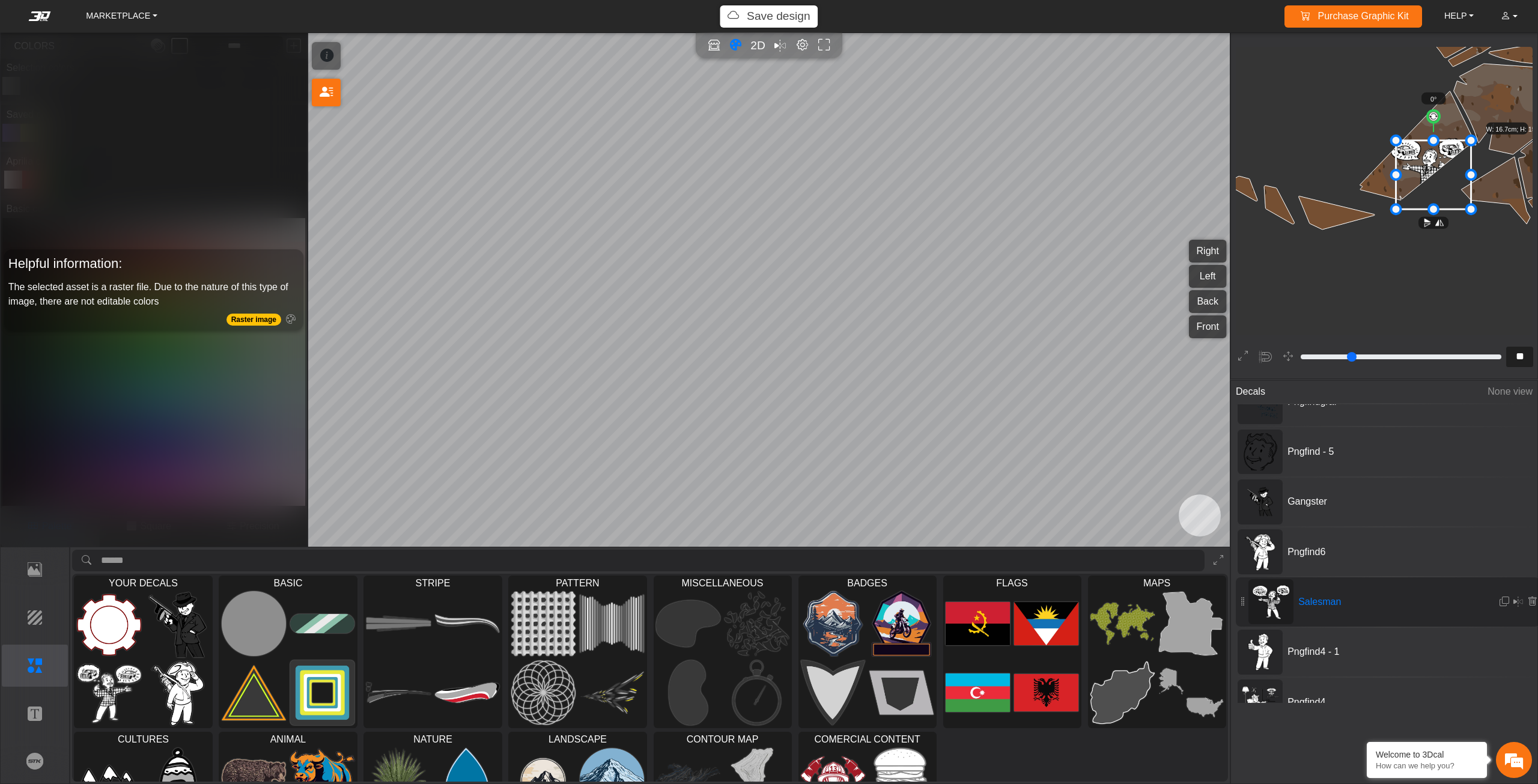
click at [1449, 168] on icon at bounding box center [1434, 175] width 75 height 69
drag, startPoint x: 1450, startPoint y: 168, endPoint x: 1461, endPoint y: 185, distance: 20.2
click at [1461, 185] on icon at bounding box center [1440, 185] width 75 height 69
drag, startPoint x: 1463, startPoint y: 171, endPoint x: 1468, endPoint y: 155, distance: 16.8
click at [1467, 157] on icon at bounding box center [1453, 169] width 75 height 69
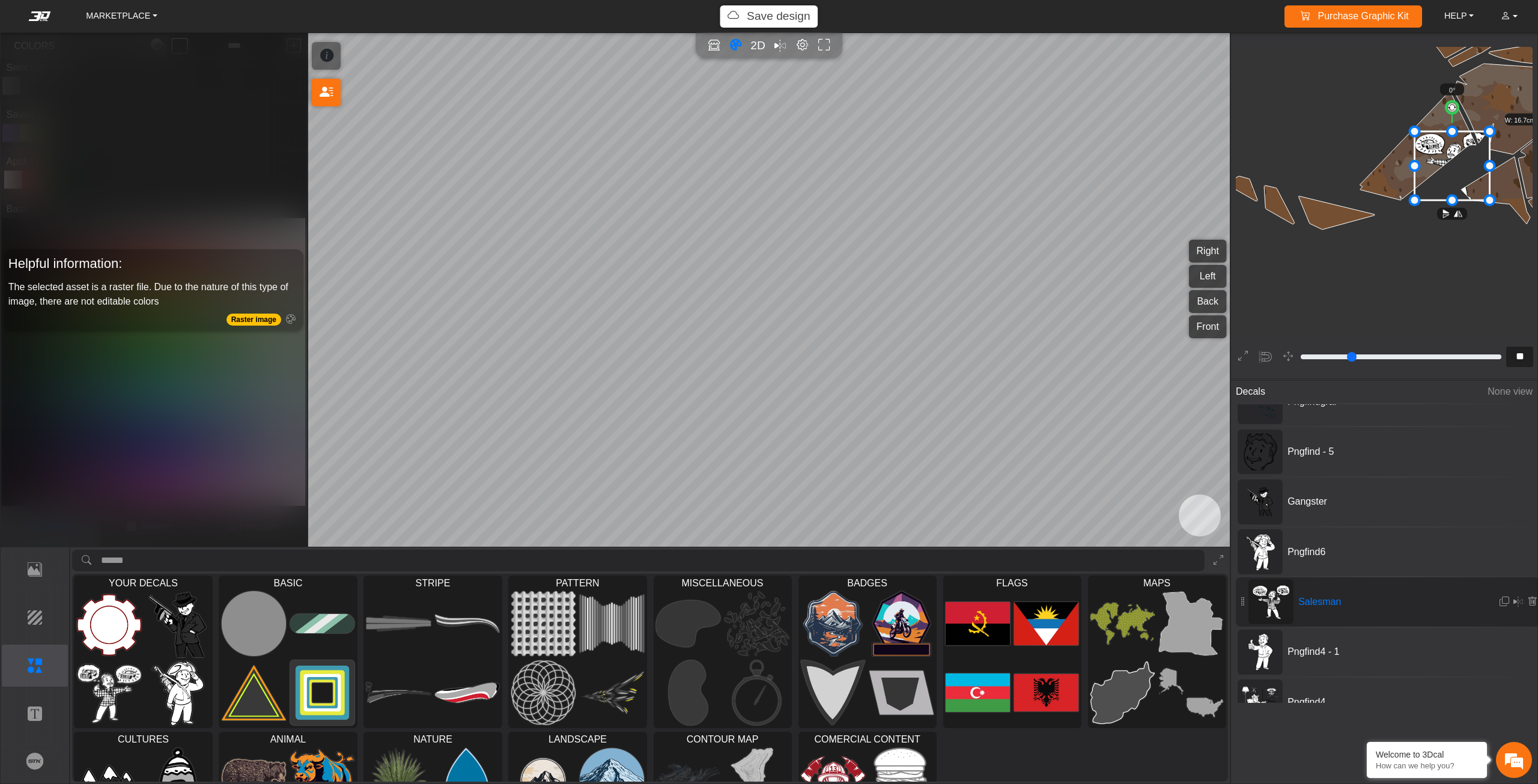
drag, startPoint x: 1468, startPoint y: 155, endPoint x: 1464, endPoint y: 140, distance: 15.5
click at [1465, 142] on icon at bounding box center [1453, 166] width 75 height 69
drag, startPoint x: 1464, startPoint y: 140, endPoint x: 1457, endPoint y: 202, distance: 62.4
click at [1457, 202] on icon at bounding box center [1445, 208] width 75 height 69
drag, startPoint x: 1440, startPoint y: 198, endPoint x: 1391, endPoint y: 196, distance: 49.0
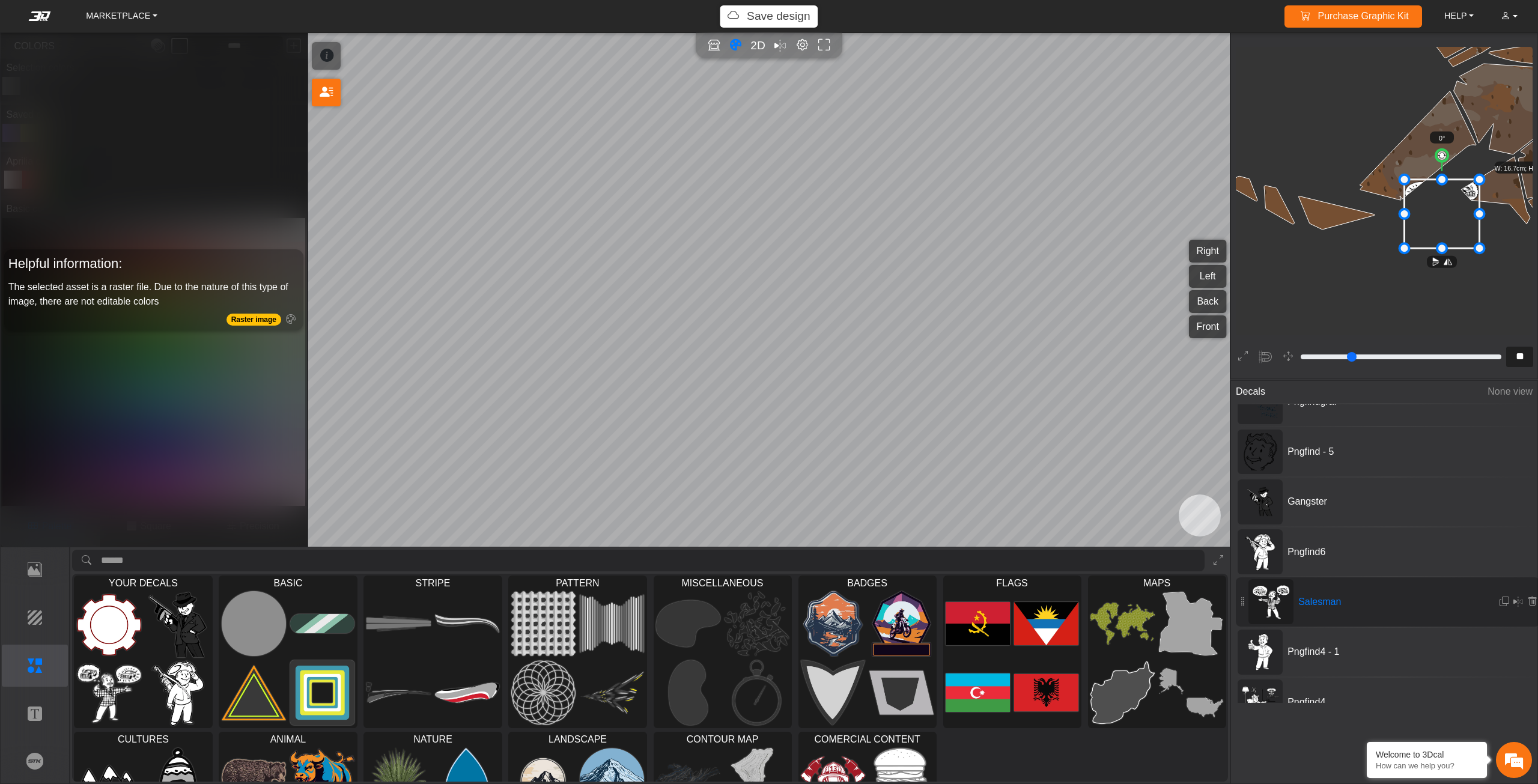
click at [1405, 196] on icon at bounding box center [1442, 214] width 75 height 69
drag, startPoint x: 1391, startPoint y: 196, endPoint x: 1386, endPoint y: 191, distance: 7.1
click at [1386, 191] on icon at bounding box center [1393, 212] width 75 height 69
drag, startPoint x: 1386, startPoint y: 191, endPoint x: 1397, endPoint y: 173, distance: 21.1
click at [1397, 173] on icon at bounding box center [1388, 207] width 75 height 69
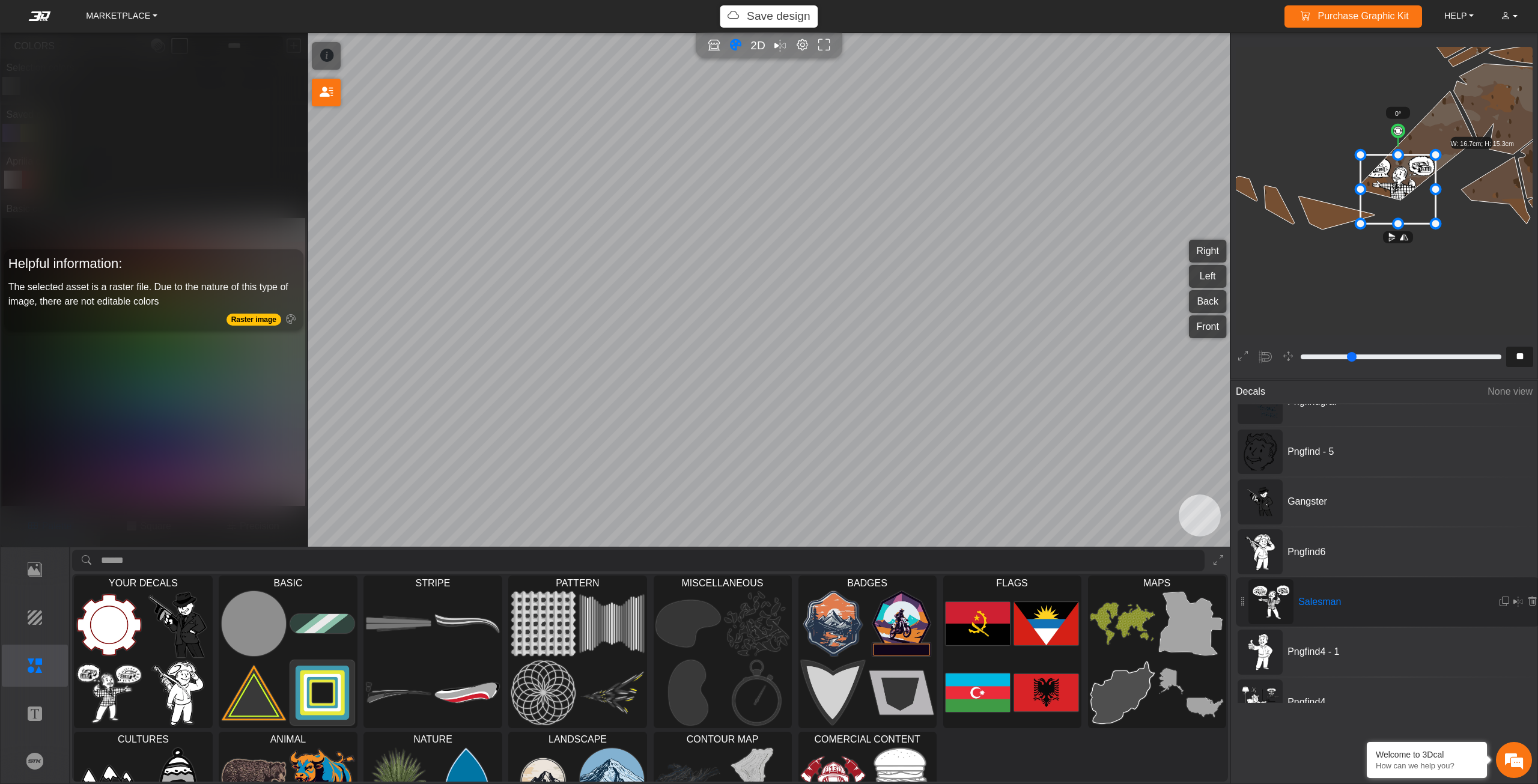
drag, startPoint x: 1397, startPoint y: 173, endPoint x: 1376, endPoint y: 170, distance: 21.2
click at [1376, 170] on icon at bounding box center [1398, 189] width 75 height 69
drag, startPoint x: 1376, startPoint y: 170, endPoint x: 1386, endPoint y: 163, distance: 12.2
click at [1385, 164] on icon at bounding box center [1377, 185] width 75 height 69
drag, startPoint x: 1386, startPoint y: 163, endPoint x: 1393, endPoint y: 152, distance: 13.0
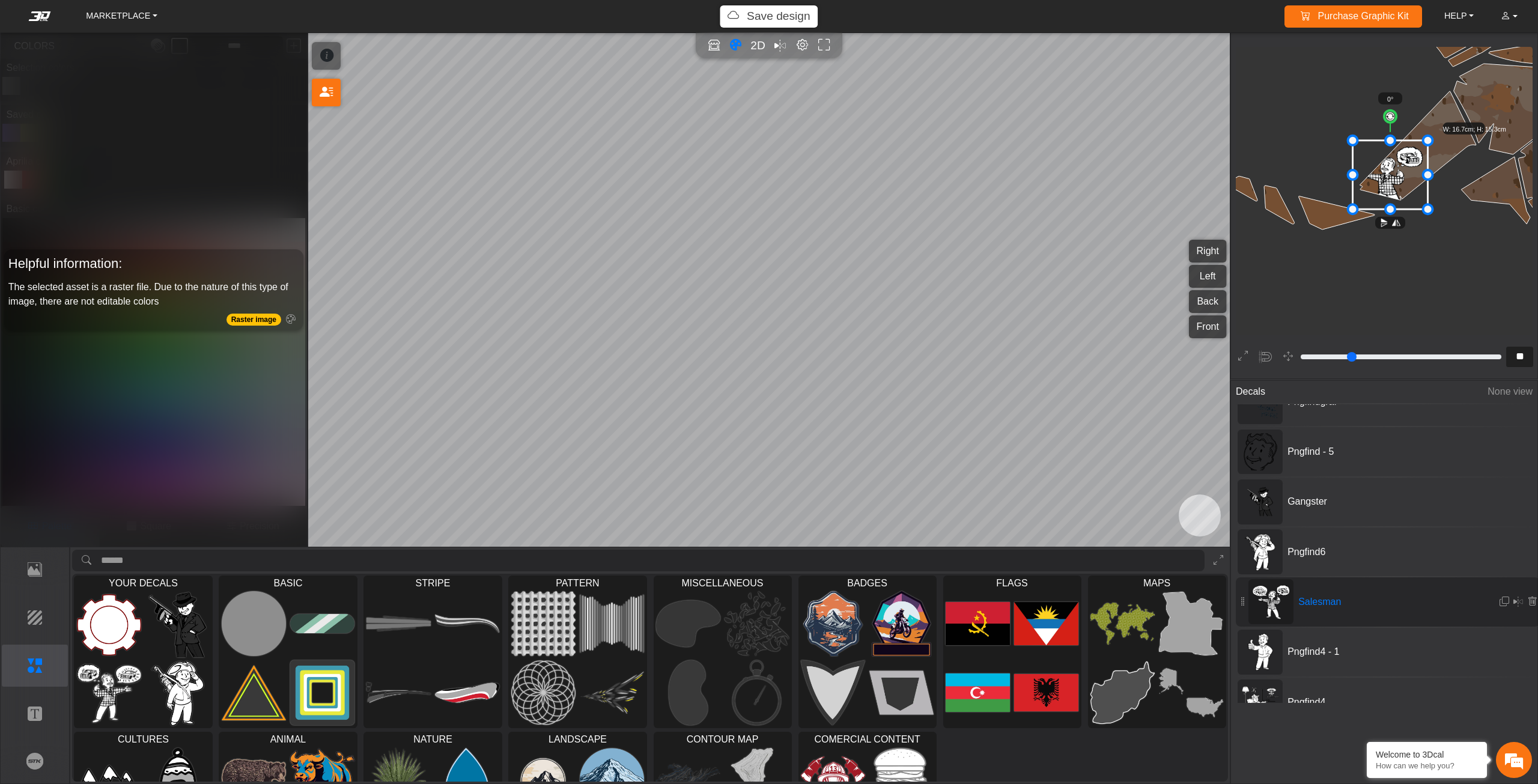
click at [1393, 152] on icon at bounding box center [1391, 175] width 75 height 69
drag, startPoint x: 1393, startPoint y: 152, endPoint x: 1400, endPoint y: 157, distance: 8.6
click at [1400, 157] on icon at bounding box center [1401, 175] width 75 height 69
drag, startPoint x: 1396, startPoint y: 170, endPoint x: 1412, endPoint y: 170, distance: 16.0
click at [1412, 170] on icon at bounding box center [1401, 175] width 75 height 69
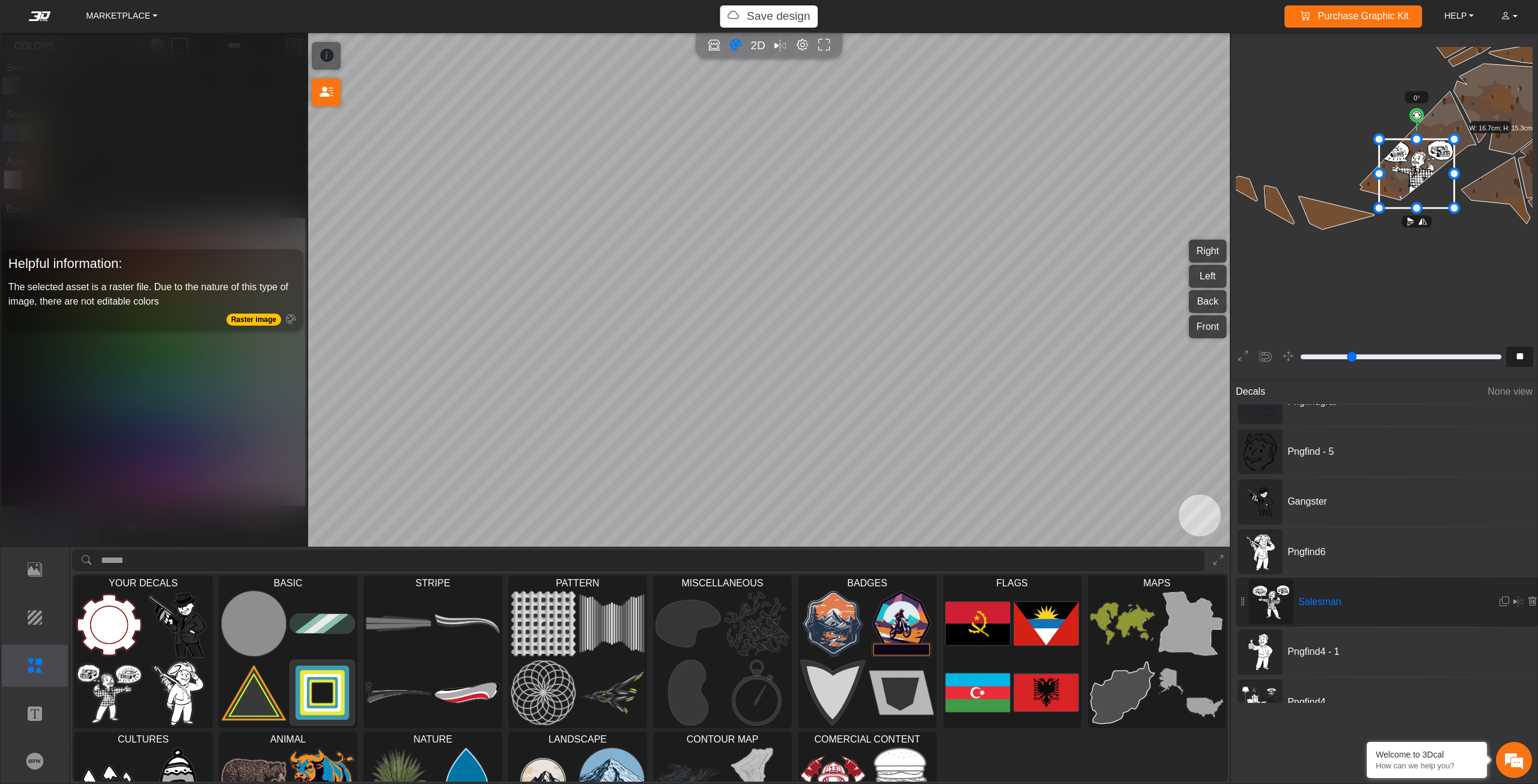
click at [1408, 170] on icon at bounding box center [1417, 174] width 75 height 69
drag, startPoint x: 1408, startPoint y: 170, endPoint x: 1415, endPoint y: 170, distance: 7.0
click at [1415, 170] on icon at bounding box center [1417, 175] width 75 height 69
click at [38, 616] on p "Background" at bounding box center [35, 617] width 66 height 15
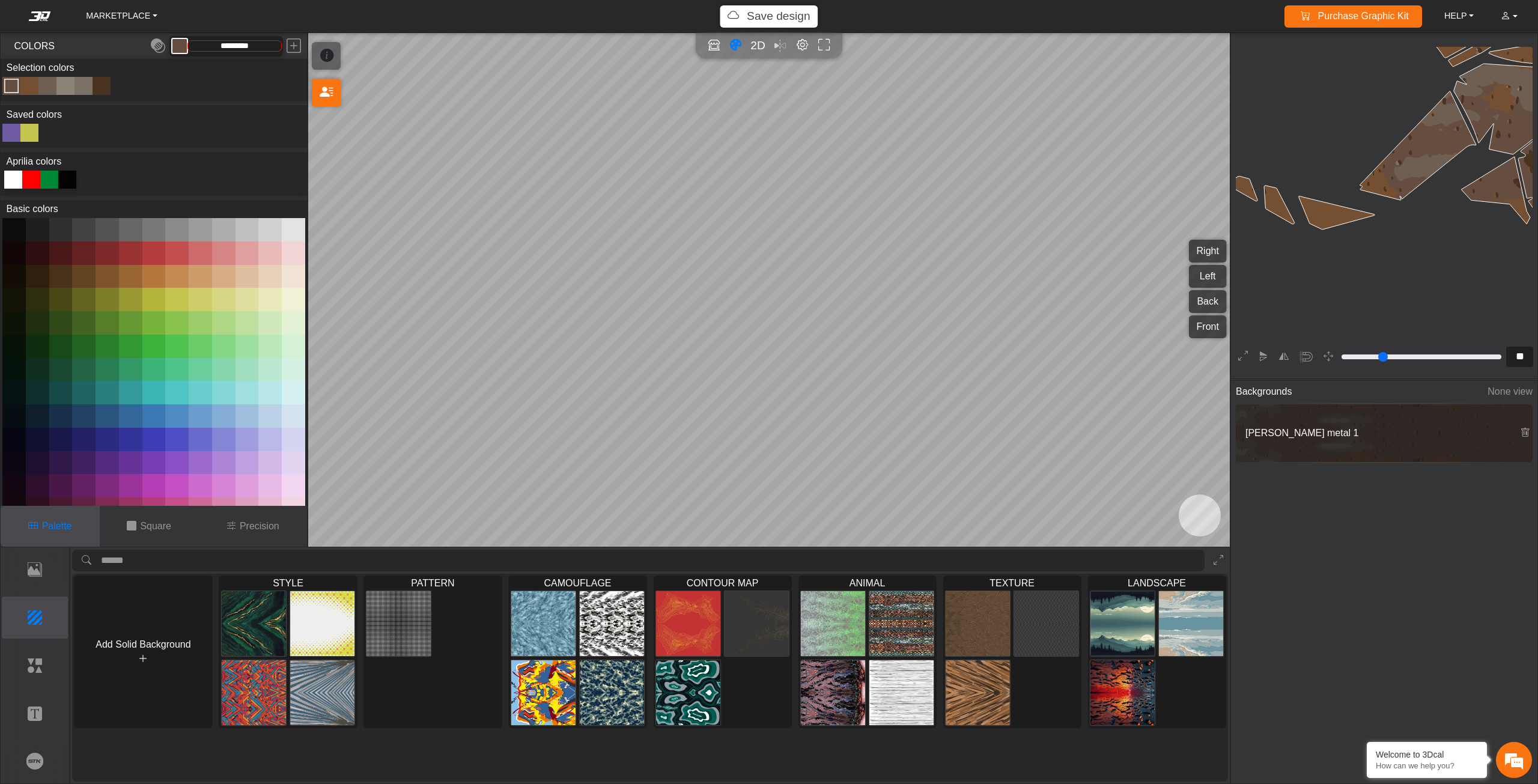
click at [285, 230] on button at bounding box center [293, 229] width 24 height 24
type input "*********"
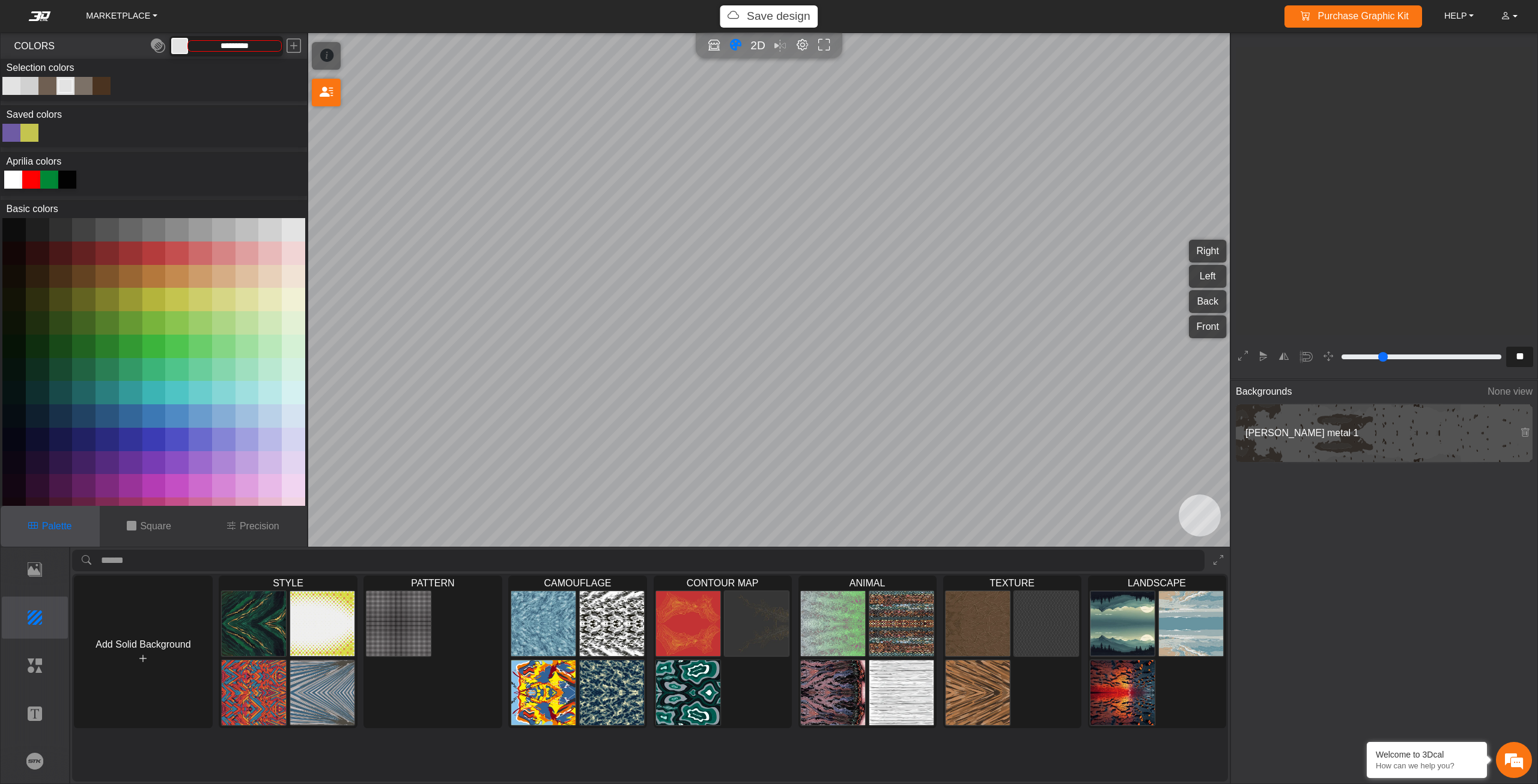
scroll to position [1558, 1245]
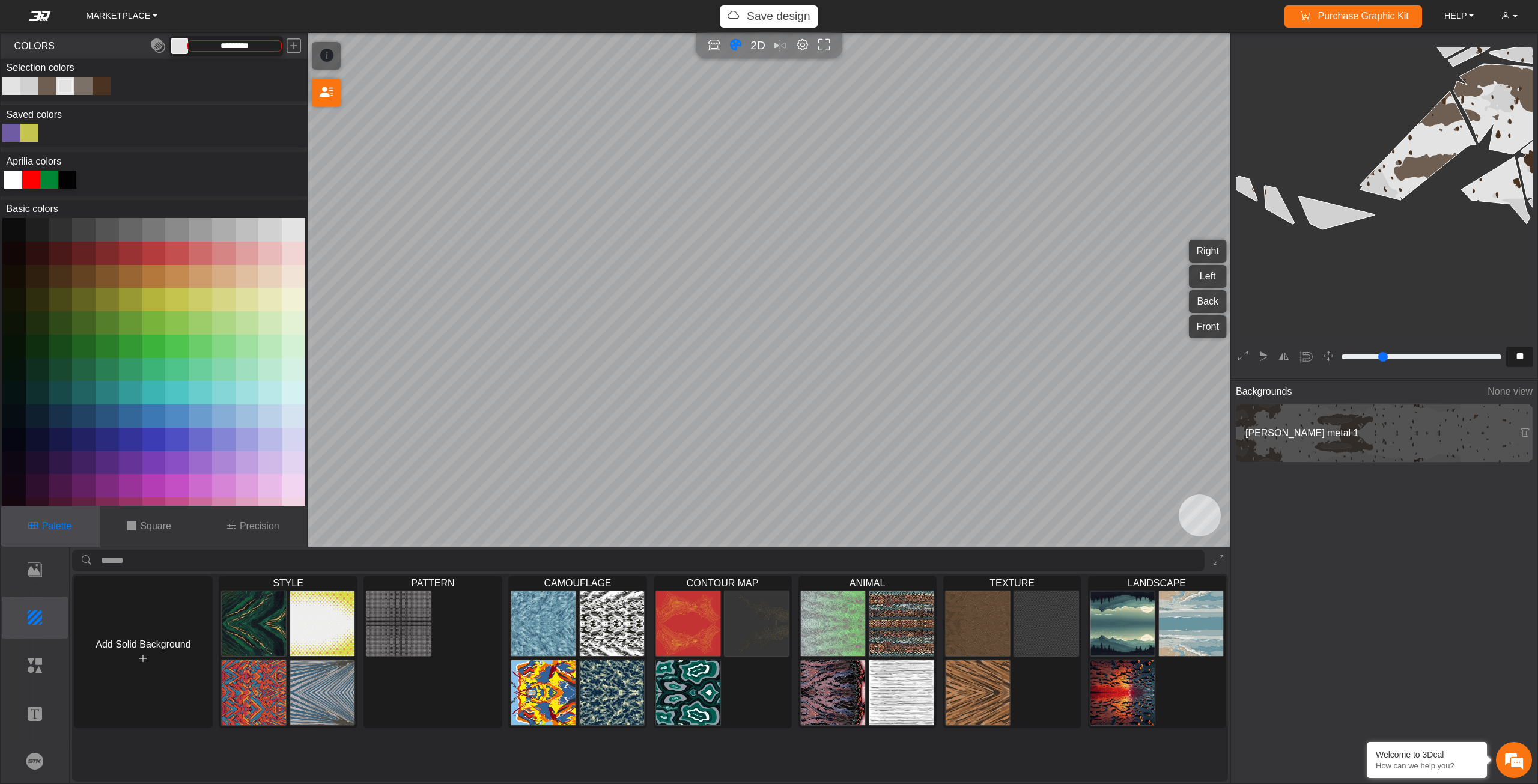
click at [49, 83] on div "Color Toggle" at bounding box center [47, 85] width 15 height 15
click at [245, 226] on button at bounding box center [247, 229] width 24 height 24
click at [84, 87] on div "Color Toggle" at bounding box center [84, 85] width 15 height 15
click at [299, 226] on button at bounding box center [293, 229] width 24 height 24
click at [102, 87] on div "Color Toggle" at bounding box center [101, 85] width 15 height 15
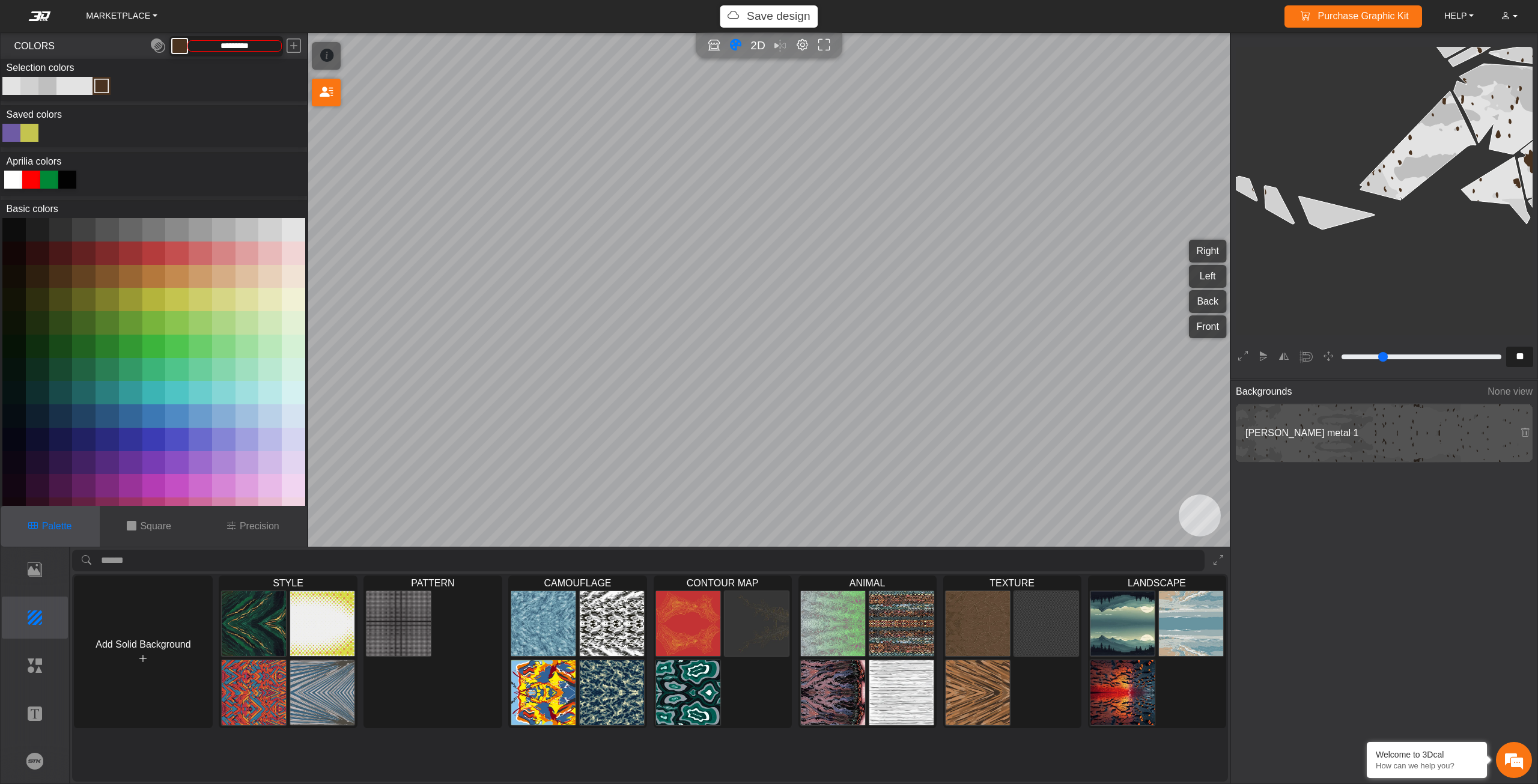
click at [232, 231] on button at bounding box center [224, 229] width 24 height 24
type input "*********"
click at [1247, 357] on icon at bounding box center [1243, 356] width 10 height 15
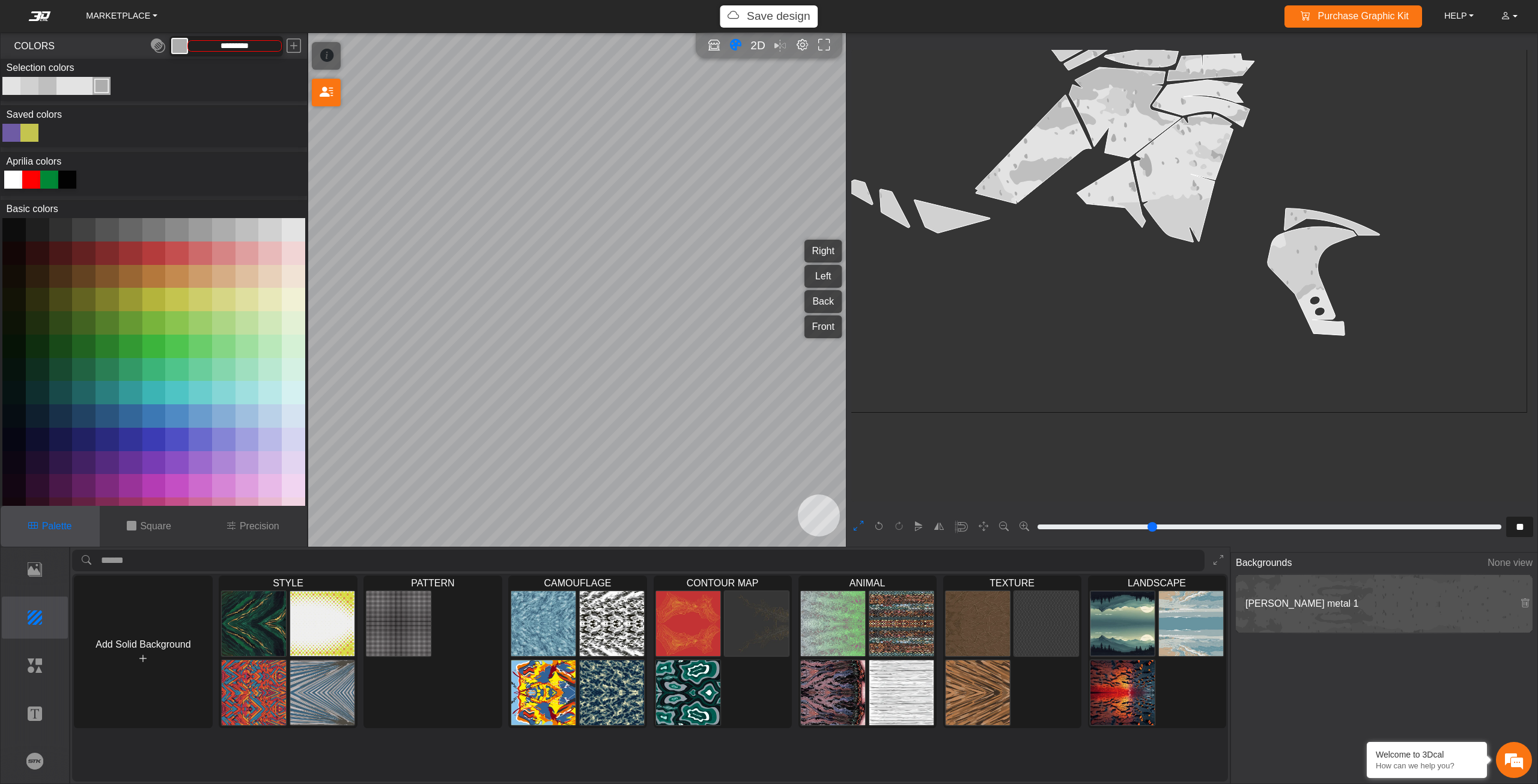
type input "*"
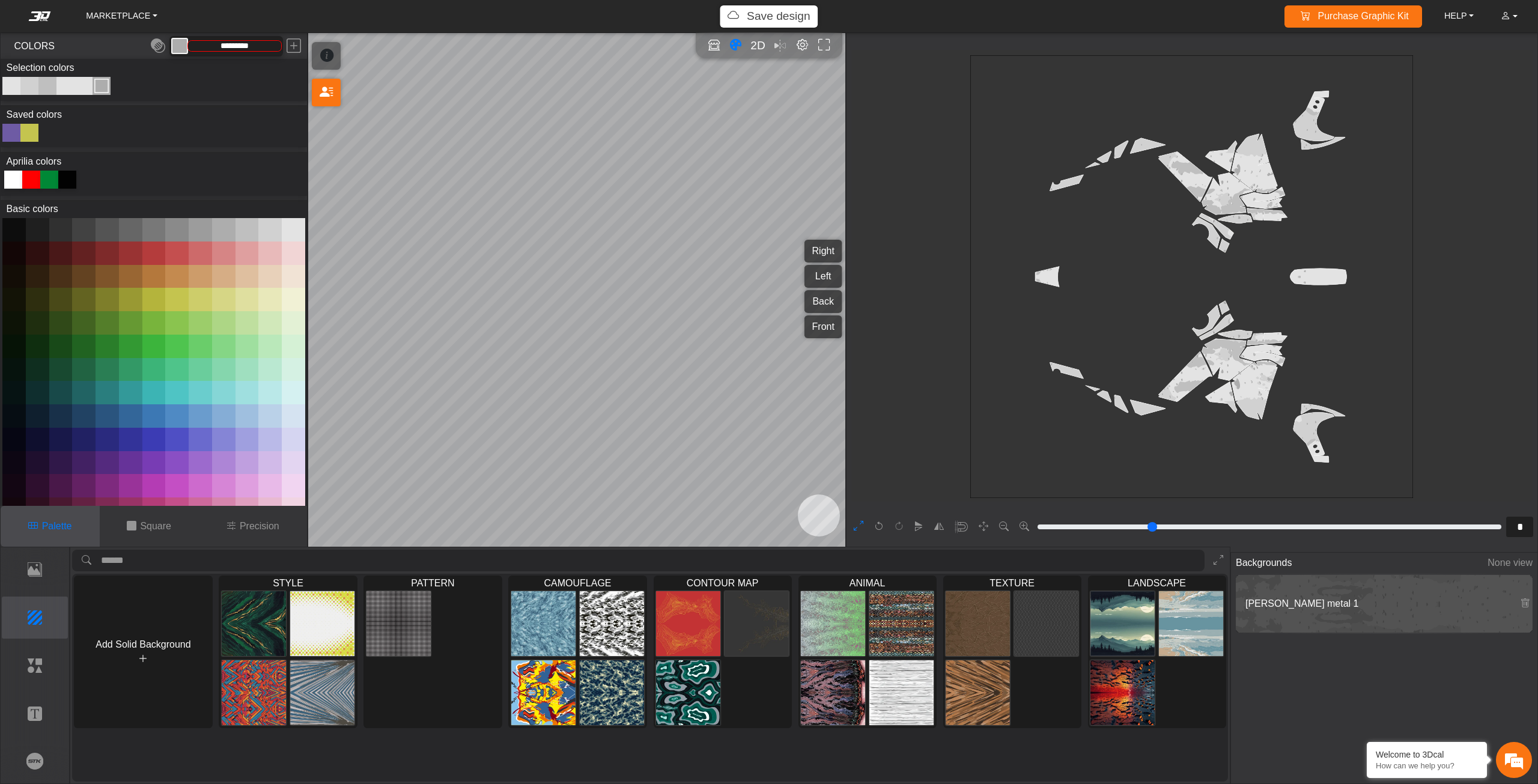
click at [862, 514] on div "*" at bounding box center [1192, 526] width 691 height 26
click at [860, 525] on icon at bounding box center [858, 526] width 10 height 15
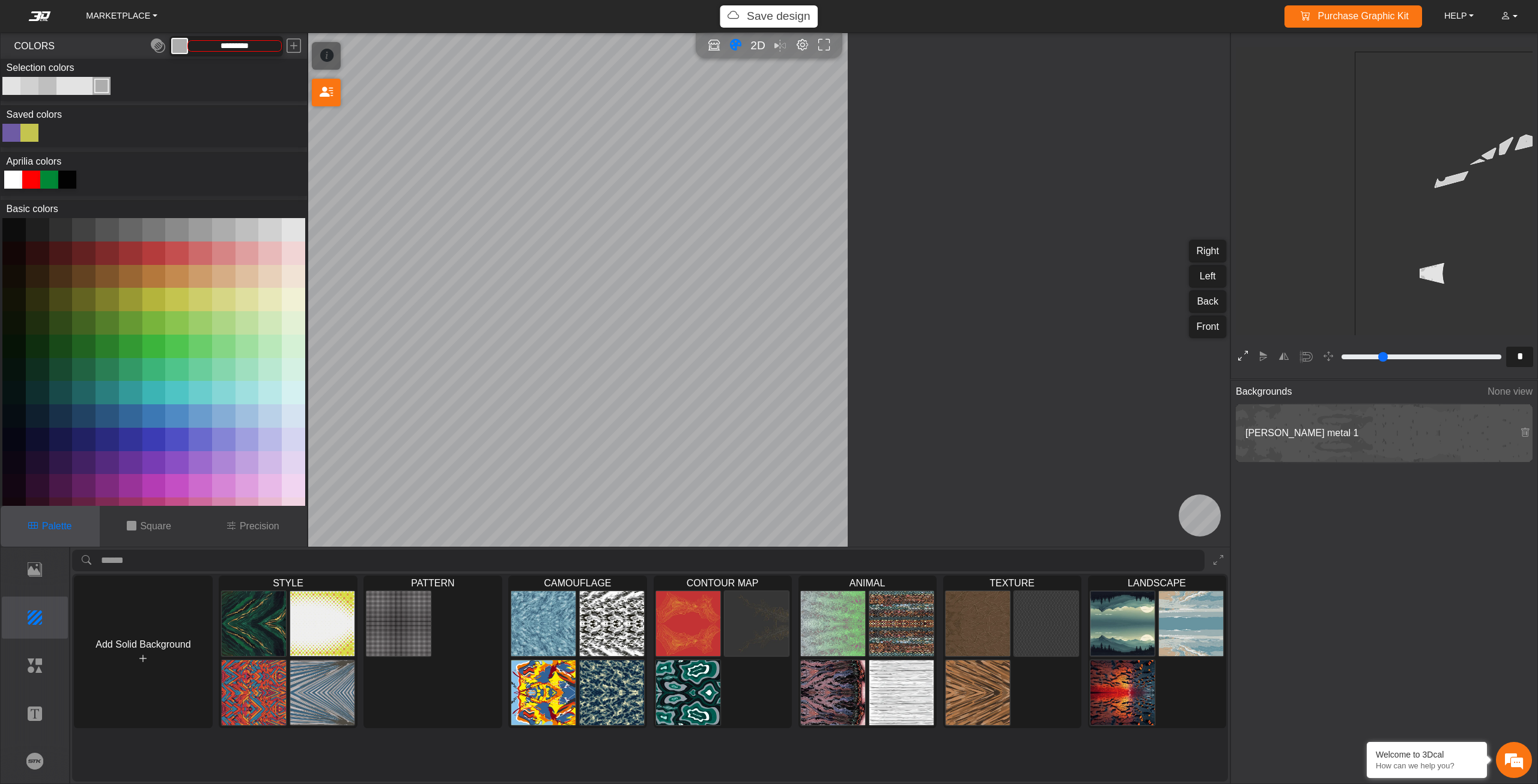
type input "*"
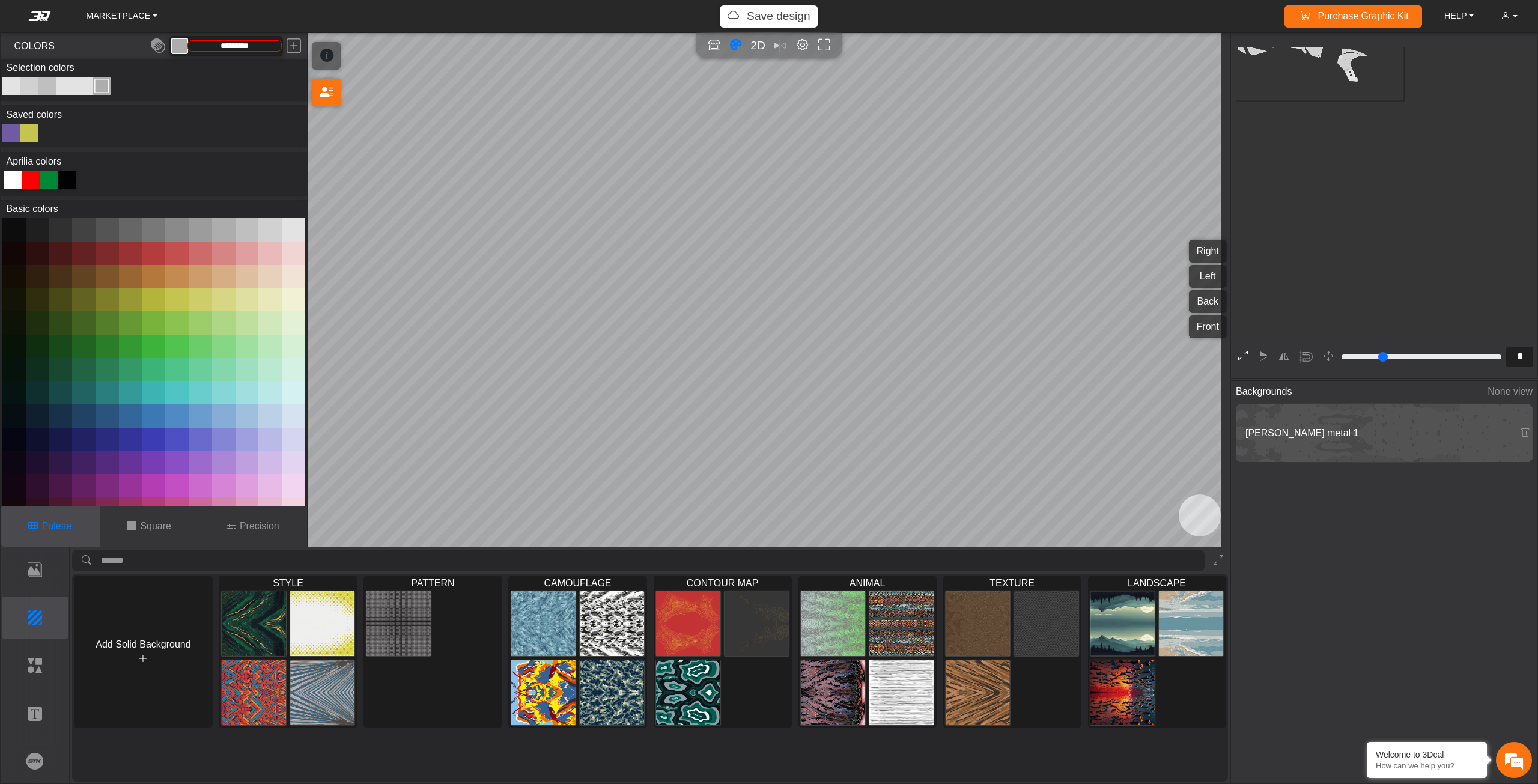
scroll to position [223, 216]
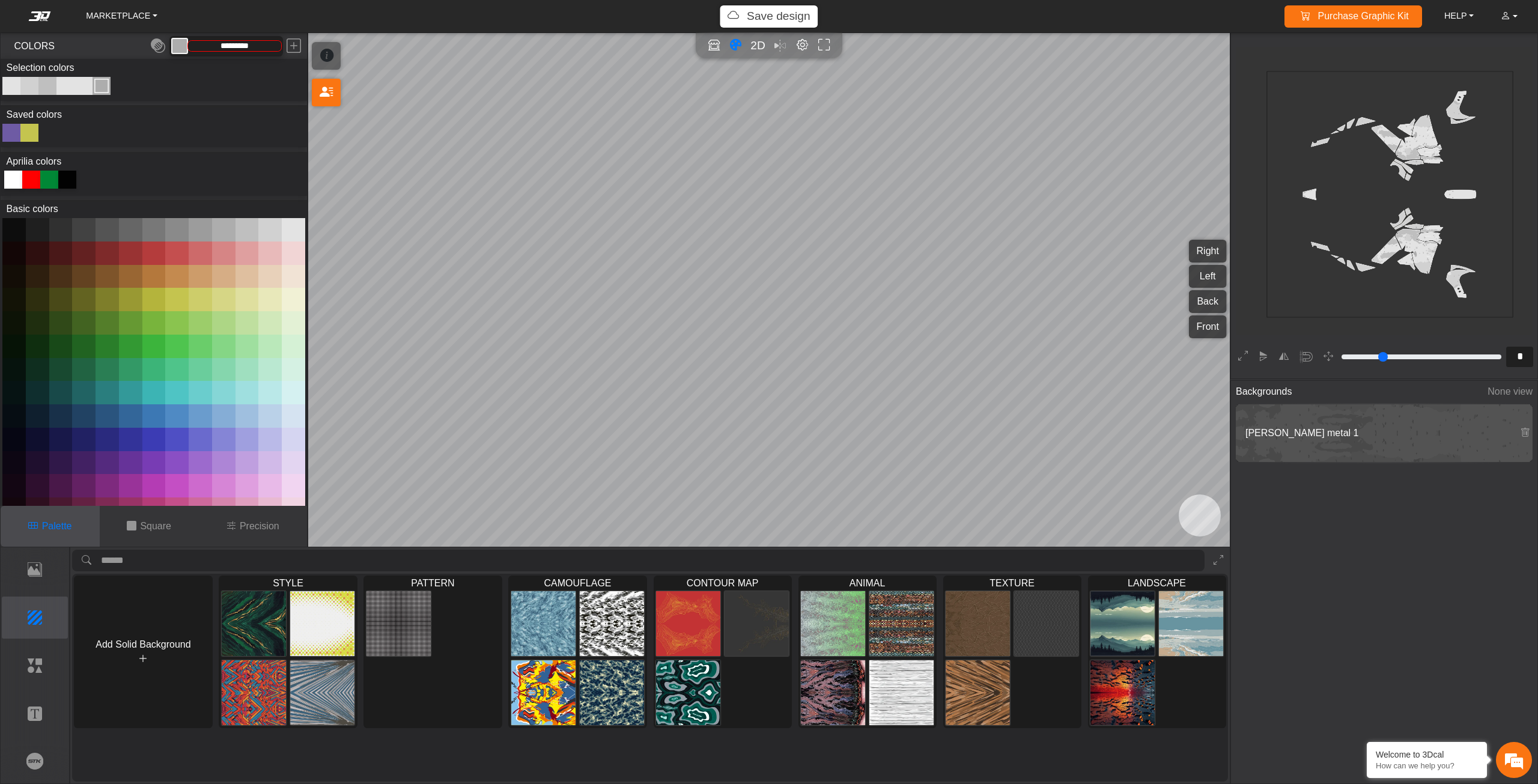
click at [782, 45] on div "2D" at bounding box center [769, 45] width 136 height 17
click at [54, 665] on p "Elements" at bounding box center [35, 665] width 66 height 15
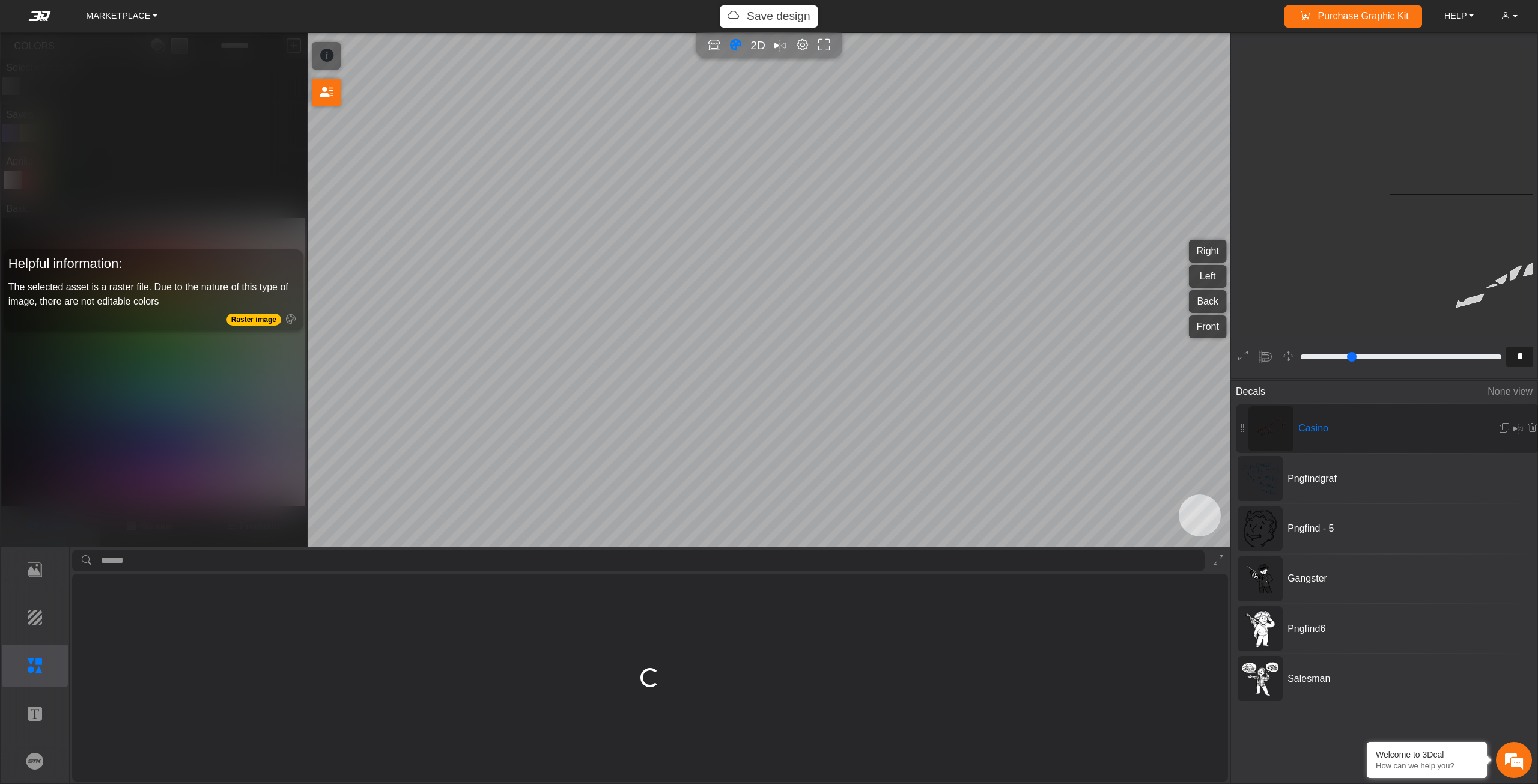
type input "*"
type input "****"
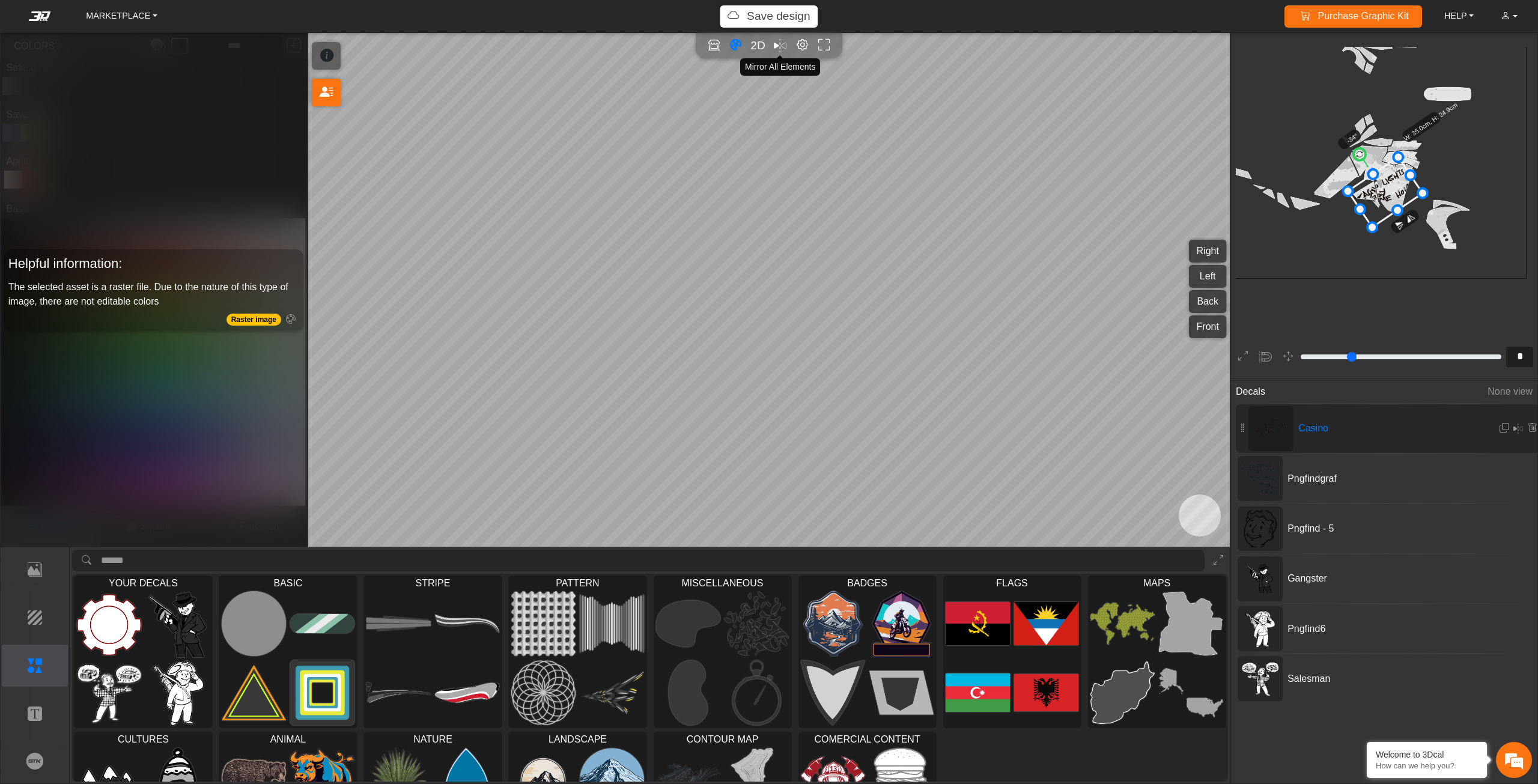
click at [780, 47] on em "Mirror all" at bounding box center [780, 46] width 13 height 19
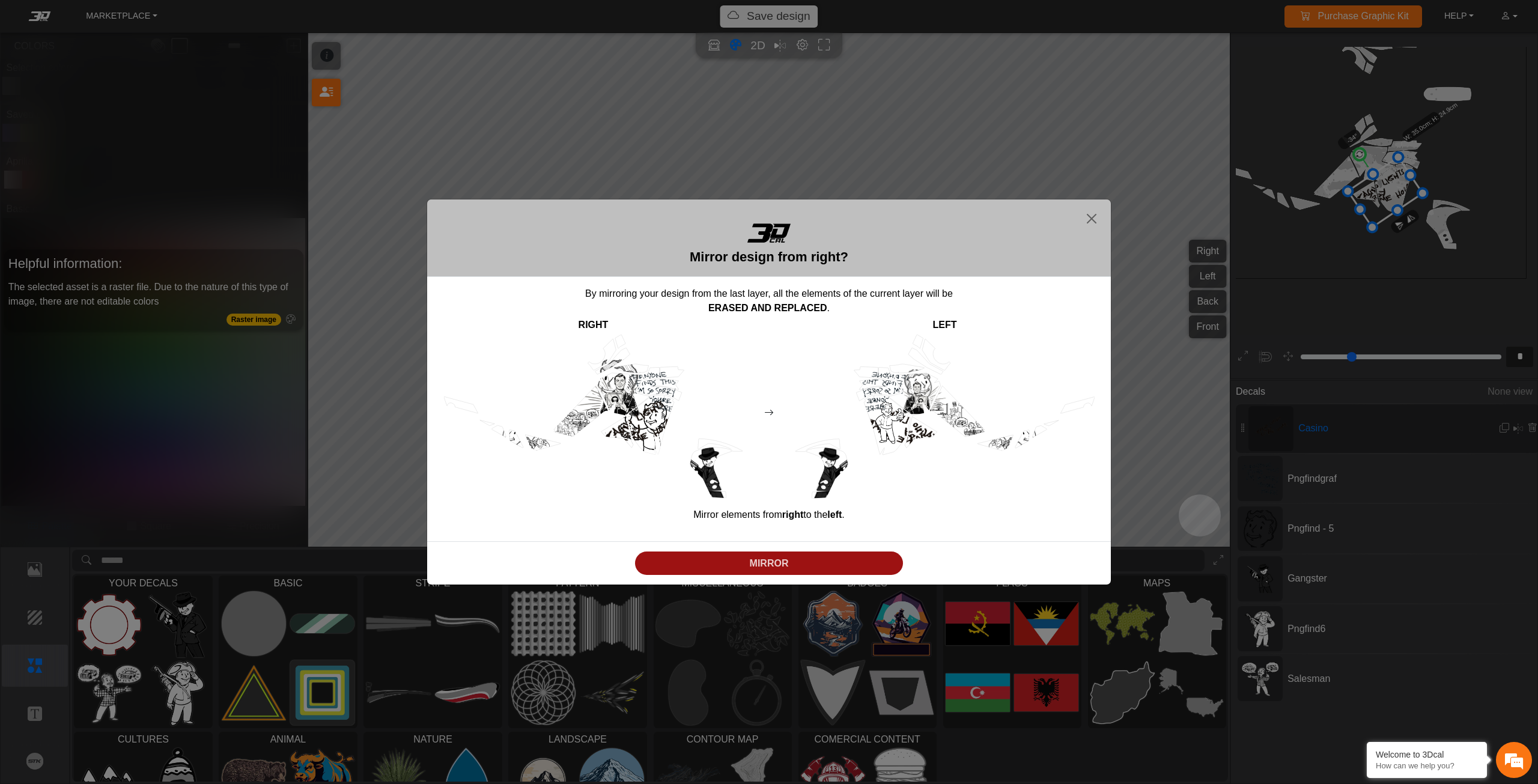
click at [705, 555] on button "MIRROR" at bounding box center [769, 563] width 268 height 24
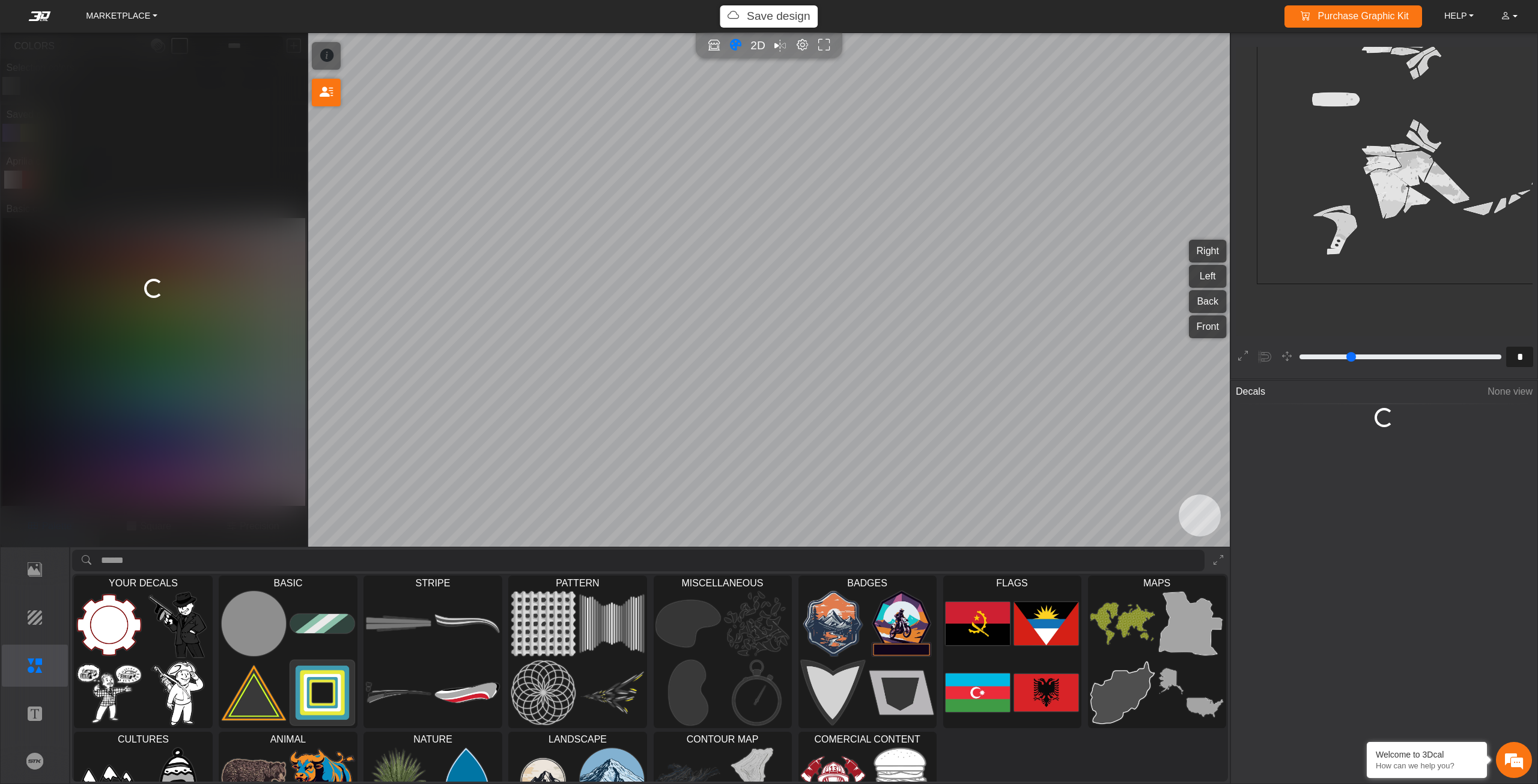
scroll to position [507, 449]
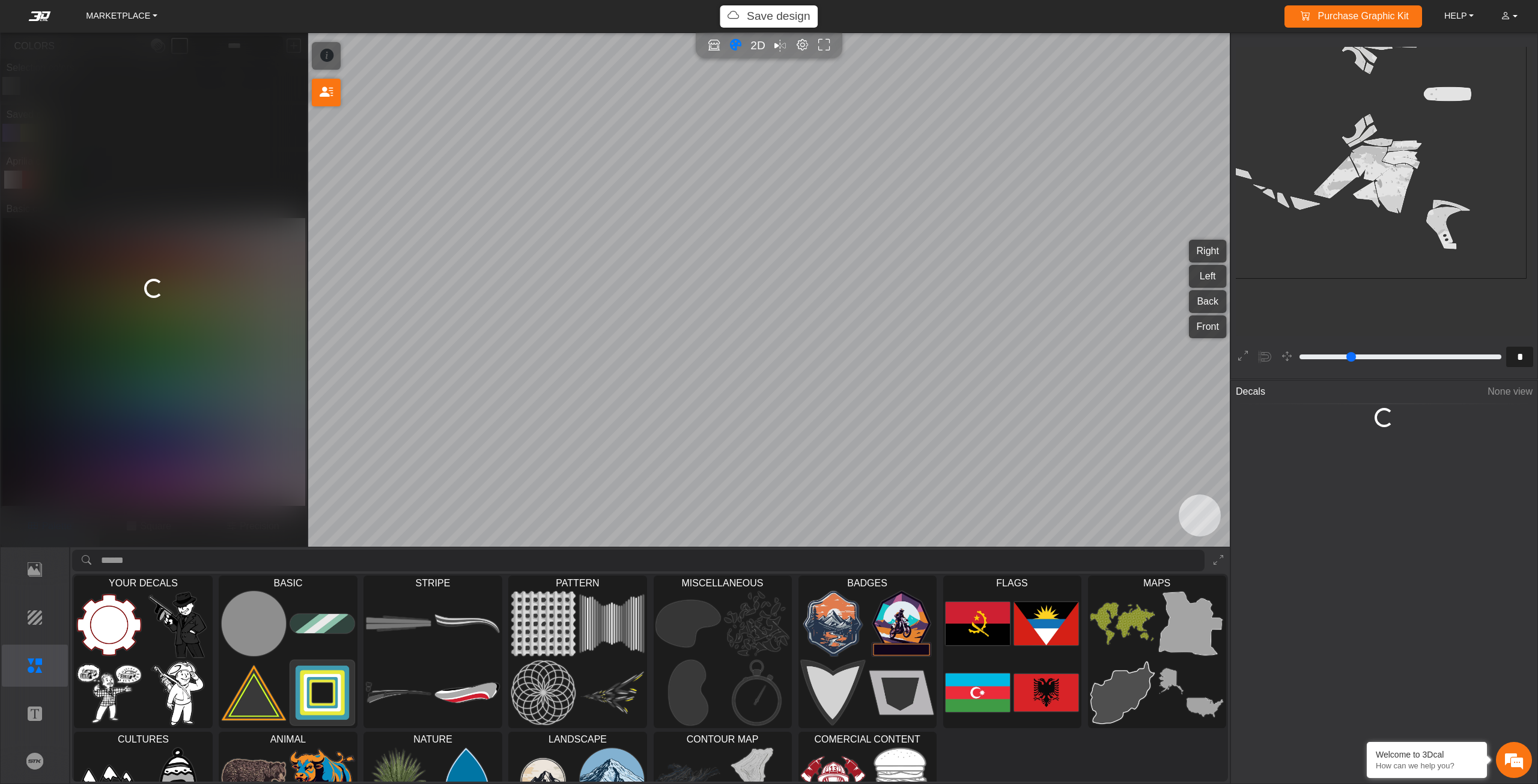
type input "**"
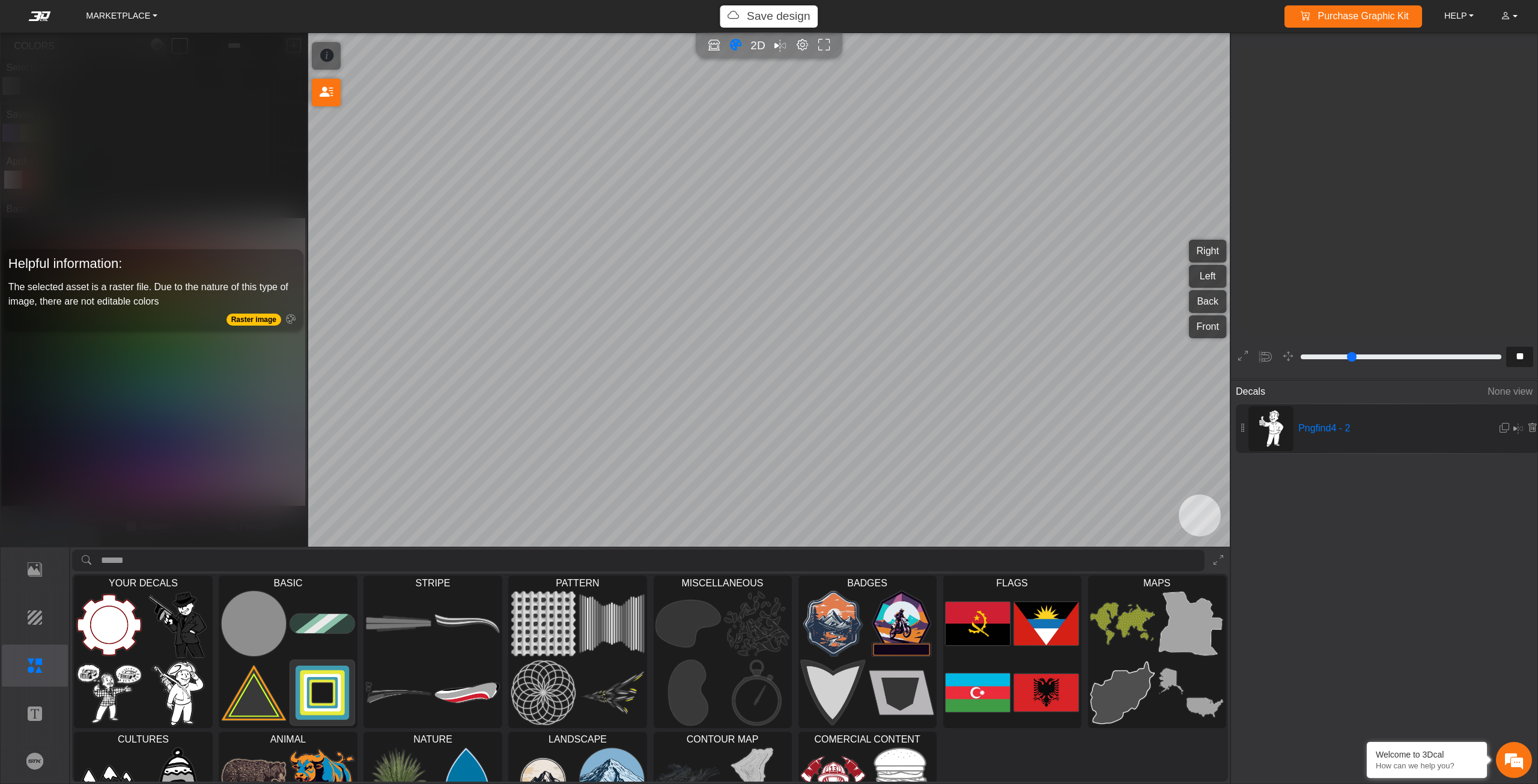
scroll to position [1910, 1582]
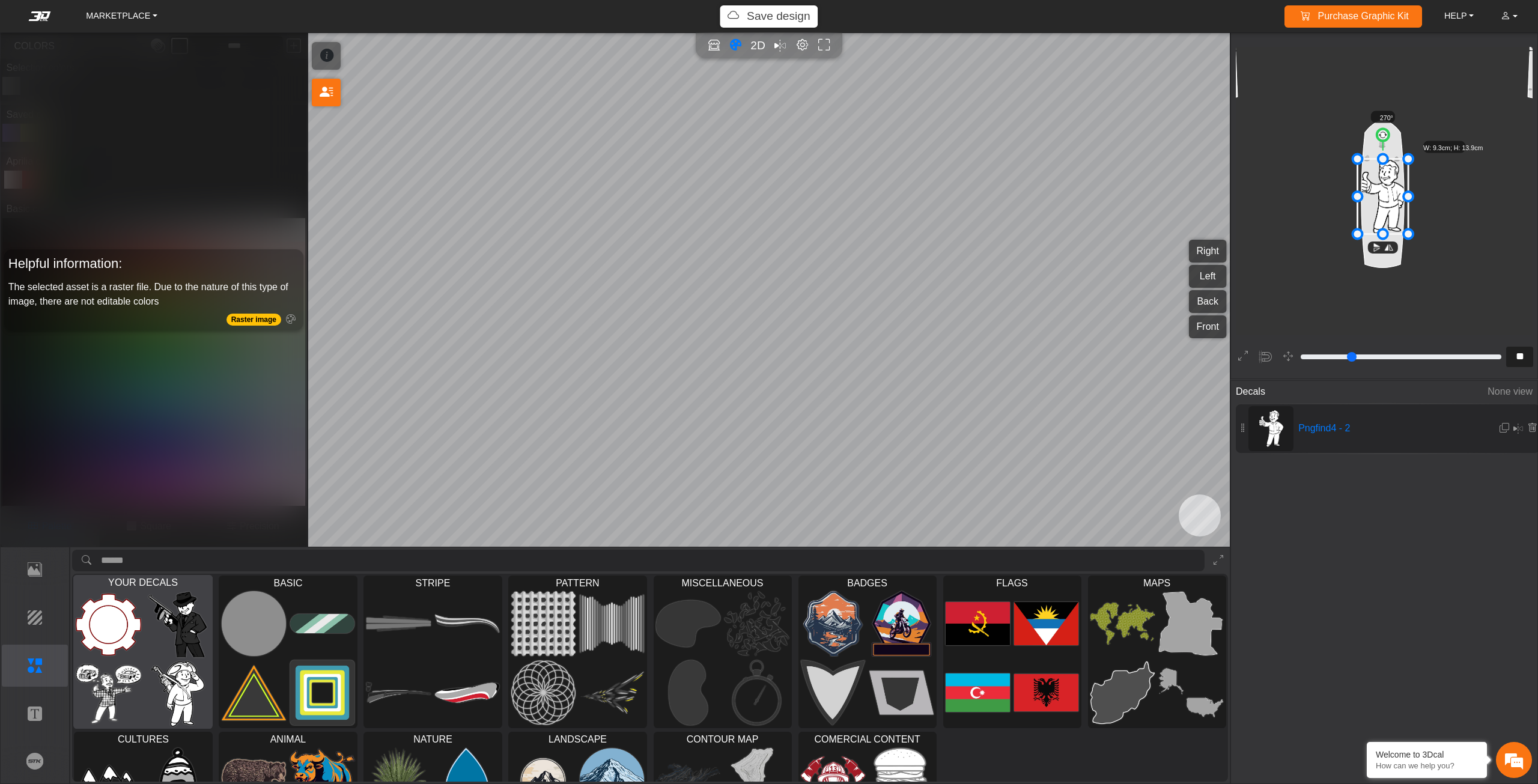
click at [201, 656] on img at bounding box center [178, 624] width 66 height 66
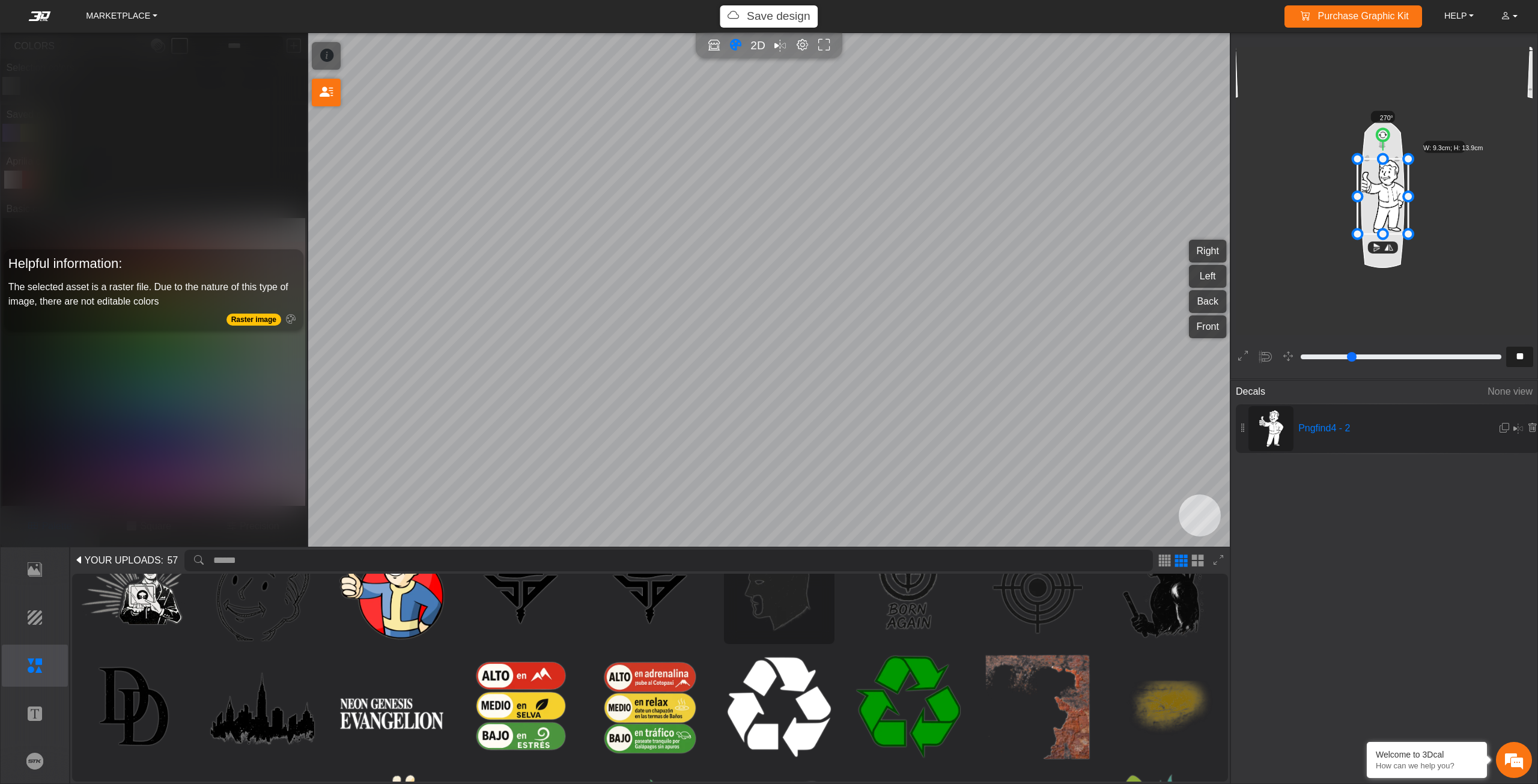
scroll to position [0, 0]
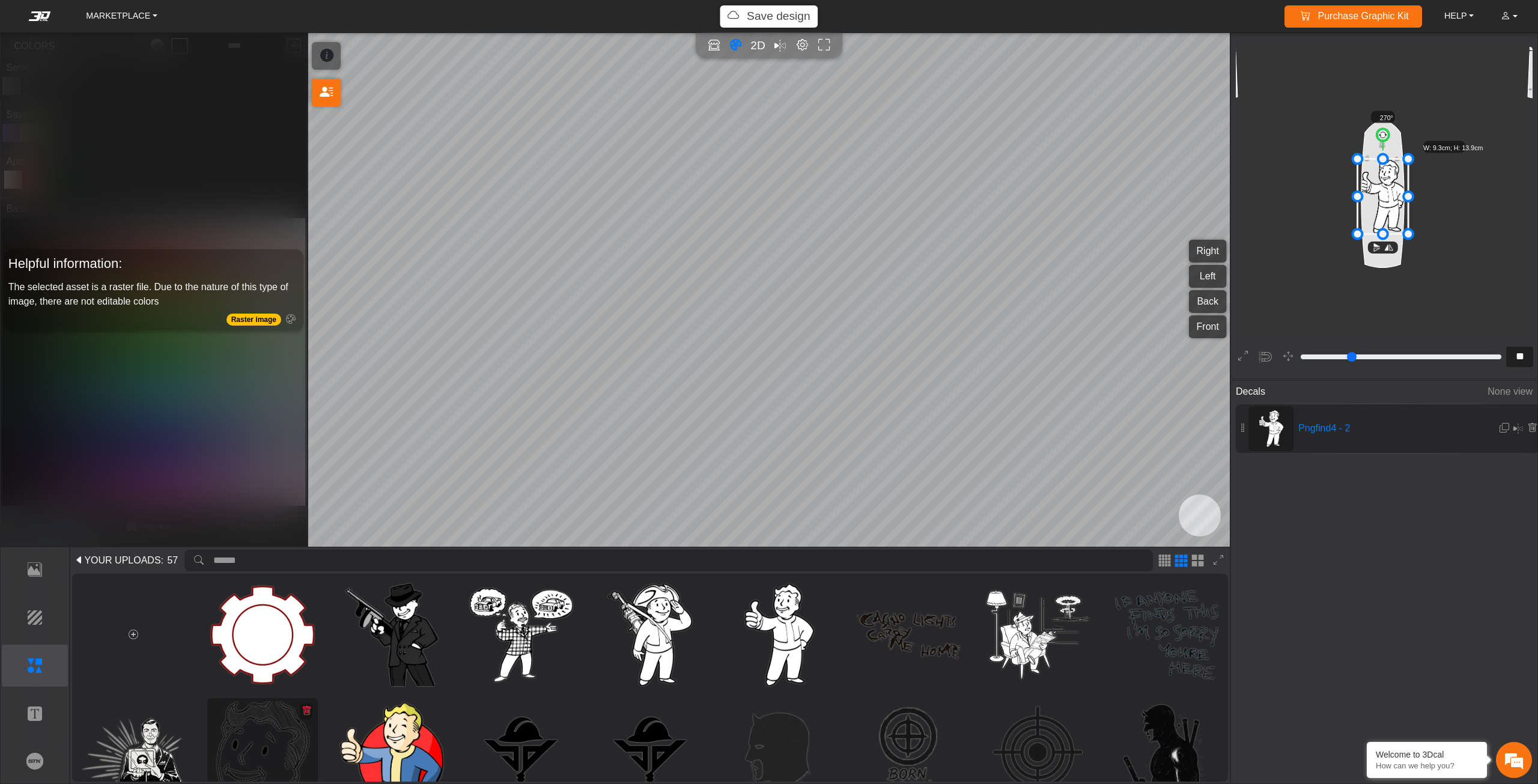
click at [277, 753] on img at bounding box center [263, 753] width 103 height 103
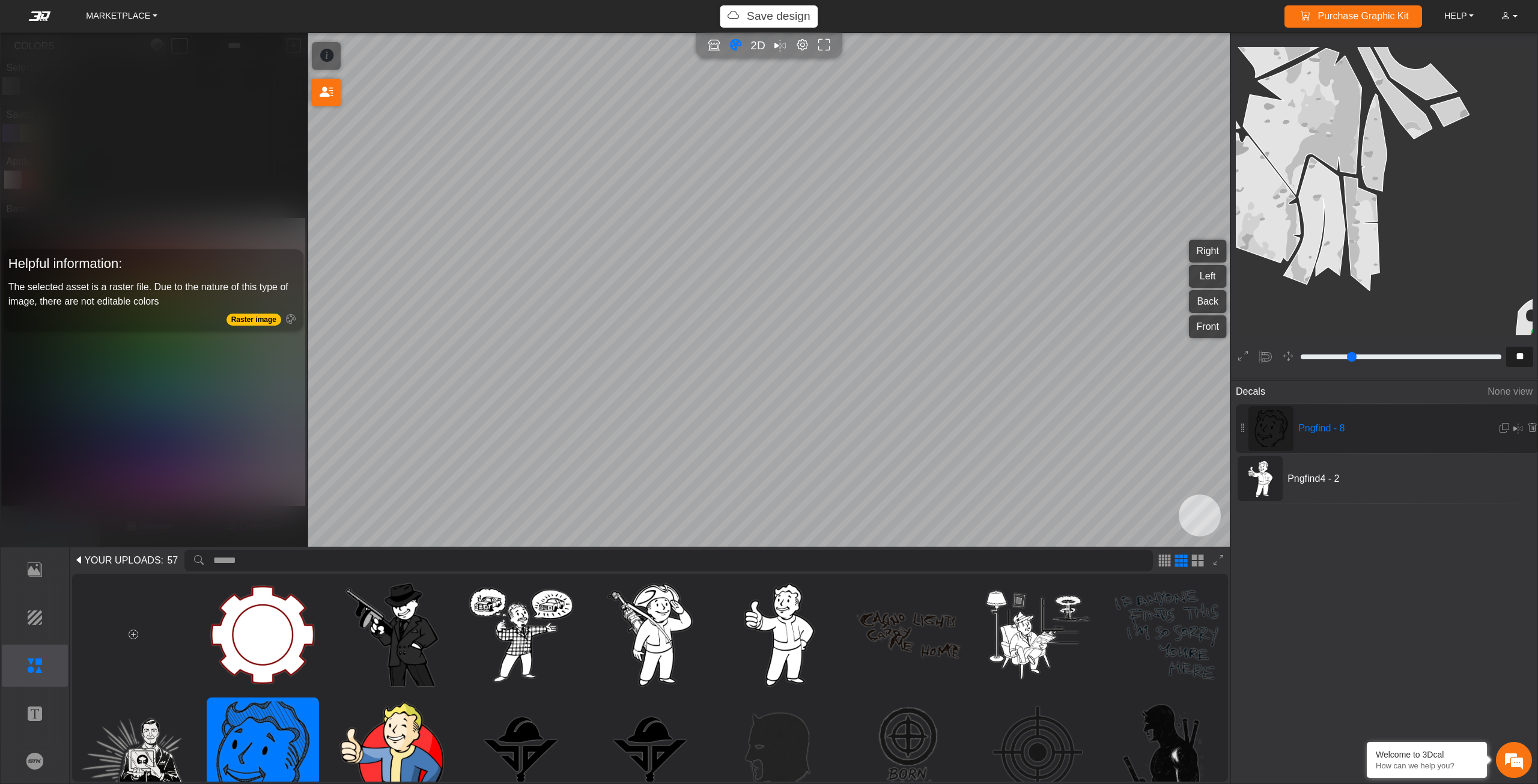
type input "**"
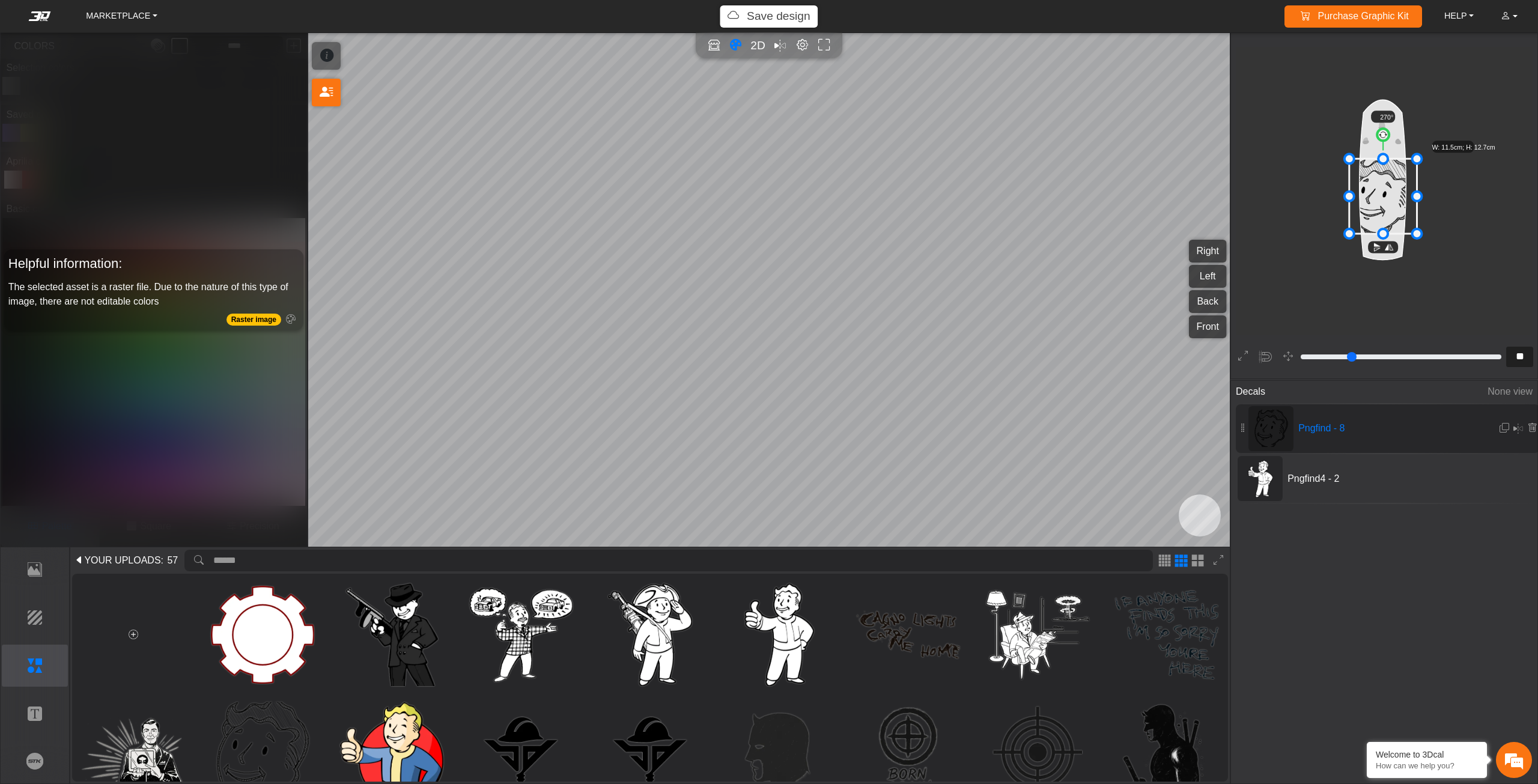
scroll to position [2109, 1737]
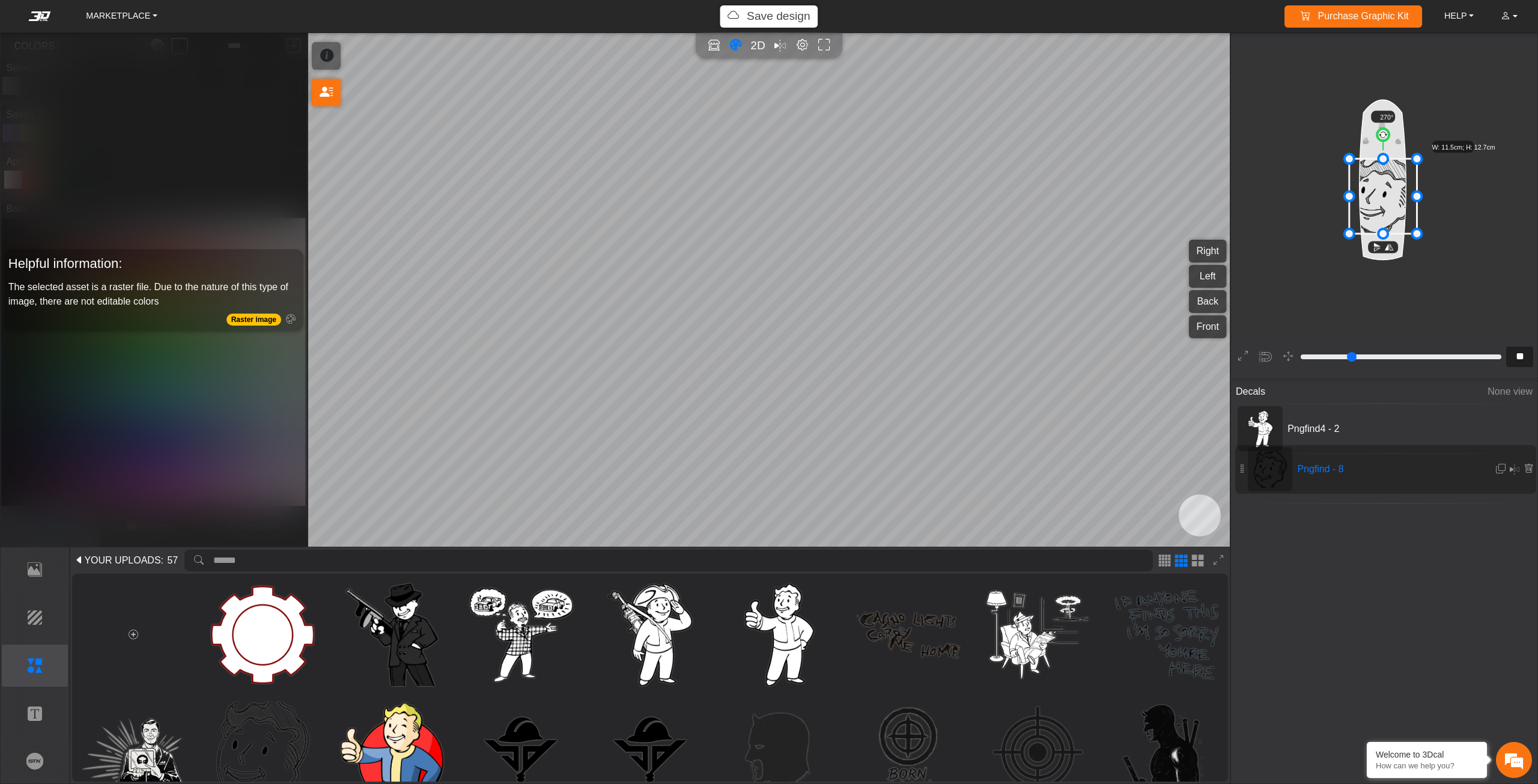
drag, startPoint x: 1300, startPoint y: 426, endPoint x: 1298, endPoint y: 477, distance: 51.0
click at [1383, 208] on icon at bounding box center [1383, 196] width 68 height 75
drag, startPoint x: 1418, startPoint y: 238, endPoint x: 1409, endPoint y: 236, distance: 9.2
drag, startPoint x: 1395, startPoint y: 223, endPoint x: 1377, endPoint y: 196, distance: 32.4
click at [1377, 197] on icon at bounding box center [1372, 180] width 91 height 100
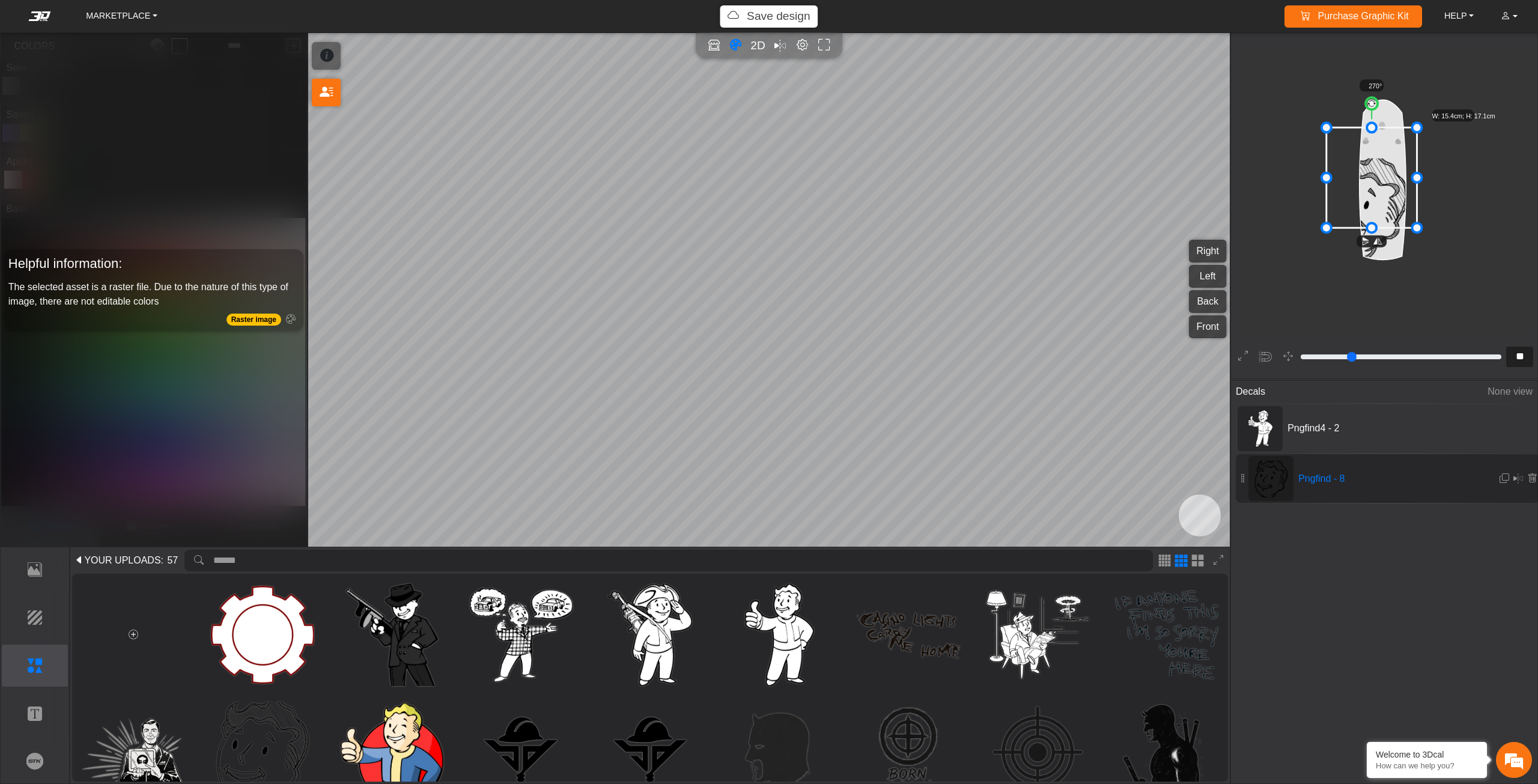
drag, startPoint x: 1386, startPoint y: 191, endPoint x: 1384, endPoint y: 182, distance: 9.2
click at [1386, 189] on icon at bounding box center [1372, 177] width 91 height 100
drag, startPoint x: 1387, startPoint y: 185, endPoint x: 1393, endPoint y: 191, distance: 8.5
click at [1393, 191] on icon at bounding box center [1381, 170] width 91 height 100
drag, startPoint x: 1437, startPoint y: 225, endPoint x: 1479, endPoint y: 286, distance: 74.1
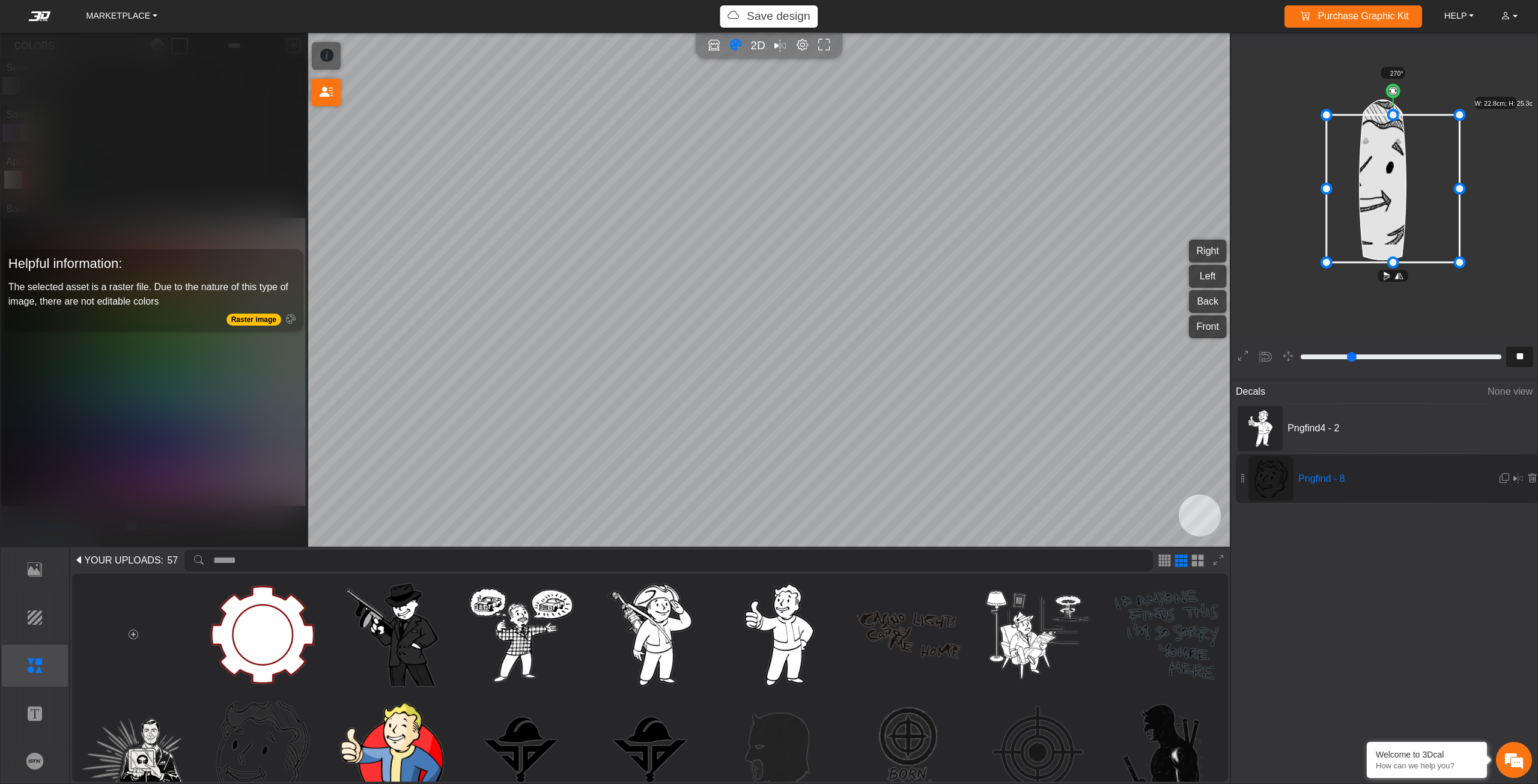
drag, startPoint x: 1404, startPoint y: 229, endPoint x: 1389, endPoint y: 217, distance: 19.2
click at [1389, 217] on icon at bounding box center [1393, 188] width 133 height 147
click at [1391, 216] on icon at bounding box center [1393, 188] width 133 height 147
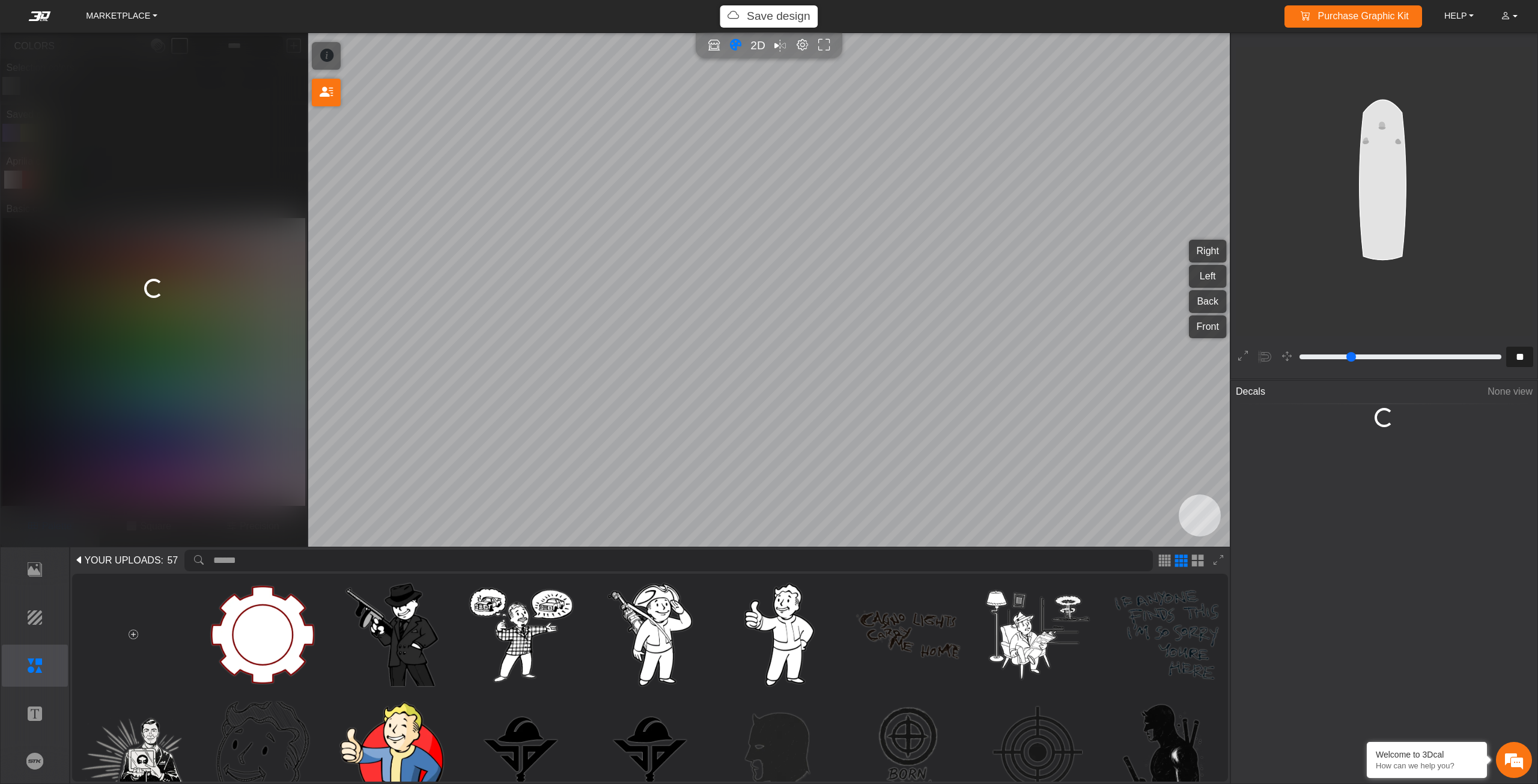
type input "*"
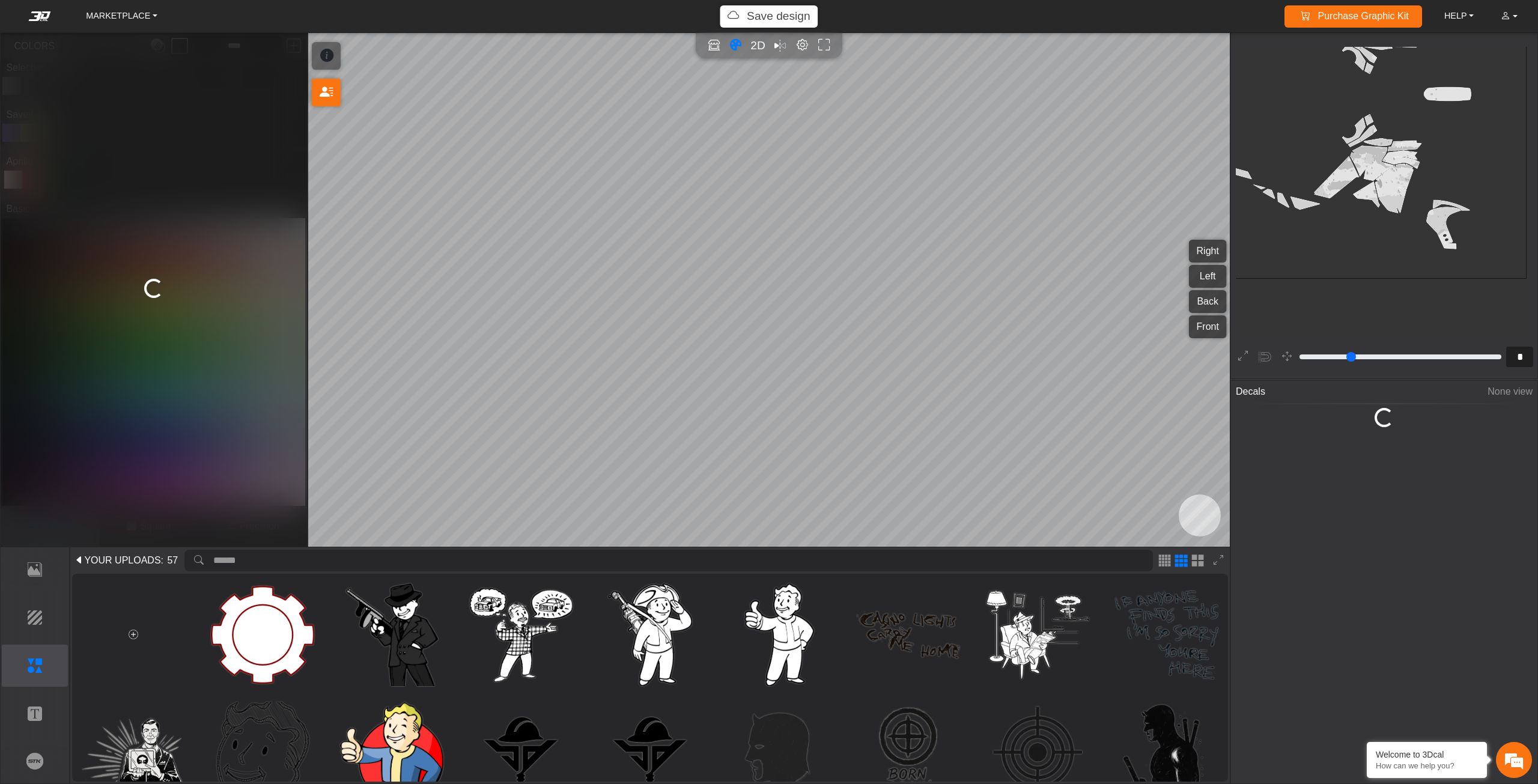
type input "**"
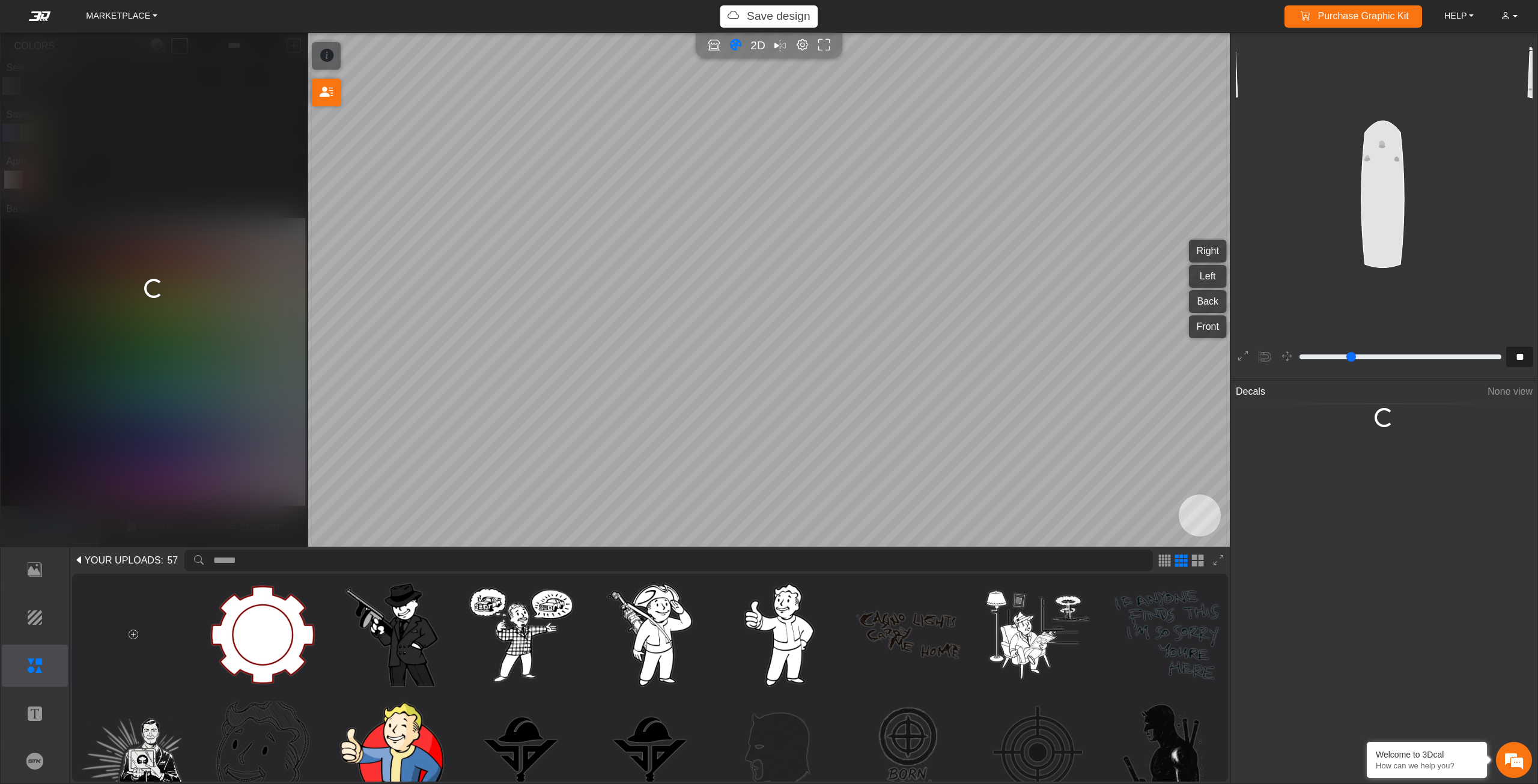
type input "***"
type input "*****"
type input "*"
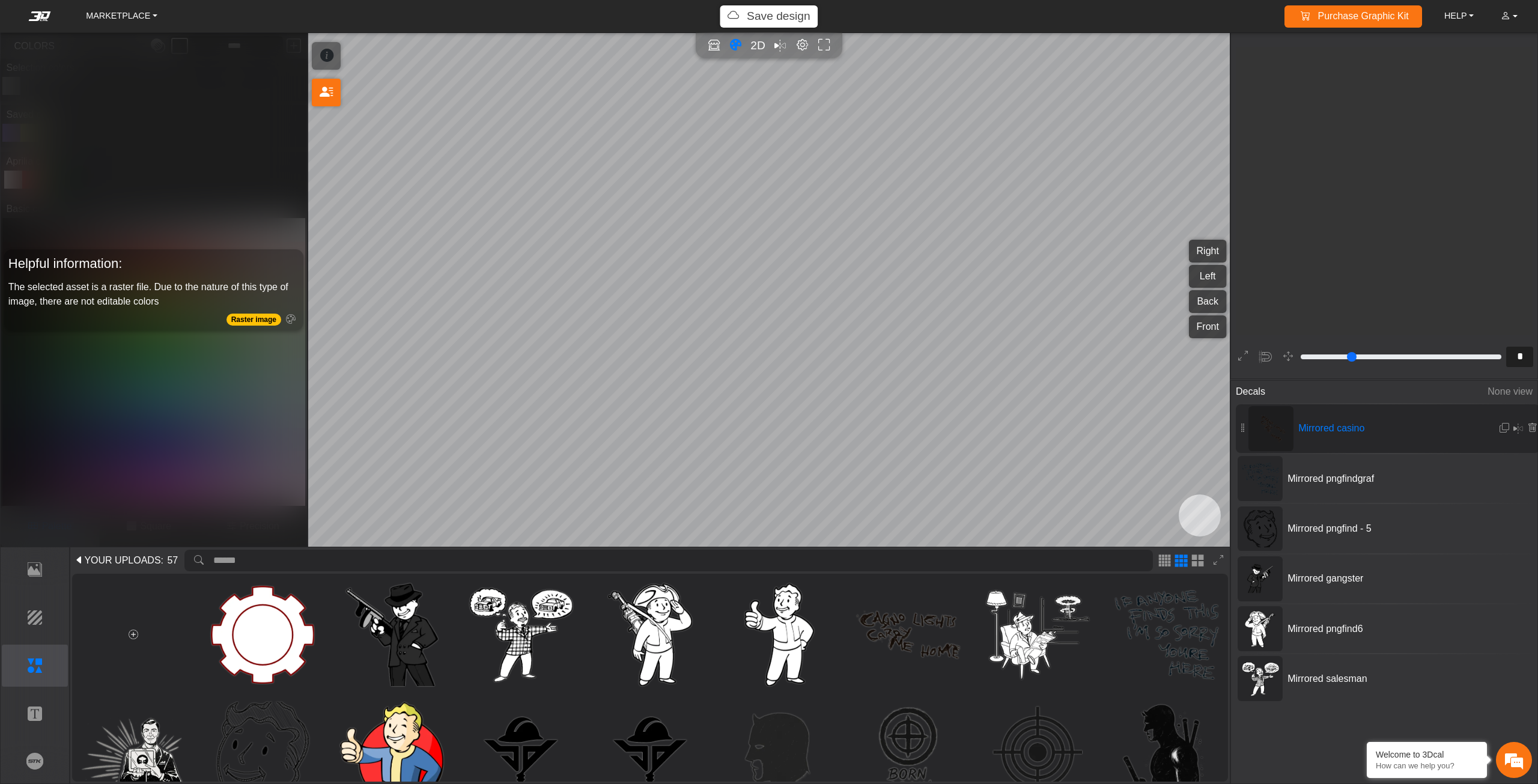
scroll to position [502, 349]
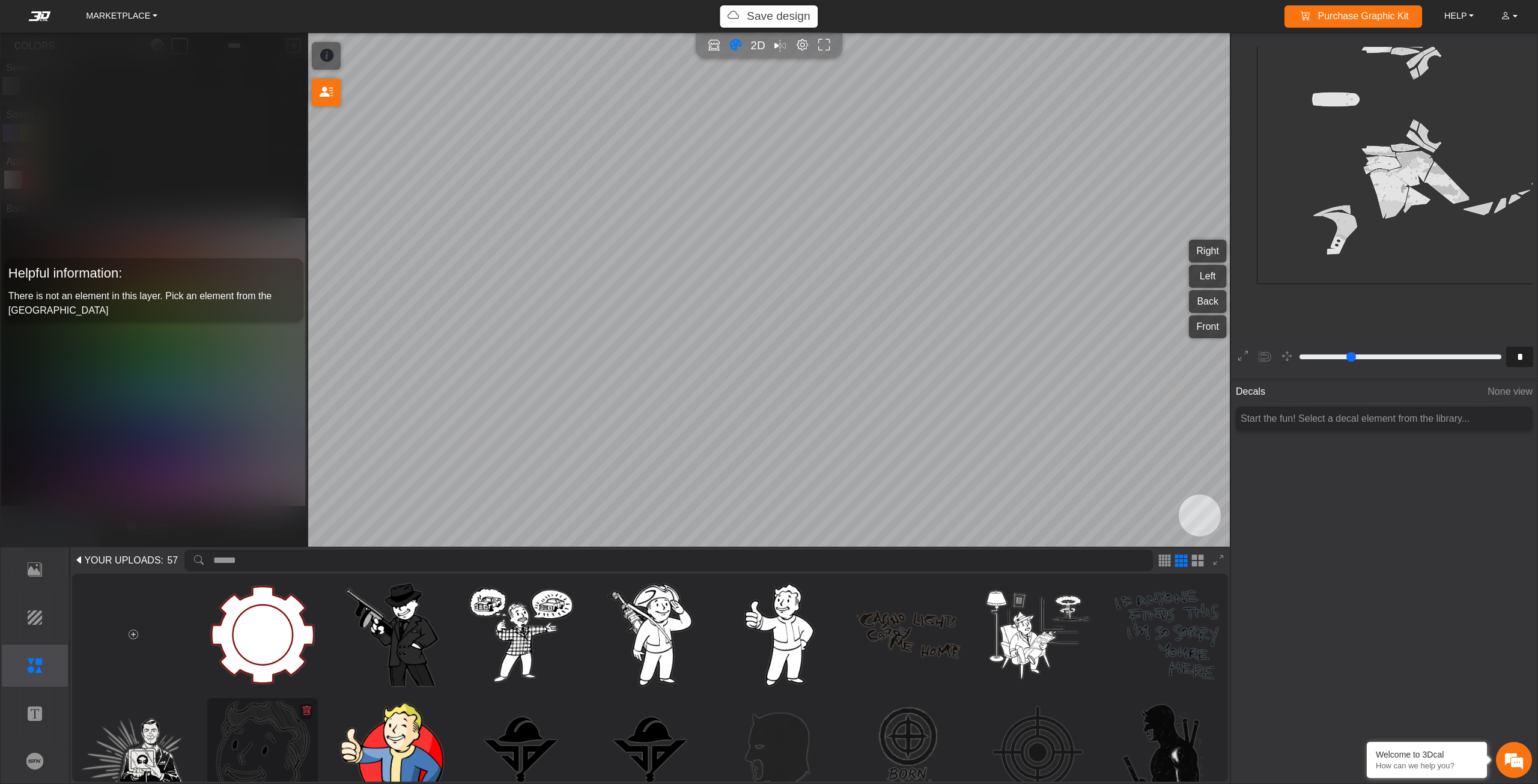
click at [262, 725] on img at bounding box center [263, 753] width 103 height 103
type input "**"
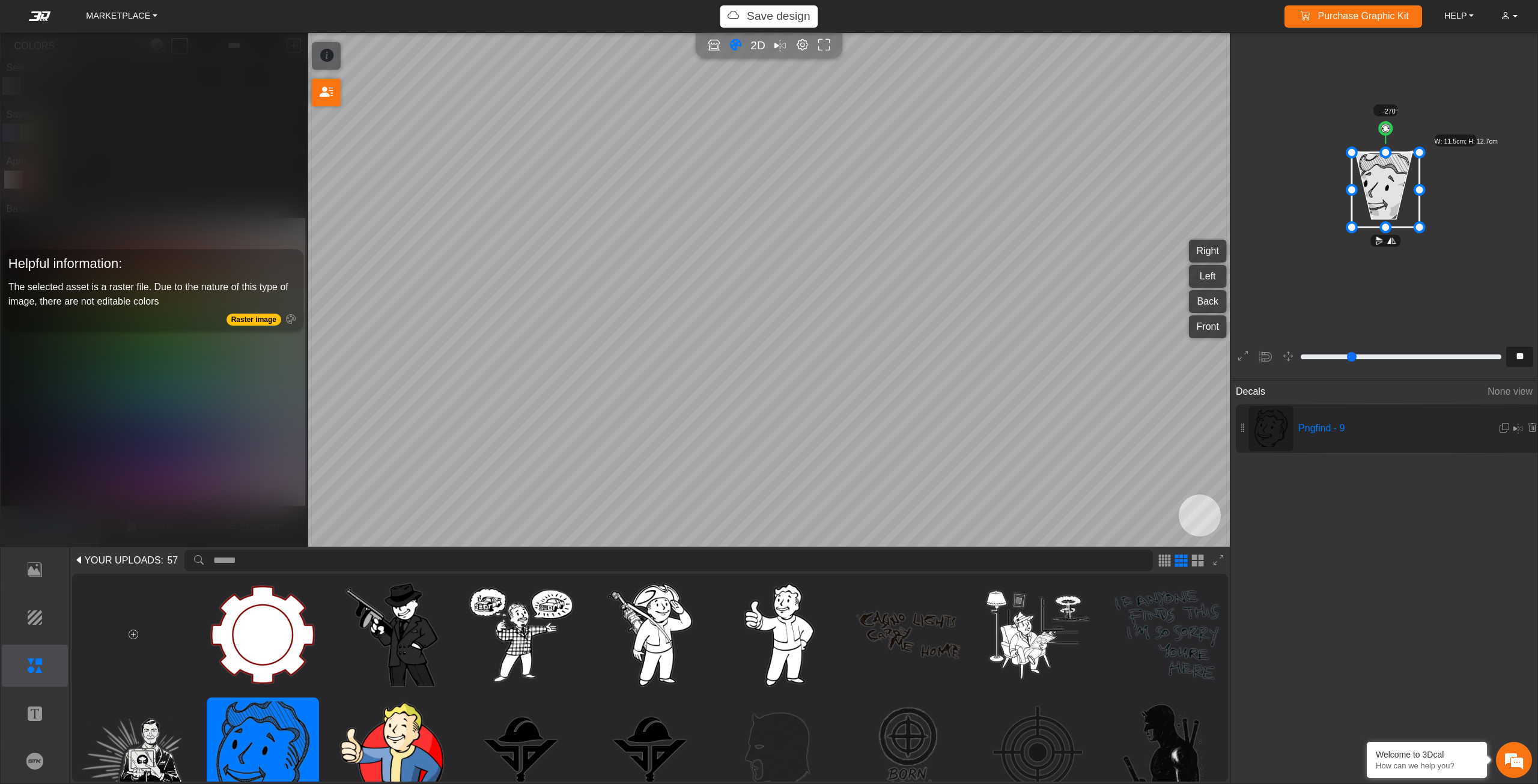
scroll to position [2154, 1736]
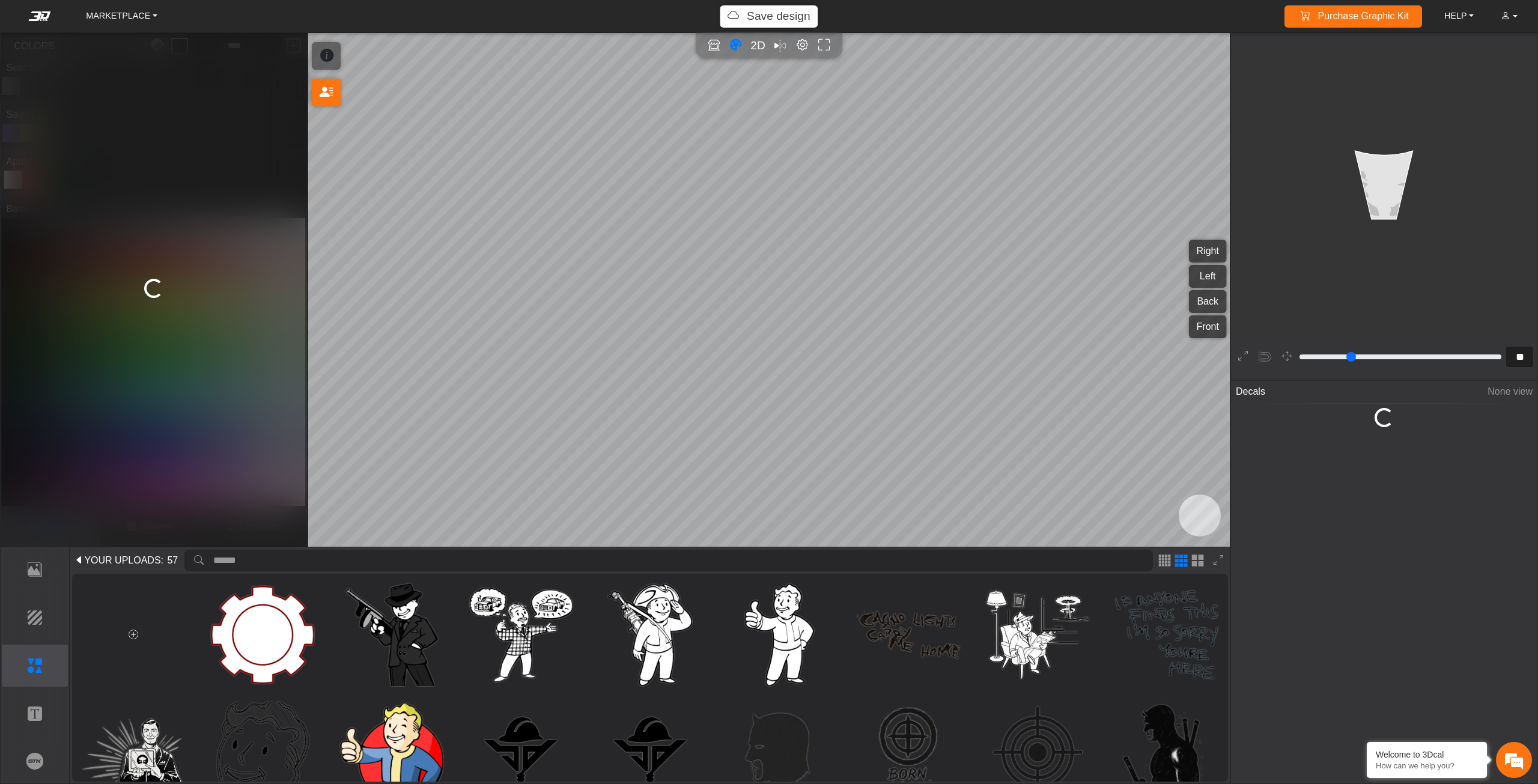
type input "*"
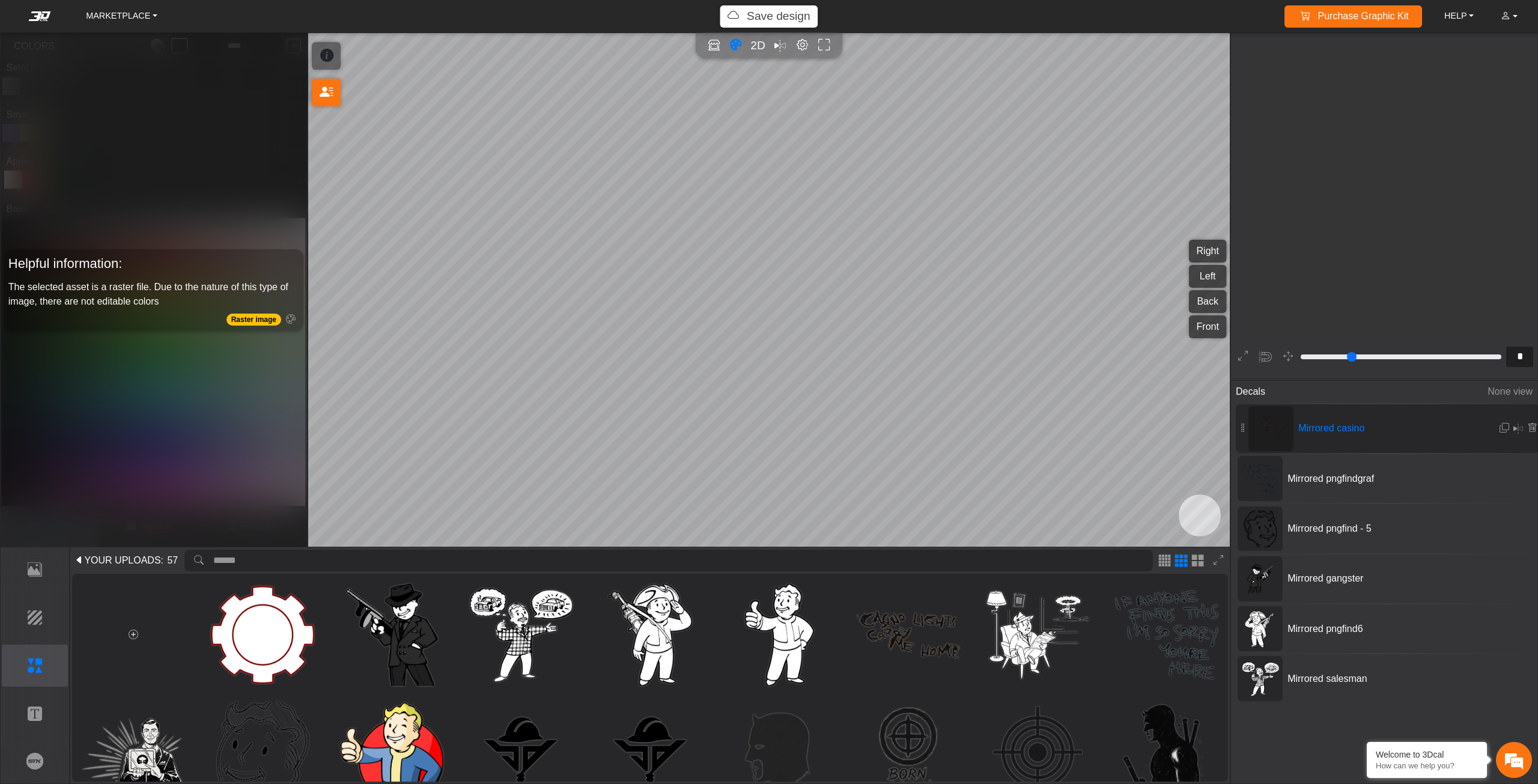
scroll to position [502, 349]
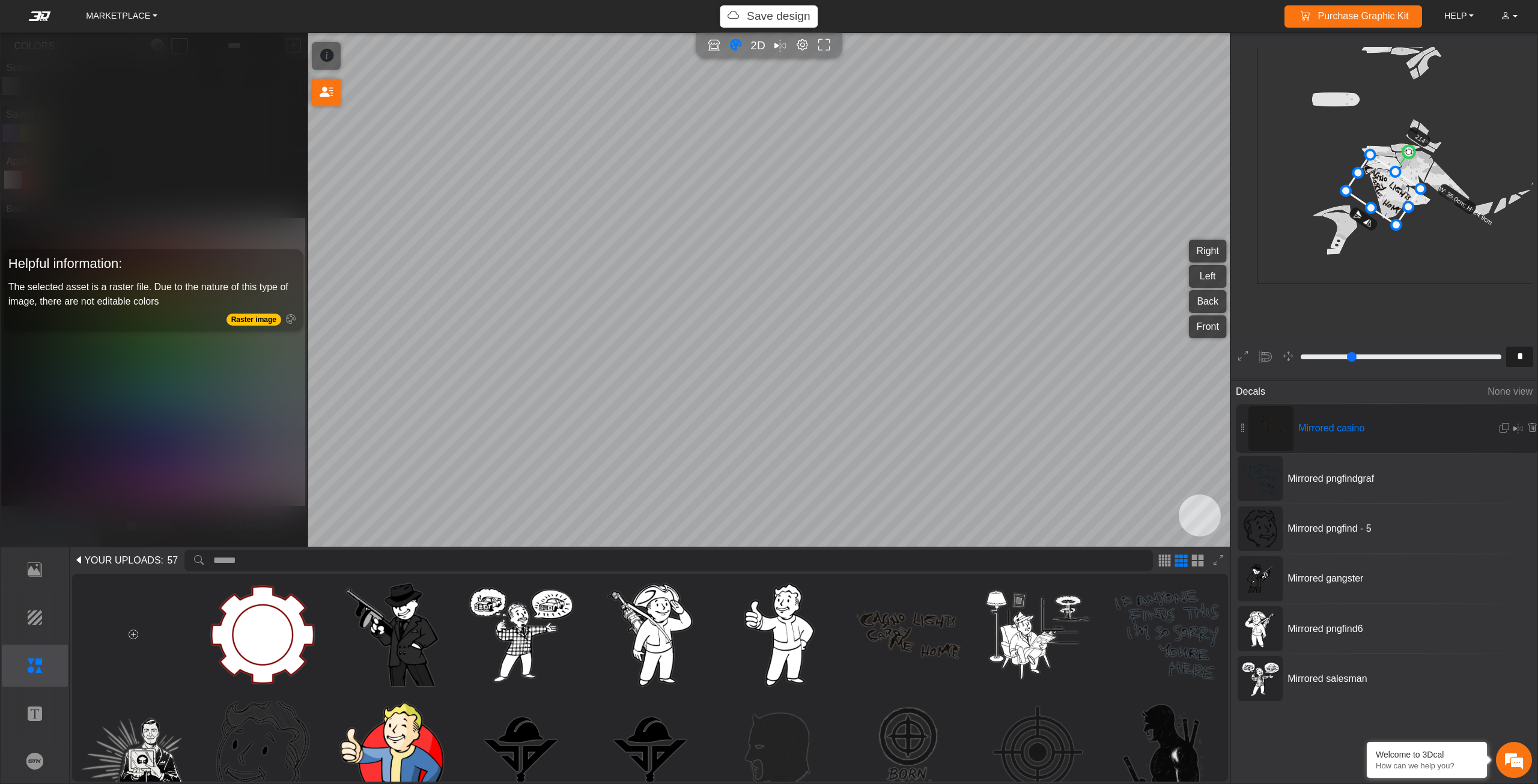
type input "***"
type input "*****"
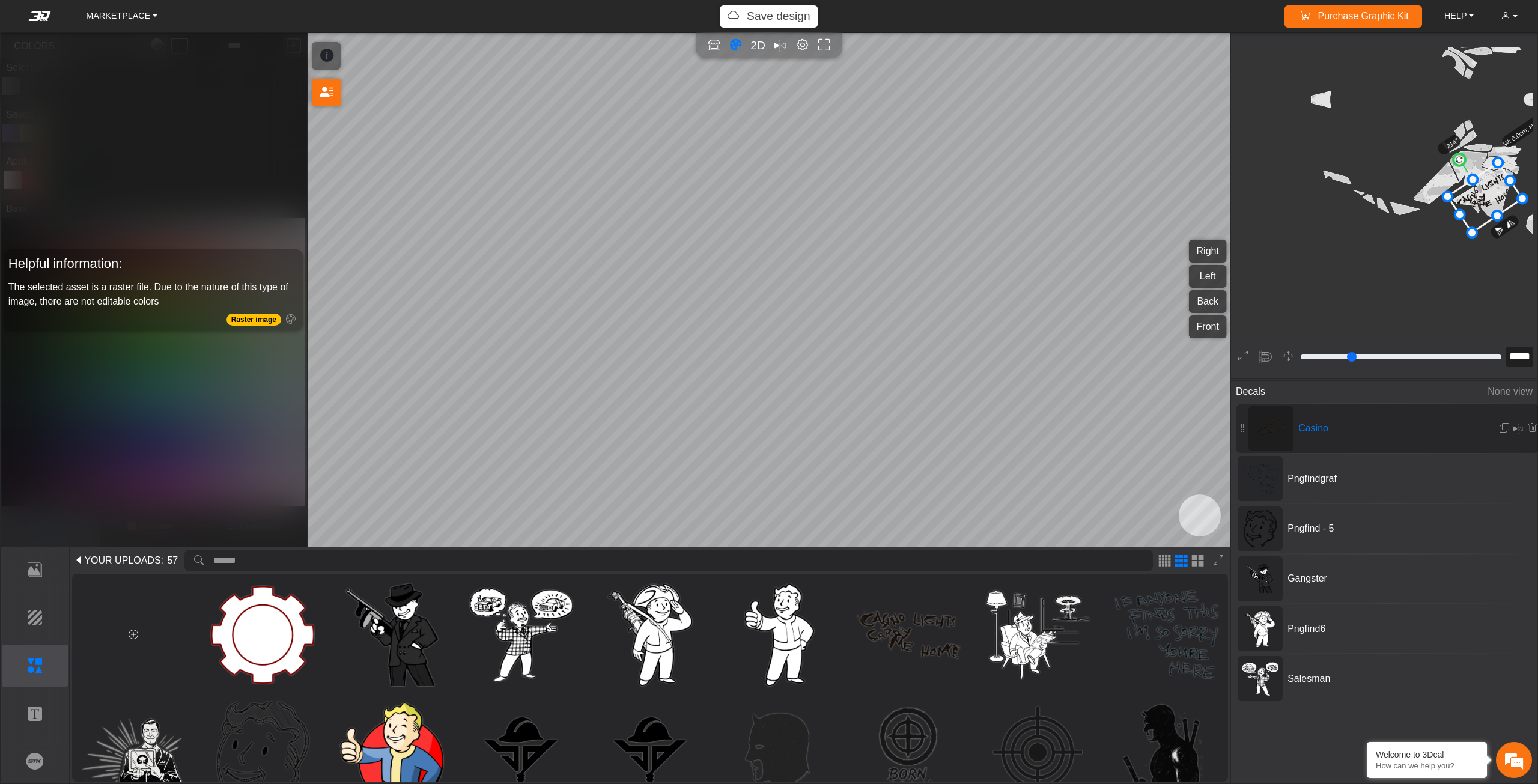
type input "*"
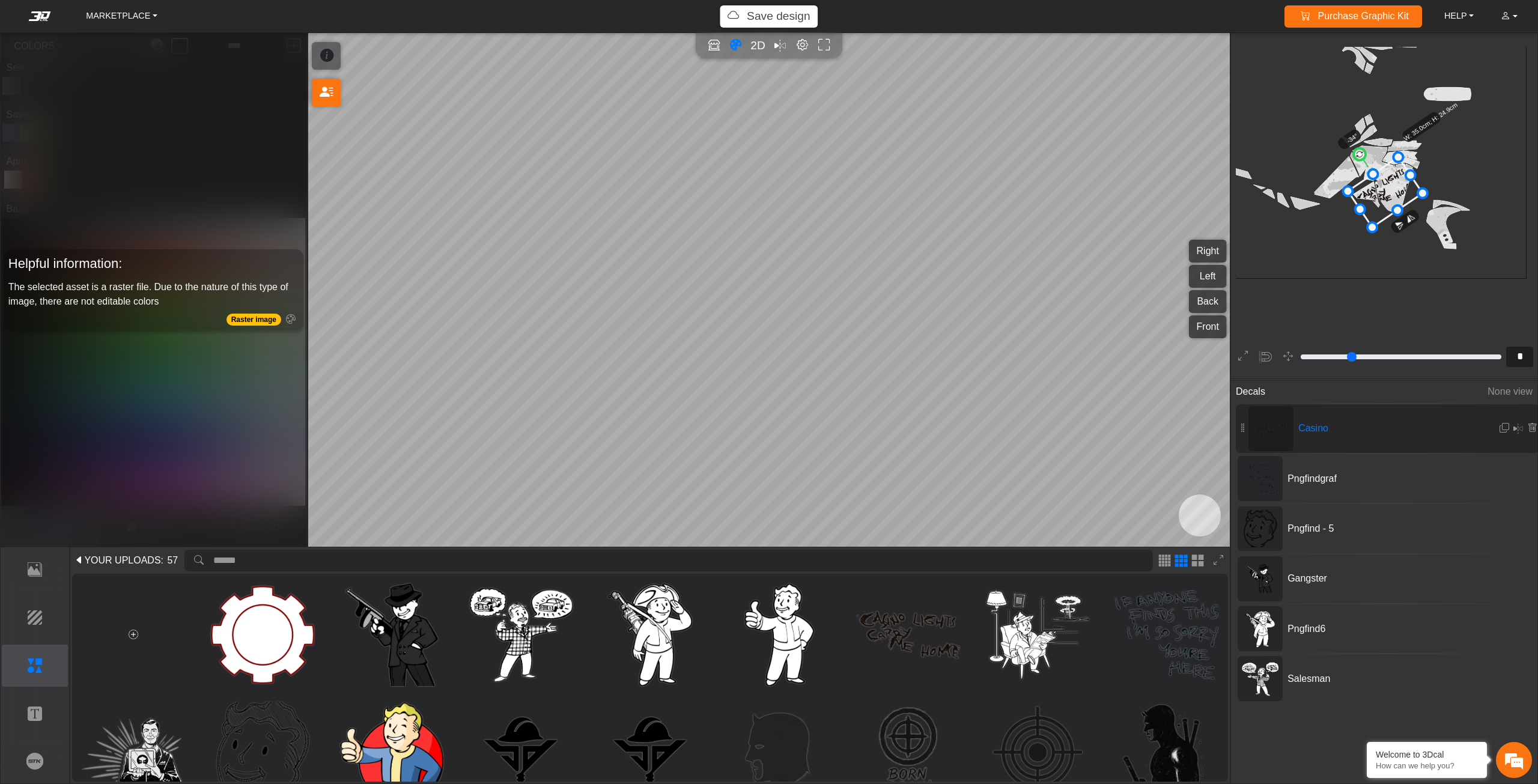
click at [763, 16] on p "Save design" at bounding box center [779, 16] width 64 height 17
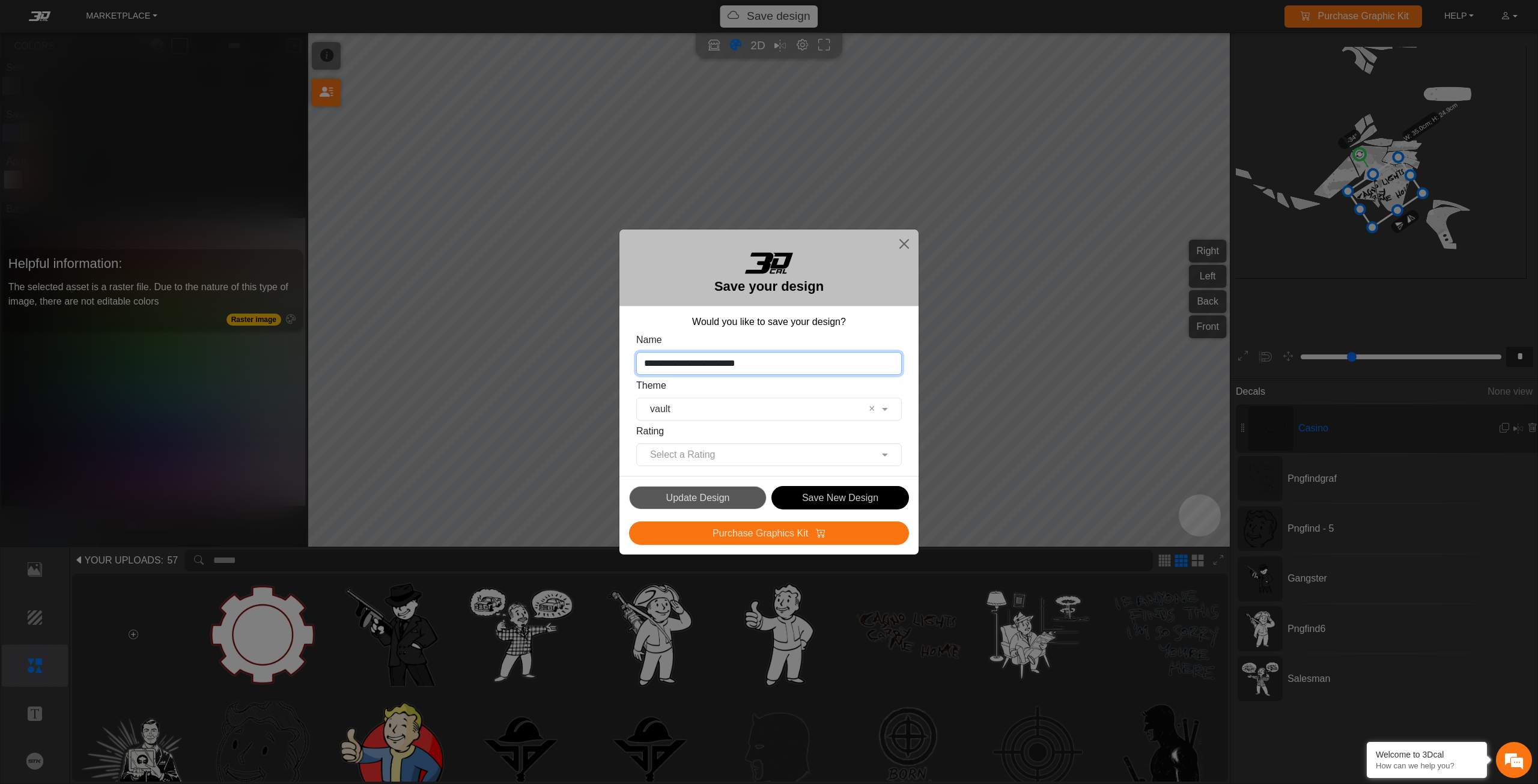
drag, startPoint x: 776, startPoint y: 363, endPoint x: 583, endPoint y: 361, distance: 193.0
click at [583, 361] on div "**********" at bounding box center [769, 392] width 1538 height 784
type input "**********"
click at [714, 412] on input "text" at bounding box center [757, 409] width 228 height 15
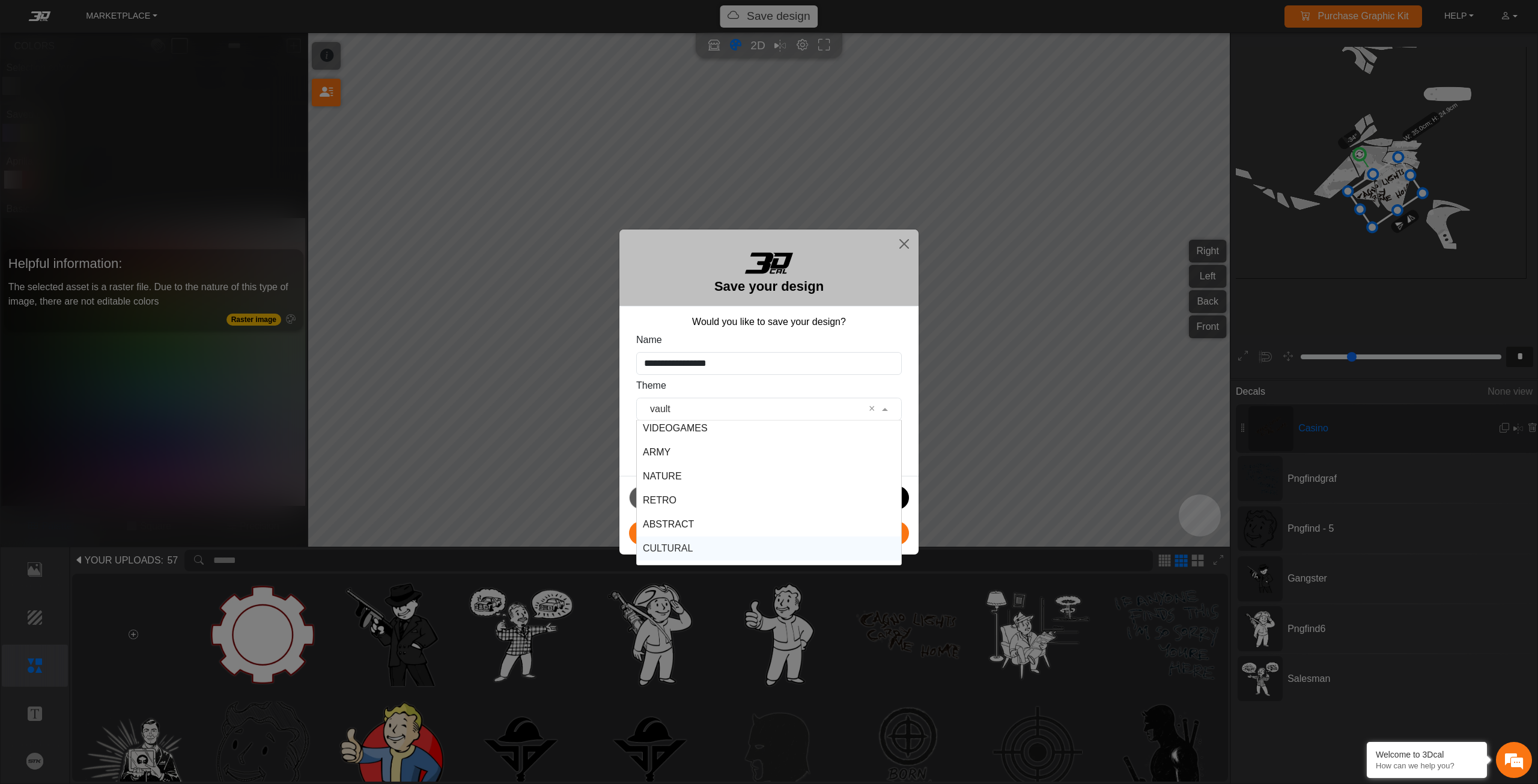
scroll to position [180, 0]
click at [691, 447] on span "VIDEOGAMES" at bounding box center [675, 444] width 65 height 10
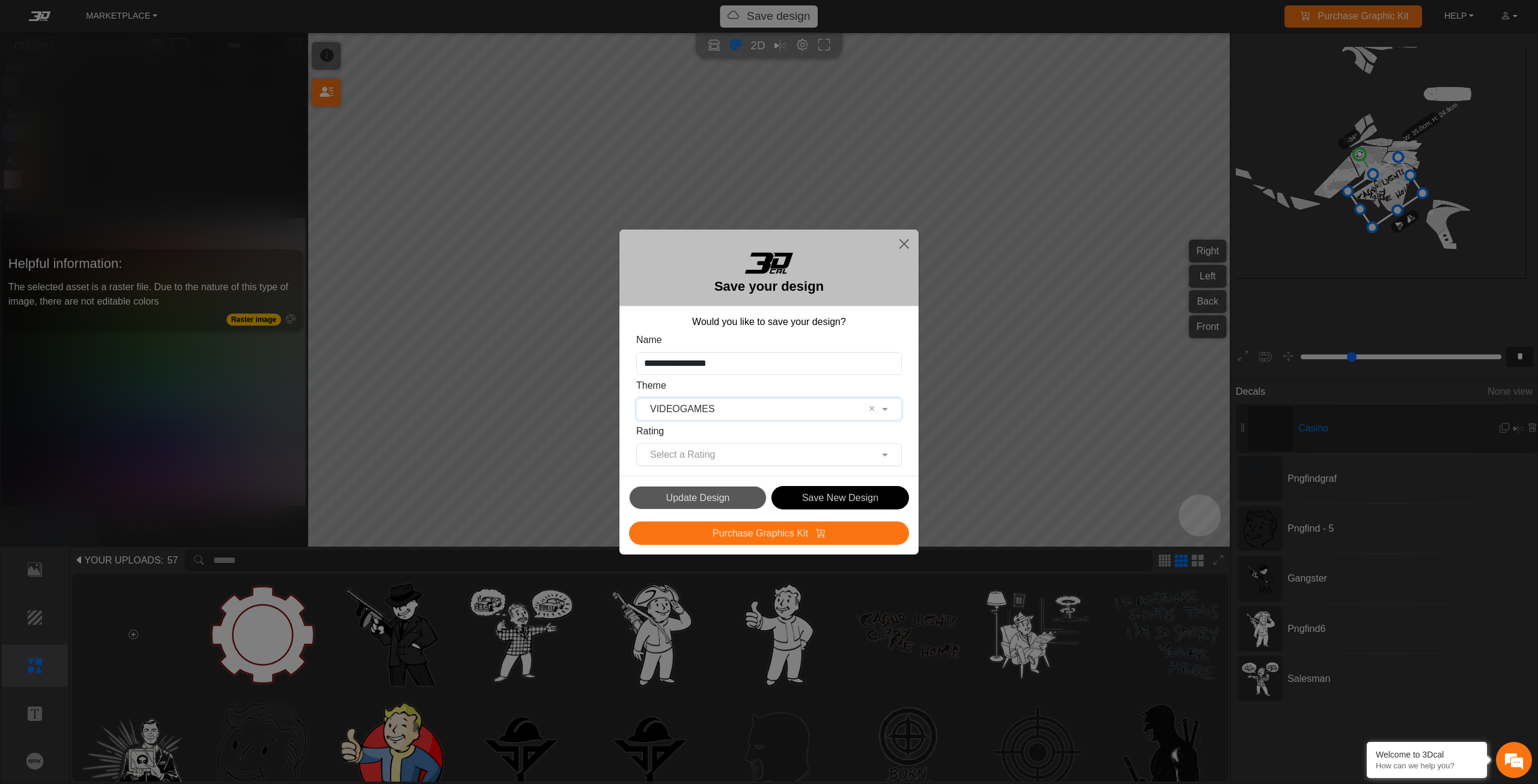
click at [657, 458] on input "text" at bounding box center [757, 454] width 228 height 15
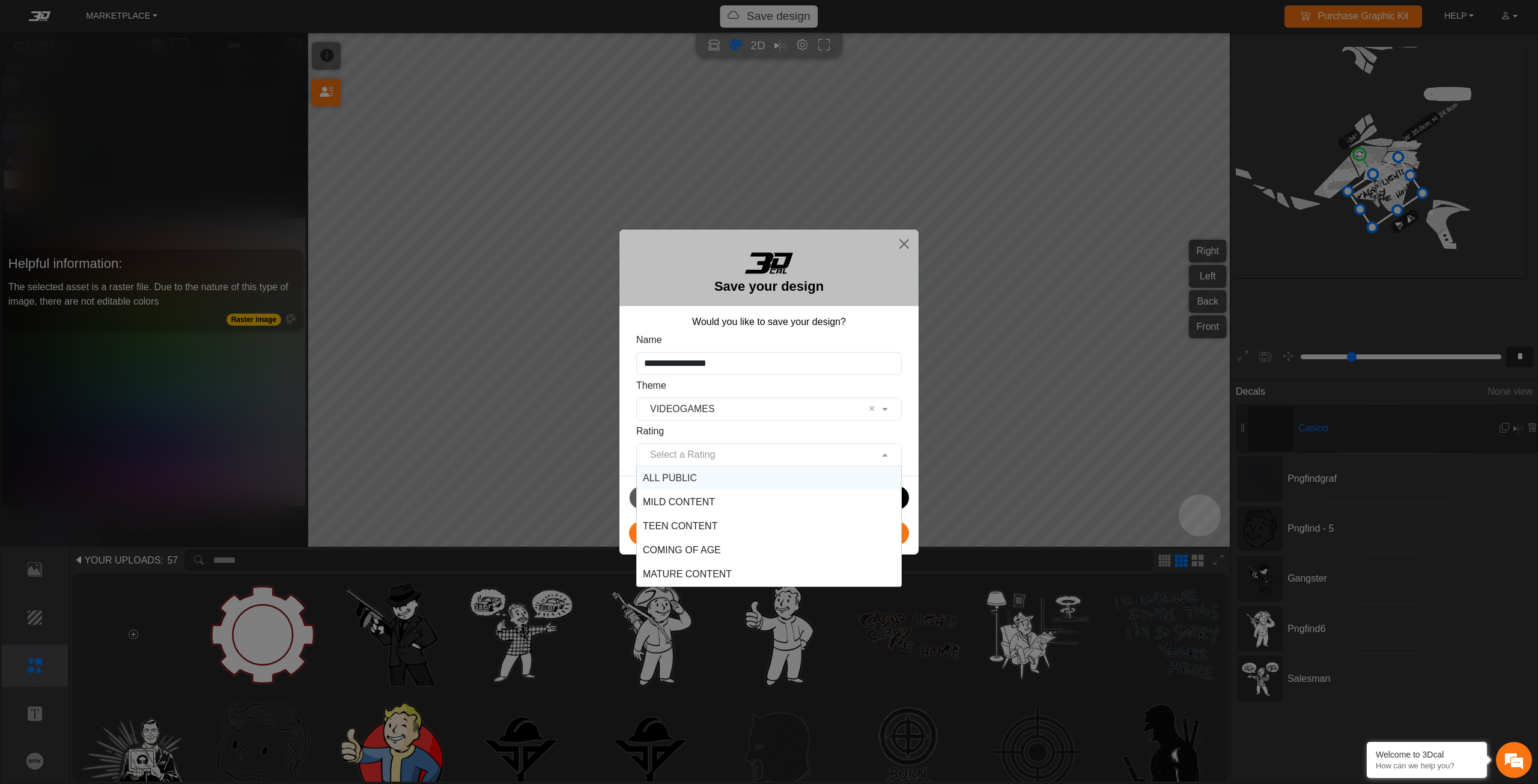
click at [661, 478] on span "ALL PUBLIC" at bounding box center [670, 478] width 54 height 10
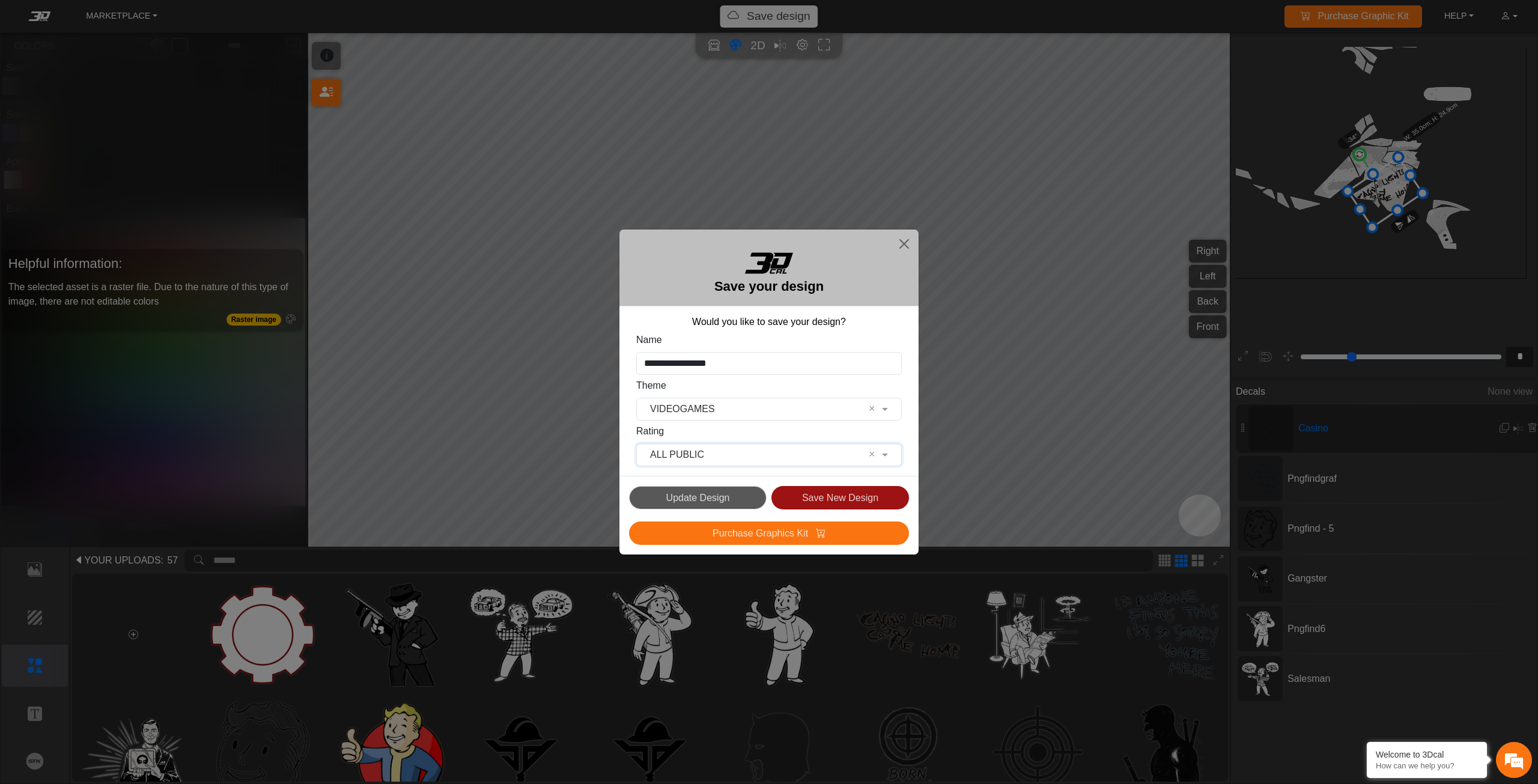
click at [797, 494] on button "Save New Design" at bounding box center [840, 497] width 138 height 24
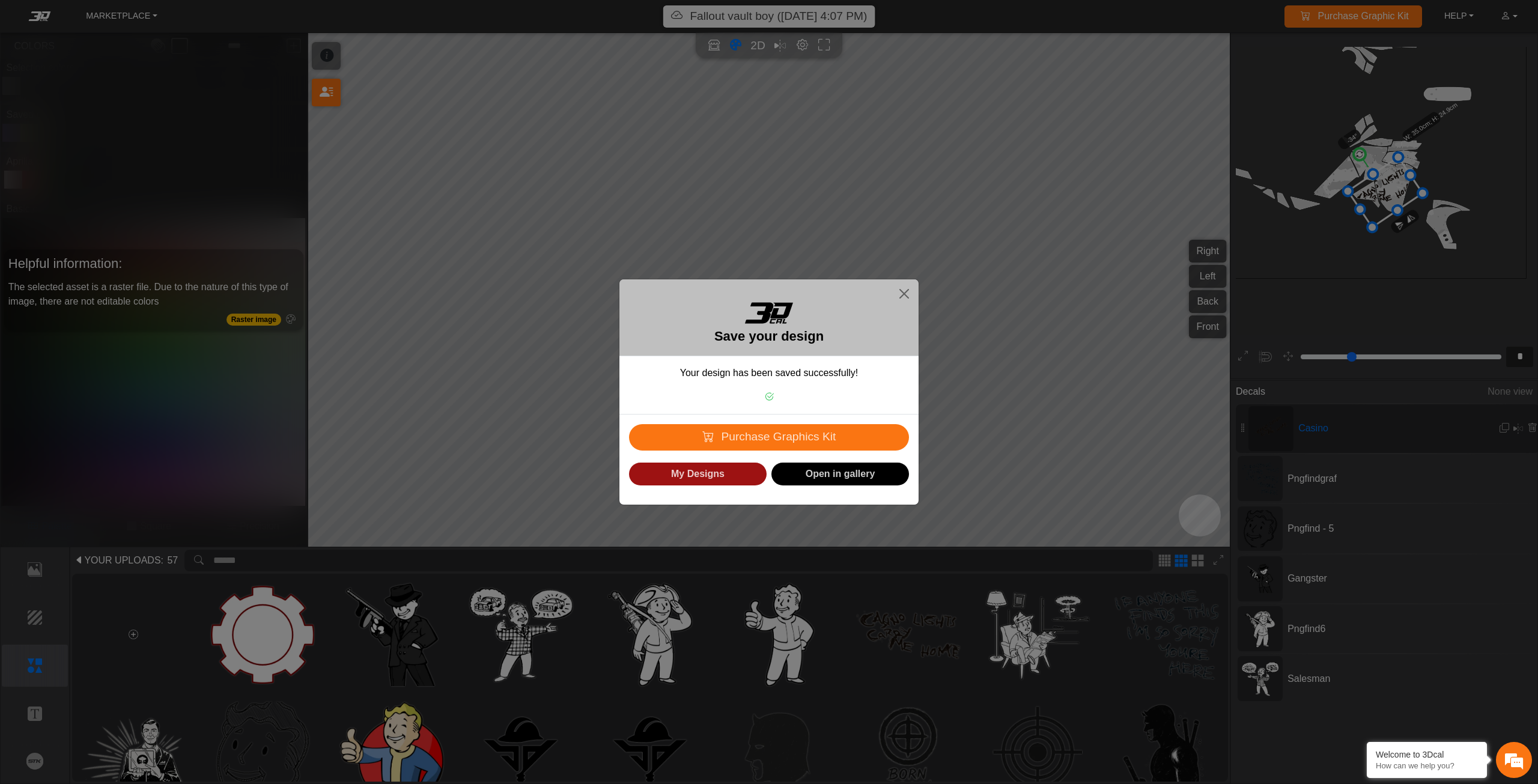
click at [721, 473] on button "My Designs" at bounding box center [698, 474] width 138 height 24
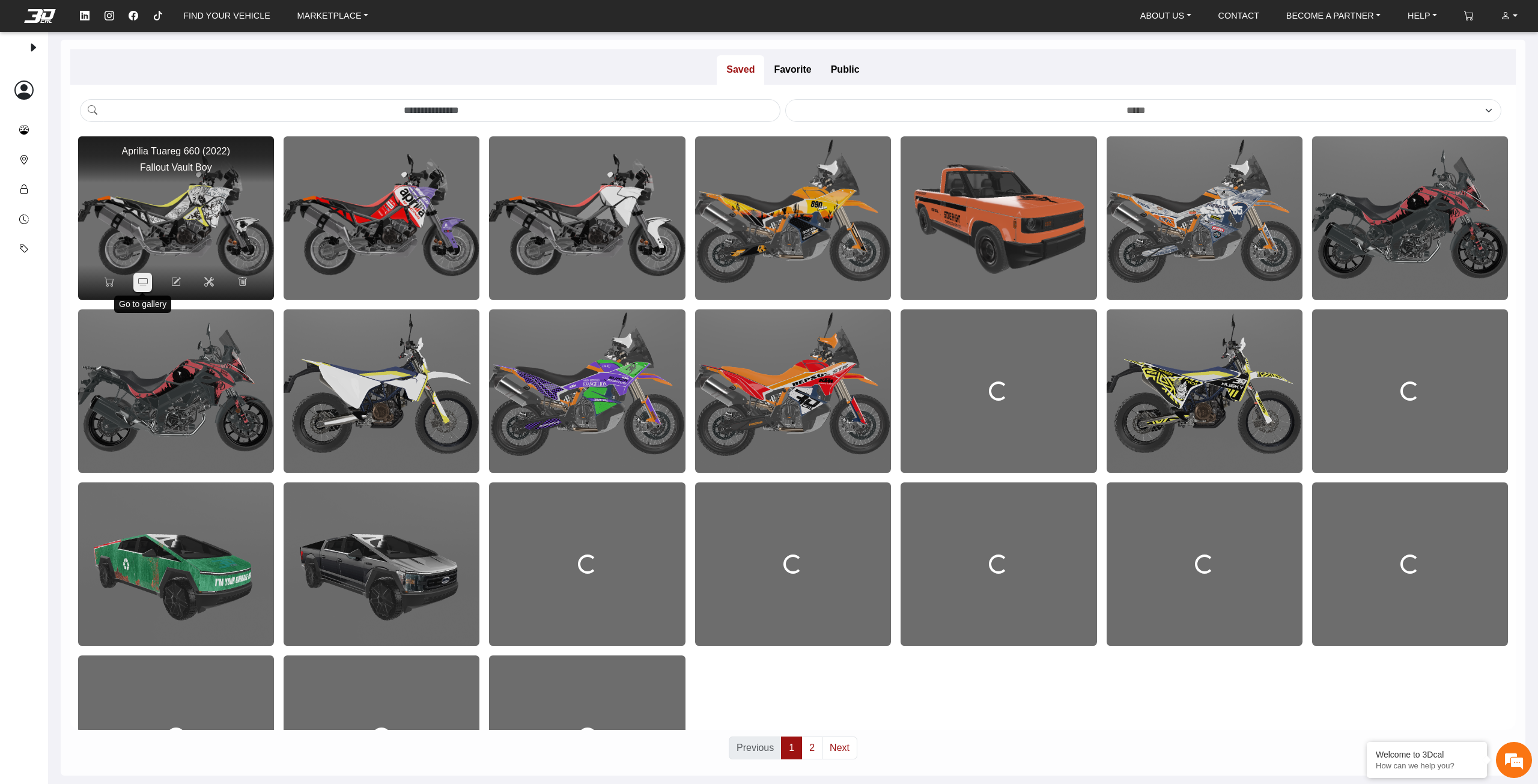
click at [146, 280] on icon at bounding box center [143, 282] width 10 height 10
